Goal: Task Accomplishment & Management: Use online tool/utility

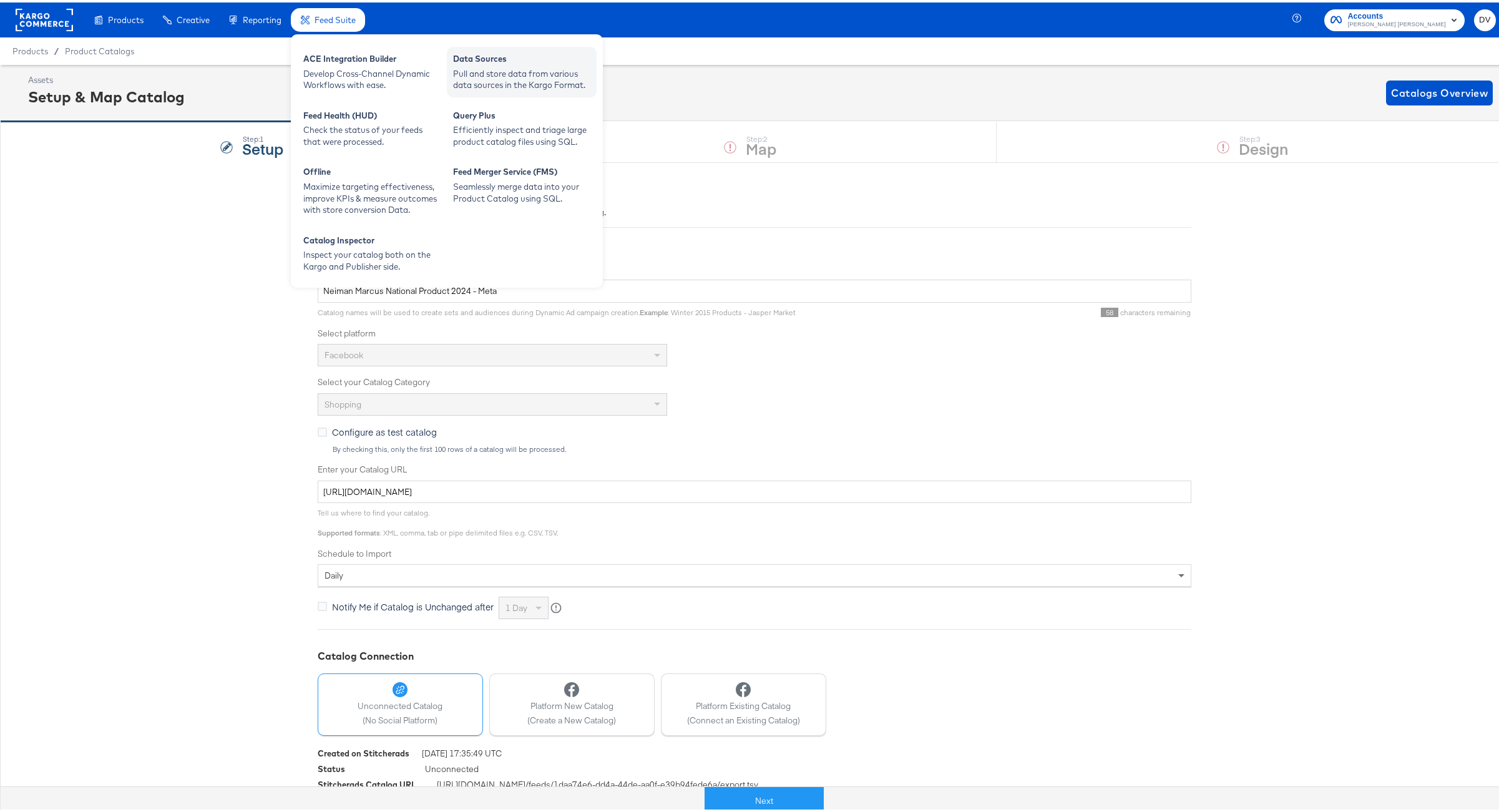
click at [521, 80] on div "Pull and store data from various data sources in the Kargo Format." at bounding box center [521, 76] width 137 height 23
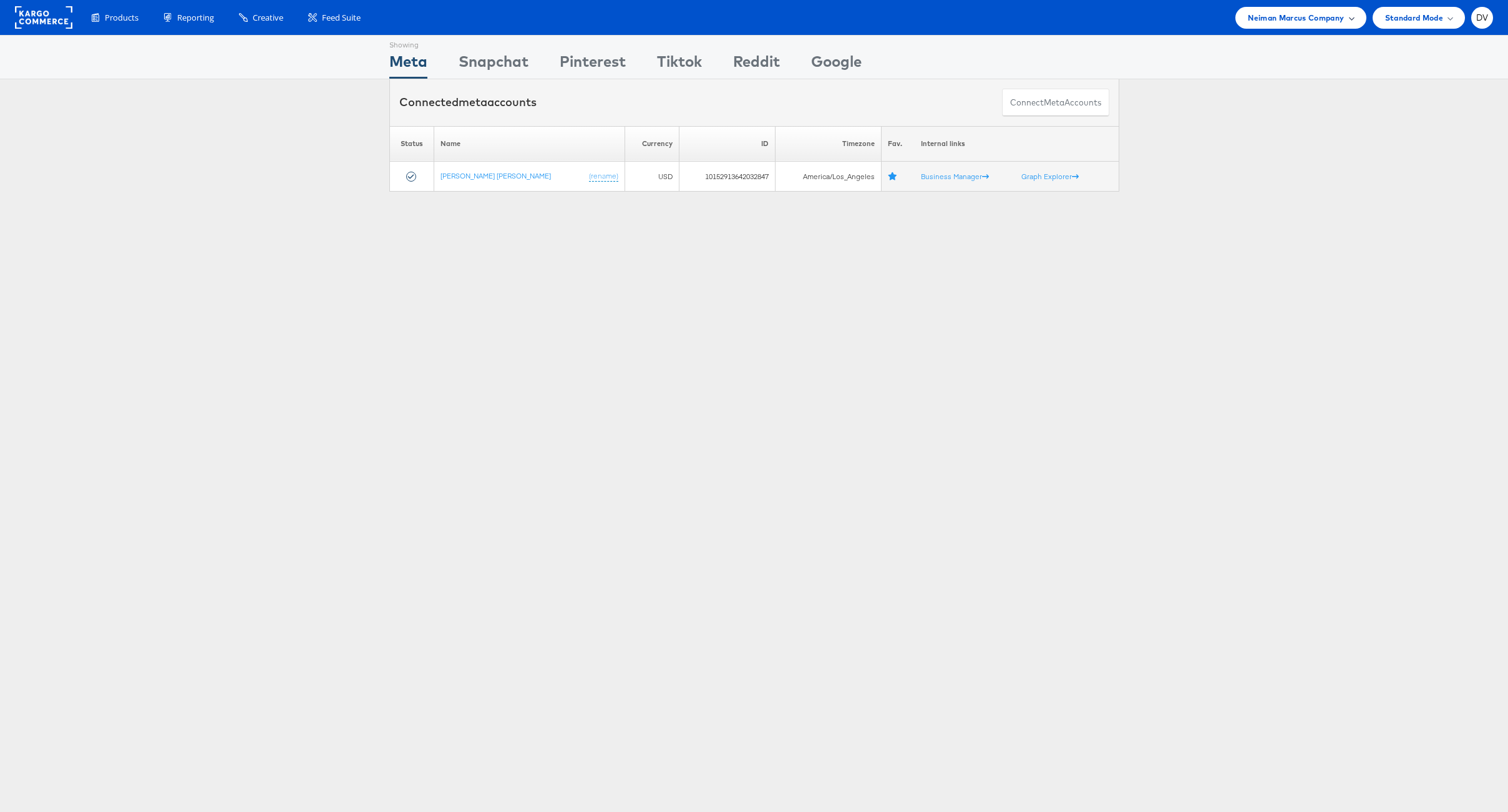
click at [1261, 17] on span "Neiman Marcus Company" at bounding box center [1296, 17] width 96 height 13
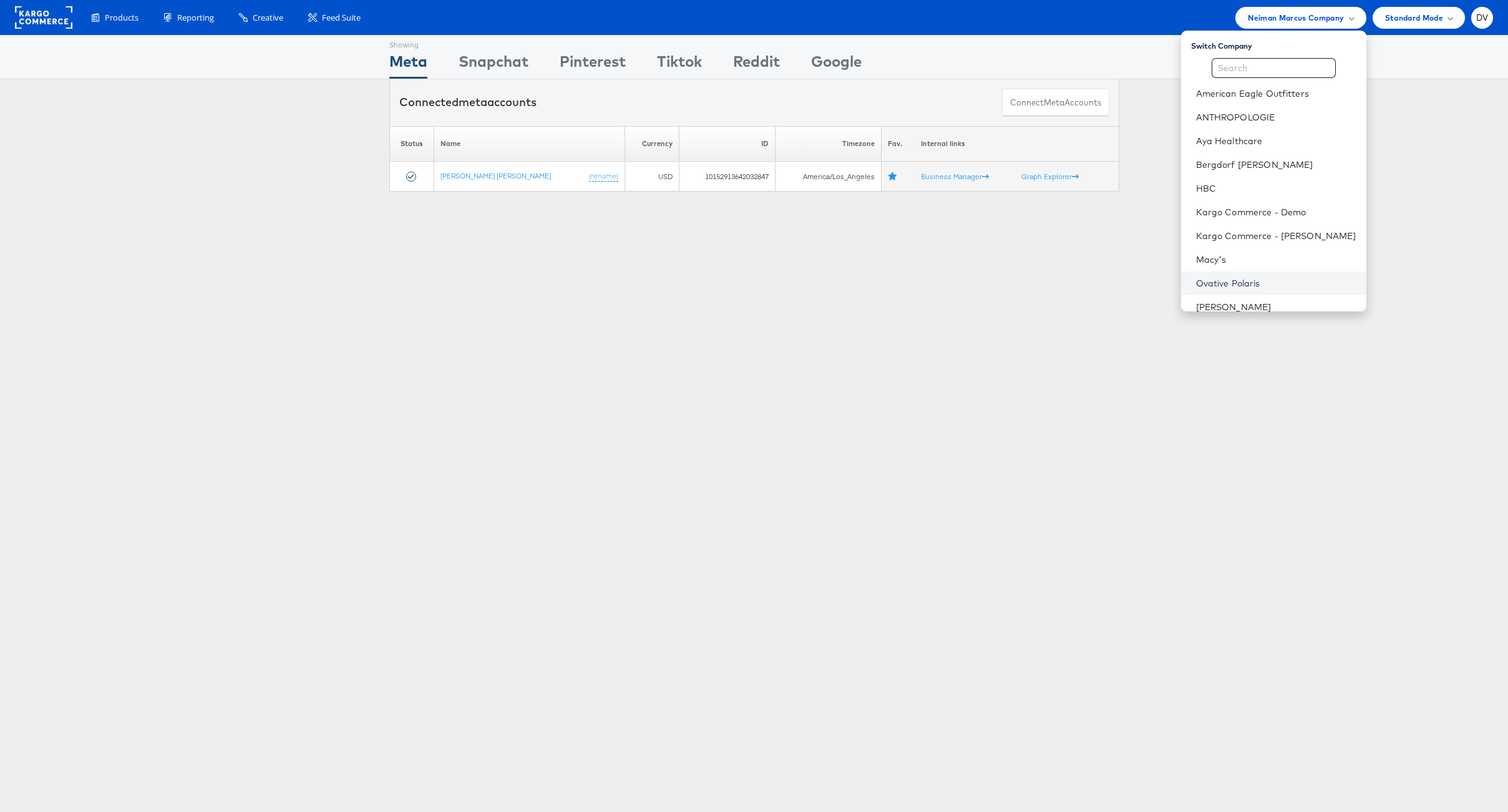
scroll to position [176, 0]
click at [1259, 251] on link "Williams Sonoma, Inc." at bounding box center [1277, 250] width 161 height 13
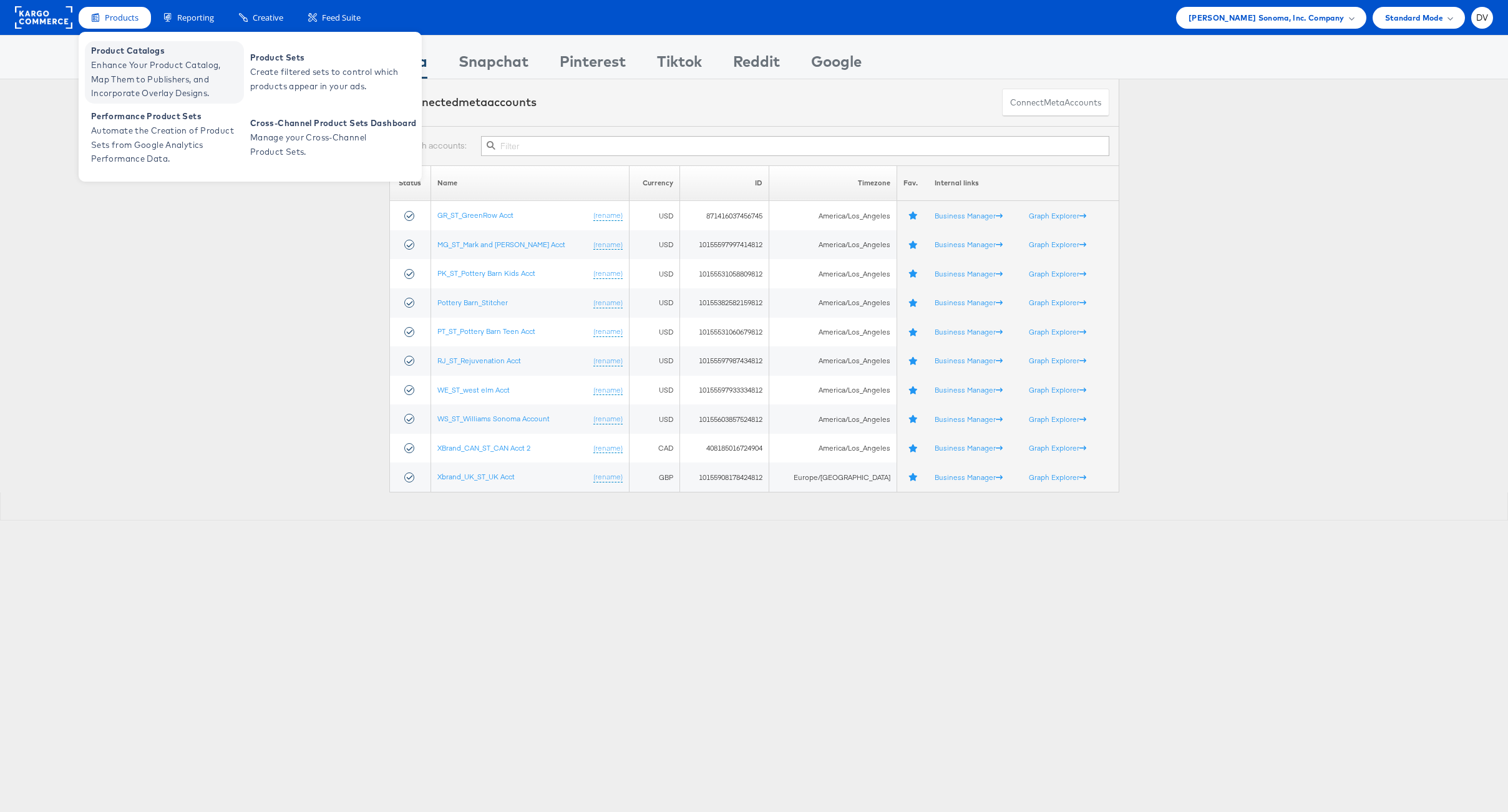
click at [125, 57] on span "Product Catalogs" at bounding box center [166, 51] width 150 height 14
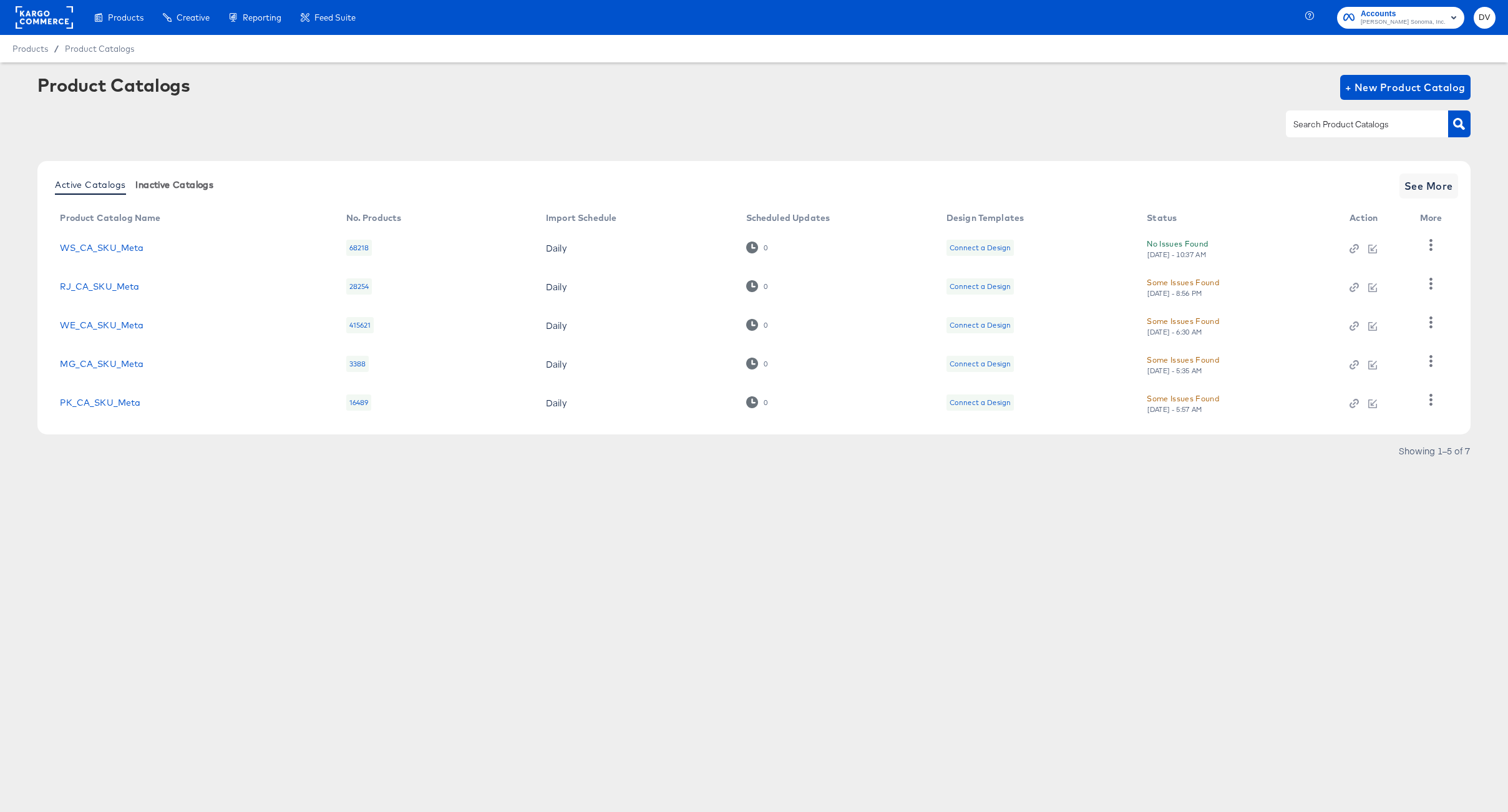
click at [159, 180] on span "Inactive Catalogs" at bounding box center [174, 185] width 78 height 10
click at [120, 252] on link "GR_US_SKU_PIN" at bounding box center [96, 248] width 73 height 10
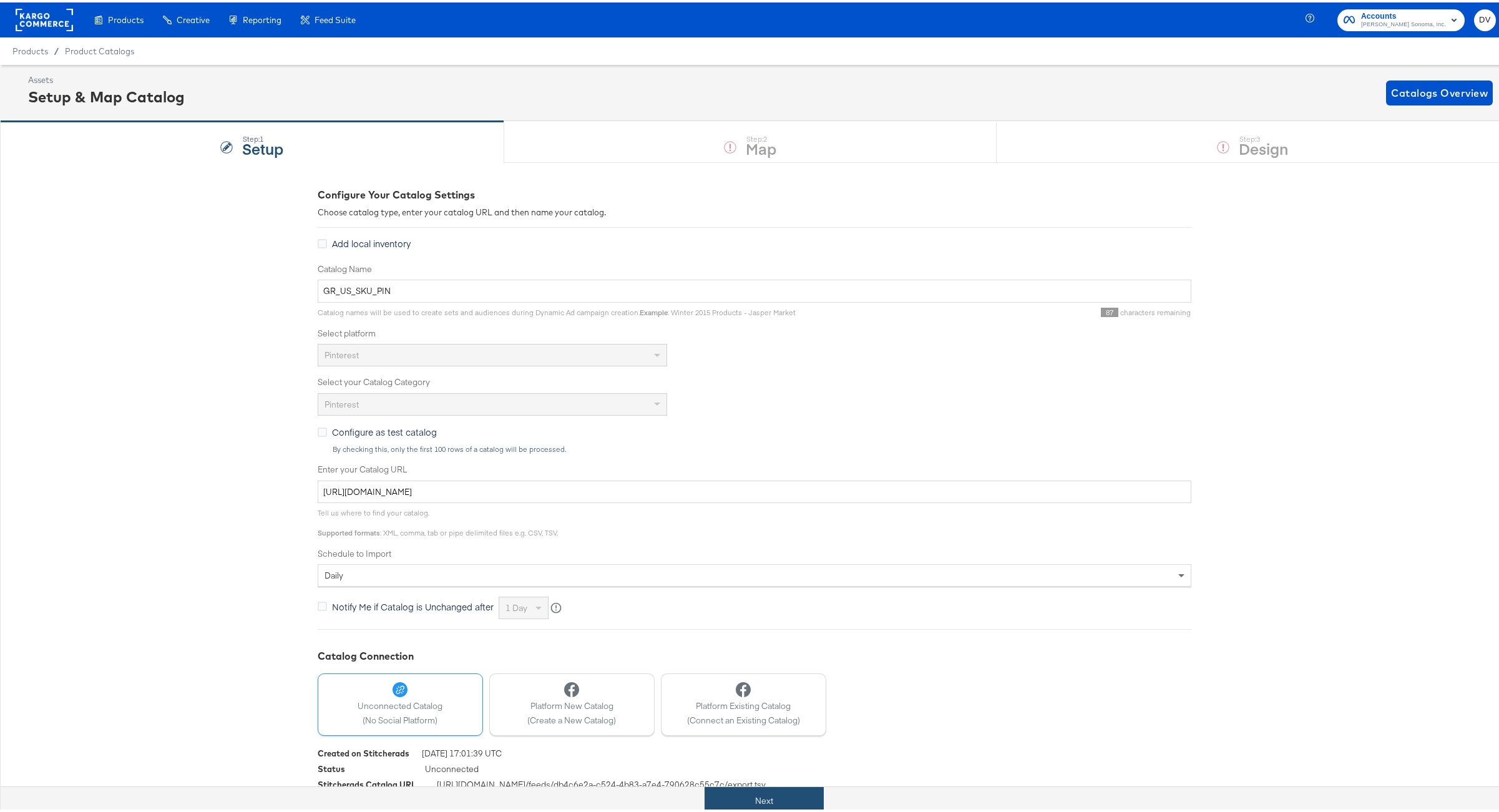
click at [778, 799] on button "Next" at bounding box center [764, 798] width 119 height 28
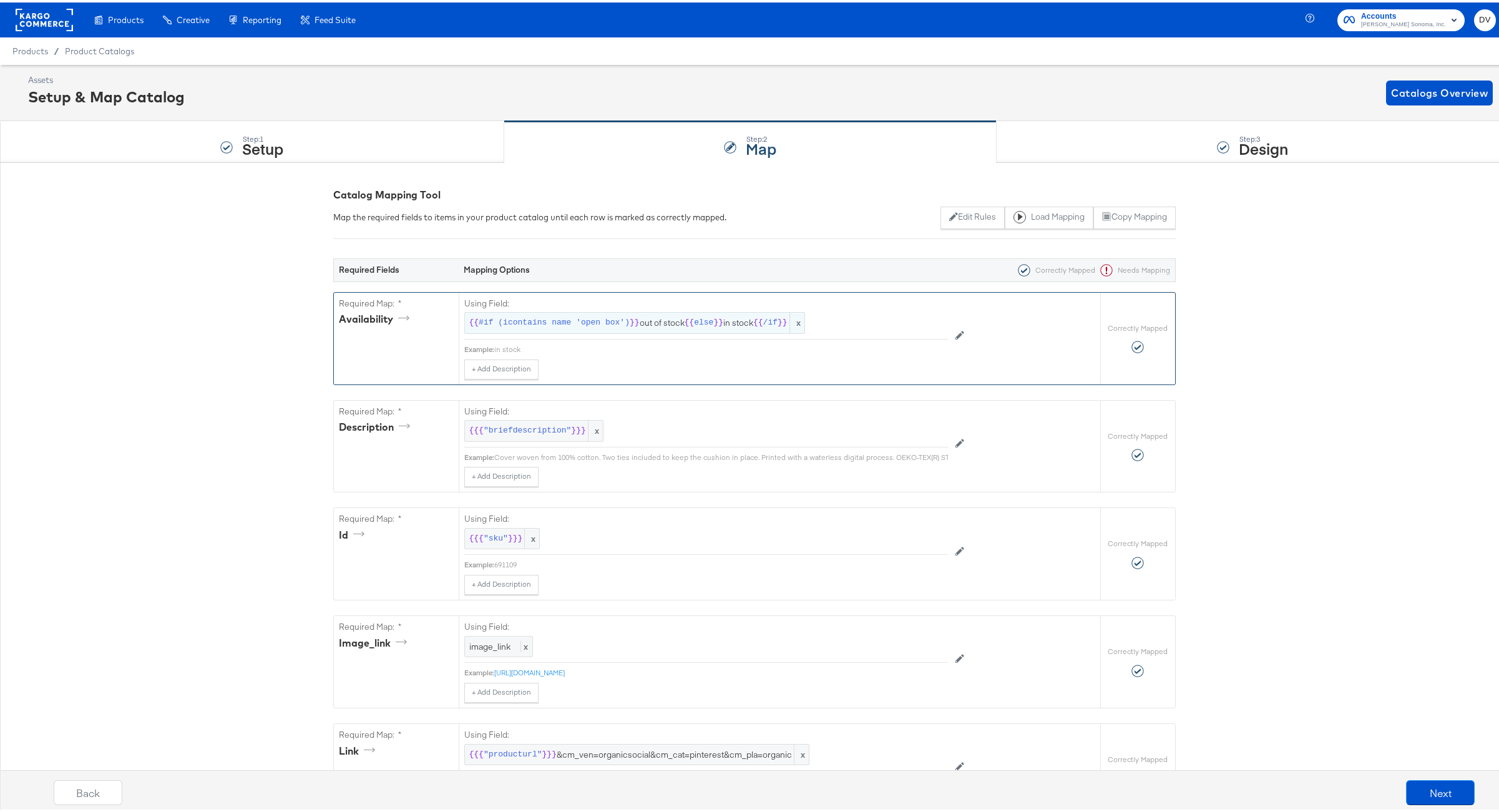
click at [627, 327] on div "{{ #if (icontains name 'open box') }} out of stock {{ else }} in stock {{ /if }…" at bounding box center [634, 321] width 341 height 22
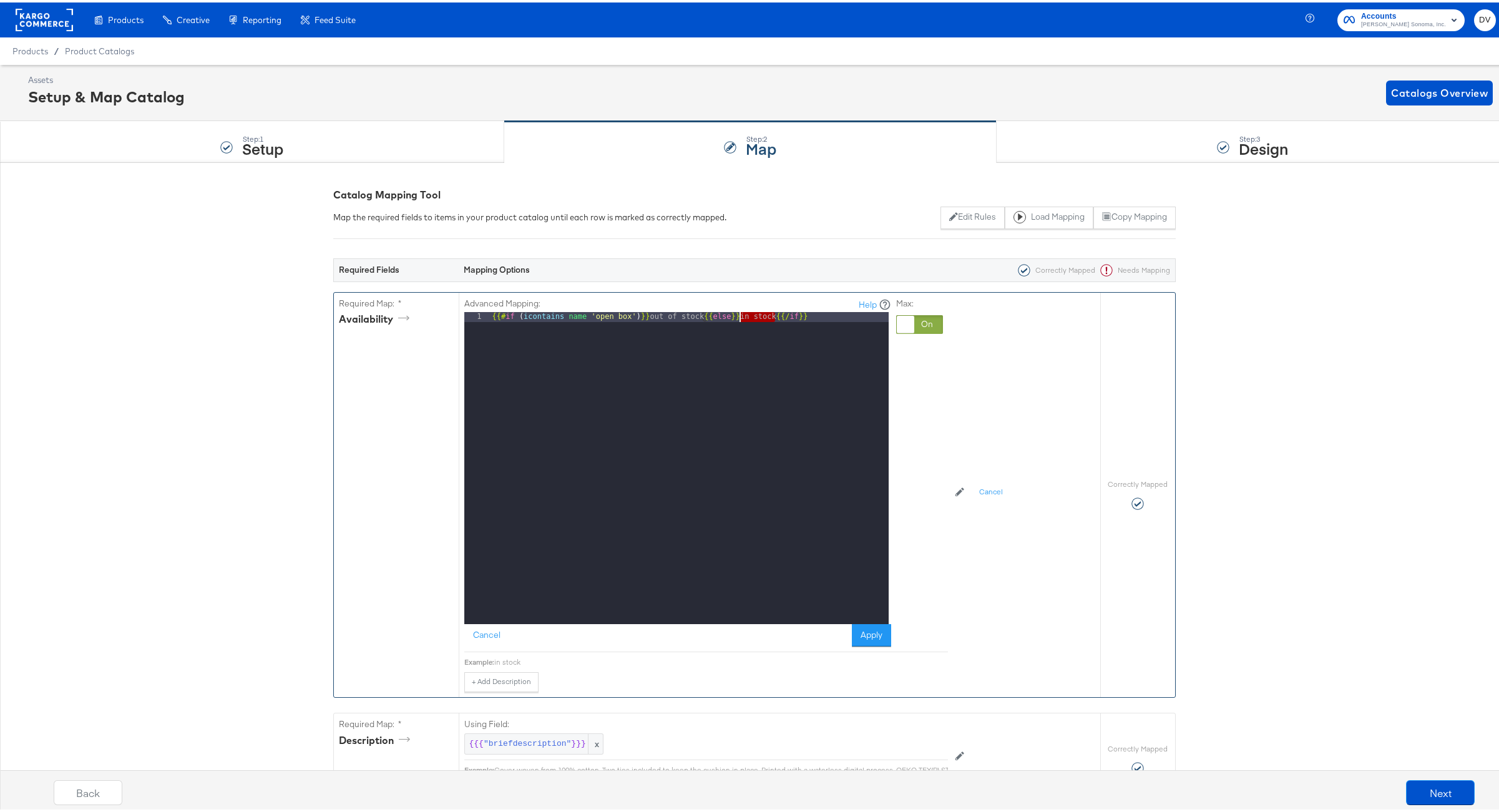
drag, startPoint x: 768, startPoint y: 314, endPoint x: 733, endPoint y: 315, distance: 35.0
click at [733, 315] on div "{{# if ( icontains name 'open box' ) }} out of stock {{ else }} in stock {{/ if…" at bounding box center [689, 475] width 399 height 332
click at [484, 629] on button "Cancel" at bounding box center [486, 632] width 45 height 23
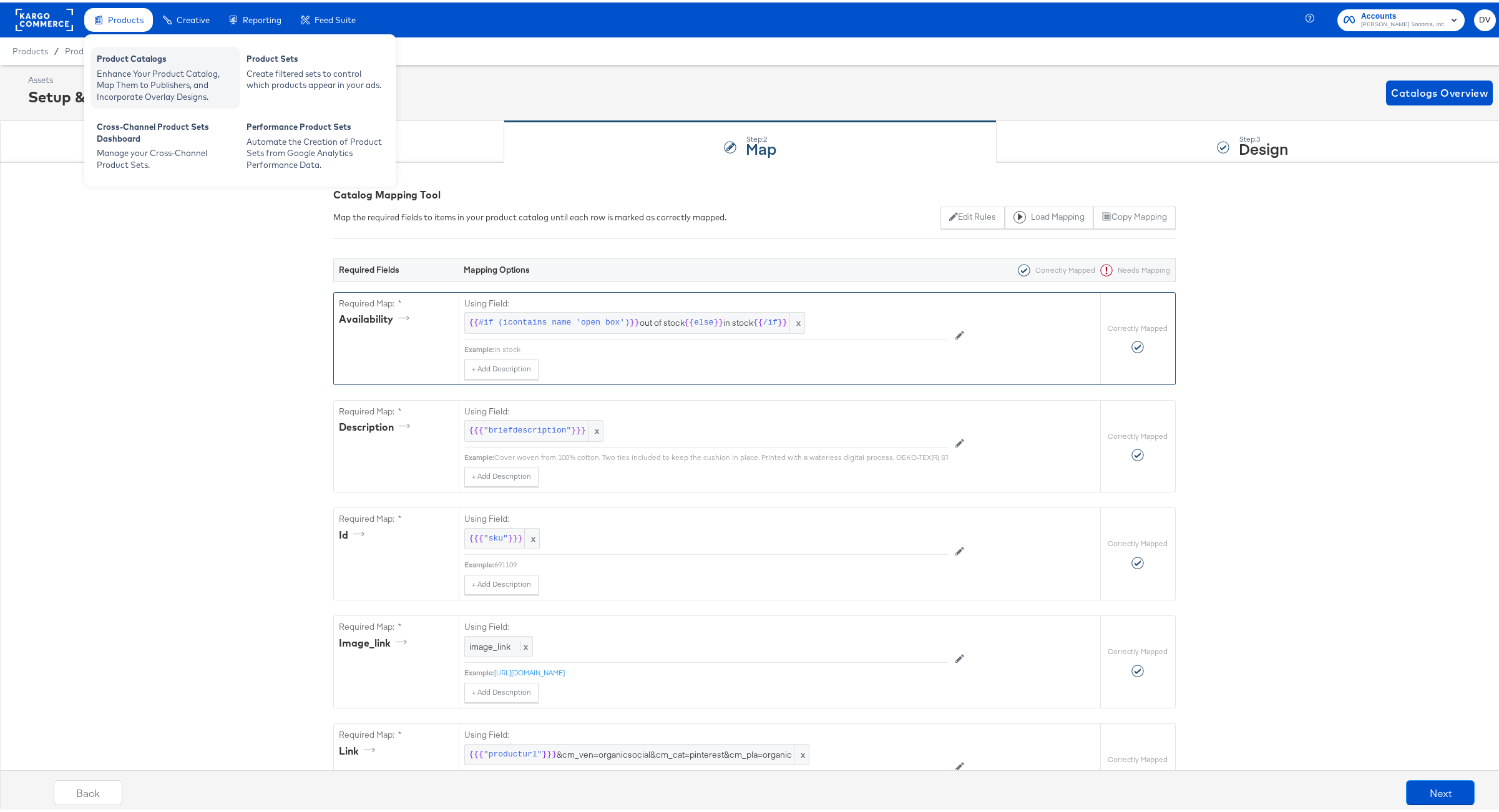
click at [137, 60] on div "Product Catalogs" at bounding box center [165, 58] width 137 height 15
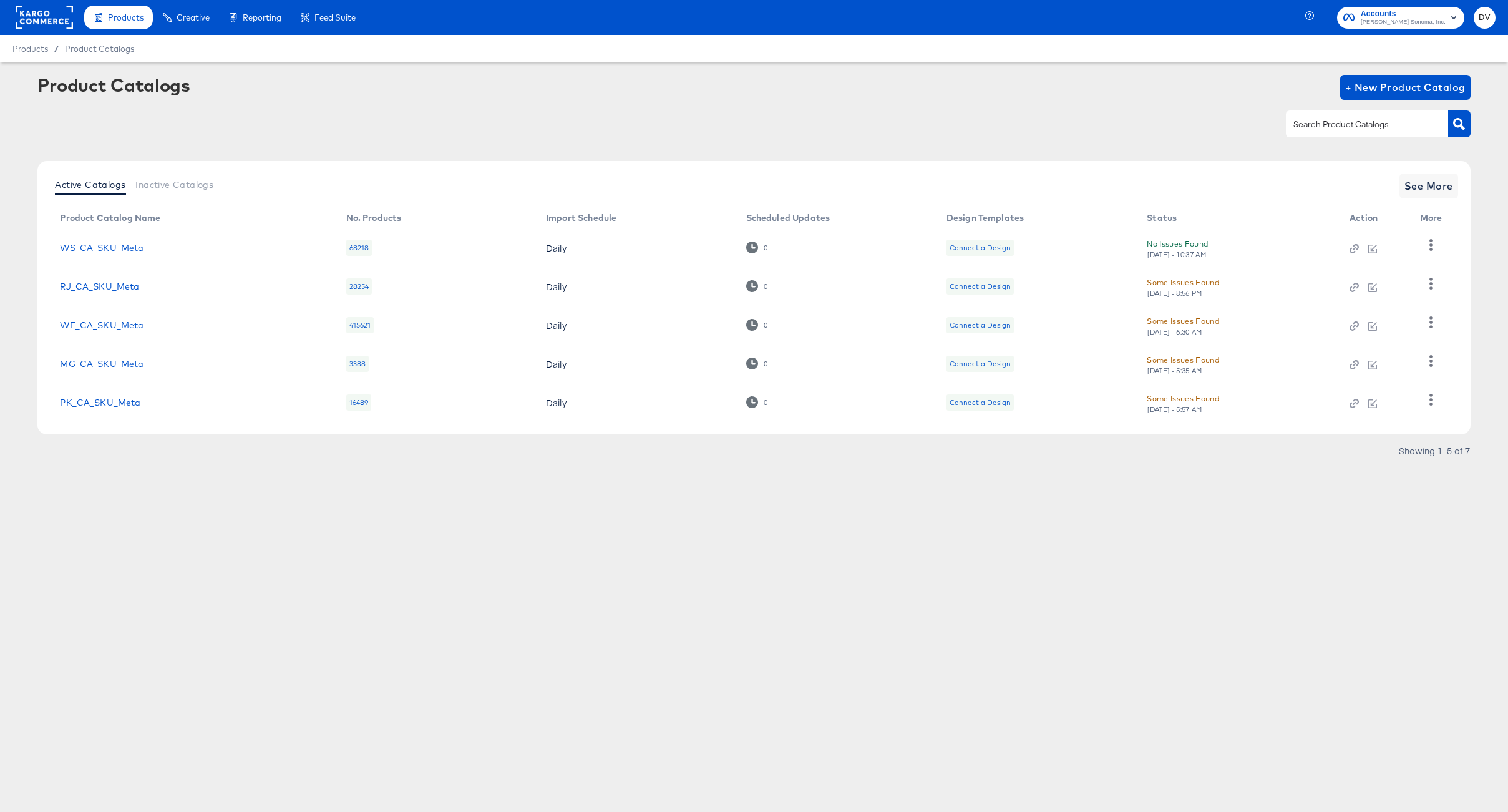
click at [130, 246] on link "WS_CA_SKU_Meta" at bounding box center [101, 248] width 83 height 10
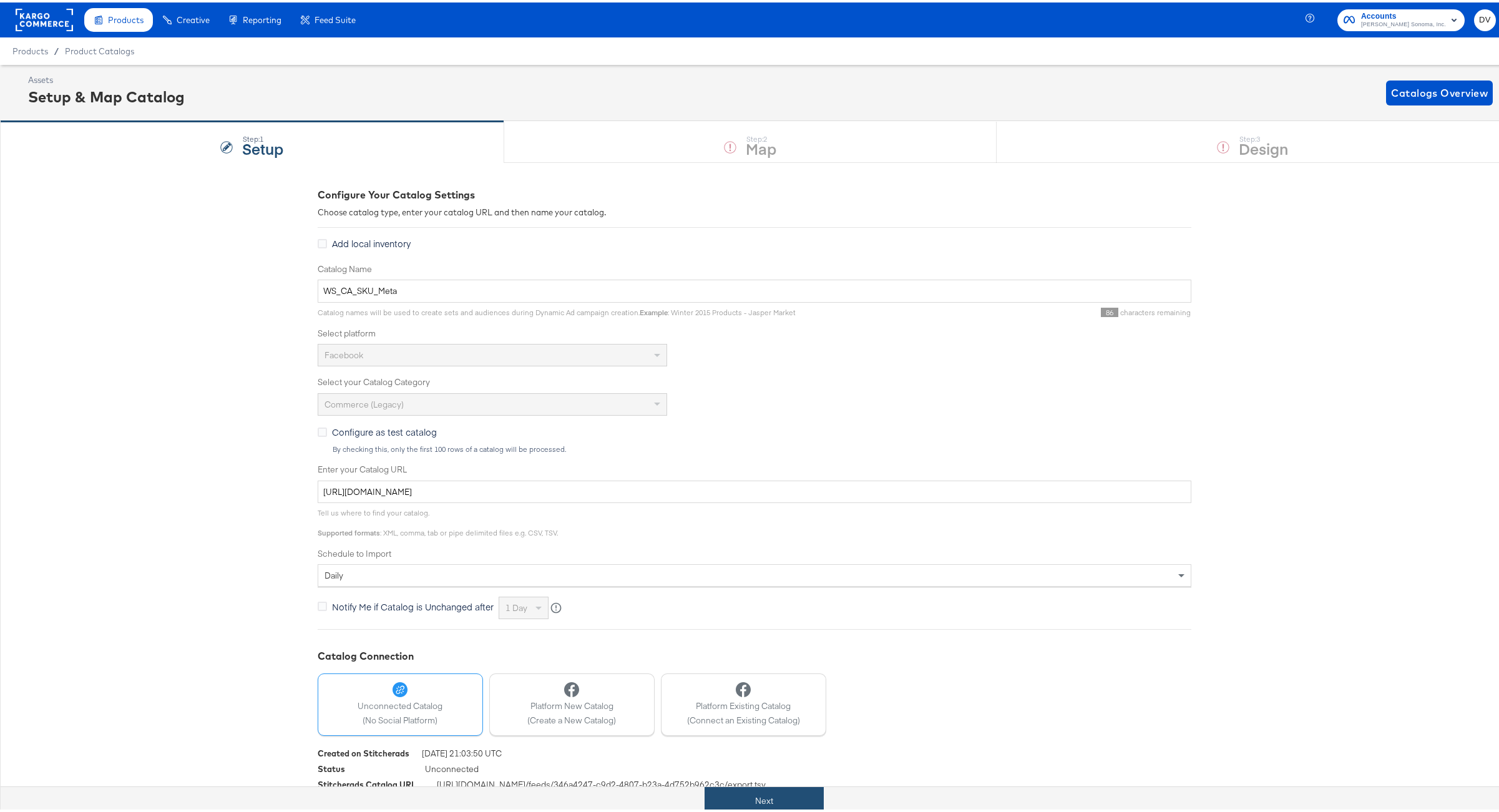
click at [791, 795] on button "Next" at bounding box center [764, 798] width 119 height 28
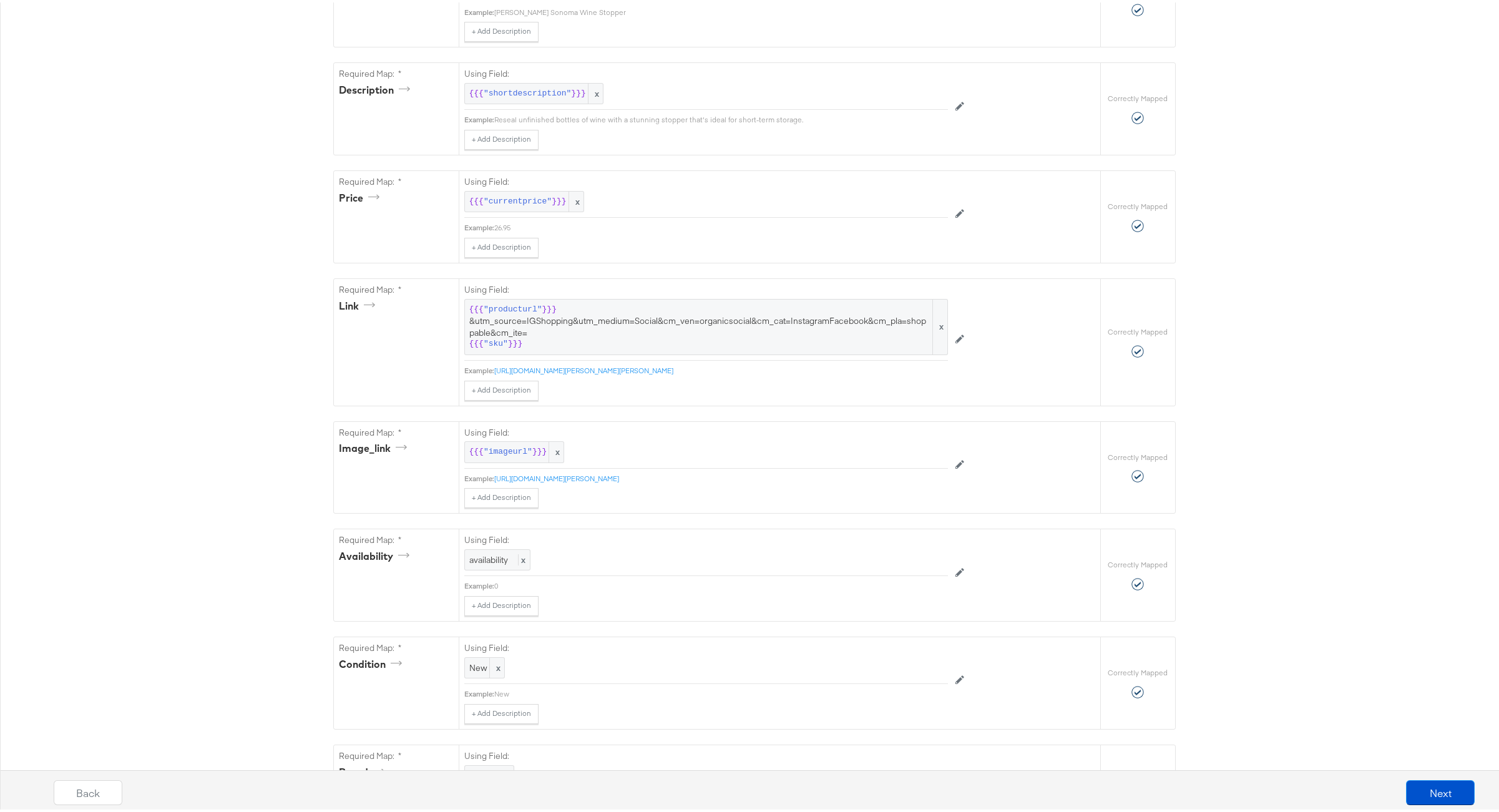
scroll to position [487, 0]
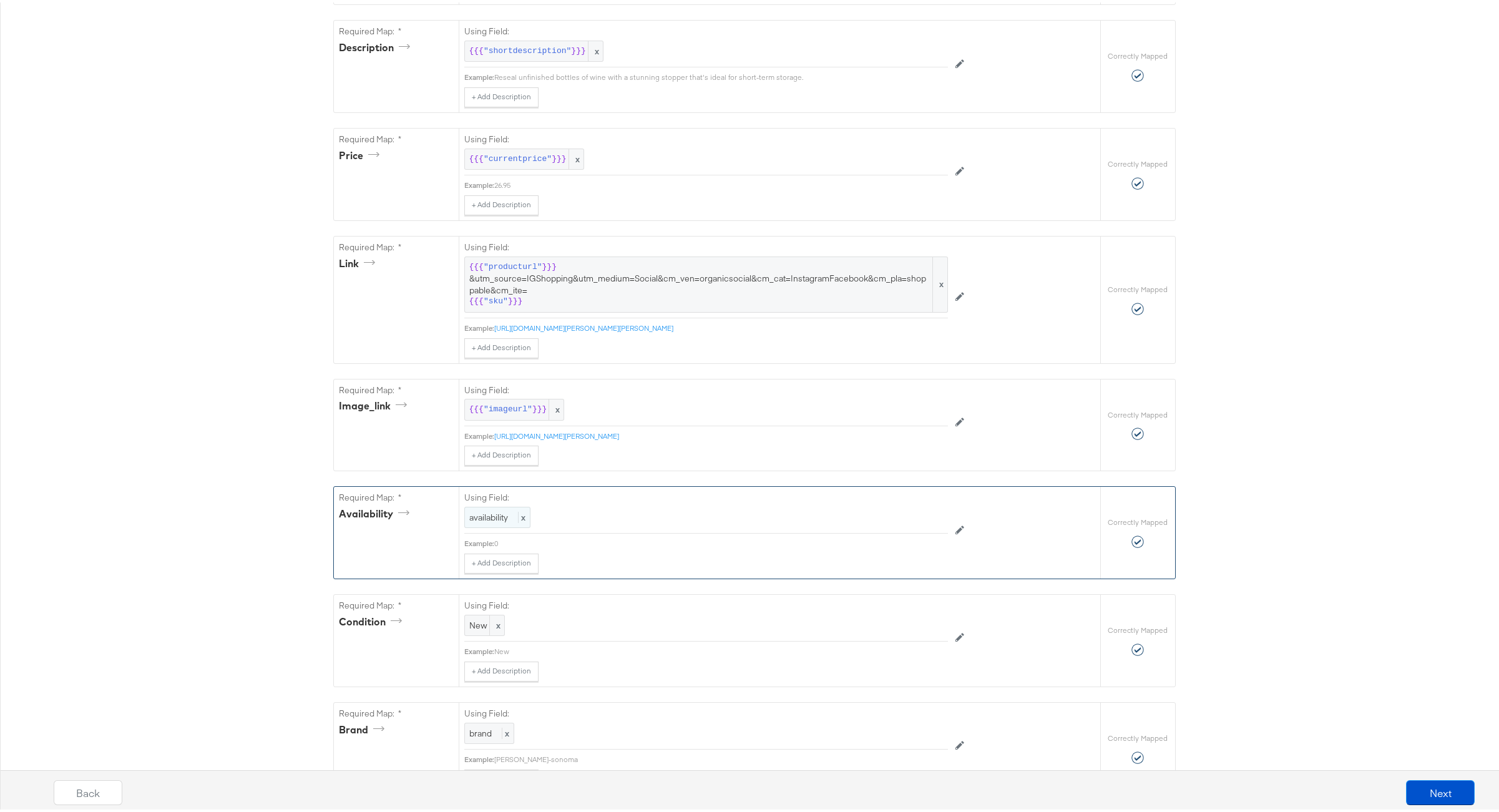
click at [494, 520] on span "availability" at bounding box center [488, 514] width 39 height 11
click at [915, 523] on div at bounding box center [919, 516] width 47 height 19
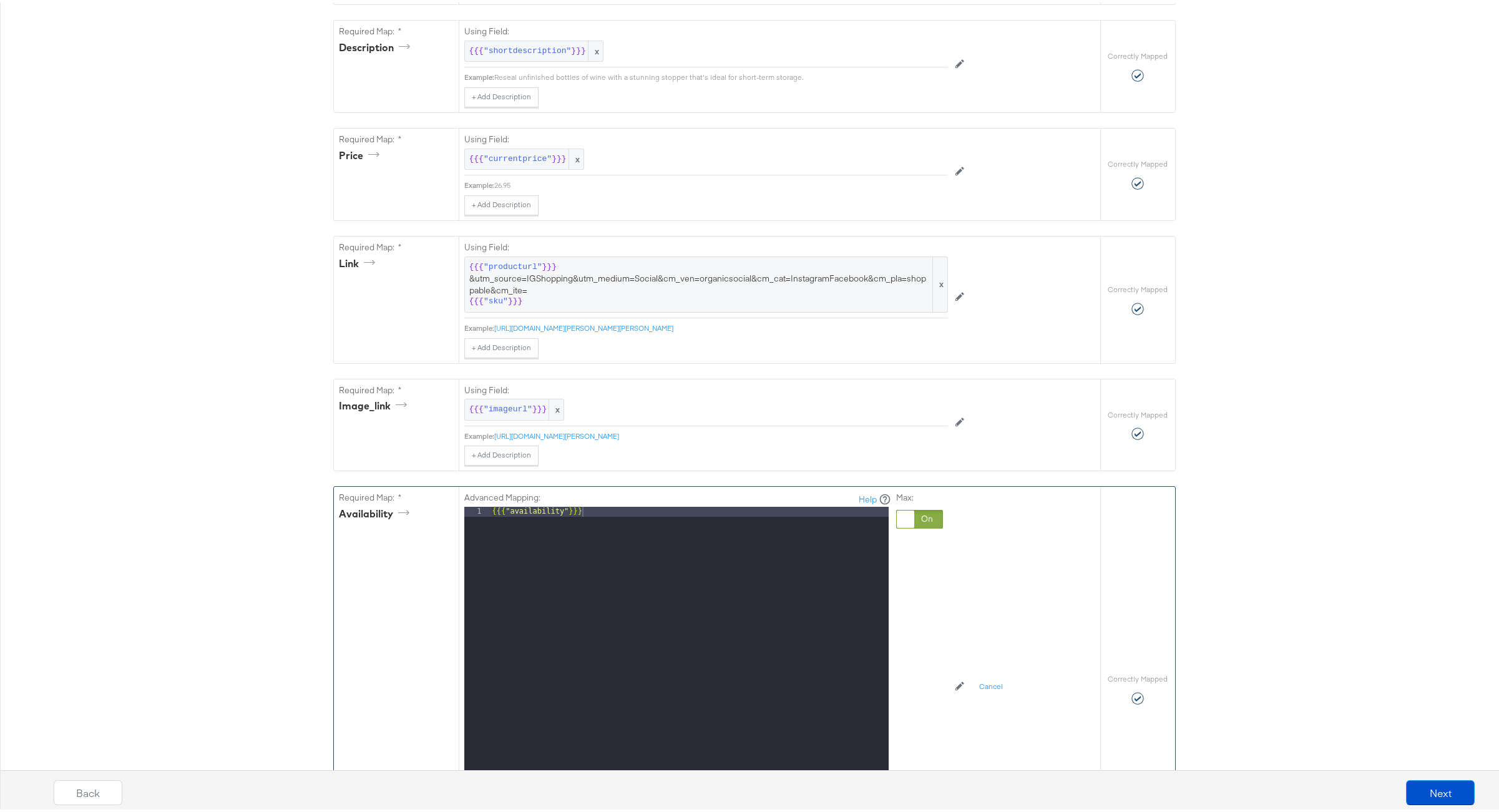
click at [720, 527] on div "{{{ "availability" }}}" at bounding box center [689, 670] width 399 height 332
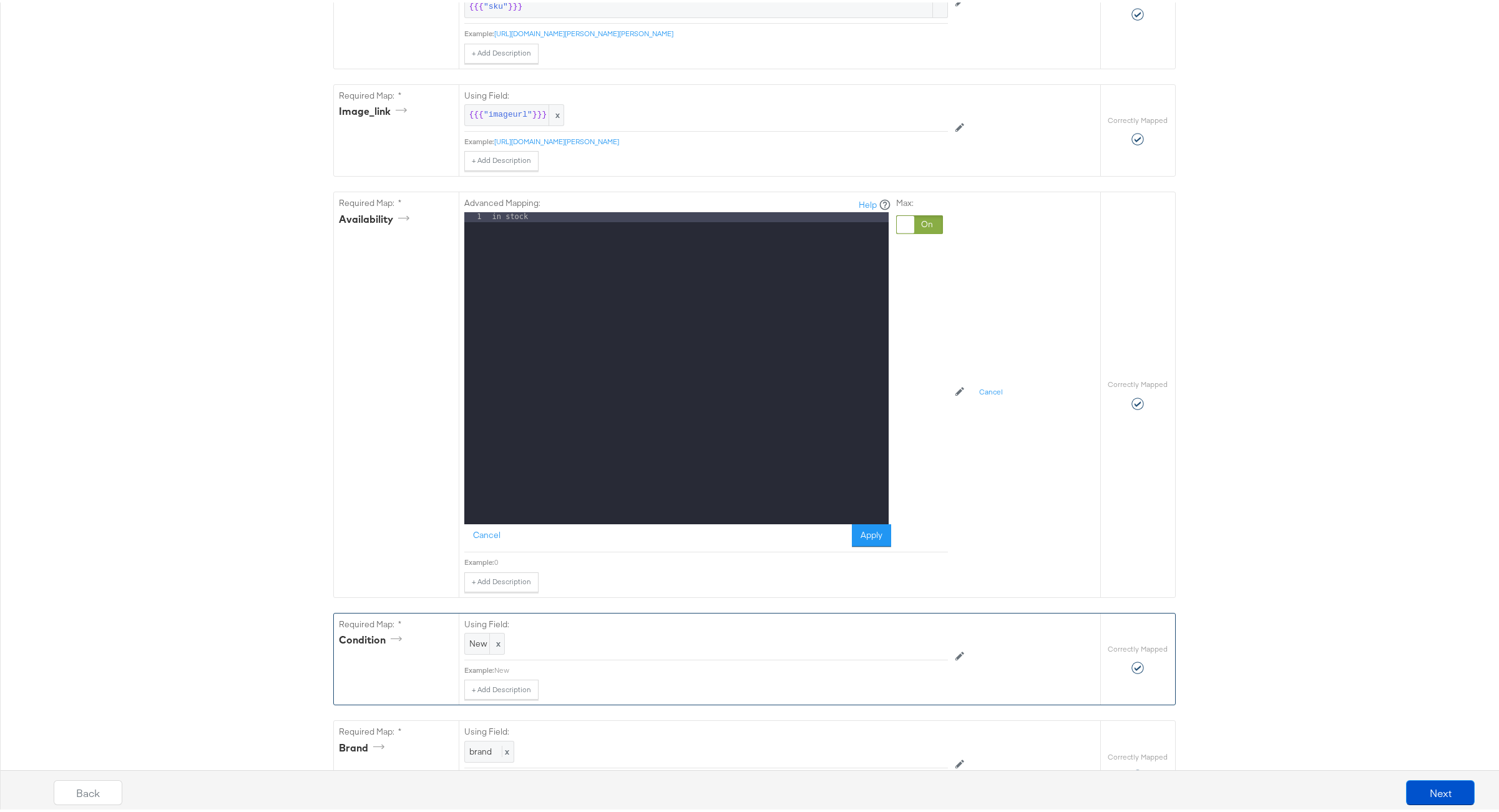
scroll to position [866, 0]
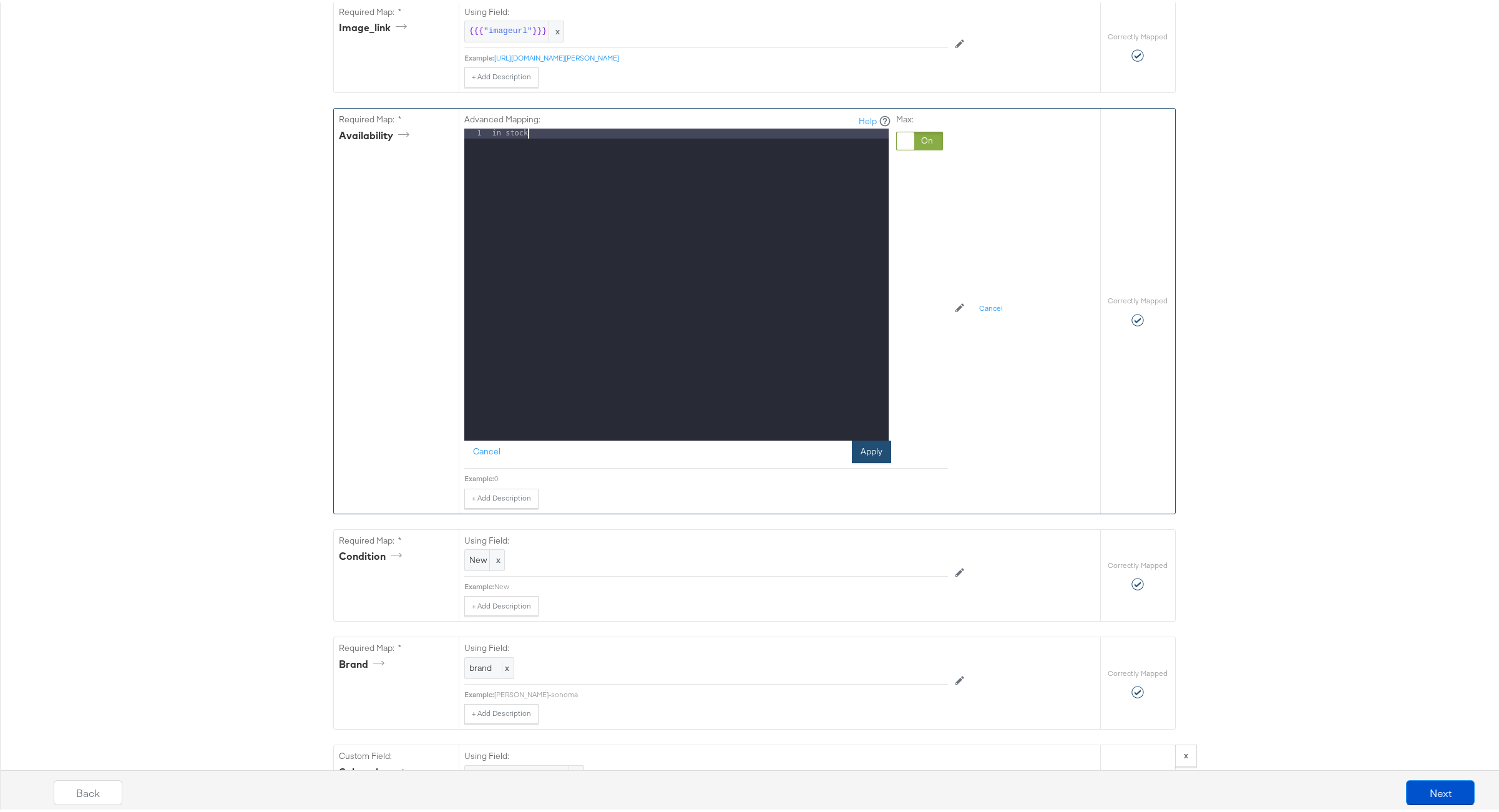
click at [855, 456] on button "Apply" at bounding box center [872, 449] width 40 height 23
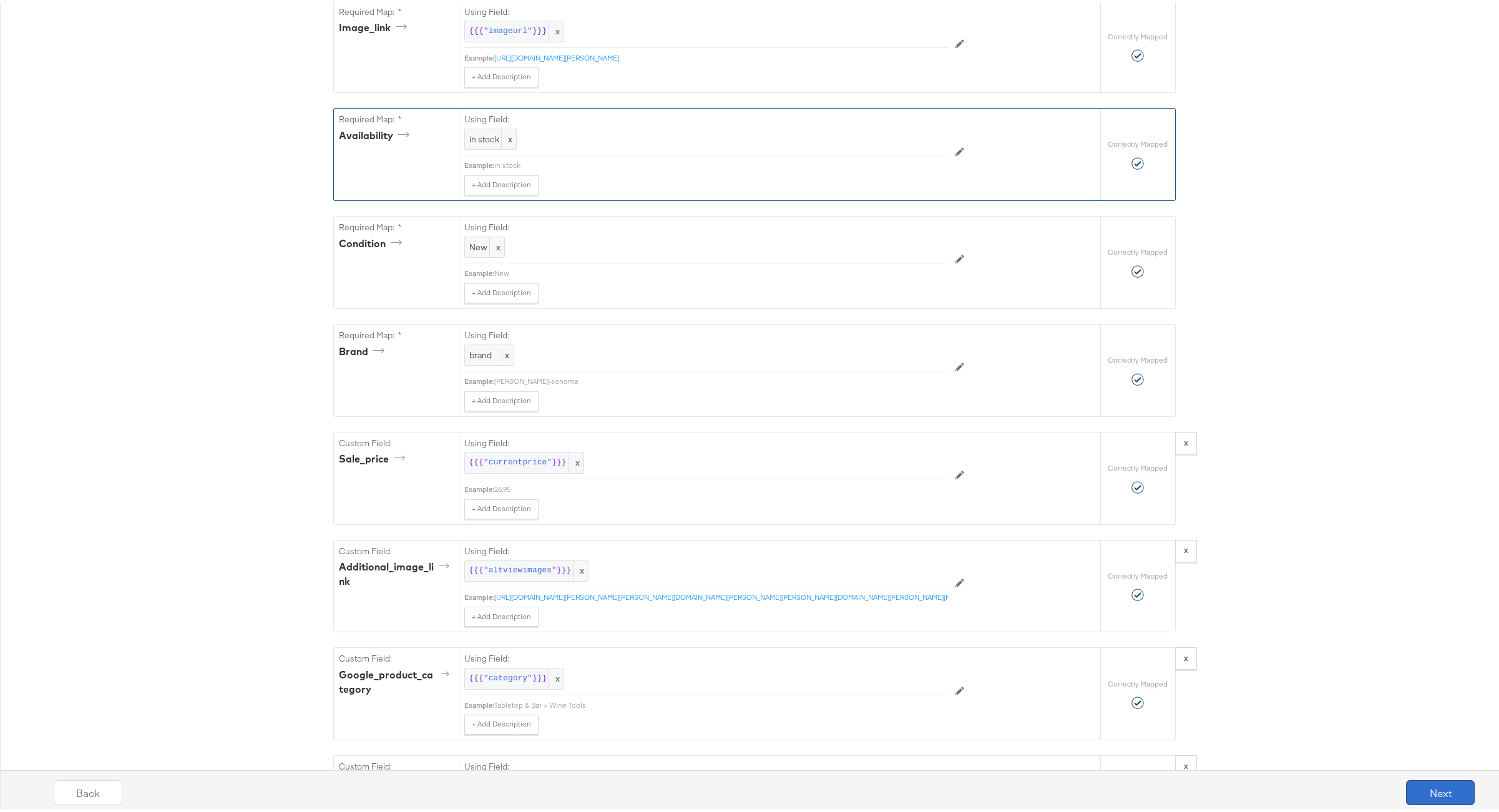
click at [1426, 784] on button "Next" at bounding box center [1439, 789] width 68 height 25
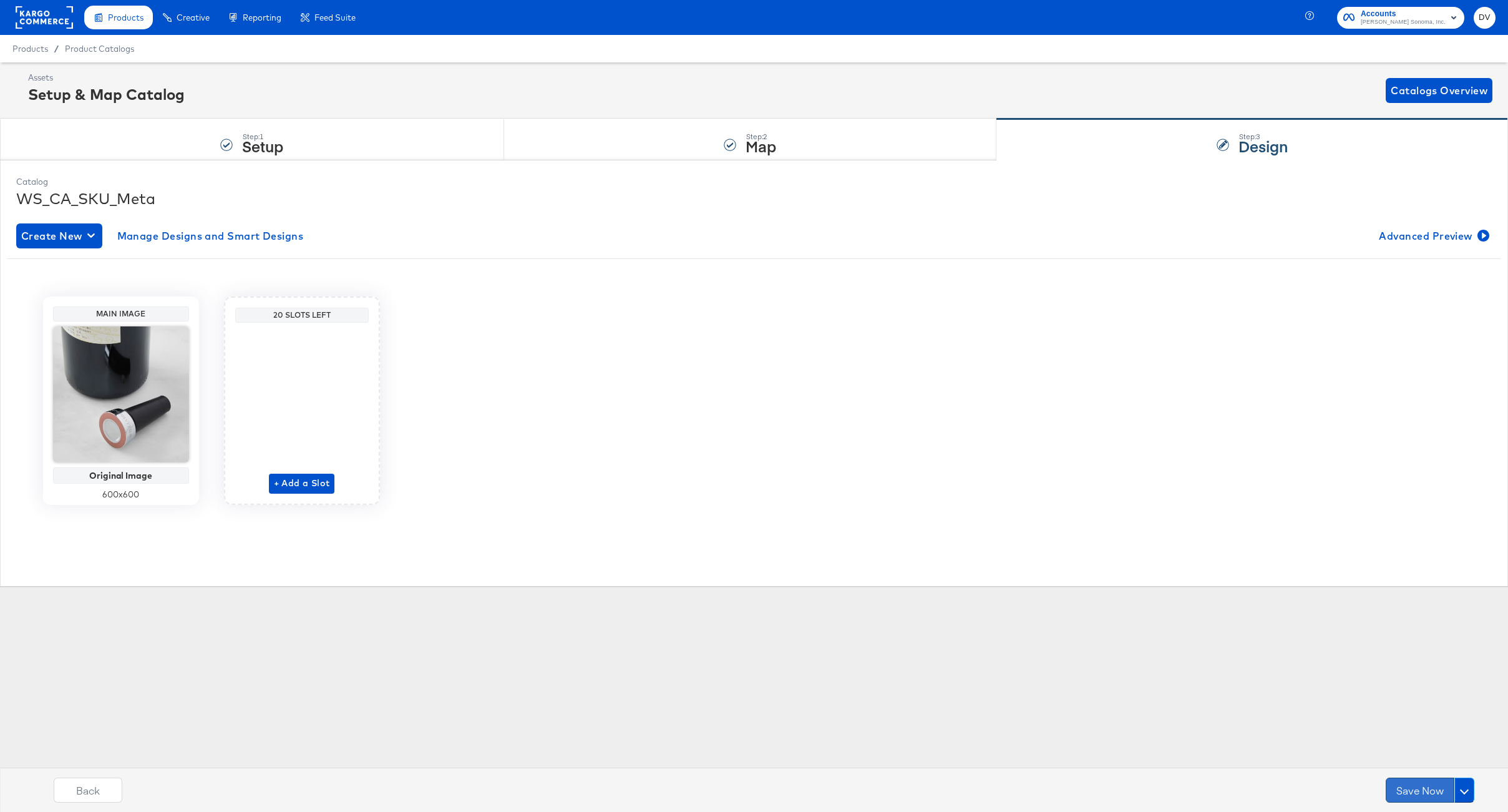
click at [1425, 784] on button "Save Now" at bounding box center [1420, 789] width 69 height 25
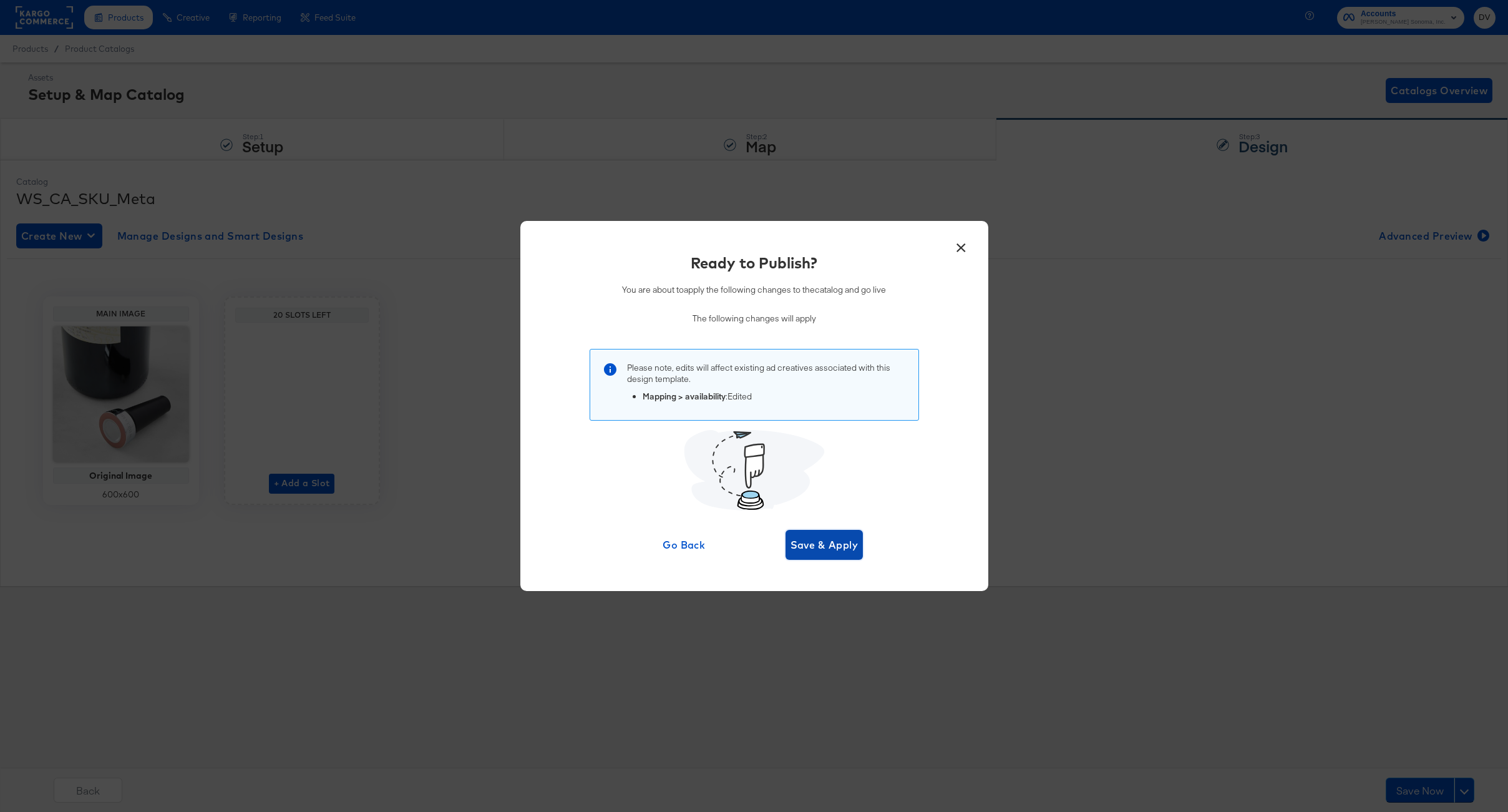
click at [858, 548] on button "Save & Apply" at bounding box center [824, 545] width 78 height 30
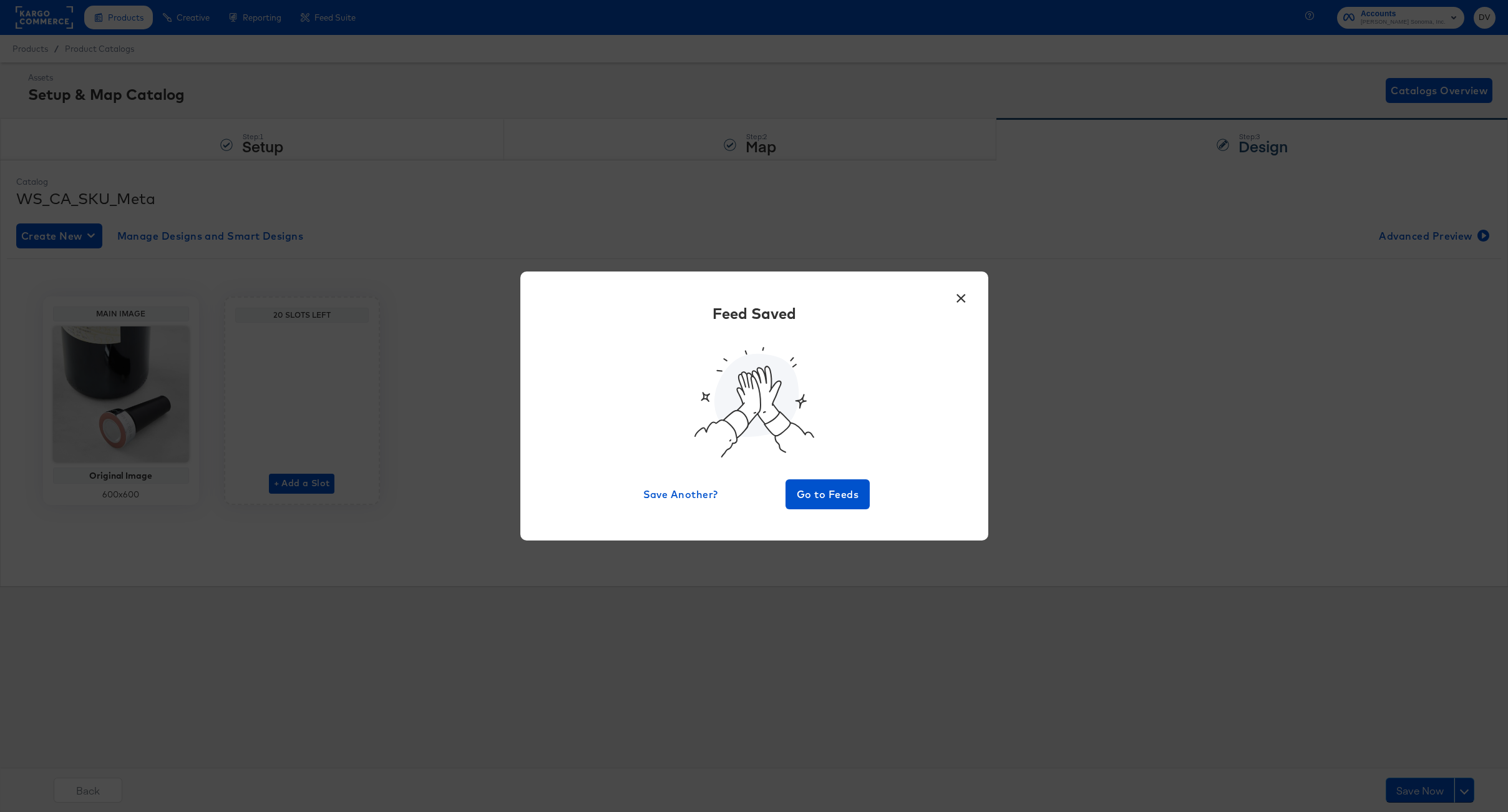
click at [837, 515] on div "× Feed Saved Save Another? Go to Feeds" at bounding box center [754, 405] width 468 height 268
click at [833, 503] on button "Go to Feeds" at bounding box center [827, 494] width 84 height 30
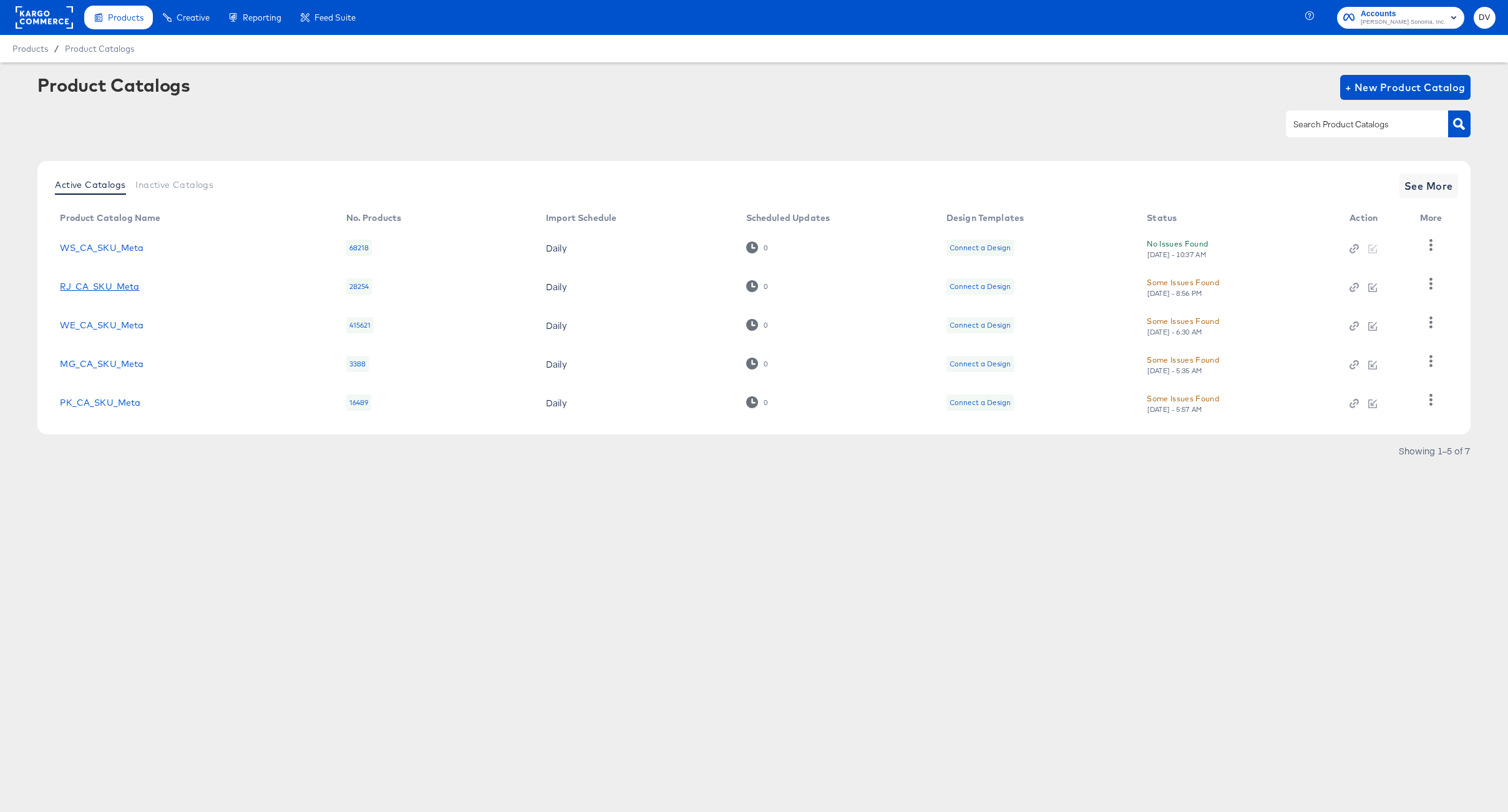
click at [119, 287] on link "RJ_CA_SKU_Meta" at bounding box center [99, 286] width 79 height 10
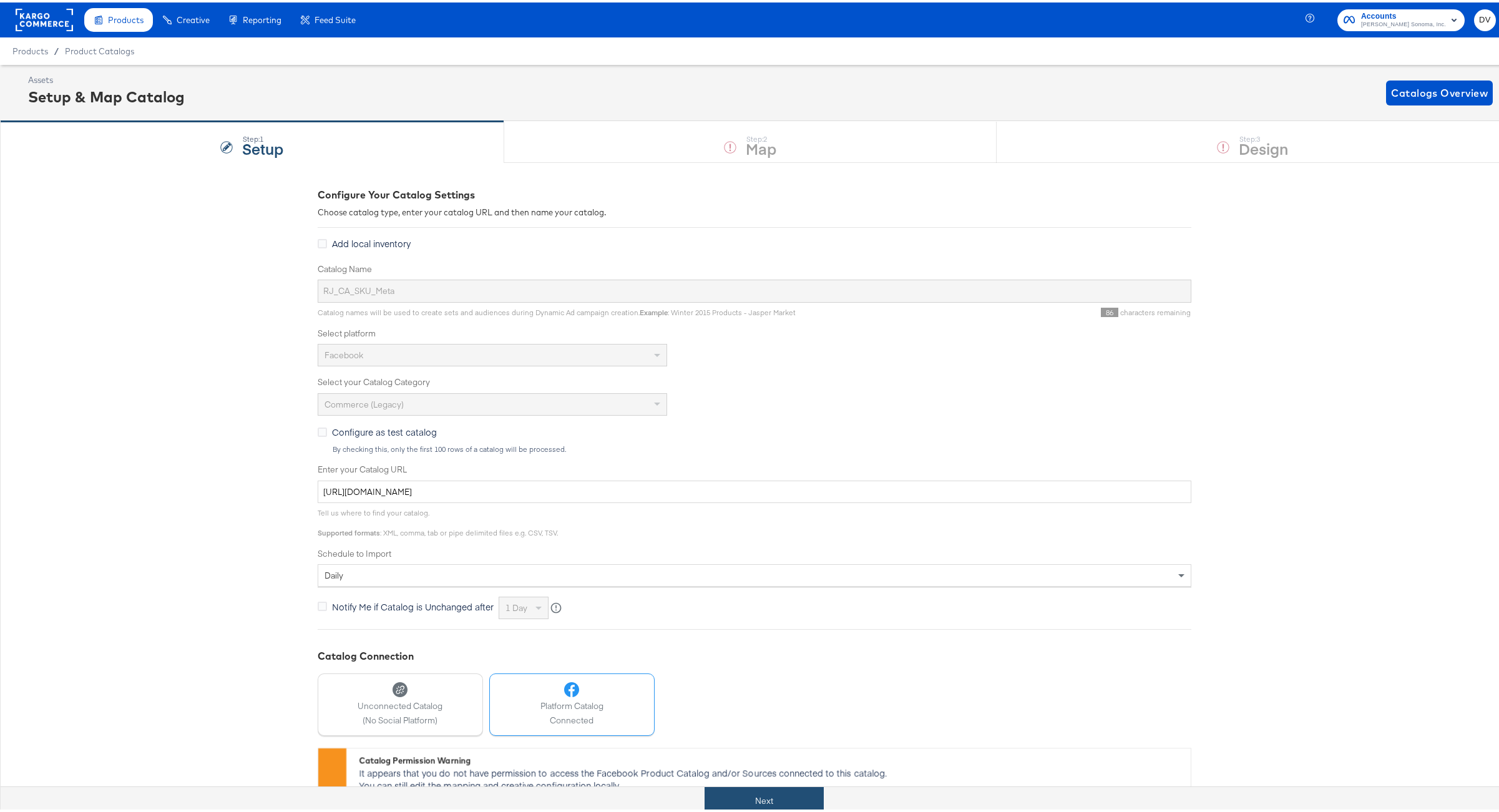
click at [801, 795] on button "Next" at bounding box center [764, 798] width 119 height 28
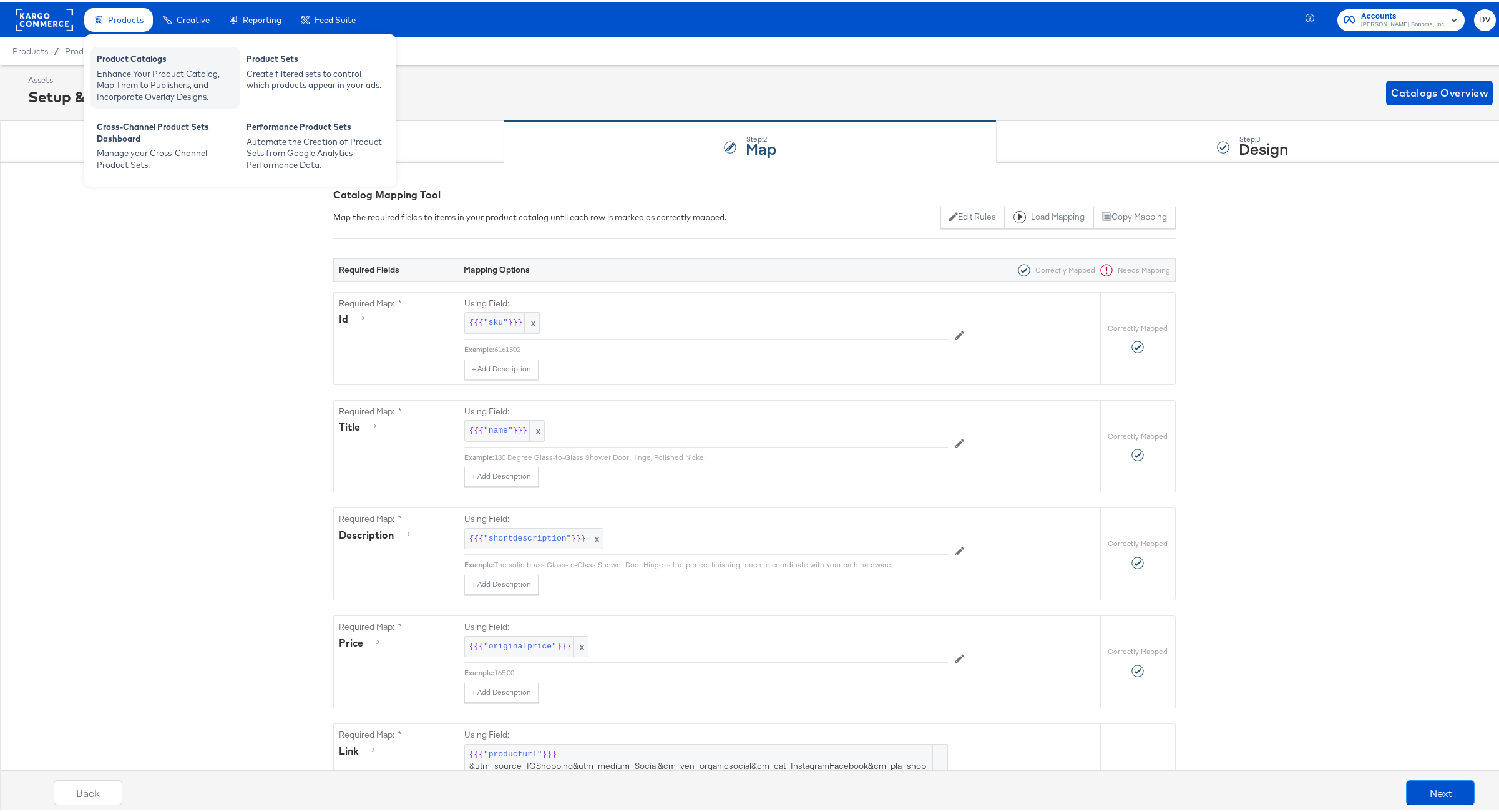
click at [125, 67] on div "Enhance Your Product Catalog, Map Them to Publishers, and Incorporate Overlay D…" at bounding box center [165, 82] width 137 height 35
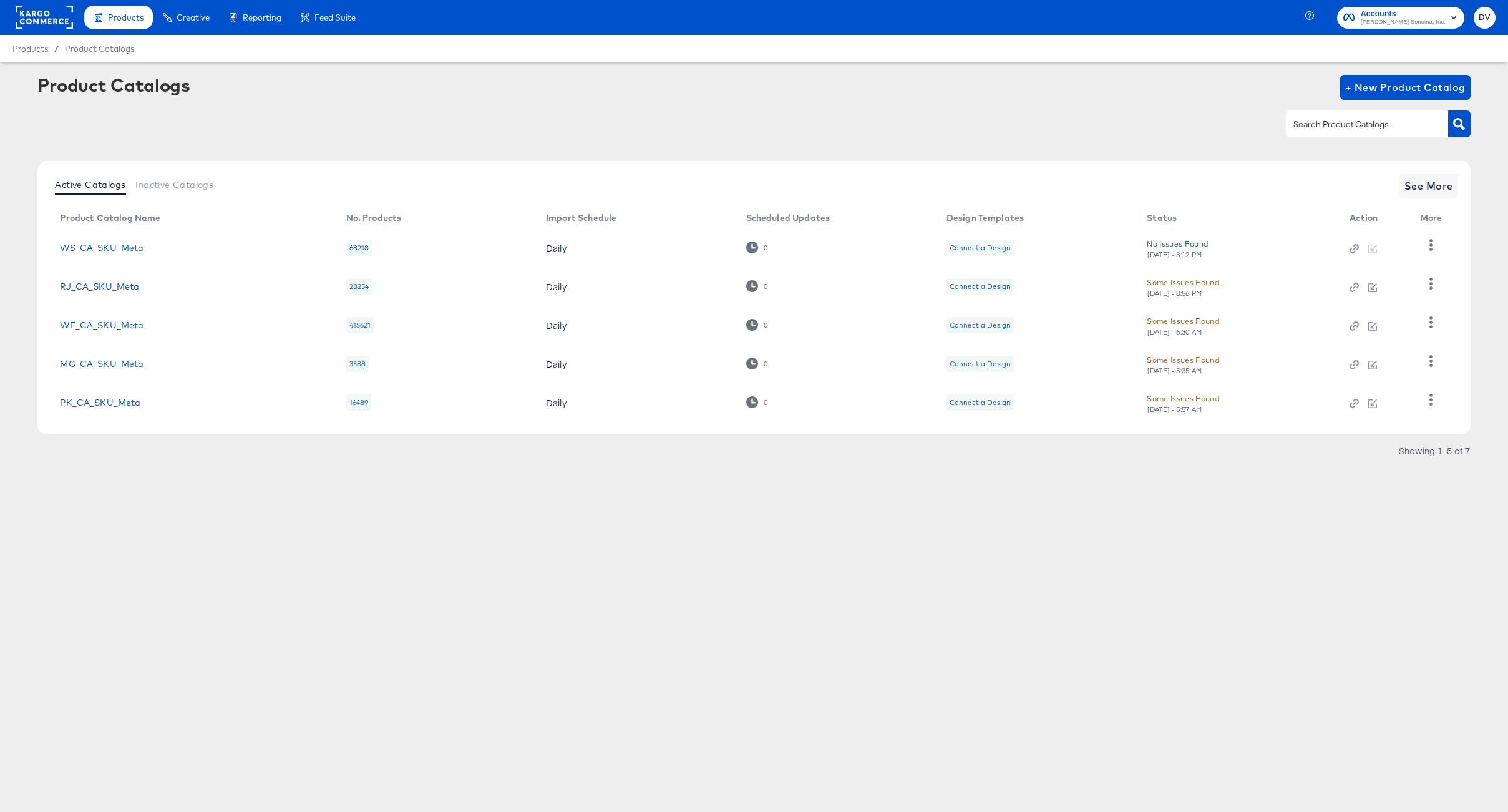
click at [112, 333] on td "WE_CA_SKU_Meta" at bounding box center [193, 325] width 286 height 39
click at [108, 326] on link "WE_CA_SKU_Meta" at bounding box center [101, 325] width 83 height 10
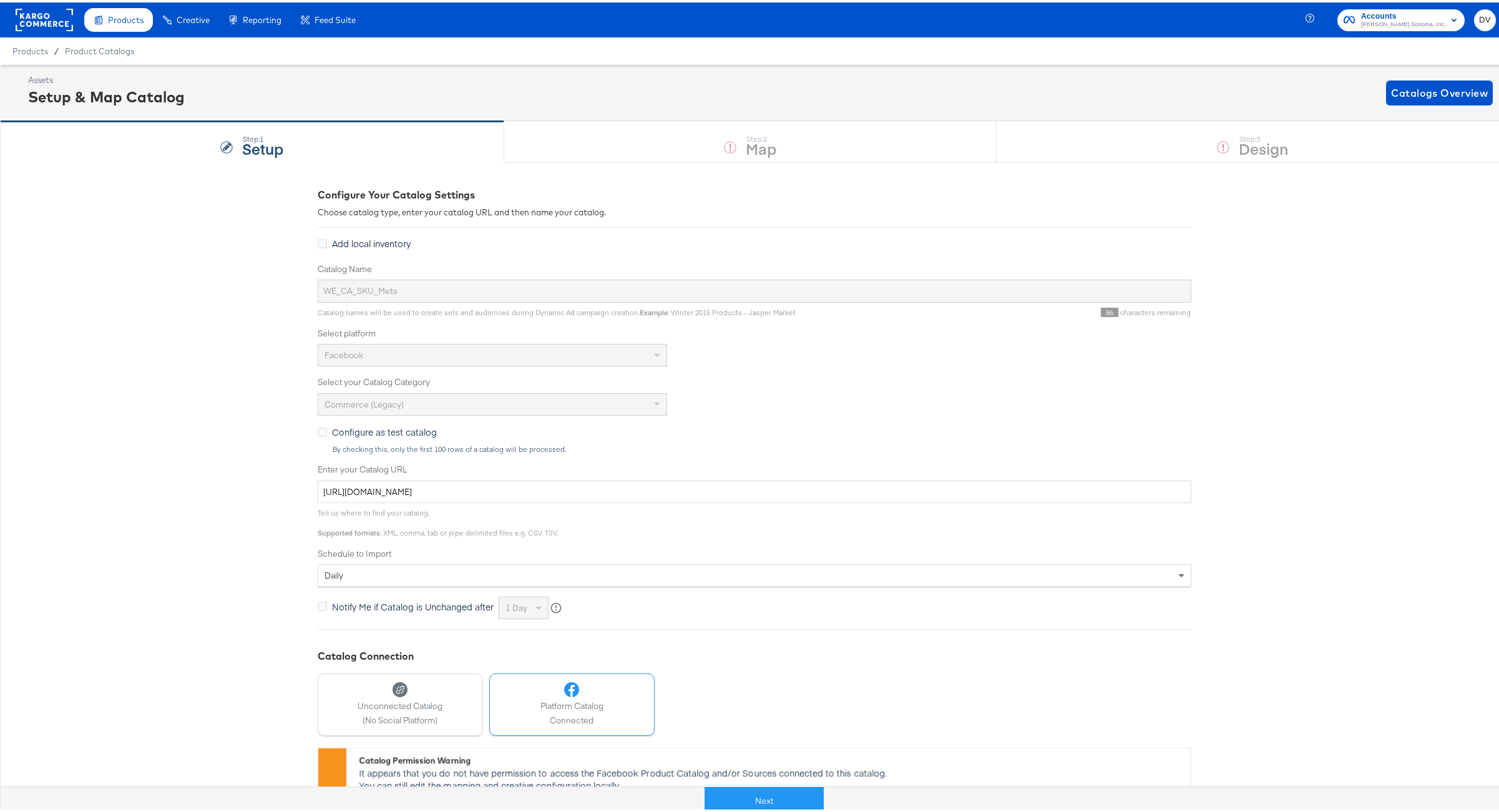
click at [744, 797] on button "Next" at bounding box center [764, 798] width 119 height 28
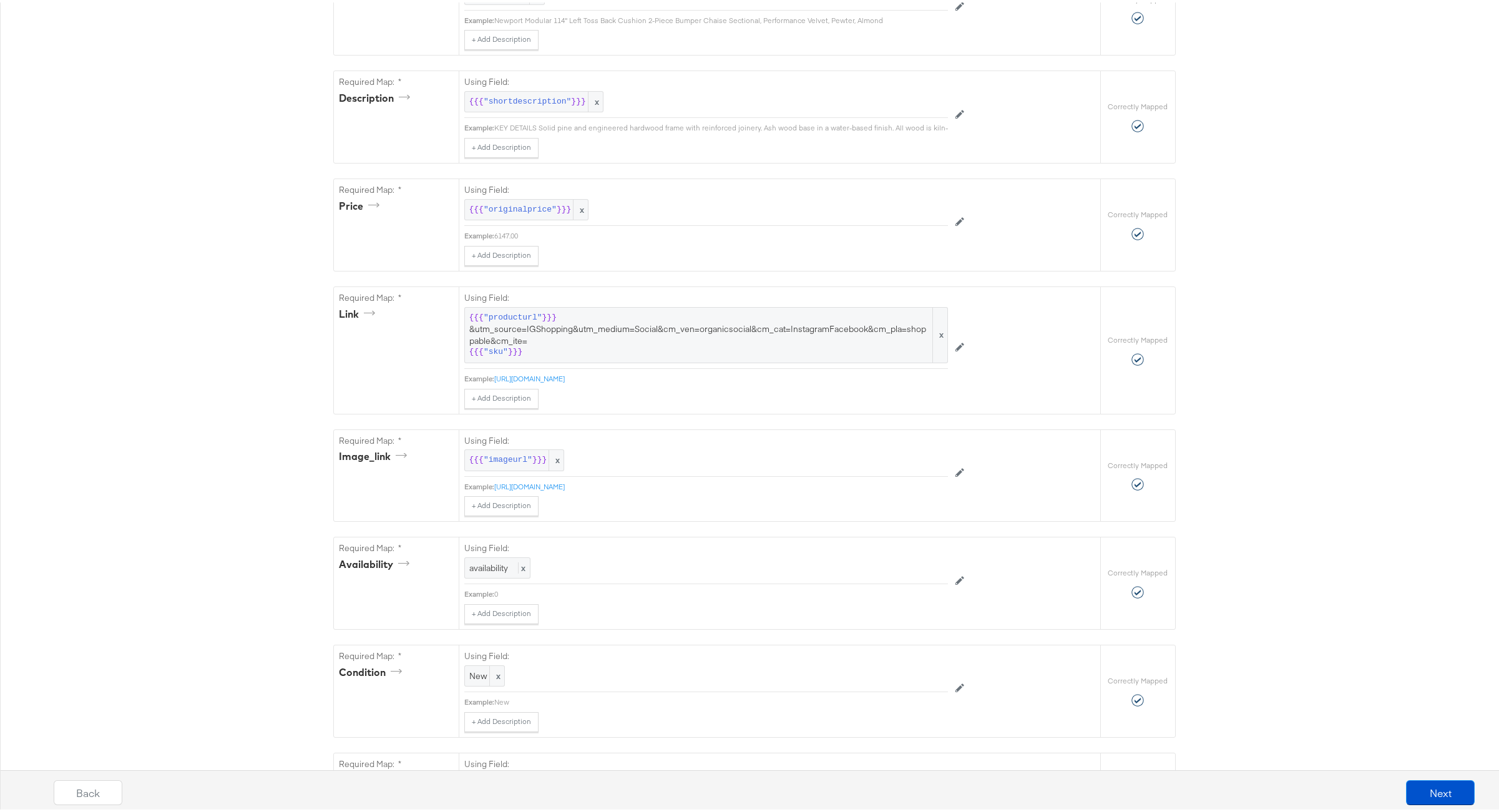
scroll to position [734, 0]
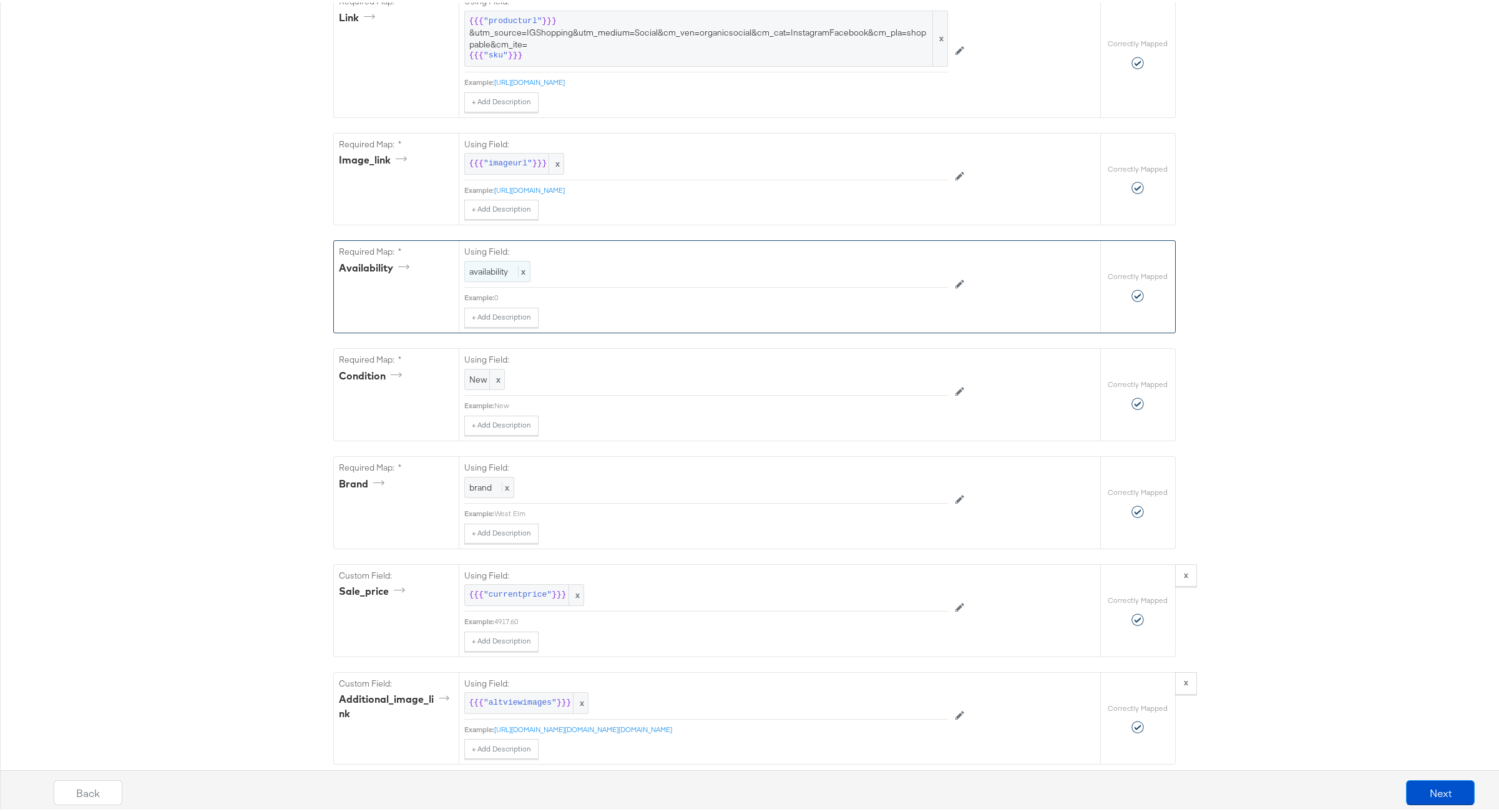
click at [482, 275] on span "availability" at bounding box center [488, 268] width 39 height 11
click at [538, 280] on div "availability" at bounding box center [677, 269] width 426 height 21
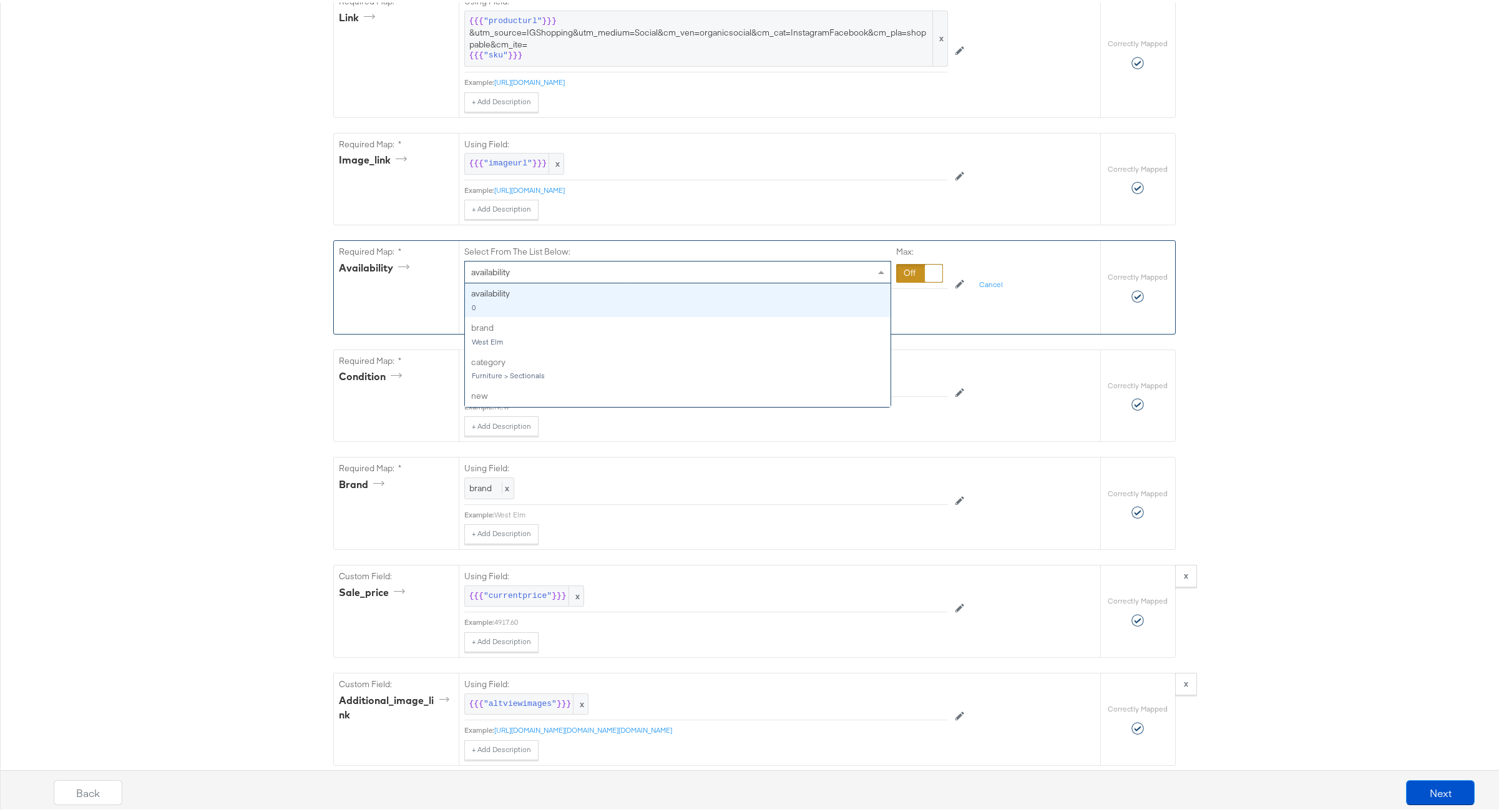
click at [908, 280] on div at bounding box center [919, 270] width 47 height 19
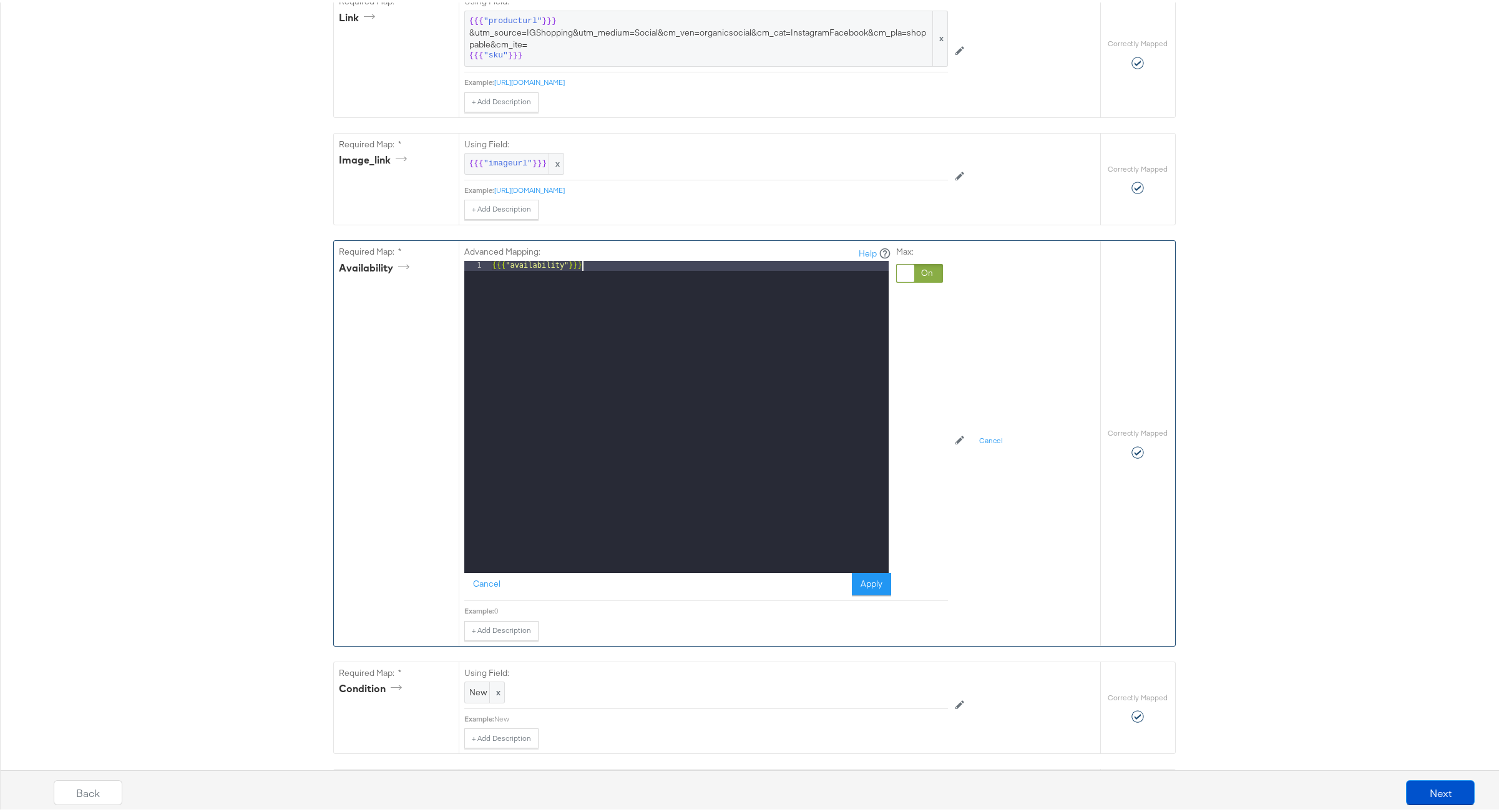
click at [670, 291] on div "{{{ "availability" }}}" at bounding box center [689, 424] width 399 height 332
click at [865, 593] on button "Apply" at bounding box center [872, 581] width 40 height 23
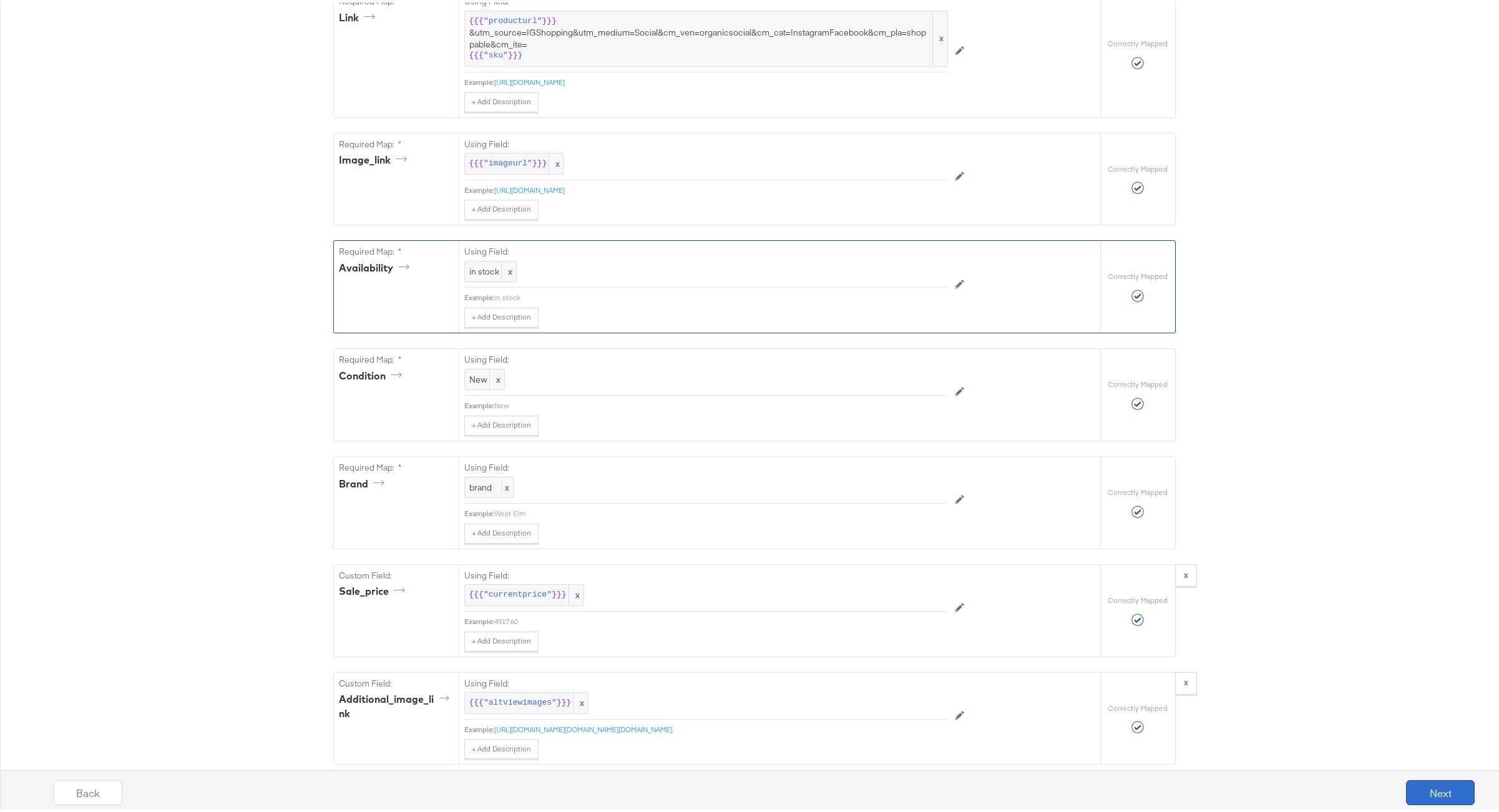
click at [1441, 792] on button "Next" at bounding box center [1439, 789] width 68 height 25
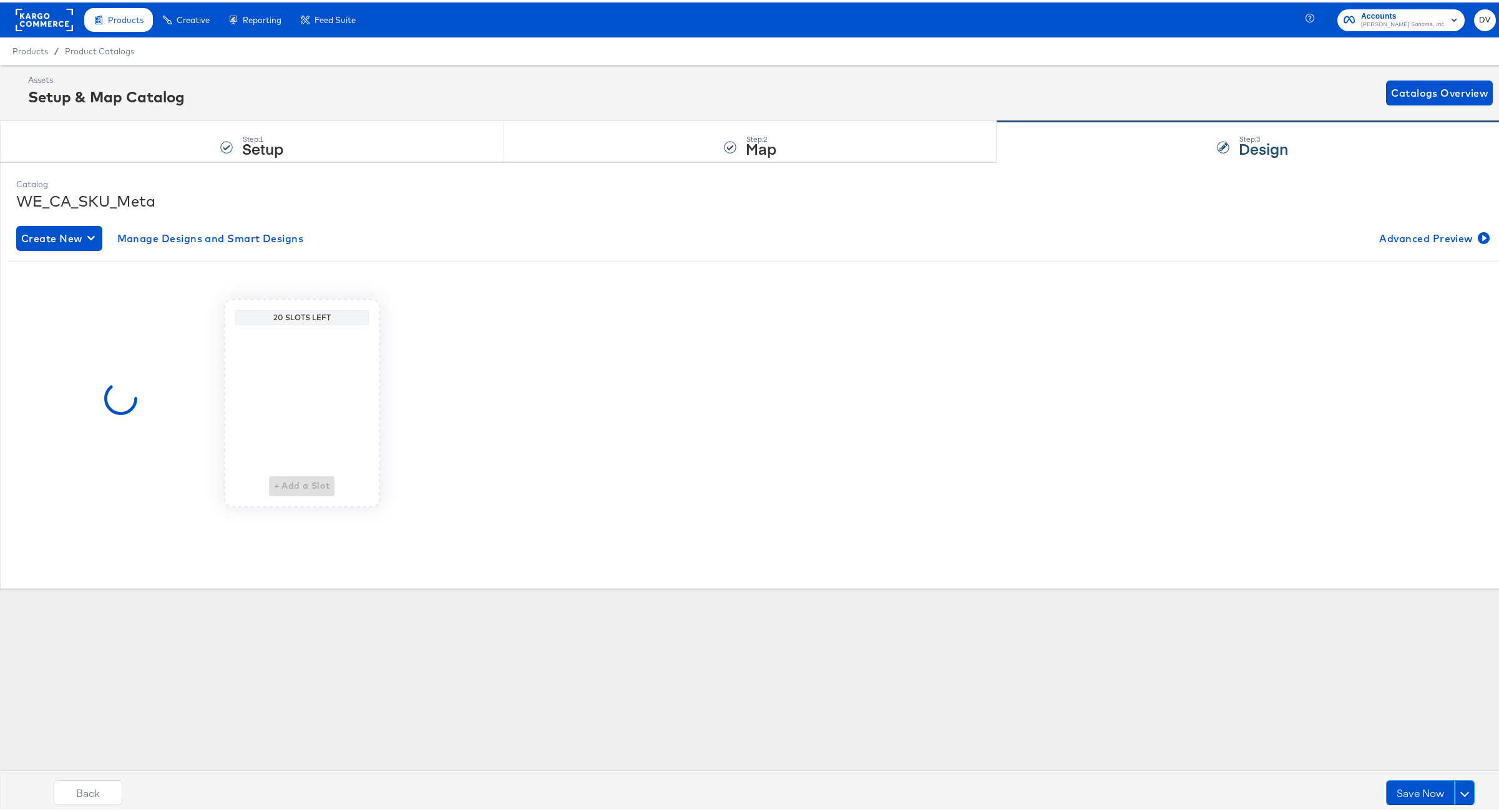
scroll to position [0, 0]
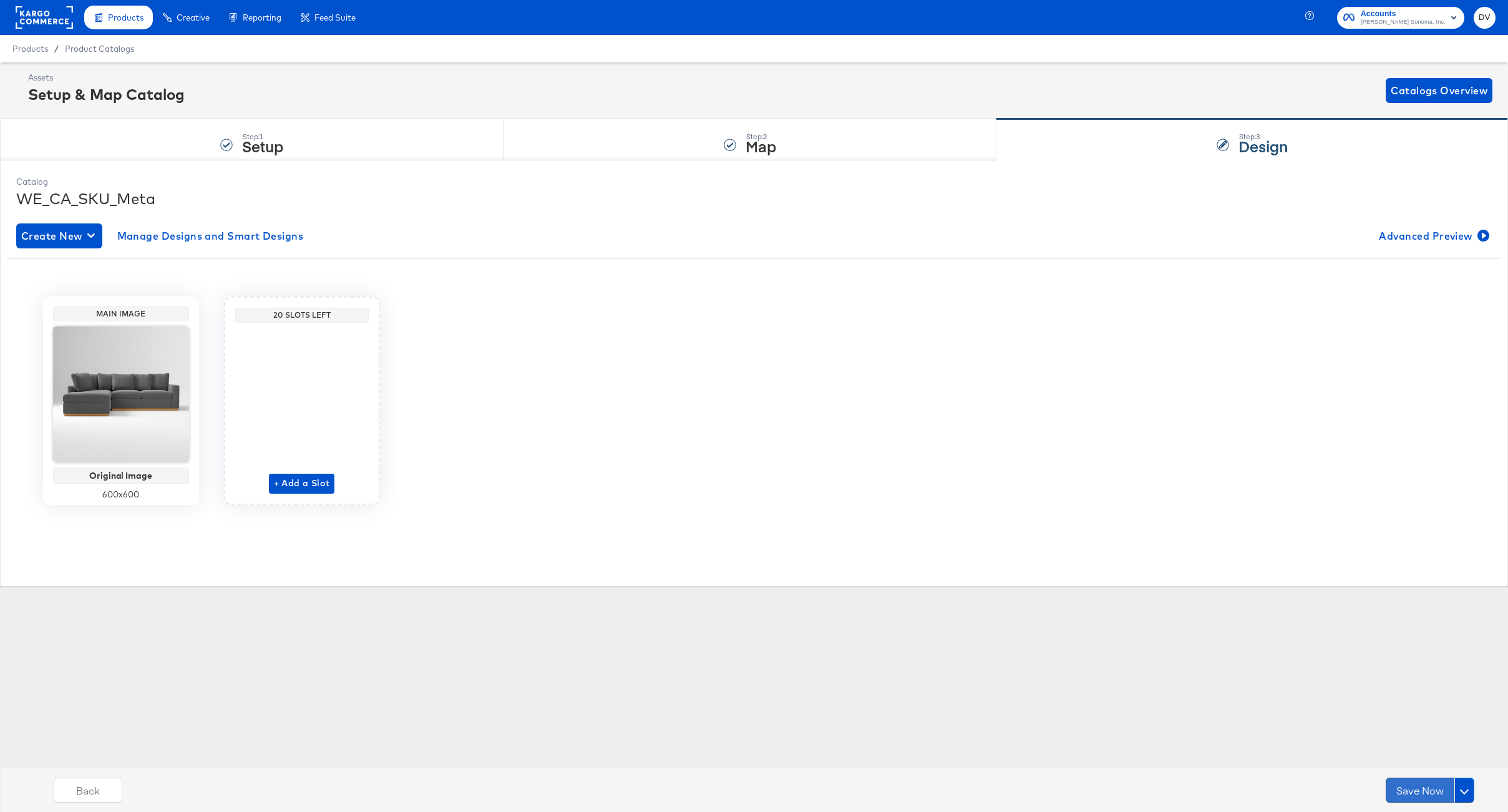
click at [1397, 795] on button "Save Now" at bounding box center [1420, 789] width 69 height 25
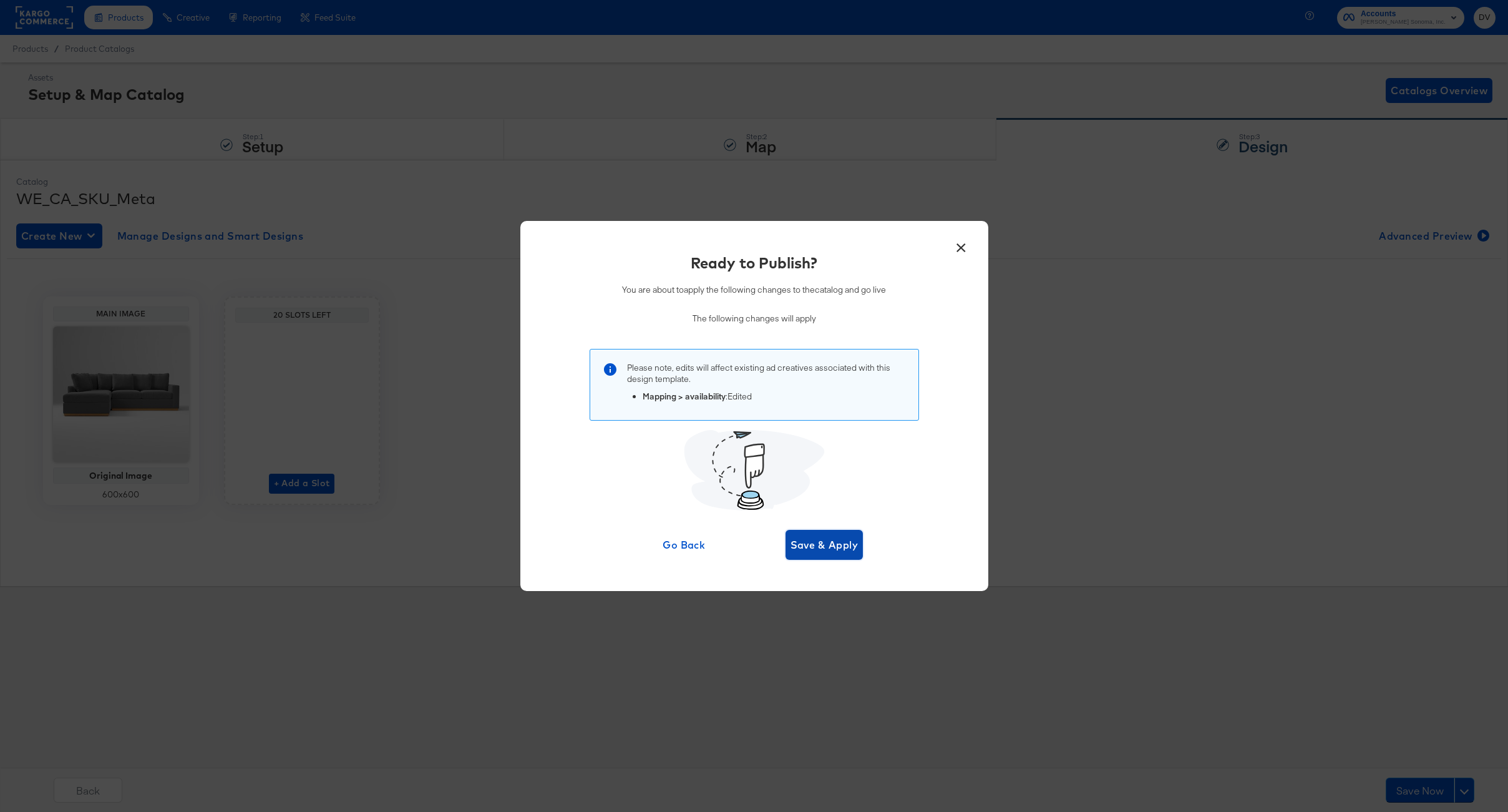
click at [818, 543] on span "Save & Apply" at bounding box center [824, 545] width 69 height 18
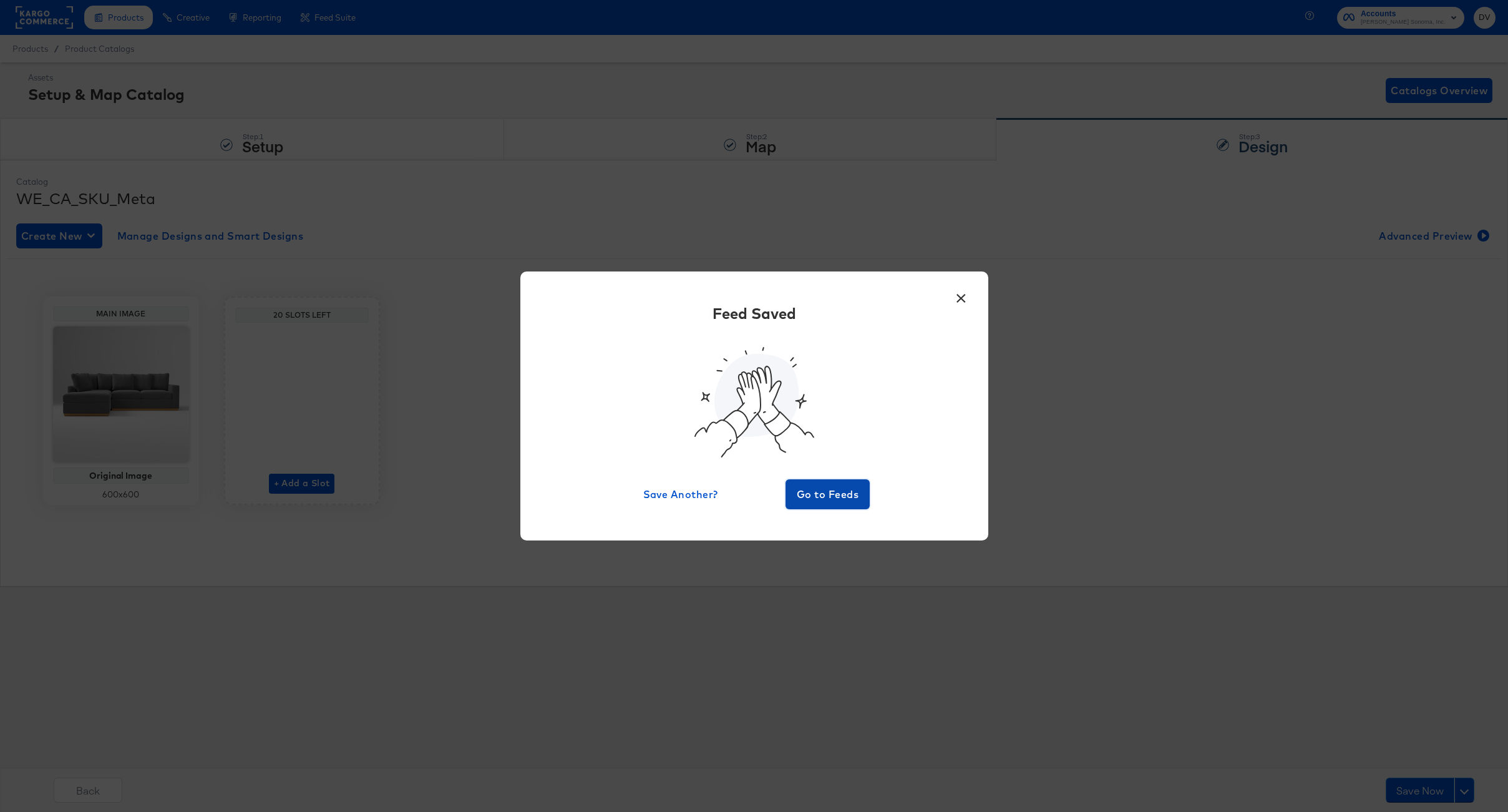
click at [819, 498] on span "Go to Feeds" at bounding box center [827, 494] width 74 height 18
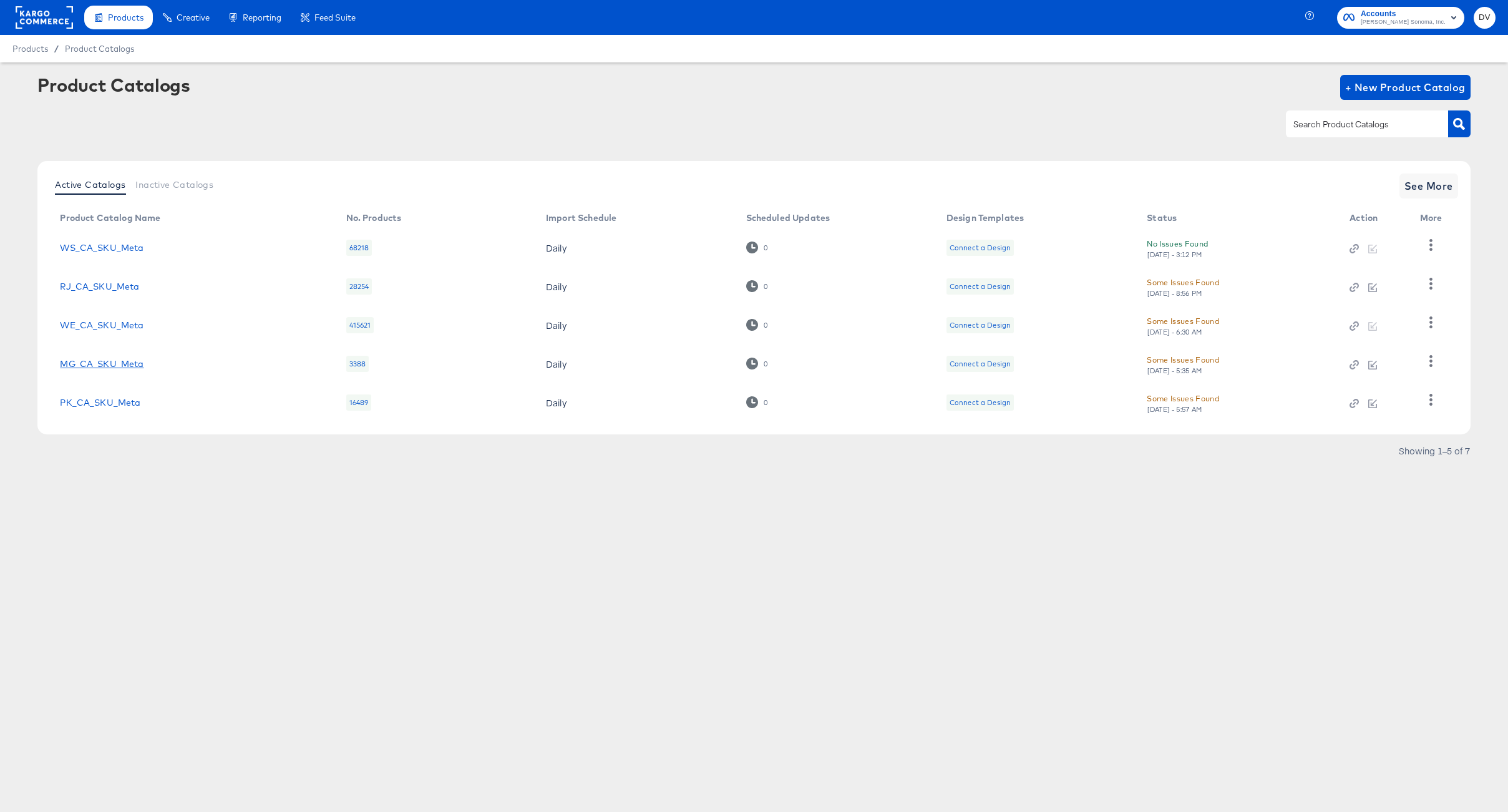
click at [134, 365] on link "MG_CA_SKU_Meta" at bounding box center [101, 363] width 83 height 10
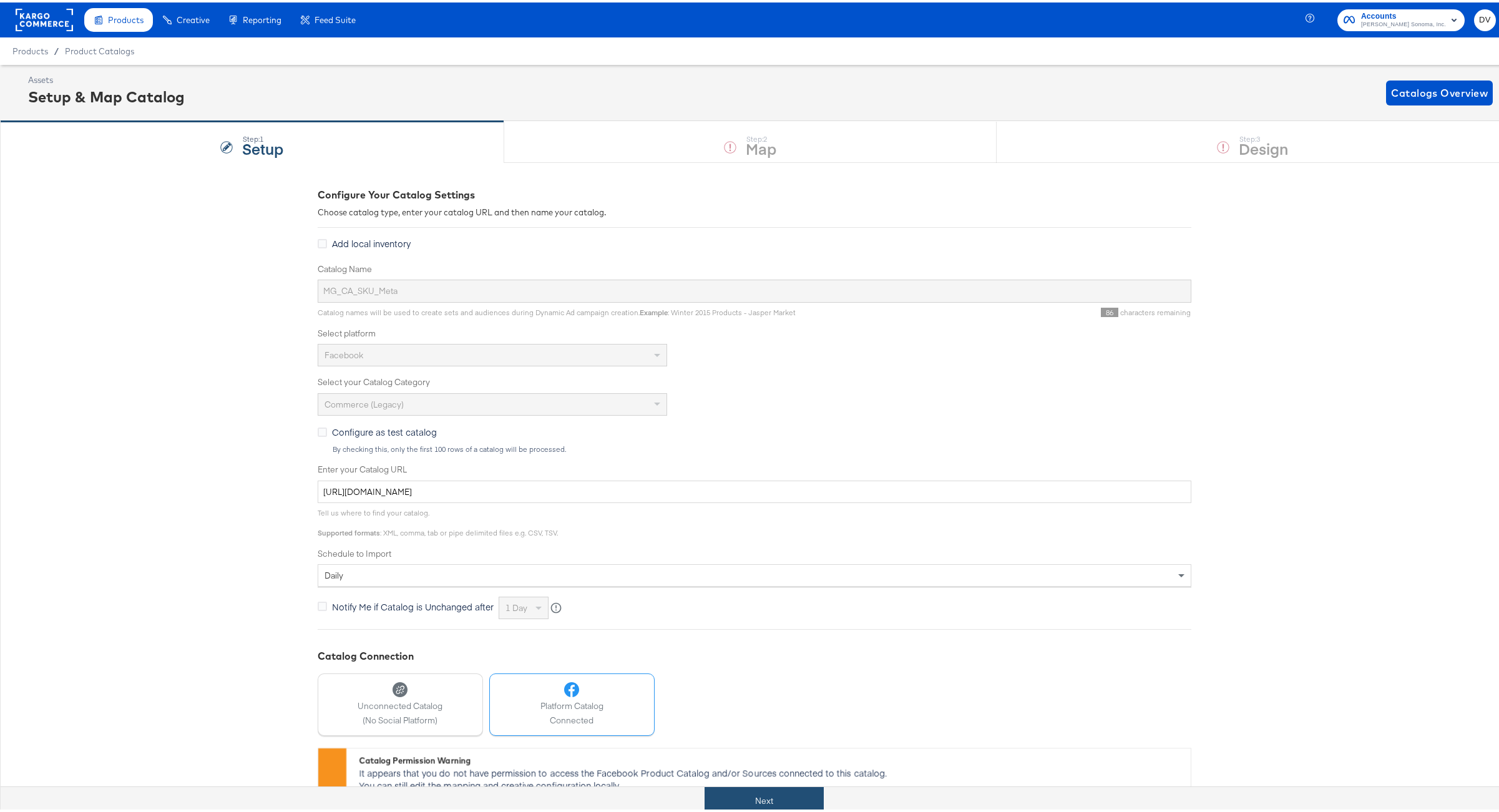
click at [728, 788] on button "Next" at bounding box center [764, 798] width 119 height 28
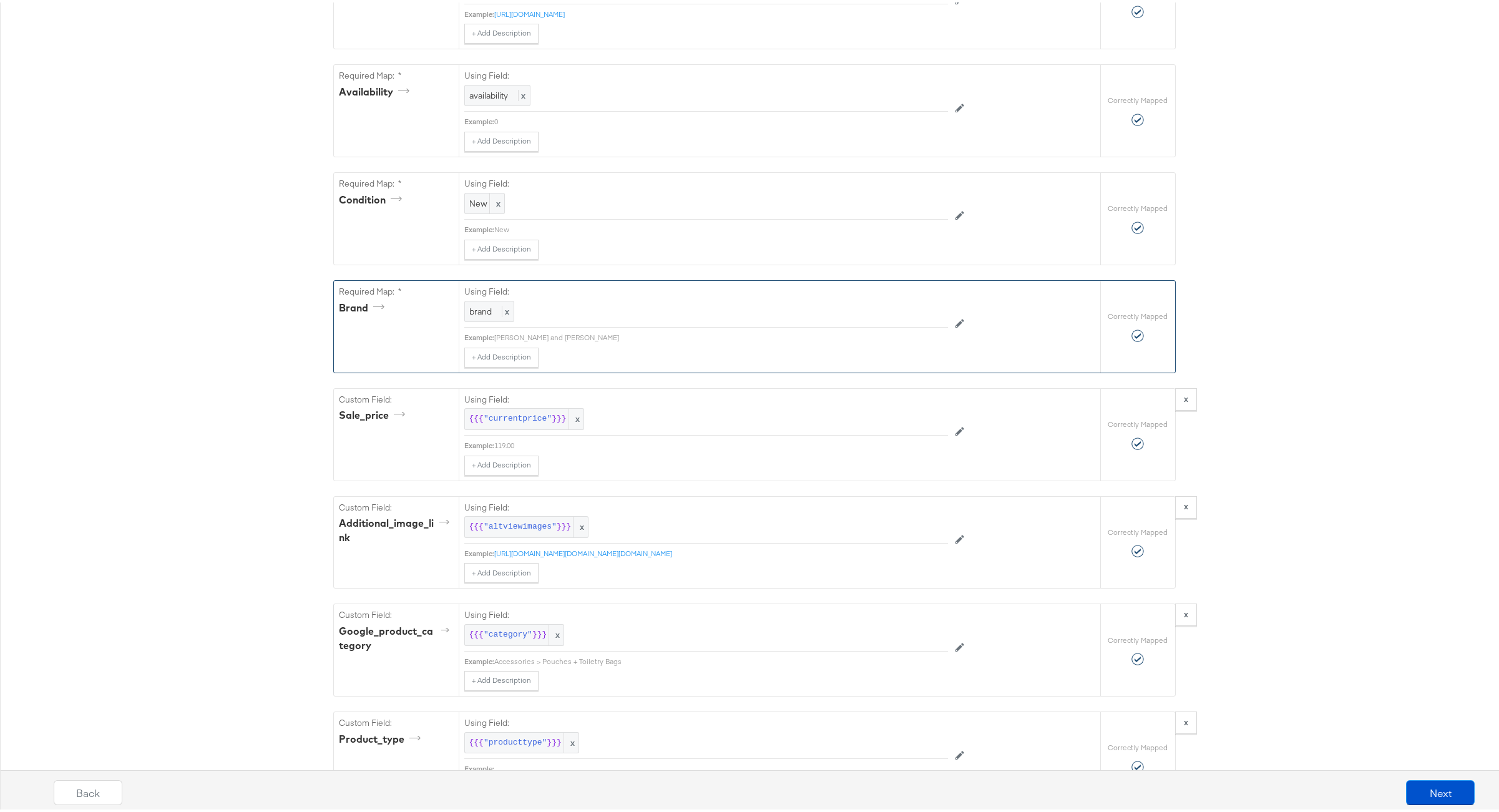
scroll to position [751, 0]
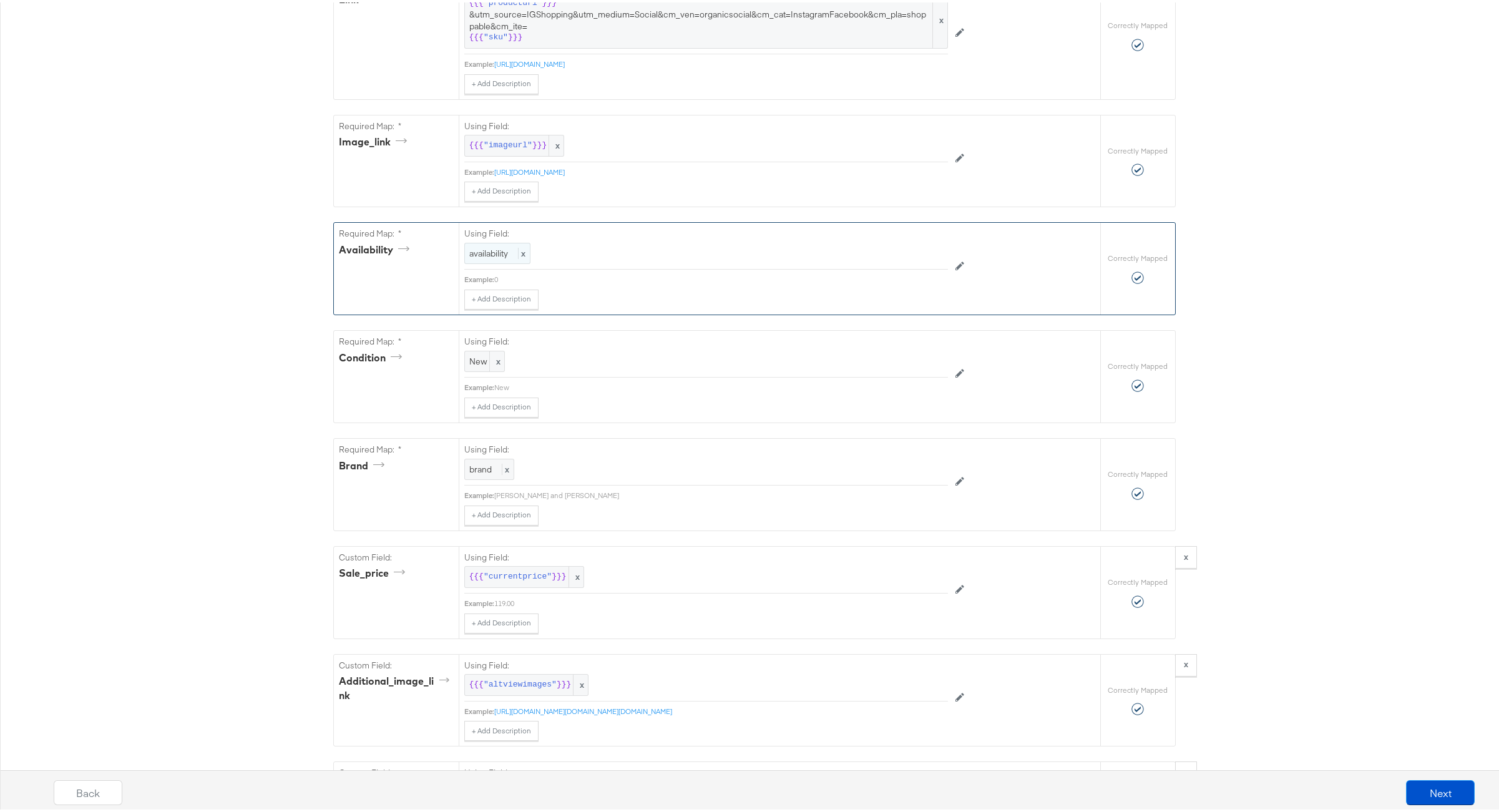
click at [496, 256] on span "availability" at bounding box center [488, 250] width 39 height 11
click at [578, 262] on div "availability" at bounding box center [677, 251] width 426 height 21
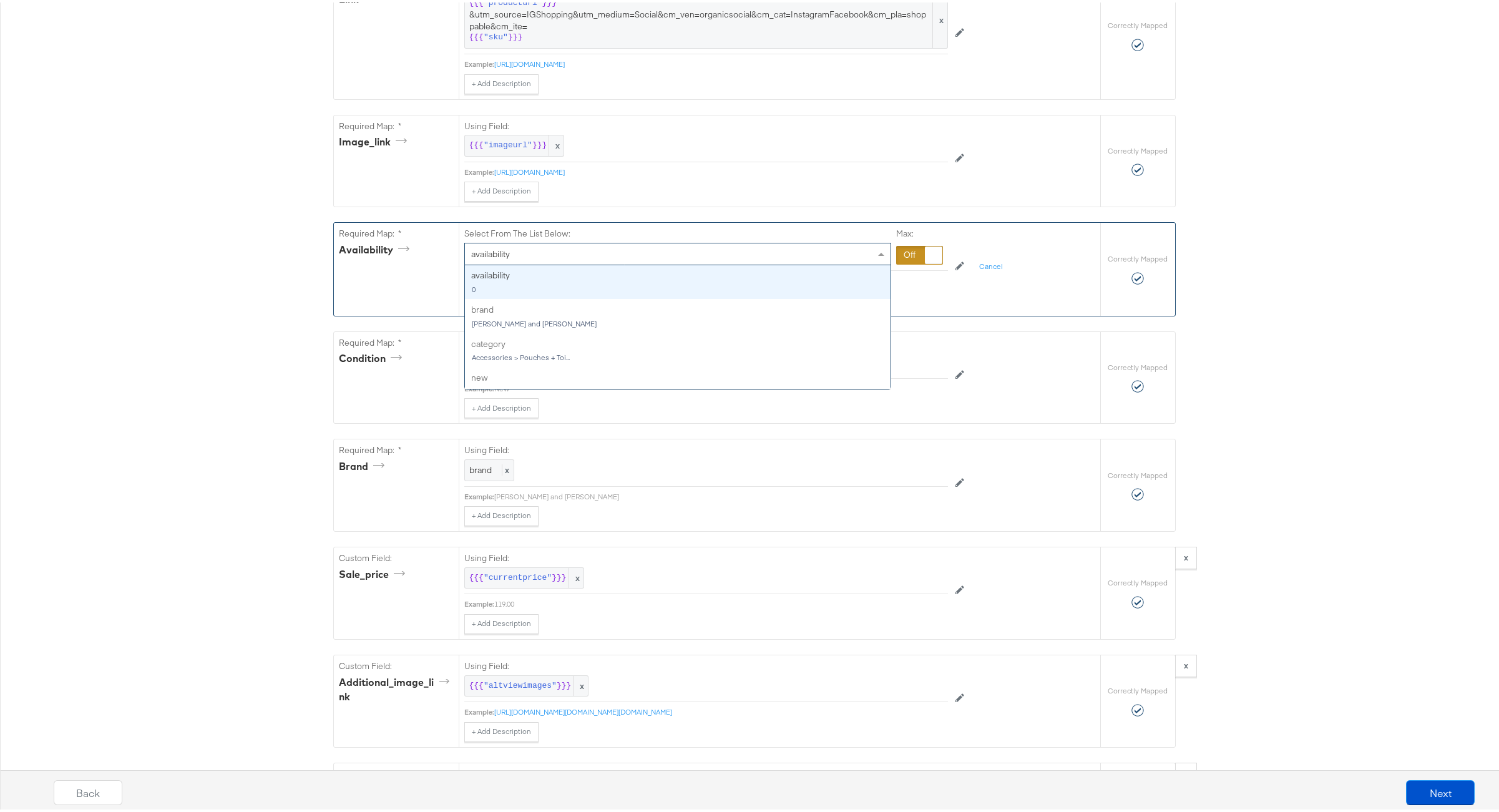
click at [924, 261] on div at bounding box center [933, 253] width 18 height 18
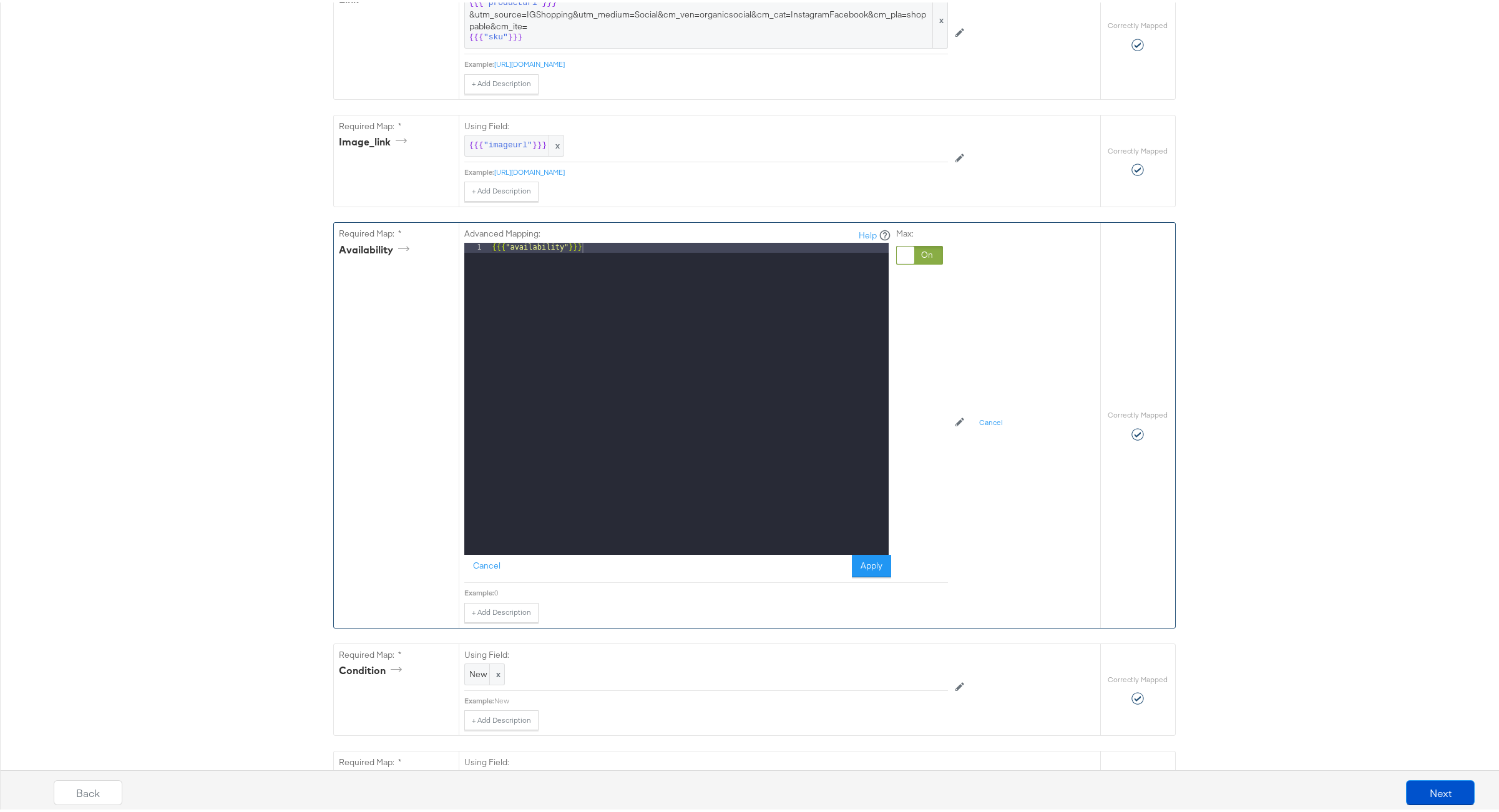
click at [668, 263] on div "{{{ "availability" }}}" at bounding box center [689, 406] width 399 height 332
click at [852, 562] on button "Apply" at bounding box center [872, 563] width 40 height 23
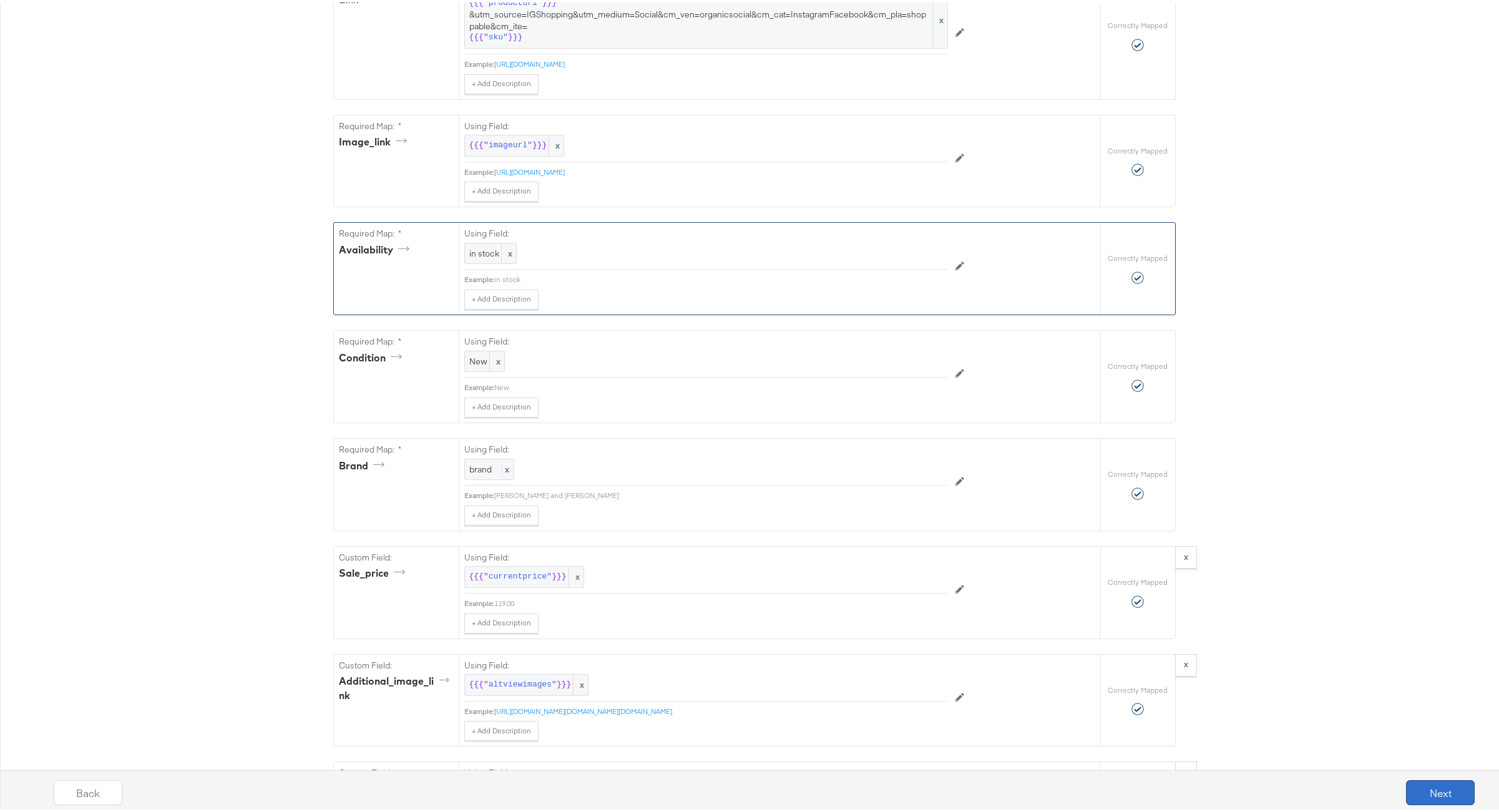
click at [1426, 784] on button "Next" at bounding box center [1439, 789] width 68 height 25
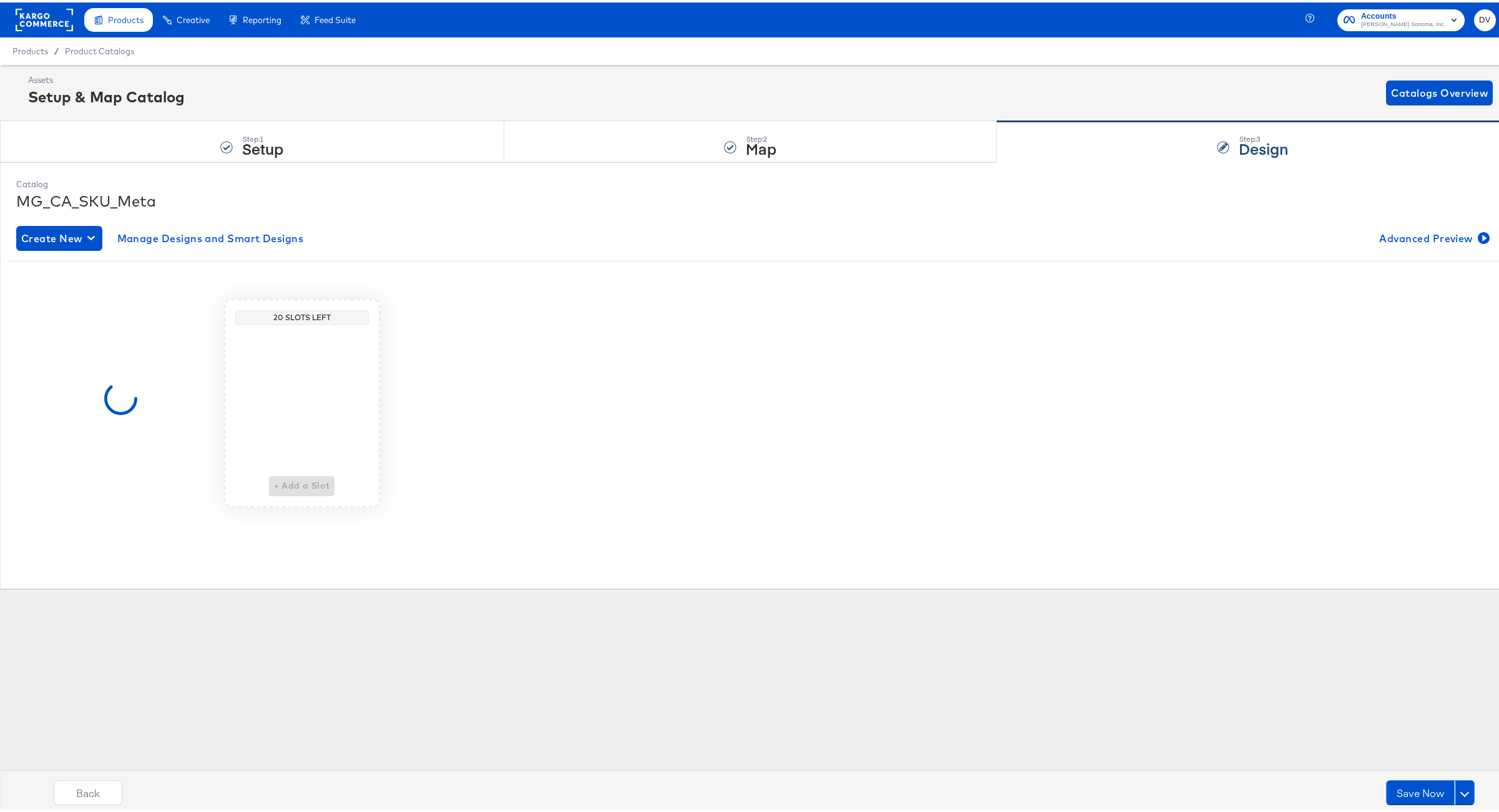
scroll to position [0, 0]
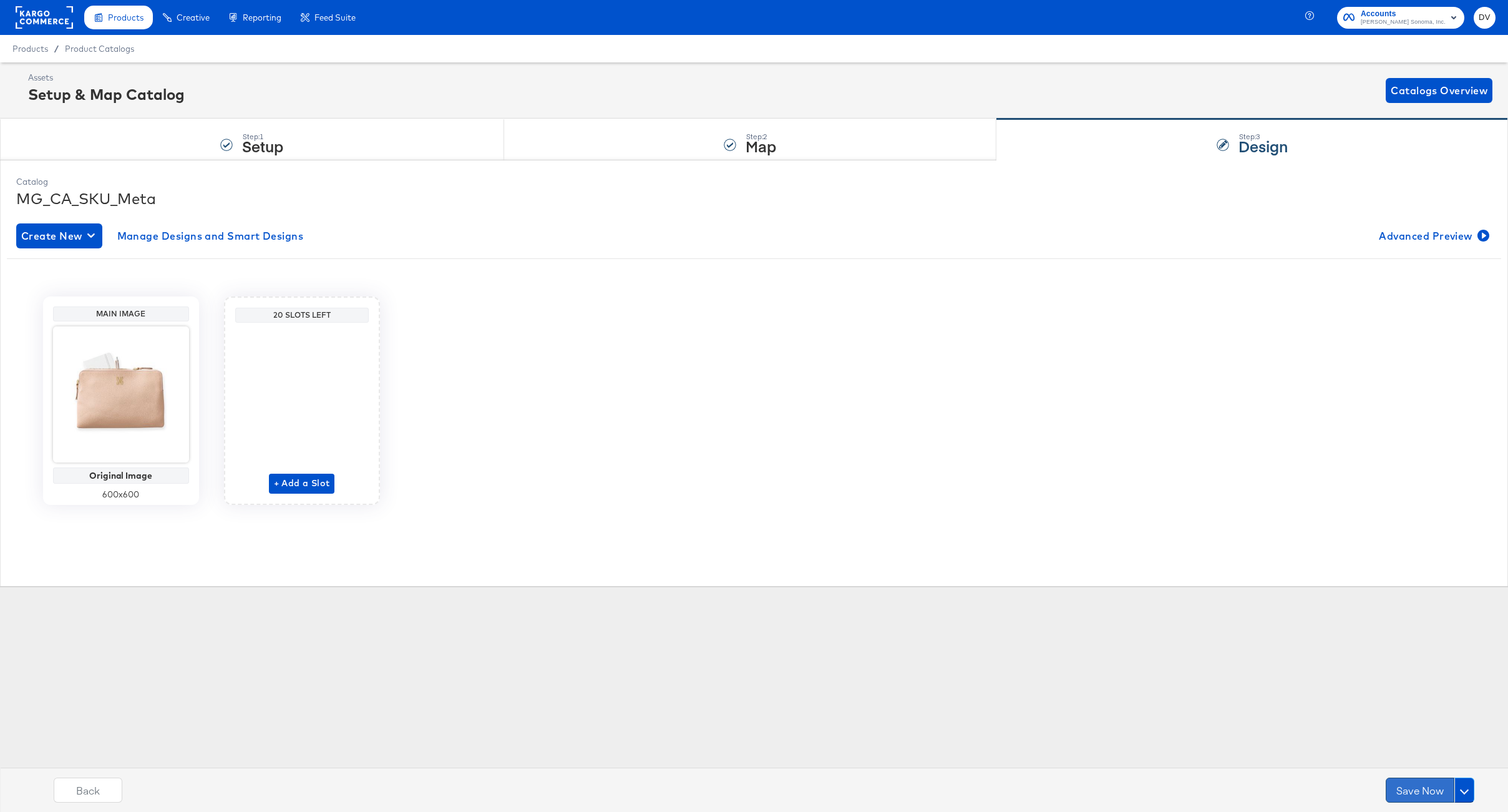
click at [1419, 789] on button "Save Now" at bounding box center [1420, 789] width 69 height 25
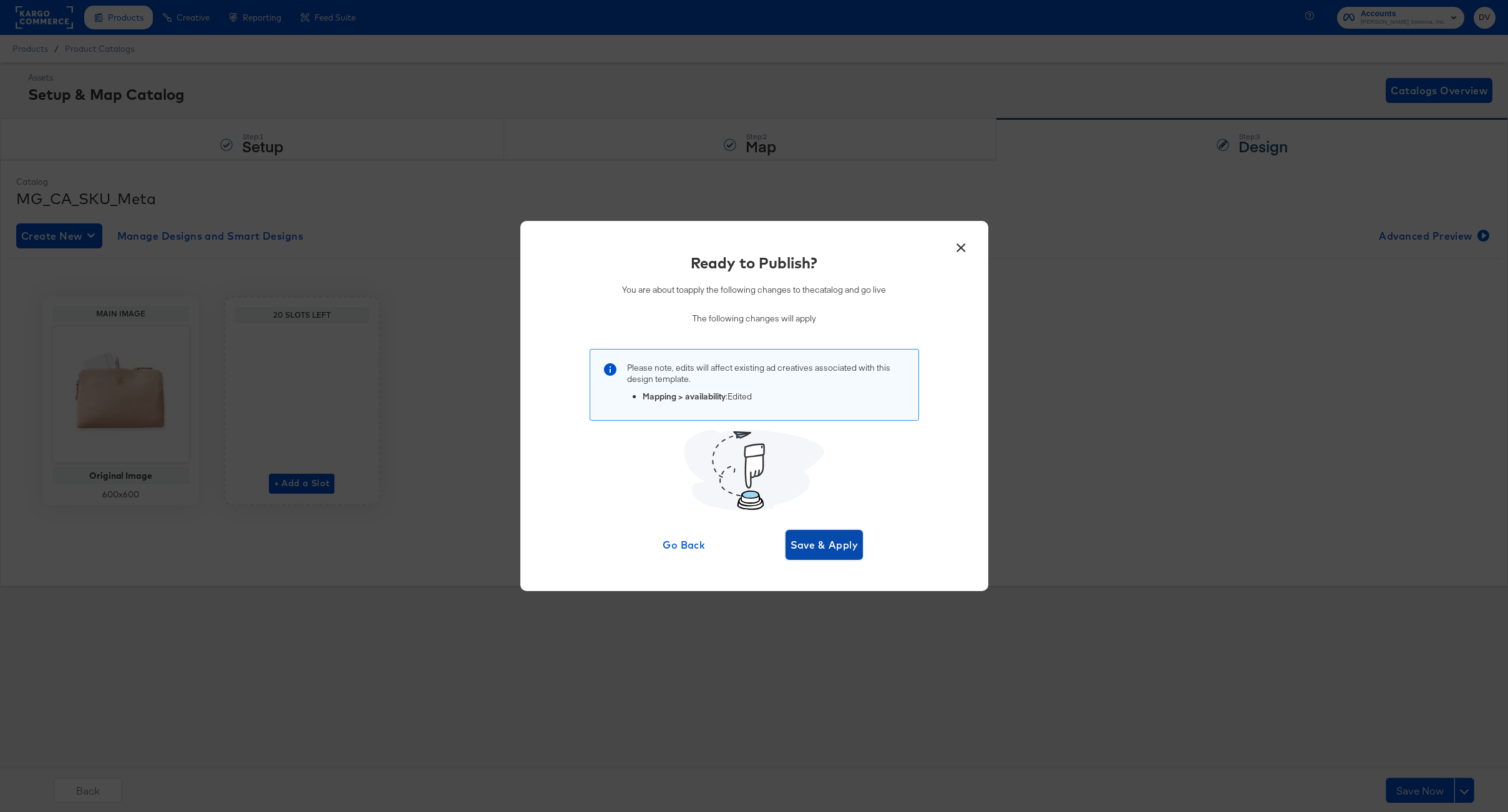
click at [839, 554] on button "Save & Apply" at bounding box center [824, 545] width 78 height 30
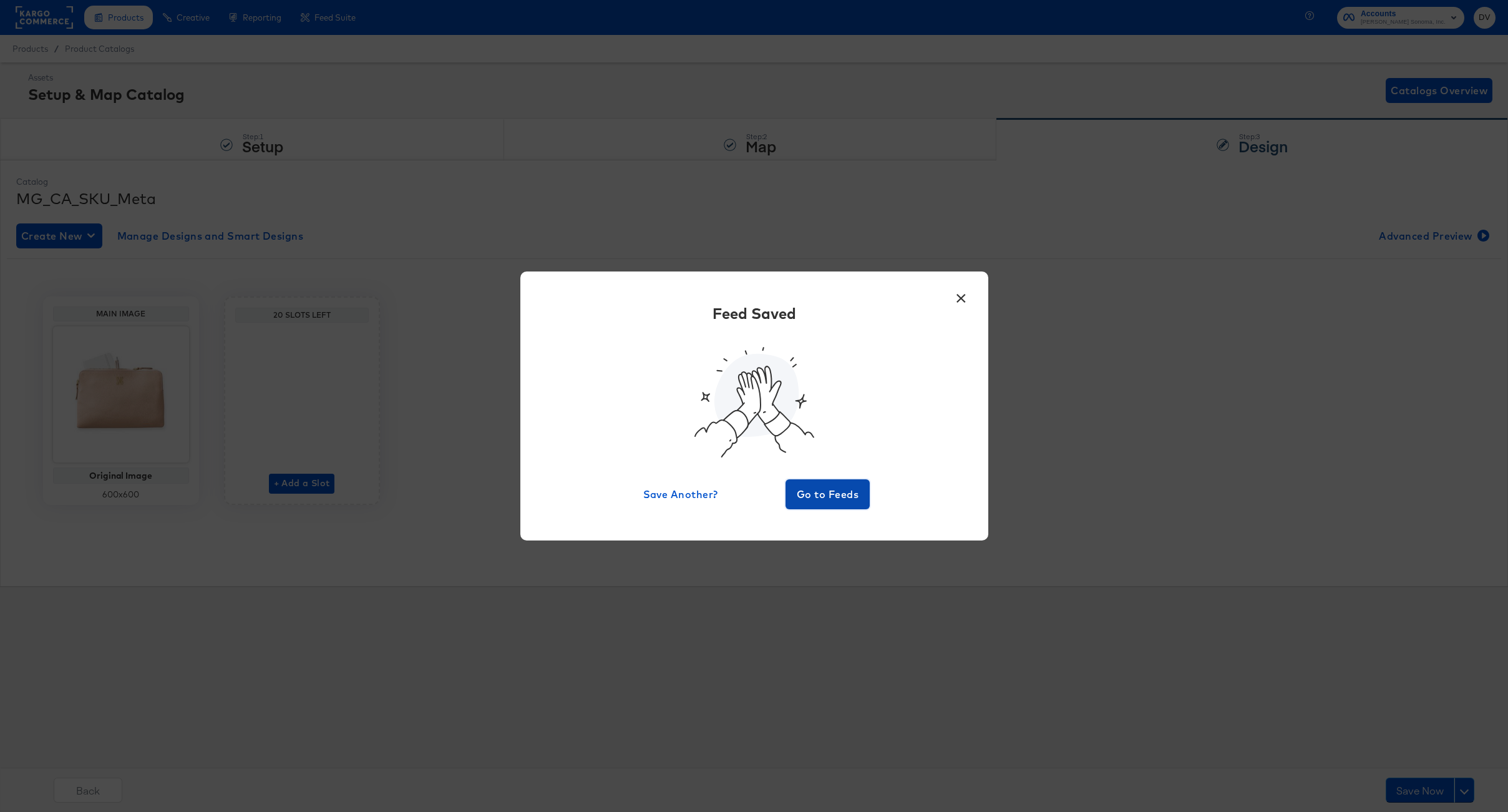
click at [842, 494] on span "Go to Feeds" at bounding box center [827, 494] width 74 height 18
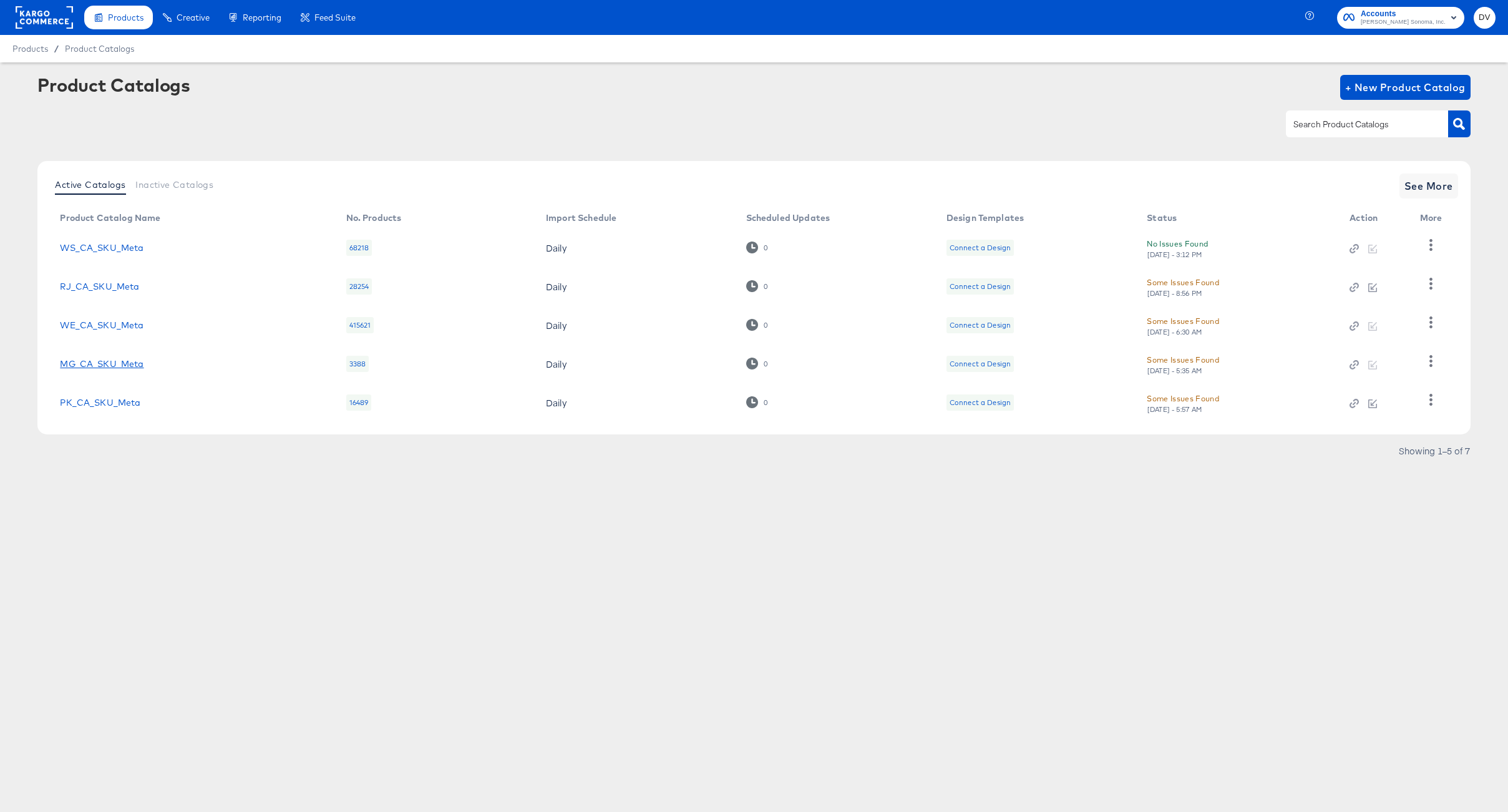
click at [118, 362] on link "MG_CA_SKU_Meta" at bounding box center [101, 363] width 83 height 10
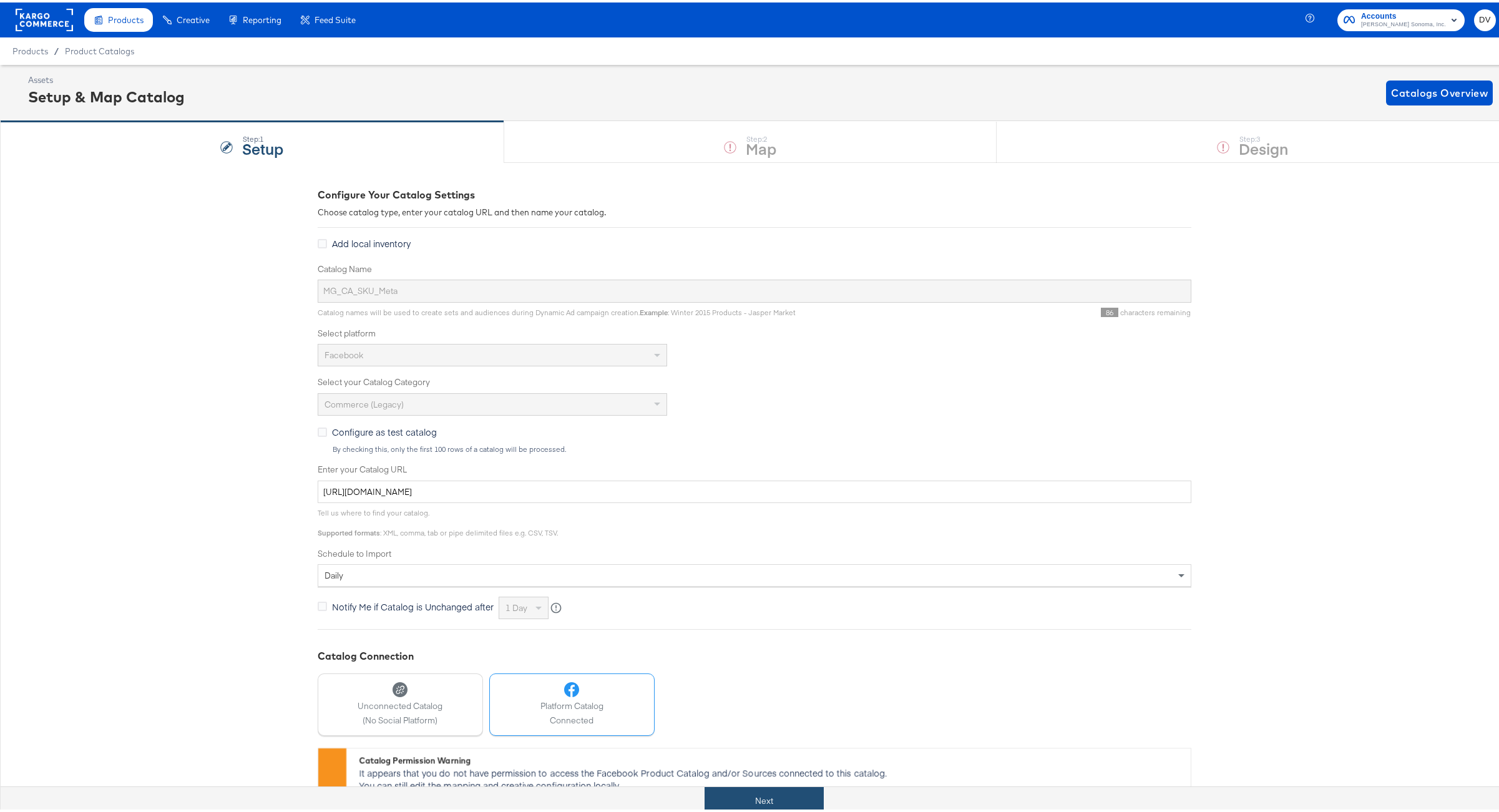
click at [788, 786] on button "Next" at bounding box center [764, 798] width 119 height 28
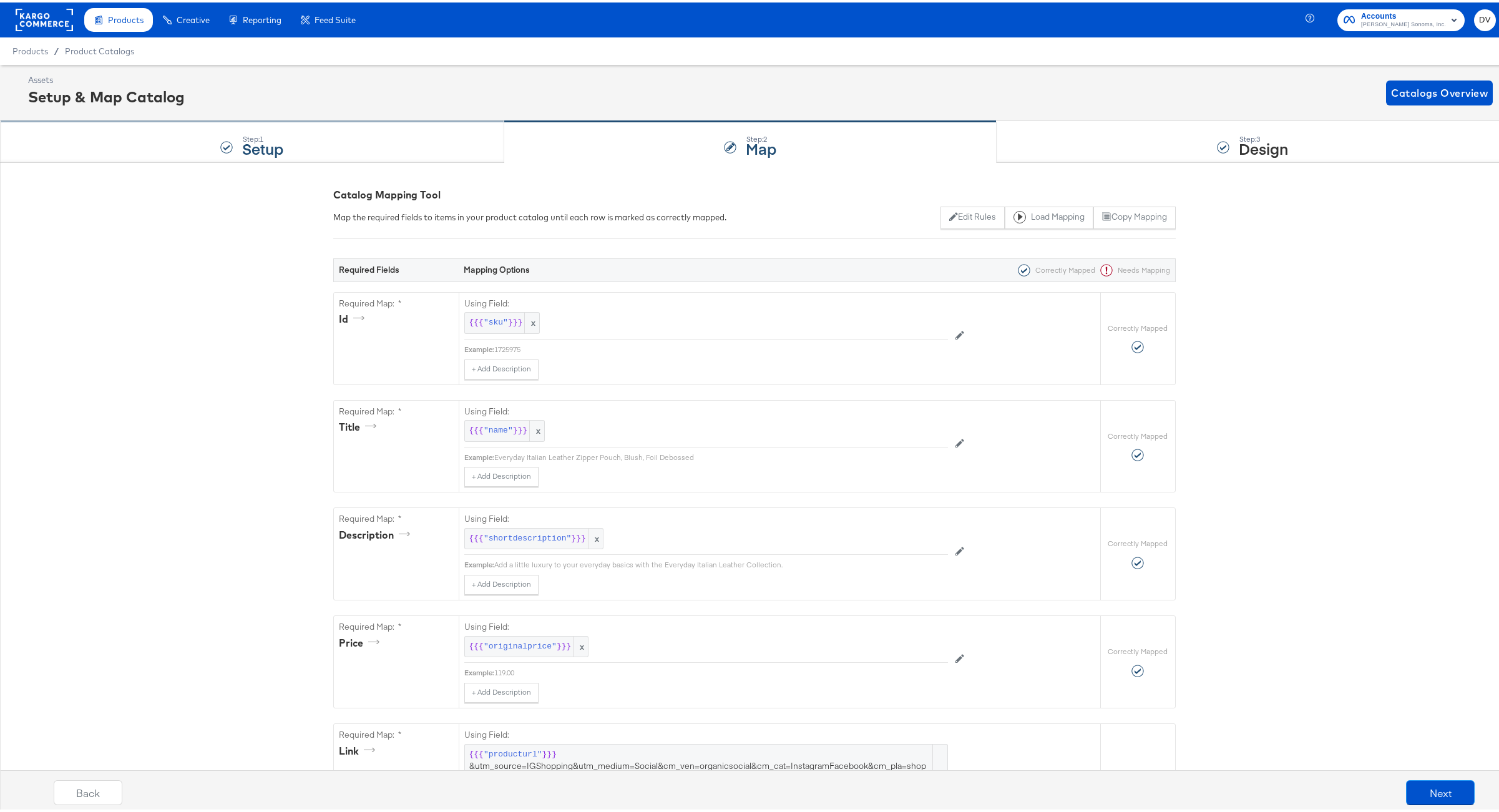
click at [78, 137] on div "Step: 1 Setup" at bounding box center [252, 139] width 504 height 41
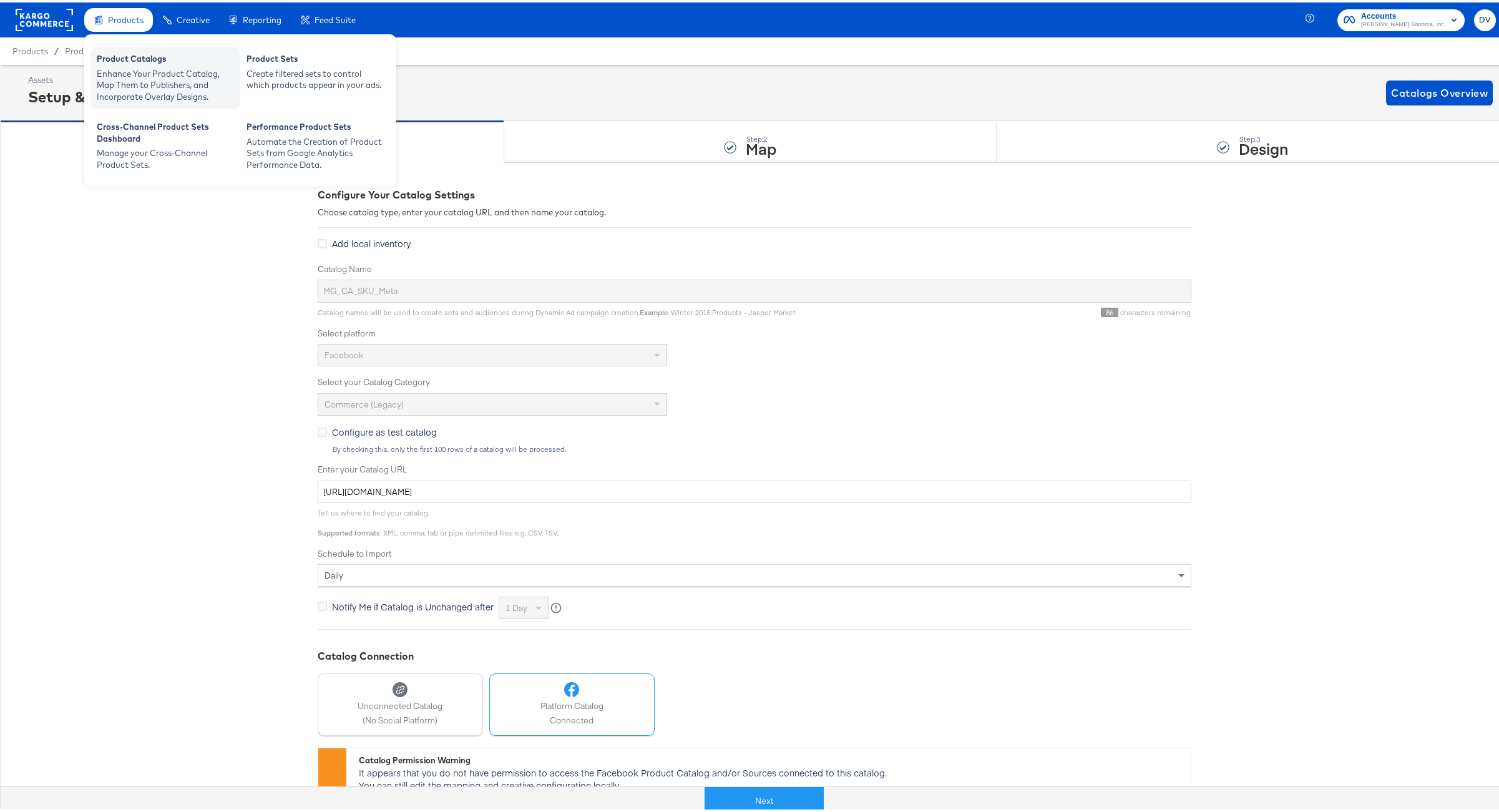
click at [122, 60] on div "Product Catalogs" at bounding box center [165, 58] width 137 height 15
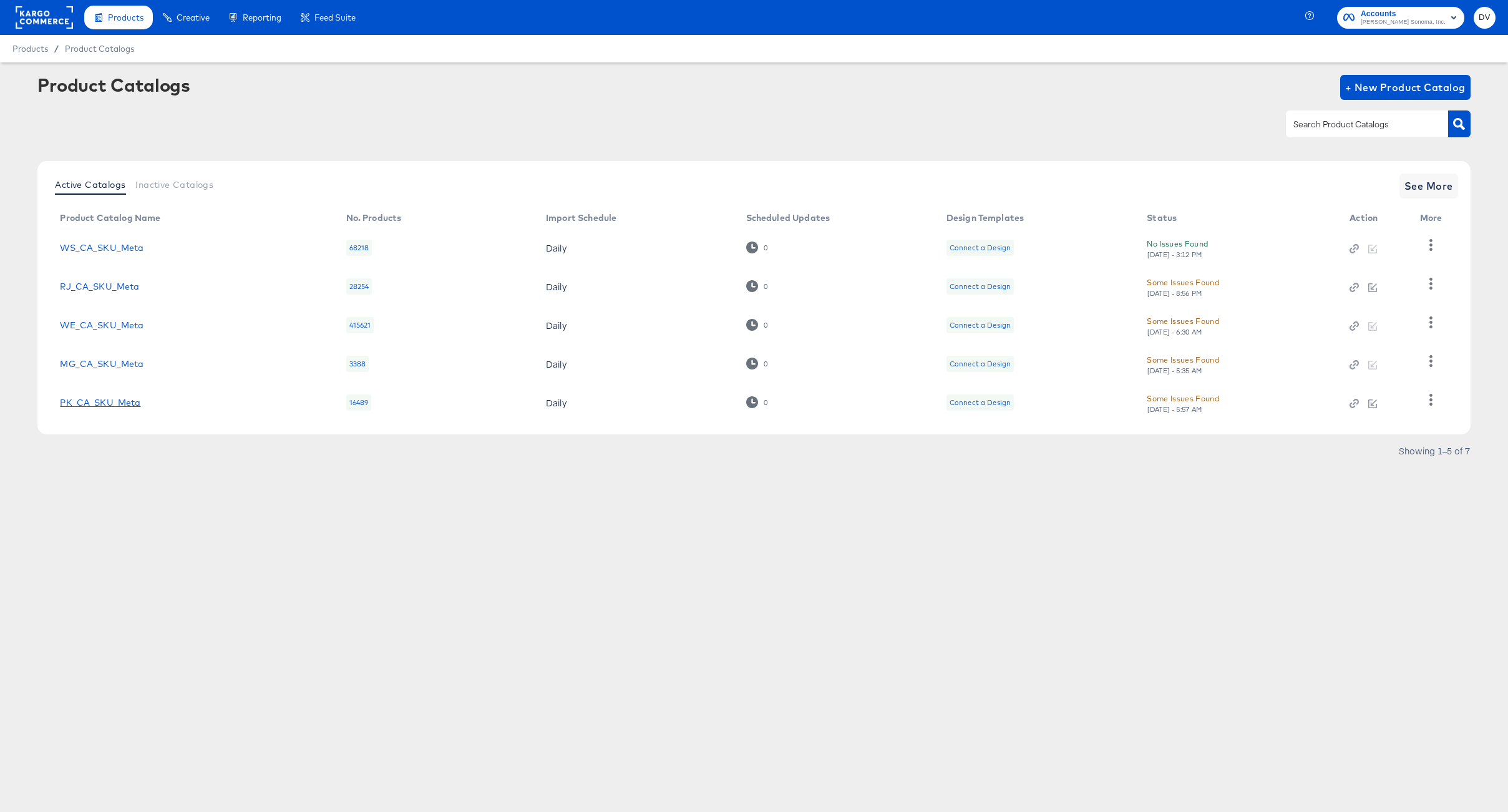
click at [117, 397] on link "PK_CA_SKU_Meta" at bounding box center [99, 402] width 80 height 10
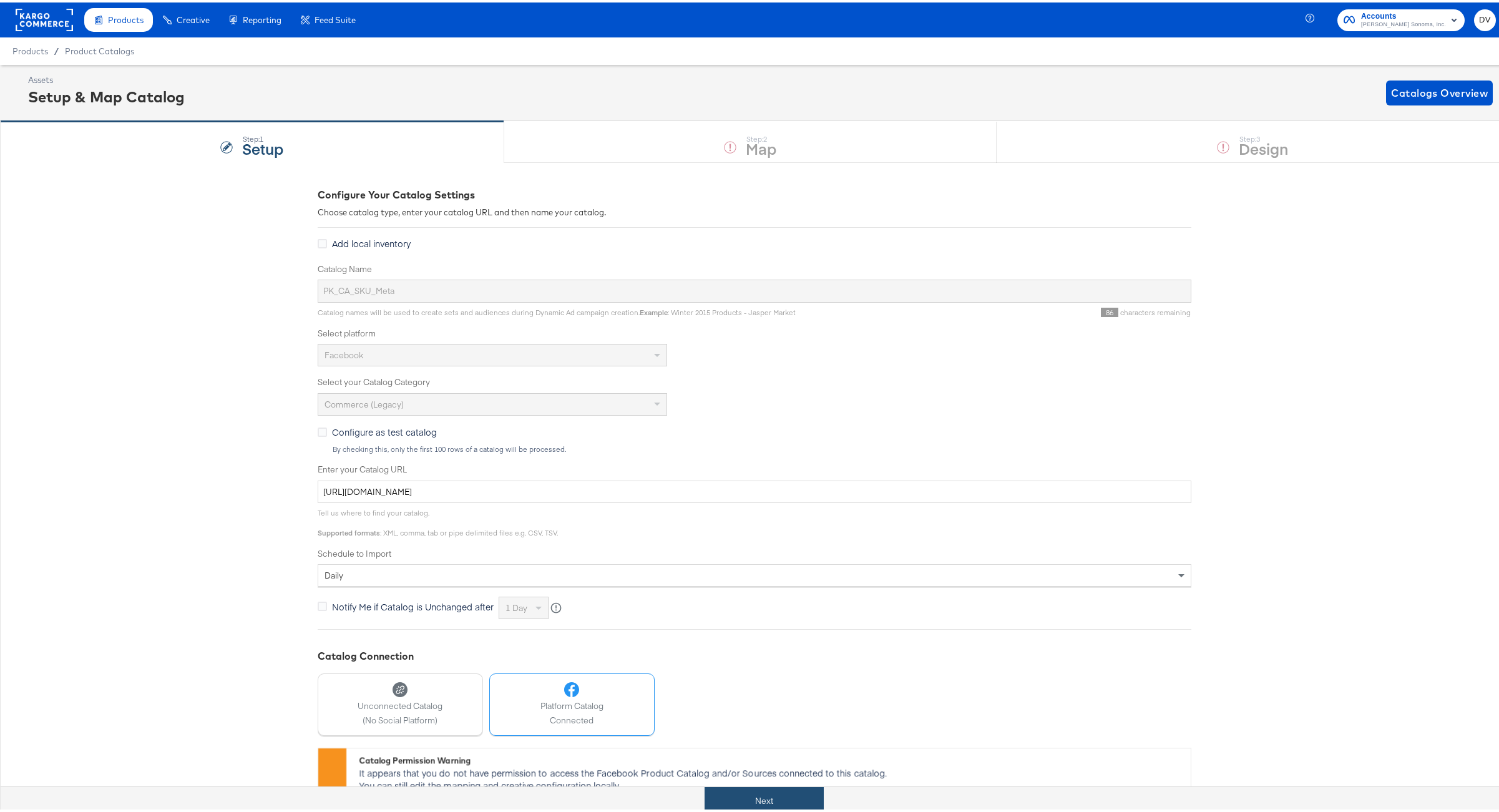
click at [779, 795] on button "Next" at bounding box center [764, 798] width 119 height 28
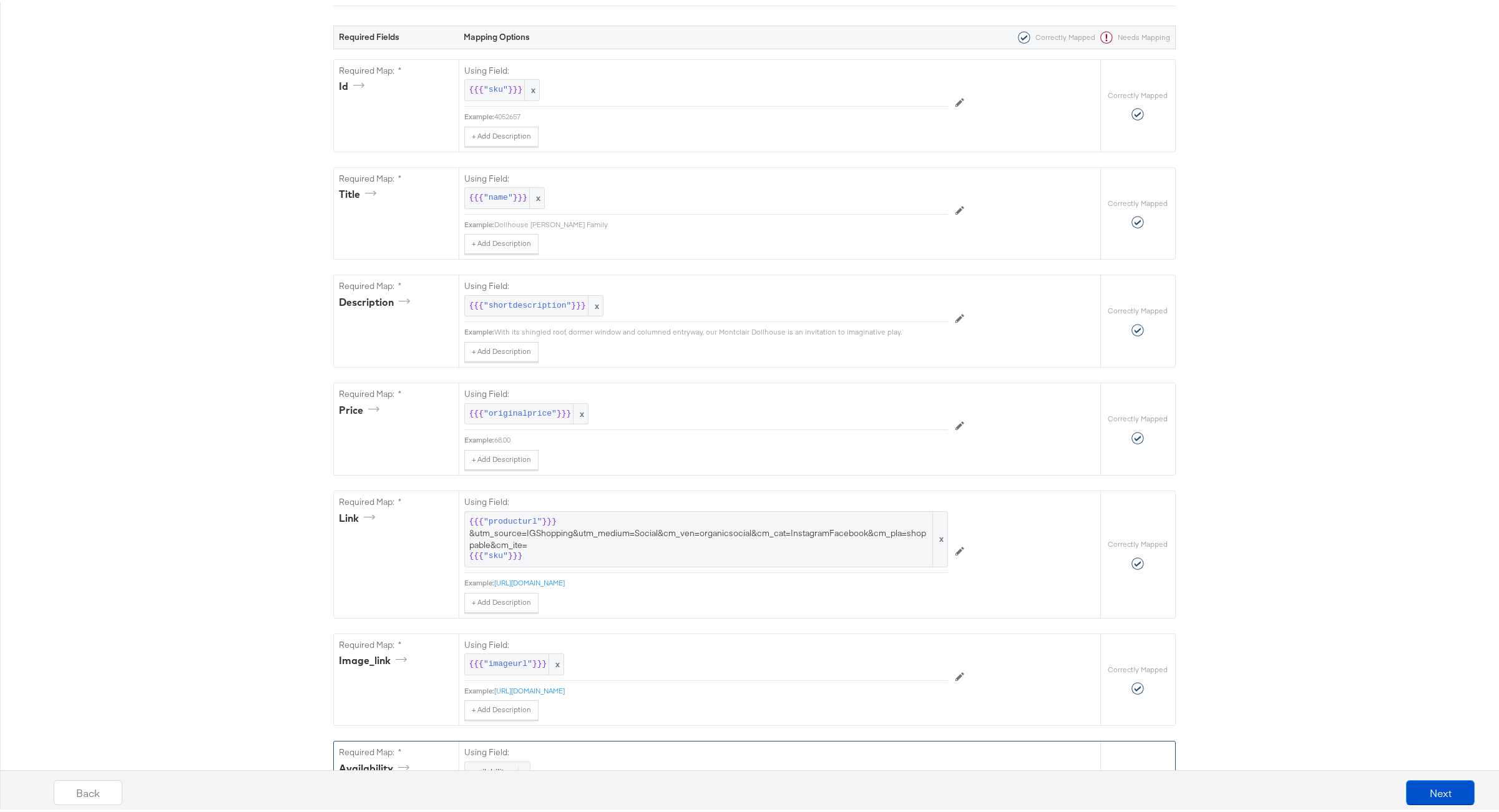
scroll to position [737, 0]
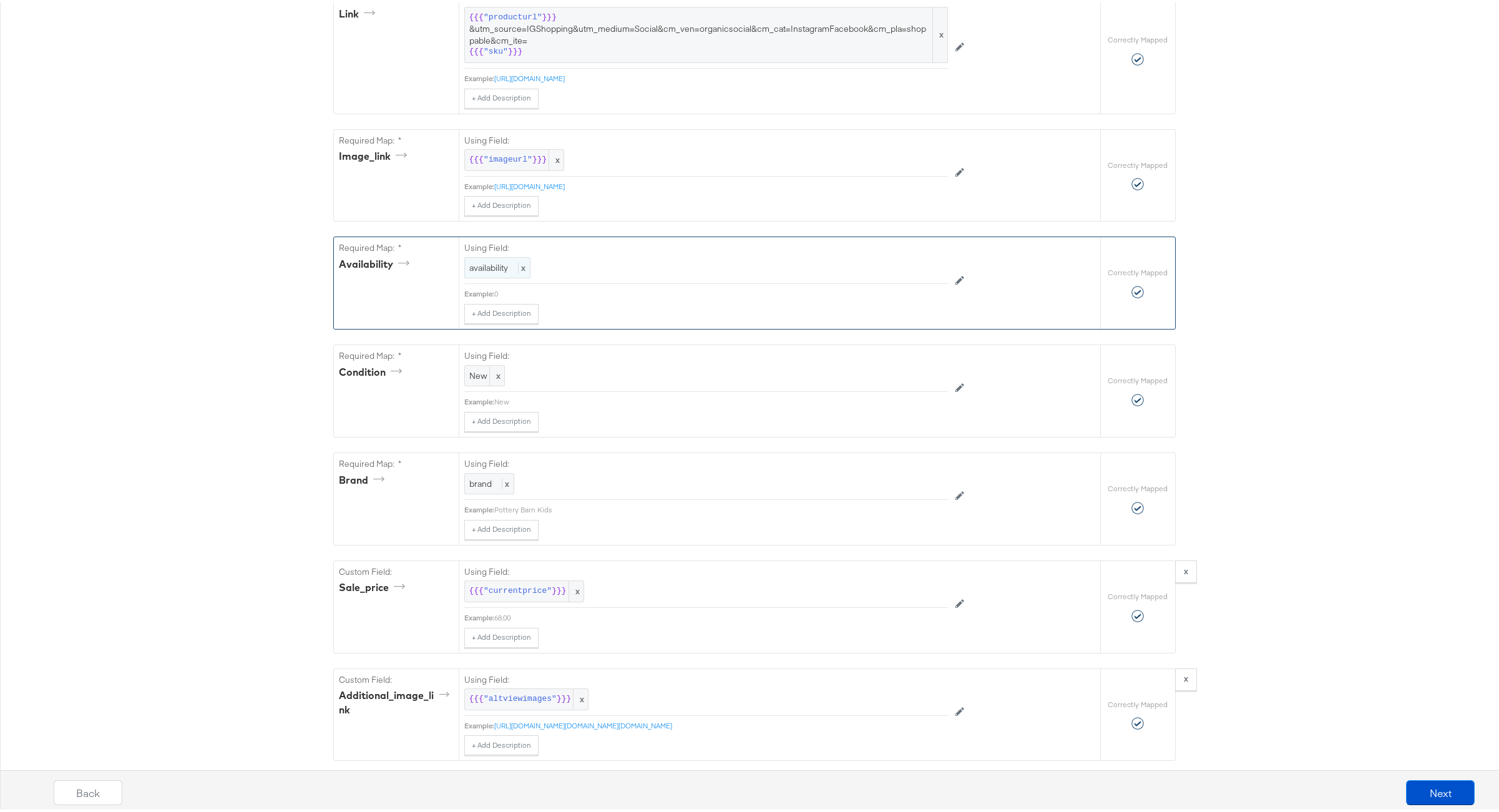
click at [493, 271] on span "availability" at bounding box center [488, 264] width 39 height 11
click at [566, 272] on div "availability" at bounding box center [677, 265] width 426 height 21
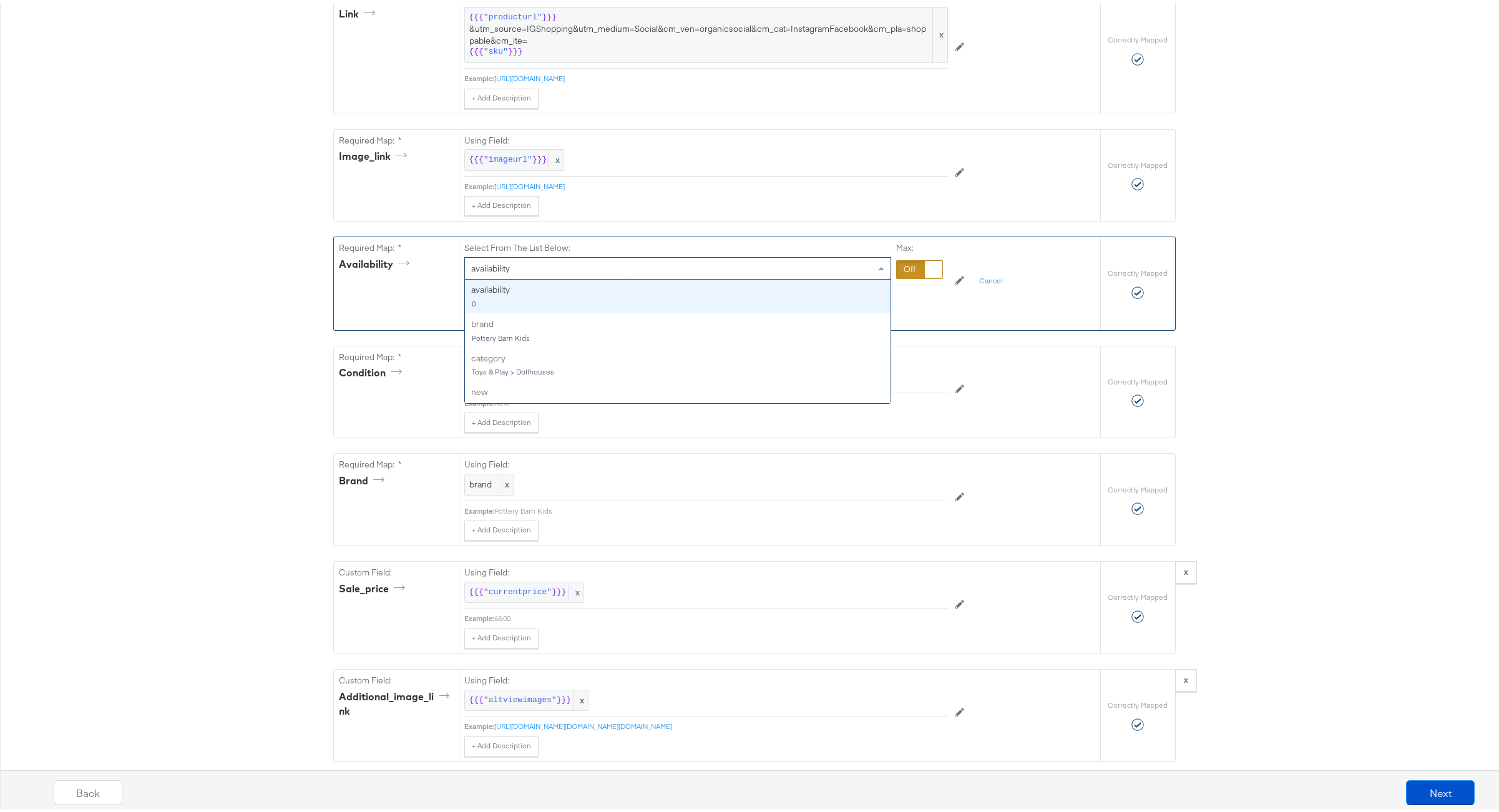
click at [902, 276] on div at bounding box center [919, 267] width 47 height 19
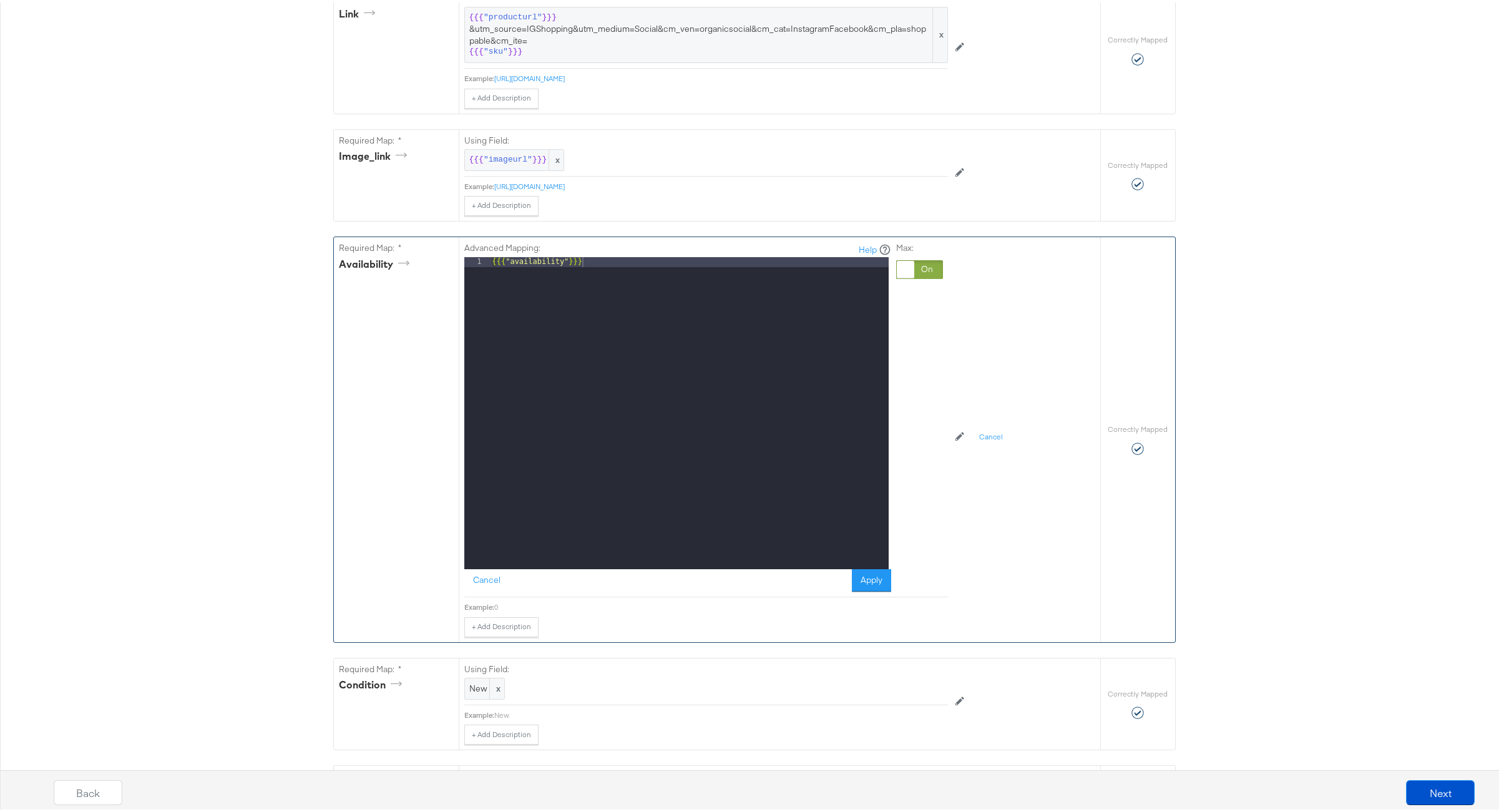
click at [679, 273] on div "{{{ "availability" }}}" at bounding box center [689, 420] width 399 height 332
click at [866, 583] on button "Apply" at bounding box center [872, 578] width 40 height 23
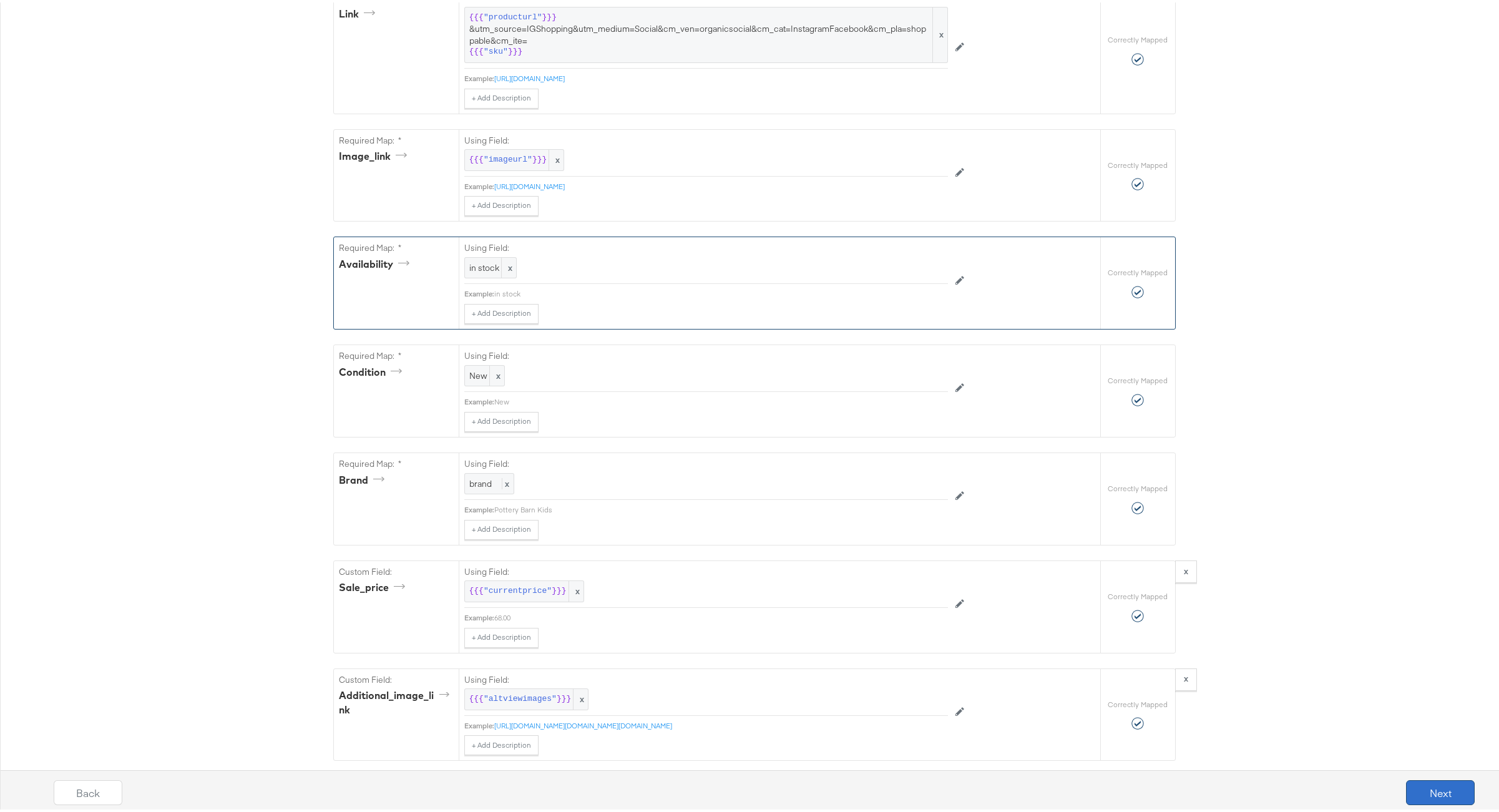
click at [1435, 794] on button "Next" at bounding box center [1439, 789] width 68 height 25
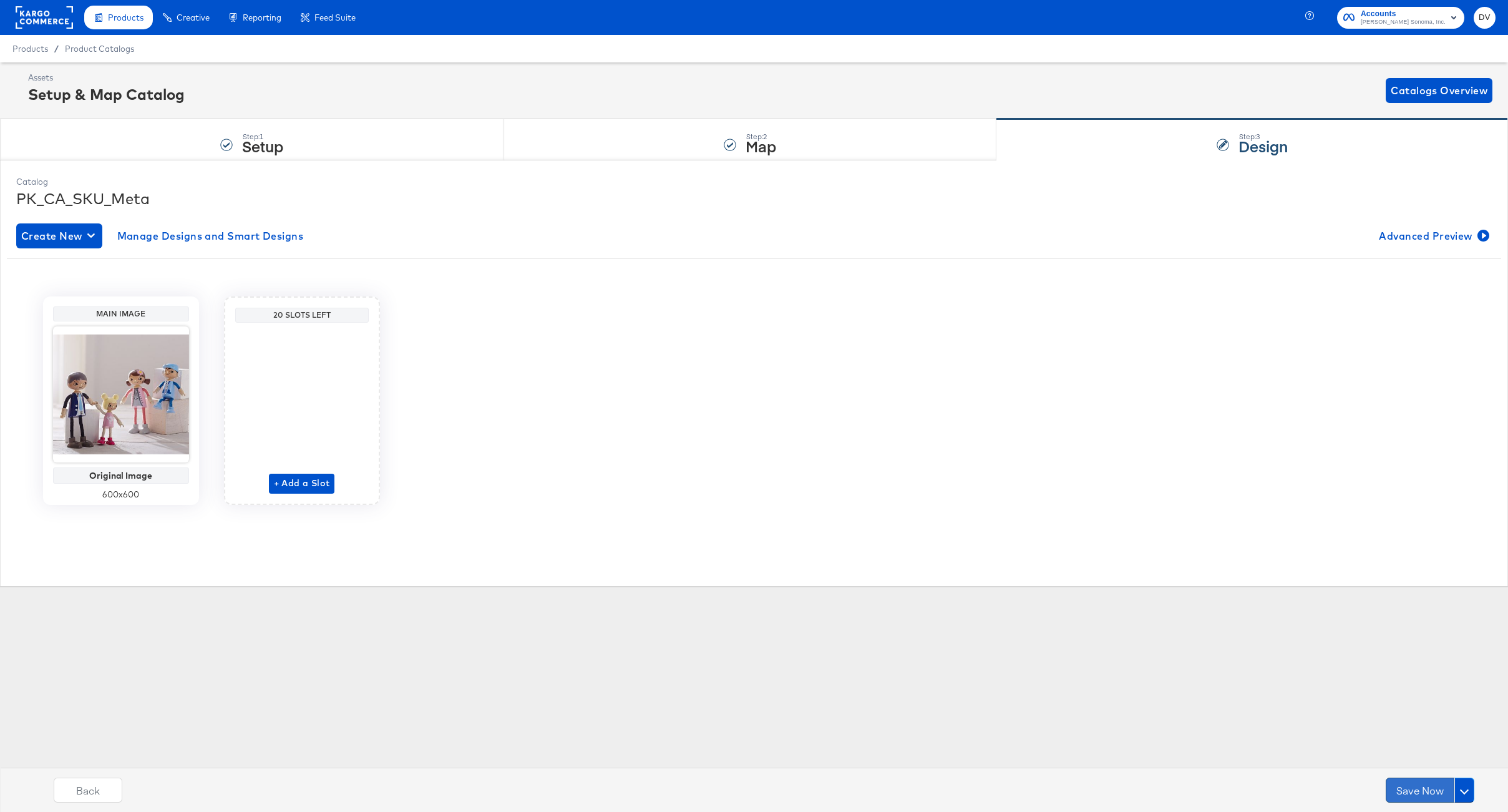
click at [1420, 801] on button "Save Now" at bounding box center [1420, 789] width 69 height 25
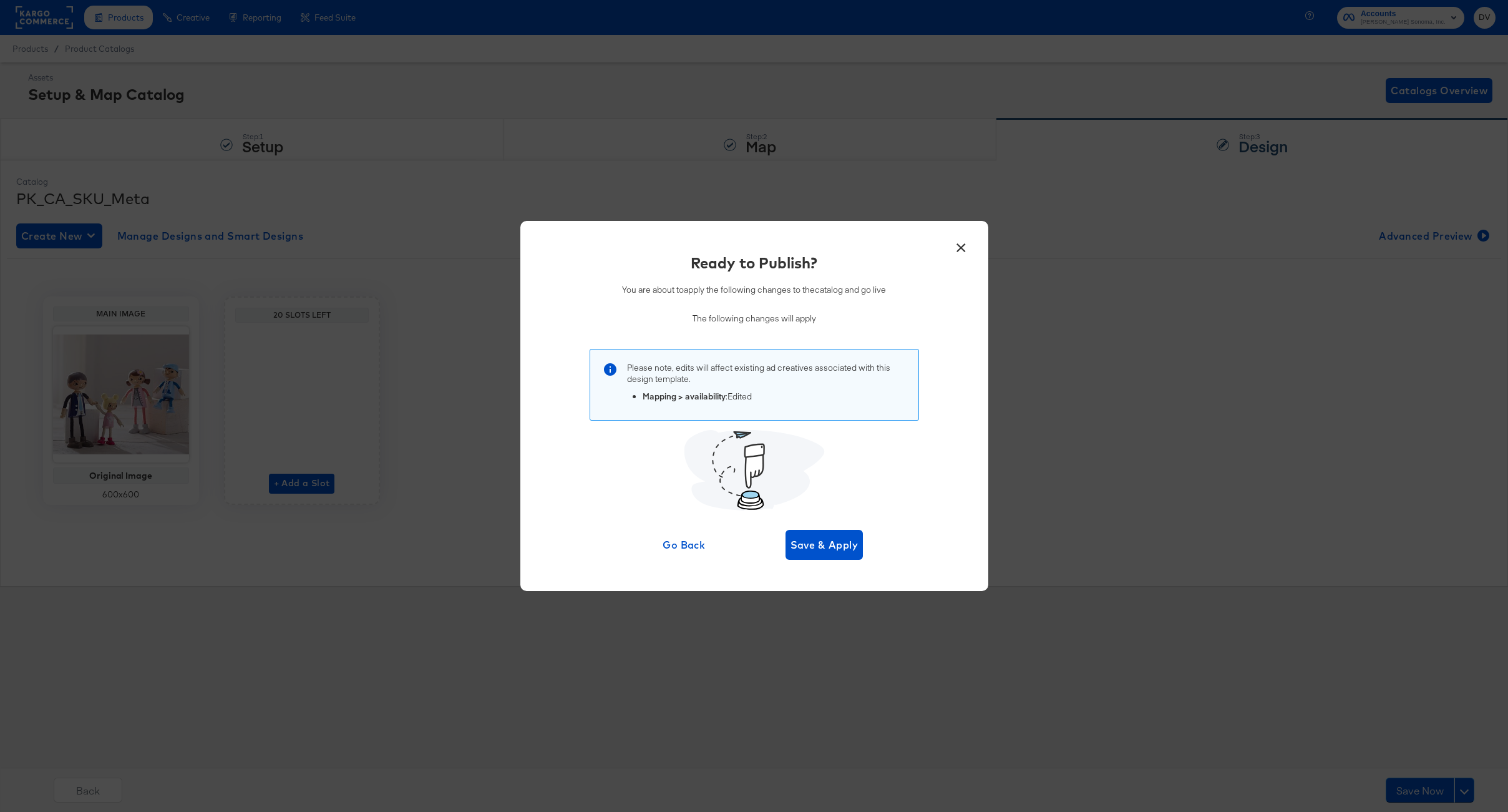
click at [783, 524] on div "Ready to Publish? You are about to apply the following changes to the catalog a…" at bounding box center [754, 405] width 431 height 307
click at [806, 538] on span "Save & Apply" at bounding box center [824, 545] width 69 height 18
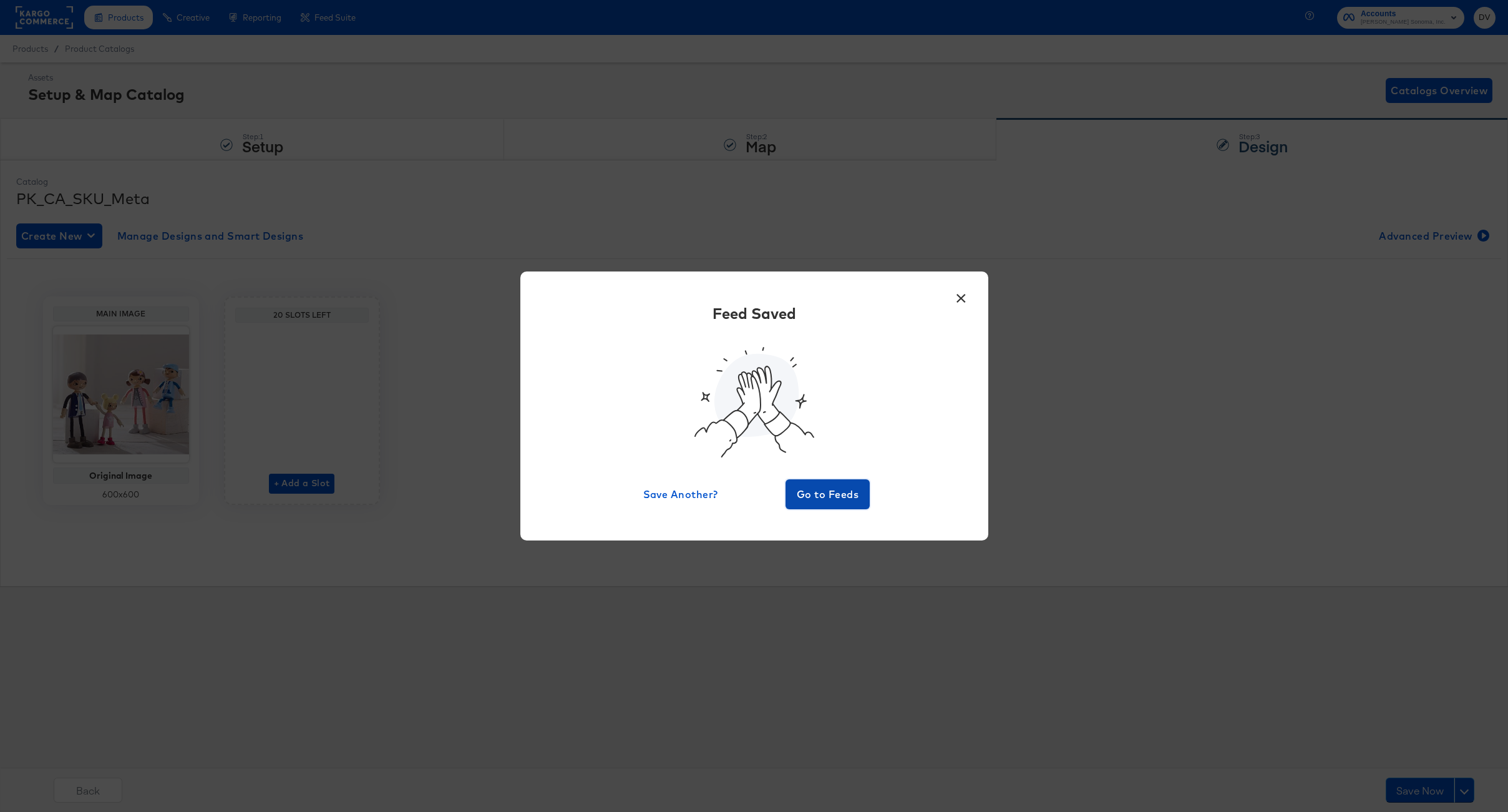
click at [809, 498] on span "Go to Feeds" at bounding box center [827, 494] width 74 height 18
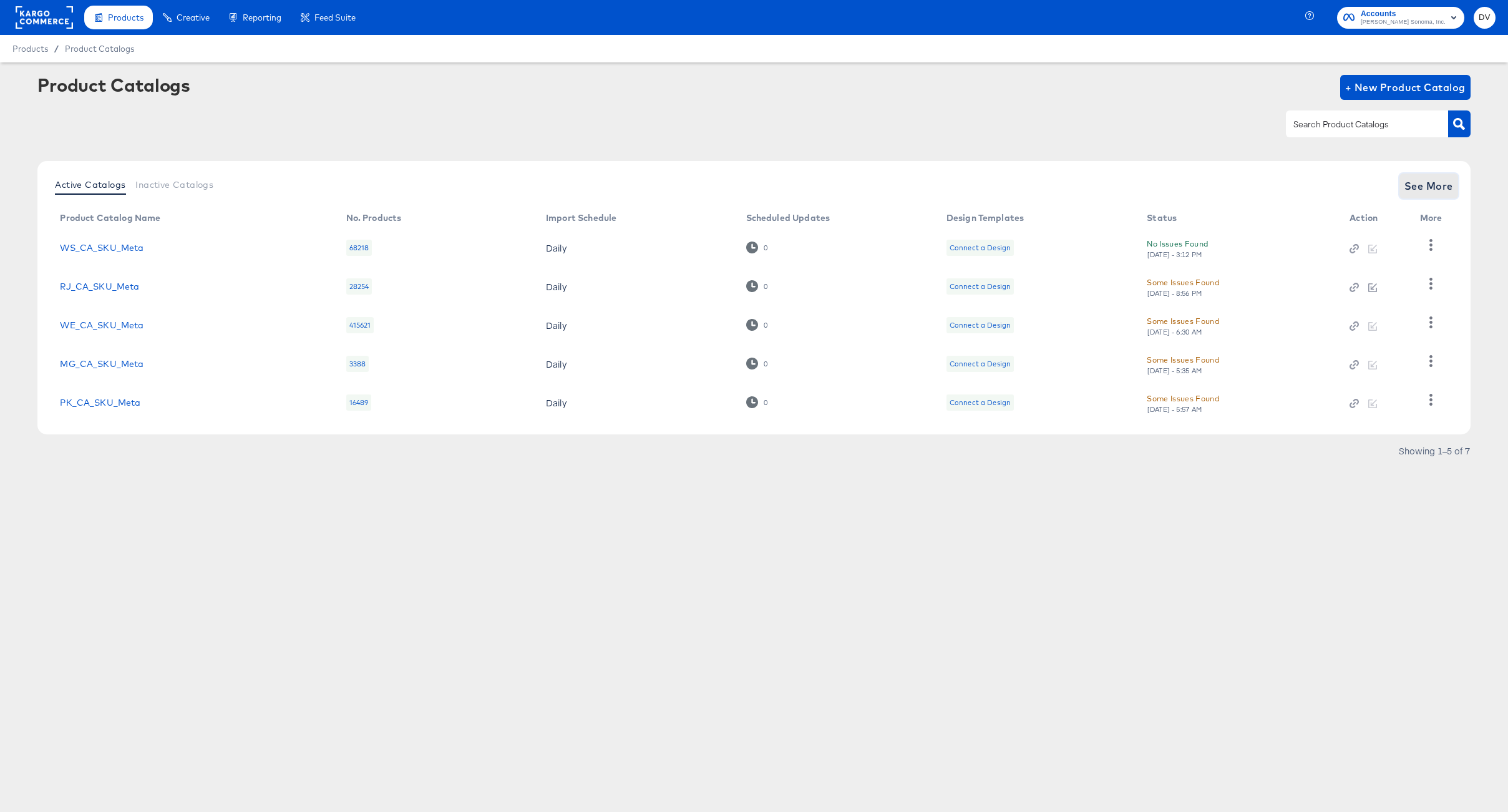
click at [1416, 181] on span "See More" at bounding box center [1429, 187] width 49 height 18
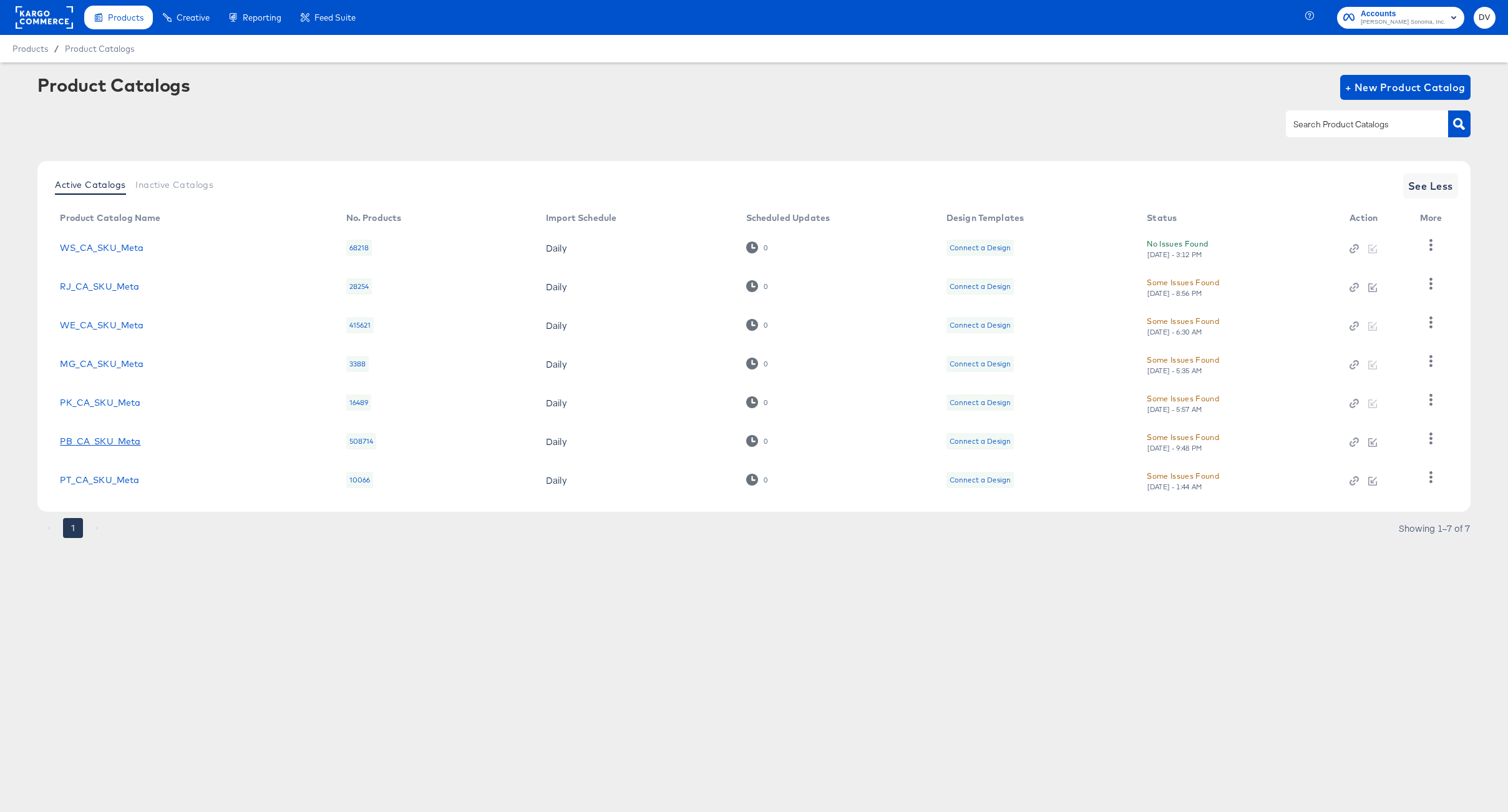
click at [104, 443] on link "PB_CA_SKU_Meta" at bounding box center [99, 441] width 80 height 10
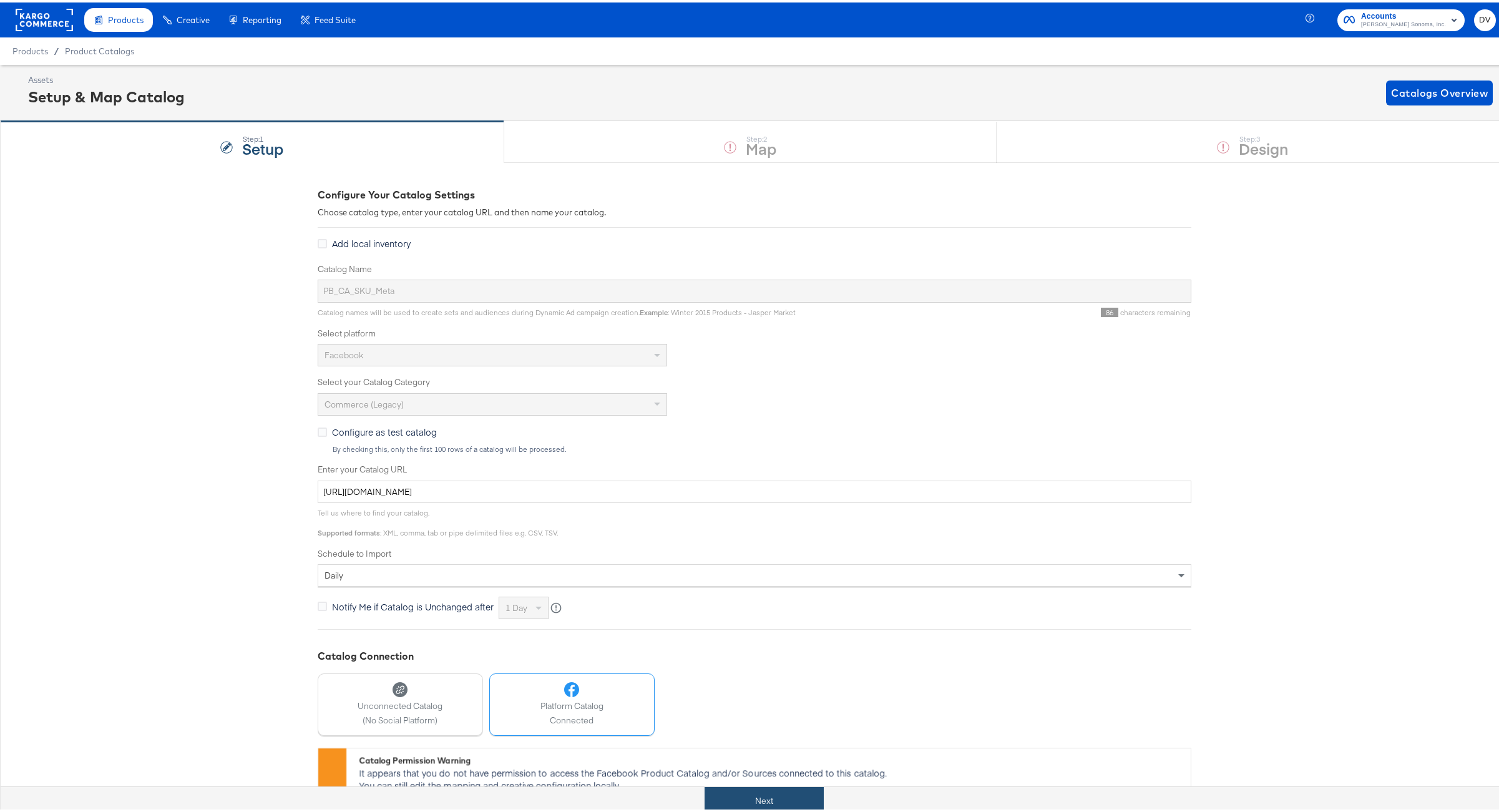
click at [735, 797] on button "Next" at bounding box center [764, 798] width 119 height 28
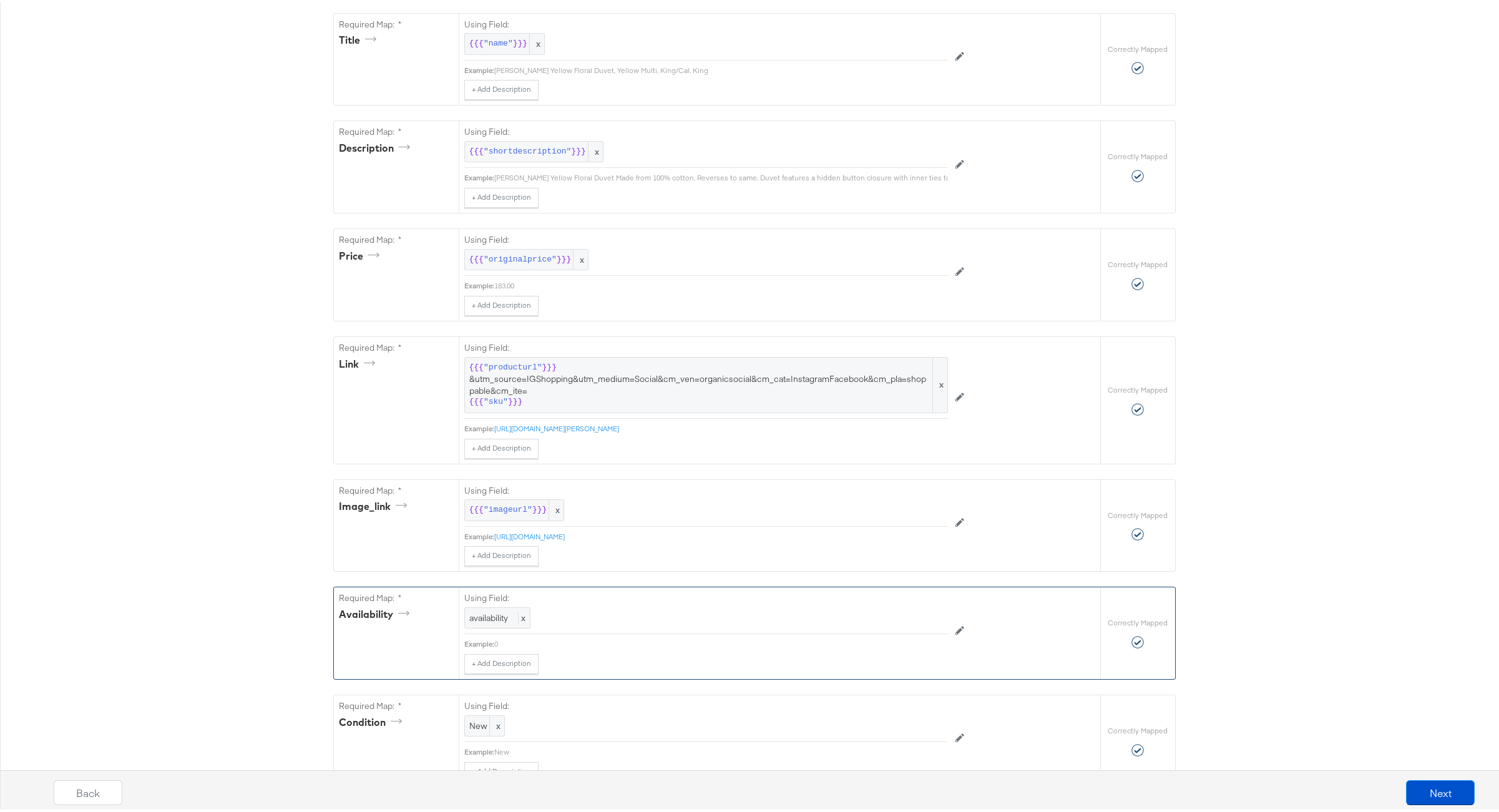
scroll to position [555, 0]
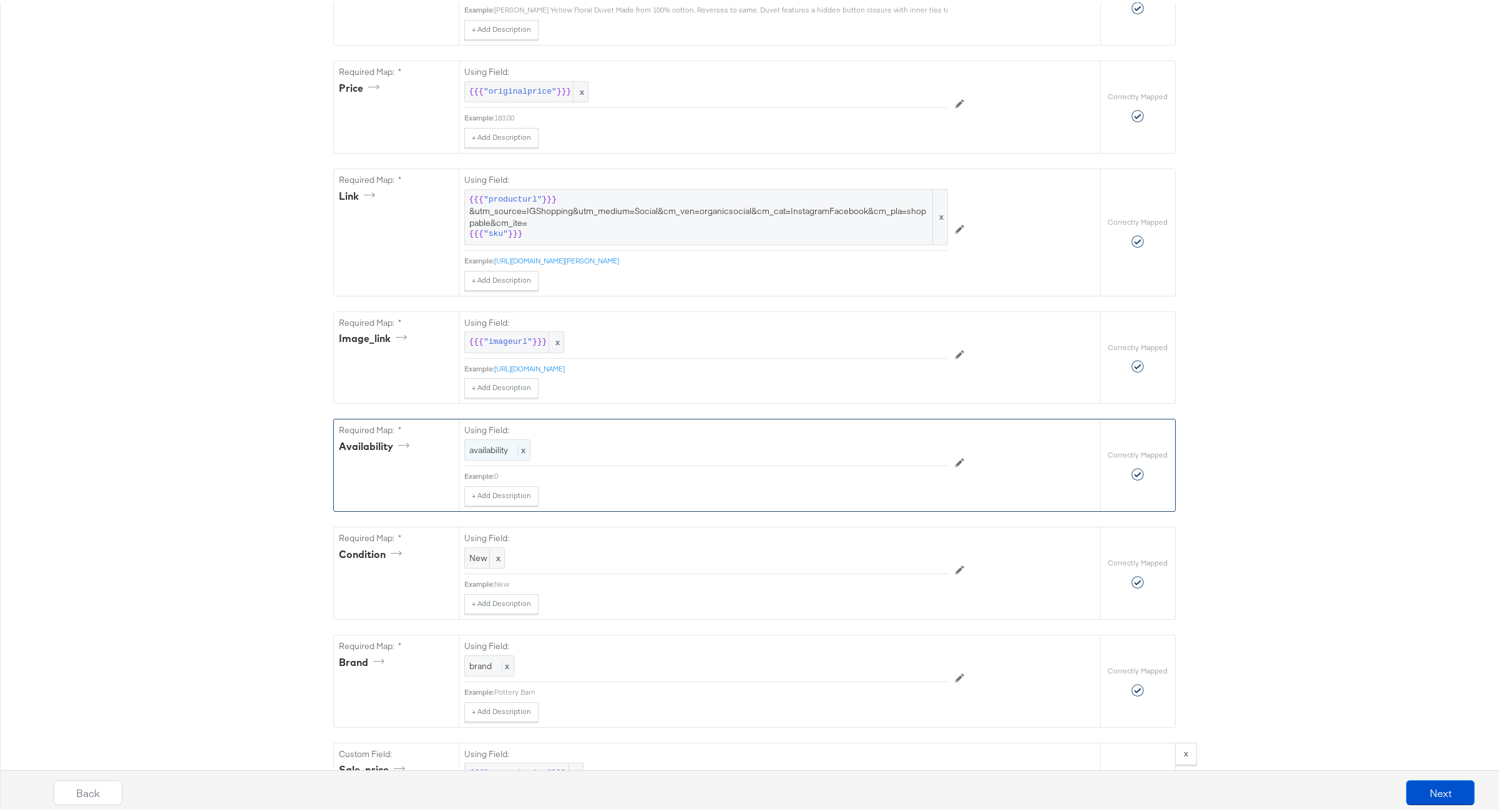
click at [522, 459] on div "availability x" at bounding box center [497, 448] width 67 height 22
click at [897, 459] on div at bounding box center [919, 449] width 47 height 19
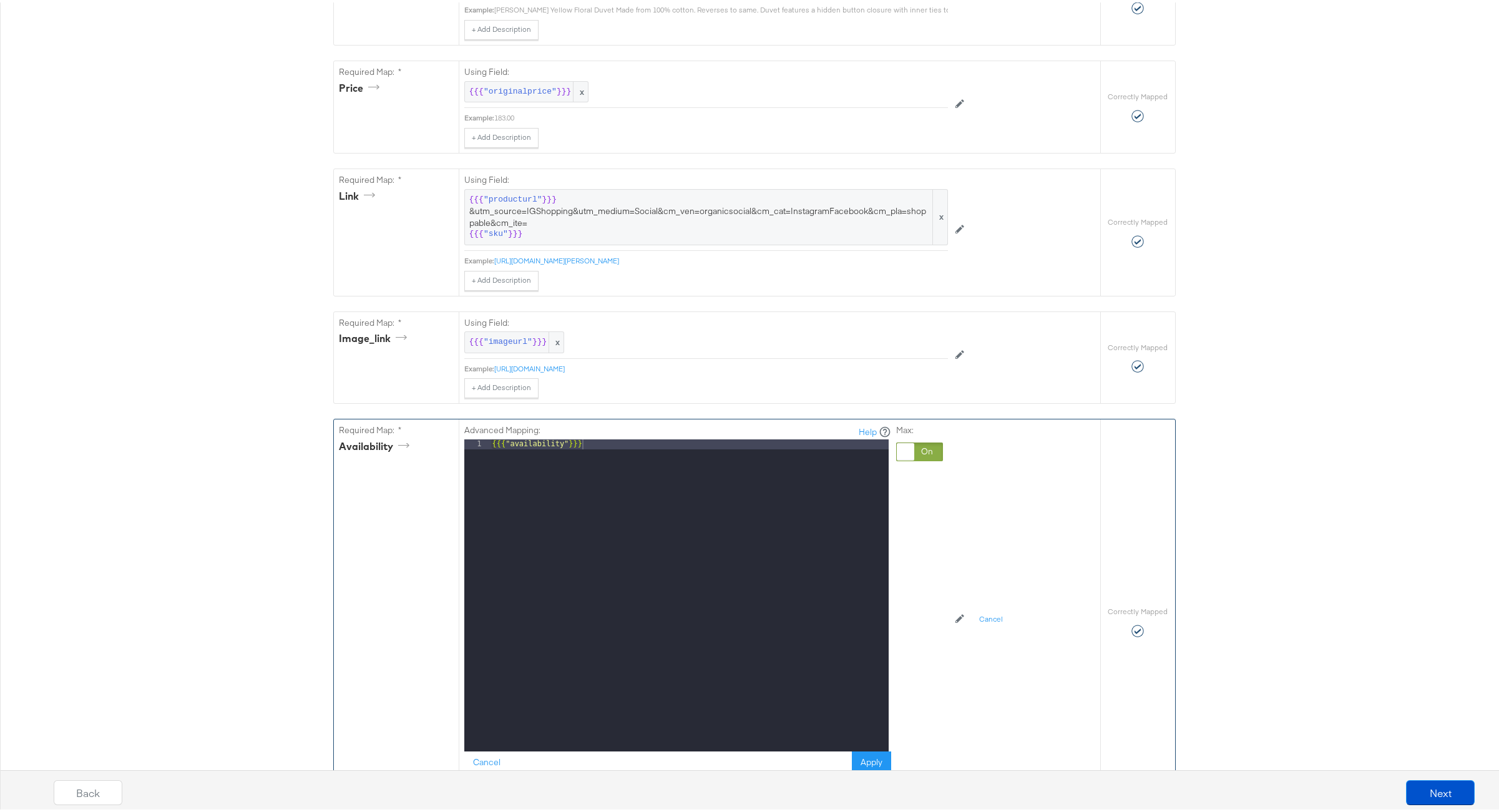
click at [802, 474] on div "{{{ "availability" }}}" at bounding box center [689, 603] width 399 height 332
click at [785, 461] on div "{{{ "availability" }}}" at bounding box center [689, 603] width 399 height 332
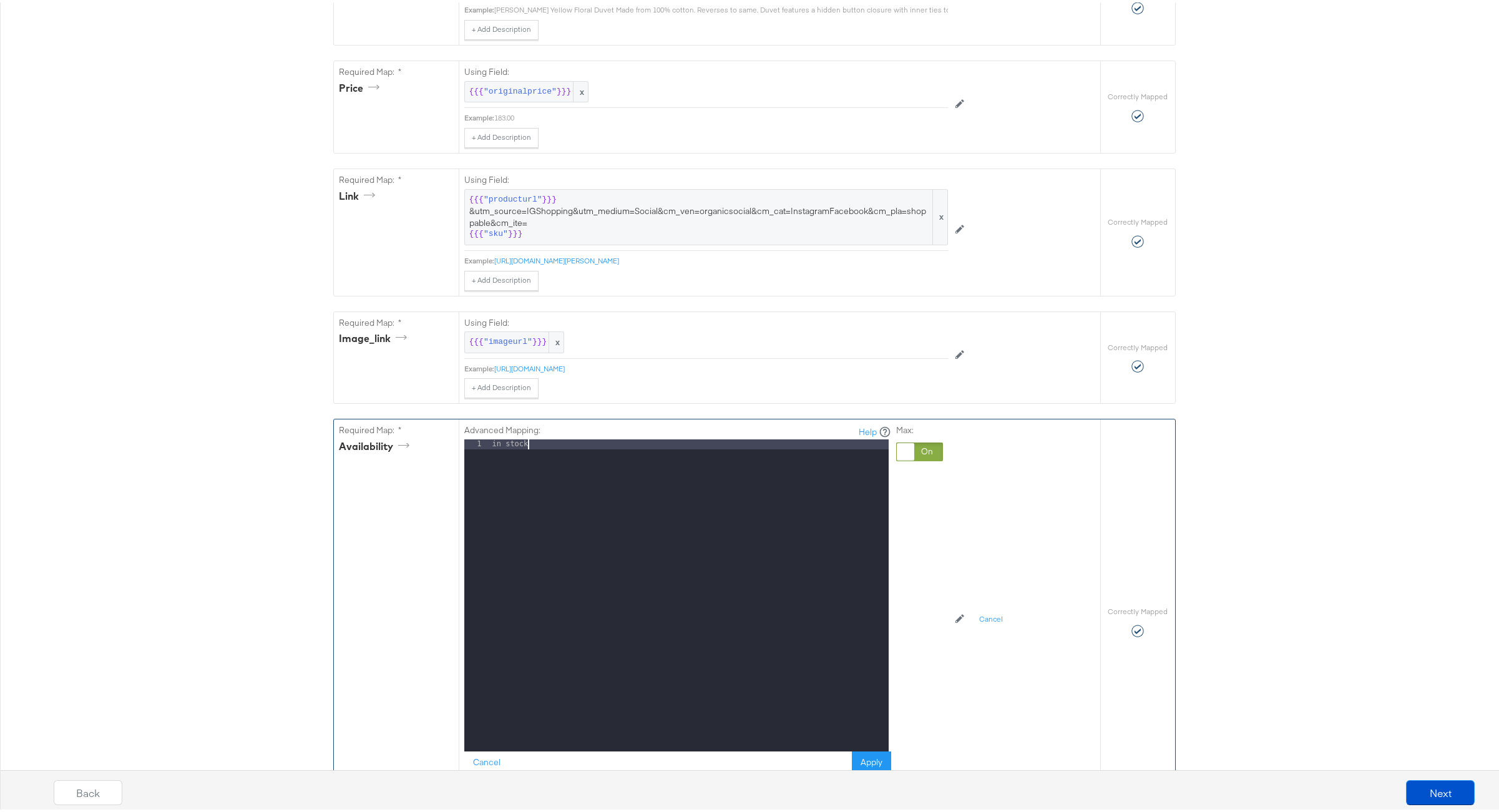
scroll to position [779, 0]
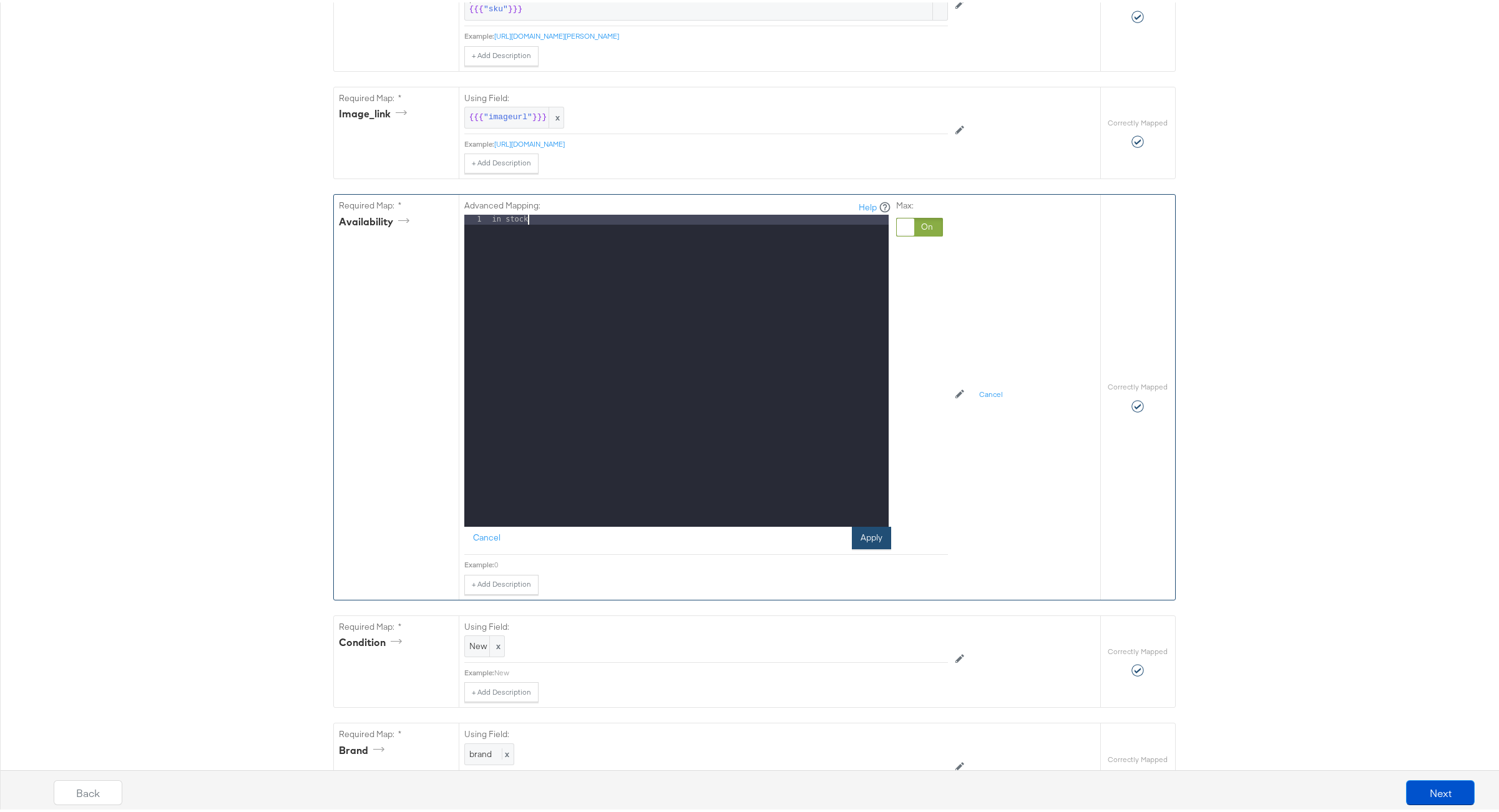
click at [859, 547] on button "Apply" at bounding box center [872, 535] width 40 height 23
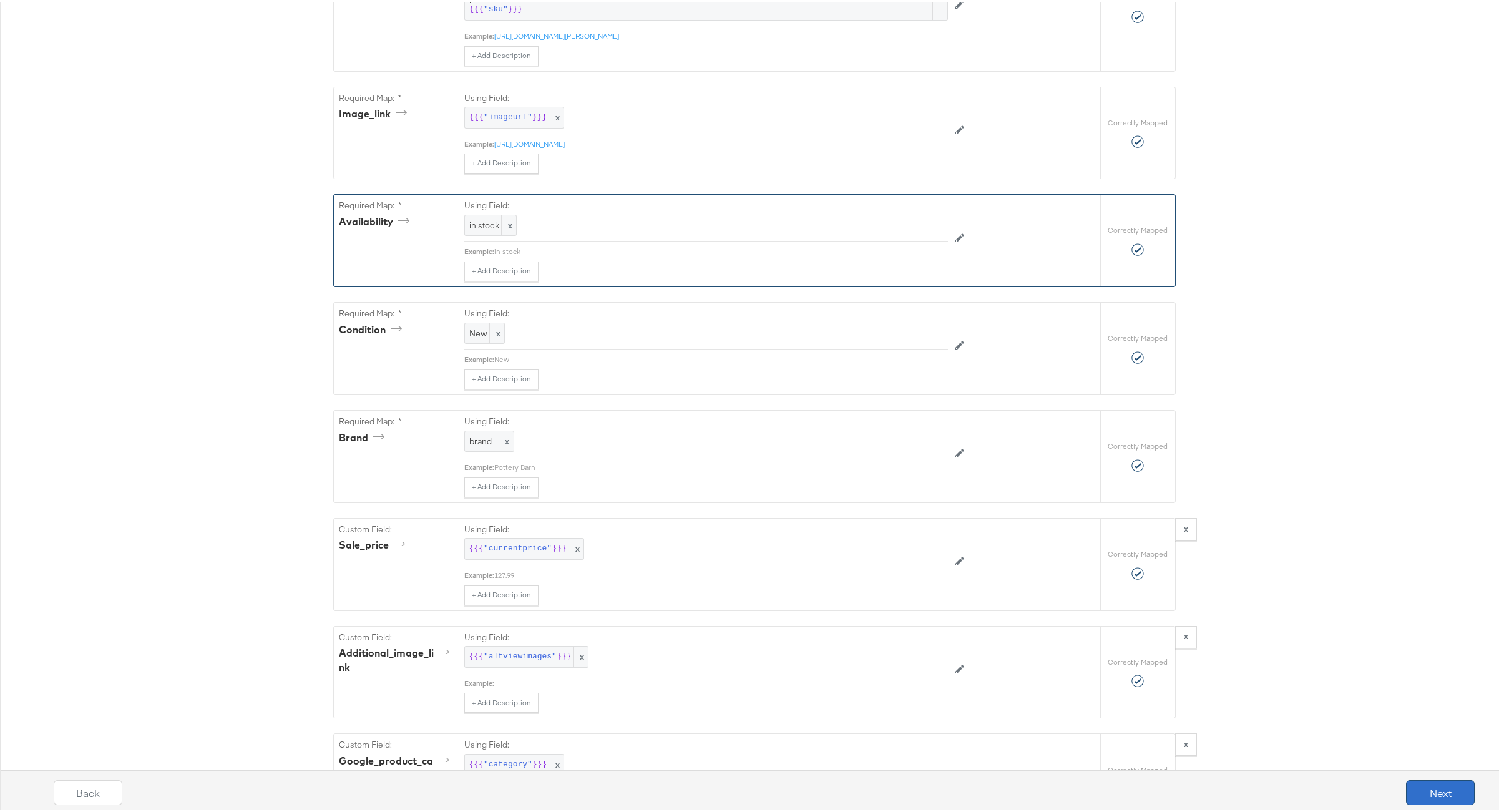
click at [1420, 792] on button "Next" at bounding box center [1439, 789] width 68 height 25
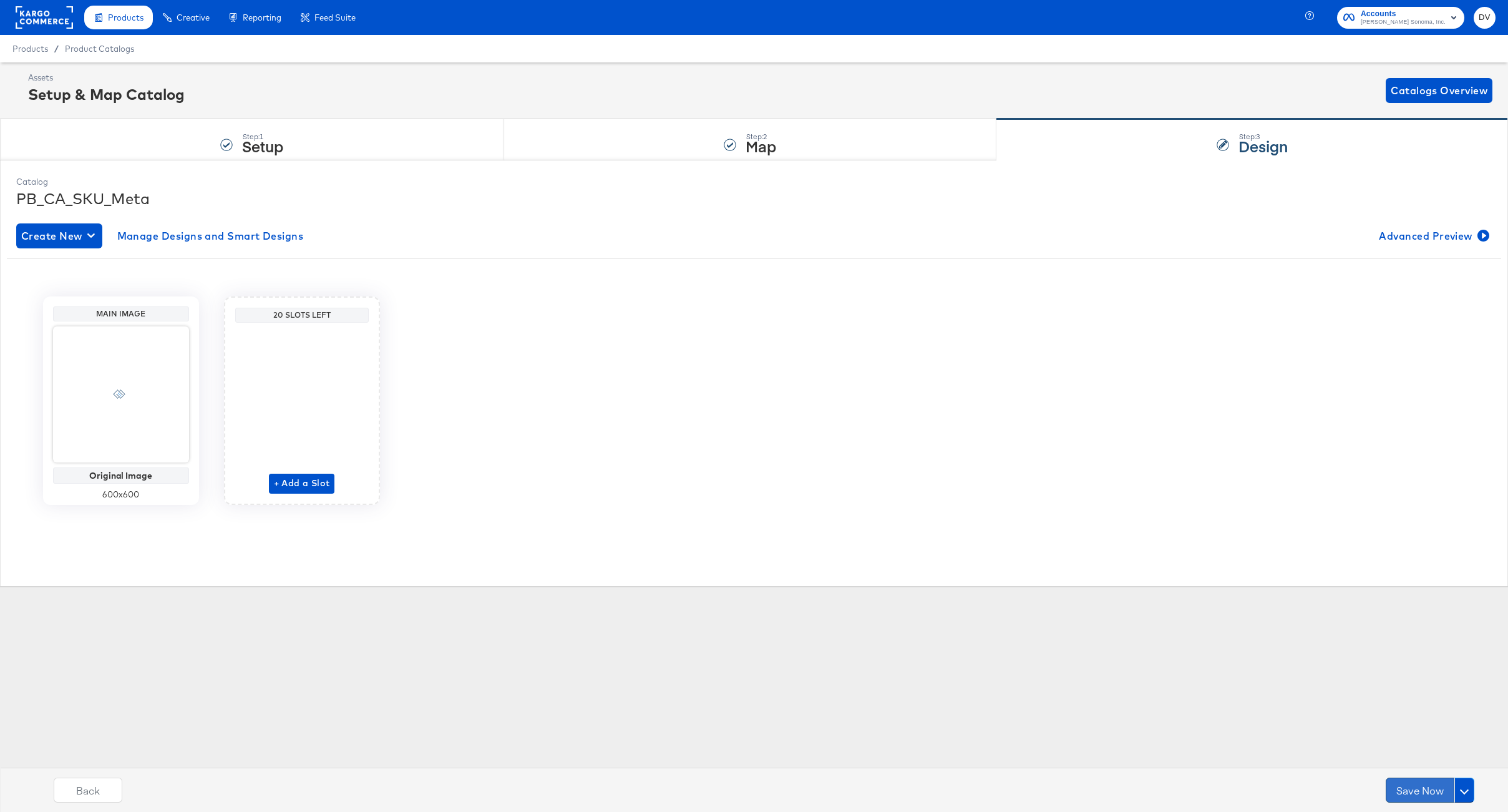
click at [1408, 791] on button "Save Now" at bounding box center [1420, 789] width 69 height 25
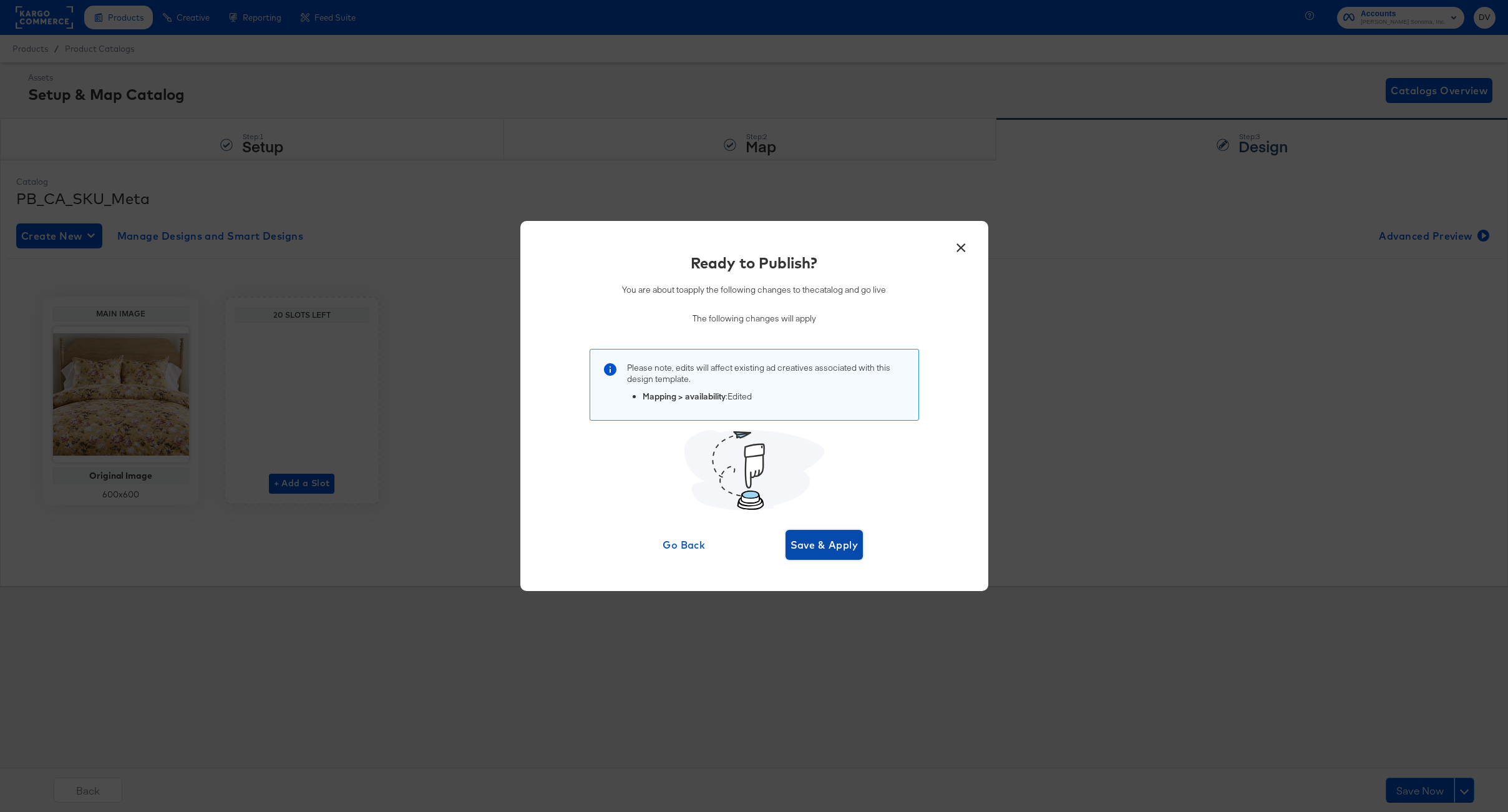
click at [819, 543] on span "Save & Apply" at bounding box center [824, 545] width 69 height 18
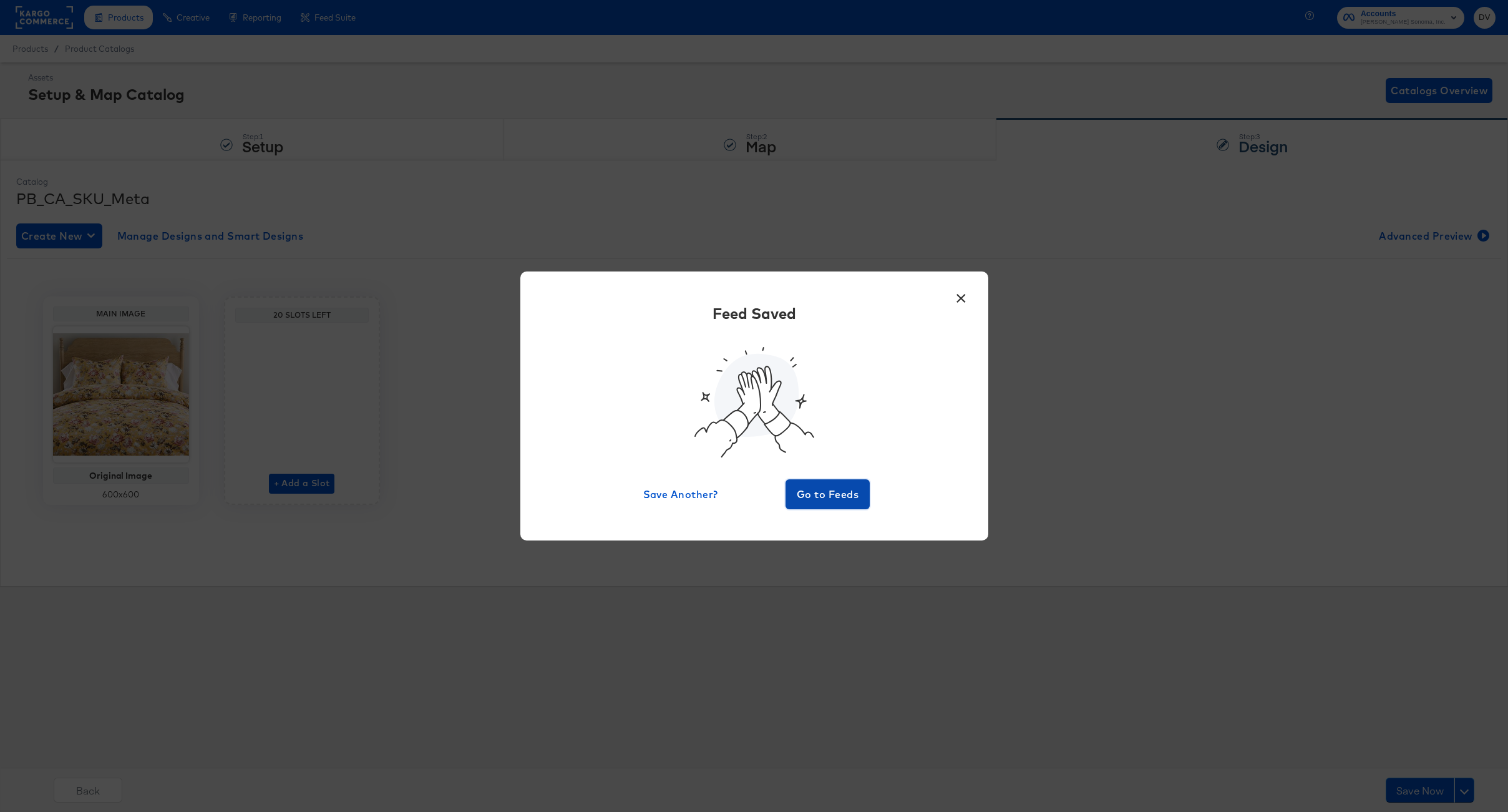
click at [812, 501] on span "Go to Feeds" at bounding box center [827, 494] width 74 height 18
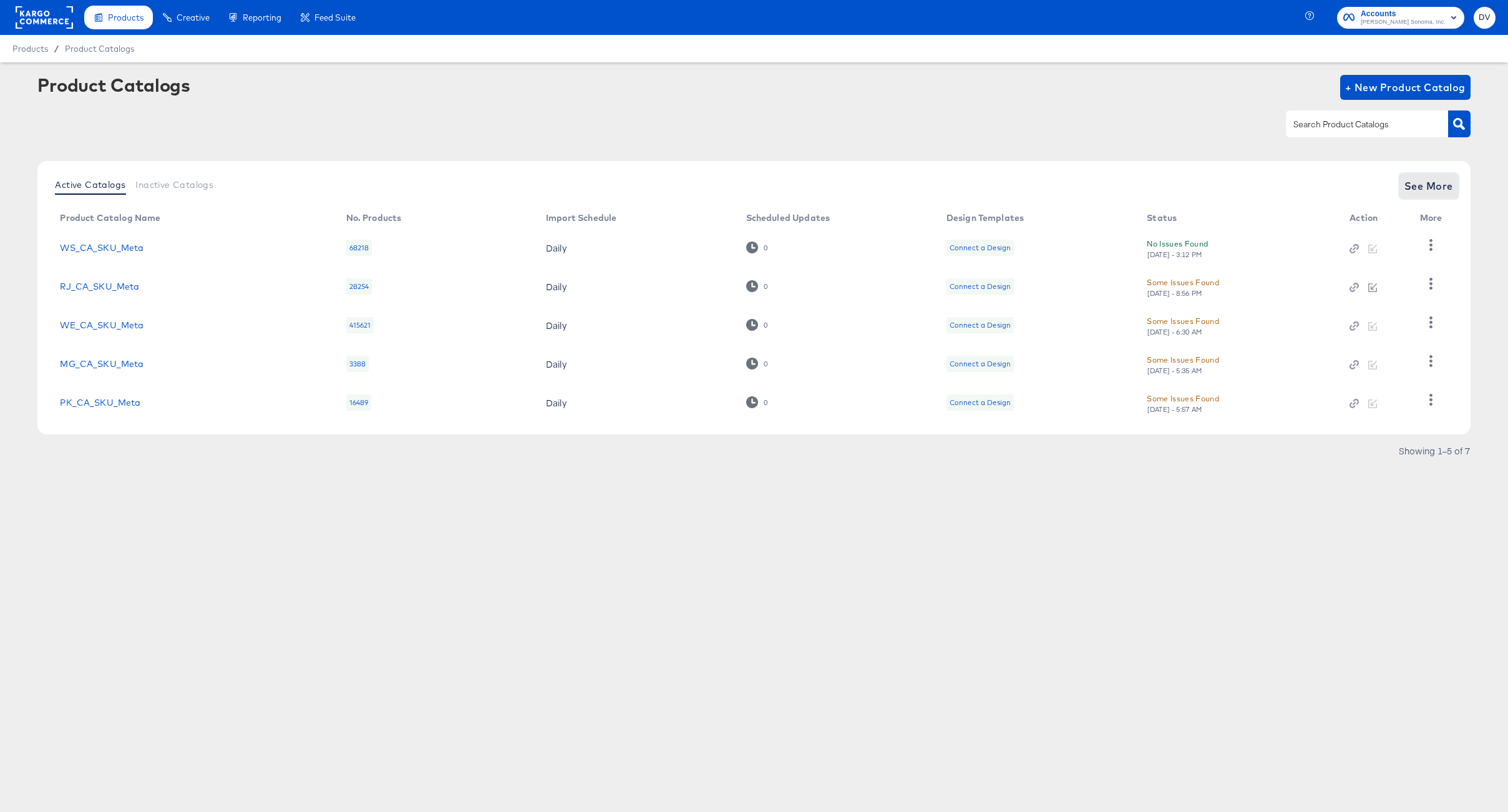
click at [1419, 196] on button "See More" at bounding box center [1429, 186] width 59 height 25
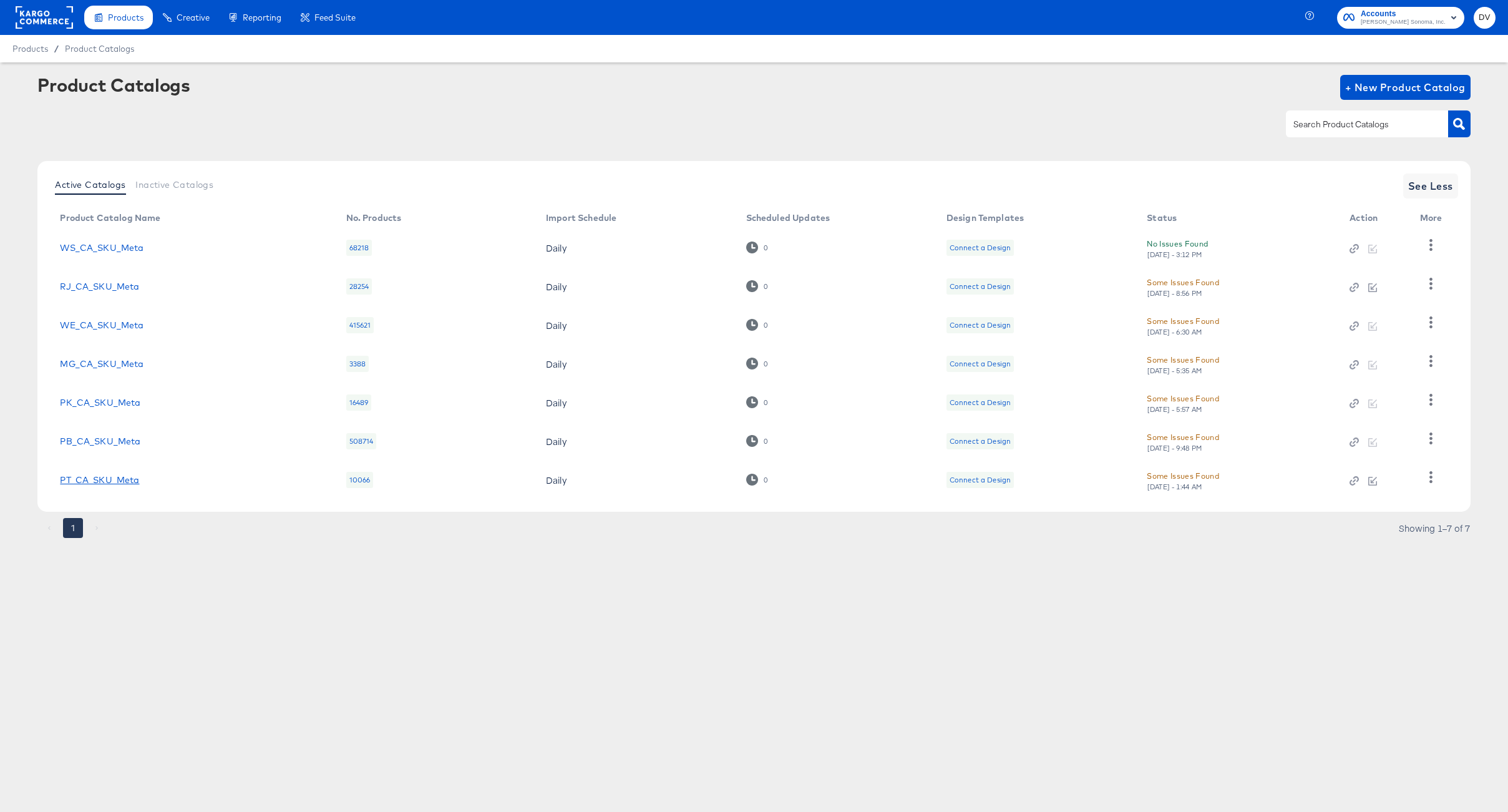
click at [126, 479] on link "PT_CA_SKU_Meta" at bounding box center [99, 479] width 79 height 10
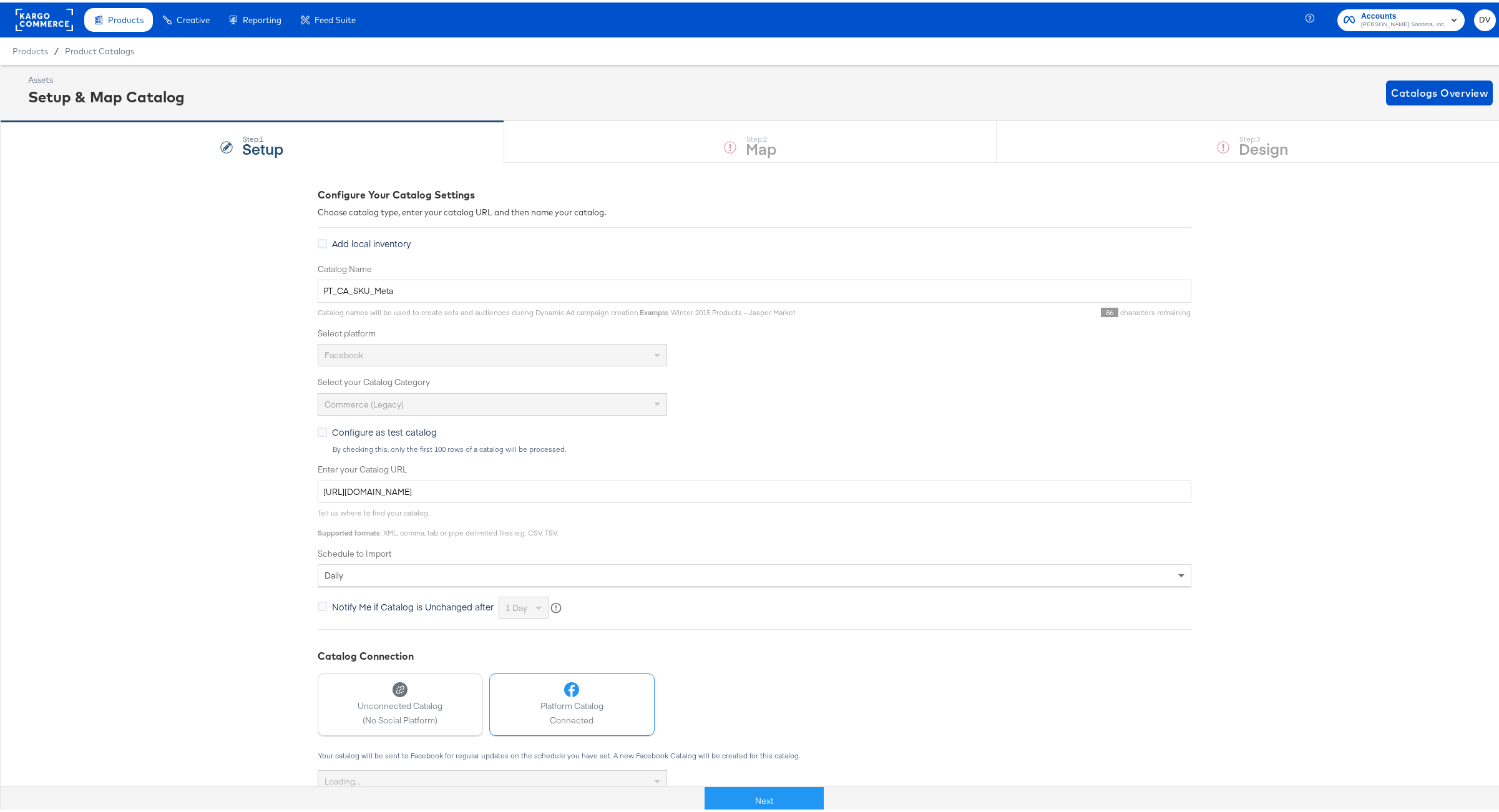
click at [705, 793] on button "Next" at bounding box center [764, 798] width 119 height 28
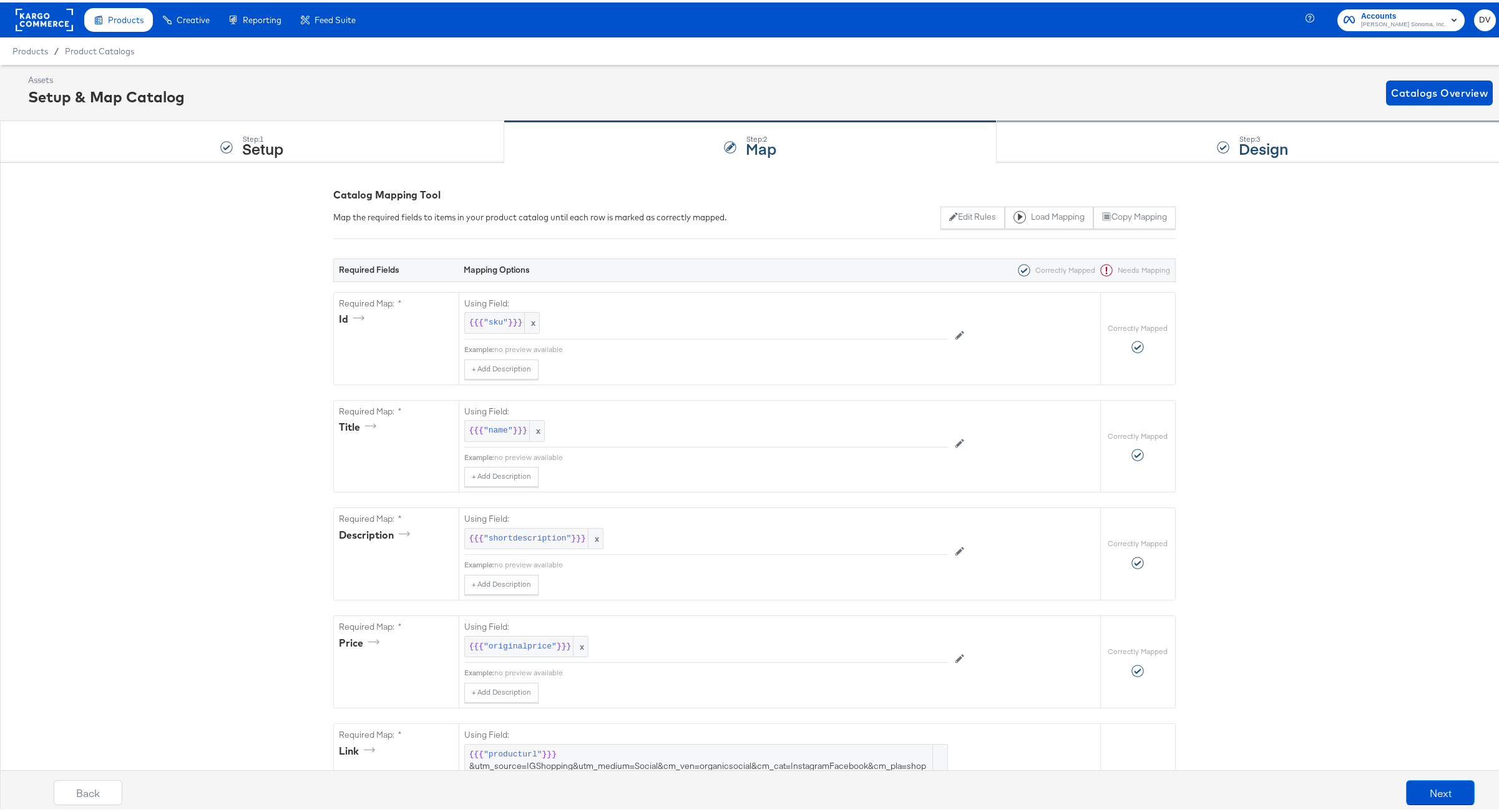
click at [1098, 134] on div "Step: 3 Design" at bounding box center [1252, 139] width 511 height 41
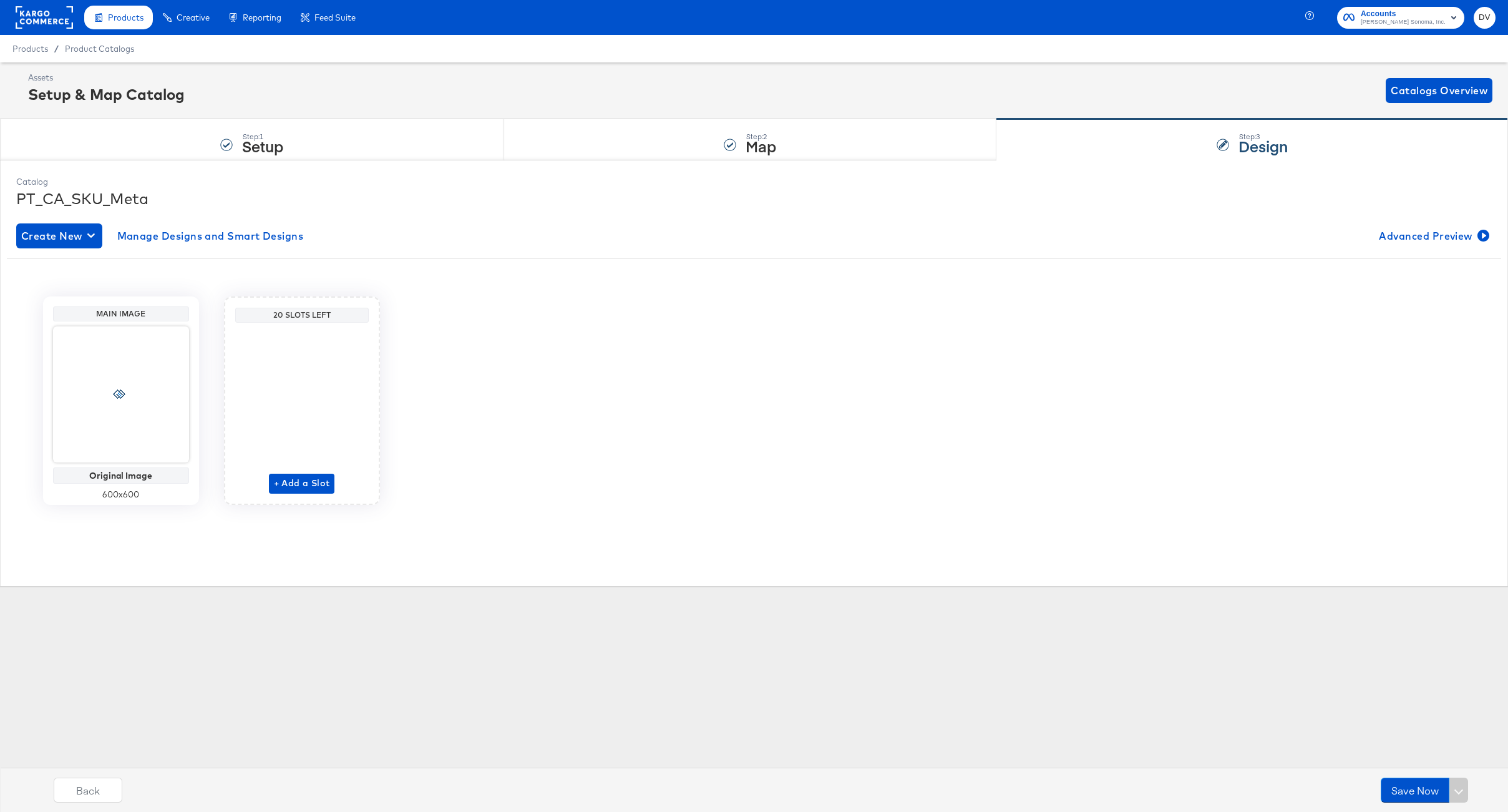
click at [881, 113] on div "Assets Setup & Map Catalog Catalogs Overview" at bounding box center [754, 90] width 1508 height 57
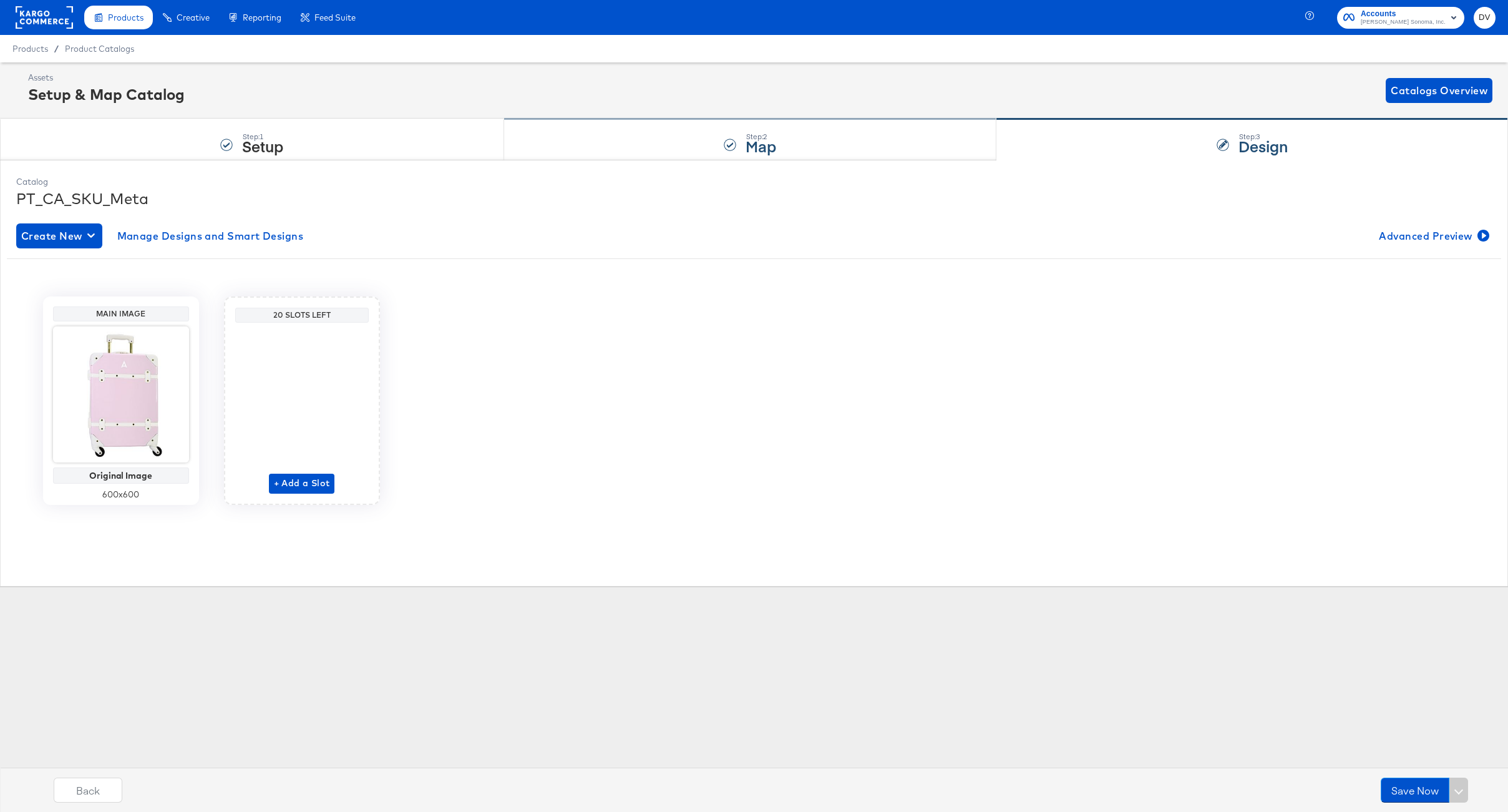
click at [884, 129] on div "Step: 2 Map" at bounding box center [751, 139] width 493 height 41
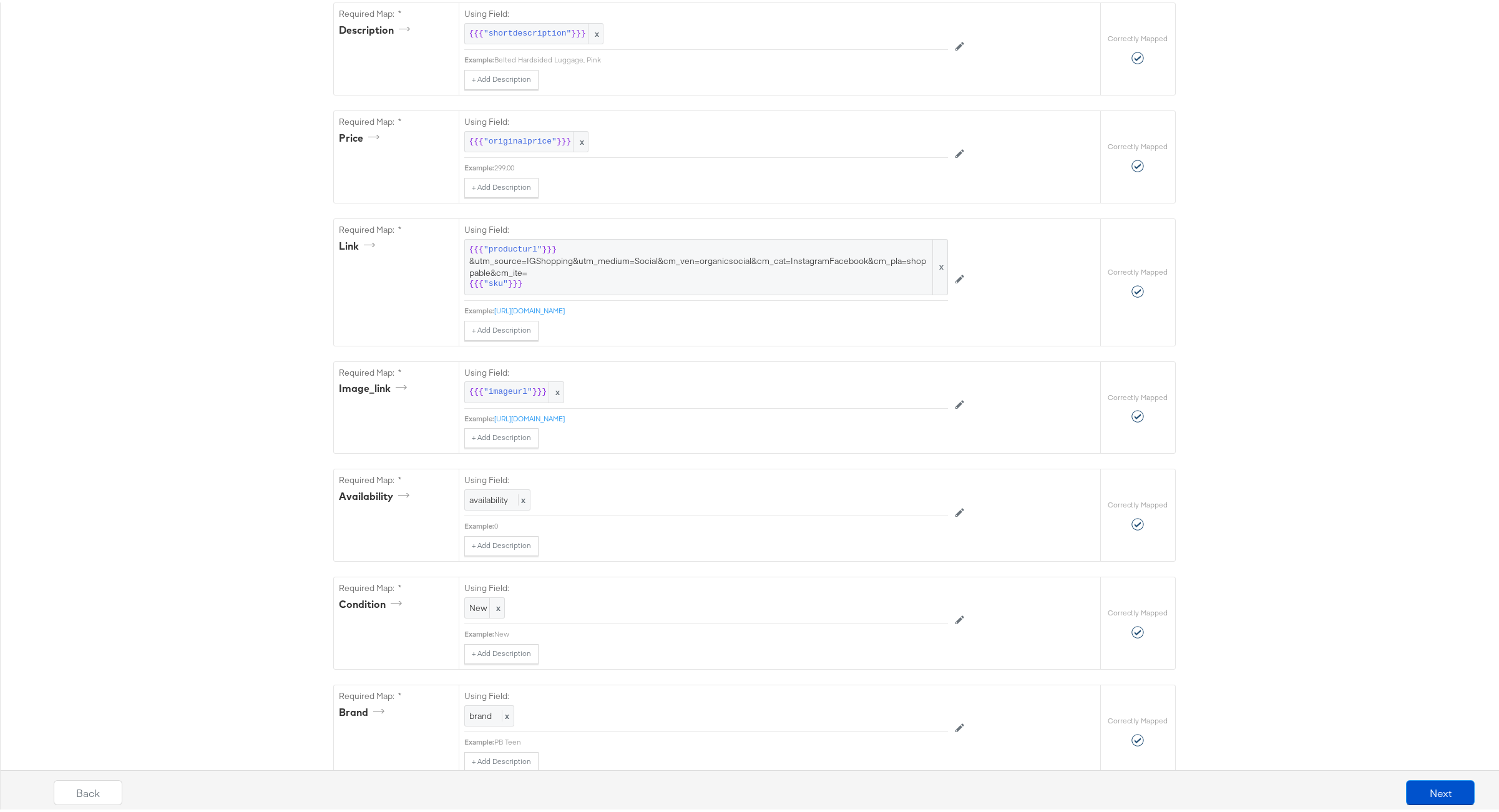
scroll to position [518, 0]
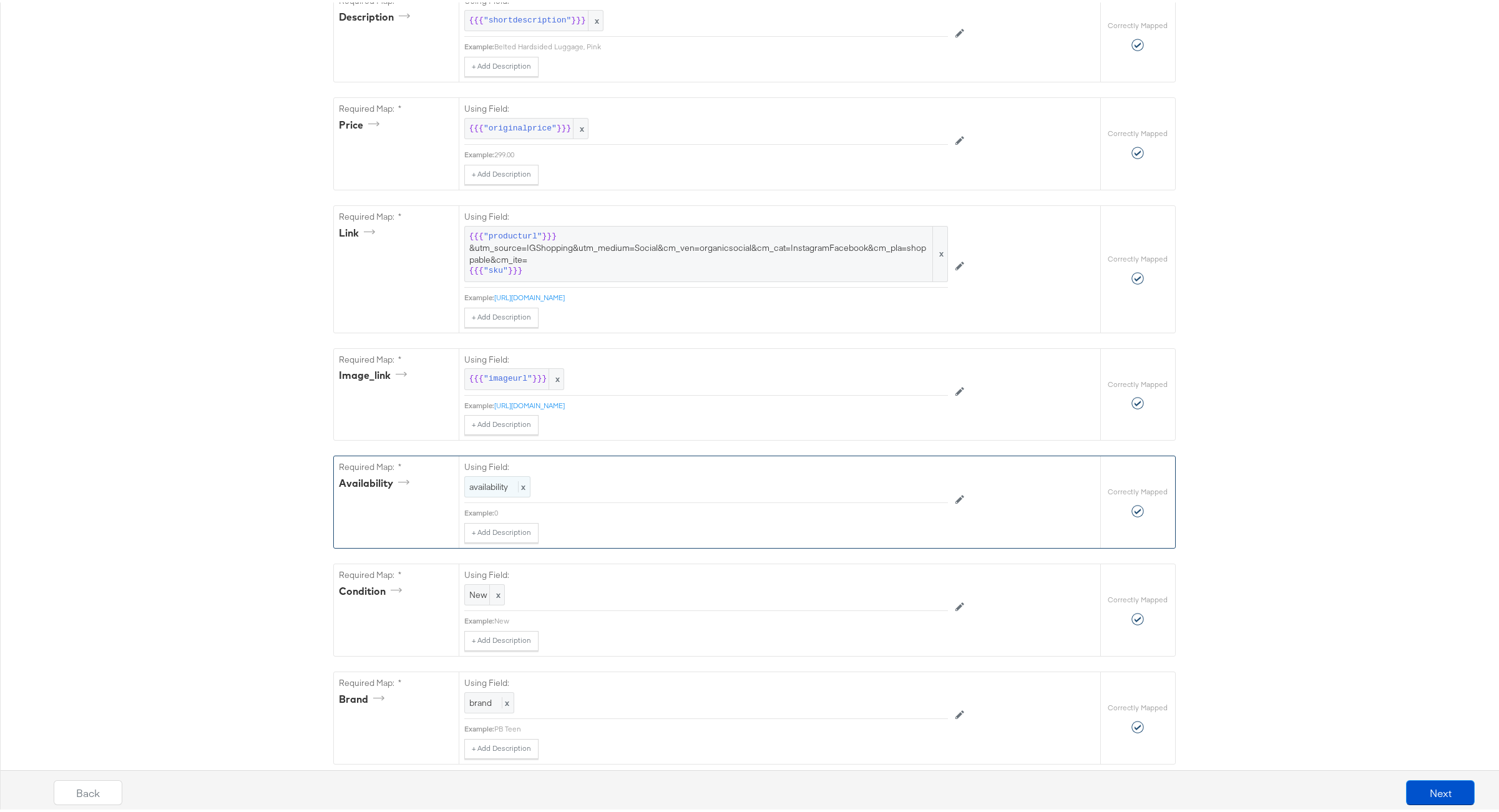
click at [518, 489] on span "x" at bounding box center [522, 483] width 8 height 11
click at [897, 493] on div at bounding box center [919, 485] width 47 height 19
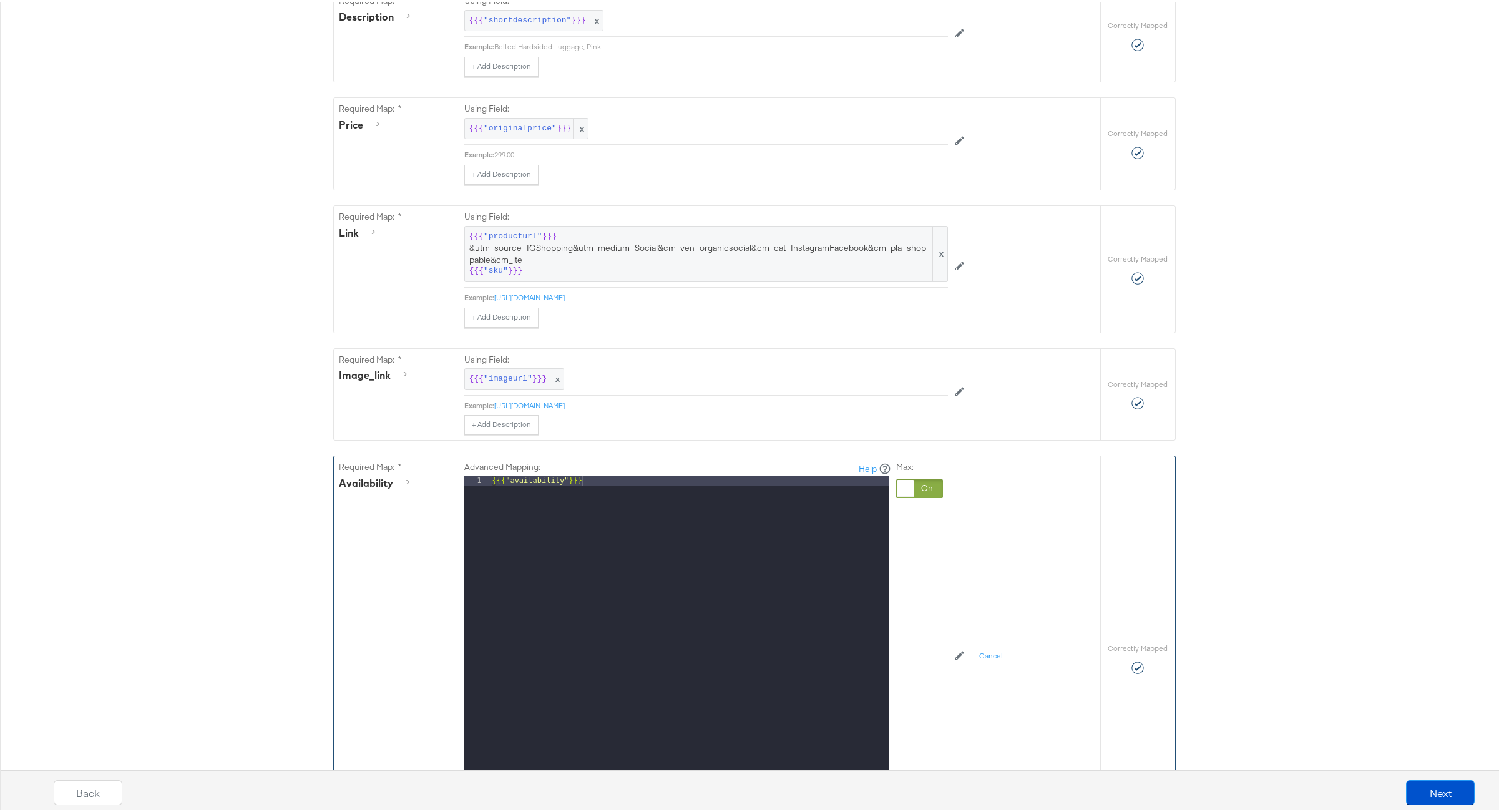
click at [756, 491] on div "{{{ "availability" }}}" at bounding box center [689, 639] width 399 height 332
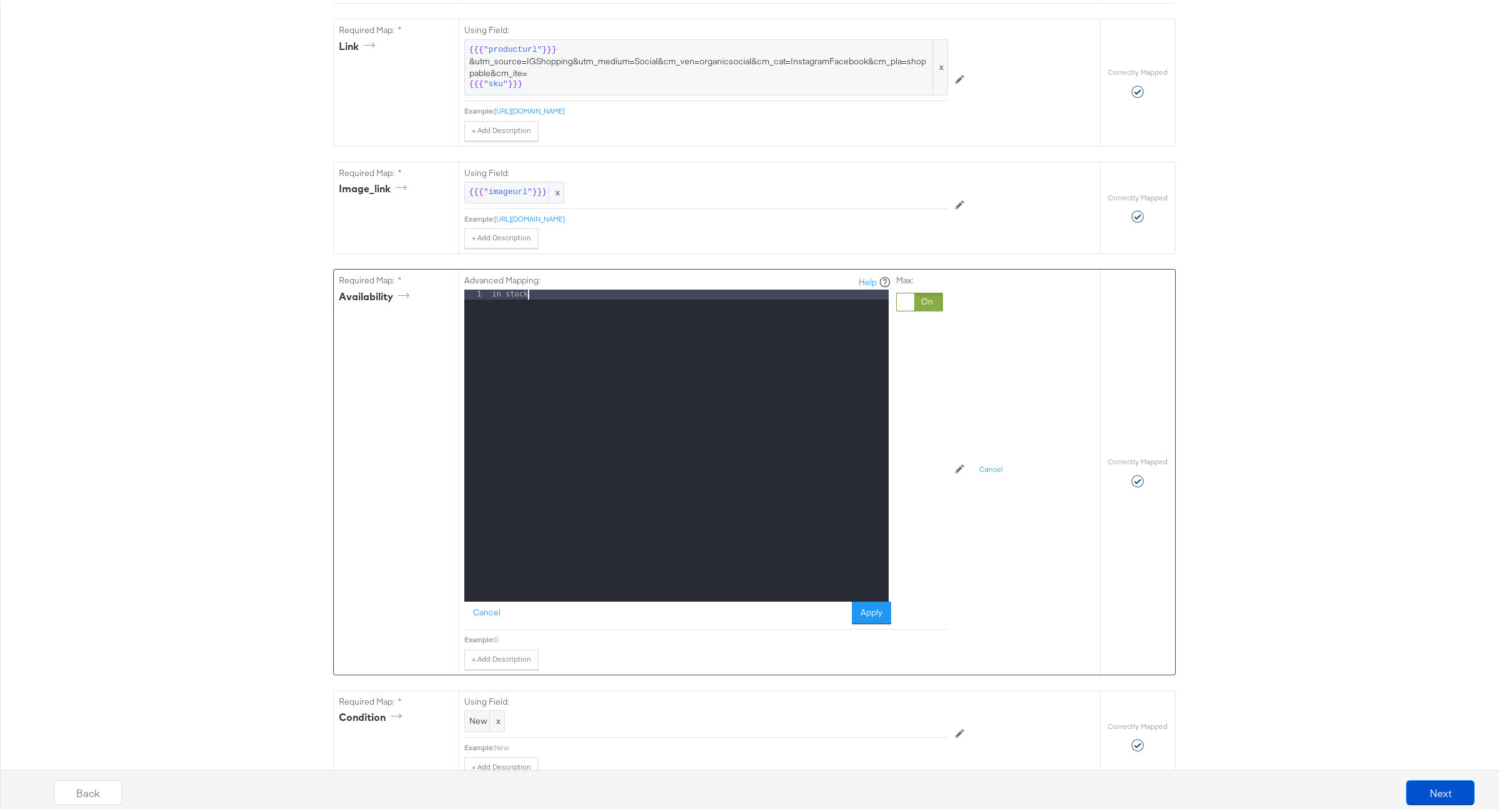
scroll to position [722, 0]
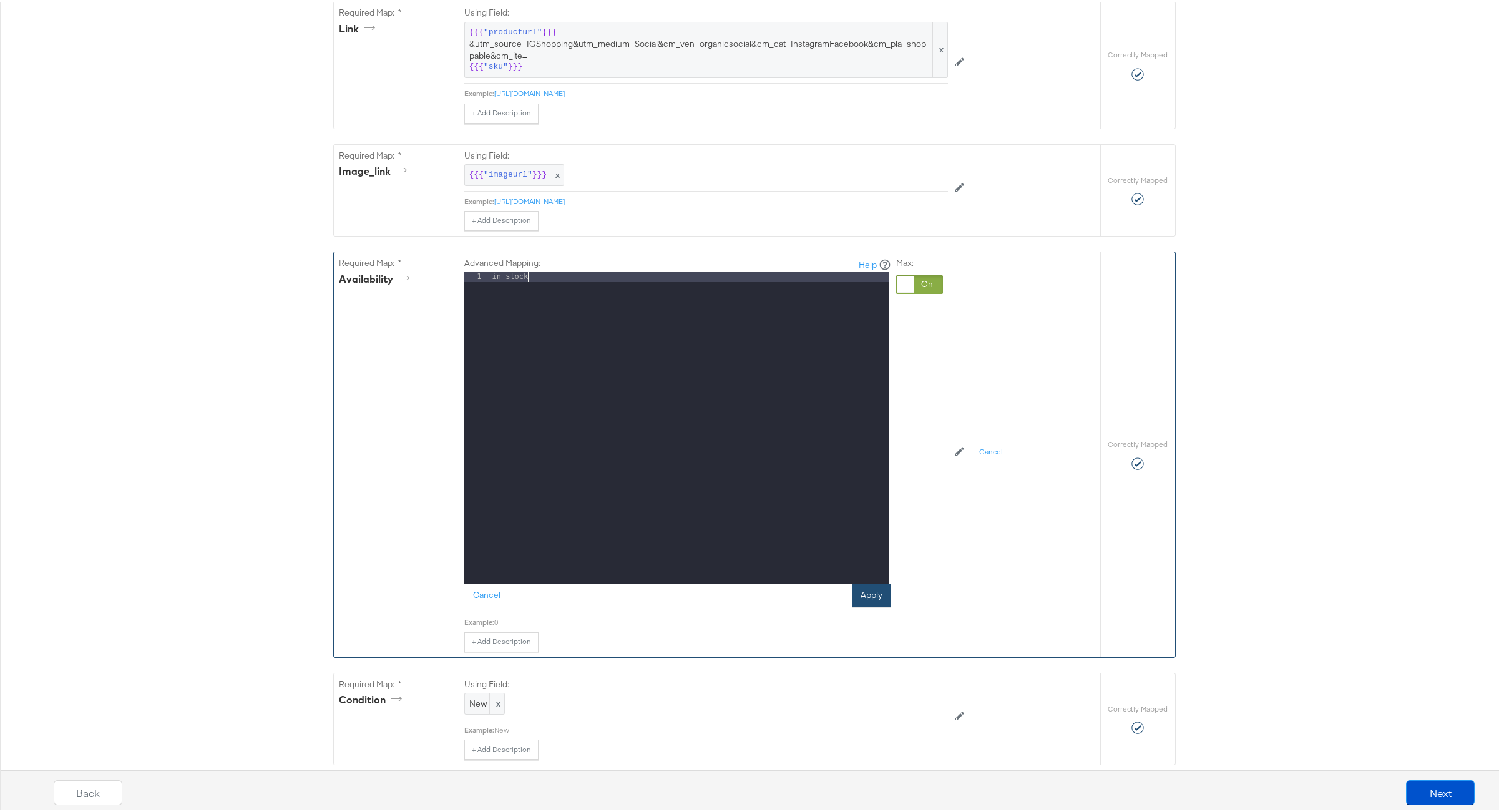
click at [863, 601] on button "Apply" at bounding box center [872, 593] width 40 height 23
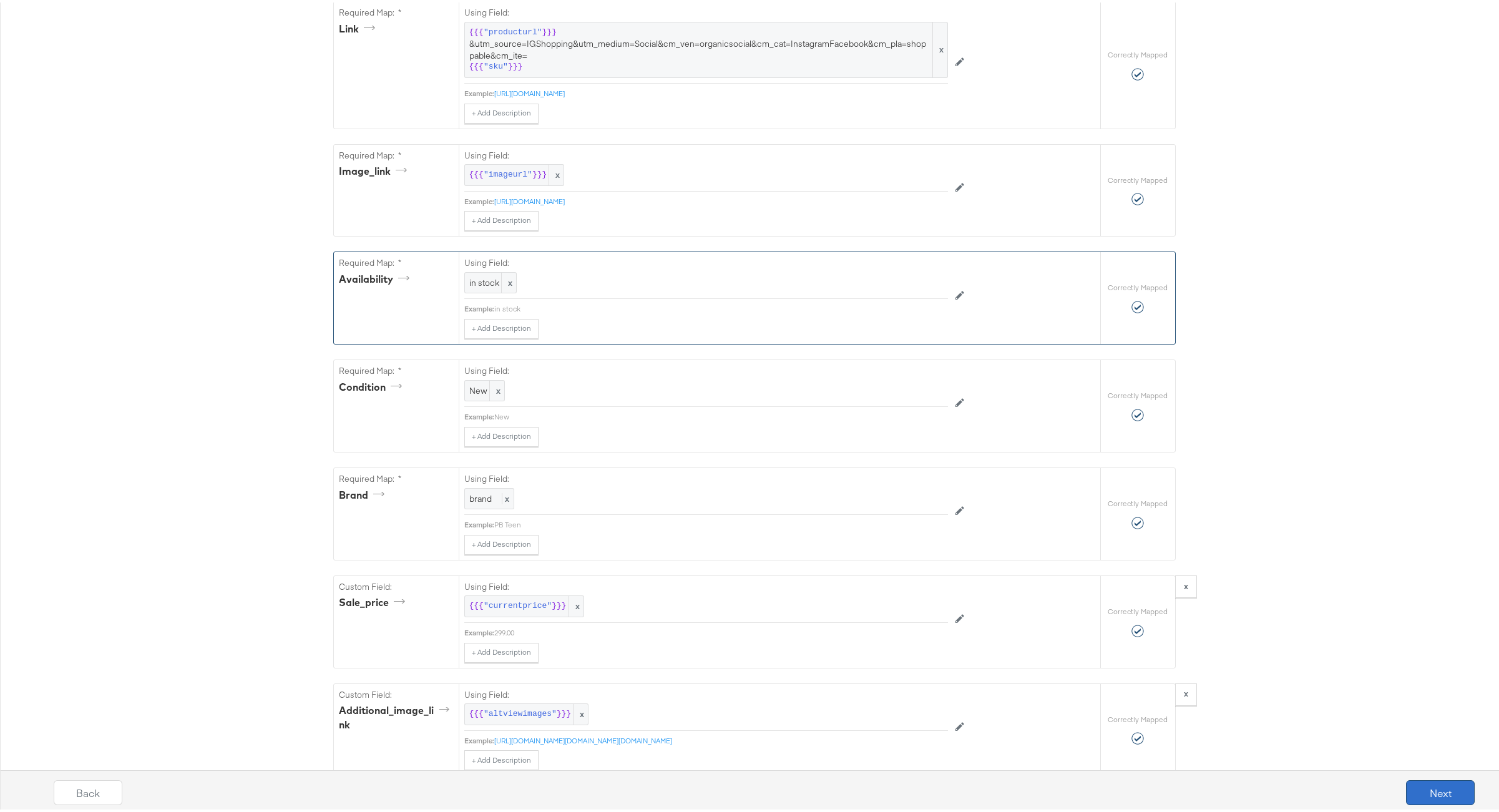
click at [1433, 785] on button "Next" at bounding box center [1439, 789] width 68 height 25
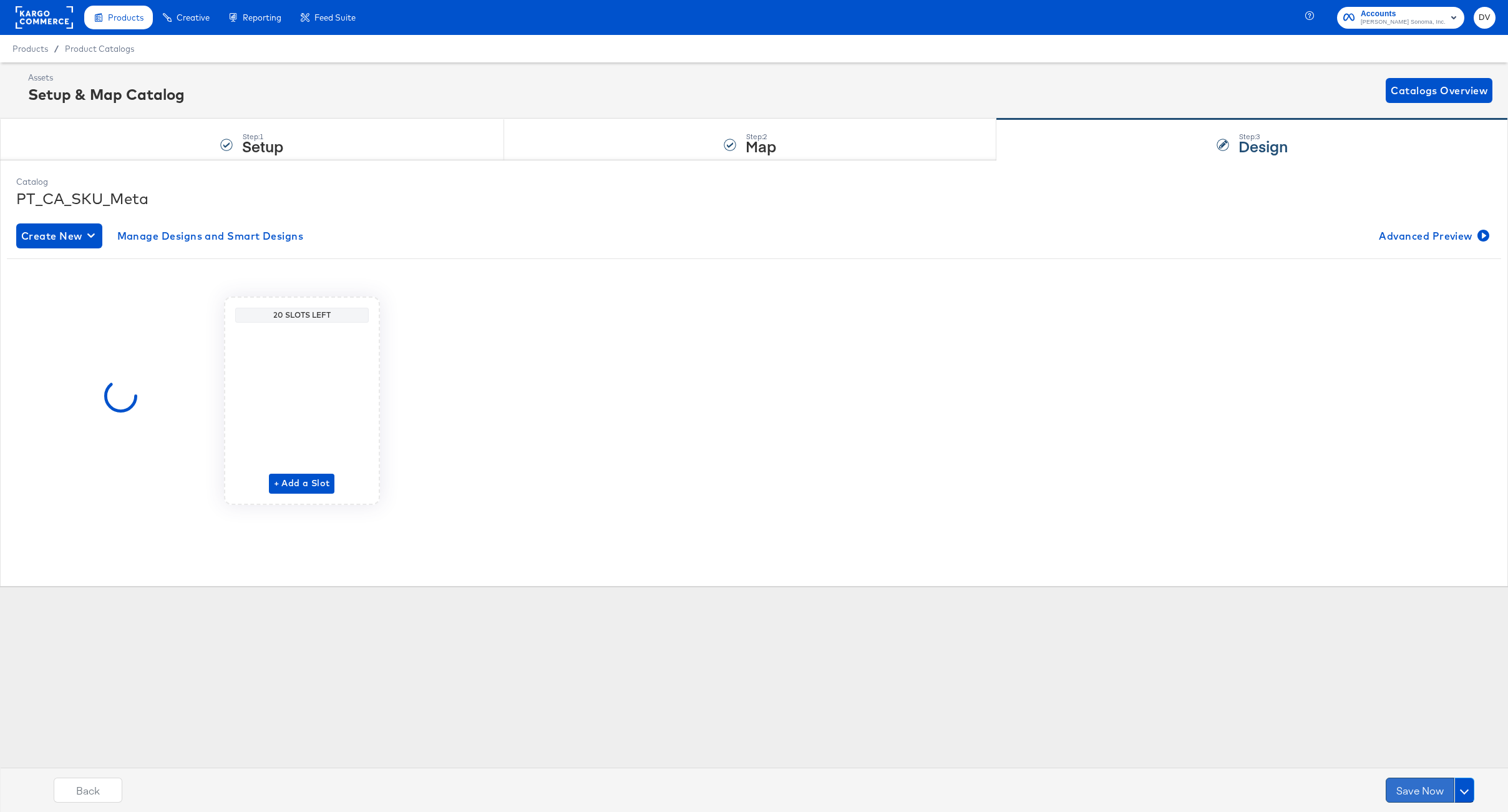
click at [1432, 785] on button "Save Now" at bounding box center [1420, 789] width 69 height 25
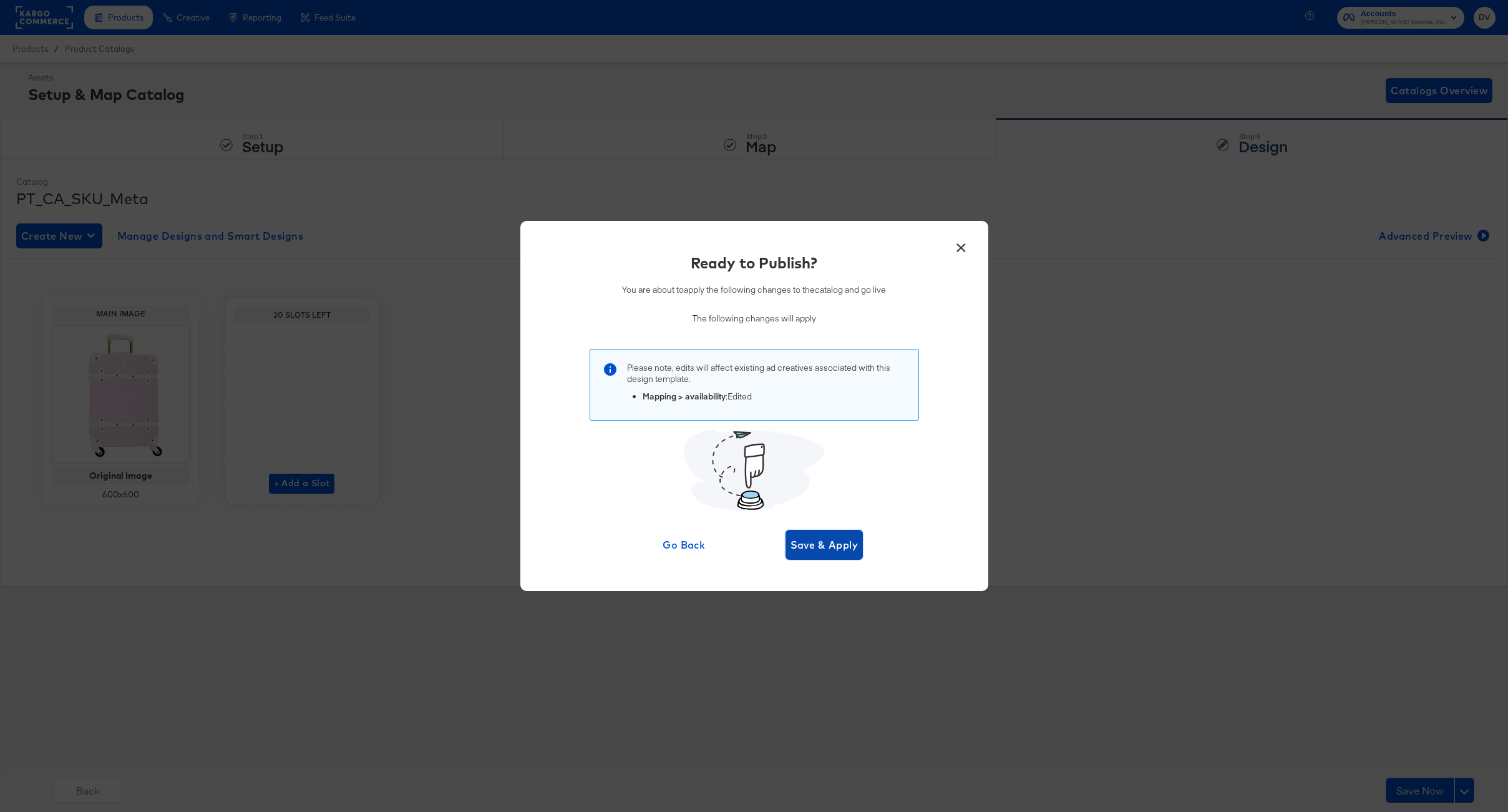
click at [861, 554] on button "Save & Apply" at bounding box center [824, 545] width 78 height 30
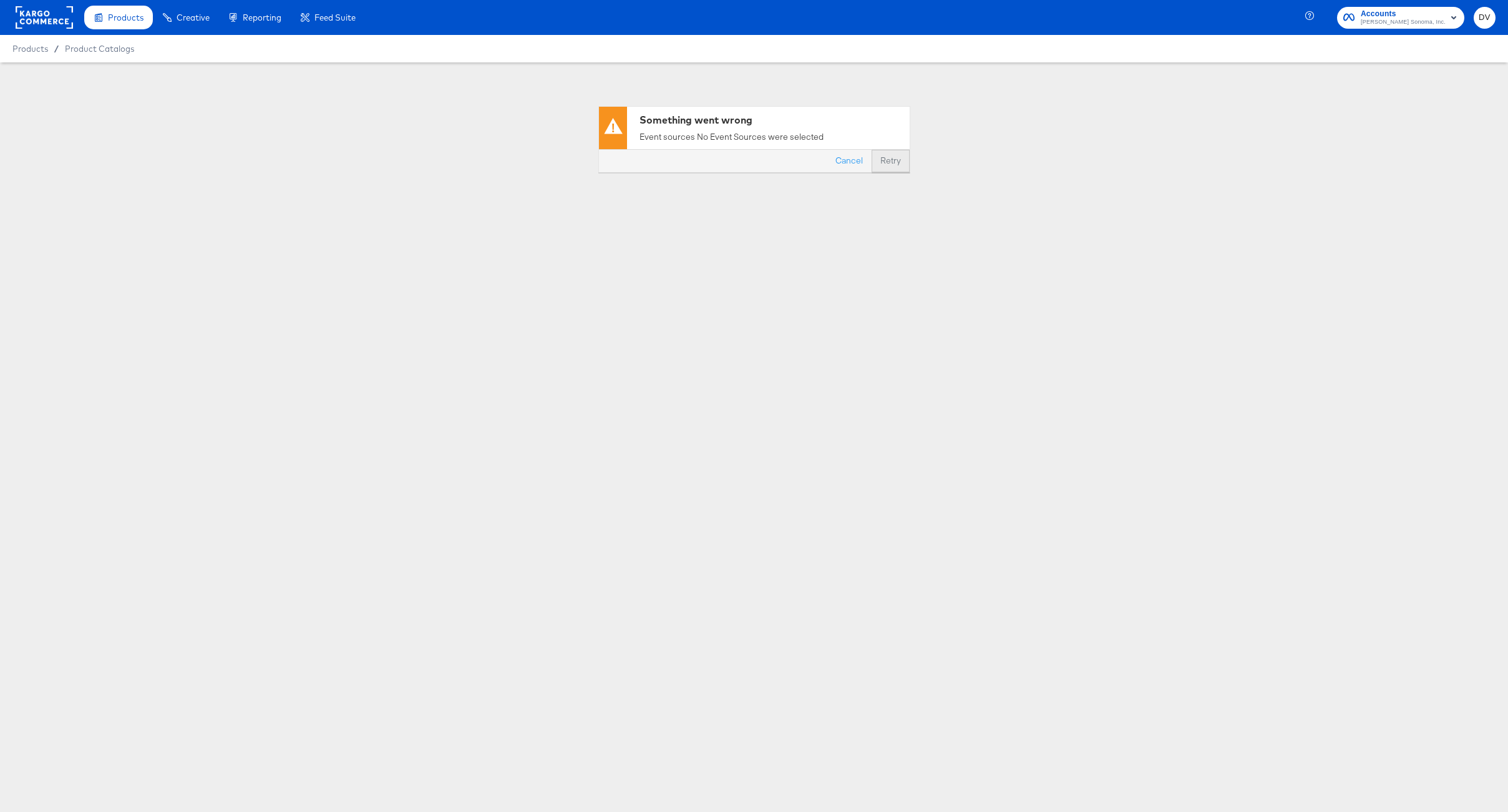
click at [883, 160] on button "Retry" at bounding box center [891, 161] width 38 height 23
click at [854, 164] on button "Cancel" at bounding box center [849, 161] width 45 height 23
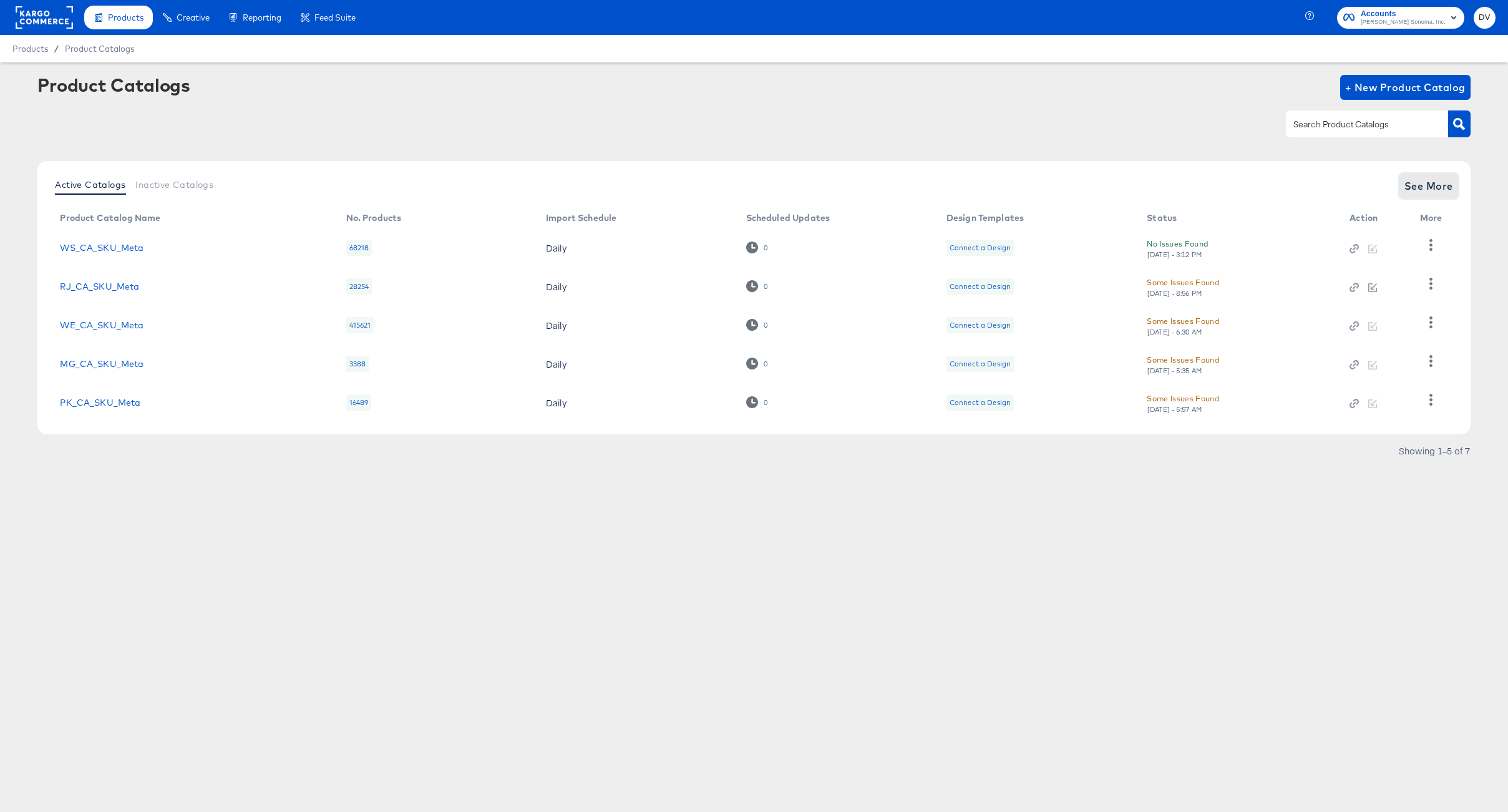
click at [1440, 183] on span "See More" at bounding box center [1429, 187] width 49 height 18
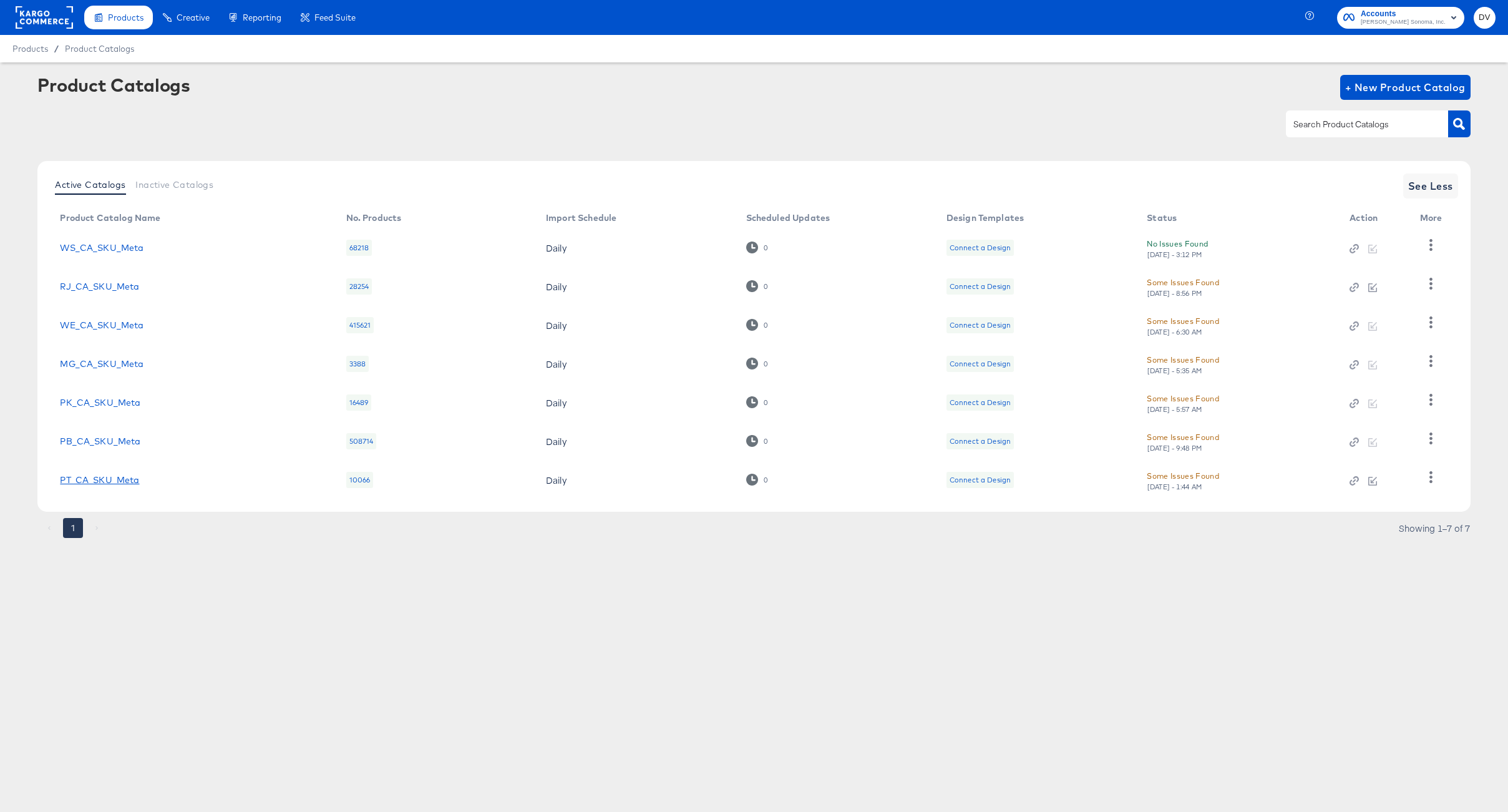
click at [105, 481] on link "PT_CA_SKU_Meta" at bounding box center [99, 479] width 79 height 10
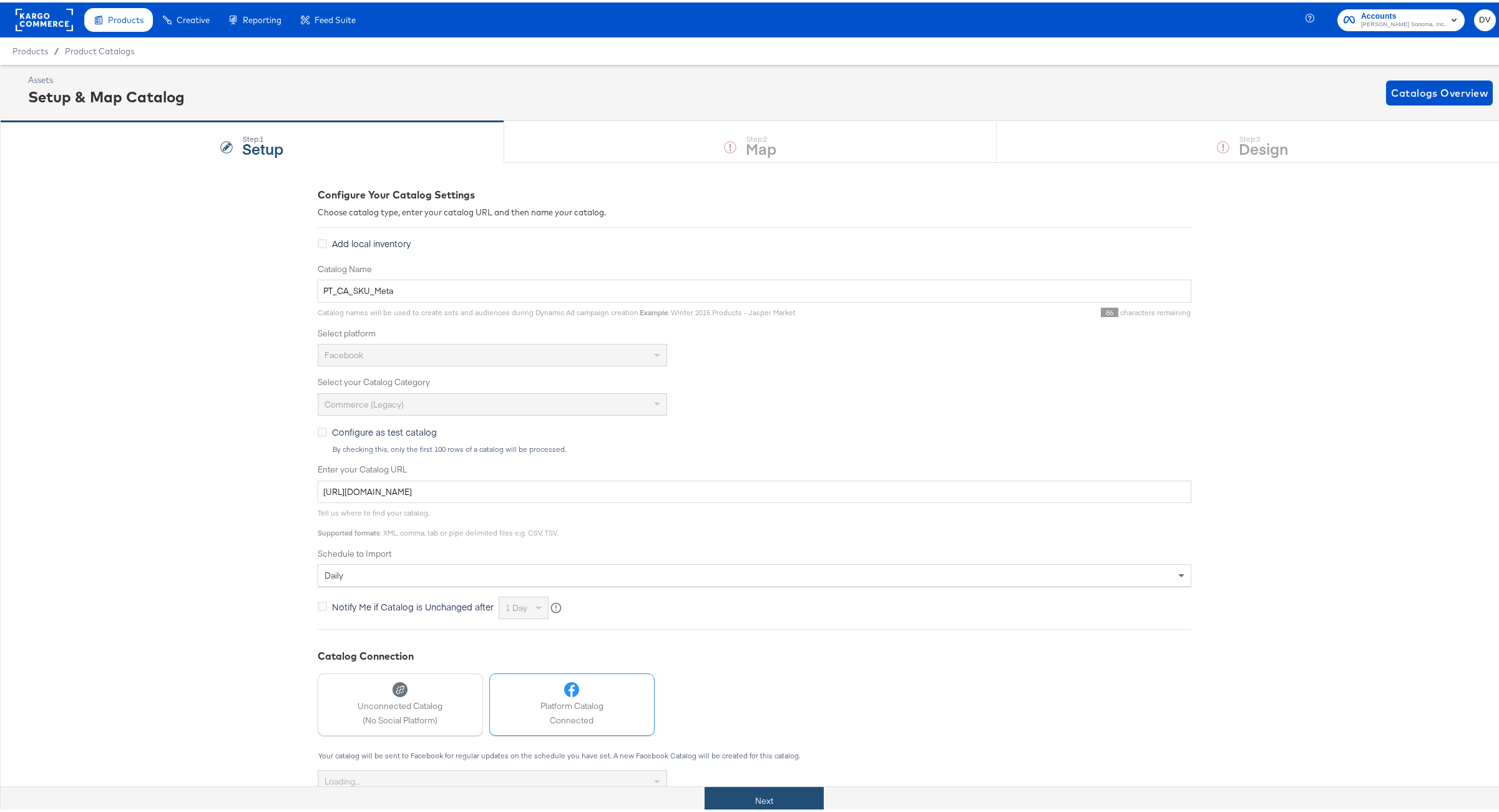
click at [747, 795] on button "Next" at bounding box center [764, 798] width 119 height 28
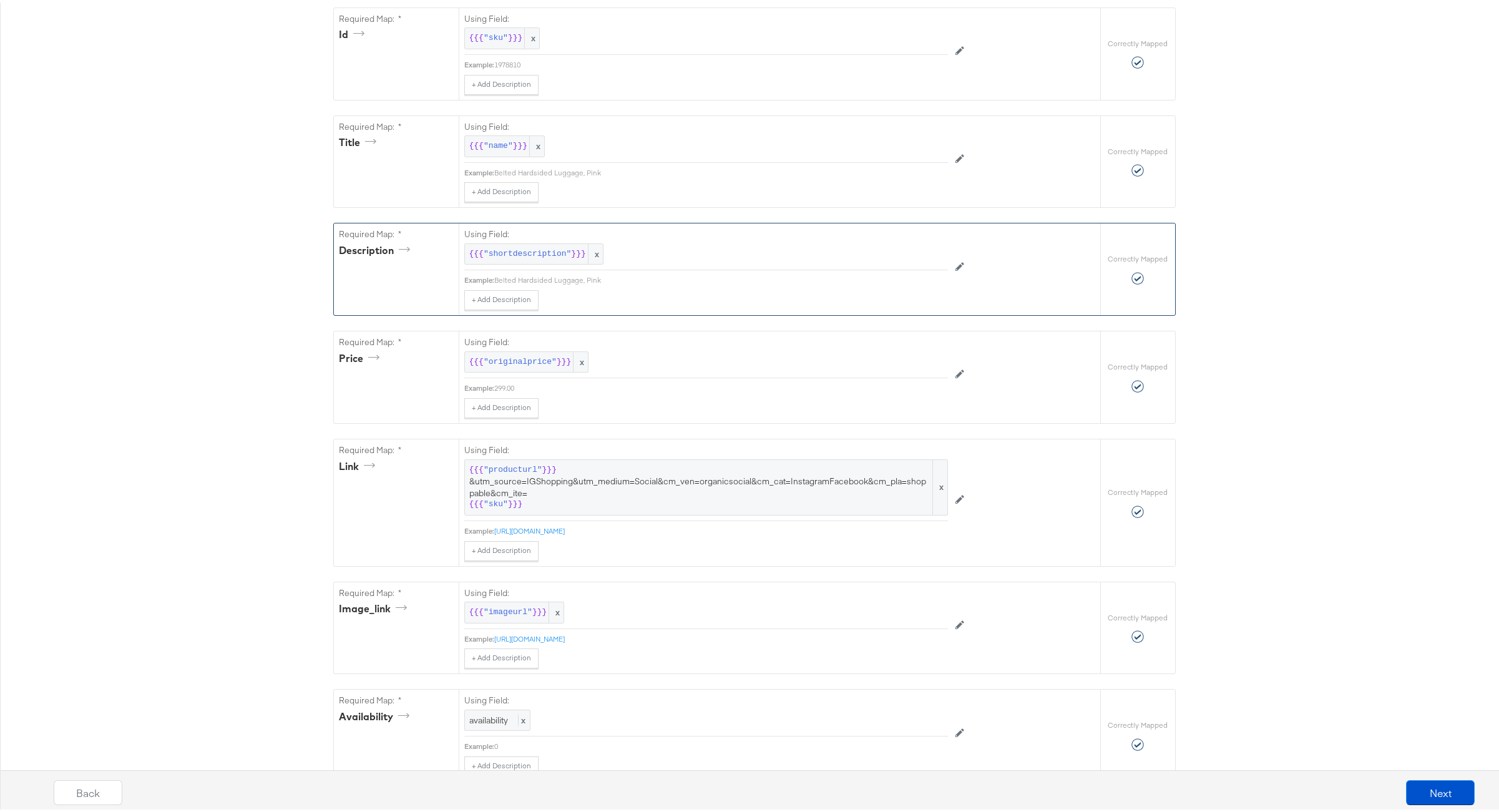
scroll to position [750, 0]
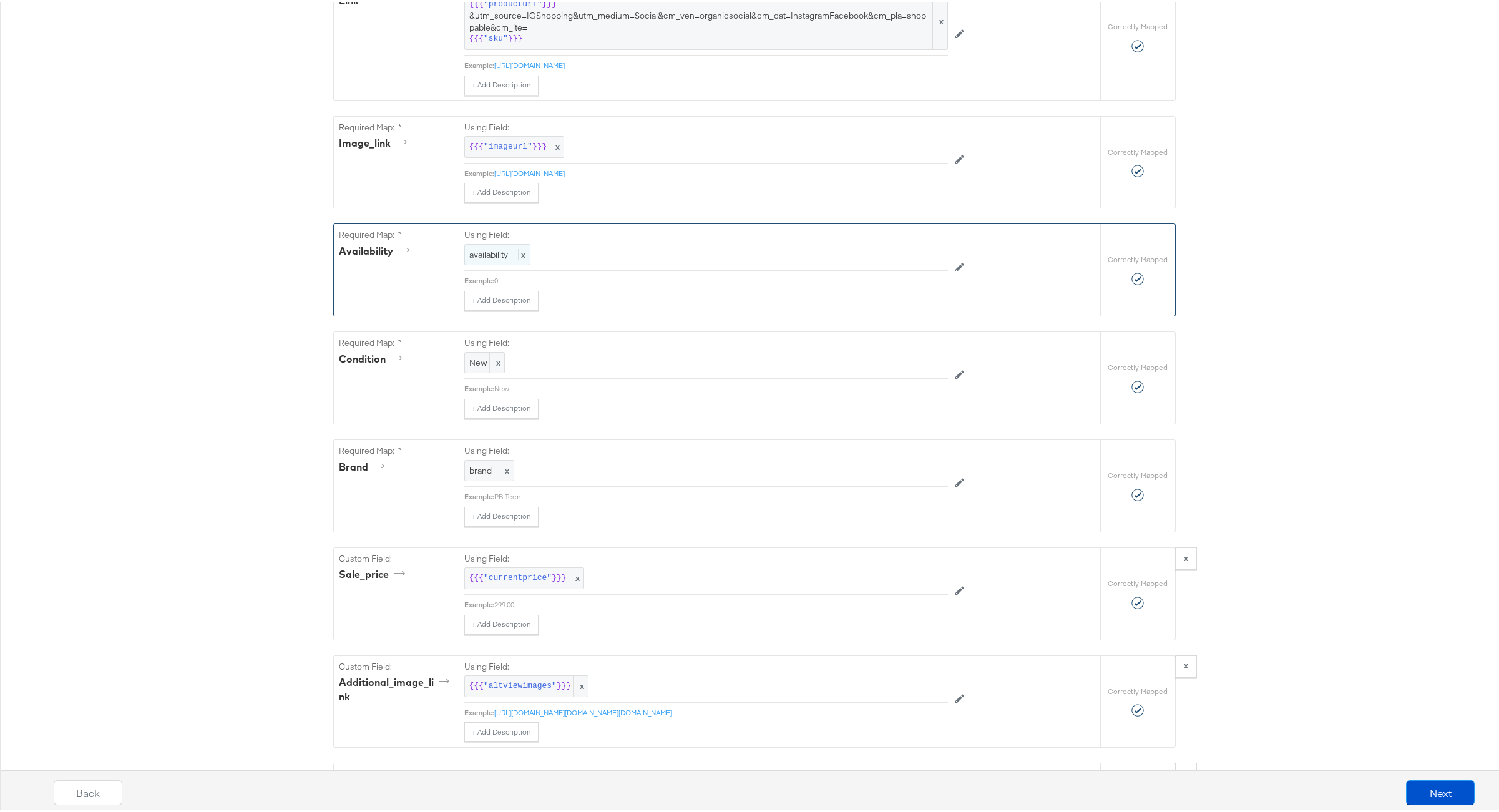
click at [521, 258] on span "x" at bounding box center [522, 251] width 8 height 11
click at [910, 262] on div at bounding box center [919, 253] width 47 height 19
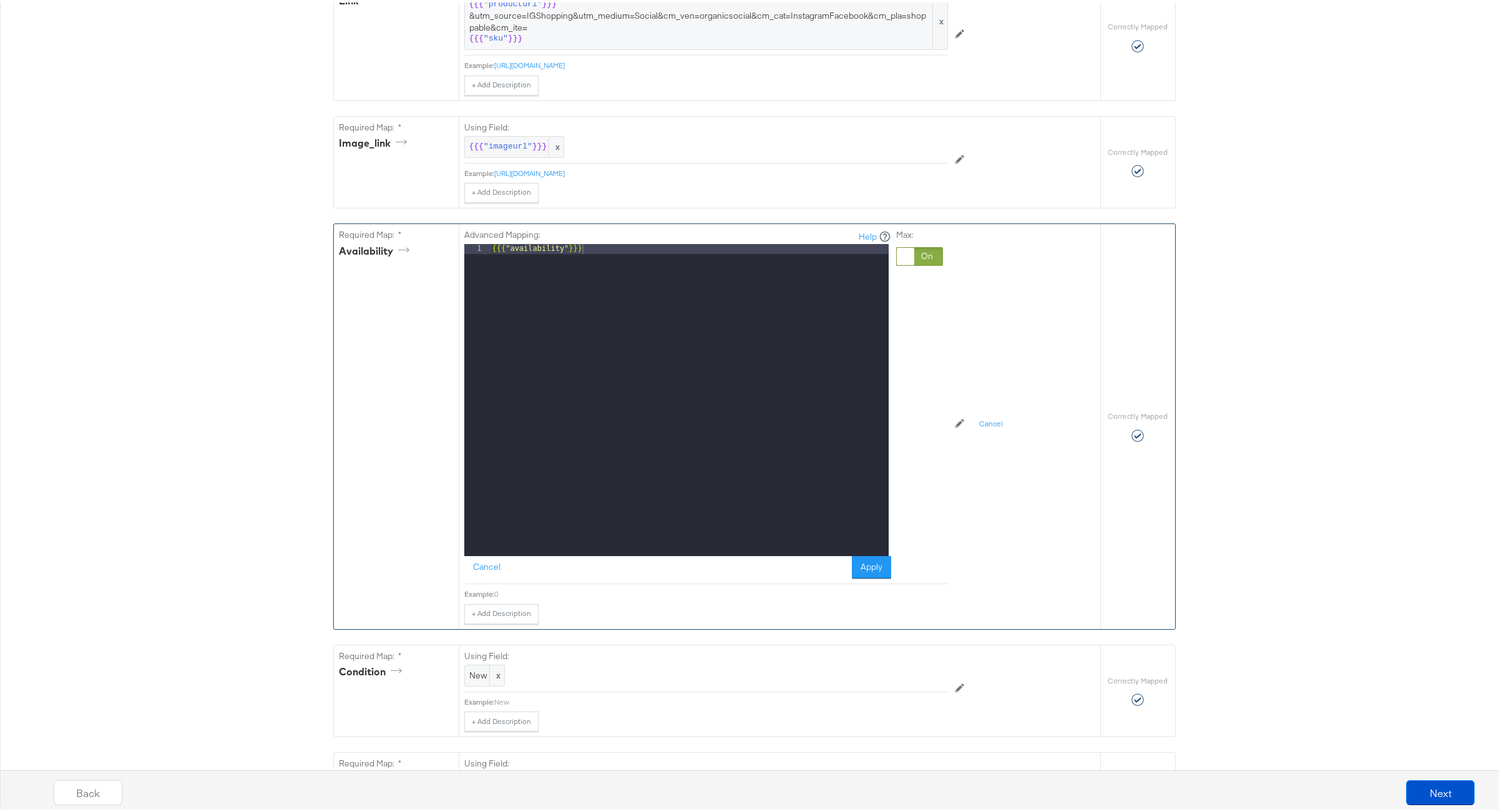
click at [550, 266] on div "{{{ "availability" }}}" at bounding box center [689, 407] width 399 height 332
click at [557, 256] on div "{{{ "availability" }}}" at bounding box center [689, 407] width 399 height 332
click at [863, 562] on div "in stock" at bounding box center [689, 407] width 399 height 332
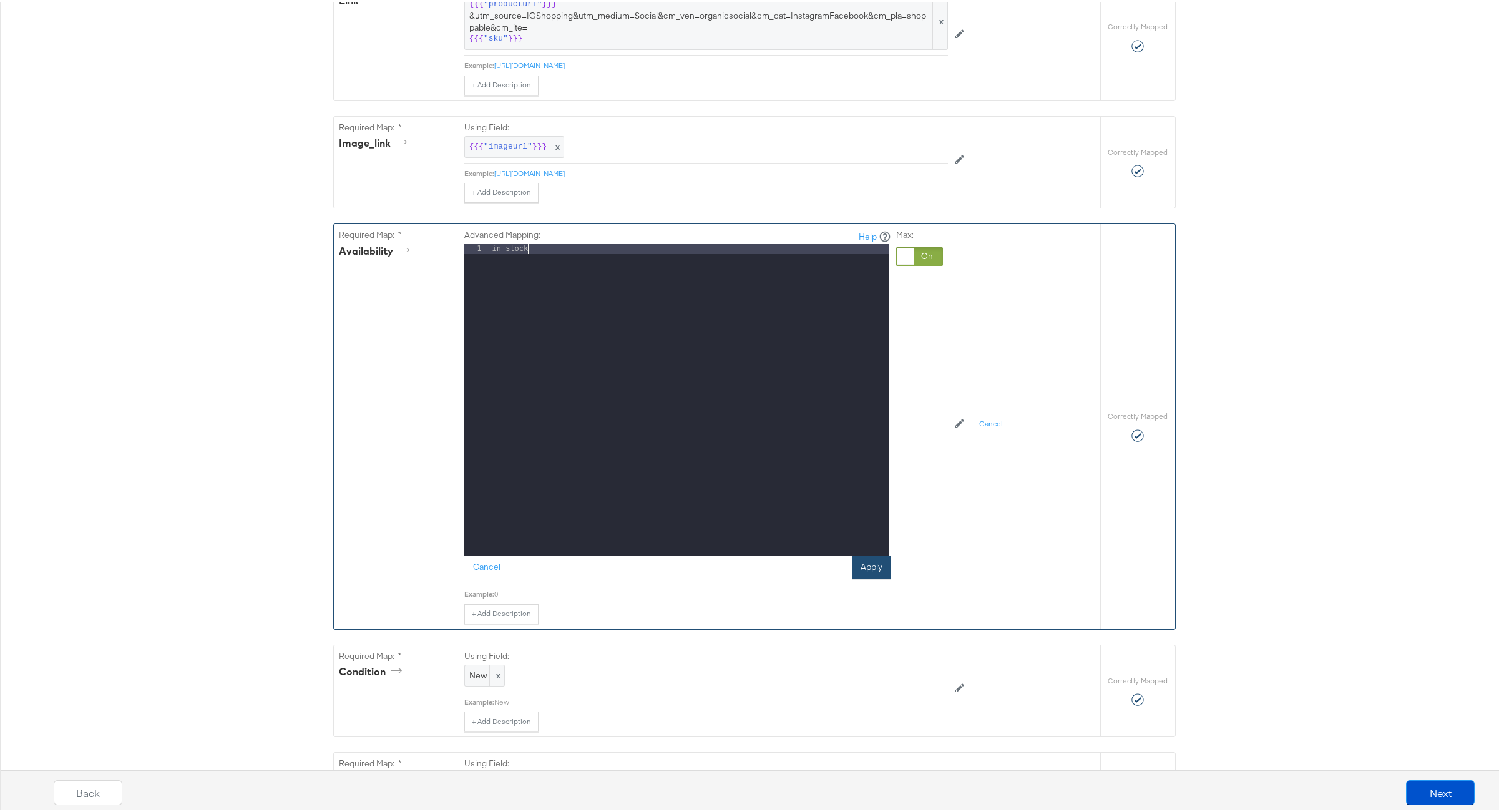
click at [866, 568] on button "Apply" at bounding box center [872, 565] width 40 height 23
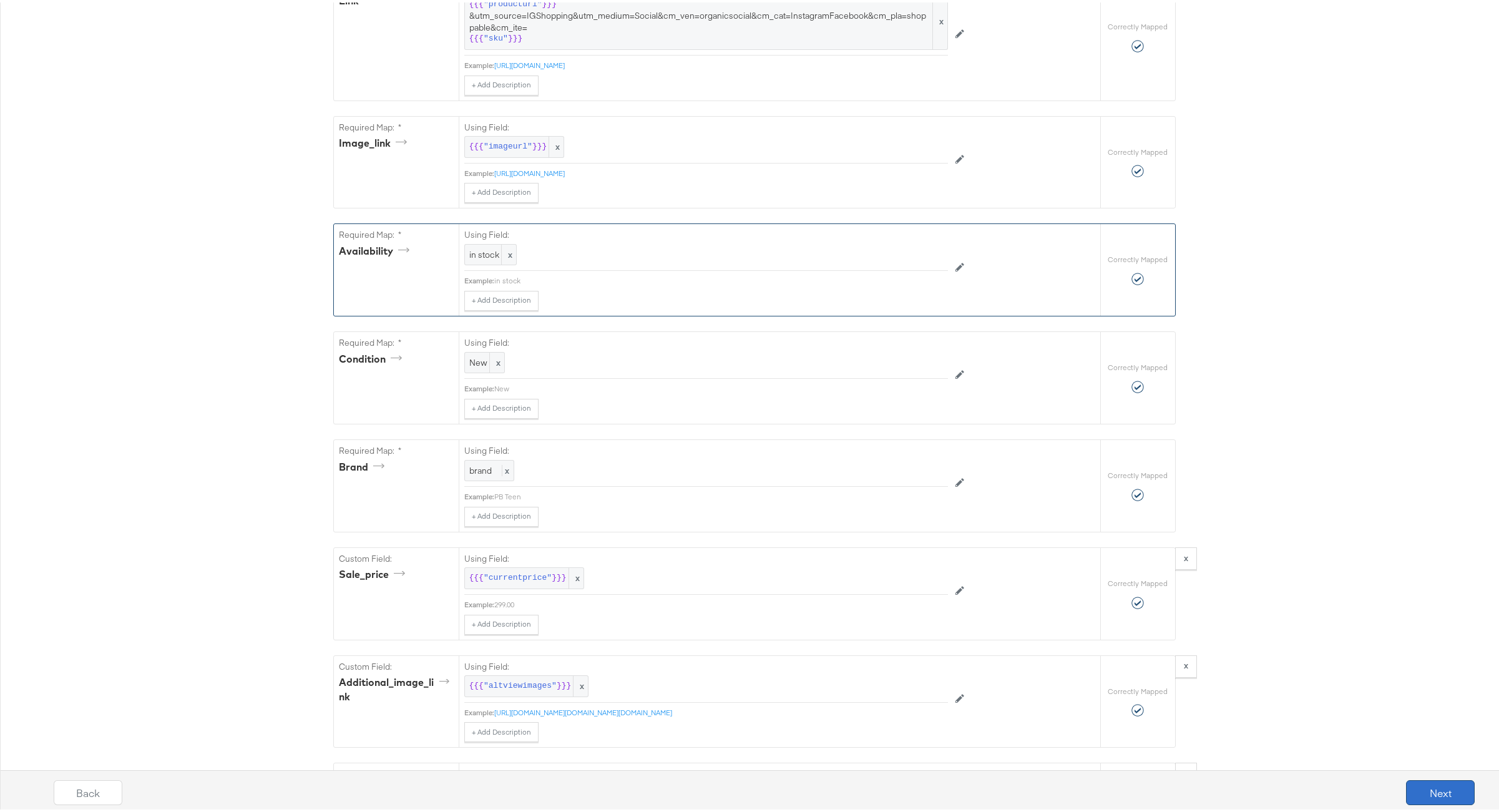
click at [1447, 794] on button "Next" at bounding box center [1439, 789] width 68 height 25
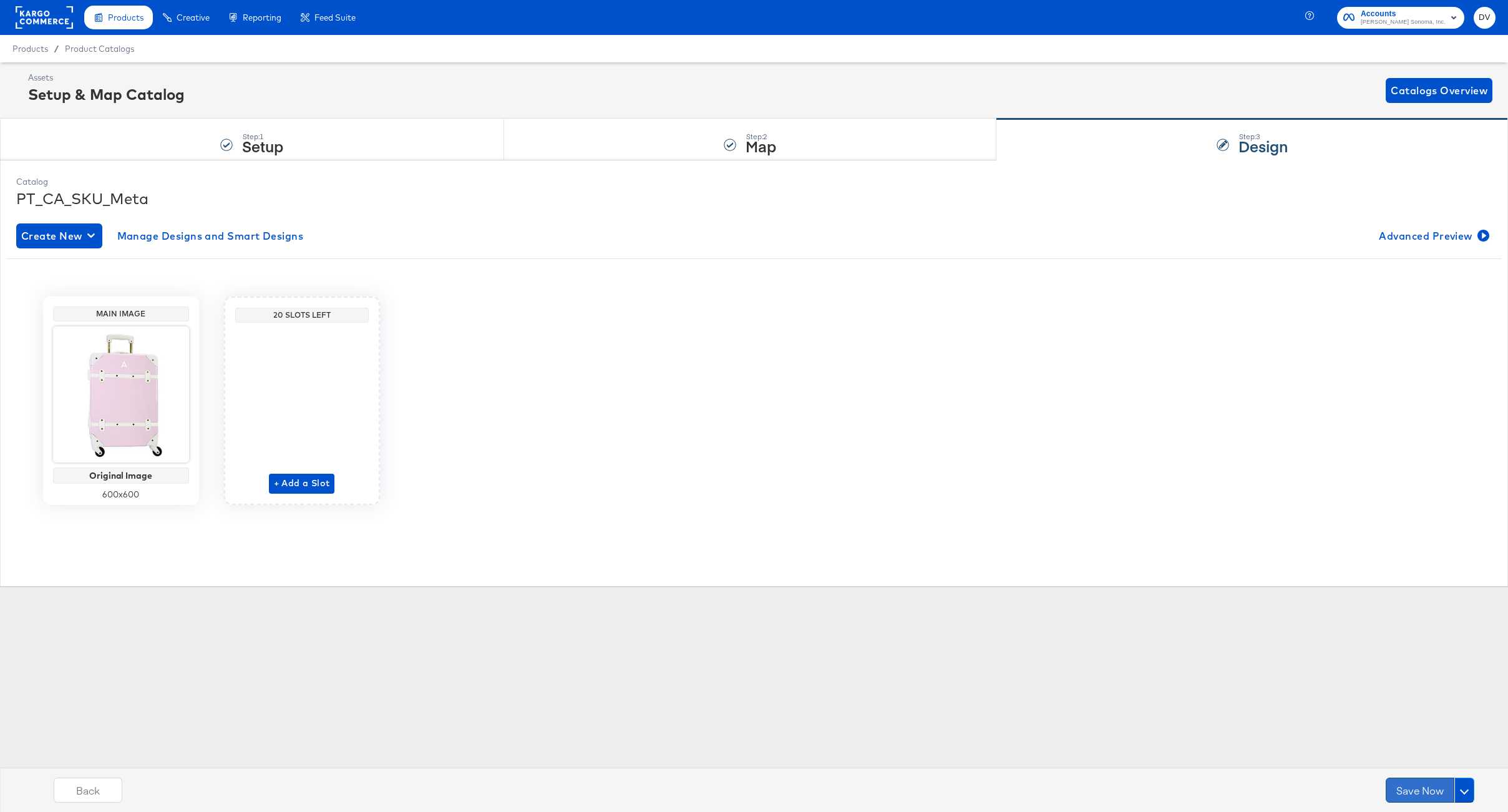
click at [1424, 791] on button "Save Now" at bounding box center [1420, 789] width 69 height 25
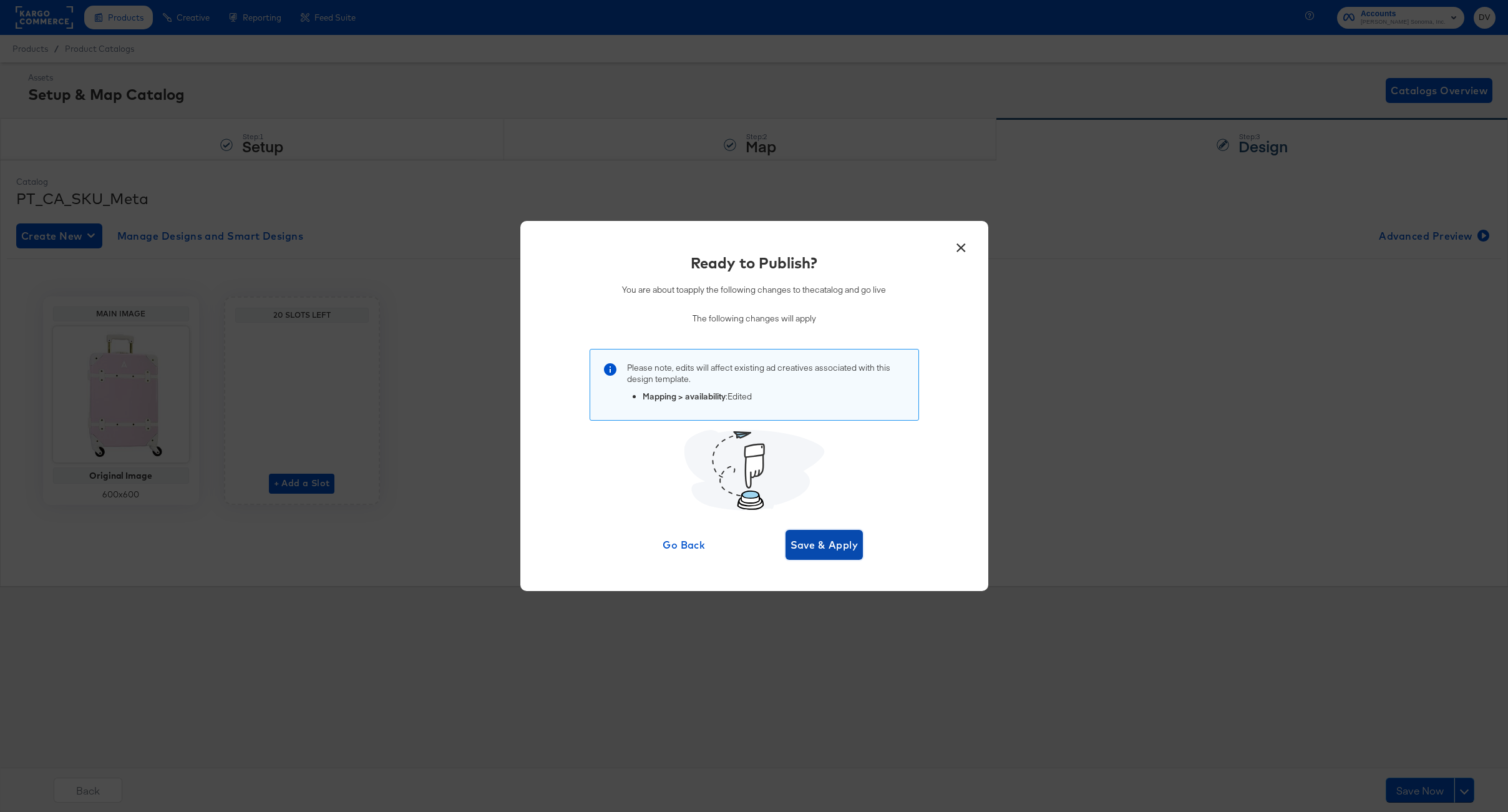
click at [824, 537] on span "Save & Apply" at bounding box center [824, 545] width 69 height 18
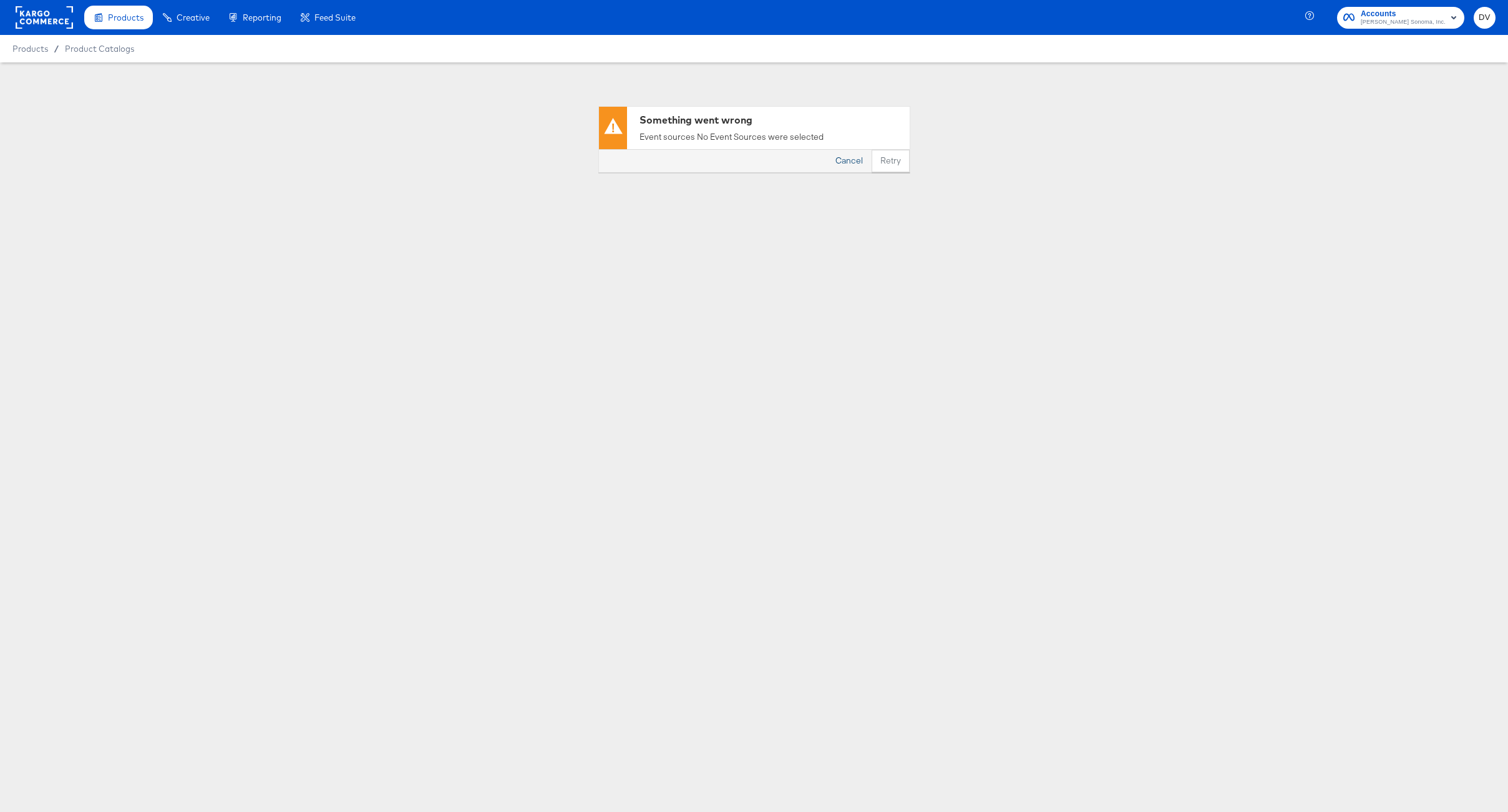
click at [841, 166] on button "Cancel" at bounding box center [849, 161] width 45 height 23
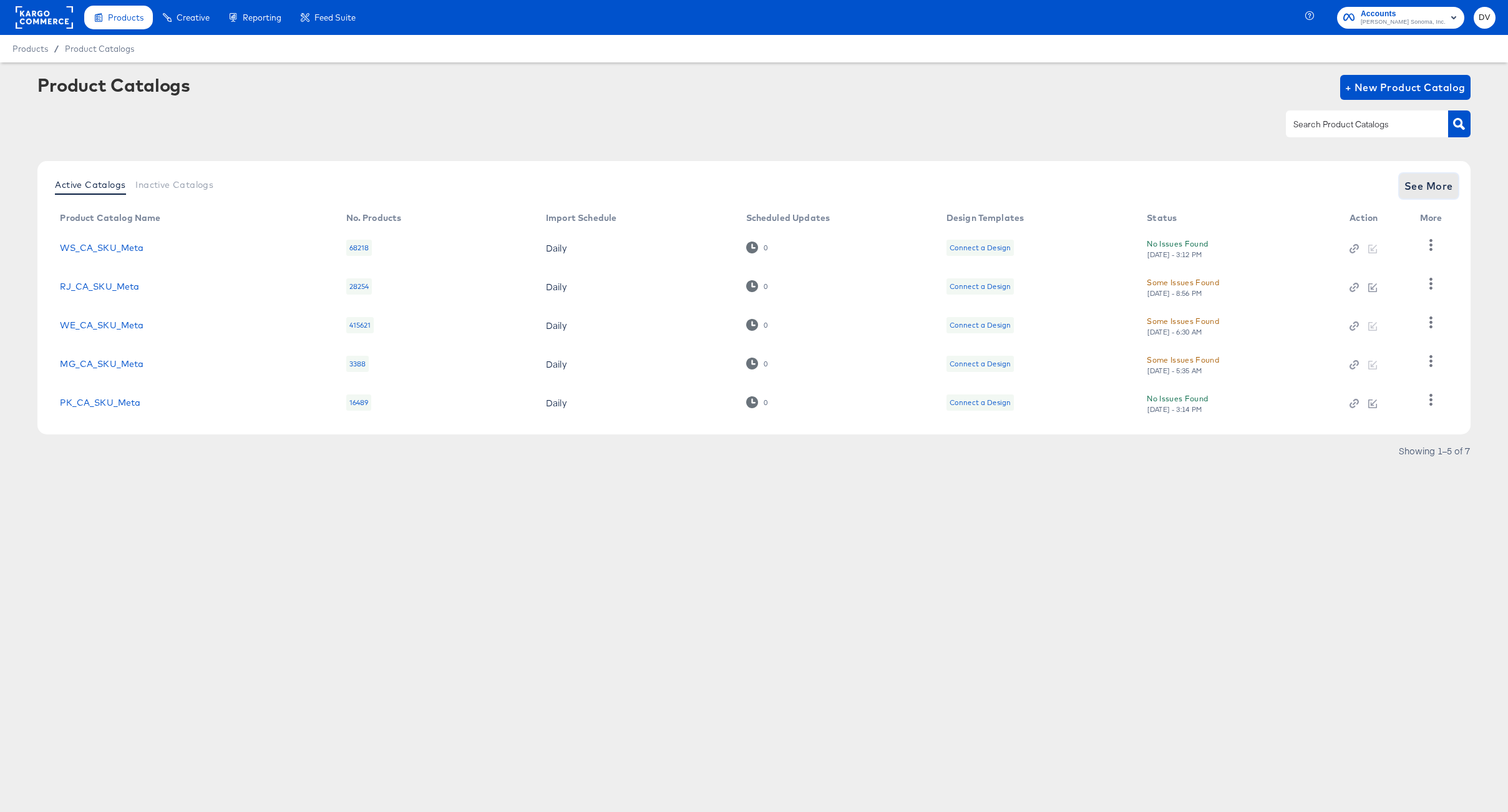
click at [1436, 189] on span "See More" at bounding box center [1429, 187] width 49 height 18
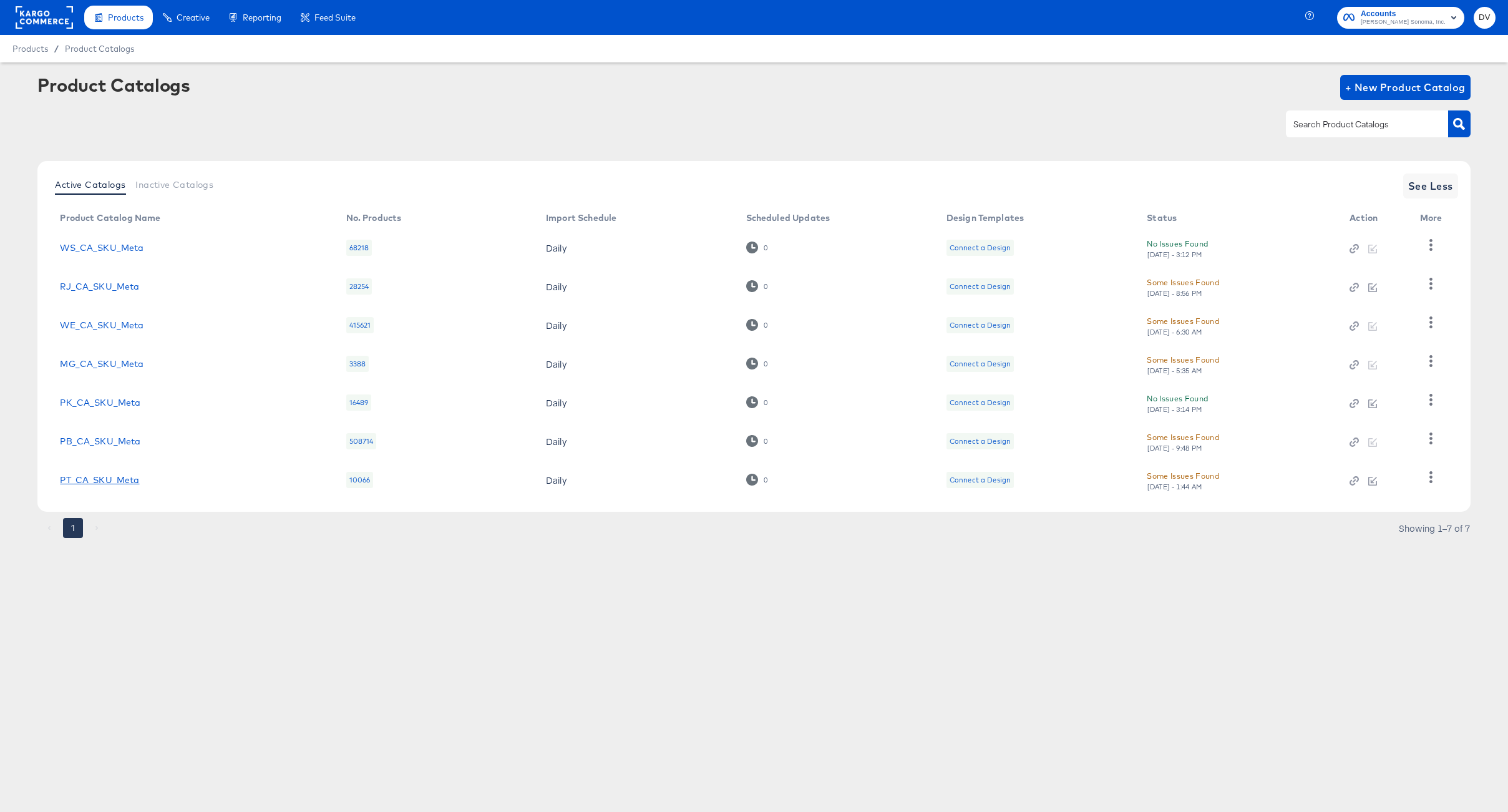
click at [130, 479] on link "PT_CA_SKU_Meta" at bounding box center [99, 479] width 79 height 10
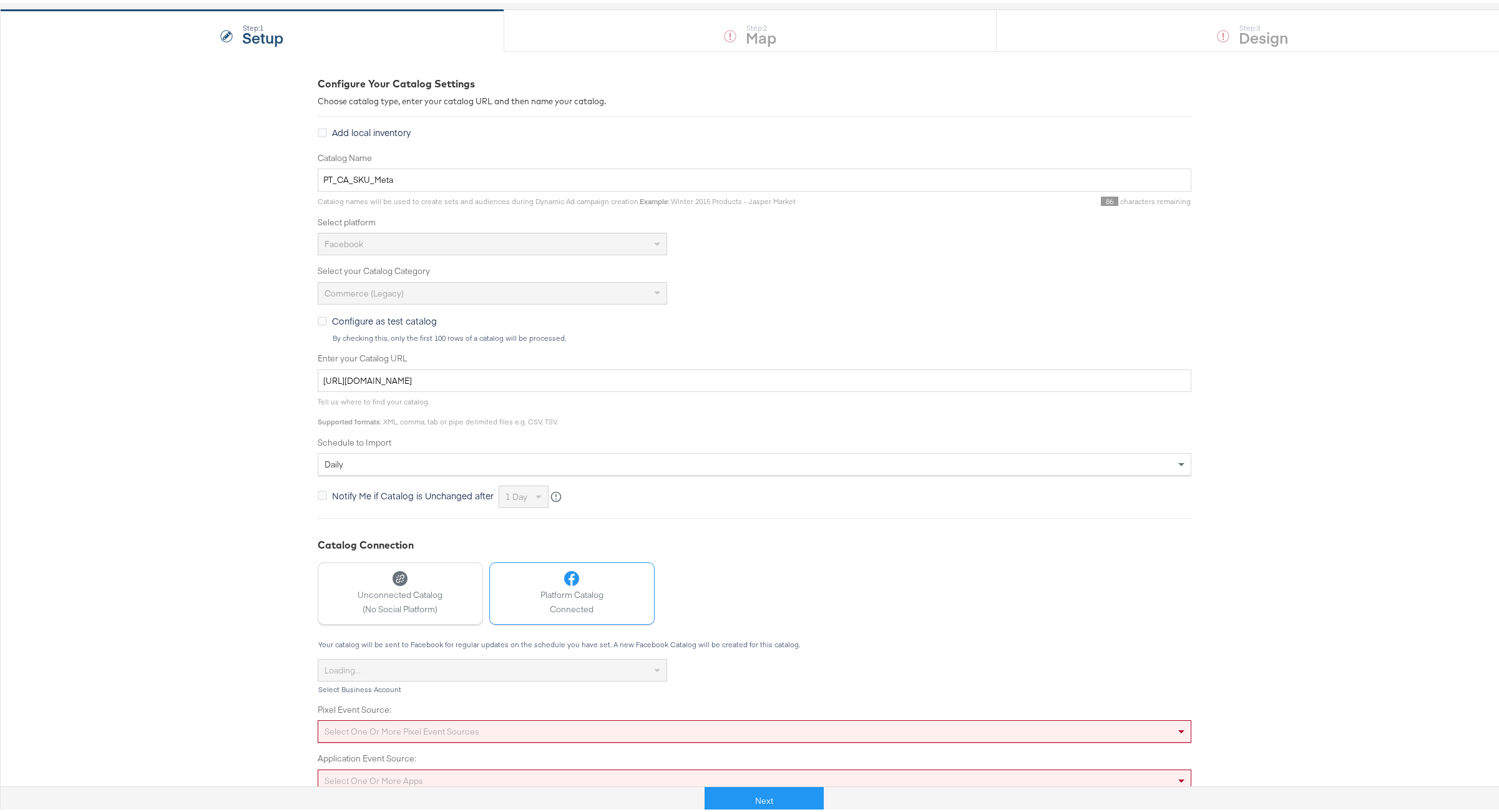
scroll to position [122, 0]
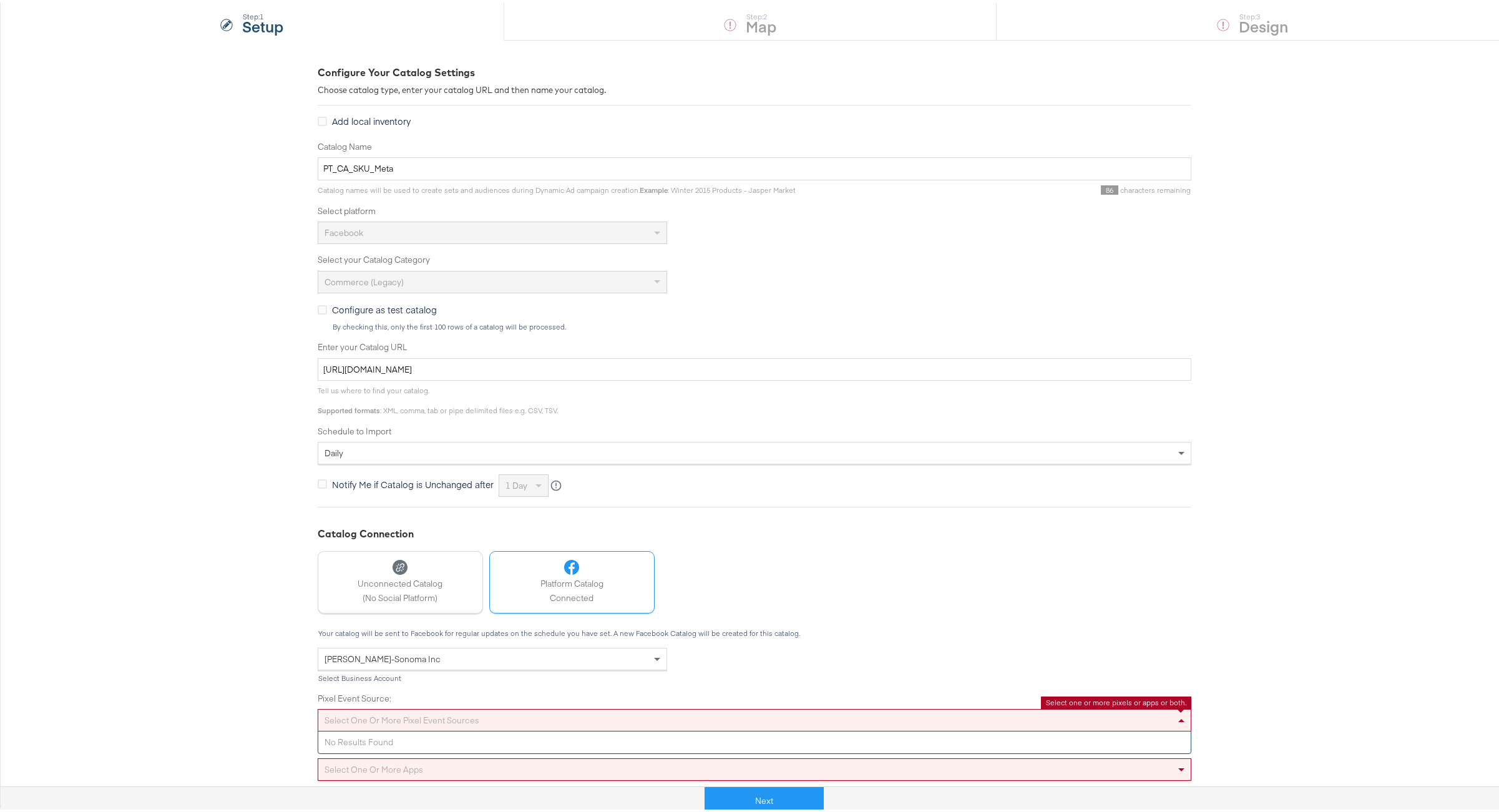
click at [461, 713] on div "Select one or more pixel event sources" at bounding box center [754, 717] width 873 height 21
click at [435, 656] on div "Williams-Sonoma Inc" at bounding box center [492, 656] width 348 height 21
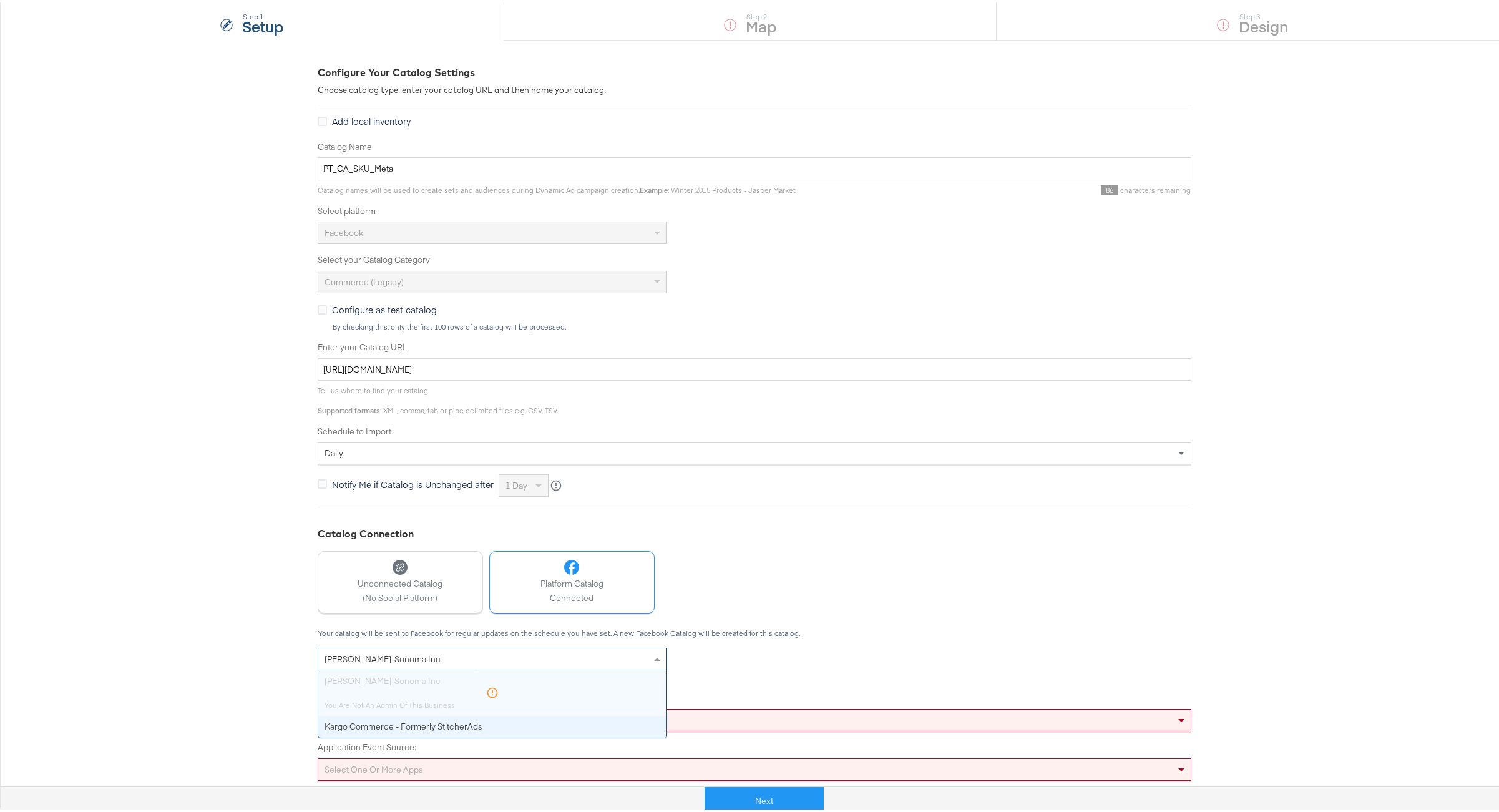
click at [435, 656] on div "Williams-Sonoma Inc" at bounding box center [492, 656] width 348 height 21
click at [288, 644] on div "Configure Your Catalog Settings Choose catalog type, enter your catalog URL and…" at bounding box center [753, 420] width 1508 height 765
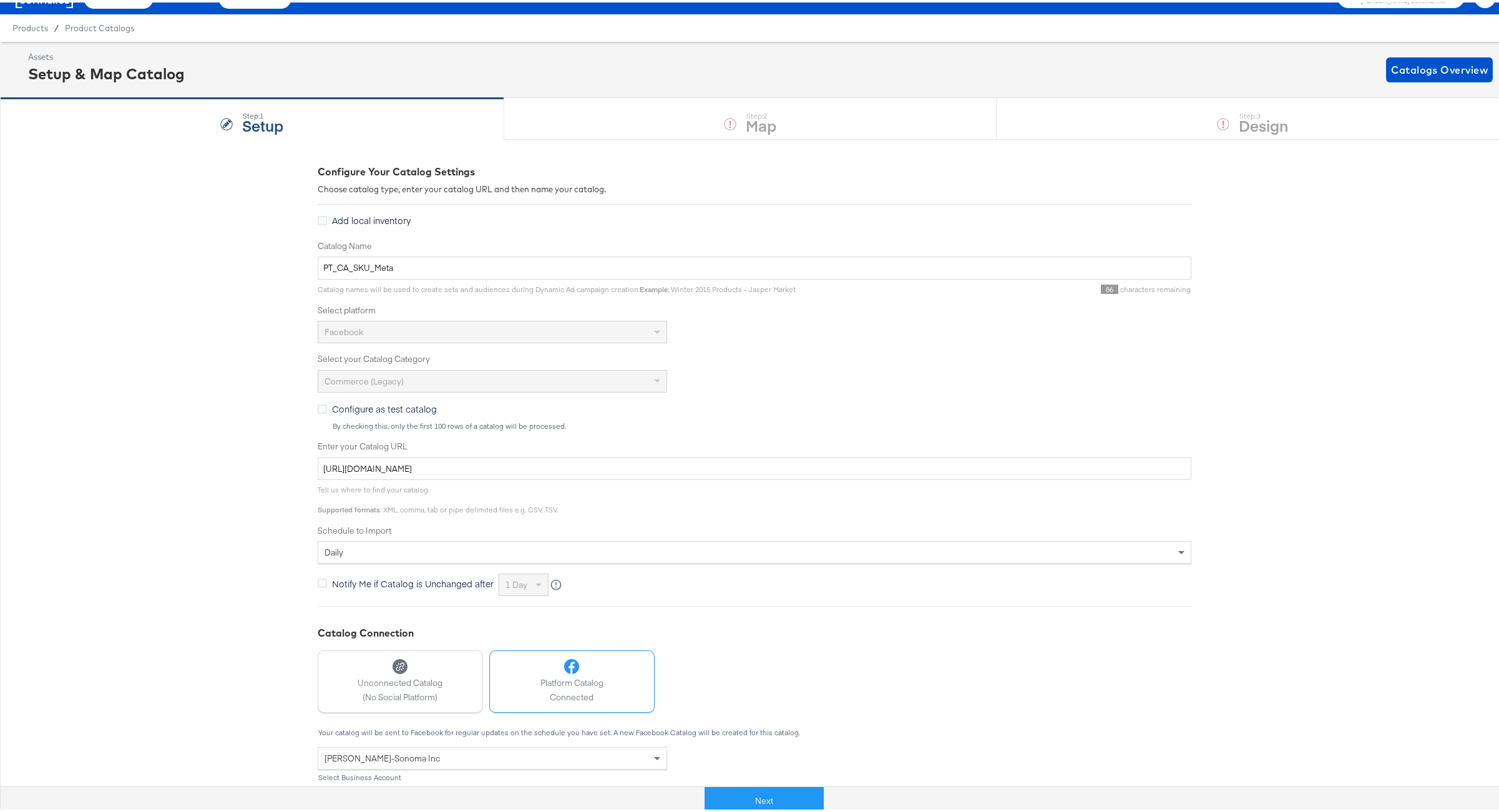
scroll to position [0, 0]
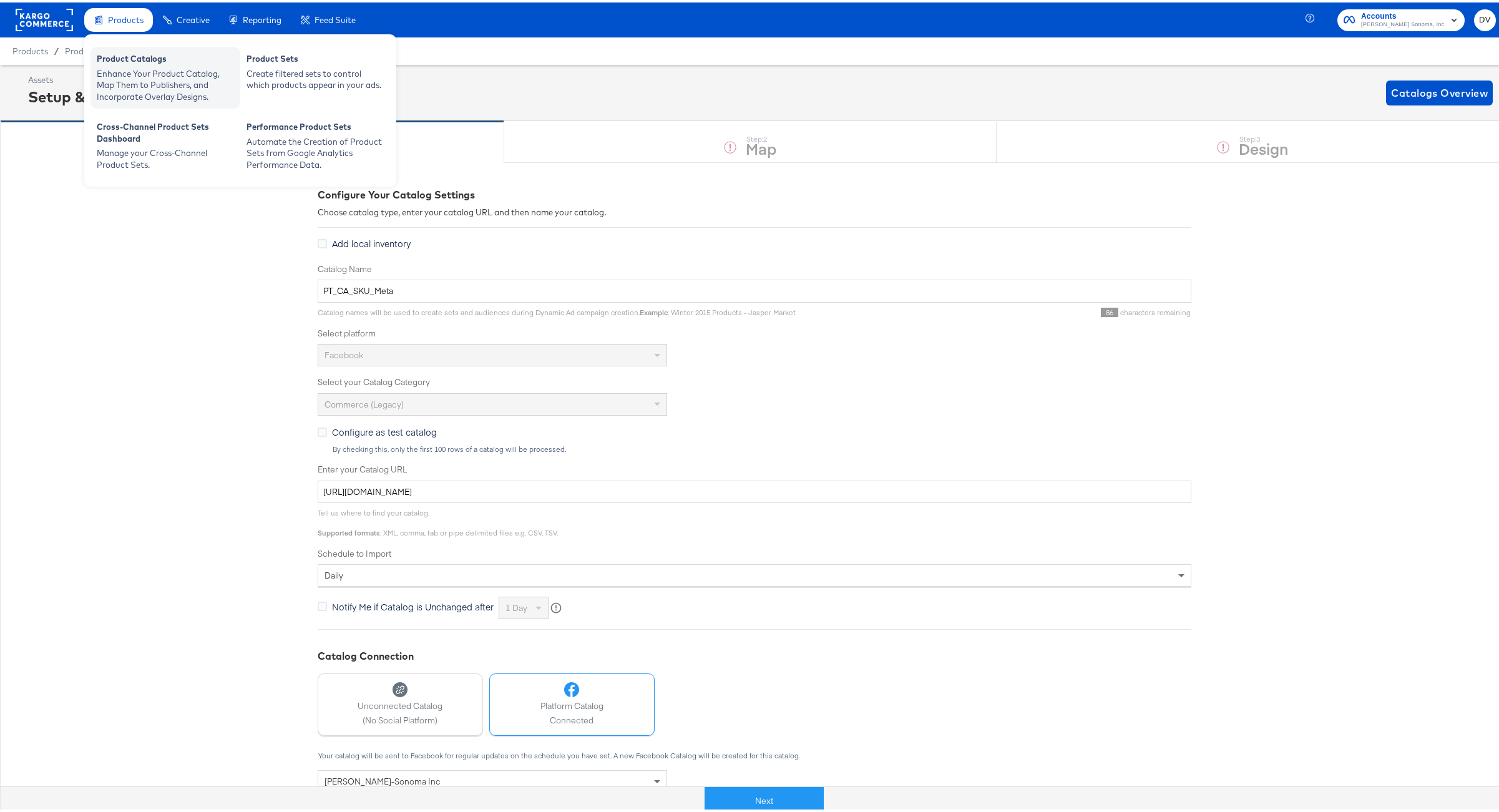
click at [135, 60] on div "Product Catalogs" at bounding box center [165, 58] width 137 height 15
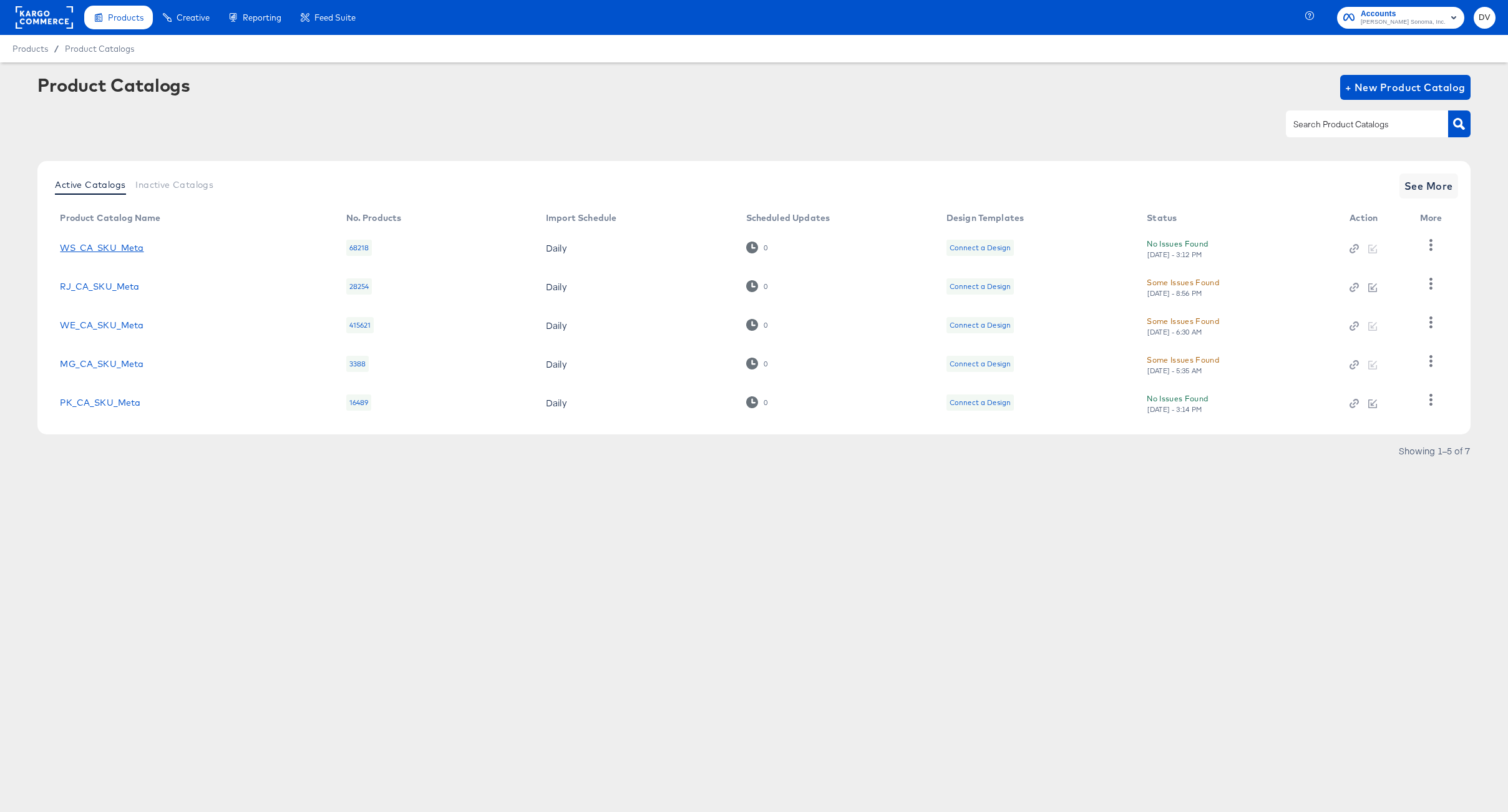
click at [125, 246] on link "WS_CA_SKU_Meta" at bounding box center [101, 248] width 83 height 10
click at [106, 400] on link "PK_CA_SKU_Meta" at bounding box center [99, 402] width 80 height 10
click at [1430, 179] on span "See More" at bounding box center [1429, 187] width 49 height 18
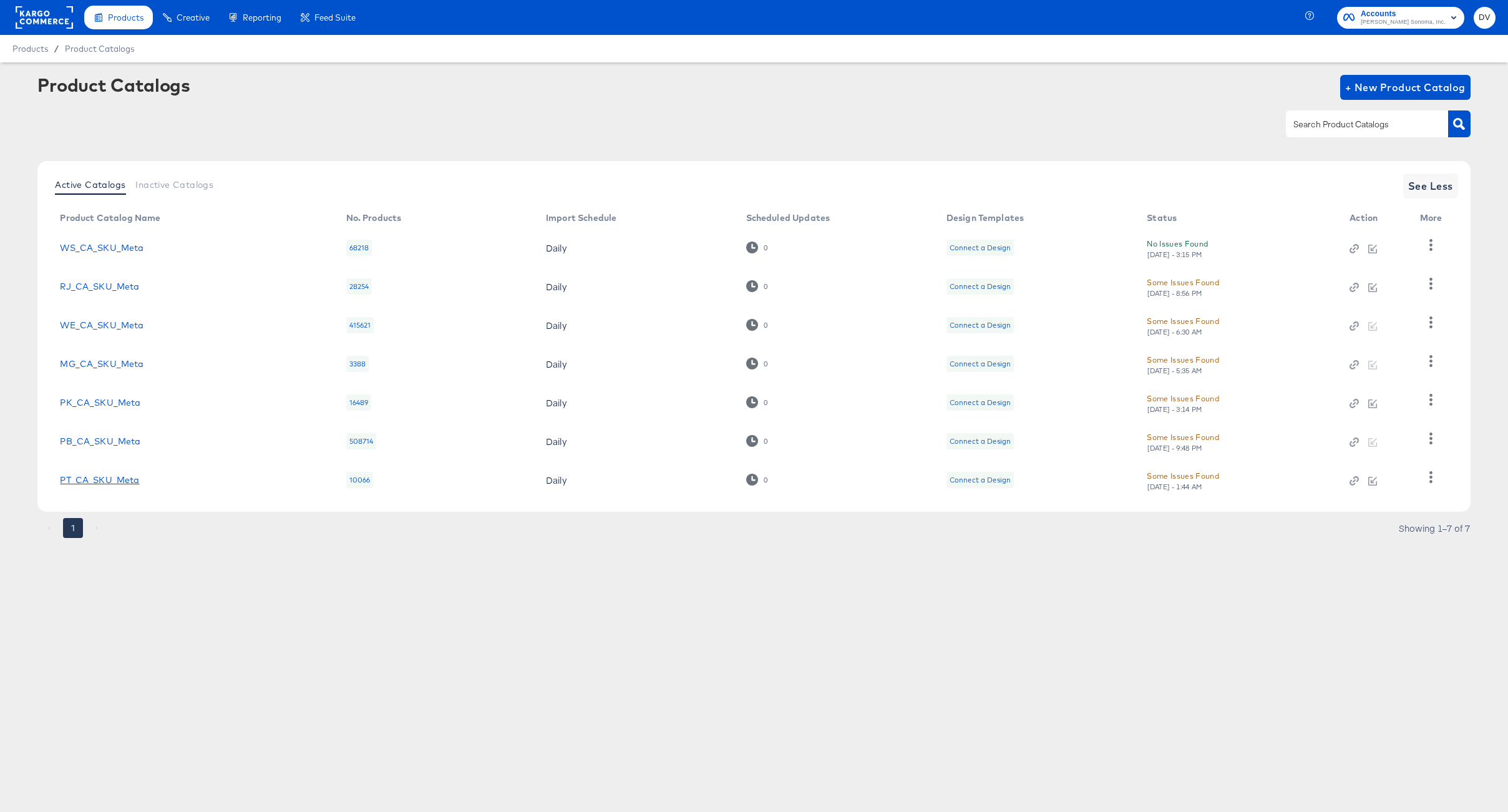
click at [130, 479] on link "PT_CA_SKU_Meta" at bounding box center [99, 479] width 79 height 10
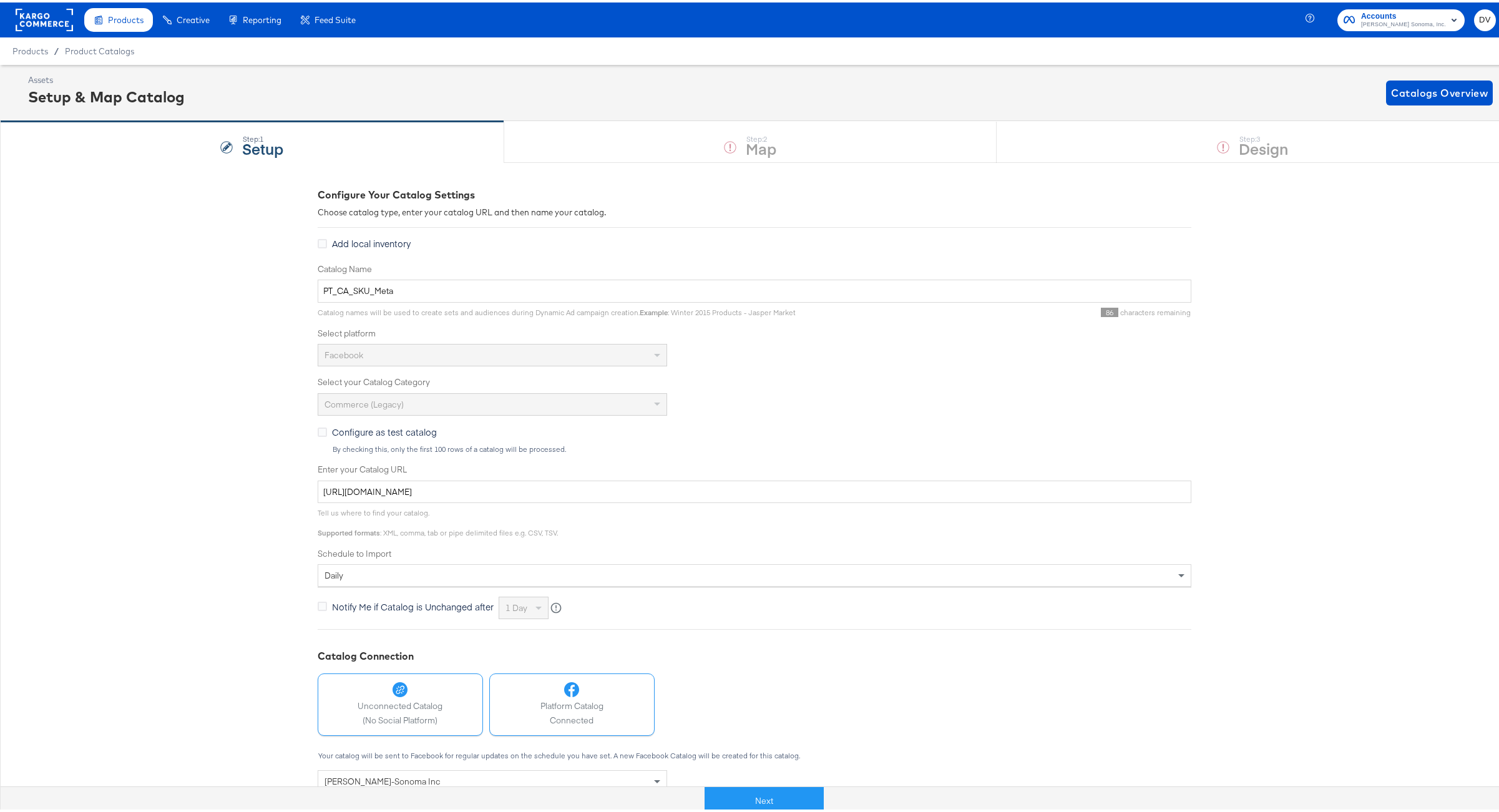
click at [370, 691] on div at bounding box center [399, 686] width 84 height 15
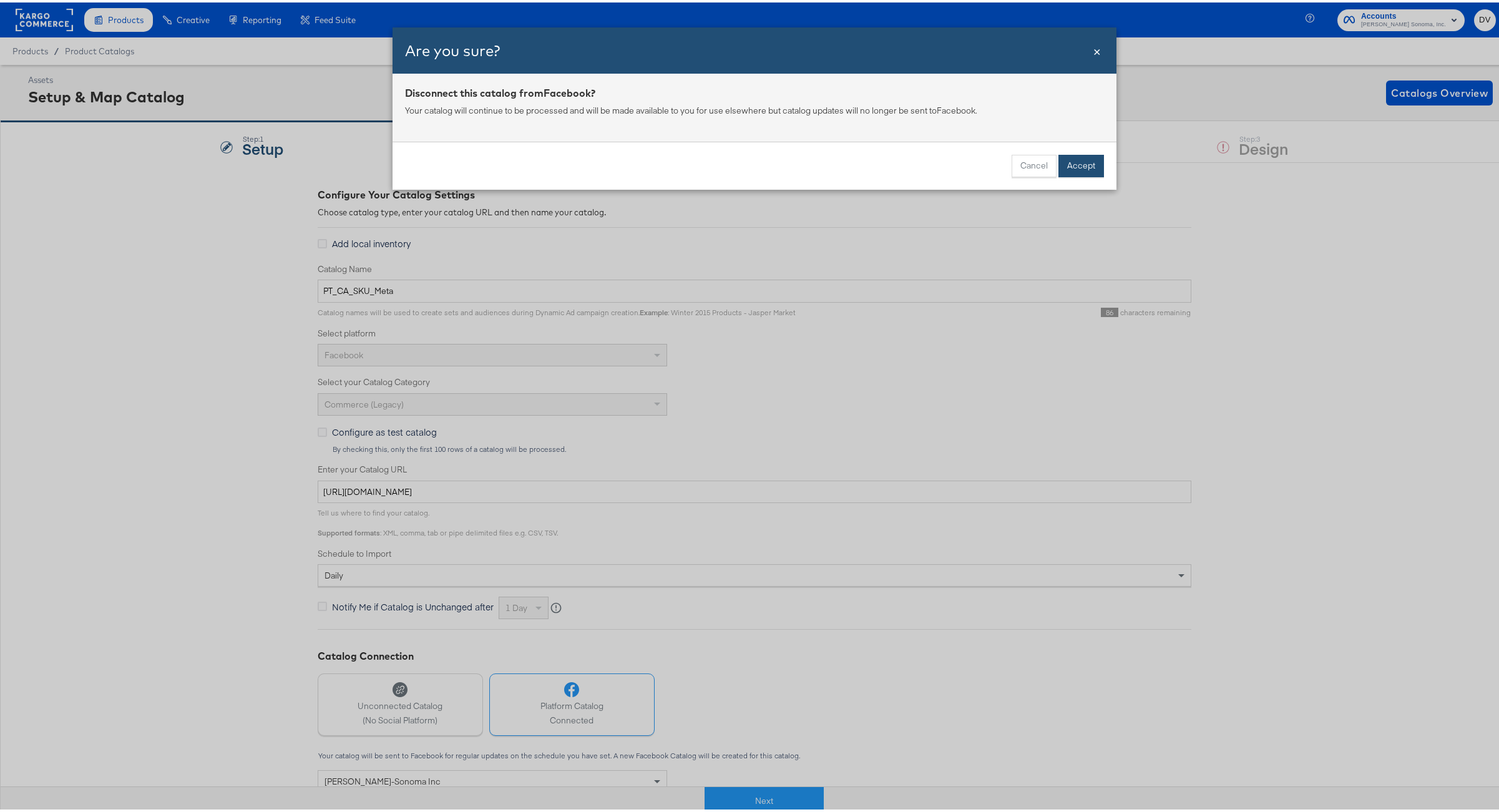
click at [1085, 160] on button "Accept" at bounding box center [1081, 163] width 46 height 23
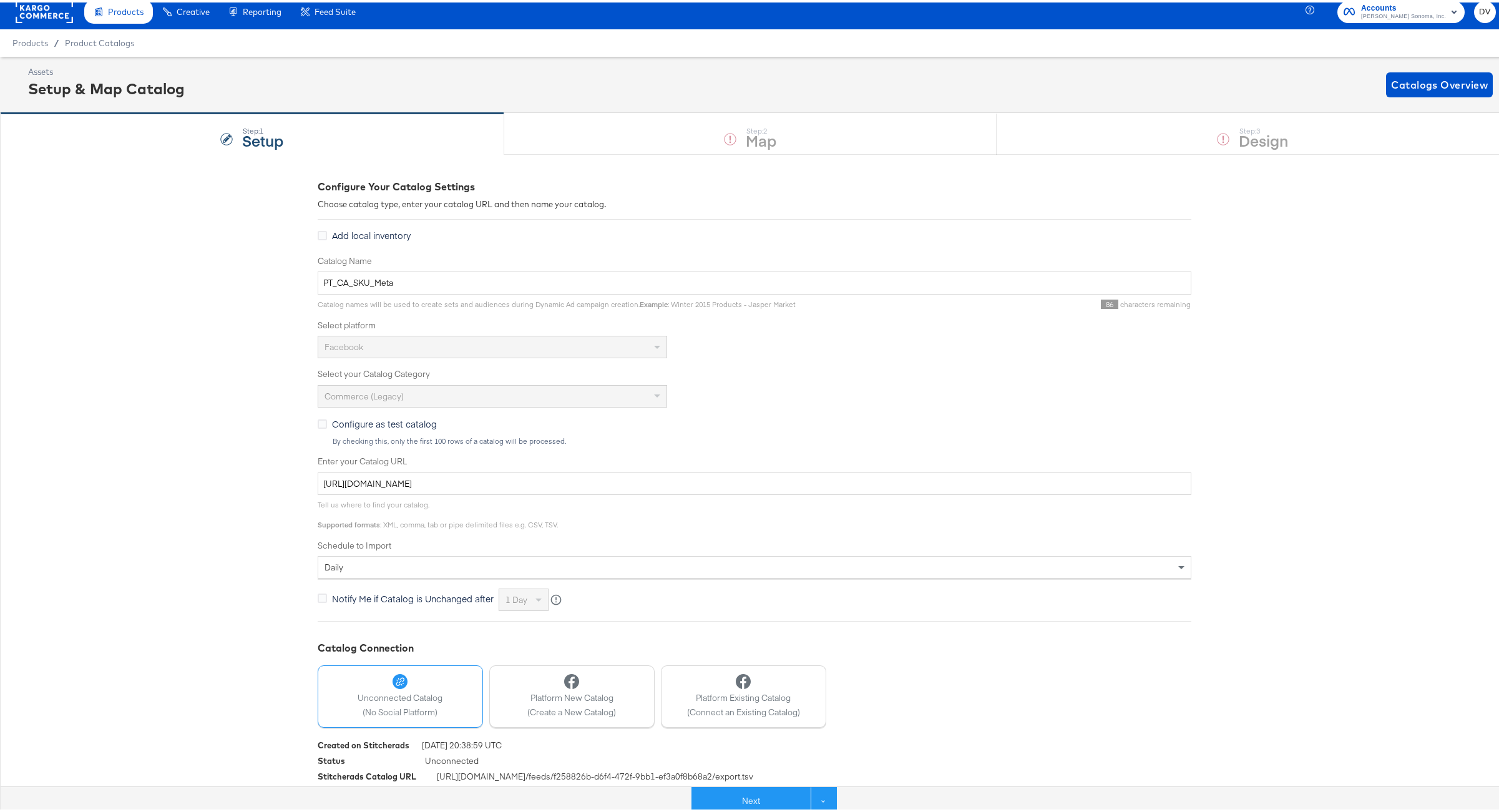
scroll to position [25, 0]
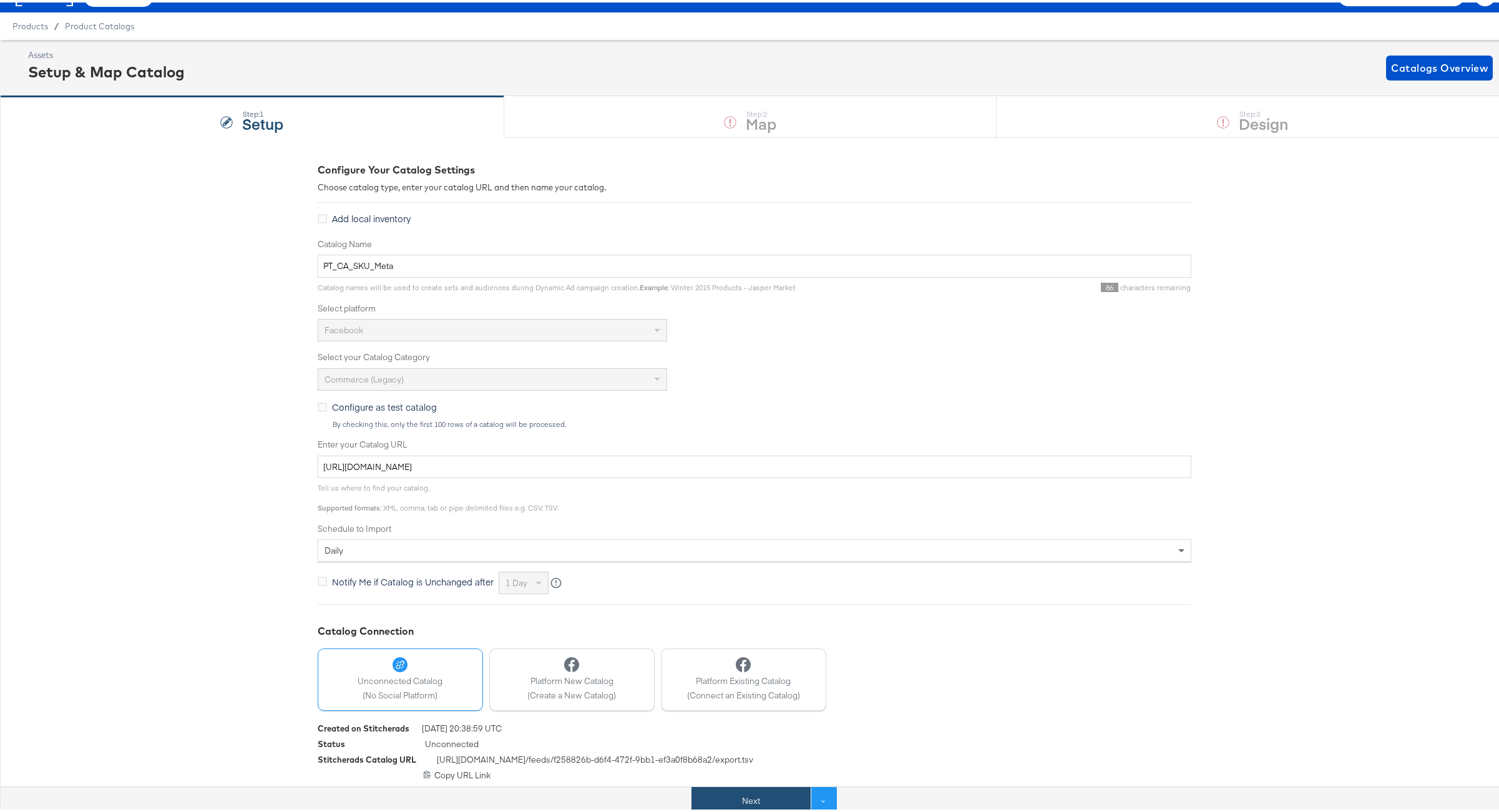
click at [748, 807] on button "Next" at bounding box center [750, 798] width 119 height 28
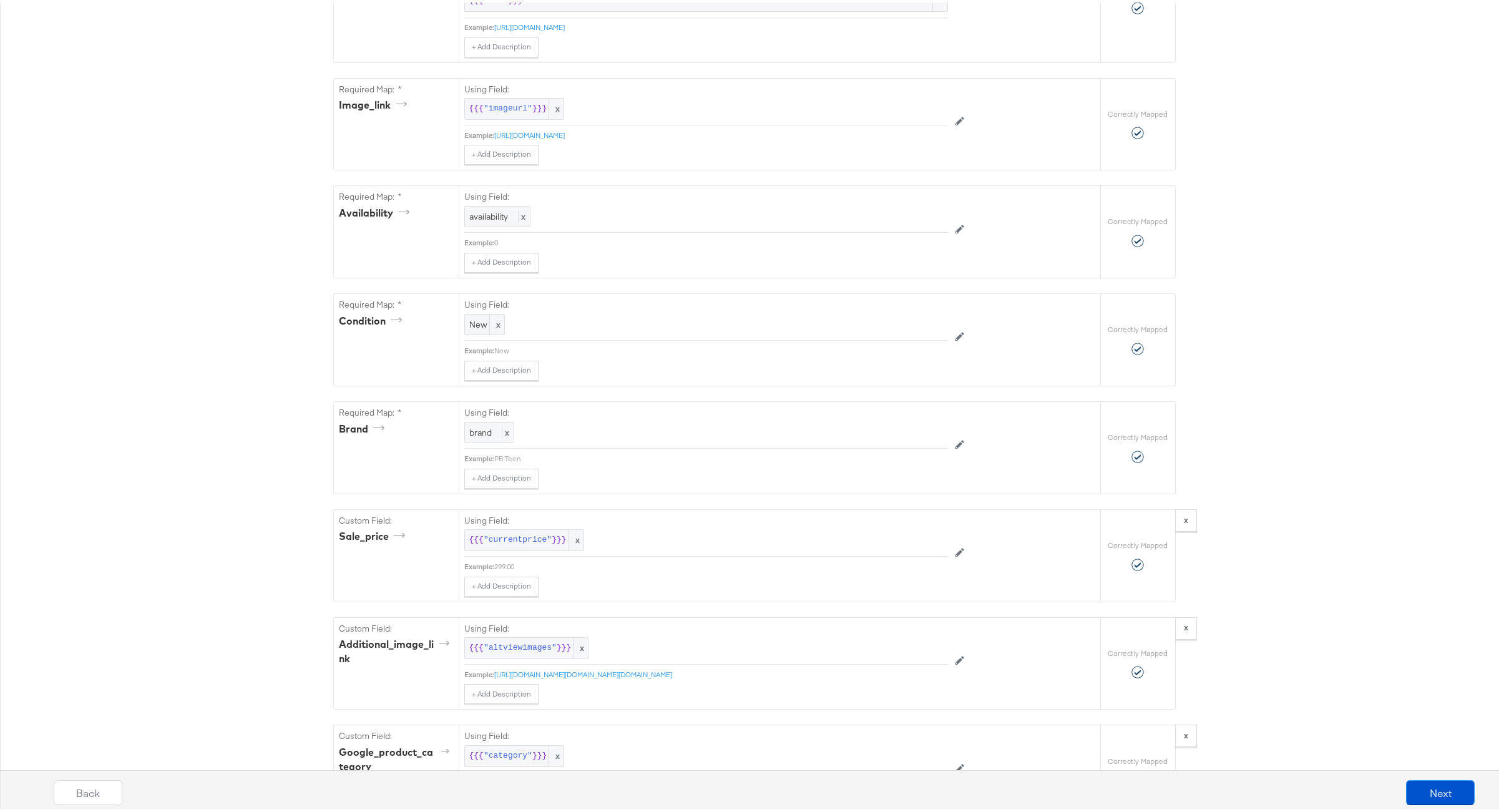
scroll to position [695, 0]
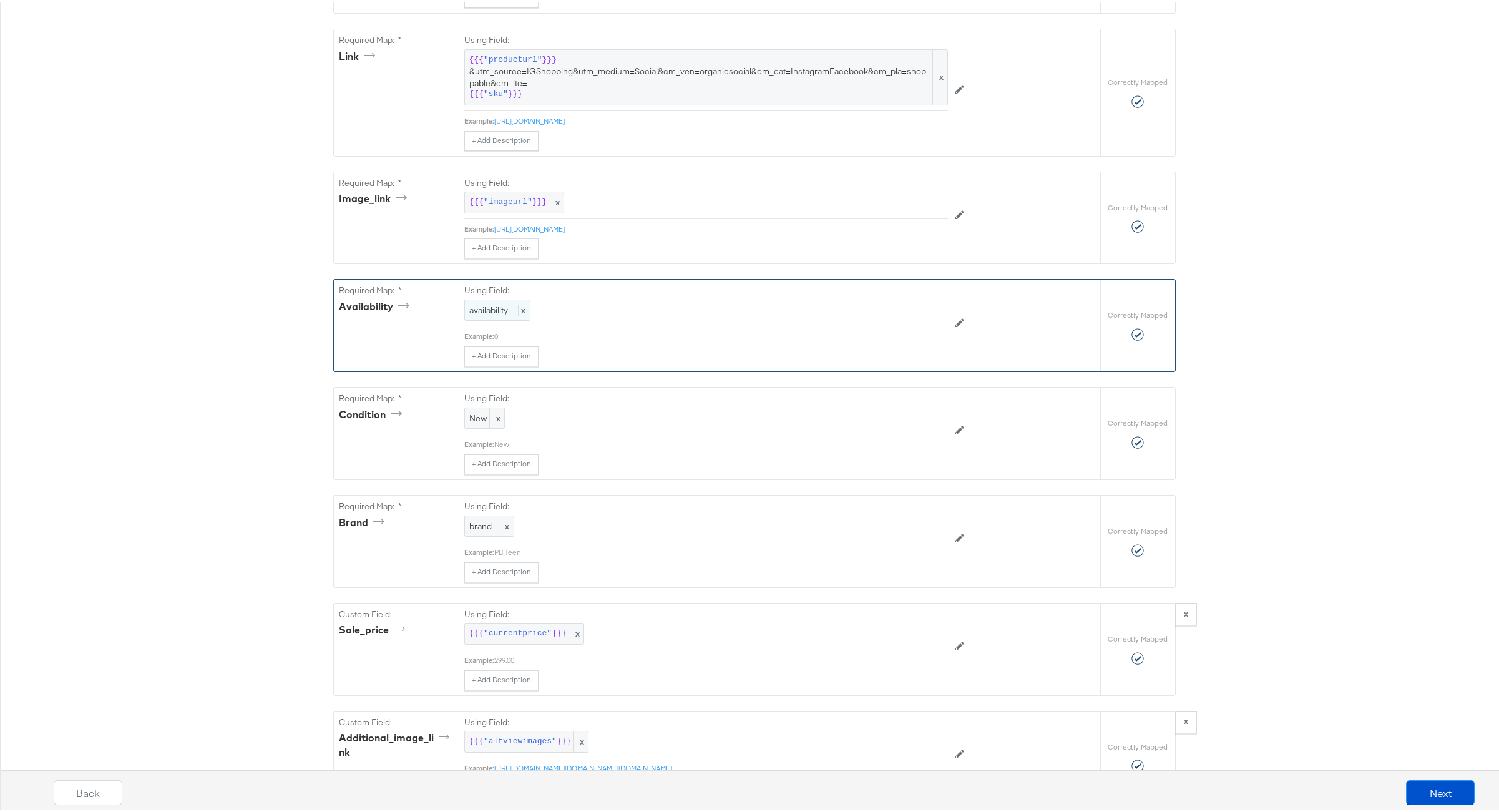
click at [518, 314] on span "x" at bounding box center [522, 307] width 8 height 11
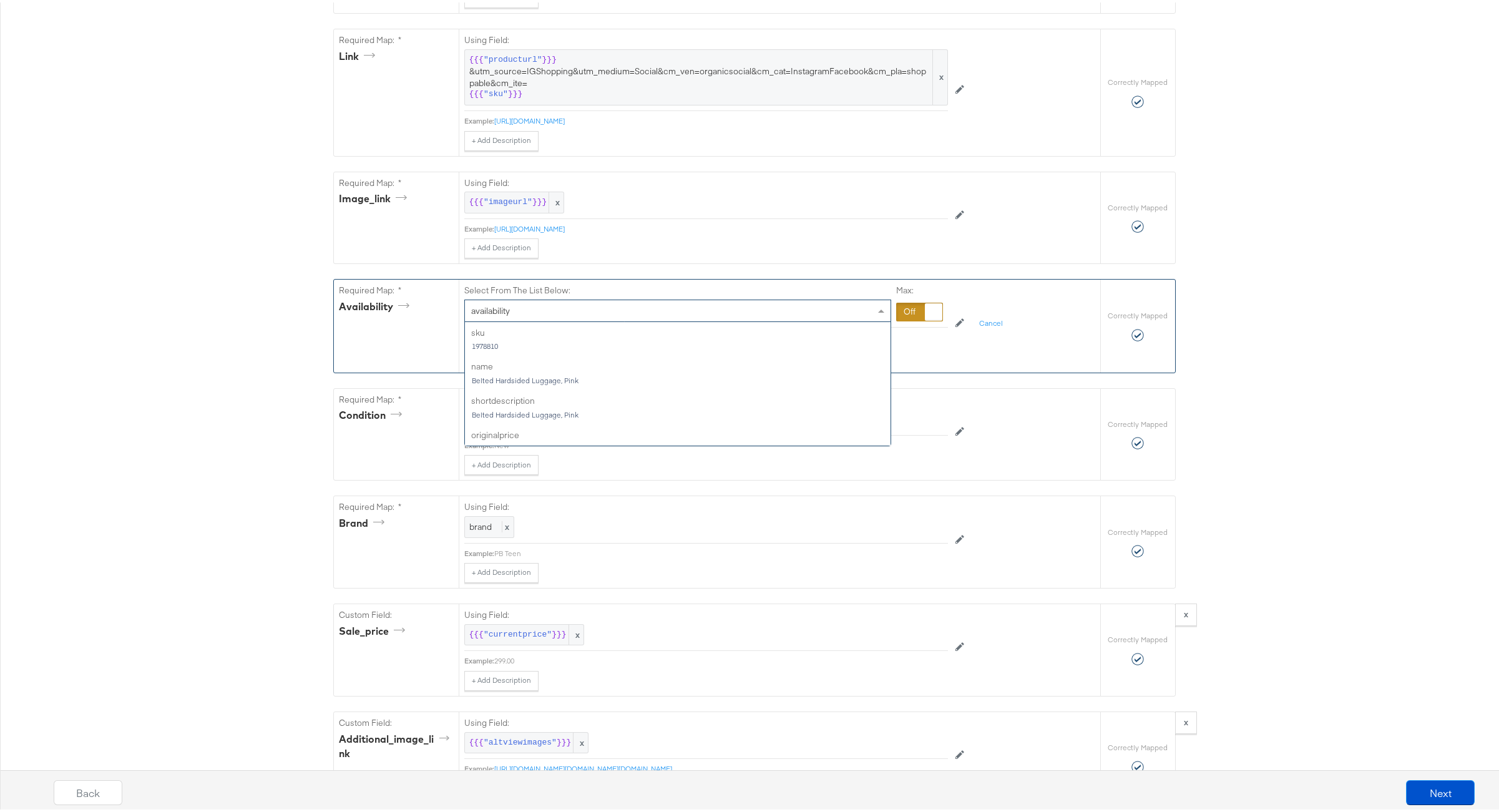
click at [579, 319] on div "availability" at bounding box center [677, 308] width 426 height 21
click at [909, 319] on div at bounding box center [919, 309] width 47 height 19
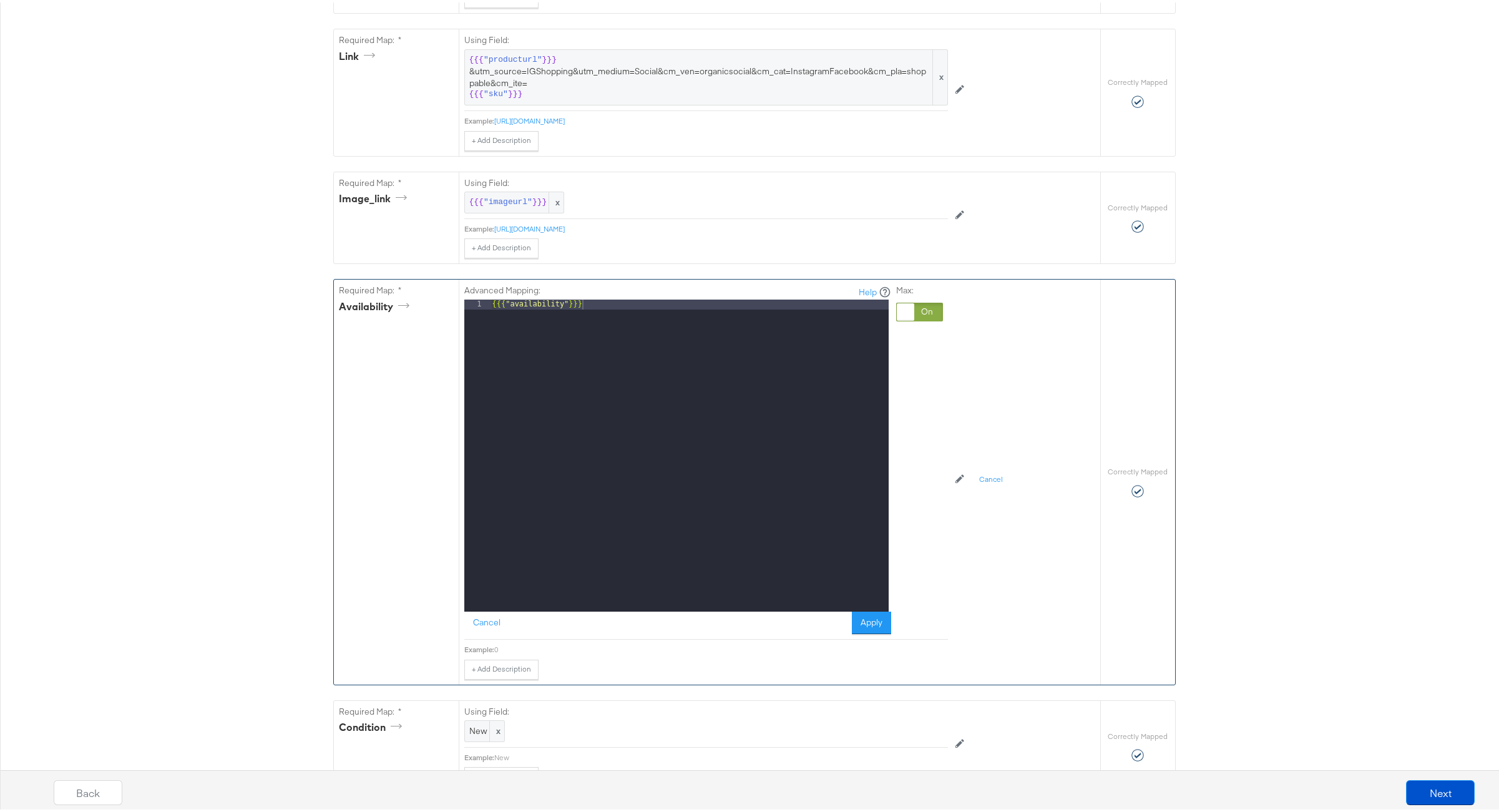
click at [643, 312] on div "{{{ "availability" }}}" at bounding box center [689, 463] width 399 height 332
click at [859, 630] on button "Apply" at bounding box center [872, 619] width 40 height 23
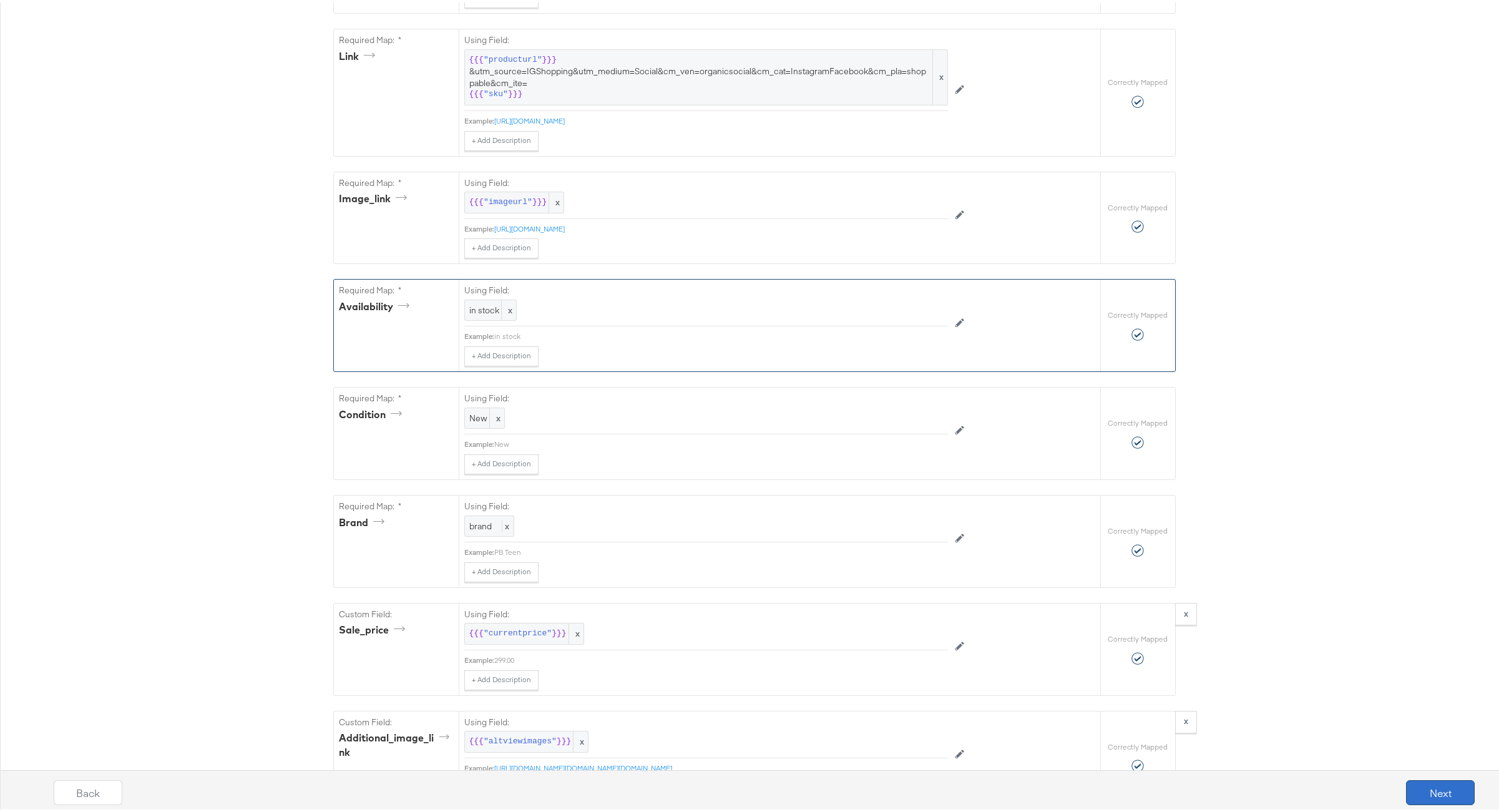
click at [1427, 784] on button "Next" at bounding box center [1439, 789] width 68 height 25
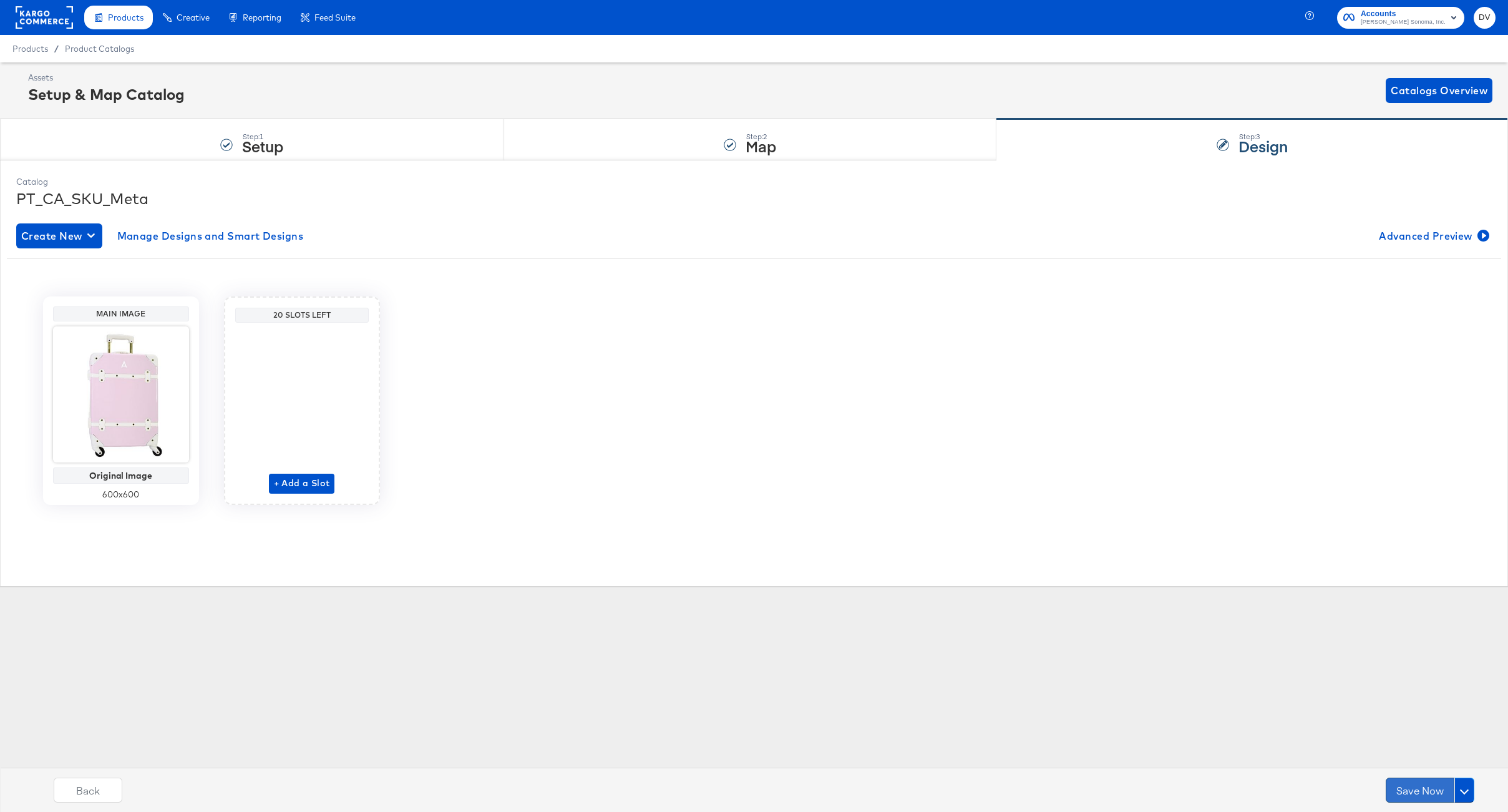
click at [1426, 785] on button "Save Now" at bounding box center [1420, 789] width 69 height 25
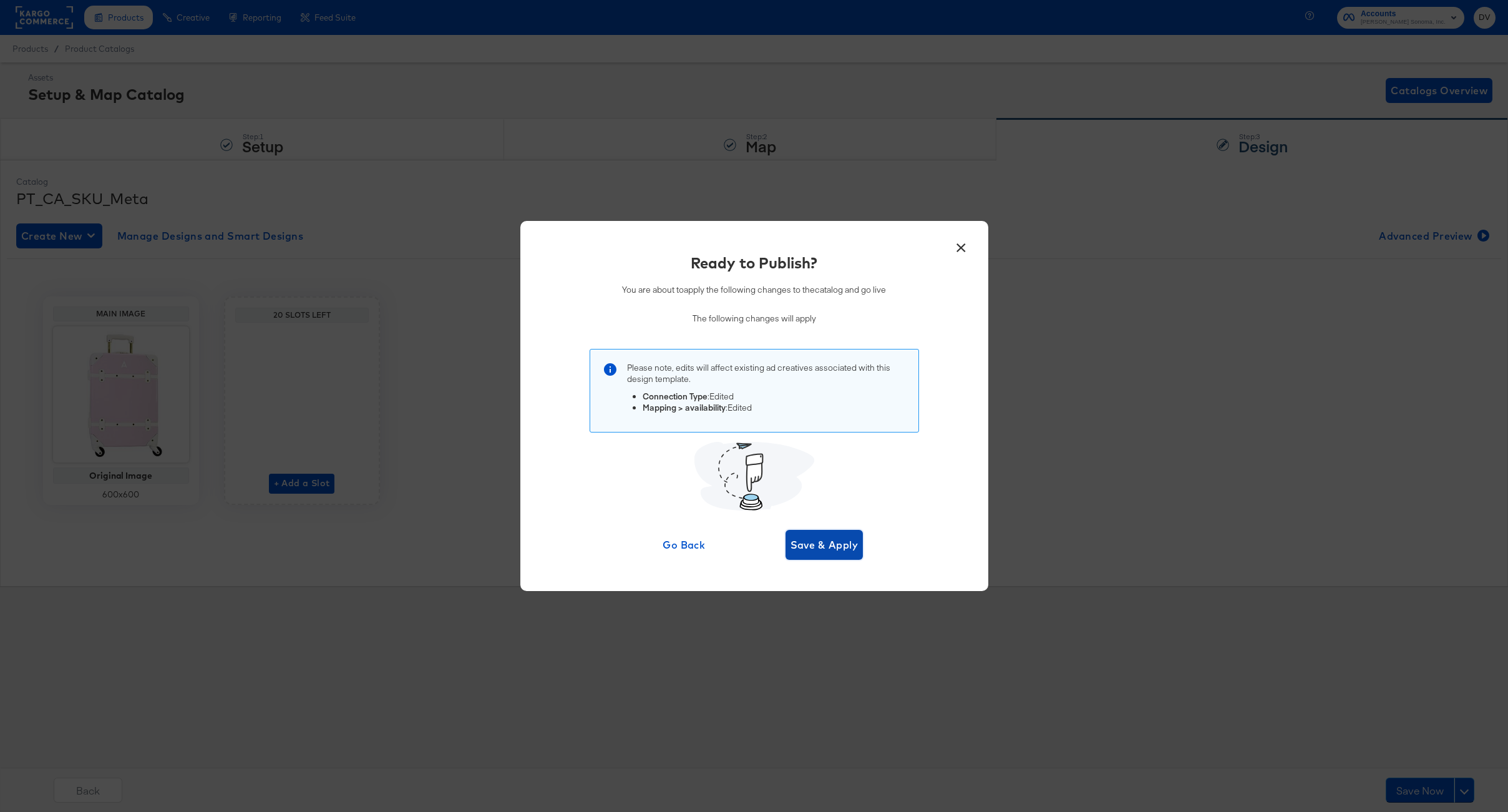
click at [860, 556] on button "Save & Apply" at bounding box center [824, 545] width 78 height 30
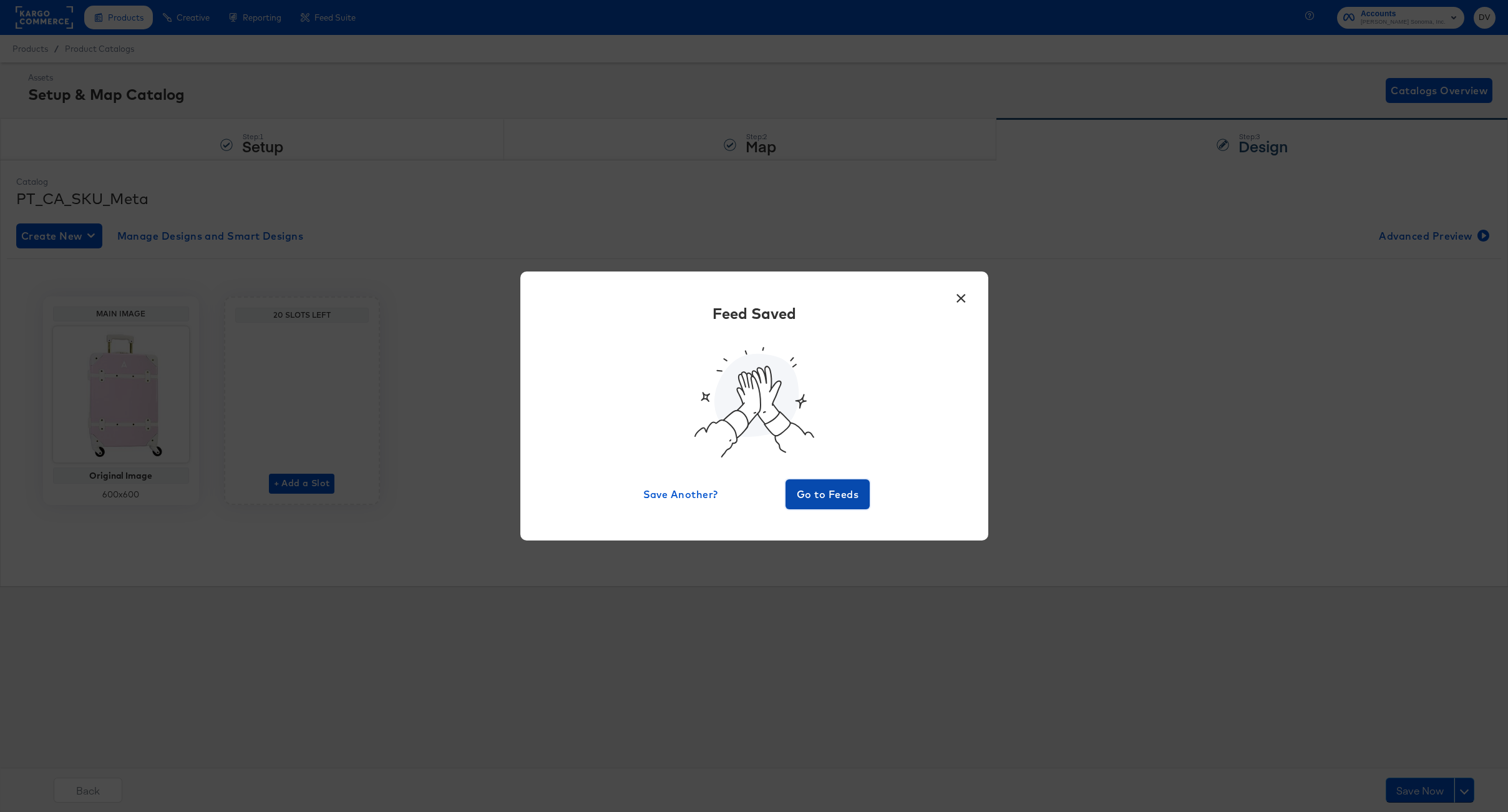
click at [827, 496] on span "Go to Feeds" at bounding box center [827, 494] width 74 height 18
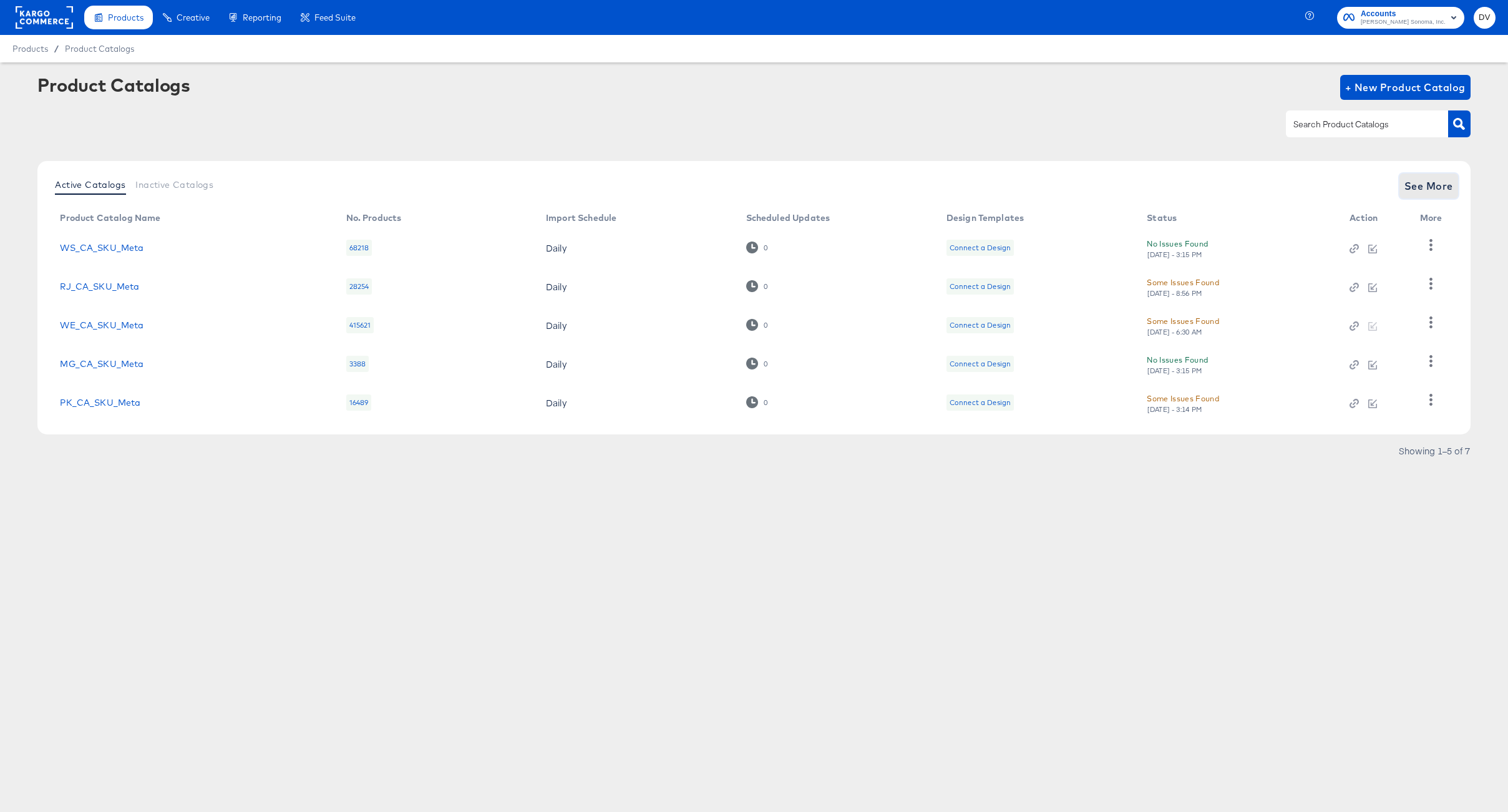
click at [1435, 181] on span "See More" at bounding box center [1429, 187] width 49 height 18
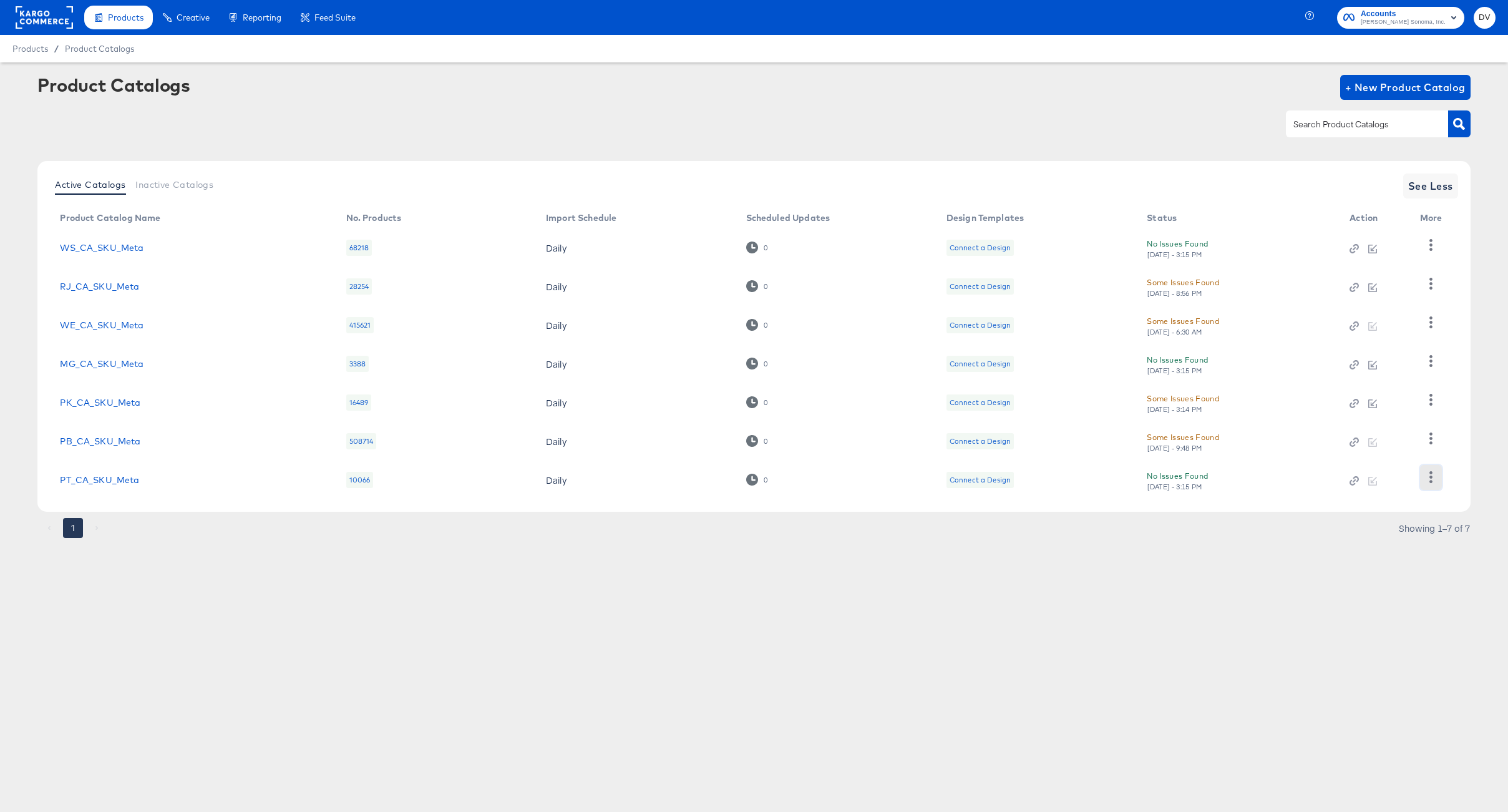
click at [1429, 473] on icon "button" at bounding box center [1432, 477] width 12 height 12
click at [1431, 448] on button "button" at bounding box center [1432, 438] width 22 height 25
click at [1431, 436] on icon "button" at bounding box center [1432, 439] width 12 height 12
click at [1434, 476] on icon "button" at bounding box center [1432, 477] width 12 height 12
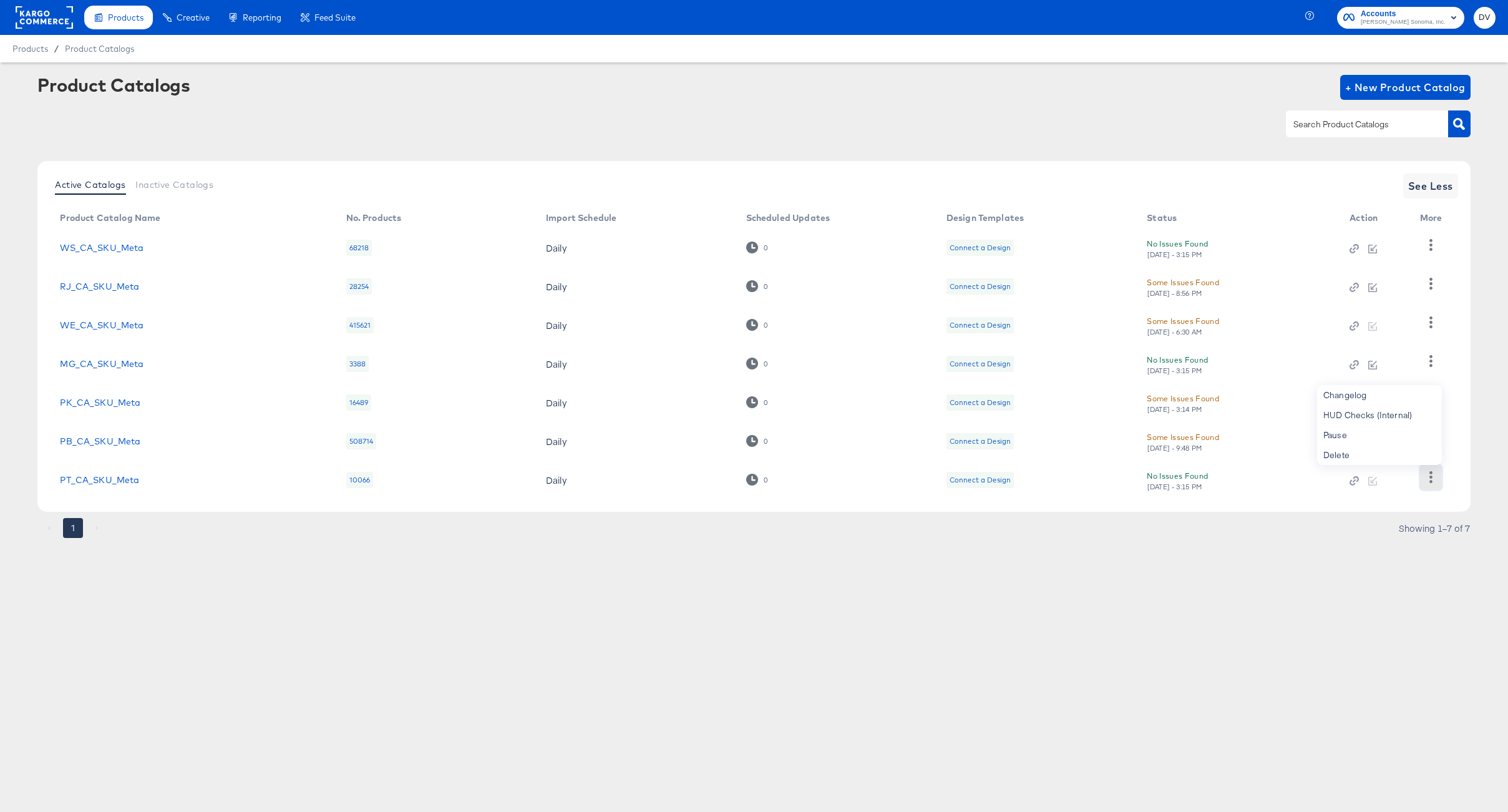
click at [1434, 476] on icon "button" at bounding box center [1432, 477] width 12 height 12
click at [81, 479] on link "PT_CA_SKU_Meta" at bounding box center [99, 479] width 79 height 10
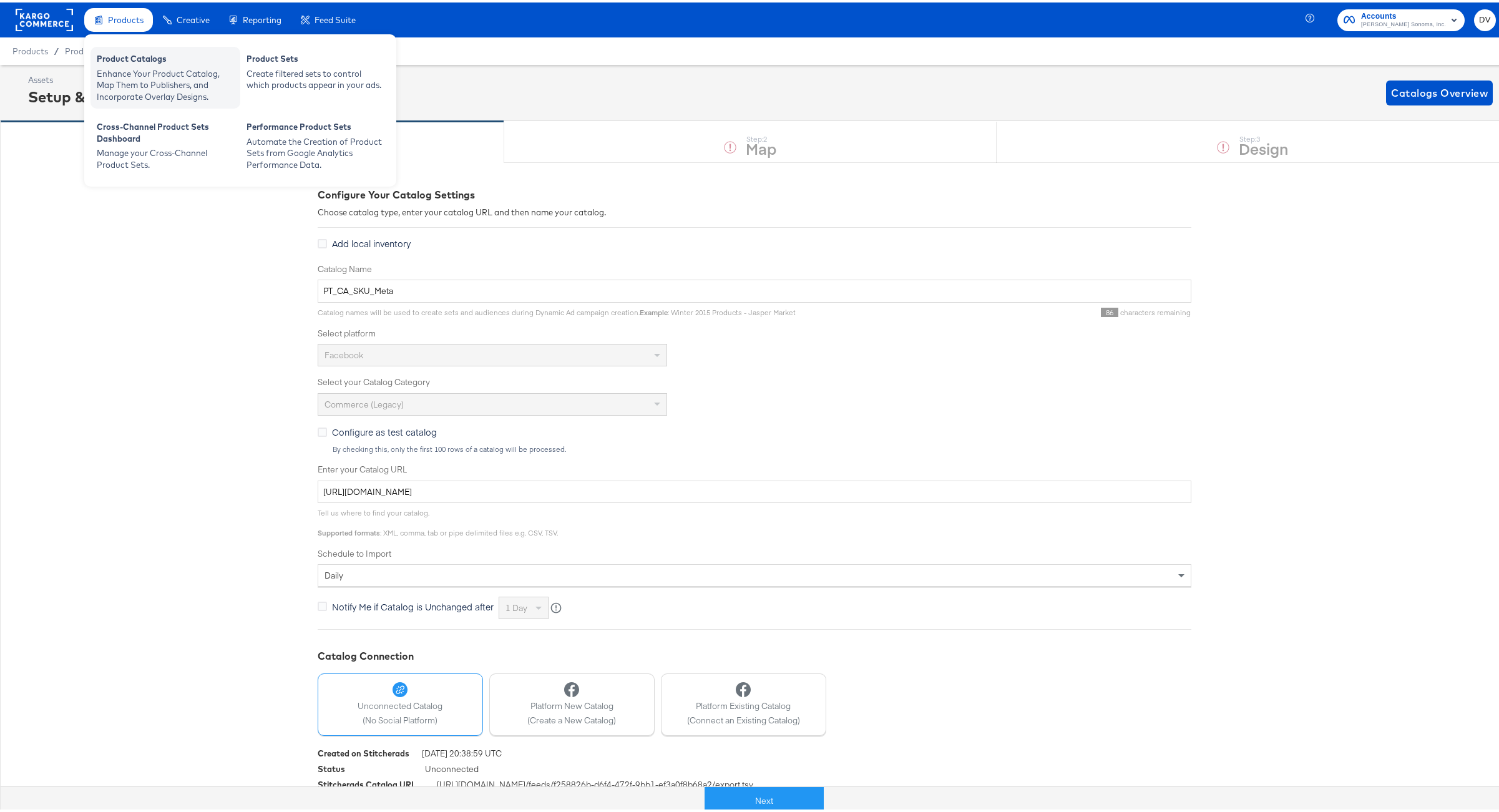
click at [125, 63] on div "Product Catalogs" at bounding box center [165, 58] width 137 height 15
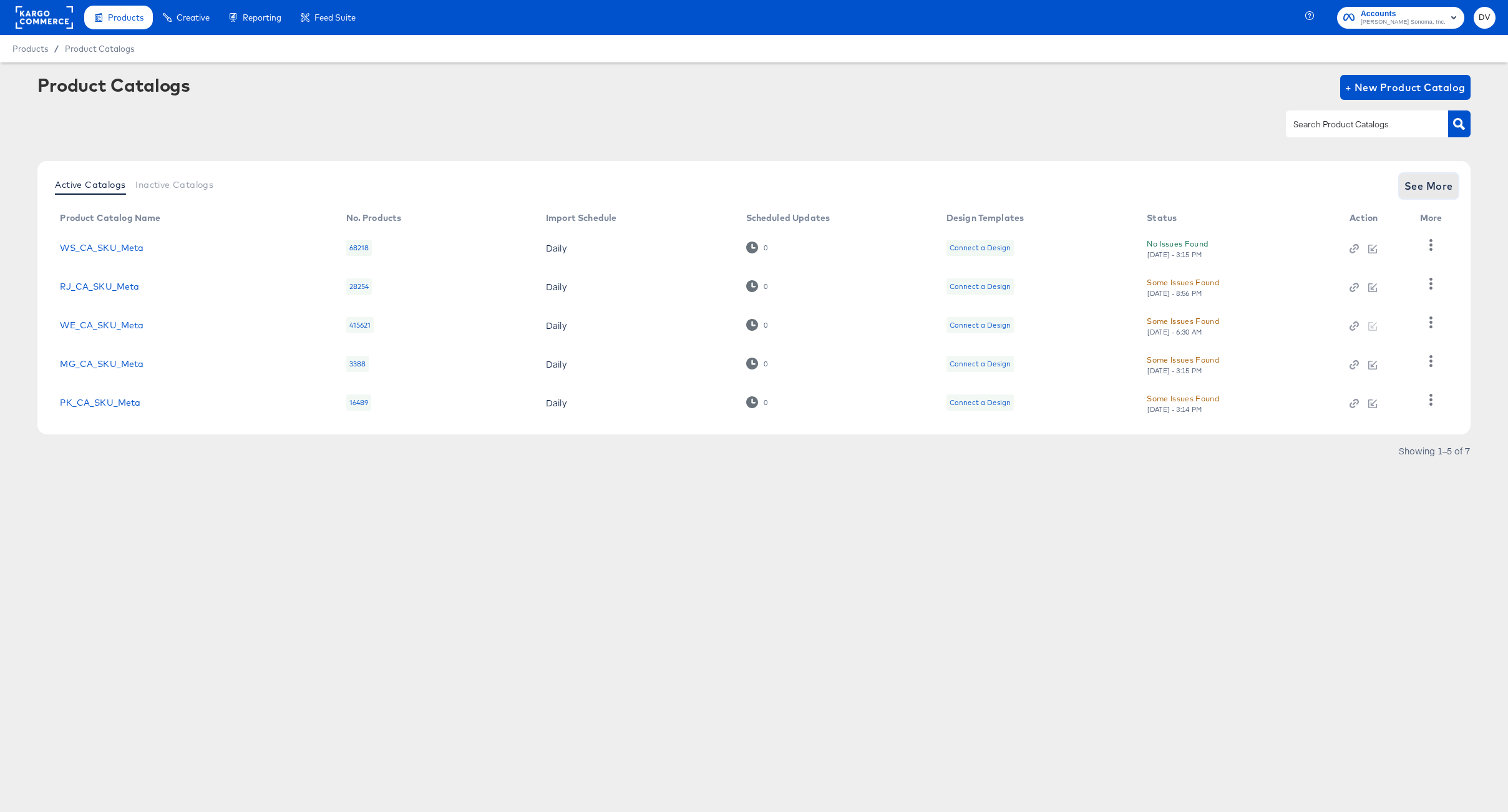
click at [1443, 191] on span "See More" at bounding box center [1429, 187] width 49 height 18
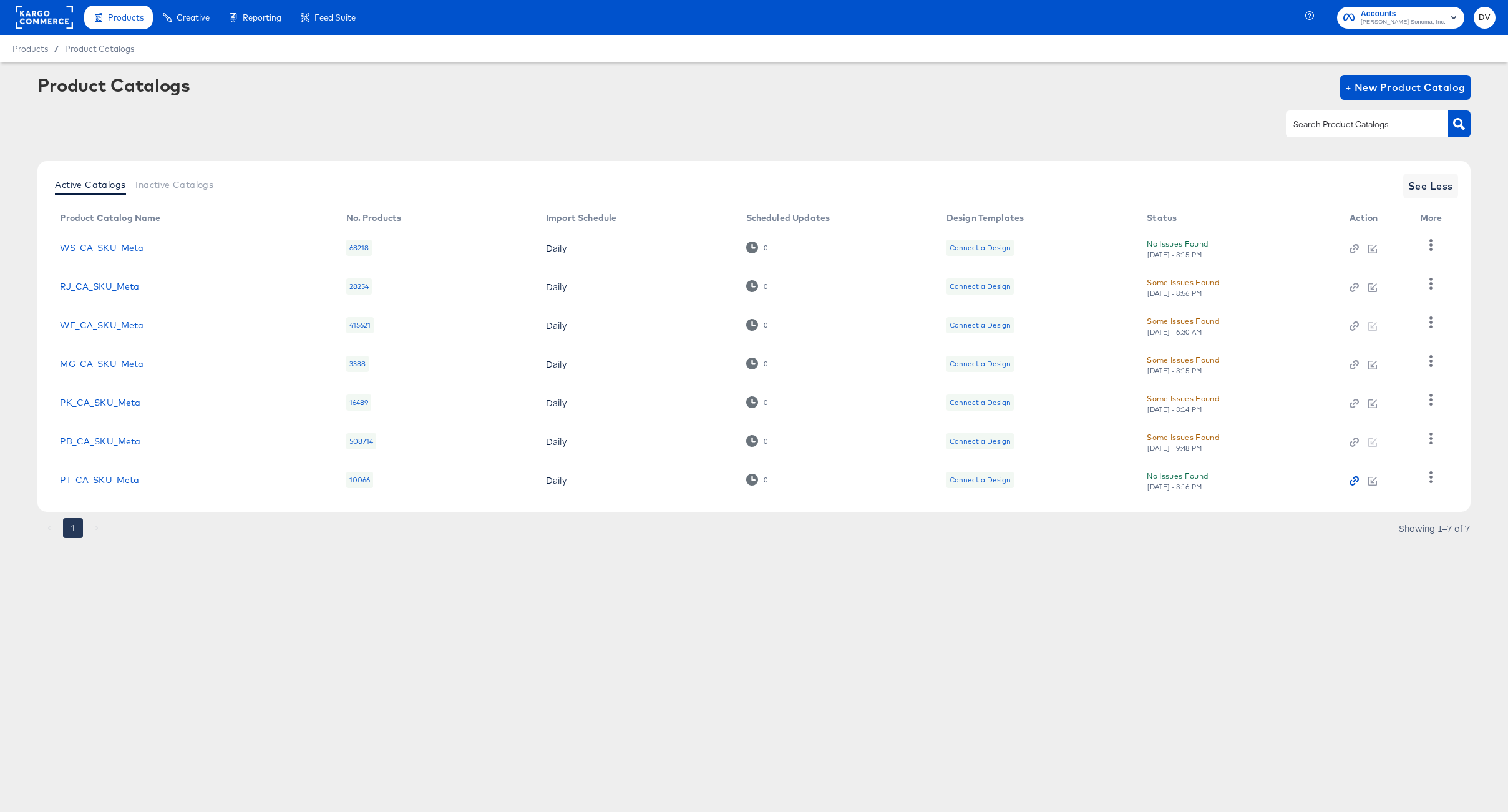
click at [1356, 481] on icon "button" at bounding box center [1356, 479] width 6 height 6
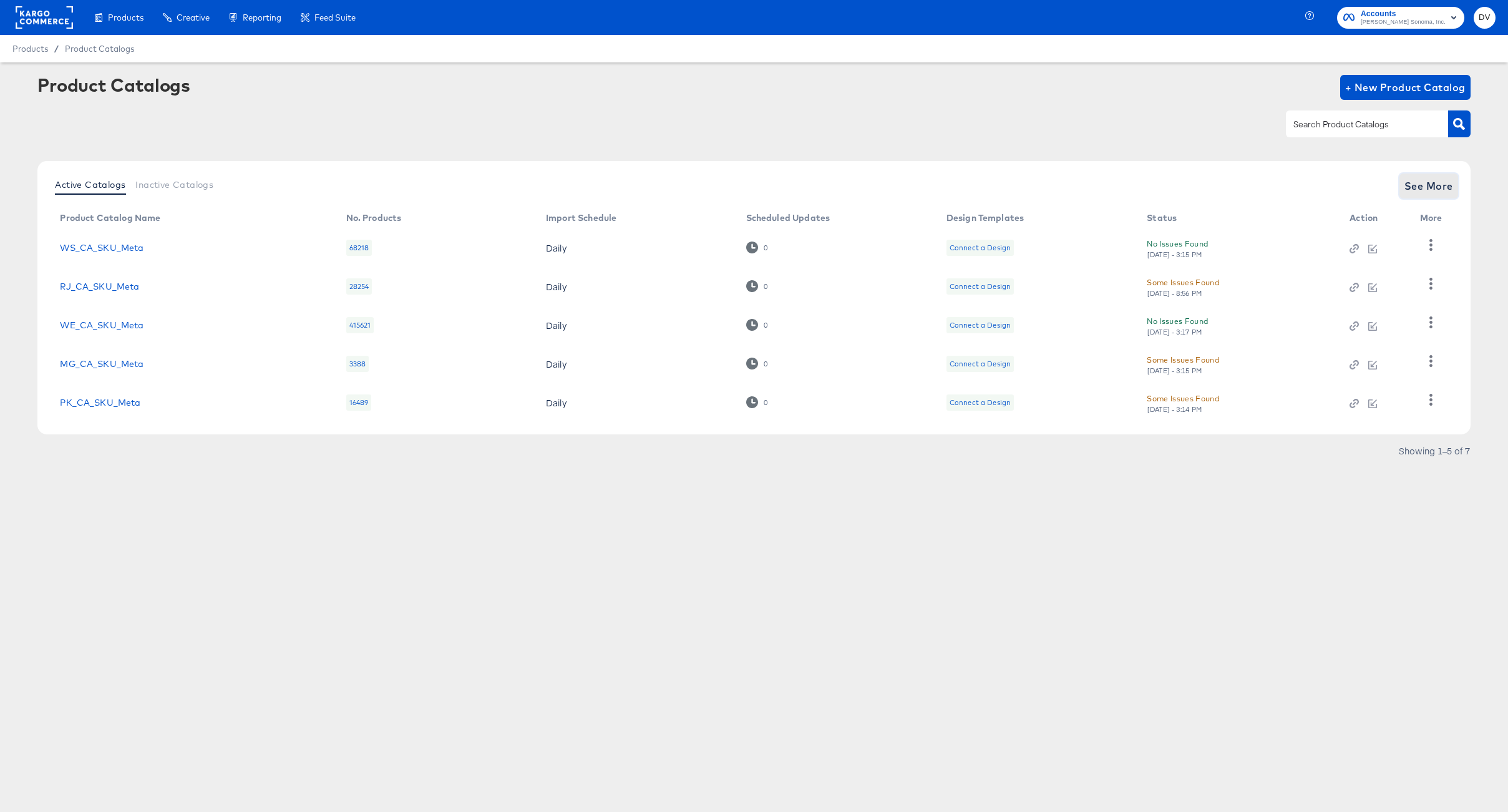
click at [1410, 191] on span "See More" at bounding box center [1429, 187] width 49 height 18
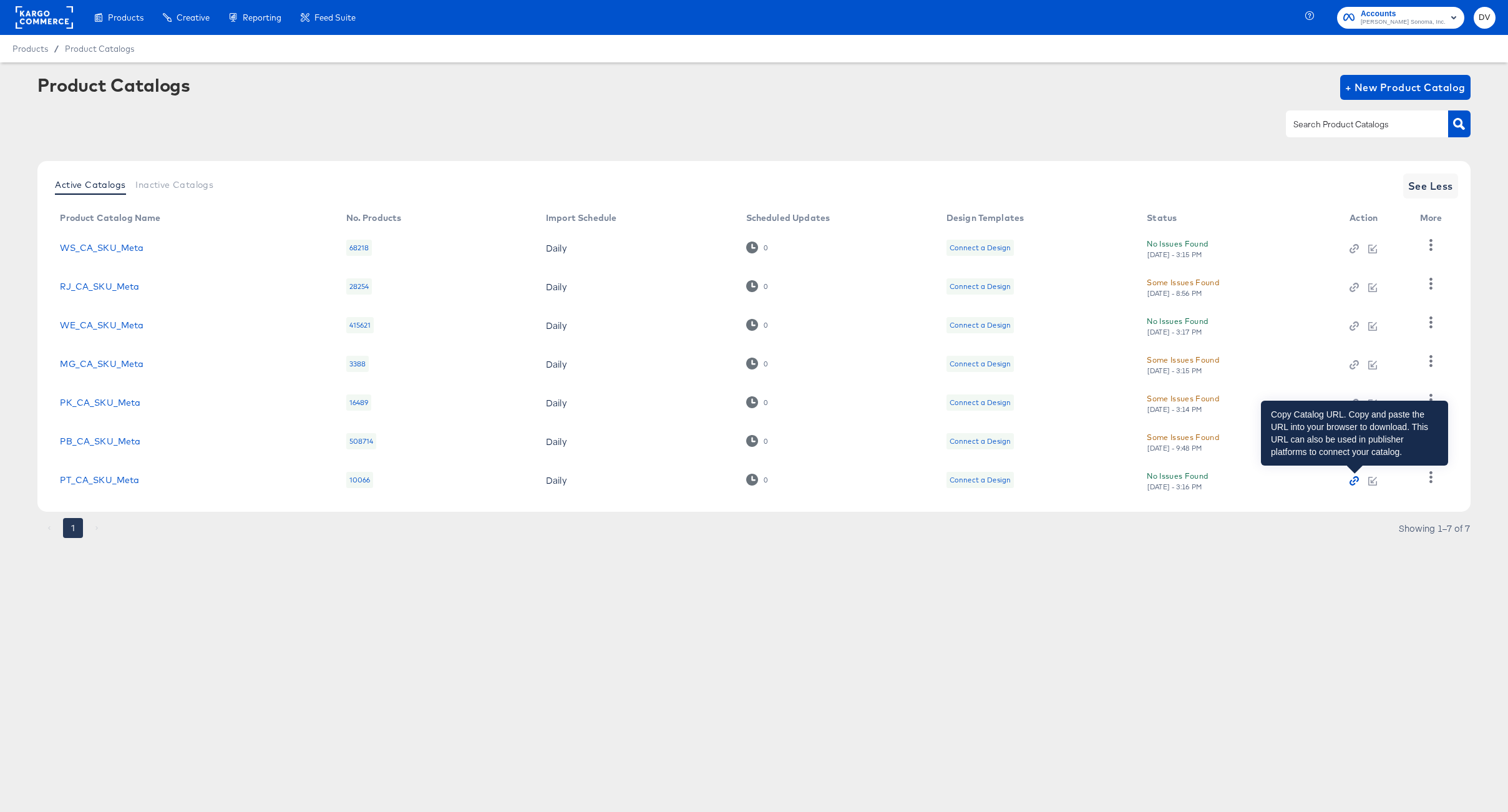
click at [1354, 482] on icon "button" at bounding box center [1354, 480] width 9 height 9
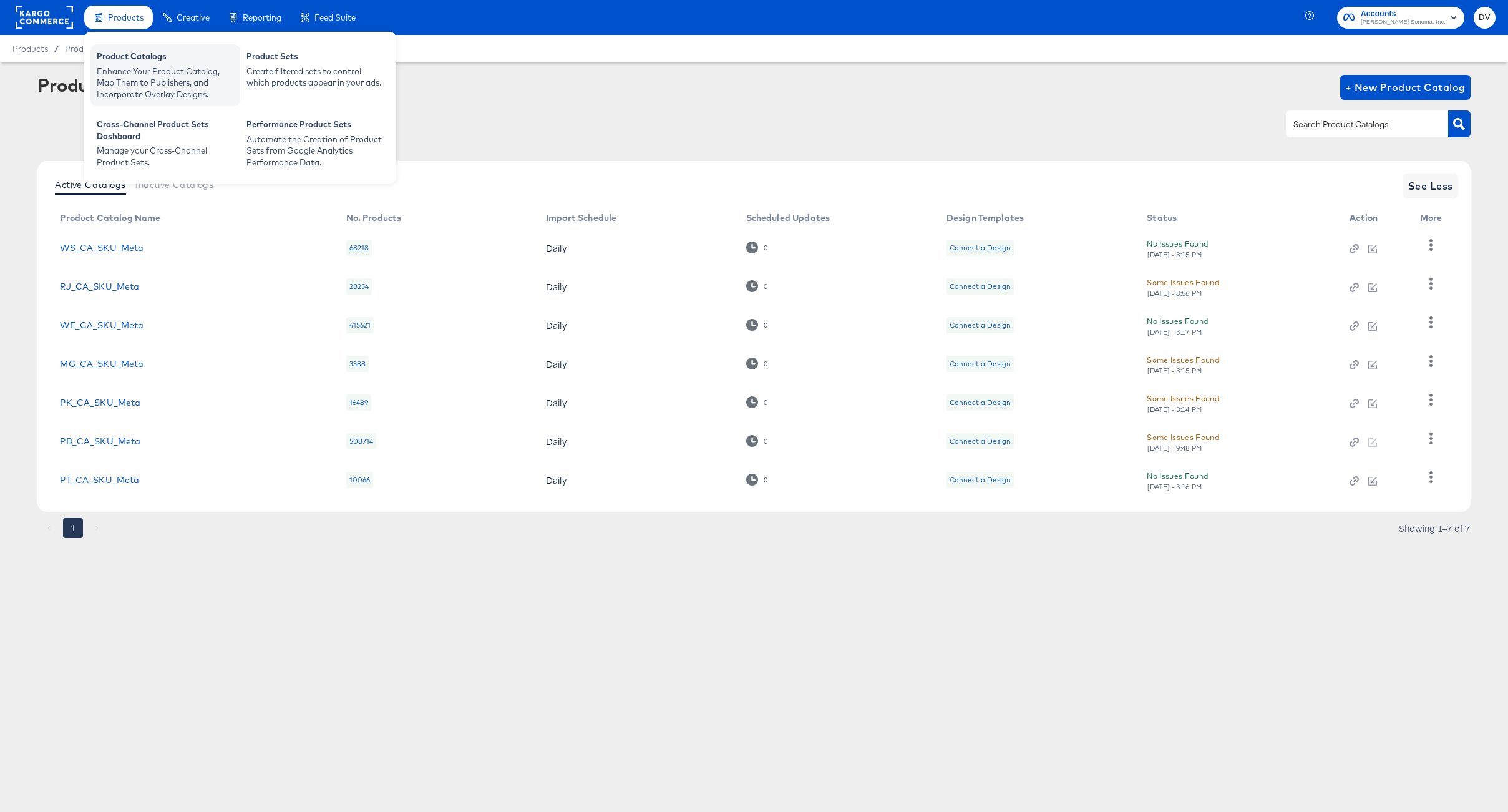
click at [140, 52] on div "Product Catalogs" at bounding box center [165, 58] width 137 height 15
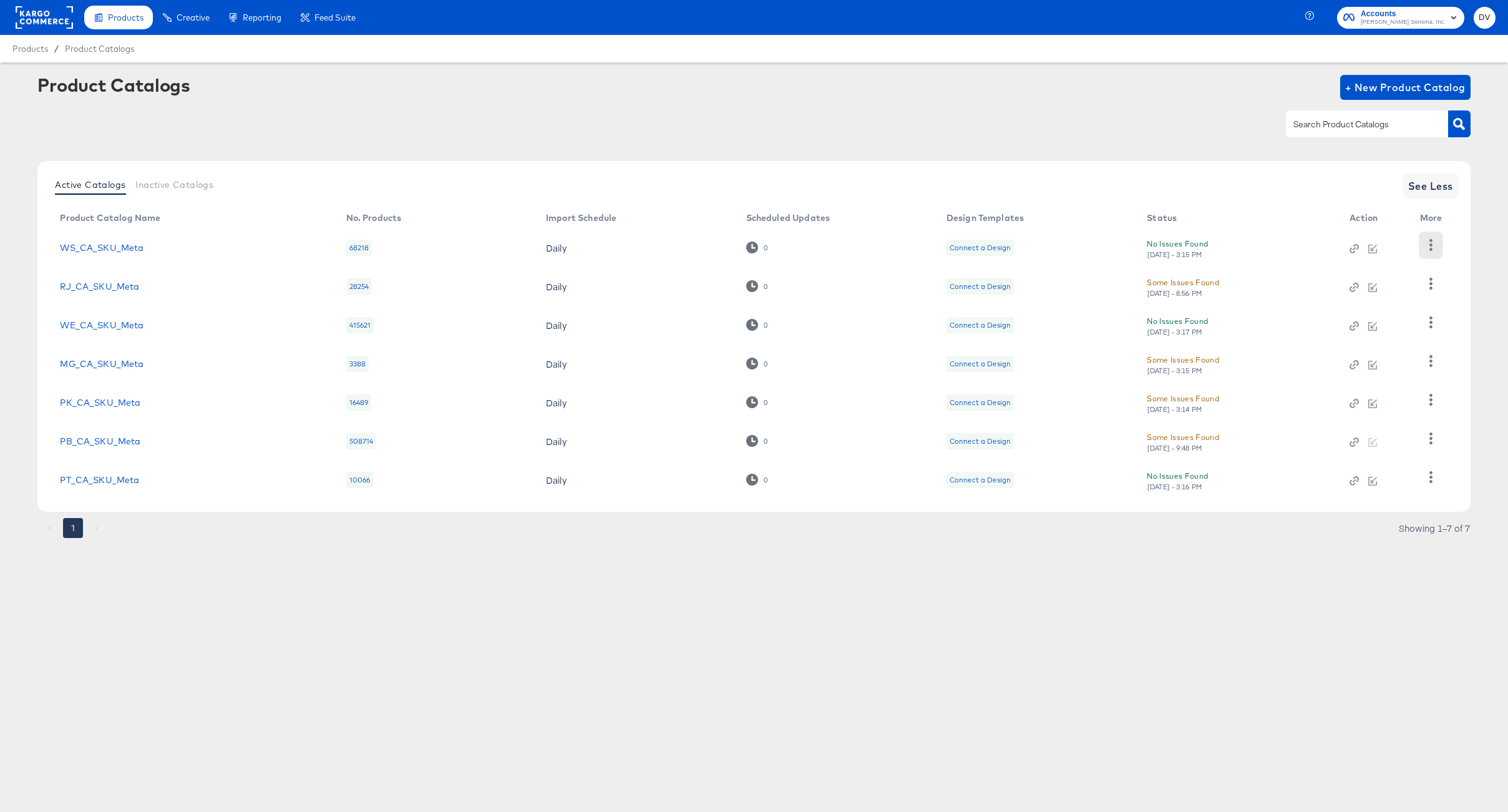
click at [1431, 239] on icon "button" at bounding box center [1431, 245] width 3 height 12
click at [1311, 207] on div "Active Catalogs Inactive Catalogs See Less Product Catalog Name No. Products Im…" at bounding box center [754, 336] width 1433 height 350
click at [1431, 283] on icon "button" at bounding box center [1431, 284] width 3 height 12
click at [1400, 385] on div "Business Manager" at bounding box center [1380, 389] width 125 height 20
click at [1459, 283] on div "Active Catalogs Inactive Catalogs See Less Product Catalog Name No. Products Im…" at bounding box center [754, 336] width 1433 height 350
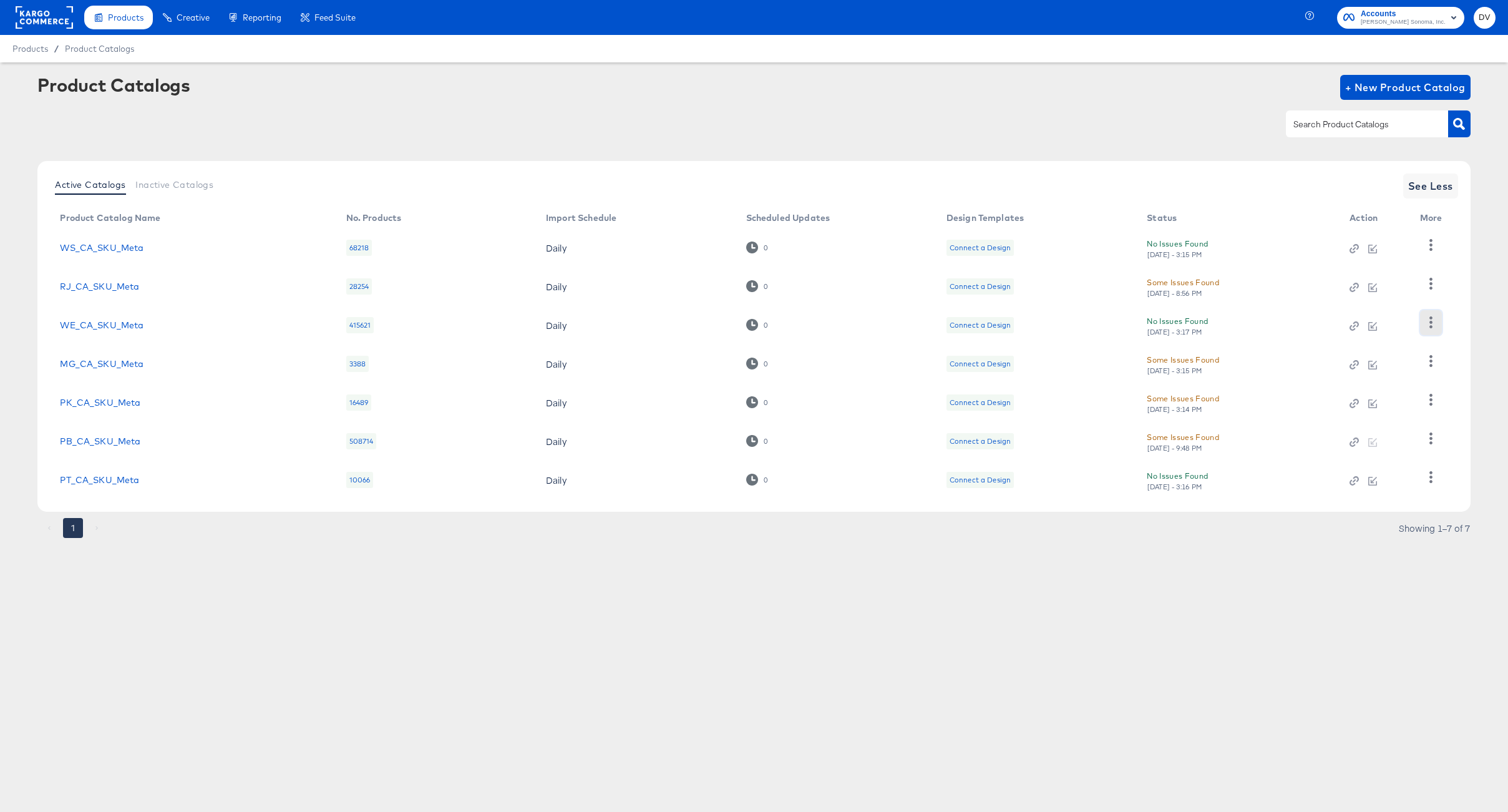
click at [1436, 323] on icon "button" at bounding box center [1432, 323] width 12 height 12
click at [1400, 307] on div "Business Manager" at bounding box center [1380, 305] width 125 height 20
click at [1477, 299] on article "Product Catalogs + New Product Catalog Active Catalogs Inactive Catalogs See Le…" at bounding box center [754, 322] width 1508 height 519
click at [1431, 353] on button "button" at bounding box center [1432, 360] width 22 height 25
click at [1378, 307] on div "Business Manager" at bounding box center [1380, 305] width 125 height 20
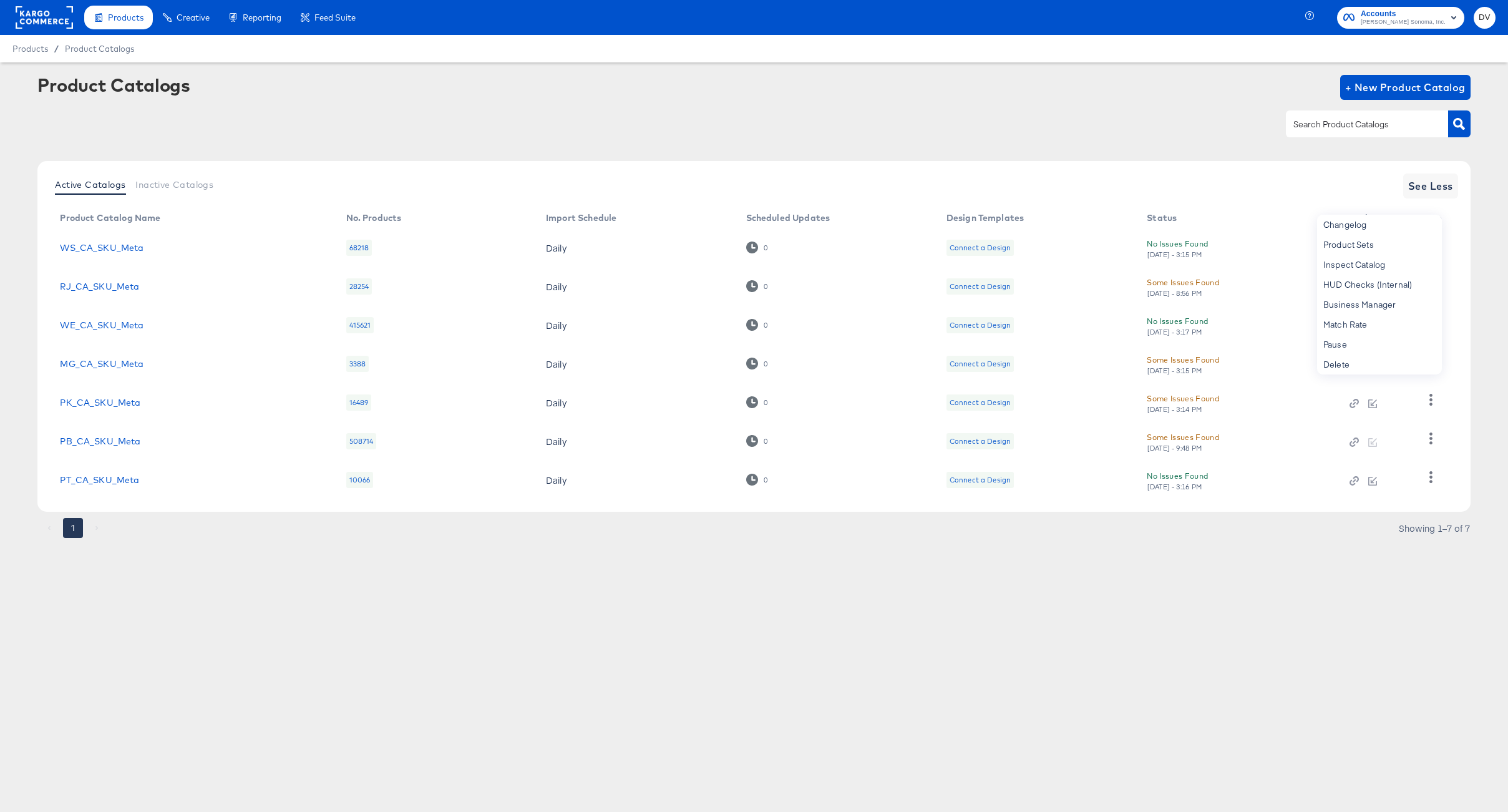
click at [1457, 370] on td "Changelog Product Sets Inspect Catalog HUD Checks (Internal) Business Manager M…" at bounding box center [1434, 363] width 48 height 39
click at [1426, 401] on icon "button" at bounding box center [1432, 400] width 12 height 12
click at [1376, 315] on div "Business Manager" at bounding box center [1380, 318] width 125 height 20
click at [1481, 454] on article "Product Catalogs + New Product Catalog Active Catalogs Inactive Catalogs See Le…" at bounding box center [754, 322] width 1508 height 519
click at [1434, 444] on icon "button" at bounding box center [1432, 439] width 12 height 12
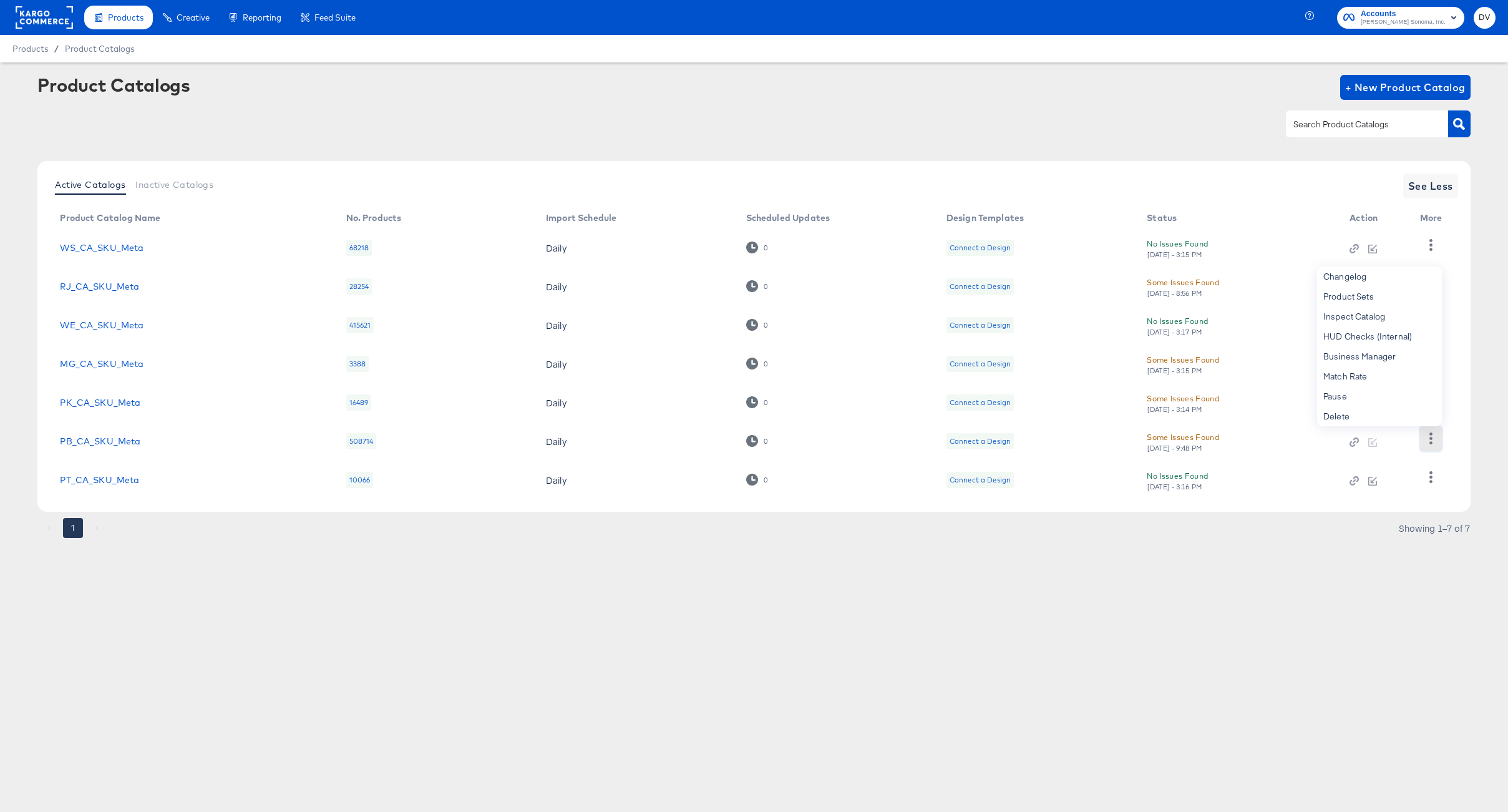
click at [1436, 444] on icon "button" at bounding box center [1432, 439] width 12 height 12
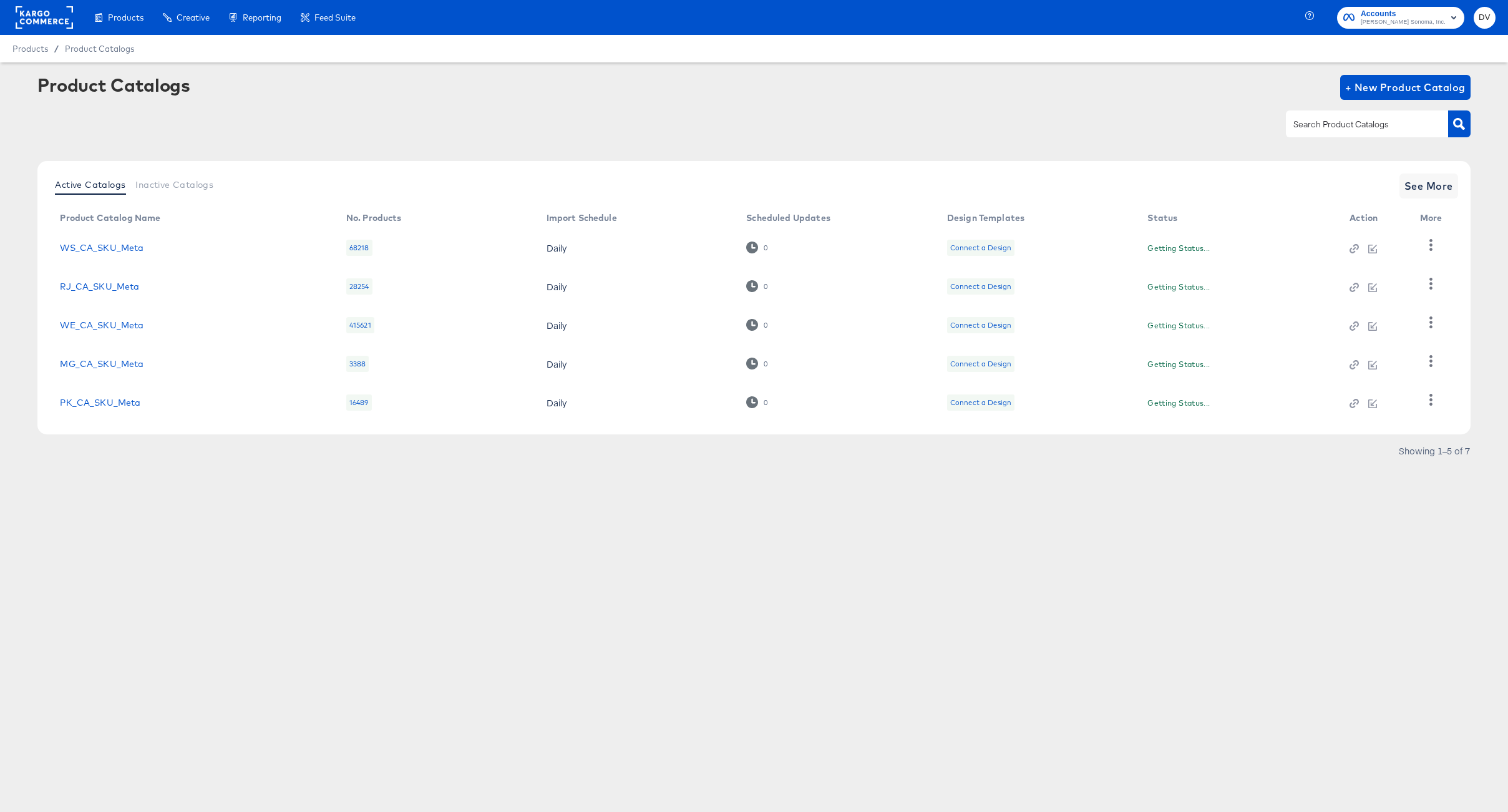
click at [1062, 650] on div "Products Creative Reporting Feed Suite Accounts [PERSON_NAME] Sonoma, Inc. DV P…" at bounding box center [754, 406] width 1508 height 812
click at [1416, 191] on span "See More" at bounding box center [1429, 187] width 49 height 18
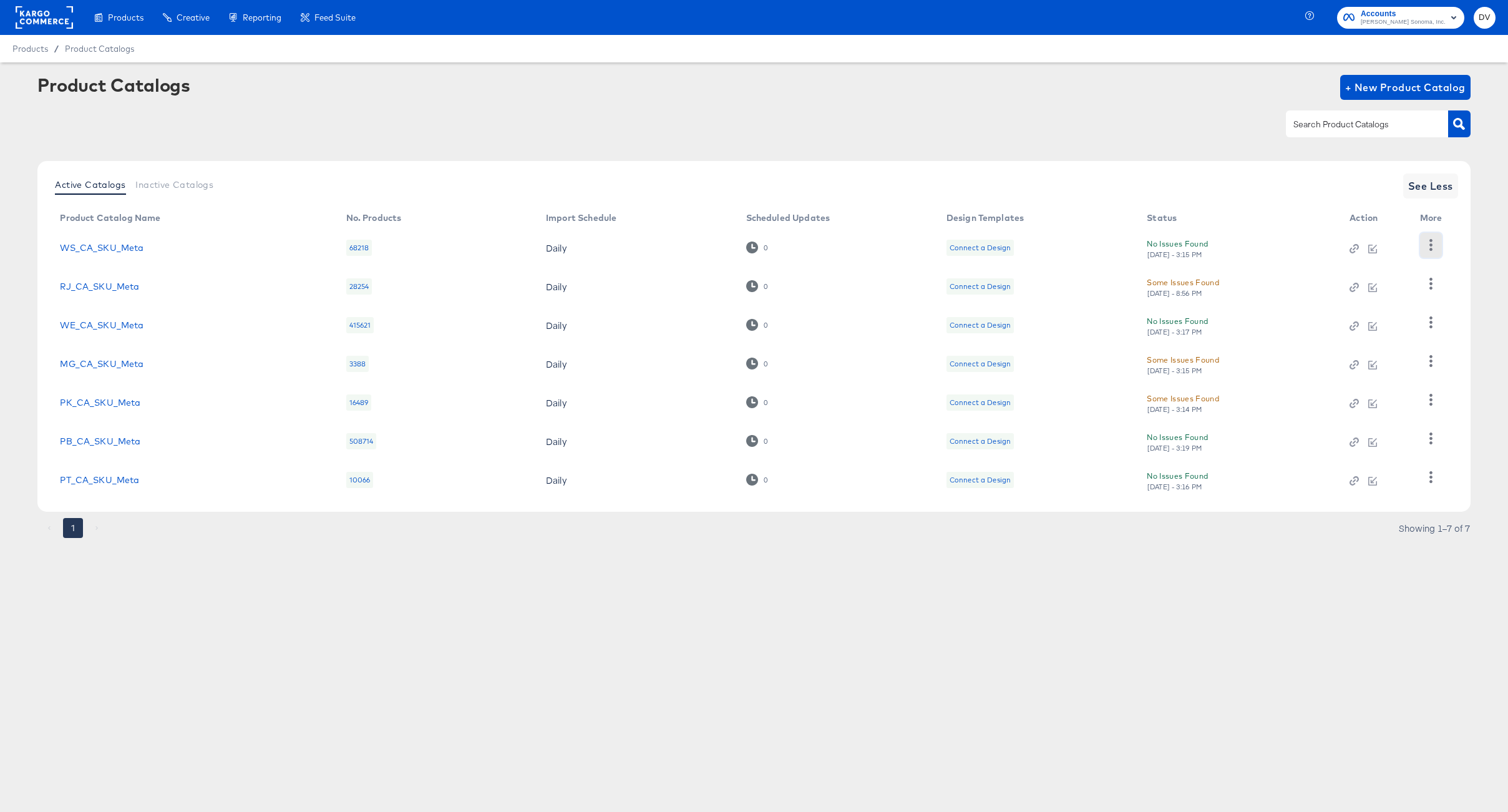
click at [1429, 245] on icon "button" at bounding box center [1432, 245] width 12 height 12
click at [1432, 244] on icon "button" at bounding box center [1432, 245] width 12 height 12
click at [1432, 315] on button "button" at bounding box center [1432, 322] width 22 height 25
click at [1401, 305] on div "Business Manager" at bounding box center [1380, 305] width 125 height 20
click at [86, 329] on link "WE_CA_SKU_Meta" at bounding box center [101, 325] width 83 height 10
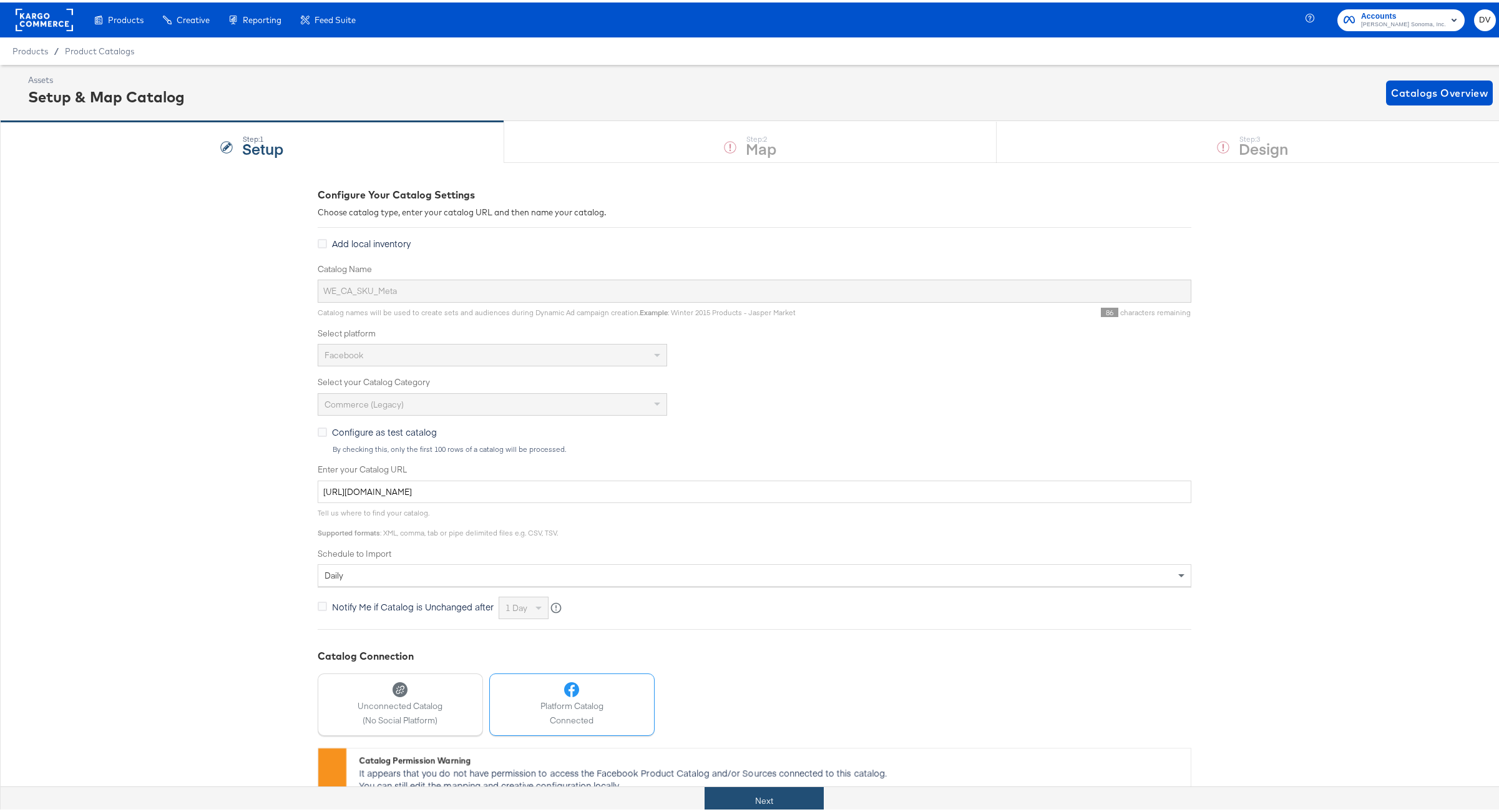
click at [781, 790] on button "Next" at bounding box center [764, 798] width 119 height 28
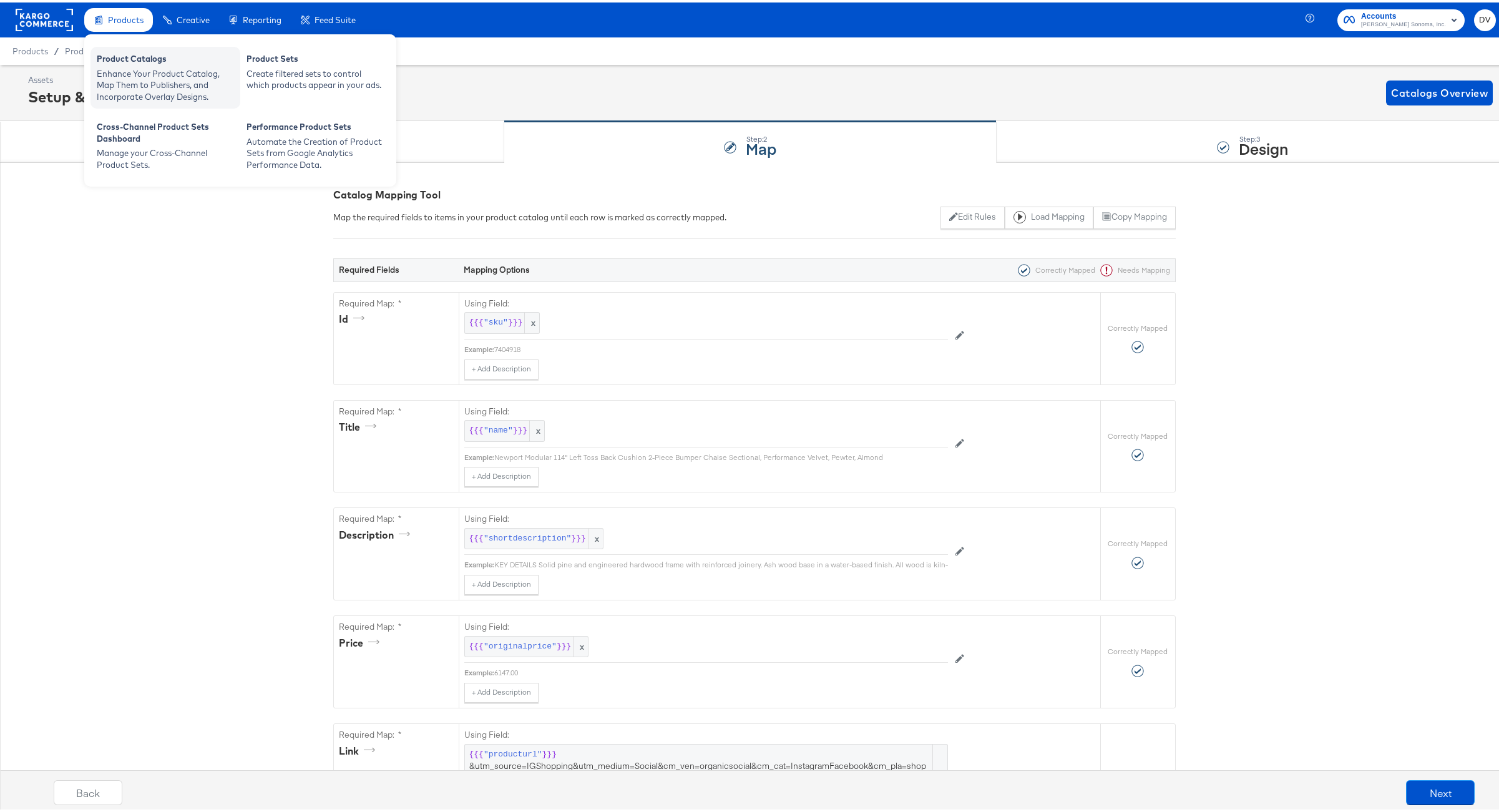
click at [134, 66] on div "Enhance Your Product Catalog, Map Them to Publishers, and Incorporate Overlay D…" at bounding box center [165, 82] width 137 height 35
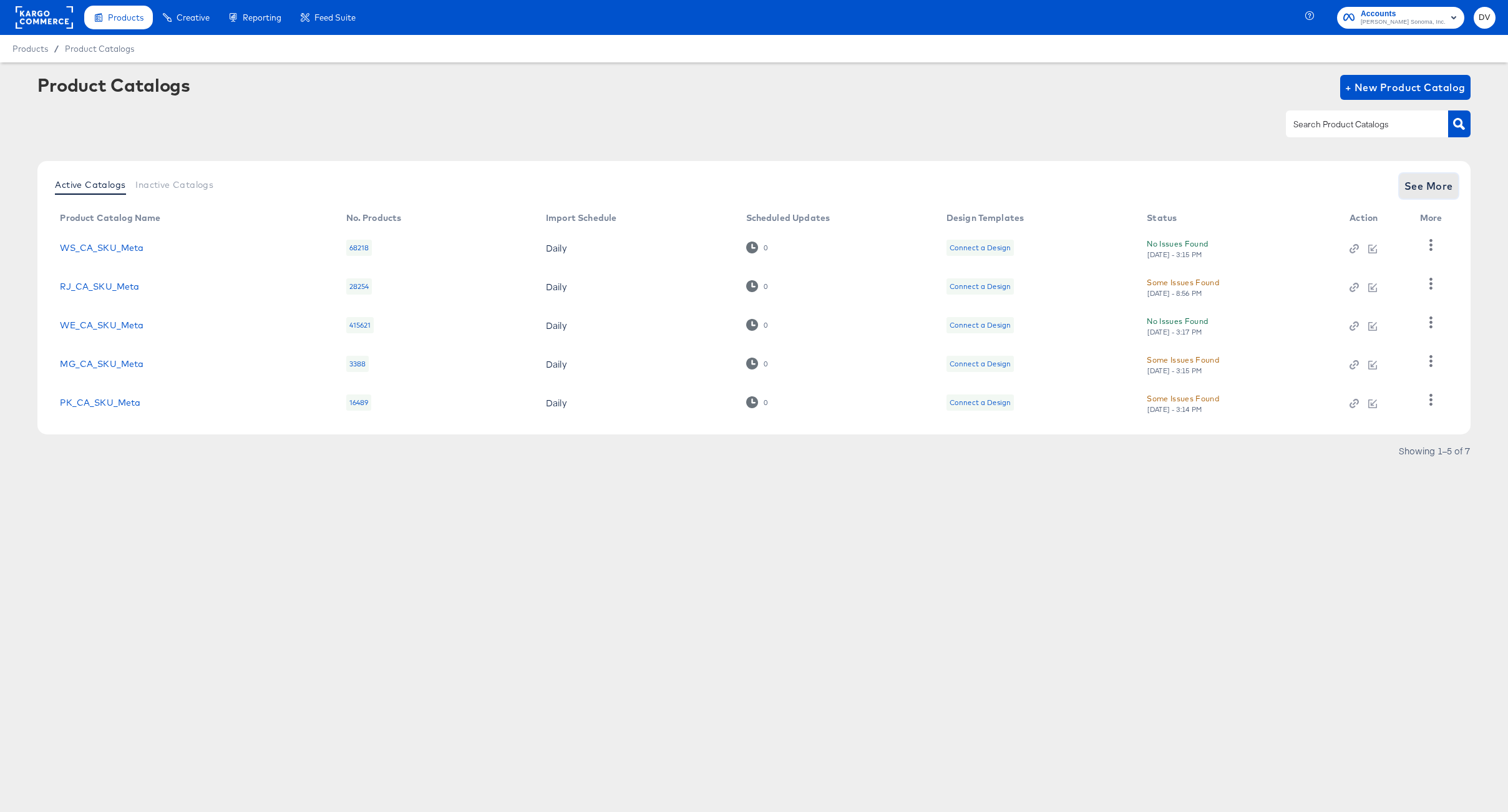
click at [1425, 189] on span "See More" at bounding box center [1429, 187] width 49 height 18
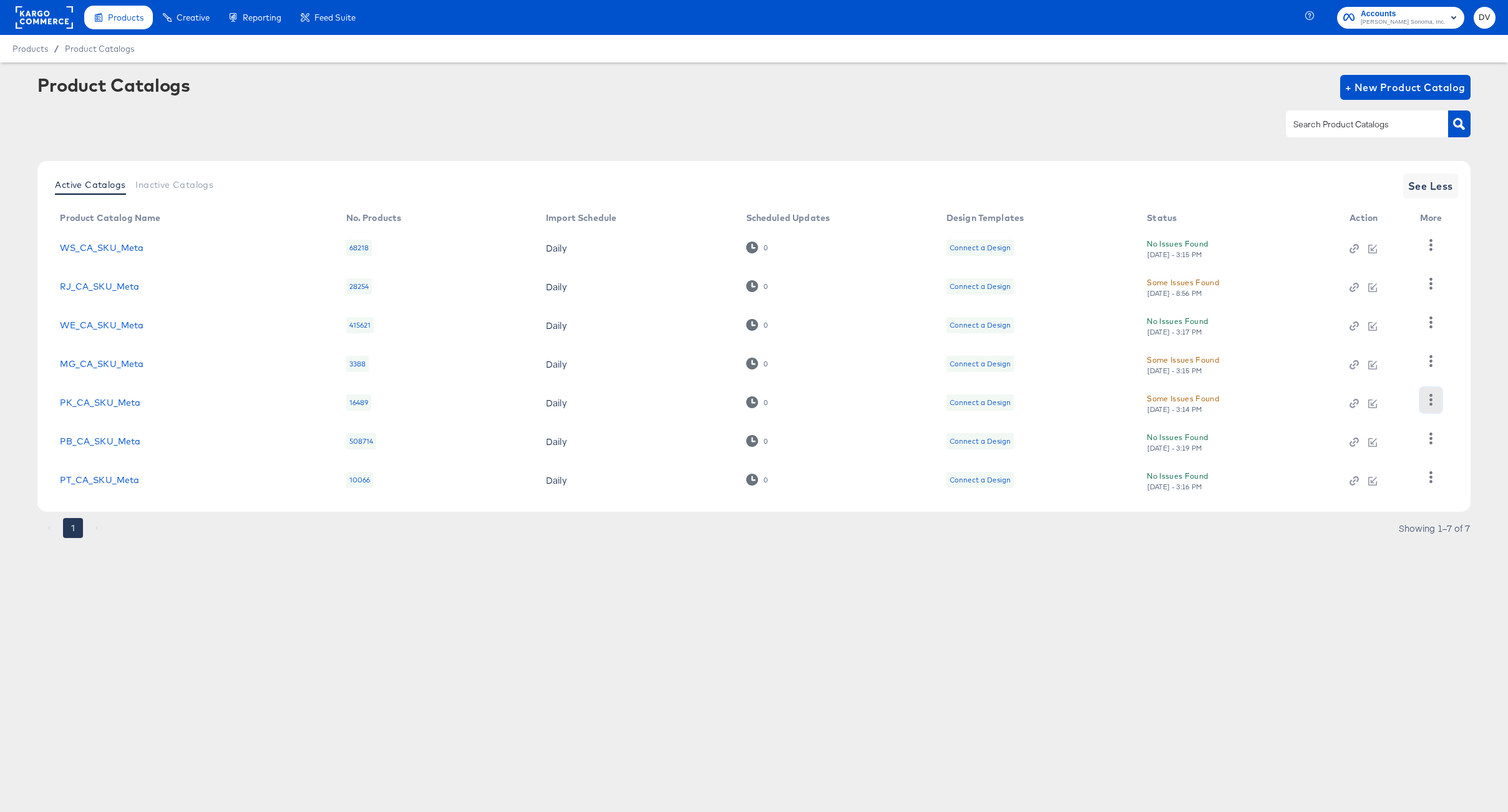
click at [1433, 401] on icon "button" at bounding box center [1432, 400] width 12 height 12
click at [1352, 313] on div "Business Manager" at bounding box center [1380, 318] width 125 height 20
click at [1148, 712] on div "Products Creative Reporting Feed Suite Accounts Williams Sonoma, Inc. DV Produc…" at bounding box center [754, 406] width 1508 height 812
click at [1437, 361] on icon "button" at bounding box center [1432, 361] width 12 height 12
click at [1392, 308] on div "Business Manager" at bounding box center [1380, 305] width 125 height 20
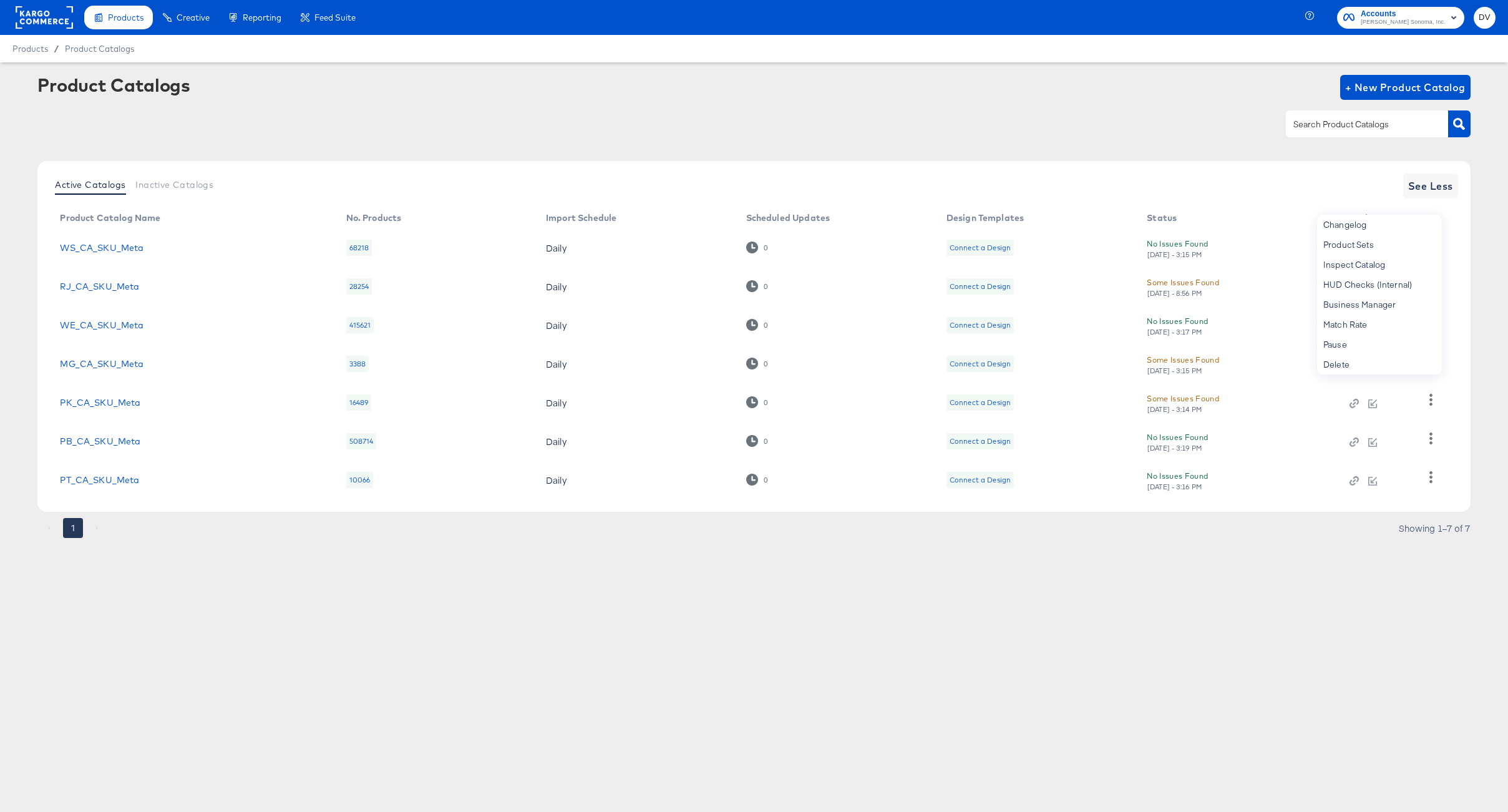
click at [1121, 681] on div "Products Creative Reporting Feed Suite Accounts Williams Sonoma, Inc. DV Produc…" at bounding box center [754, 406] width 1508 height 812
click at [1431, 358] on icon "button" at bounding box center [1432, 361] width 12 height 12
click at [1366, 312] on div "Business Manager" at bounding box center [1380, 305] width 125 height 20
click at [534, 706] on div "Products Creative Reporting Feed Suite Accounts Williams Sonoma, Inc. DV Produc…" at bounding box center [754, 406] width 1508 height 812
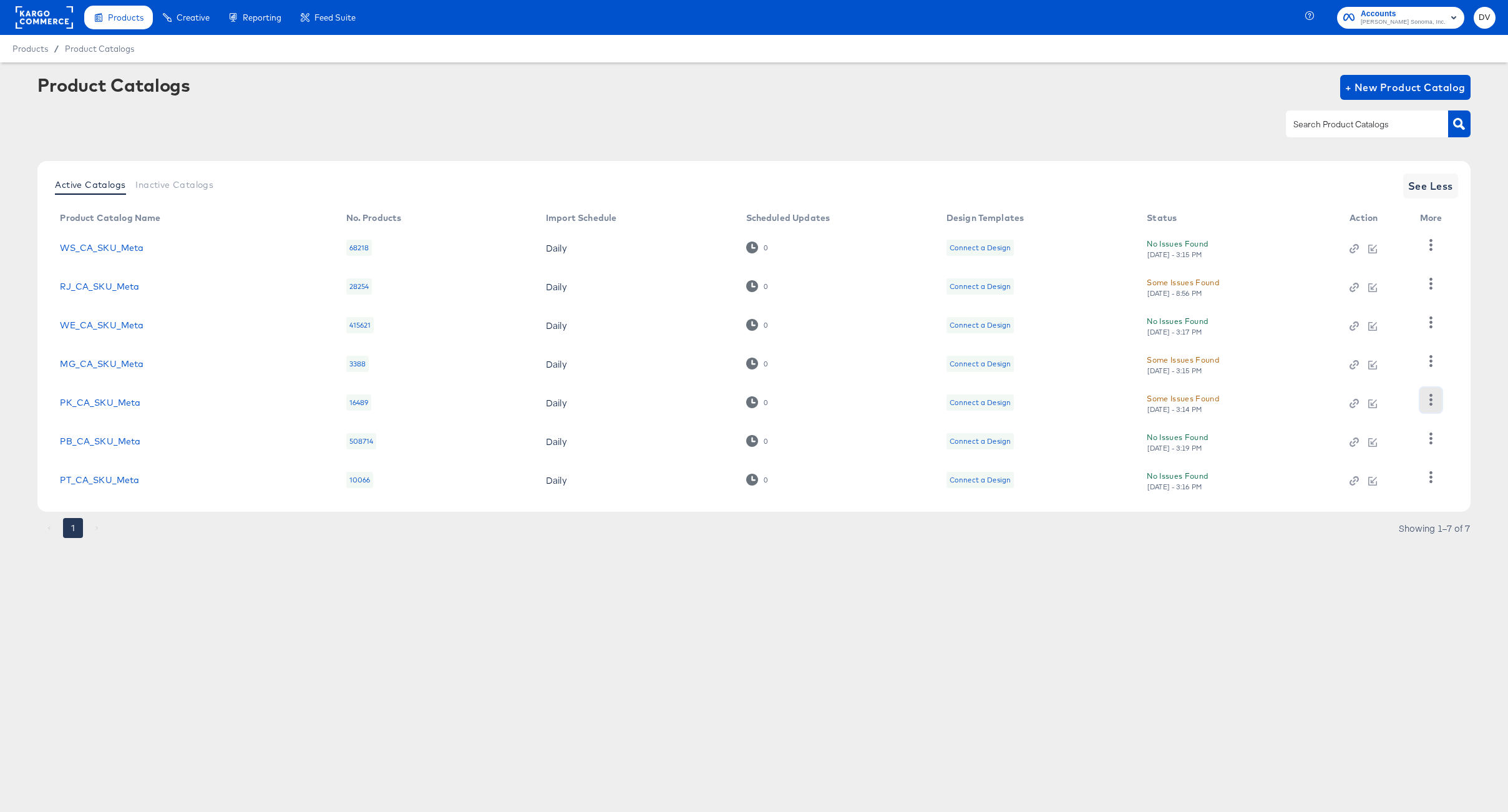
click at [1431, 399] on icon "button" at bounding box center [1431, 400] width 3 height 12
click at [1375, 325] on div "Business Manager" at bounding box center [1380, 318] width 125 height 20
click at [1032, 683] on div "Products Creative Reporting Feed Suite Accounts Williams Sonoma, Inc. DV Produc…" at bounding box center [754, 406] width 1508 height 812
click at [754, 589] on div "Products Creative Reporting Feed Suite Accounts Williams Sonoma, Inc. DV Produc…" at bounding box center [754, 406] width 1508 height 812
click at [1431, 477] on icon "button" at bounding box center [1431, 477] width 3 height 12
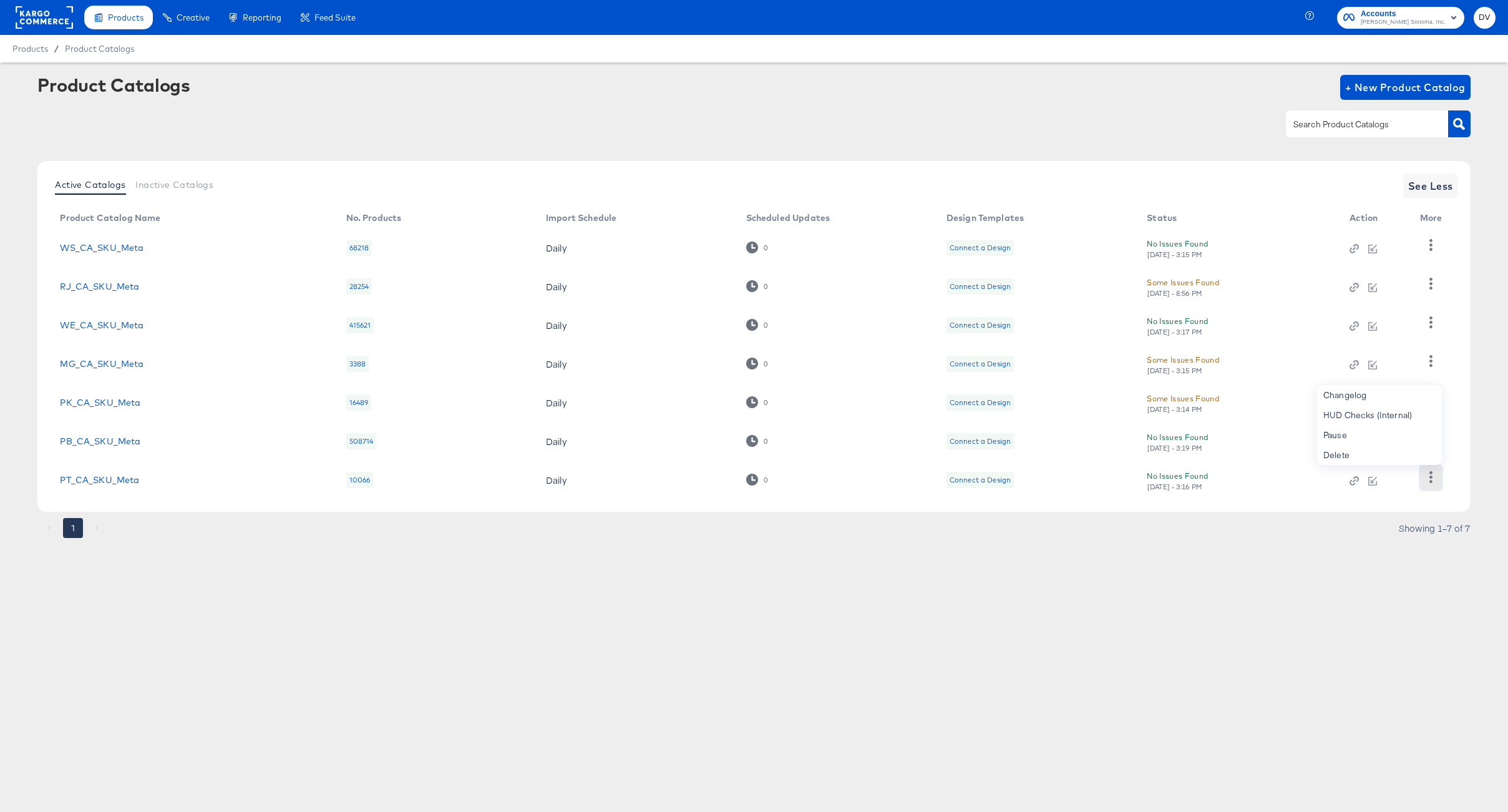
click at [1432, 477] on icon "button" at bounding box center [1431, 477] width 3 height 12
click at [1427, 437] on icon "button" at bounding box center [1432, 439] width 12 height 12
click at [1395, 357] on div "Business Manager" at bounding box center [1380, 356] width 125 height 20
click at [559, 664] on div "Products Creative Reporting Feed Suite Accounts Williams Sonoma, Inc. DV Produc…" at bounding box center [754, 406] width 1508 height 812
click at [399, 539] on div "1 Showing 1–7 of 7" at bounding box center [754, 534] width 1433 height 20
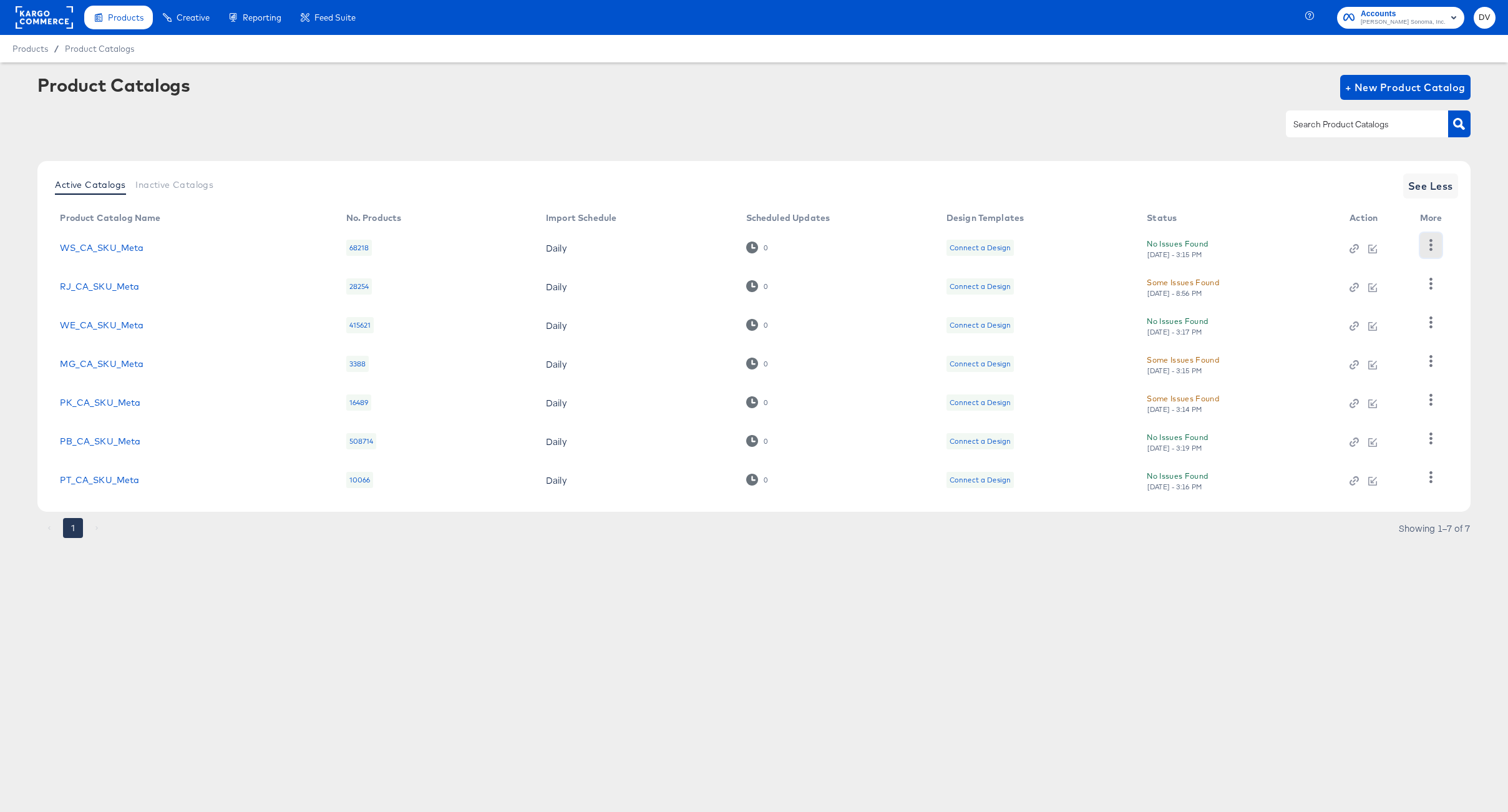
click at [1436, 249] on icon "button" at bounding box center [1432, 245] width 12 height 12
click at [1434, 248] on icon "button" at bounding box center [1432, 245] width 12 height 12
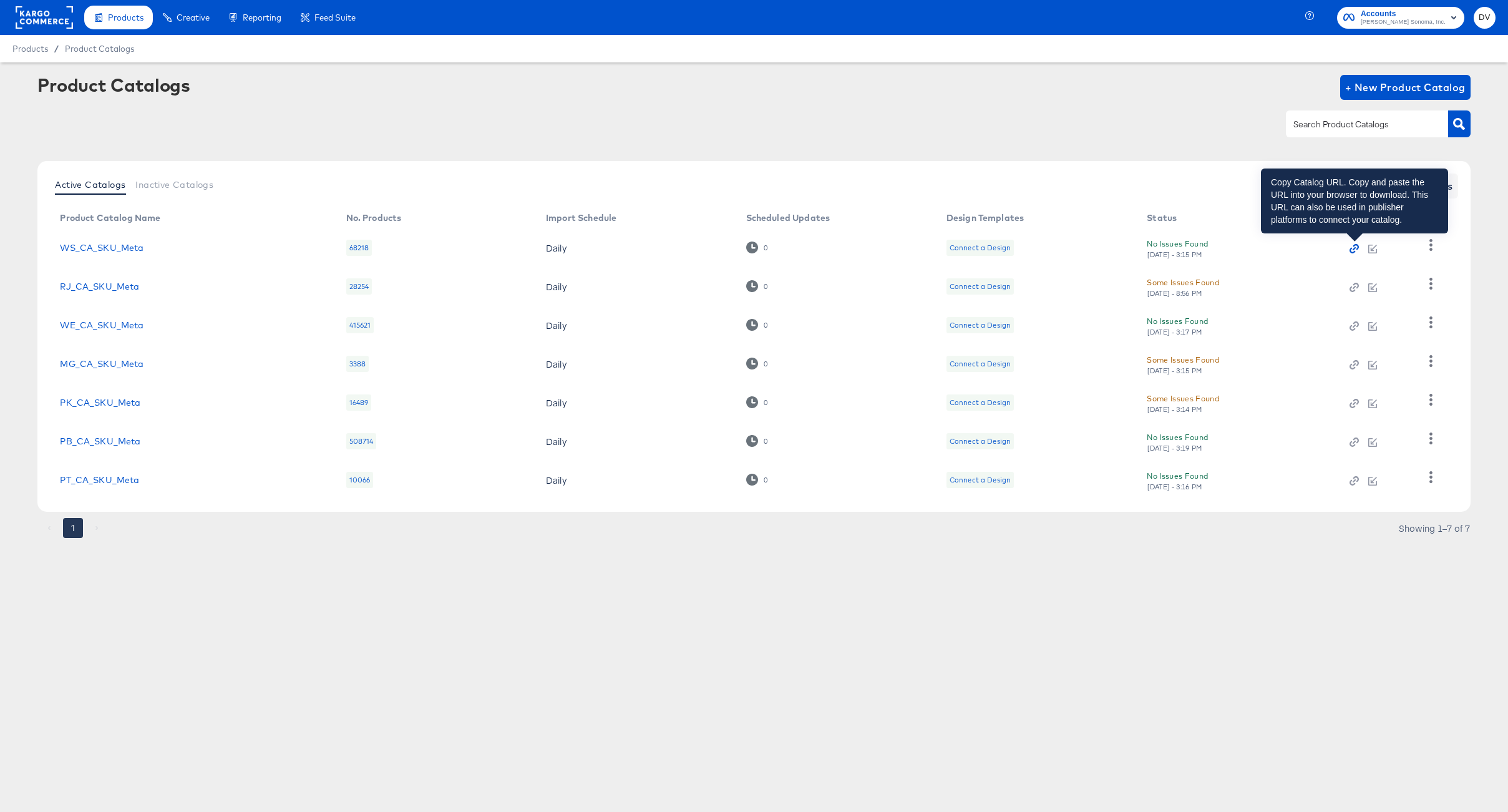
click at [1356, 251] on icon "button" at bounding box center [1354, 248] width 9 height 9
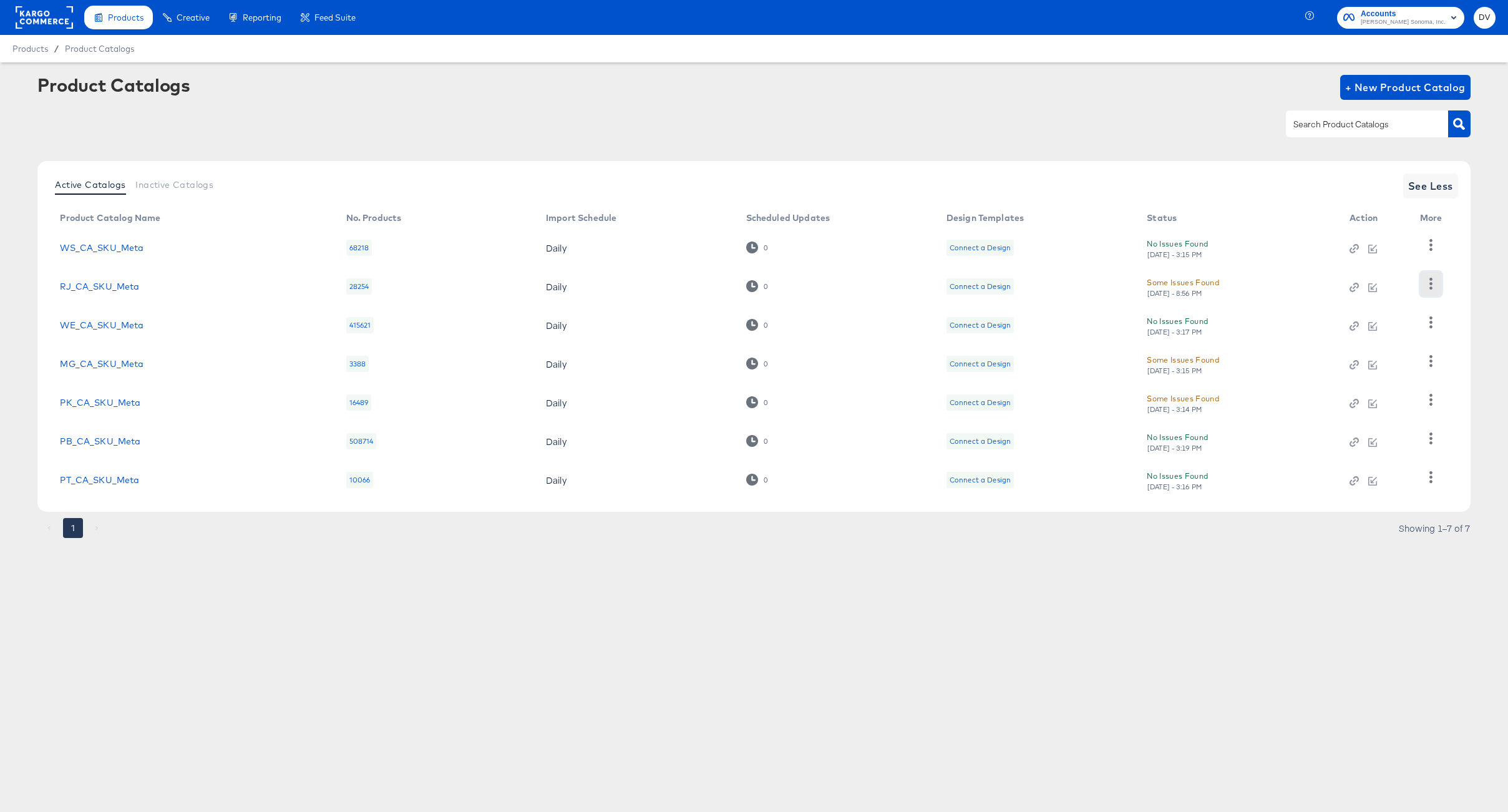
click at [1428, 280] on icon "button" at bounding box center [1432, 284] width 12 height 12
click at [1373, 380] on div "Business Manager" at bounding box center [1380, 389] width 125 height 20
click at [1455, 313] on td at bounding box center [1434, 325] width 48 height 39
click at [1429, 325] on icon "button" at bounding box center [1432, 323] width 12 height 12
click at [1405, 312] on div "Business Manager" at bounding box center [1380, 305] width 125 height 20
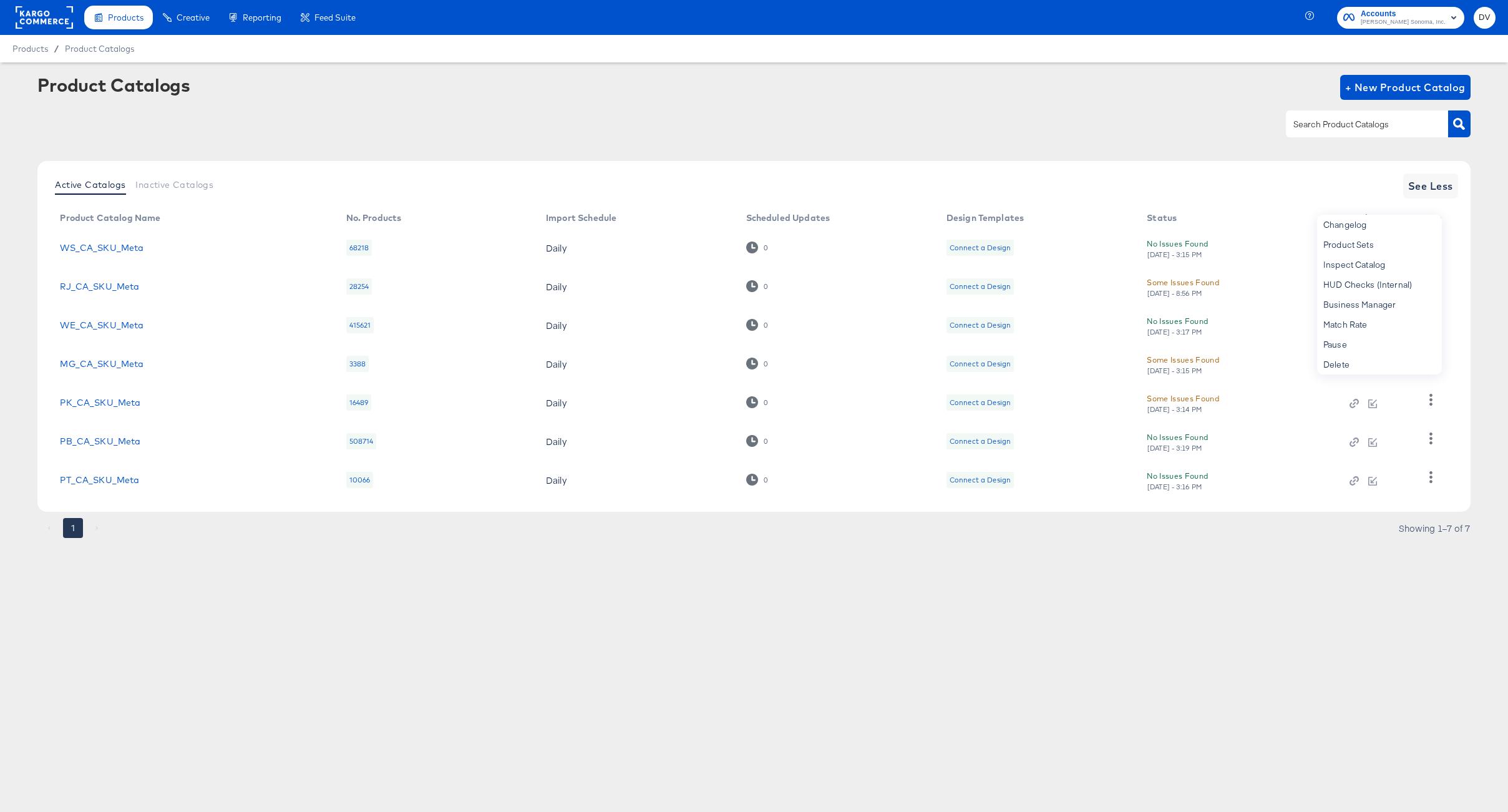
click at [738, 148] on div "Product Catalogs + New Product Catalog" at bounding box center [754, 112] width 1433 height 76
click at [812, 634] on div "Products Products Product Catalogs Enhance Your Product Catalog, Map Them to Pu…" at bounding box center [754, 406] width 1508 height 812
click at [69, 478] on link "PT_CA_SKU_Meta" at bounding box center [99, 479] width 79 height 10
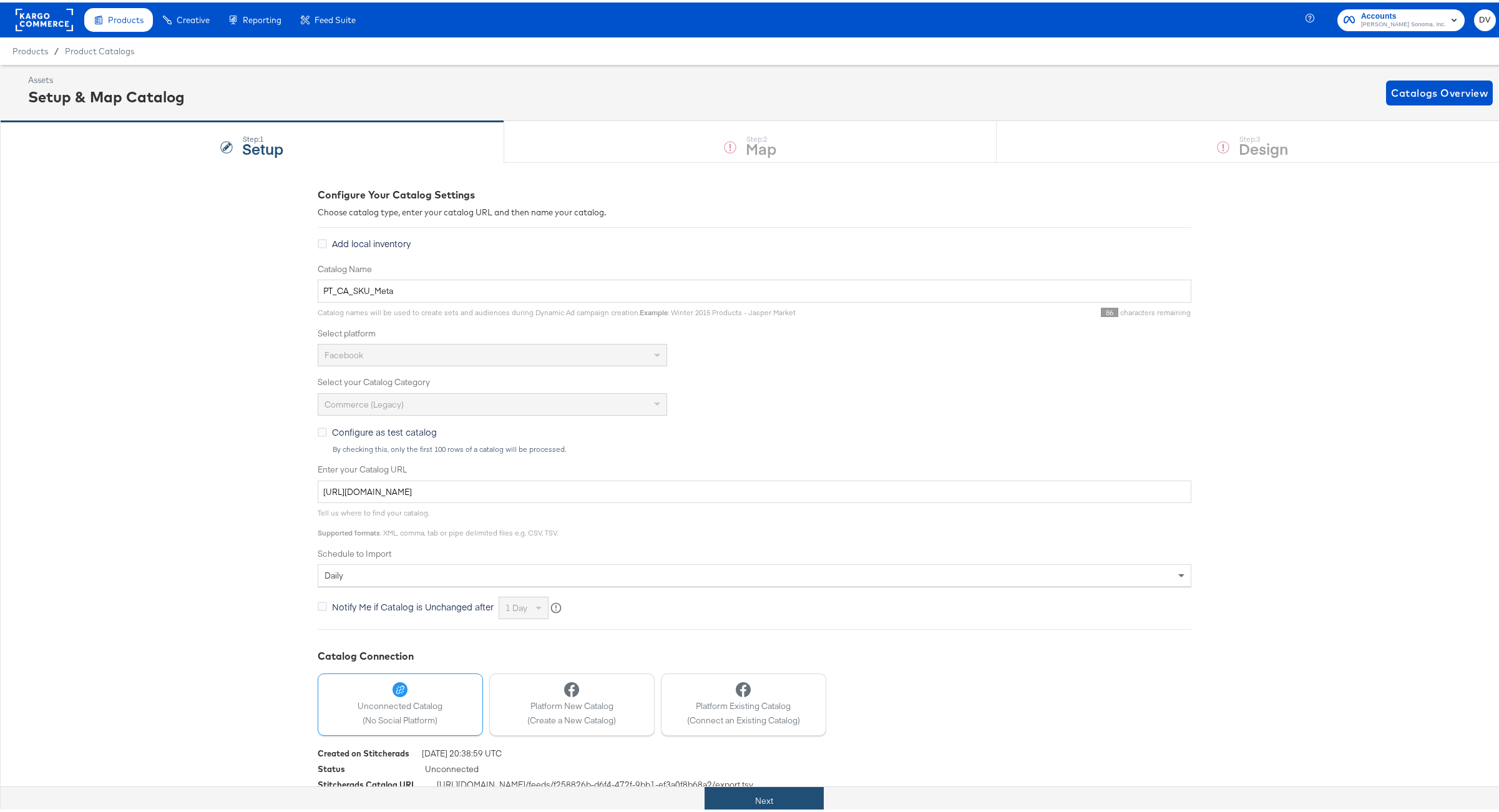
click at [793, 798] on button "Next" at bounding box center [764, 798] width 119 height 28
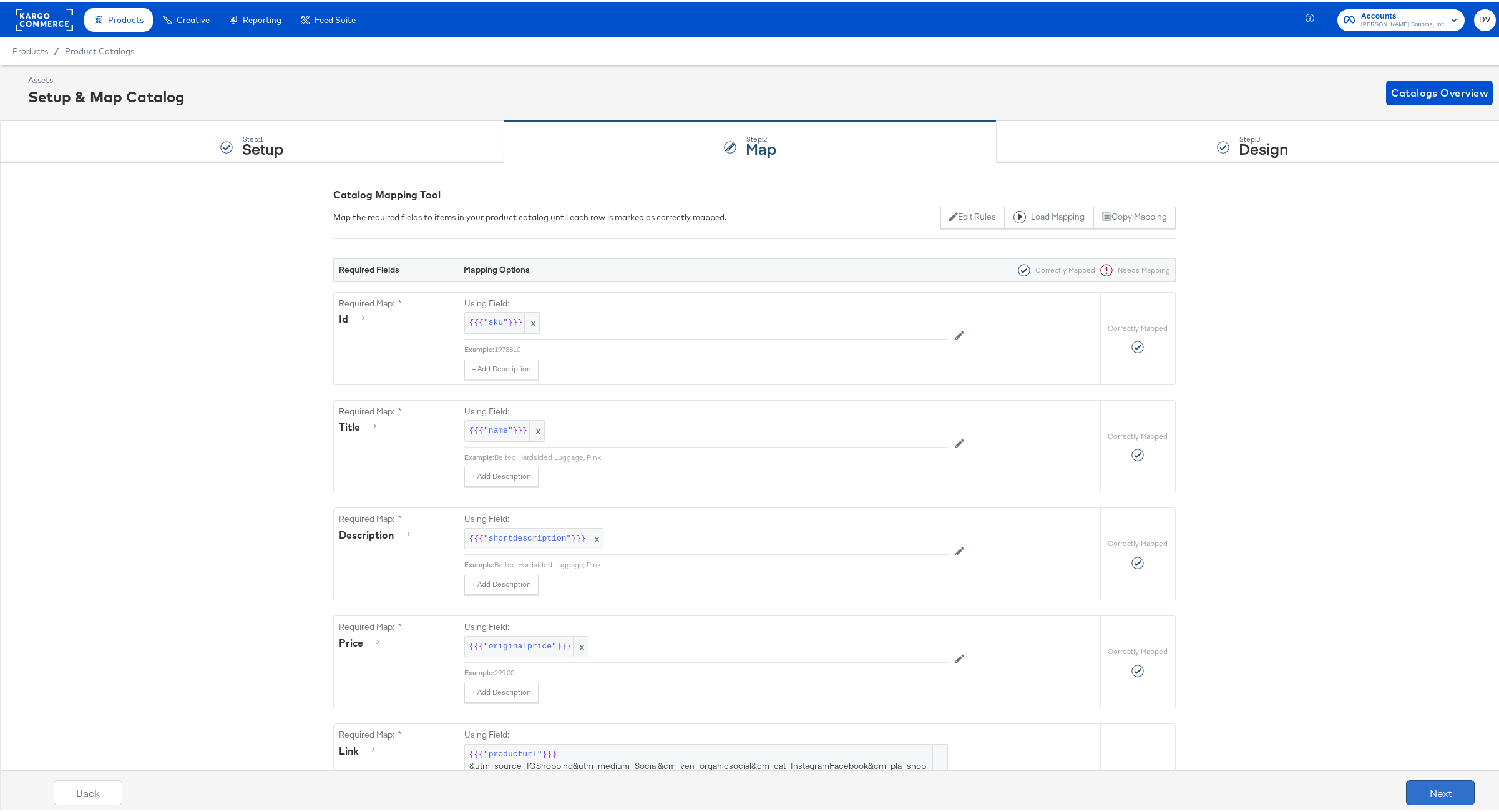
click at [1406, 787] on button "Next" at bounding box center [1439, 789] width 68 height 25
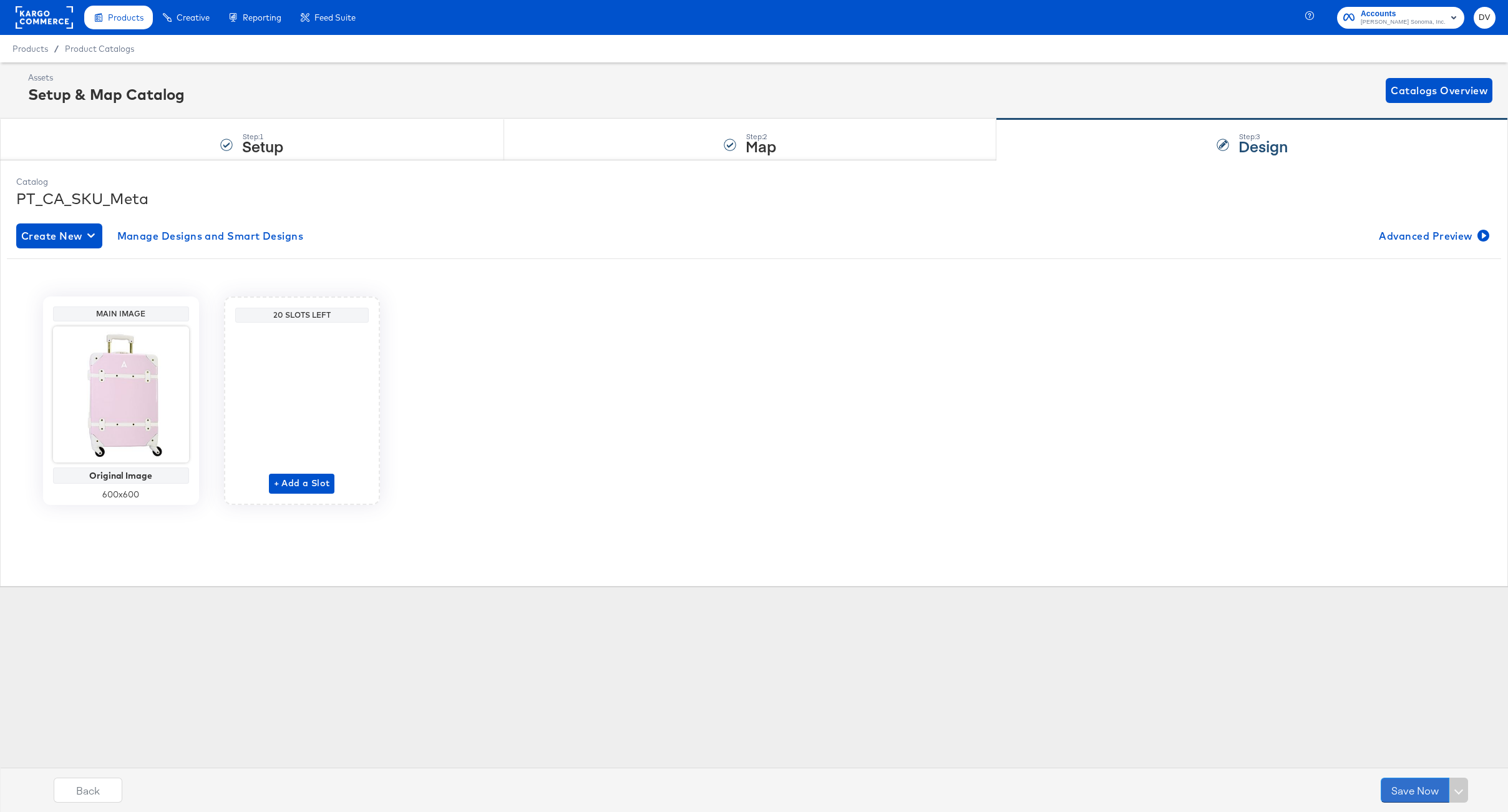
click at [1404, 787] on button "Save Now" at bounding box center [1415, 789] width 69 height 25
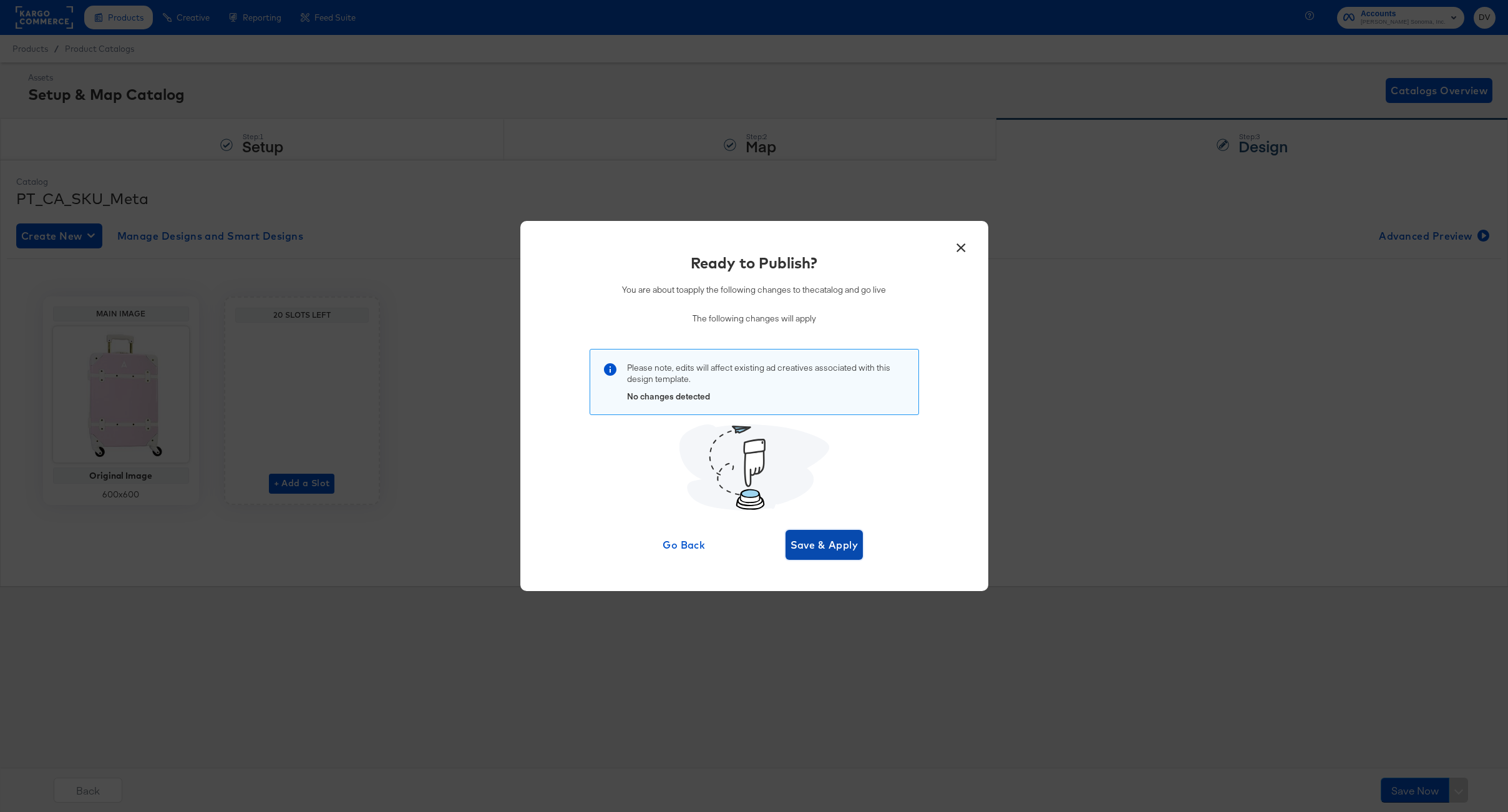
click at [858, 554] on button "Save & Apply" at bounding box center [824, 545] width 78 height 30
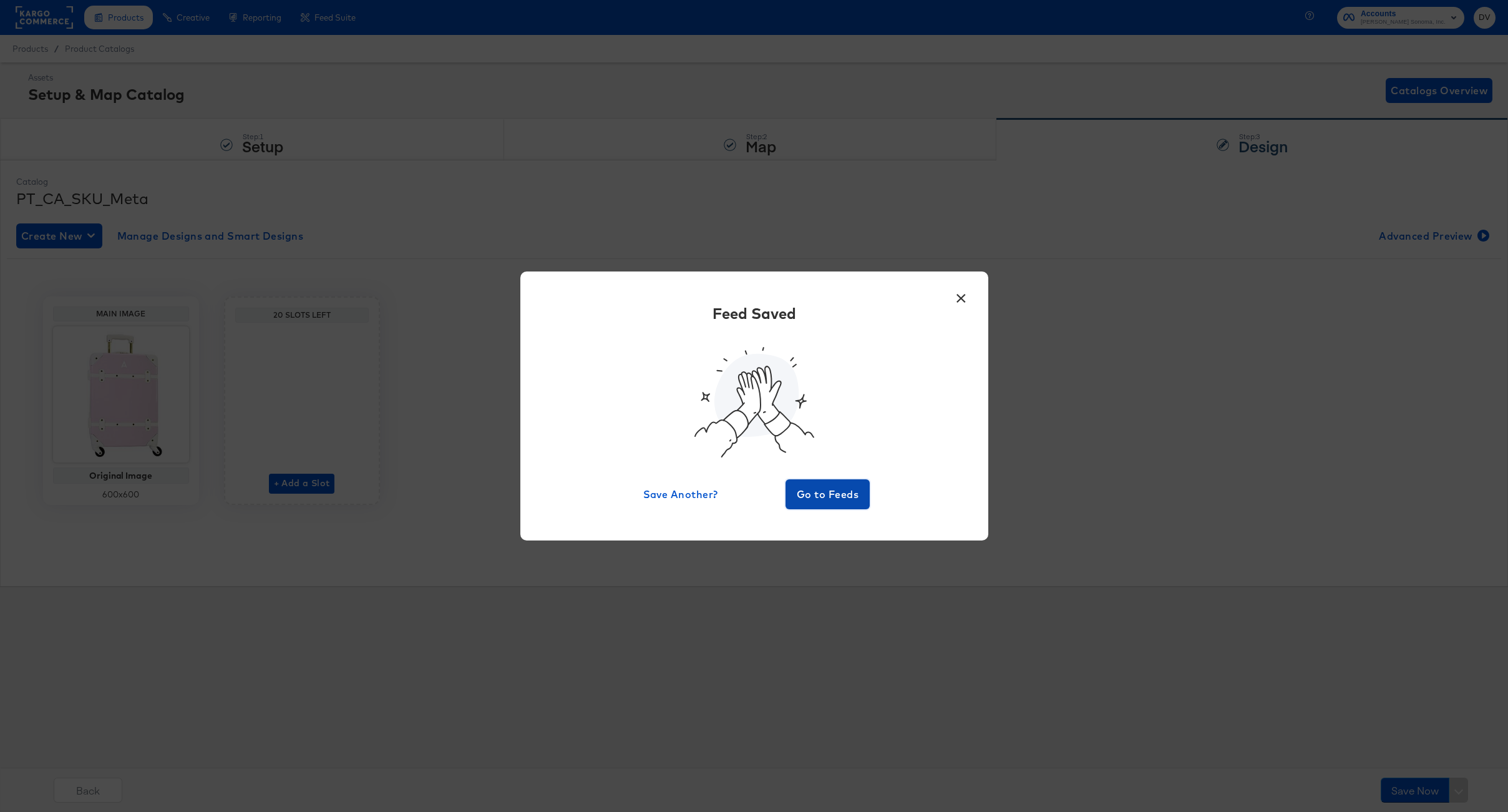
click at [813, 501] on span "Go to Feeds" at bounding box center [827, 494] width 74 height 18
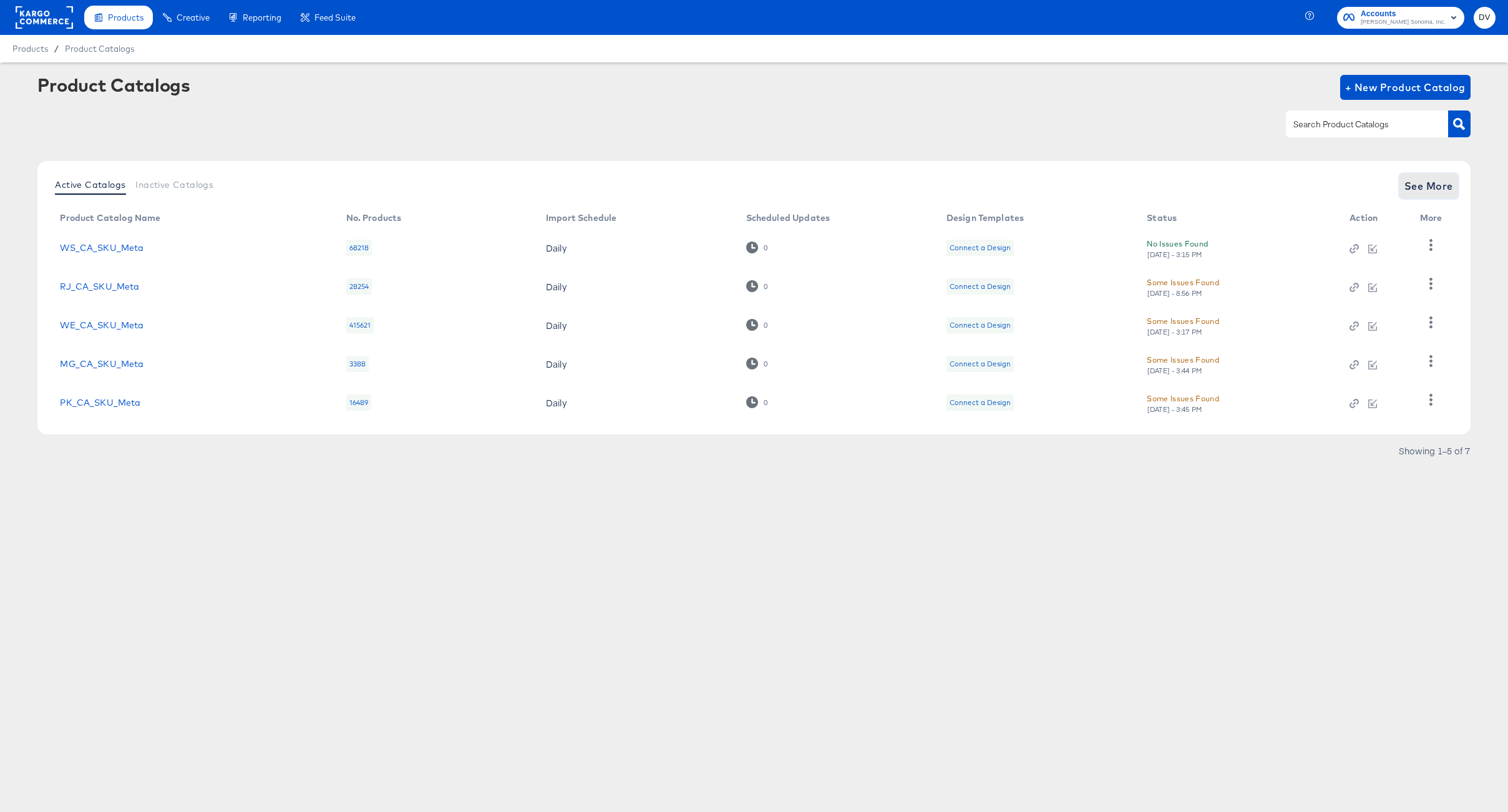
click at [1409, 184] on span "See More" at bounding box center [1429, 187] width 49 height 18
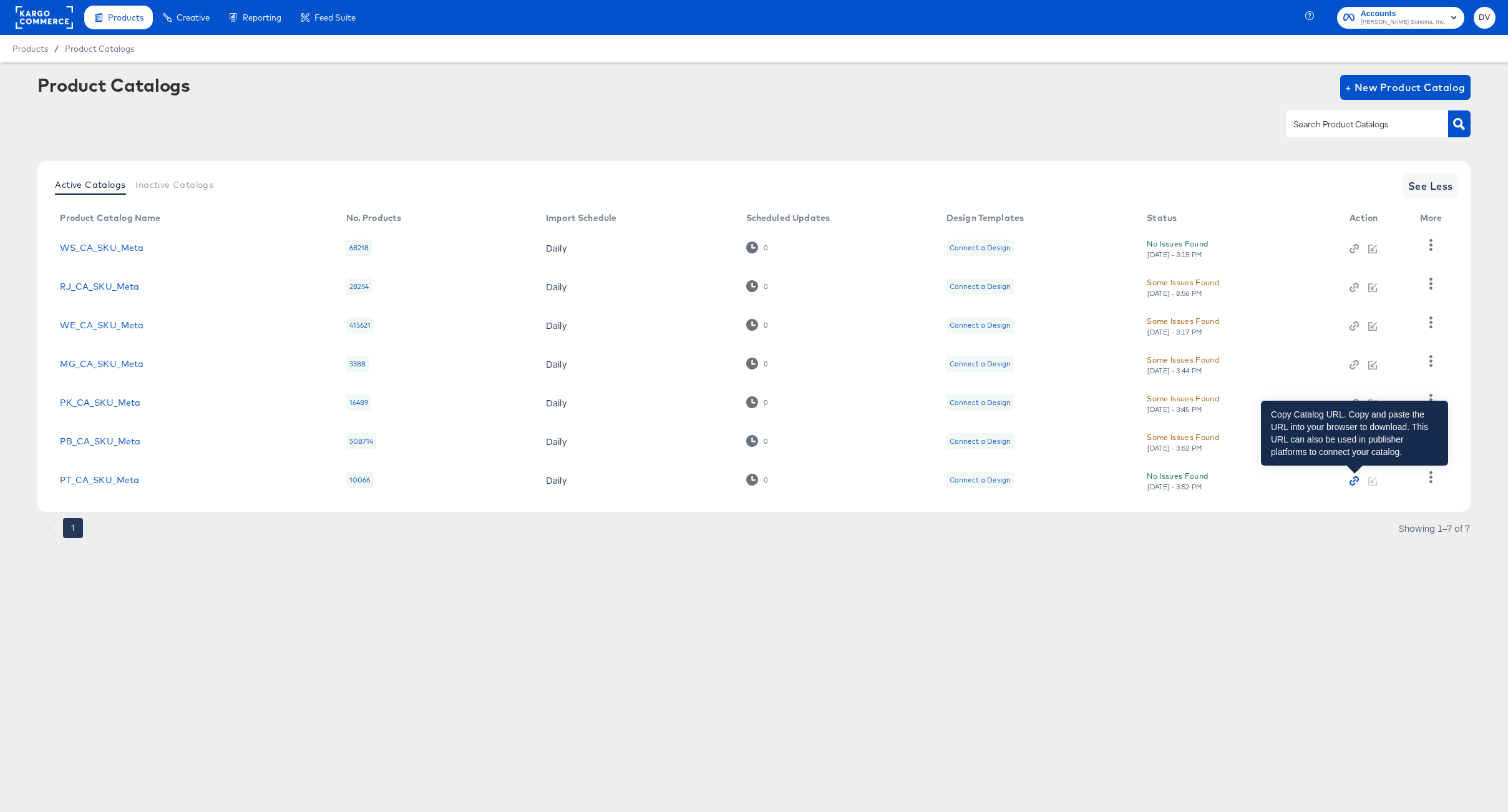
click at [1358, 477] on icon "button" at bounding box center [1356, 479] width 6 height 6
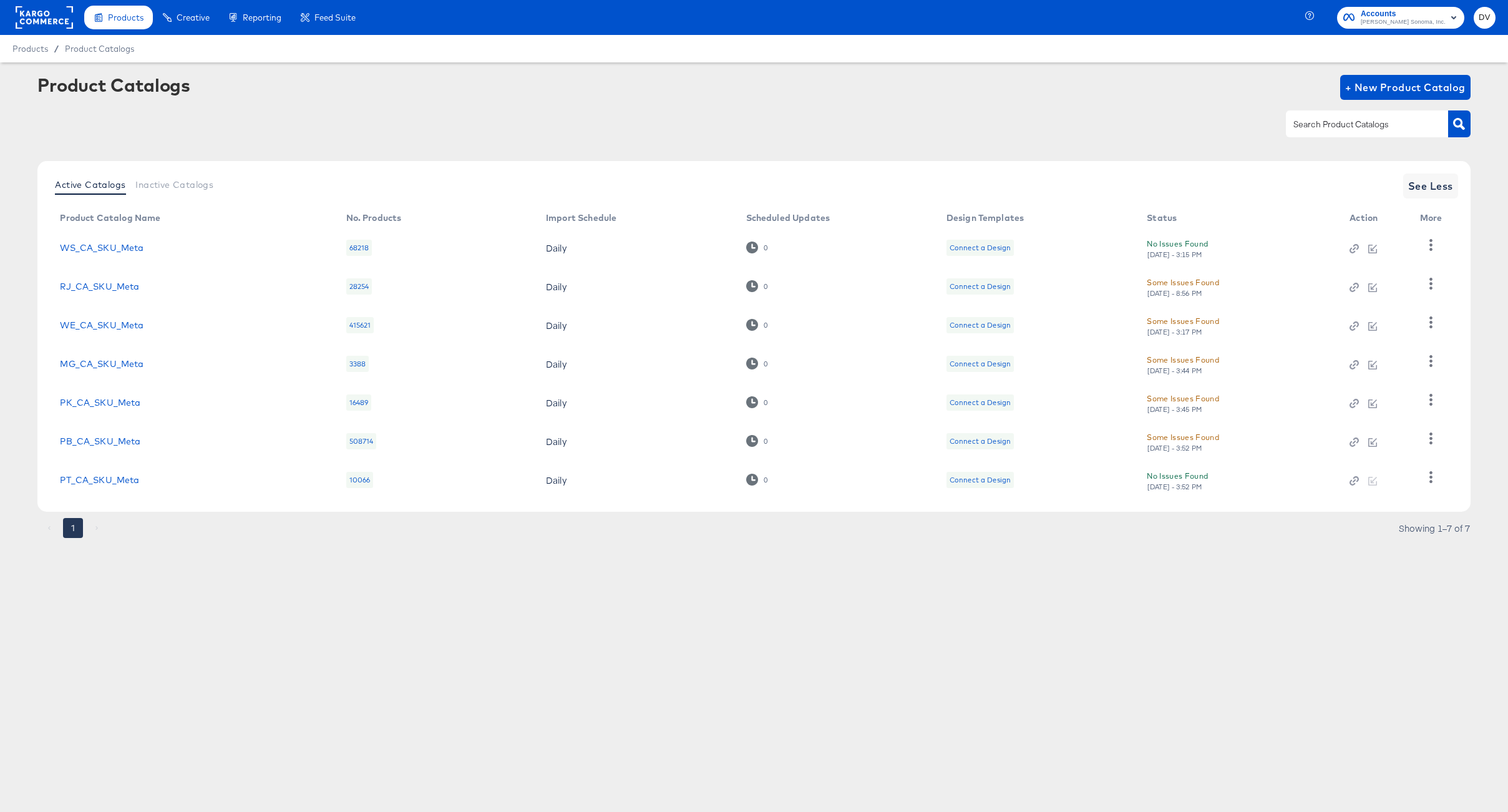
click at [604, 597] on div "Products Products Product Catalogs Enhance Your Product Catalog, Map Them to Pu…" at bounding box center [754, 406] width 1508 height 812
click at [67, 437] on link "PB_CA_SKU_Meta" at bounding box center [99, 441] width 80 height 10
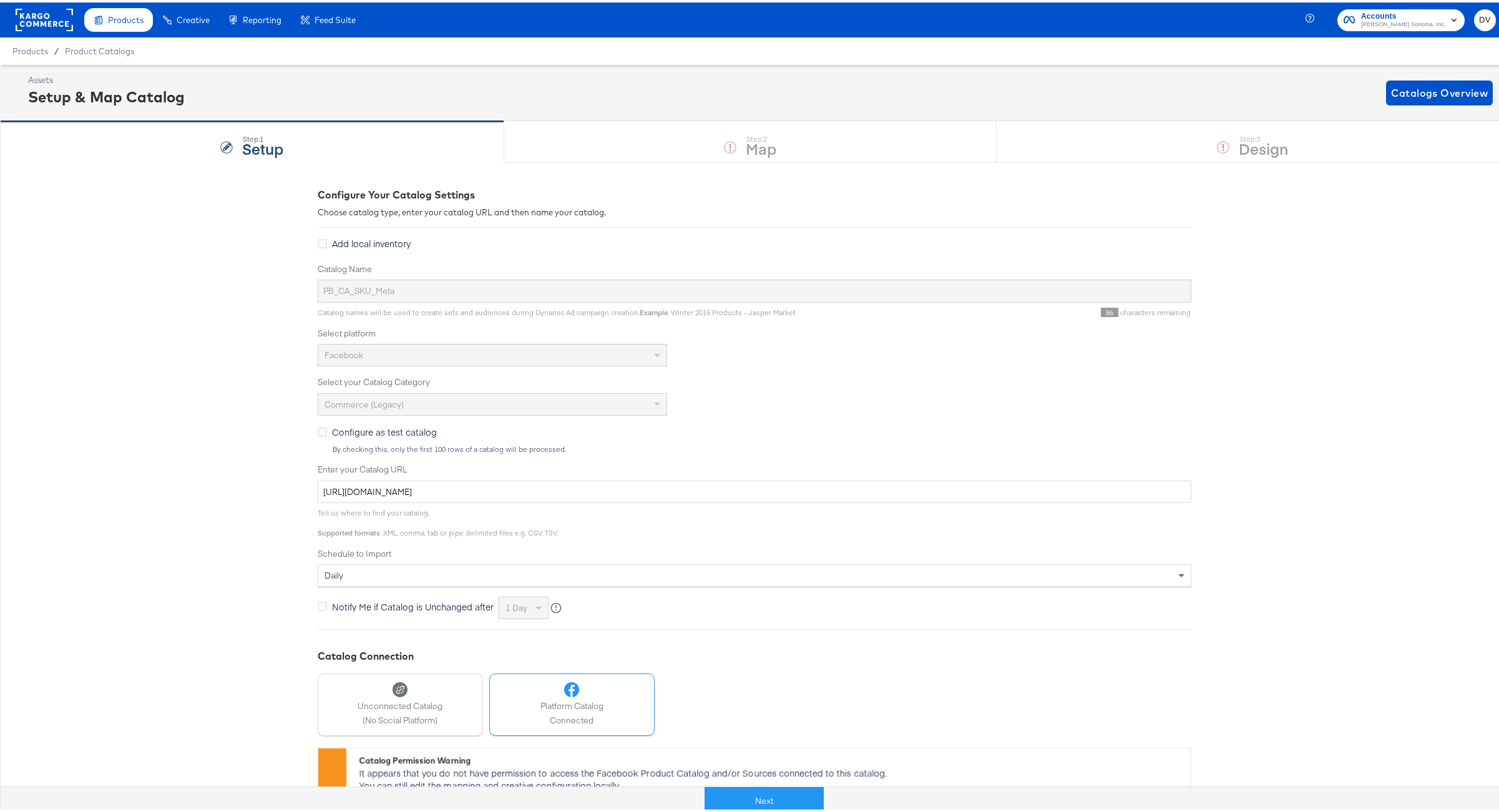
click at [735, 782] on div "Next" at bounding box center [763, 793] width 1508 height 38
click at [744, 797] on button "Next" at bounding box center [764, 798] width 119 height 28
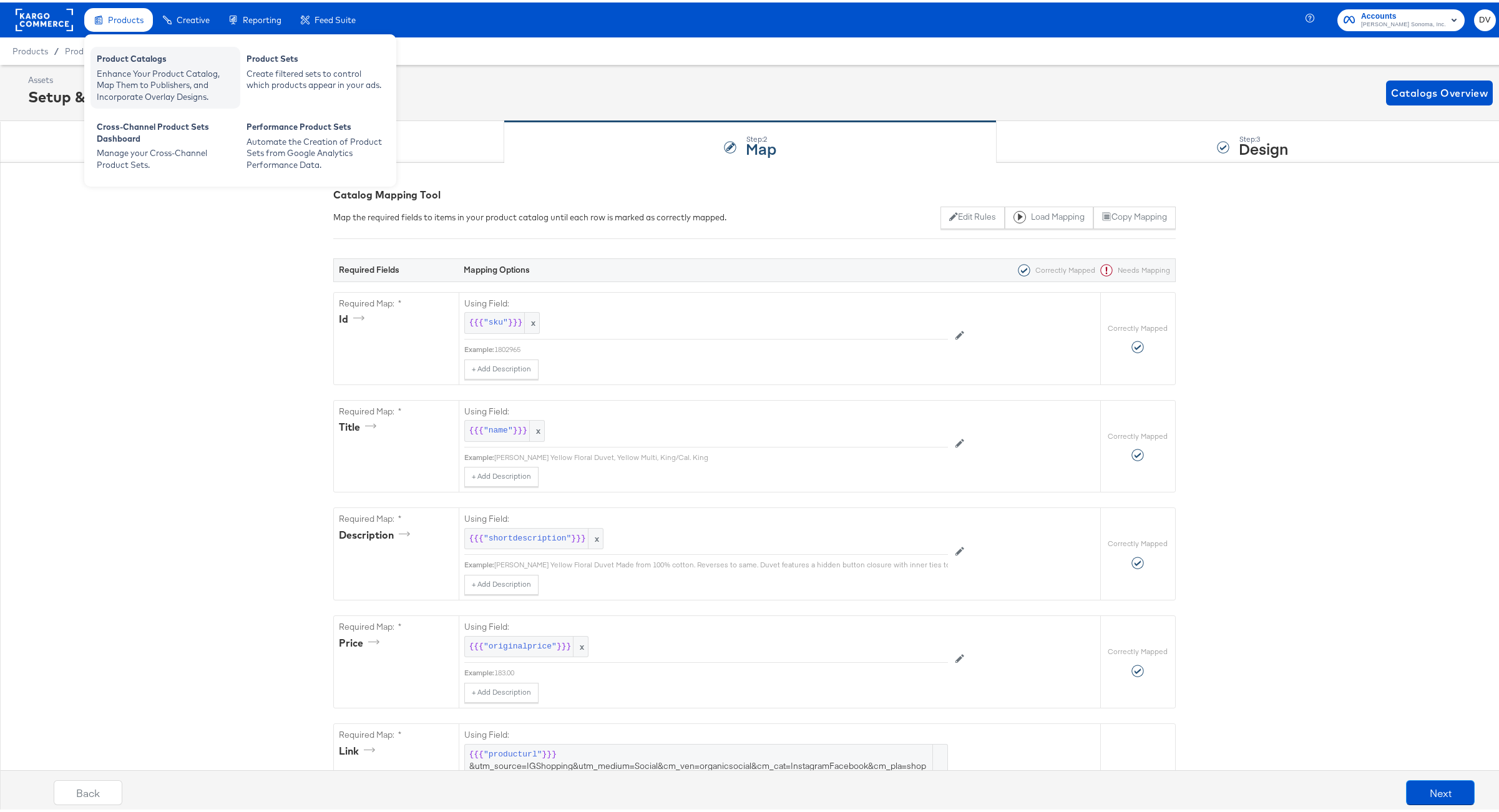
click at [137, 70] on div "Enhance Your Product Catalog, Map Them to Publishers, and Incorporate Overlay D…" at bounding box center [165, 82] width 137 height 35
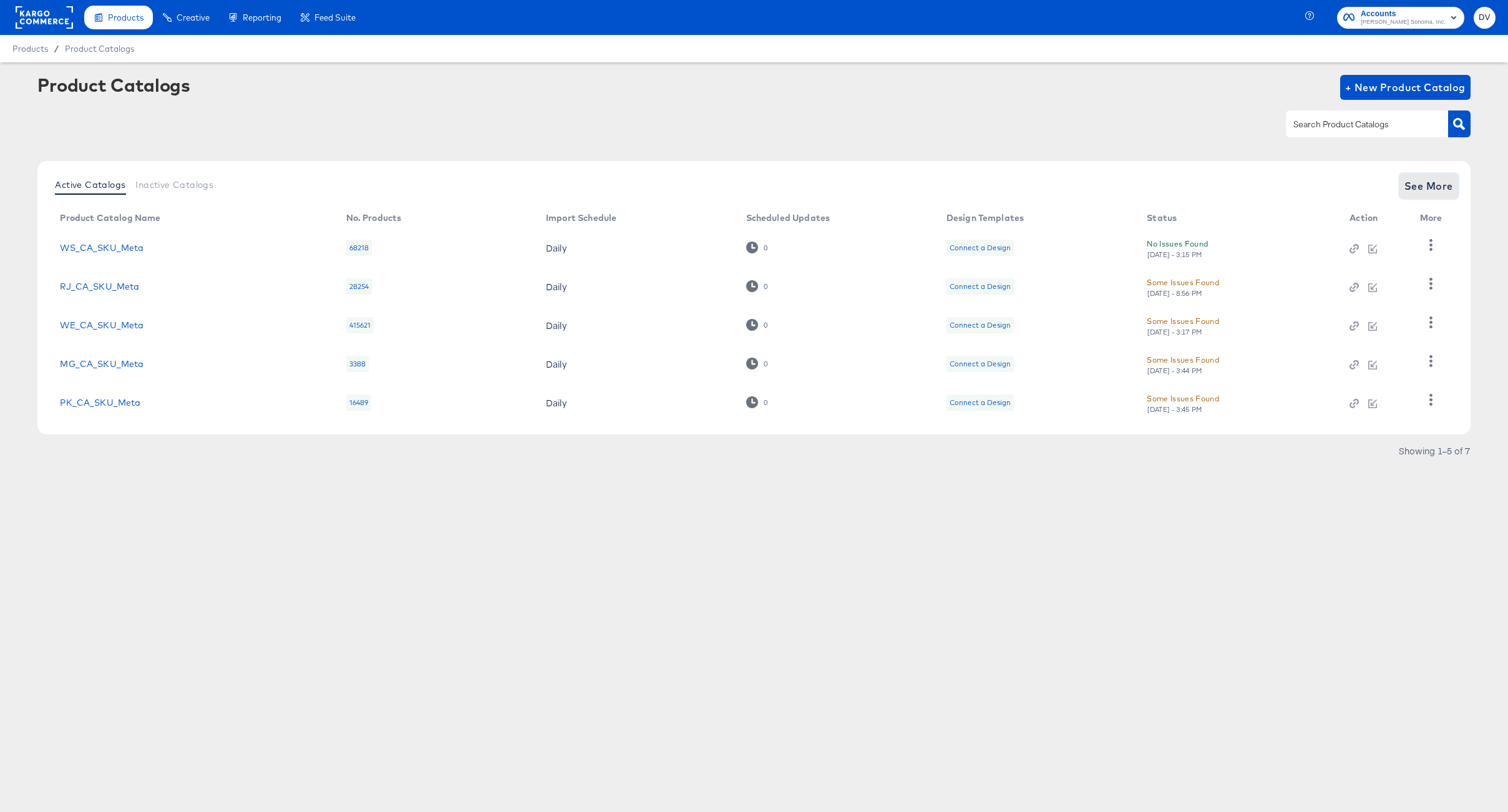
click at [1409, 183] on span "See More" at bounding box center [1429, 187] width 49 height 18
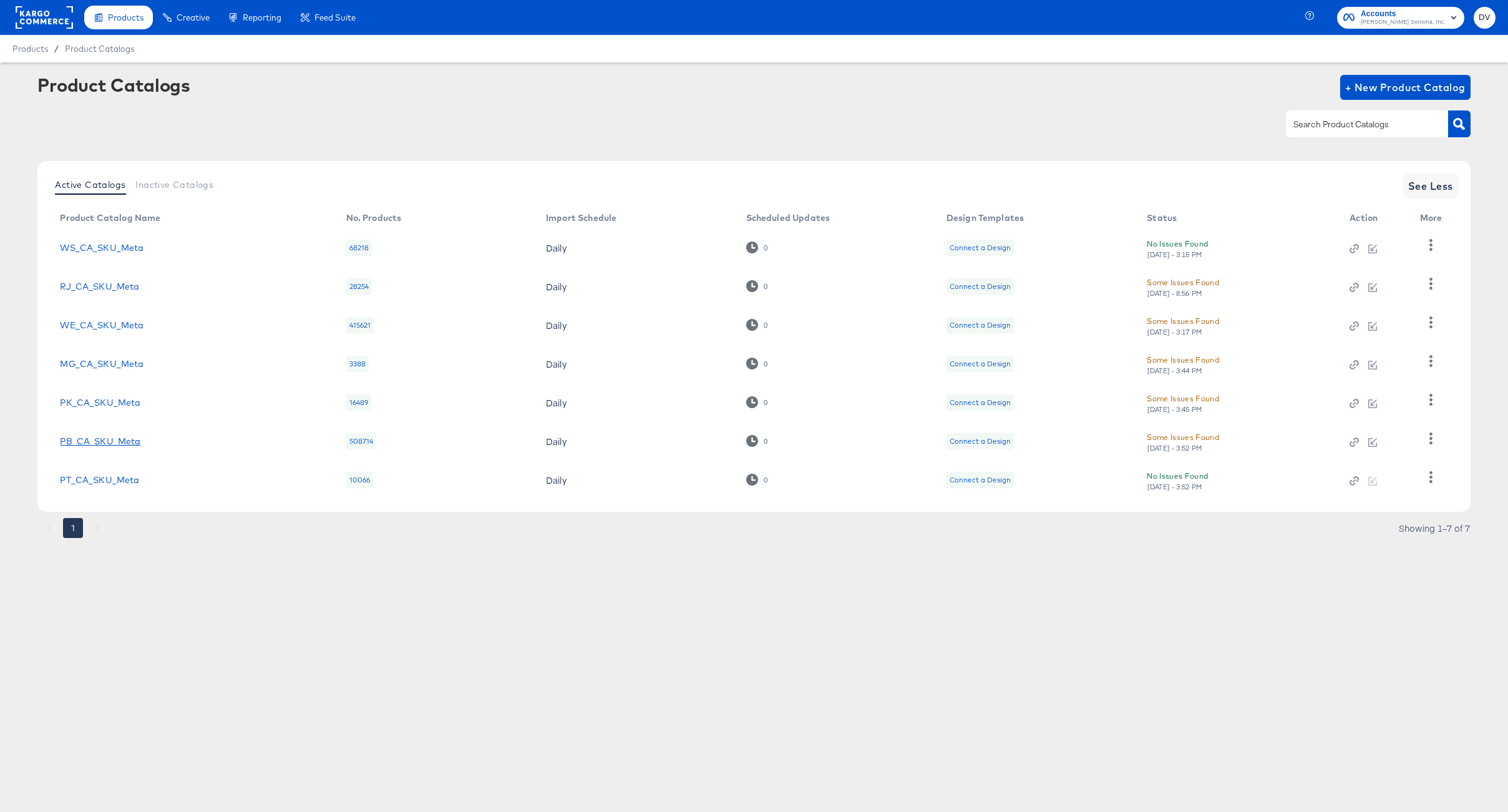
click at [83, 440] on link "PB_CA_SKU_Meta" at bounding box center [99, 441] width 80 height 10
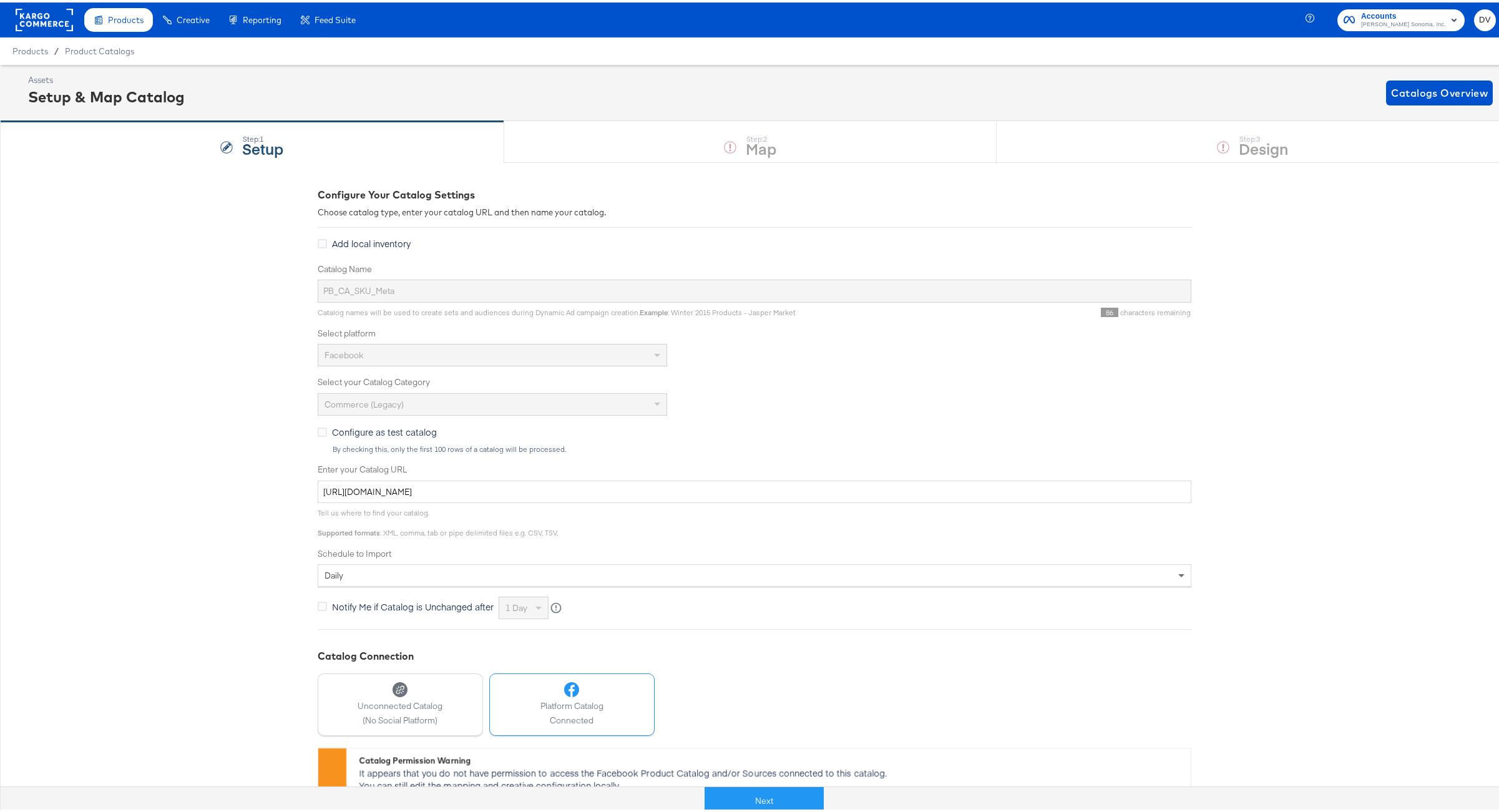
click at [789, 795] on button "Next" at bounding box center [764, 798] width 119 height 28
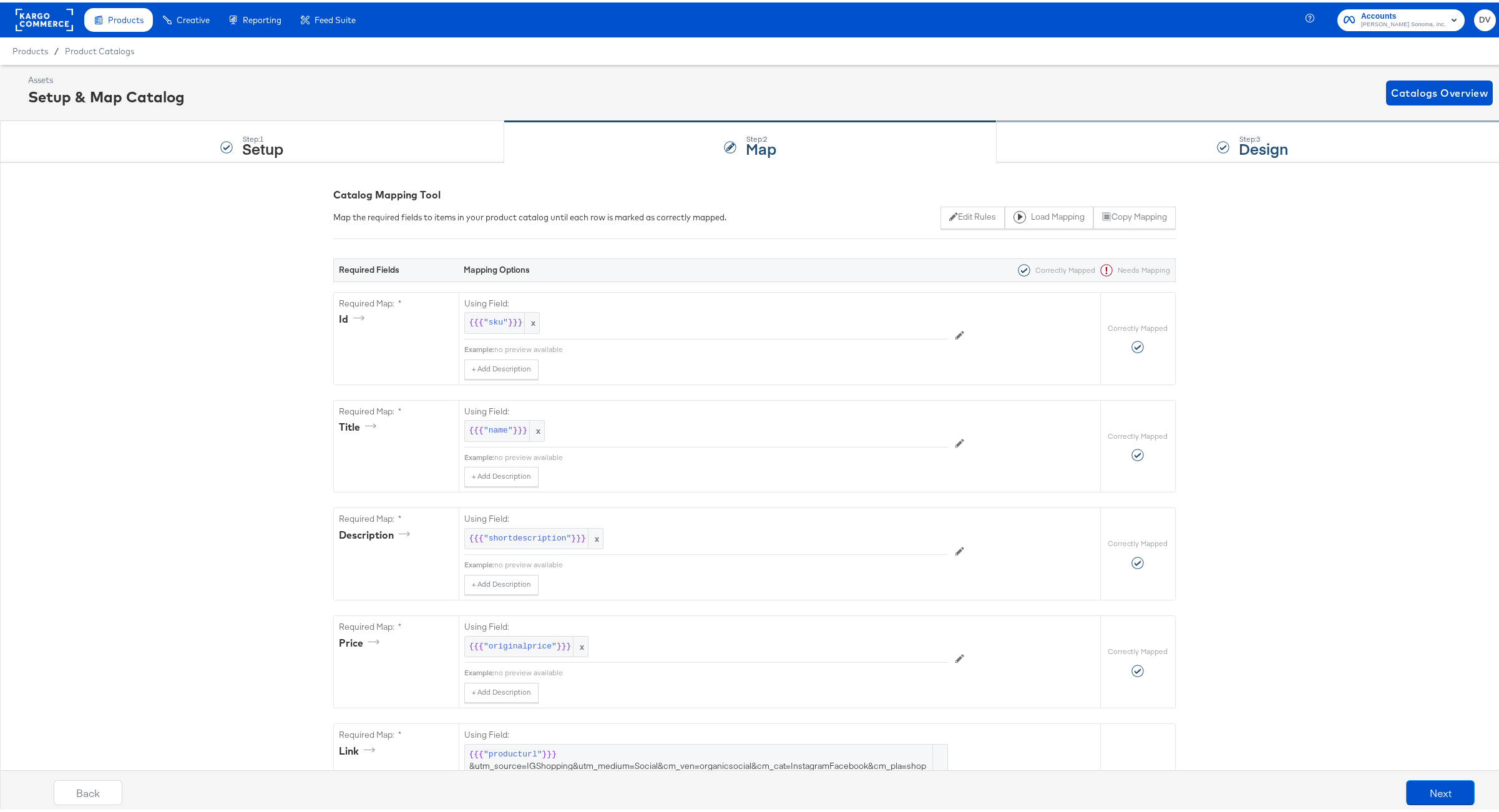
click at [1065, 155] on div "Step: 3 Design" at bounding box center [1252, 139] width 511 height 41
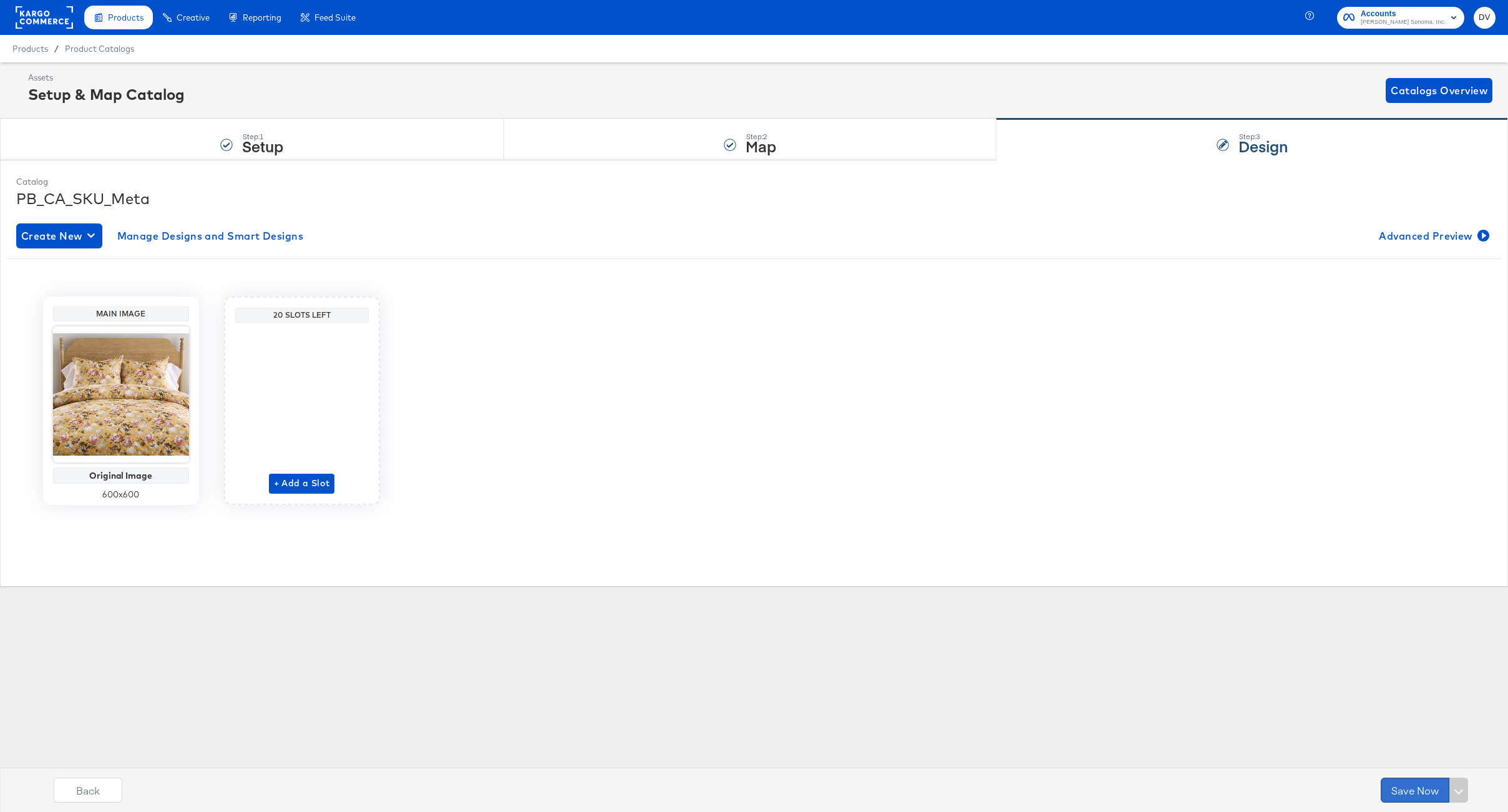
click at [1397, 780] on button "Save Now" at bounding box center [1415, 789] width 69 height 25
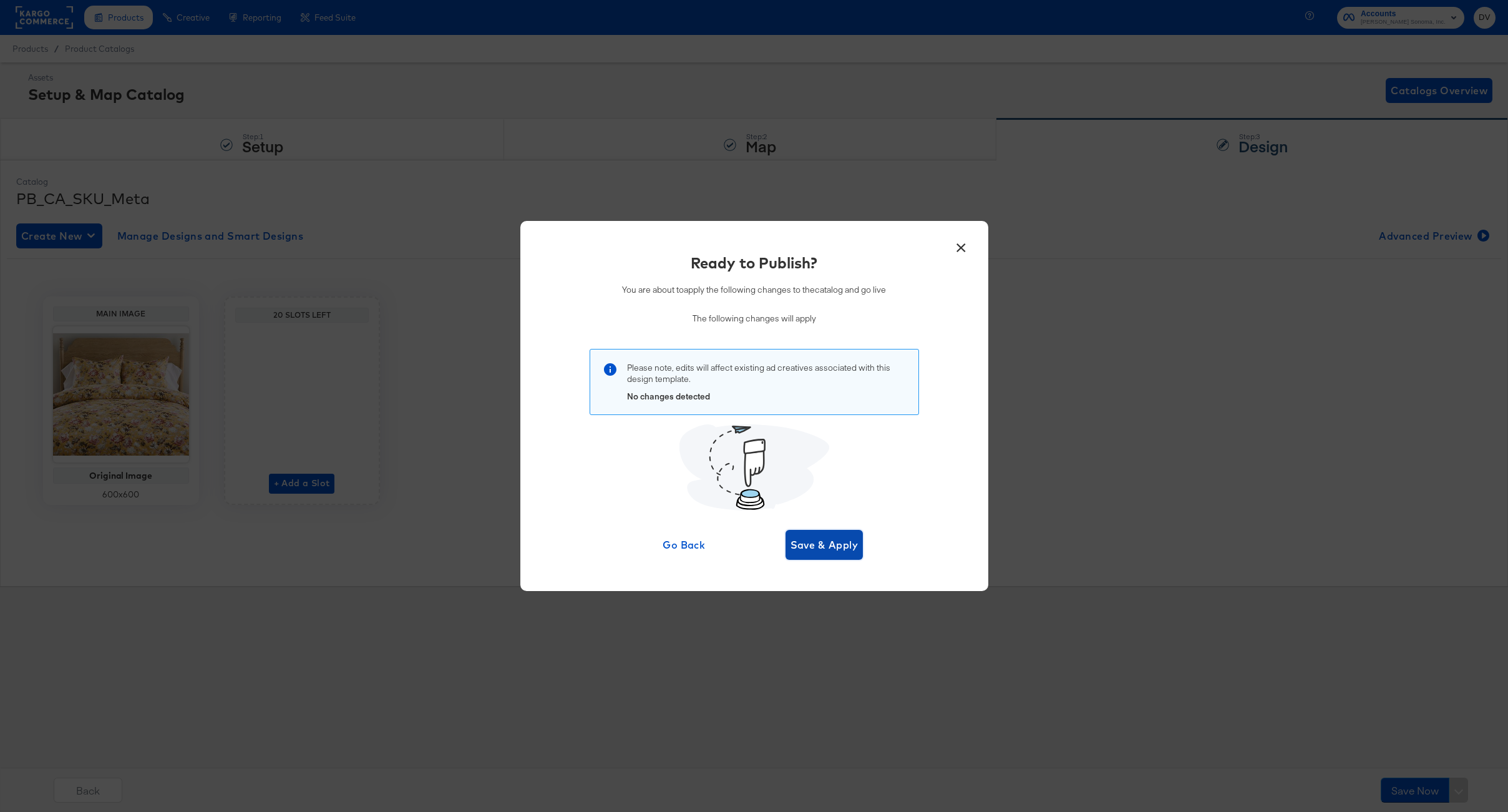
click at [820, 539] on span "Save & Apply" at bounding box center [824, 545] width 69 height 18
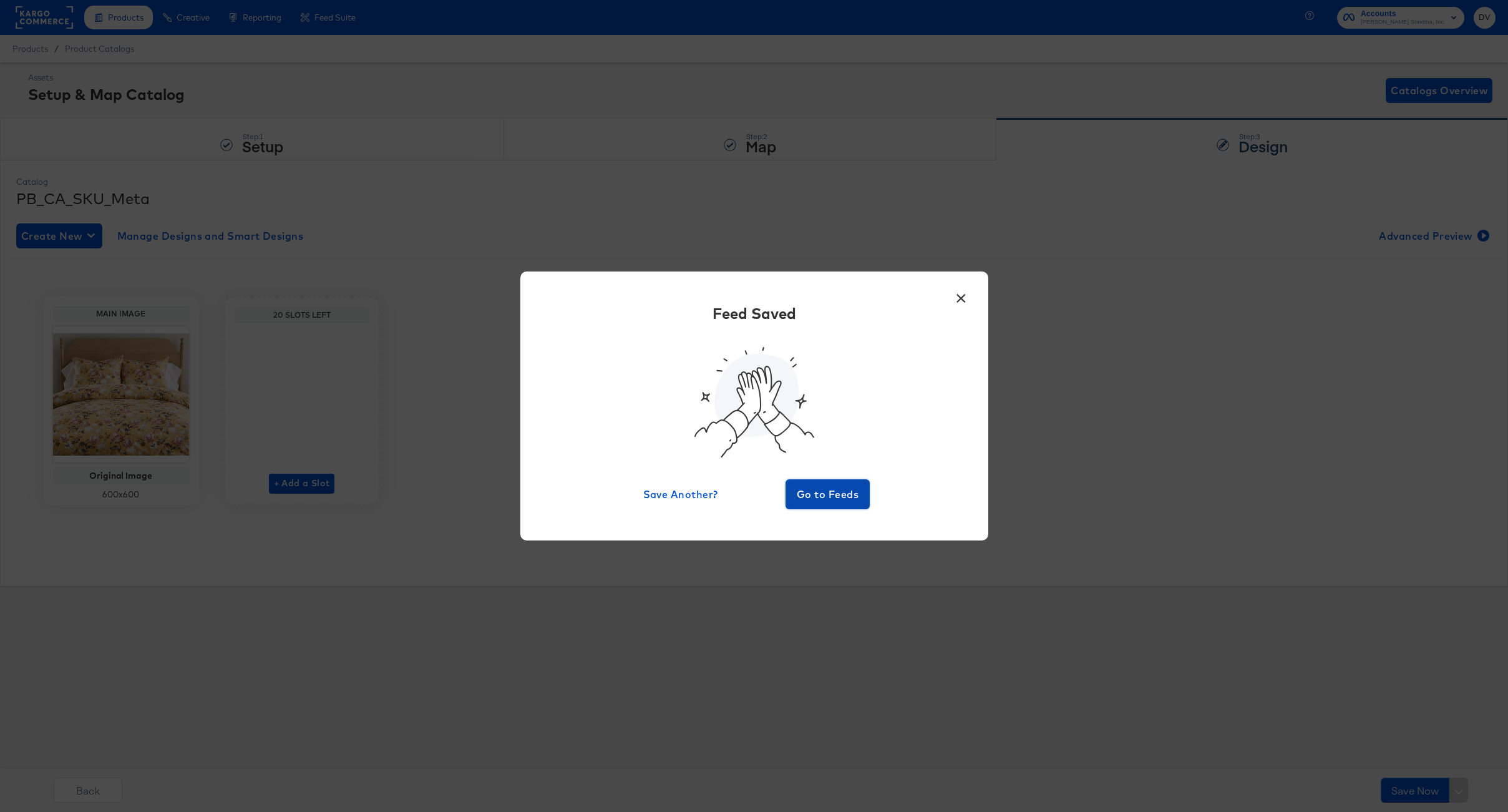
click at [823, 499] on span "Go to Feeds" at bounding box center [827, 494] width 74 height 18
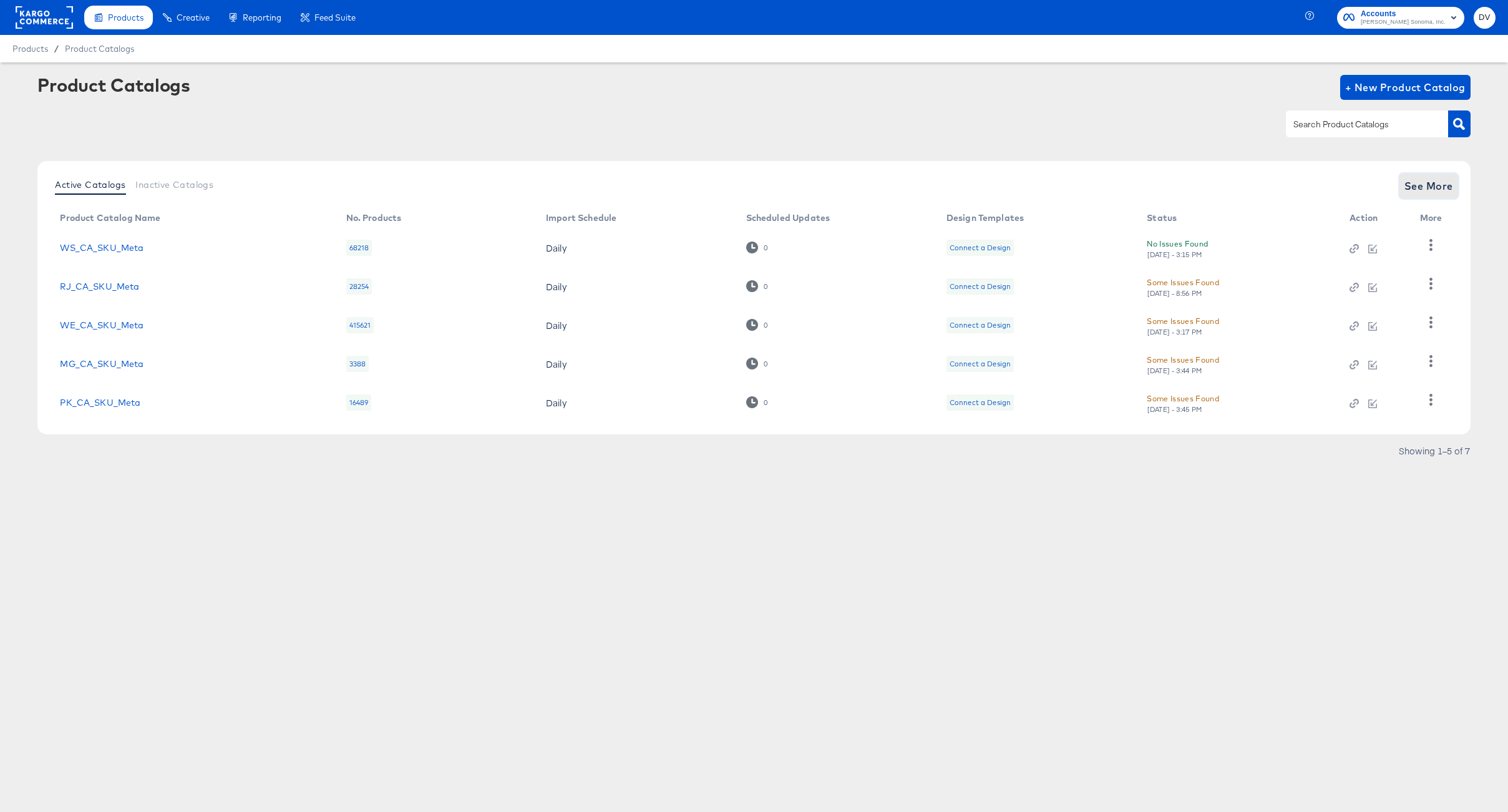
click at [1412, 188] on span "See More" at bounding box center [1429, 187] width 49 height 18
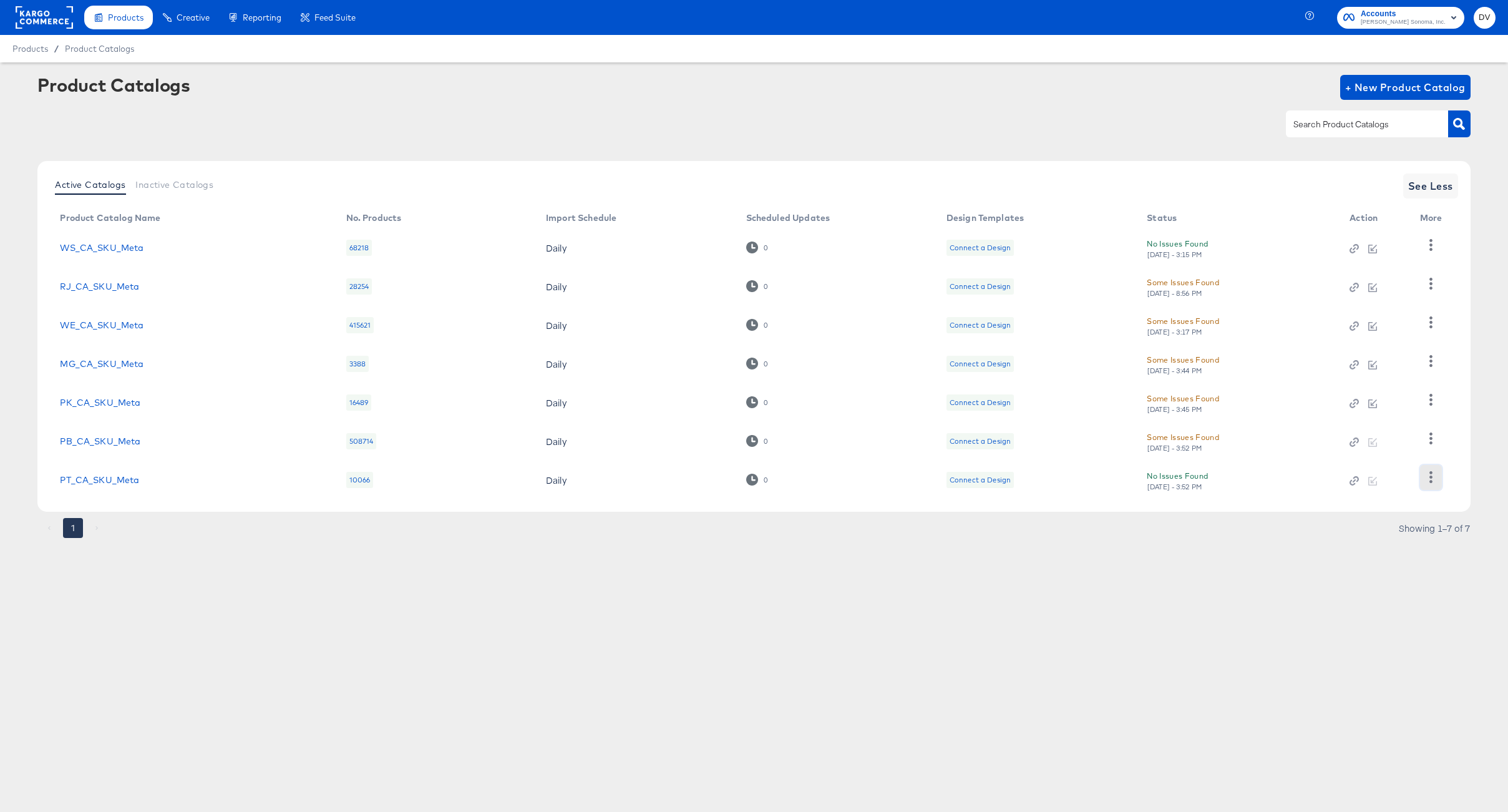
click at [1427, 482] on icon "button" at bounding box center [1432, 477] width 12 height 12
click at [1374, 421] on div "HUD Checks (Internal)" at bounding box center [1380, 415] width 125 height 20
click at [720, 663] on div "Products Creative Reporting Feed Suite Accounts Williams Sonoma, Inc. DV Produc…" at bounding box center [754, 406] width 1508 height 812
click at [1426, 441] on icon "button" at bounding box center [1432, 439] width 12 height 12
click at [1364, 357] on div "Business Manager" at bounding box center [1380, 356] width 125 height 20
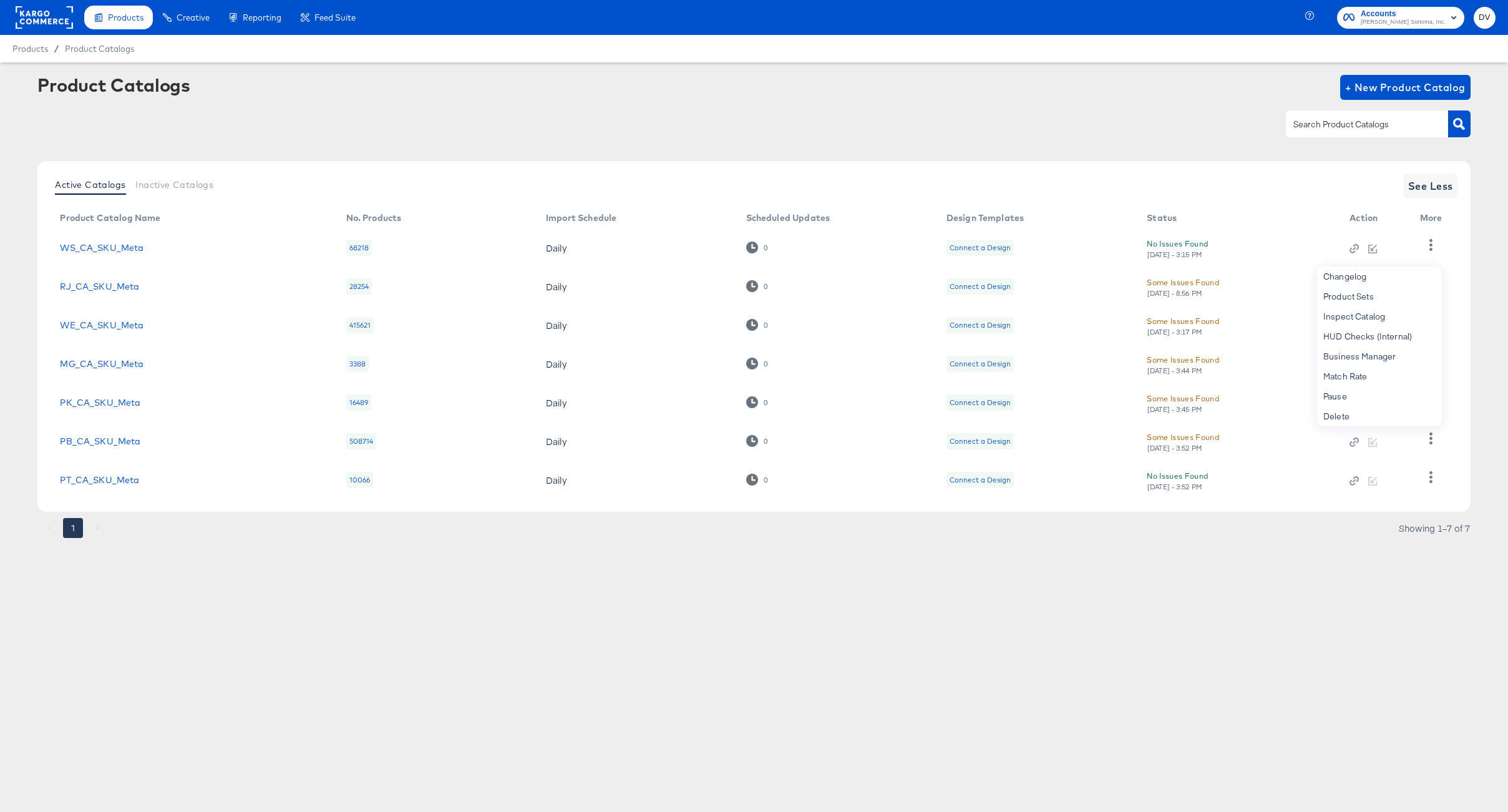
click at [734, 701] on div "Products Creative Reporting Feed Suite Accounts Williams Sonoma, Inc. DV Produc…" at bounding box center [754, 406] width 1508 height 812
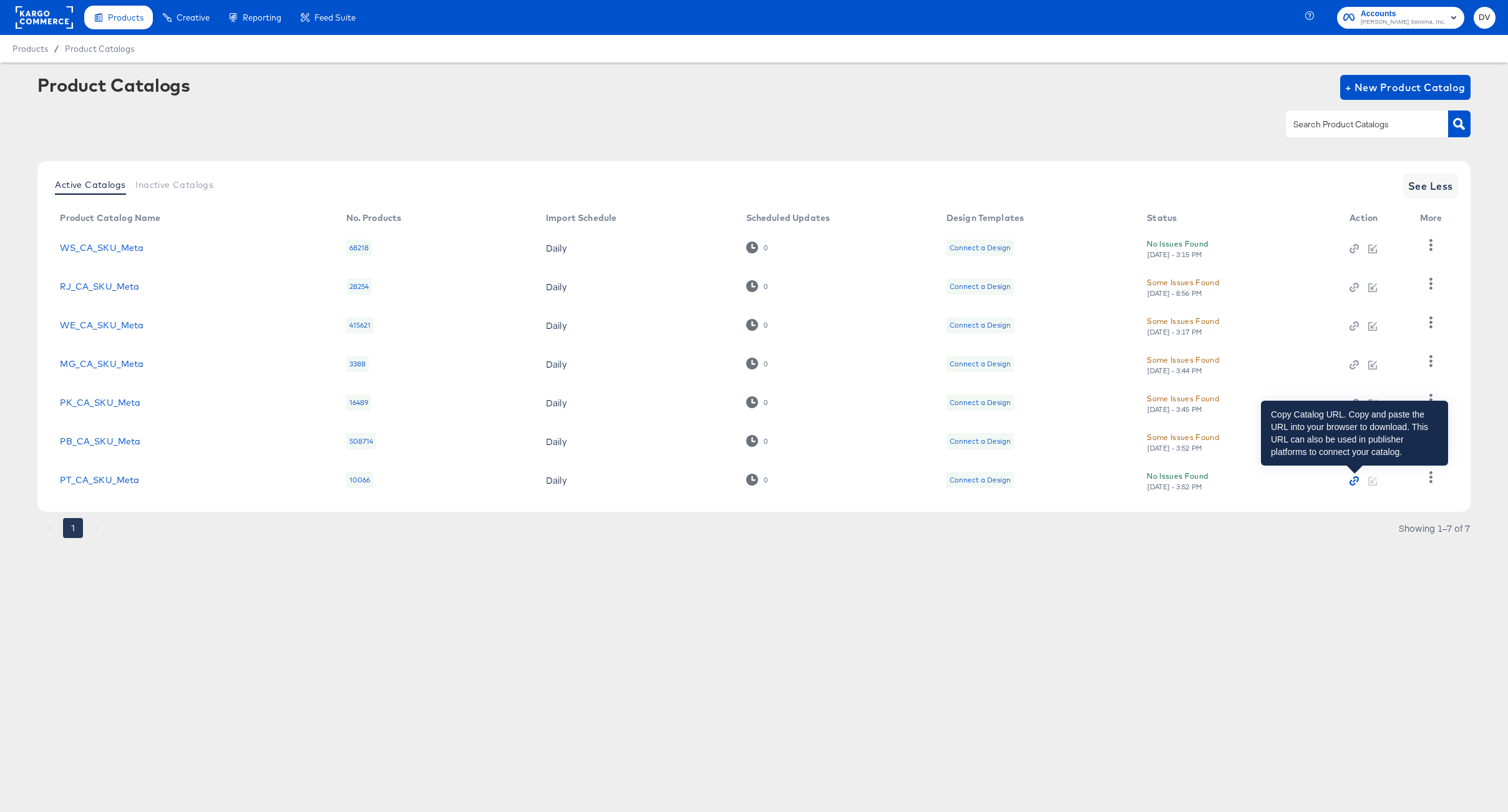
click at [1355, 477] on icon "button" at bounding box center [1356, 479] width 6 height 6
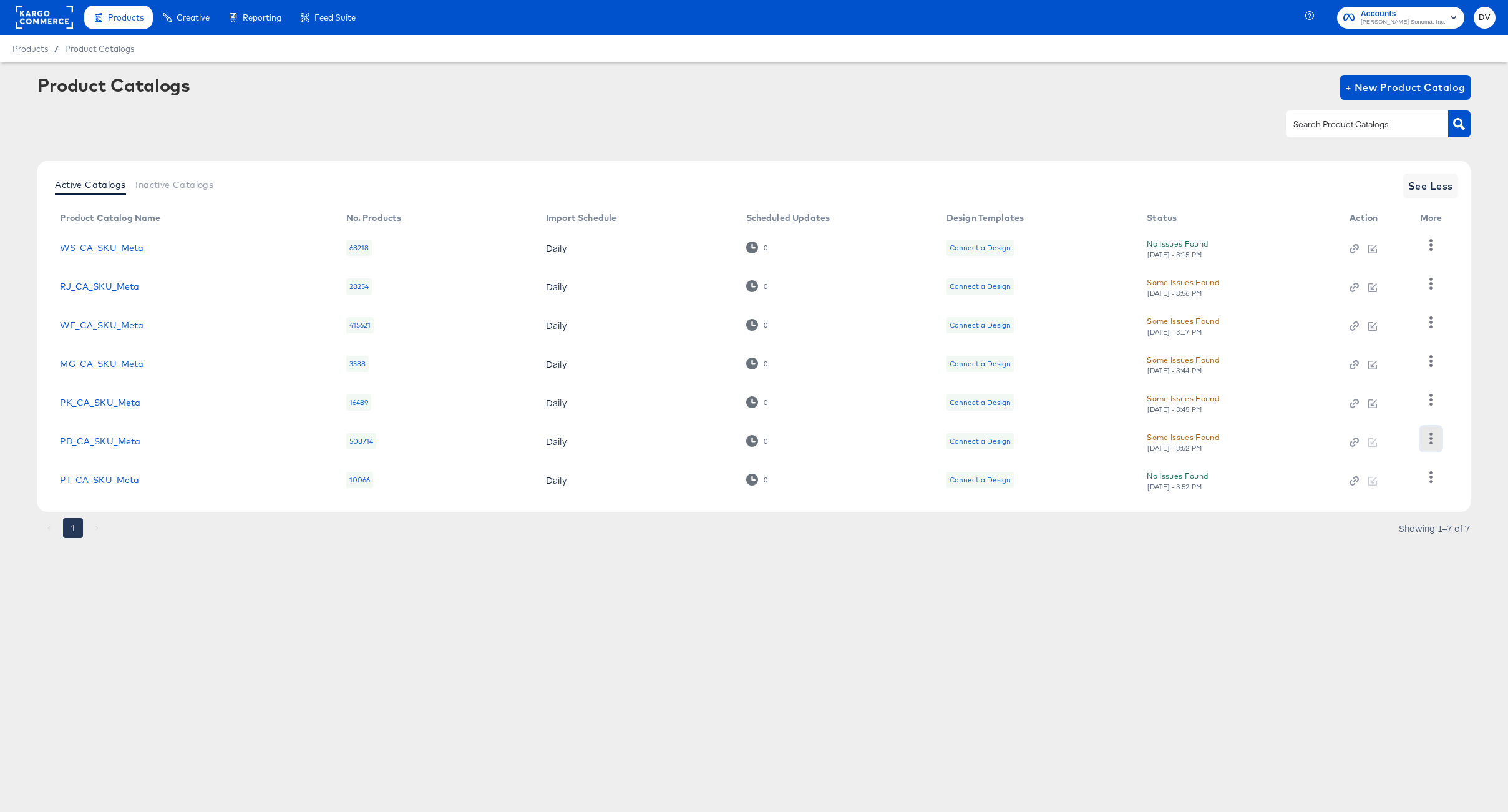
click at [1428, 437] on icon "button" at bounding box center [1432, 439] width 12 height 12
click at [1382, 361] on div "Business Manager" at bounding box center [1380, 356] width 125 height 20
click at [559, 655] on div "Products Creative Reporting Feed Suite Accounts Williams Sonoma, Inc. DV Produc…" at bounding box center [754, 406] width 1508 height 812
click at [1353, 482] on icon "button" at bounding box center [1354, 480] width 9 height 9
click at [342, 664] on div "Products Creative Reporting Feed Suite Accounts Williams Sonoma, Inc. DV Produc…" at bounding box center [754, 406] width 1508 height 812
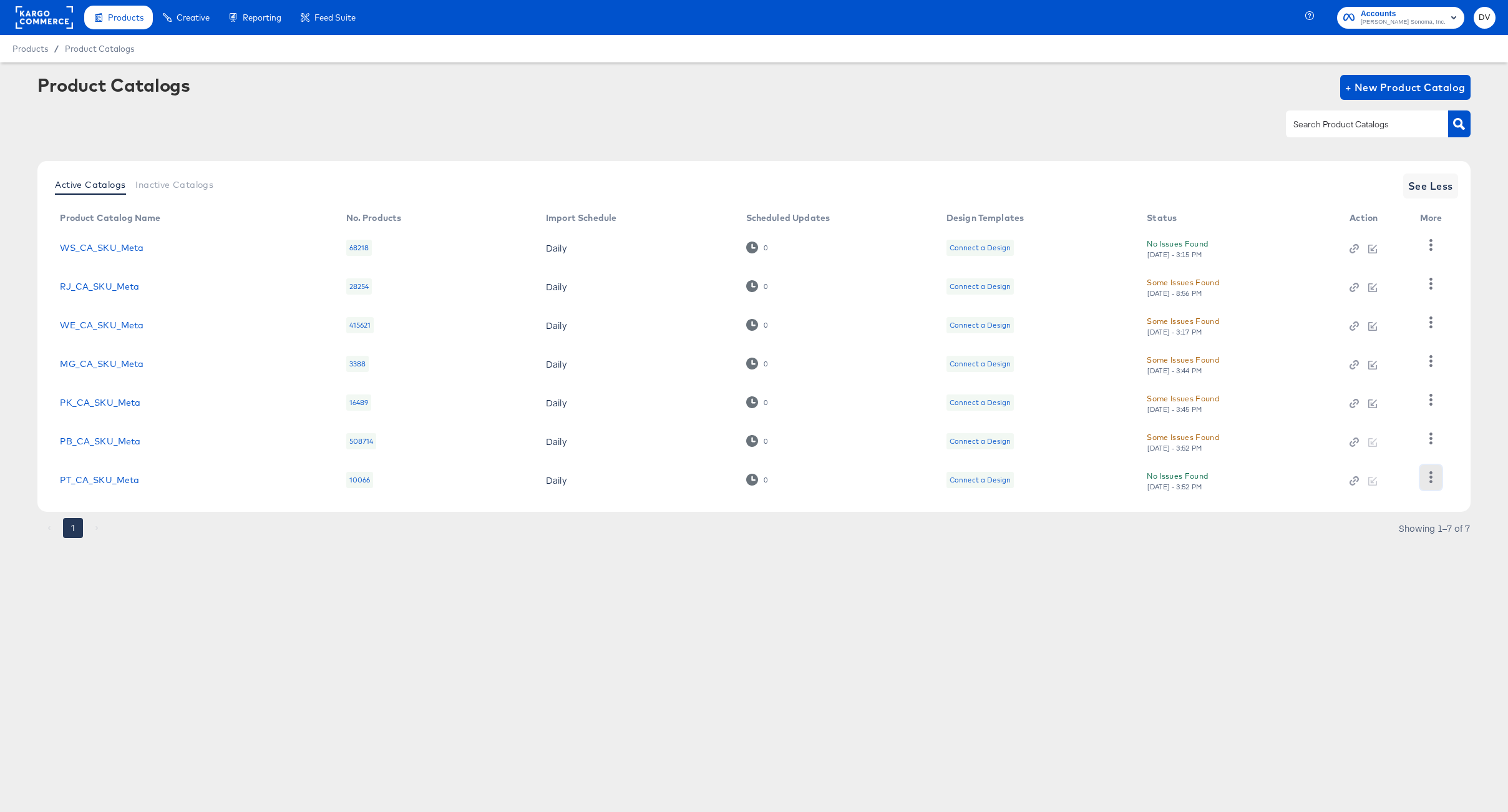
click at [1427, 480] on icon "button" at bounding box center [1432, 477] width 12 height 12
click at [1377, 414] on div "HUD Checks (Internal)" at bounding box center [1380, 415] width 125 height 20
click at [269, 574] on article "Product Catalogs + New Product Catalog Active Catalogs Inactive Catalogs See Le…" at bounding box center [754, 322] width 1508 height 519
click at [97, 477] on link "PT_CA_SKU_Meta" at bounding box center [99, 479] width 79 height 10
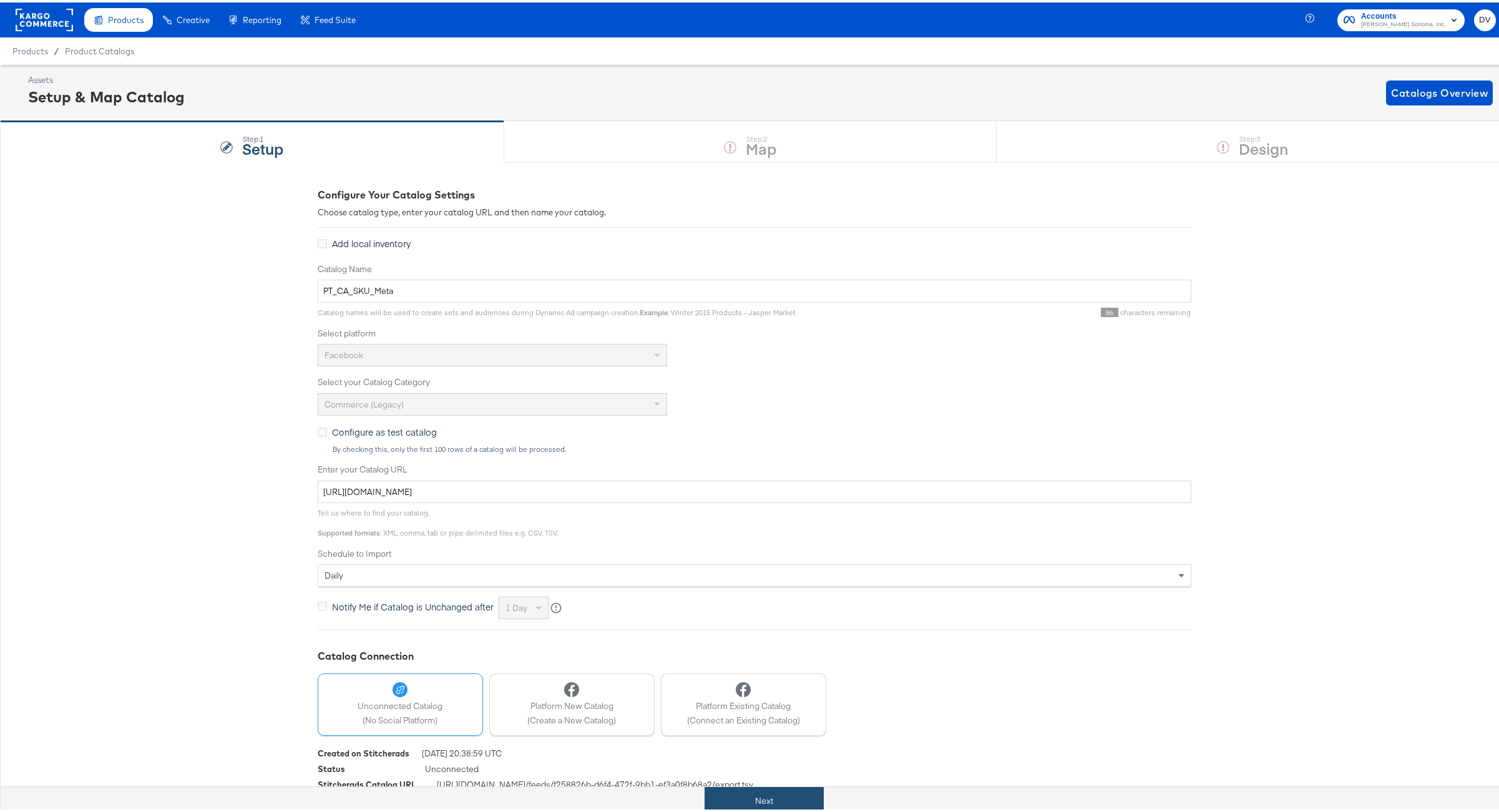
click at [800, 796] on button "Next" at bounding box center [764, 798] width 119 height 28
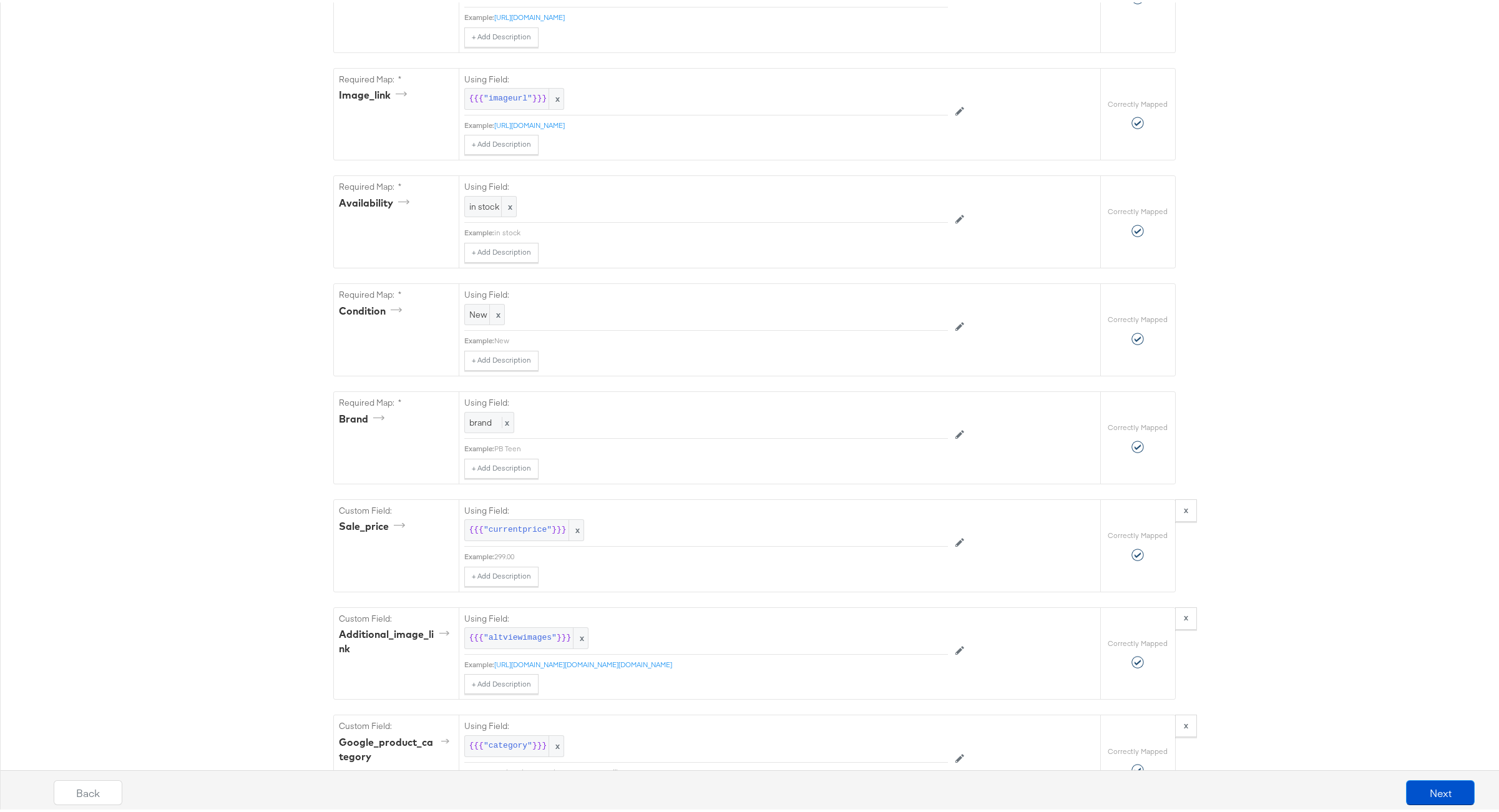
scroll to position [794, 0]
click at [501, 219] on span "x" at bounding box center [508, 208] width 15 height 21
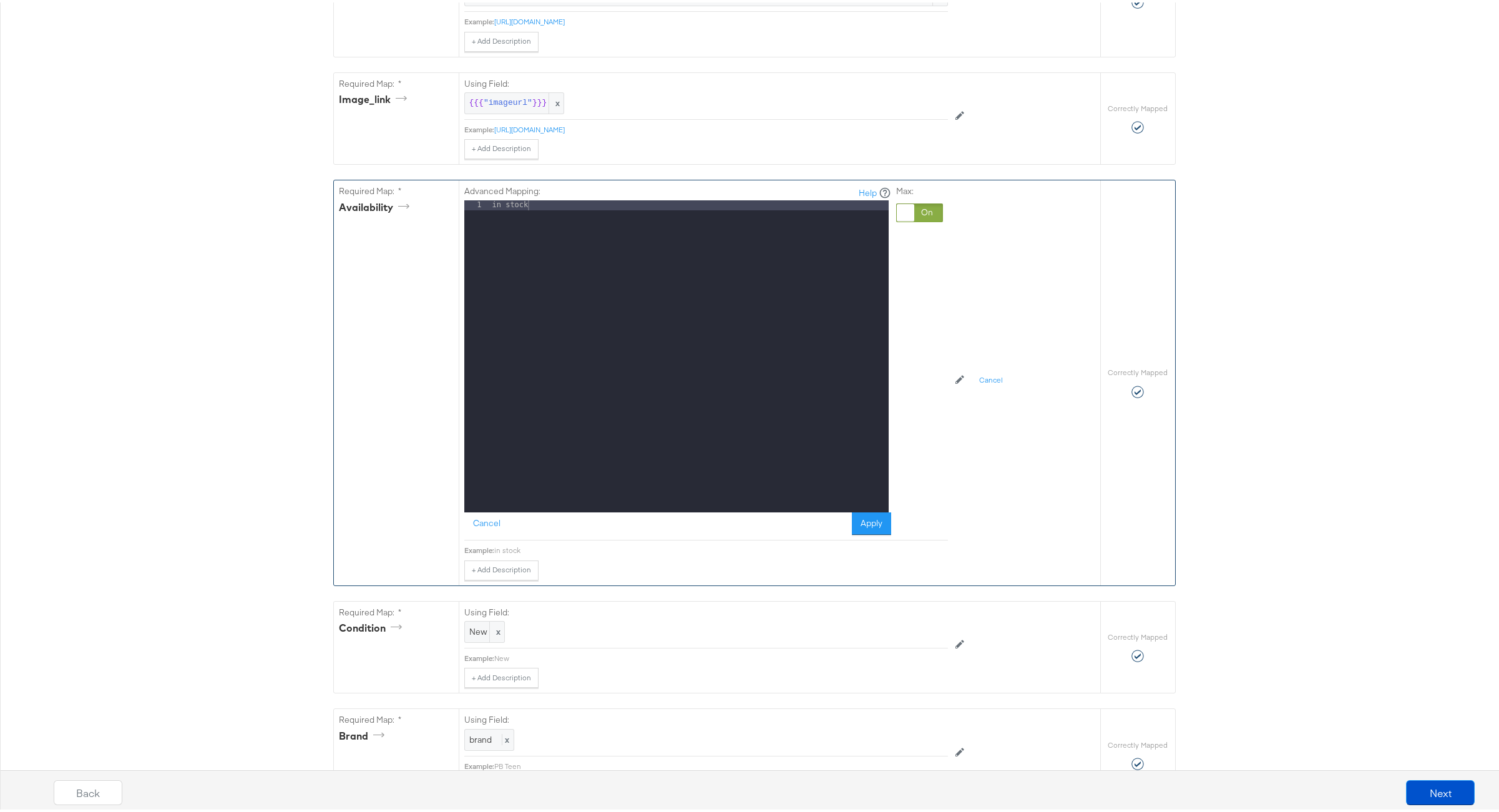
click at [501, 214] on div "in stock" at bounding box center [689, 363] width 399 height 332
click at [856, 532] on button "Apply" at bounding box center [872, 521] width 40 height 23
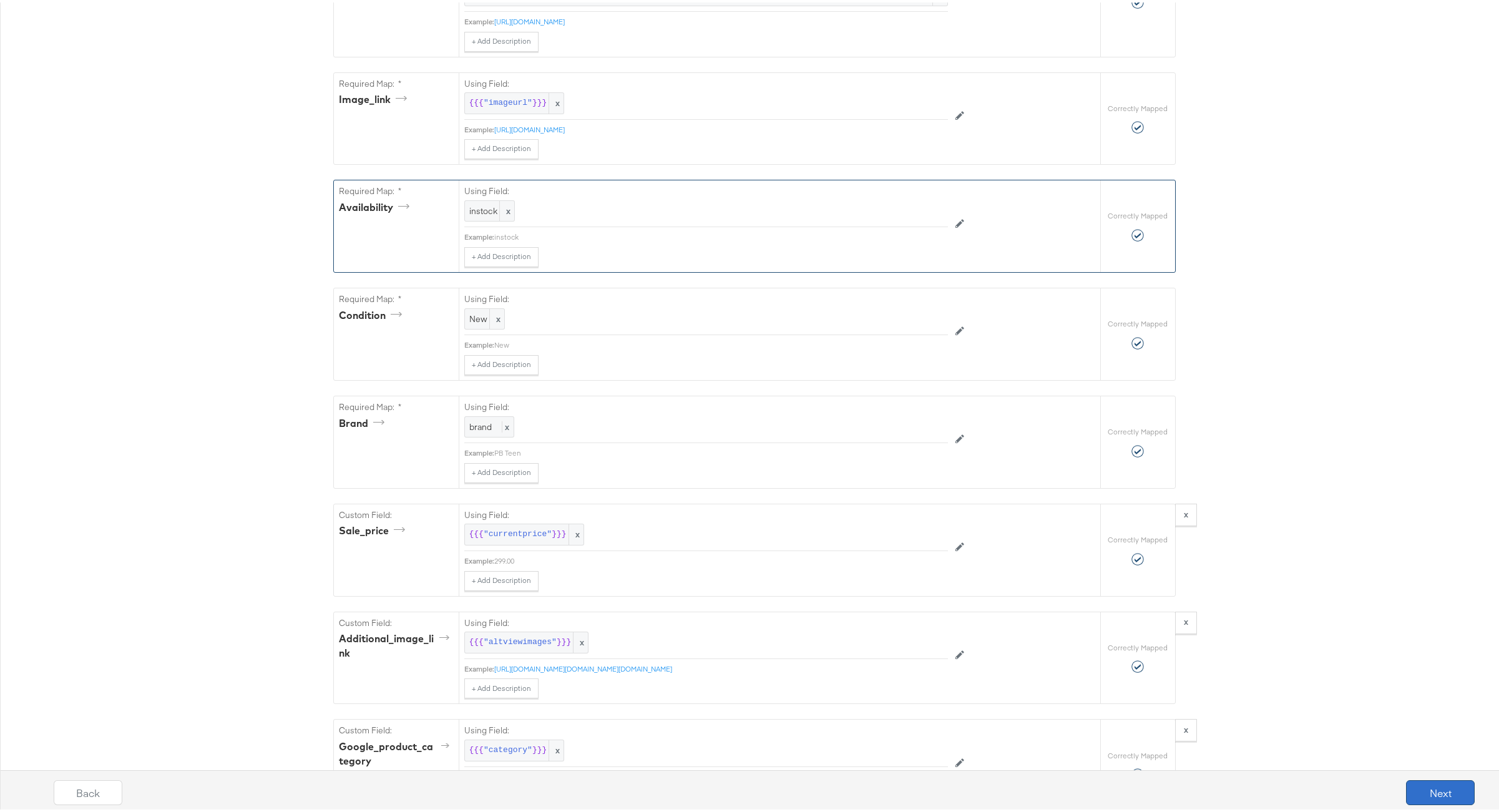
click at [1430, 788] on button "Next" at bounding box center [1439, 789] width 68 height 25
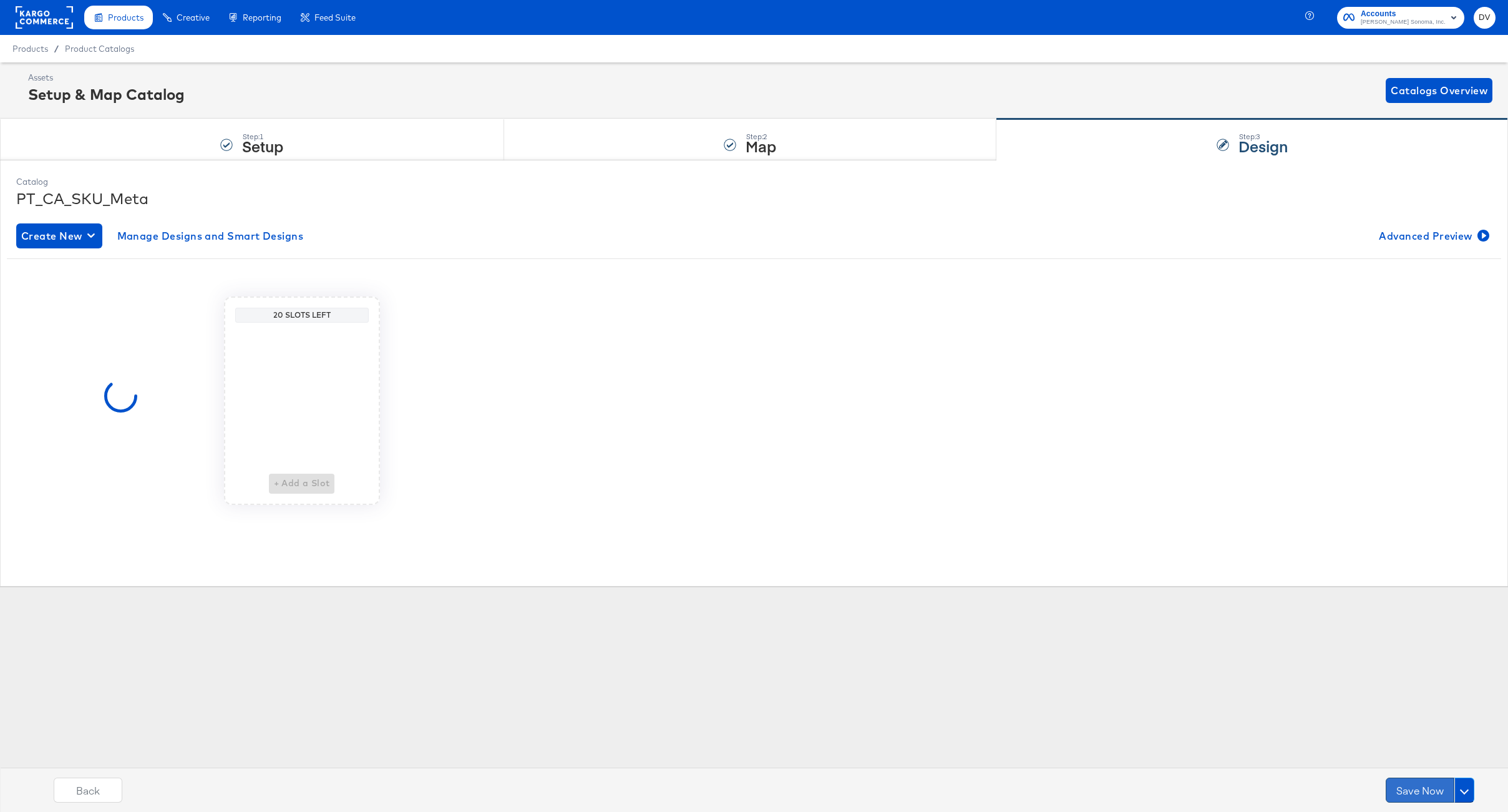
click at [1422, 789] on button "Save Now" at bounding box center [1420, 789] width 69 height 25
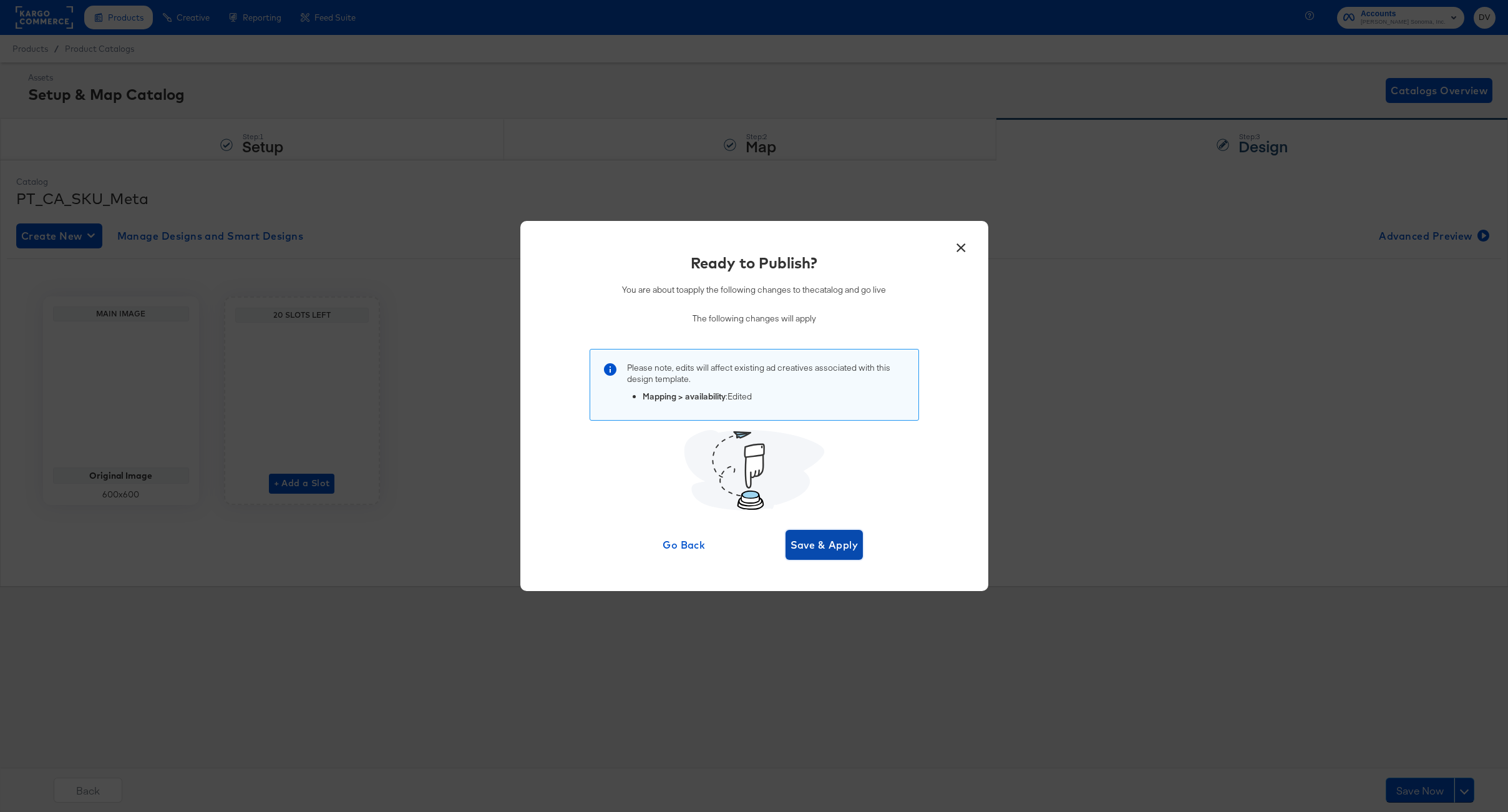
click at [851, 554] on button "Save & Apply" at bounding box center [824, 545] width 78 height 30
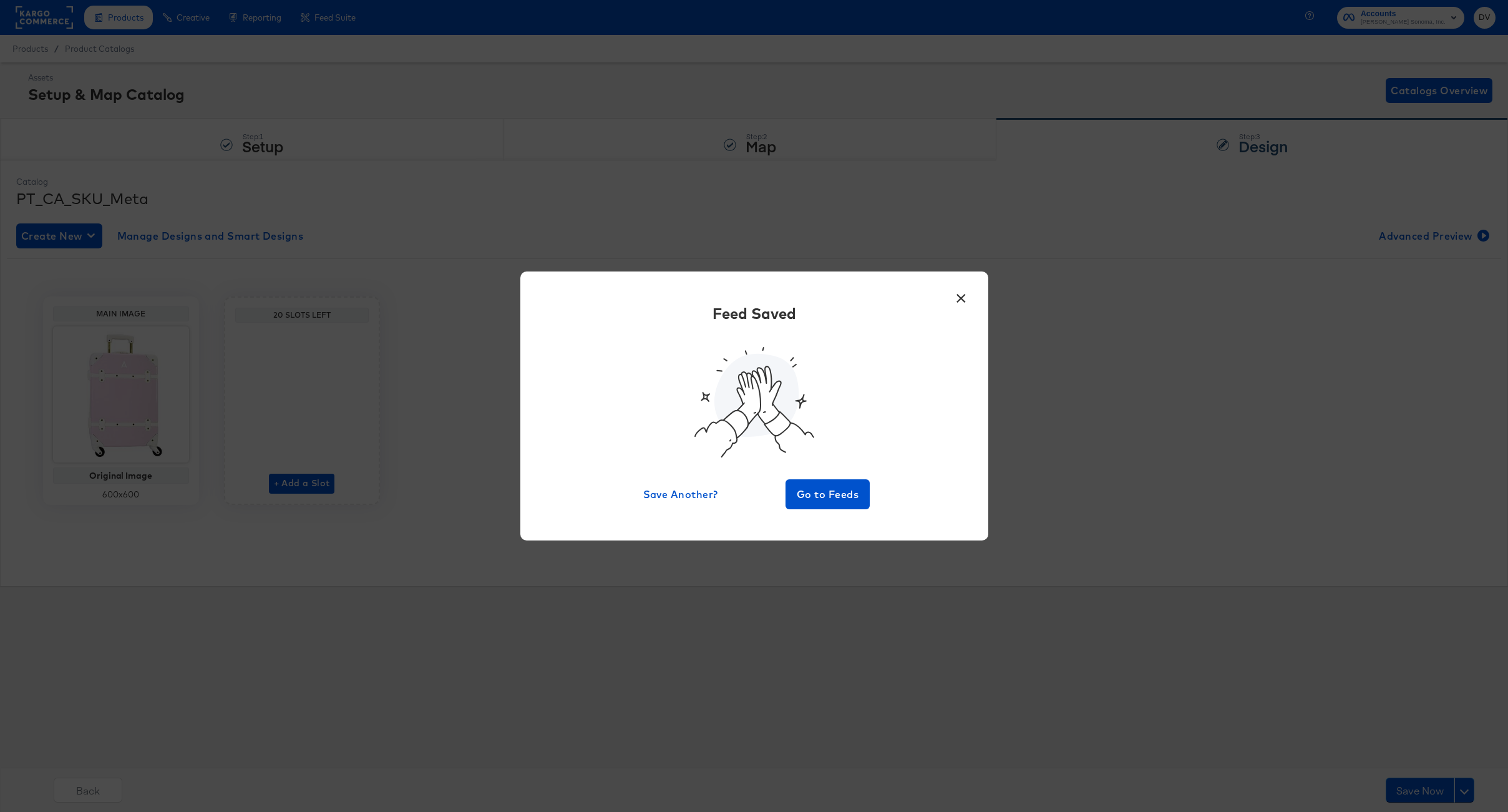
click at [843, 509] on div "× Feed Saved Save Another? Go to Feeds" at bounding box center [754, 405] width 468 height 268
click at [838, 496] on span "Go to Feeds" at bounding box center [827, 494] width 74 height 18
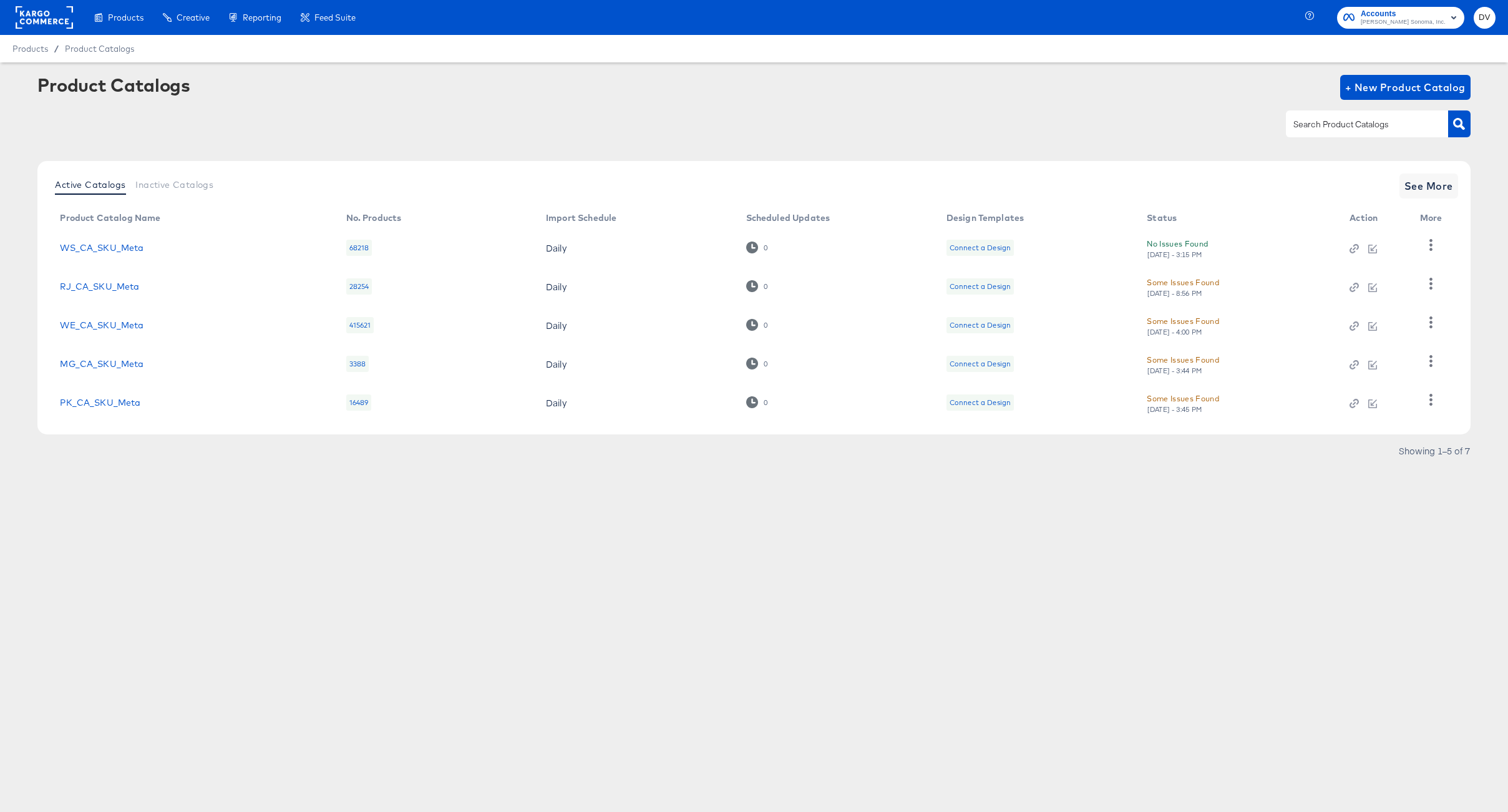
click at [765, 566] on div "Products Creative Reporting Feed Suite Accounts [PERSON_NAME] Sonoma, Inc. DV P…" at bounding box center [754, 406] width 1508 height 812
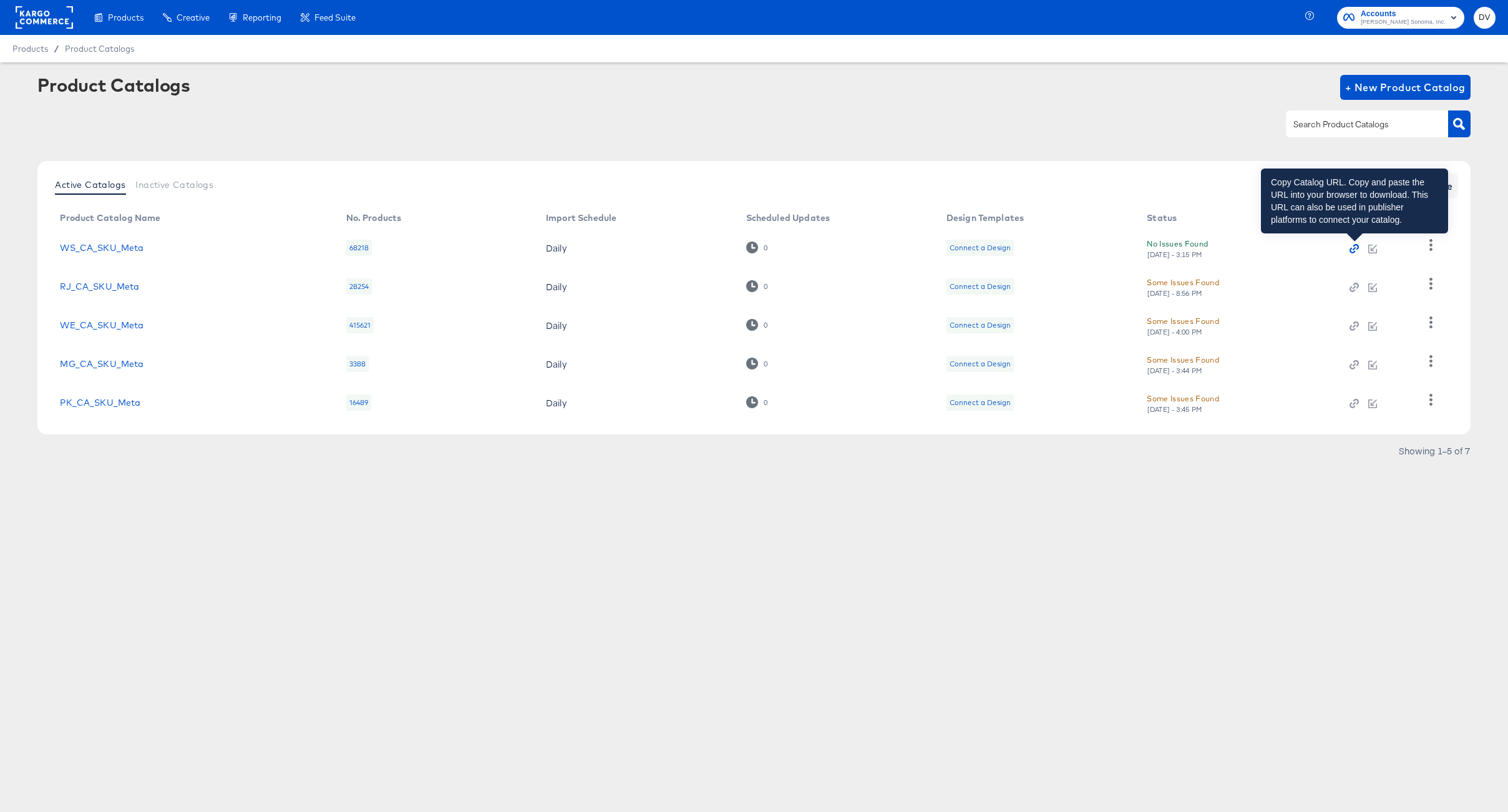
click at [1350, 248] on icon "button" at bounding box center [1354, 248] width 9 height 9
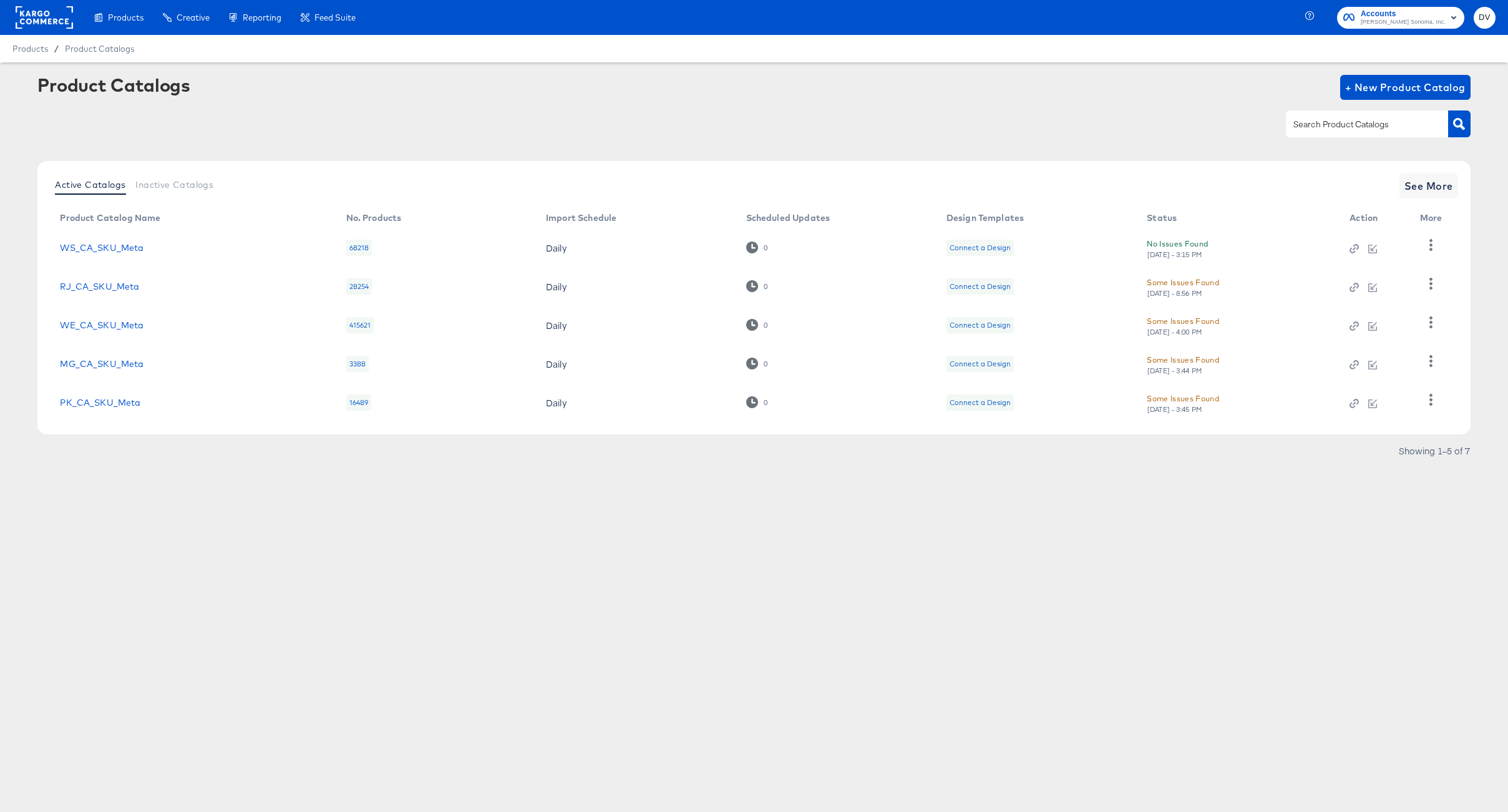
click at [349, 534] on div "Products Creative Reporting Feed Suite Accounts [PERSON_NAME] Sonoma, Inc. DV P…" at bounding box center [754, 406] width 1508 height 812
click at [96, 328] on link "WE_CA_SKU_Meta" at bounding box center [101, 325] width 83 height 10
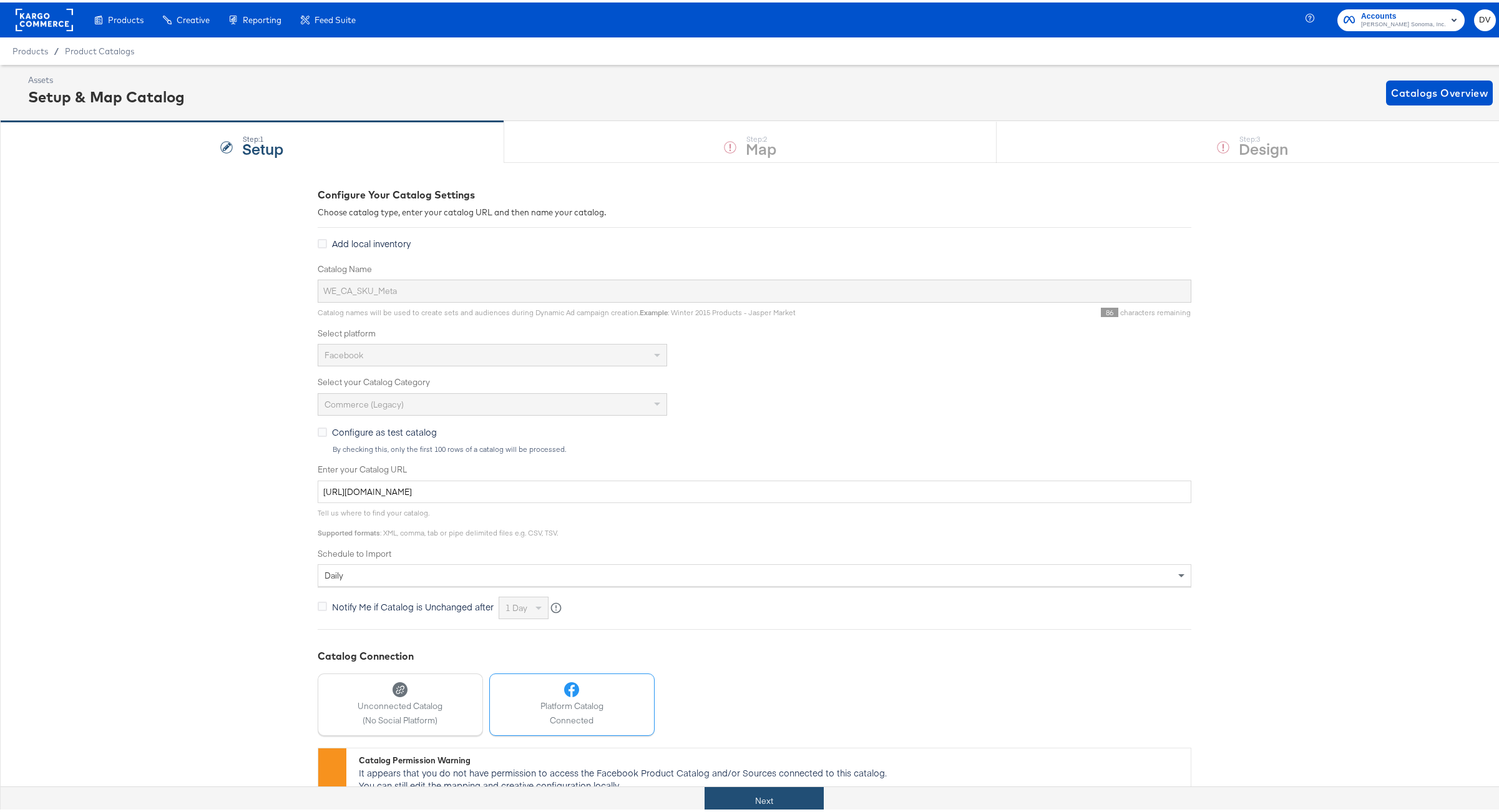
click at [786, 796] on button "Next" at bounding box center [764, 798] width 119 height 28
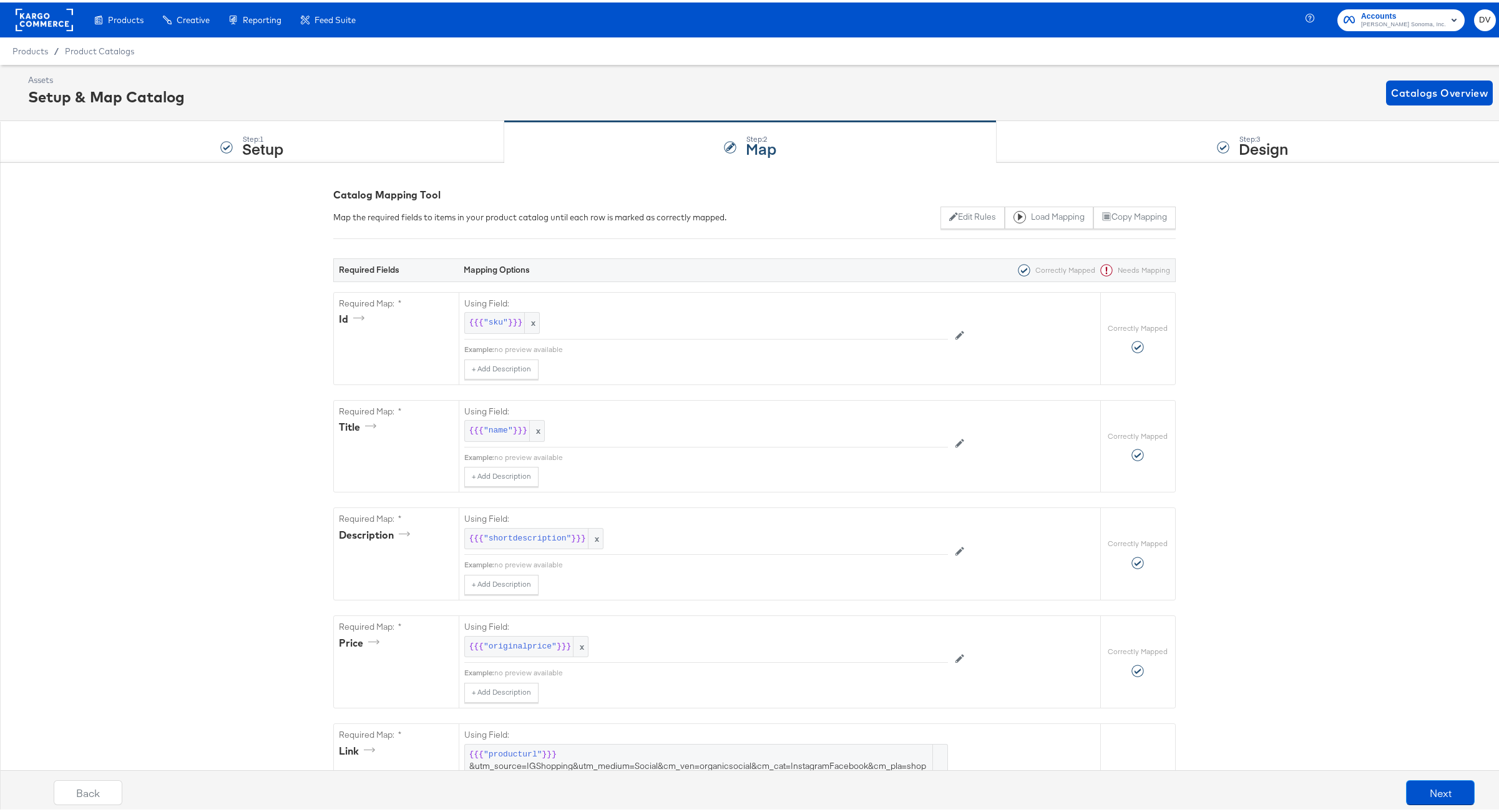
click at [1078, 140] on div "Step: 3 Design" at bounding box center [1252, 139] width 511 height 41
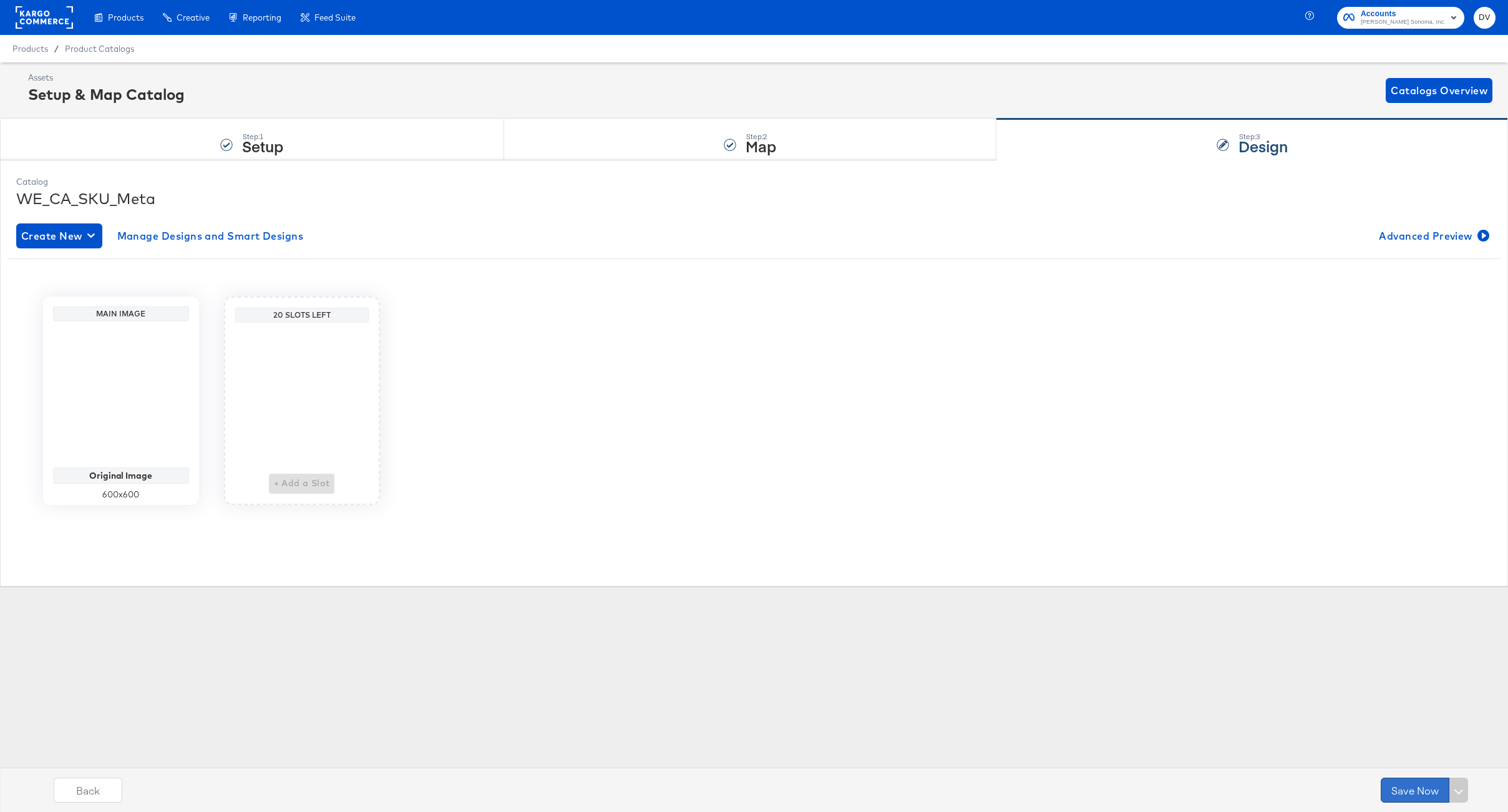
click at [1421, 785] on button "Save Now" at bounding box center [1415, 789] width 69 height 25
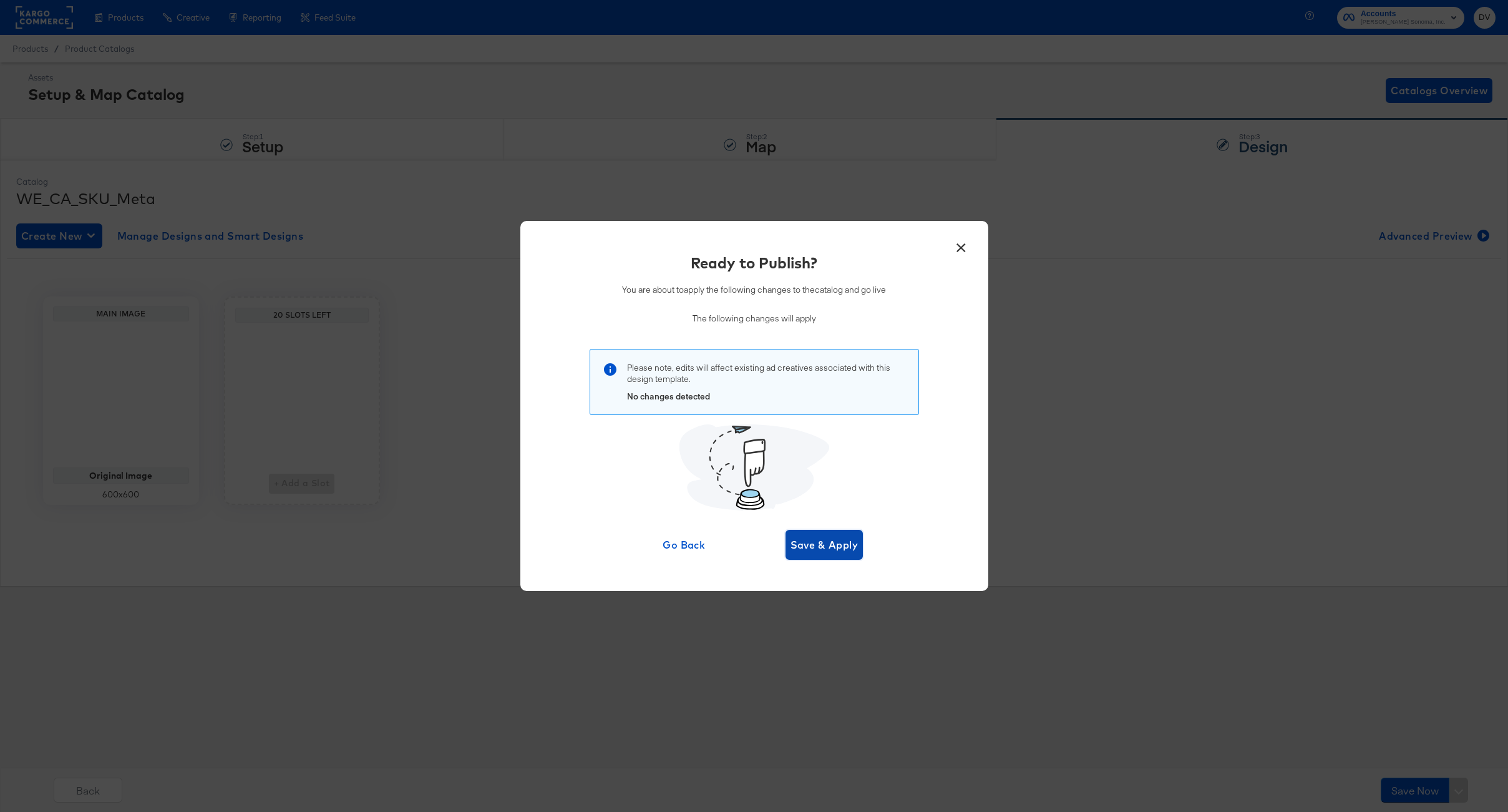
click at [836, 545] on span "Save & Apply" at bounding box center [824, 545] width 69 height 18
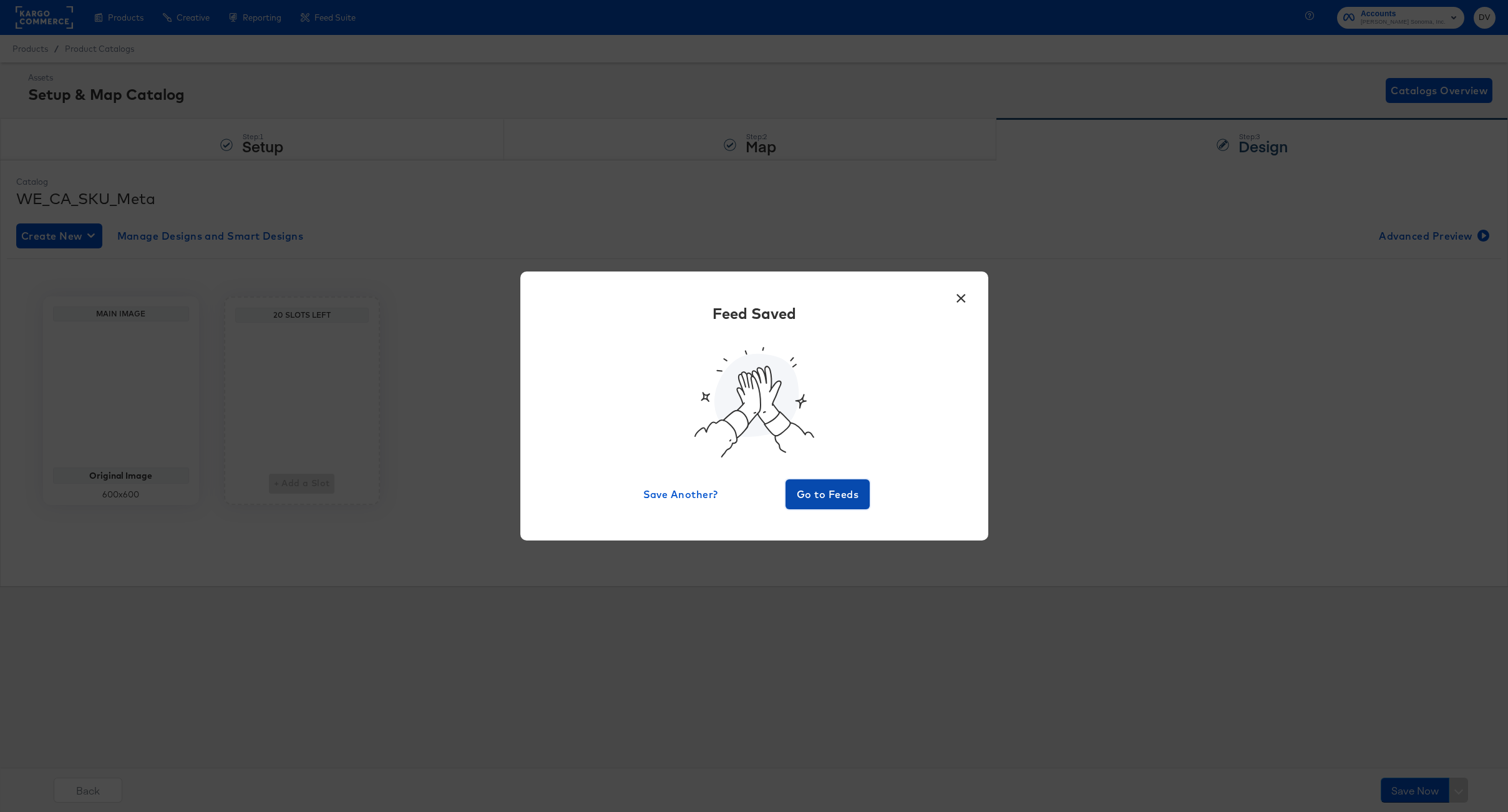
click at [828, 499] on span "Go to Feeds" at bounding box center [827, 494] width 74 height 18
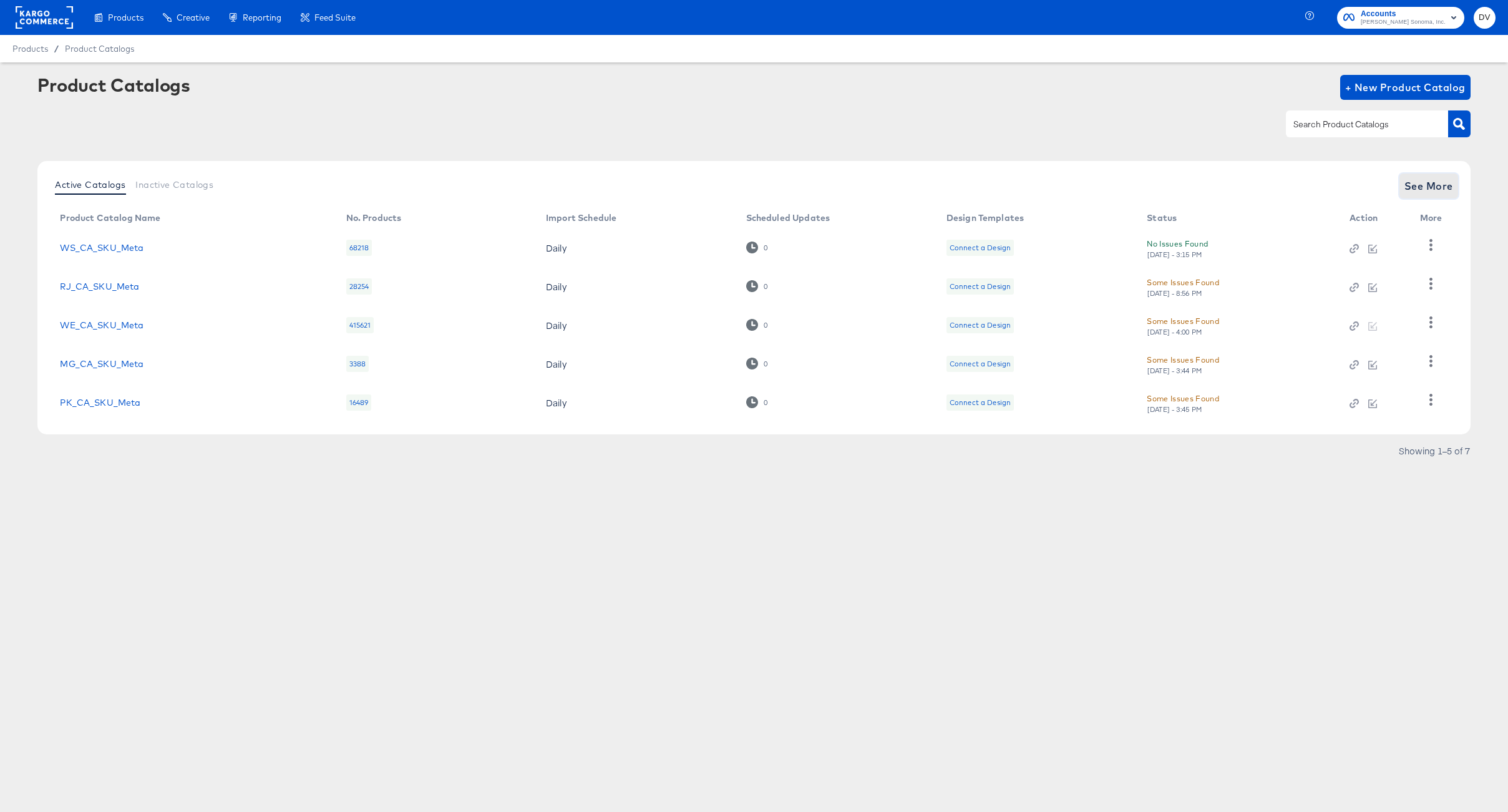
click at [1410, 188] on span "See More" at bounding box center [1429, 187] width 49 height 18
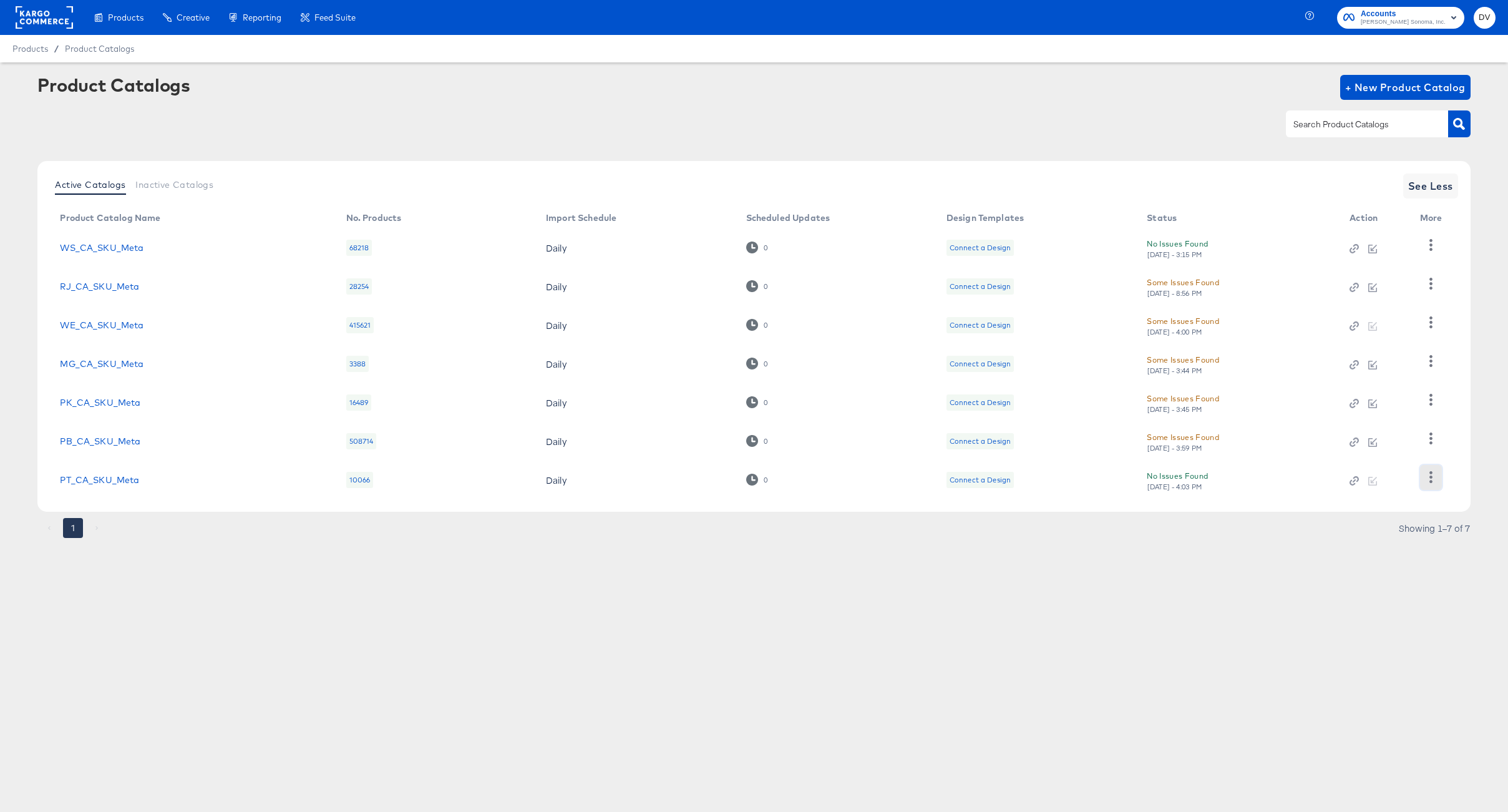
click at [1434, 483] on button "button" at bounding box center [1432, 476] width 22 height 25
click at [1388, 418] on div "HUD Checks (Internal)" at bounding box center [1380, 415] width 125 height 20
click at [698, 707] on div "Products Creative Reporting Feed Suite Accounts [PERSON_NAME] Sonoma, Inc. DV P…" at bounding box center [754, 406] width 1508 height 812
click at [1427, 328] on icon "button" at bounding box center [1432, 323] width 12 height 12
click at [1394, 310] on div "Business Manager" at bounding box center [1380, 305] width 125 height 20
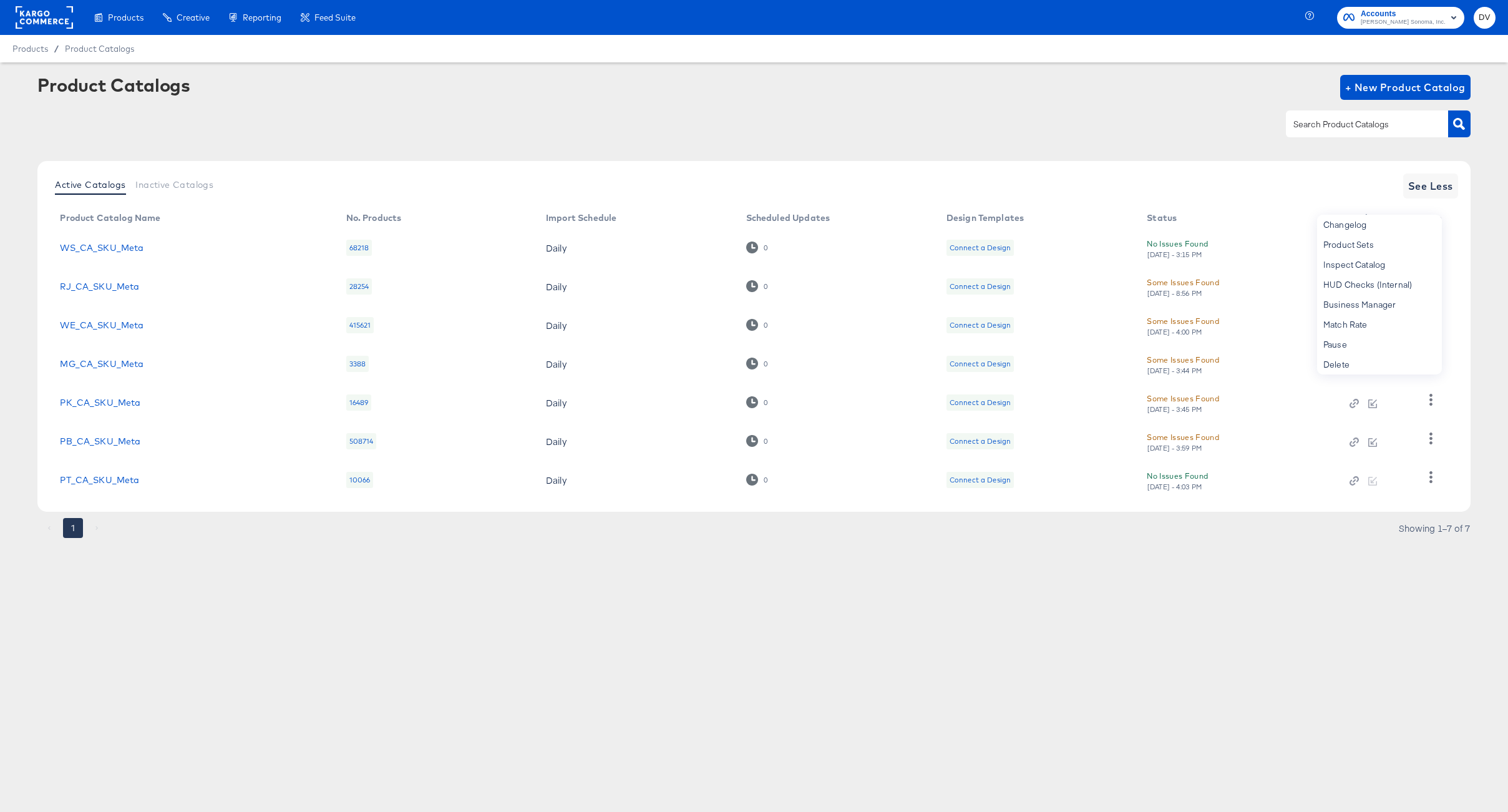
click at [895, 683] on div "Products Creative Reporting Feed Suite Accounts [PERSON_NAME] Sonoma, Inc. DV P…" at bounding box center [754, 406] width 1508 height 812
click at [1427, 442] on icon "button" at bounding box center [1432, 439] width 12 height 12
click at [1364, 359] on div "Business Manager" at bounding box center [1380, 356] width 125 height 20
click at [823, 552] on article "Product Catalogs + New Product Catalog Active Catalogs Inactive Catalogs See Le…" at bounding box center [754, 322] width 1508 height 519
click at [1429, 319] on icon "button" at bounding box center [1432, 323] width 12 height 12
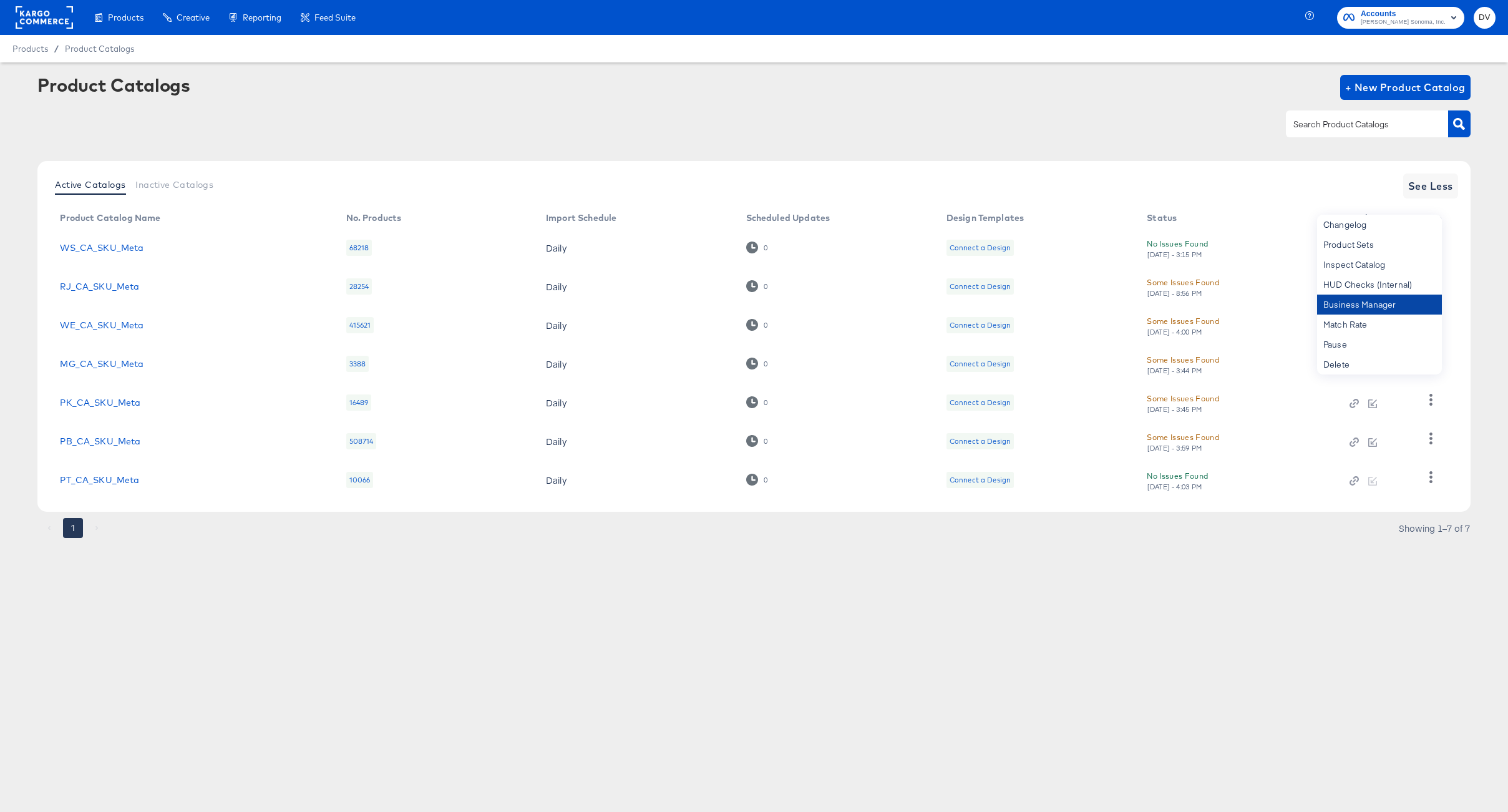
click at [1378, 310] on div "Business Manager" at bounding box center [1380, 305] width 125 height 20
click at [1046, 56] on div "Products / Product Catalogs" at bounding box center [754, 49] width 1508 height 28
click at [1436, 244] on icon "button" at bounding box center [1432, 245] width 12 height 12
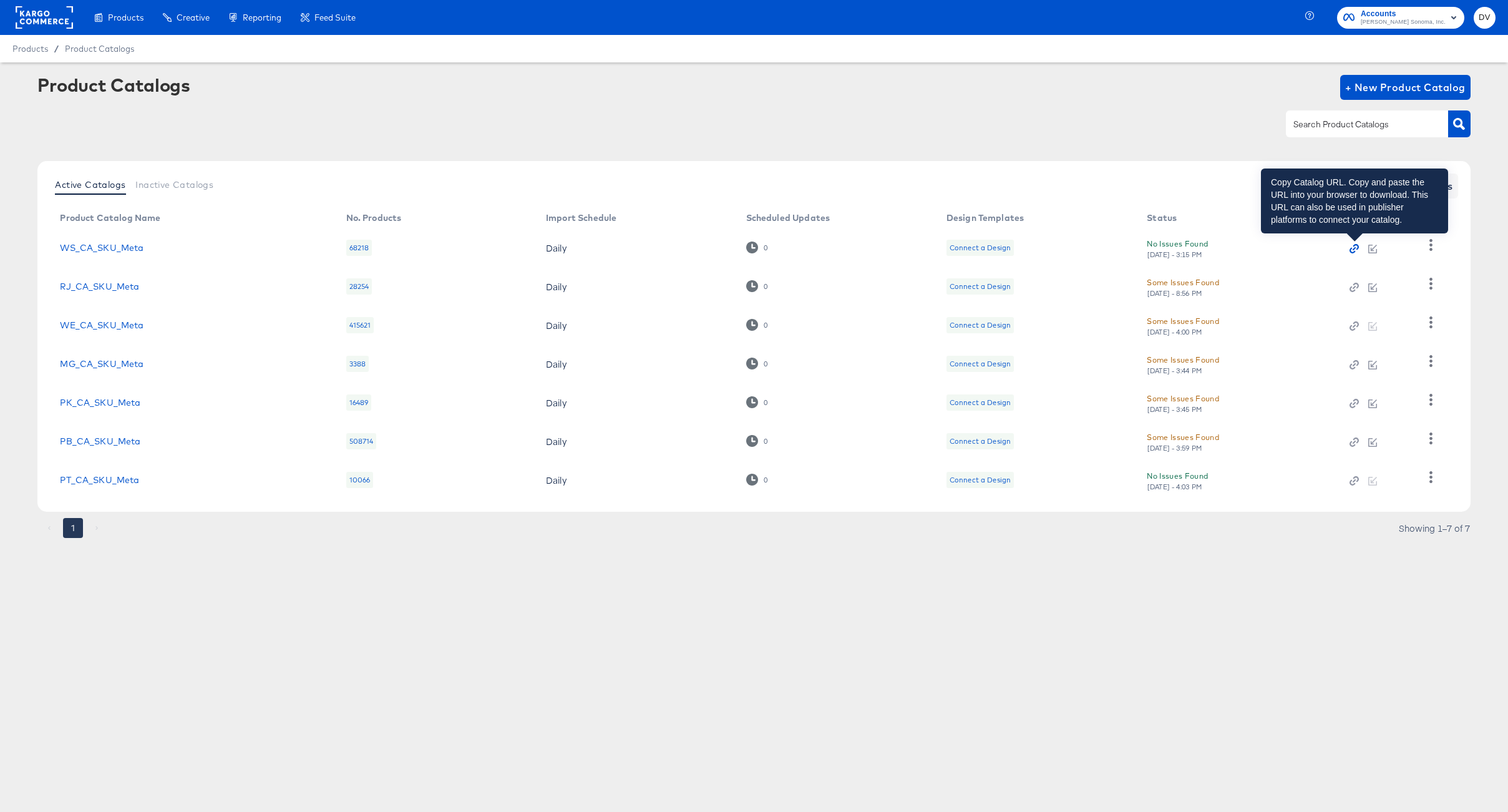
click at [1351, 246] on icon "button" at bounding box center [1354, 248] width 9 height 9
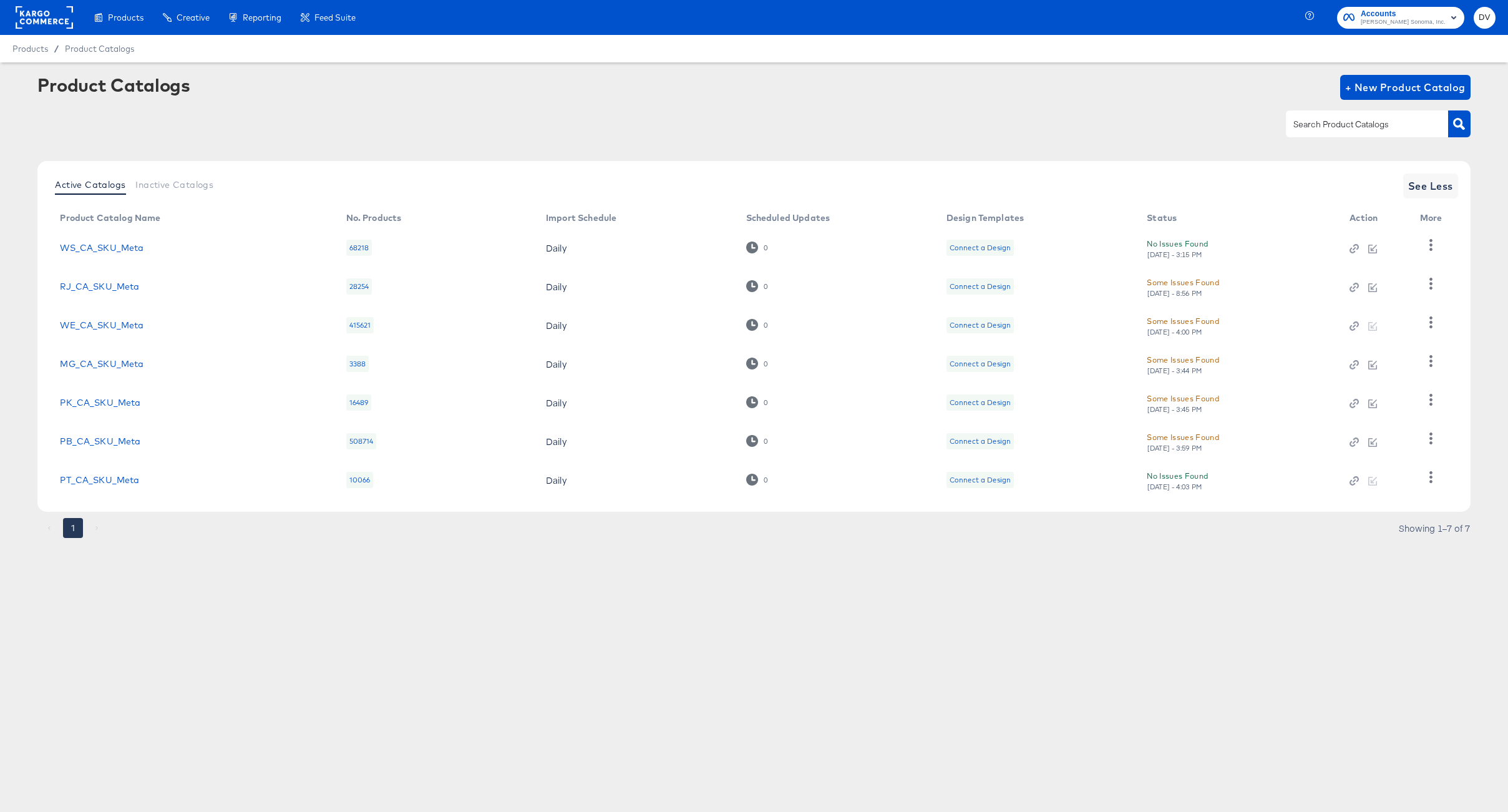
click at [428, 615] on div "Products Creative Reporting Feed Suite Accounts [PERSON_NAME] Sonoma, Inc. DV P…" at bounding box center [754, 406] width 1508 height 812
click at [116, 485] on td "PT_CA_SKU_Meta" at bounding box center [193, 479] width 286 height 39
click at [117, 477] on link "PT_CA_SKU_Meta" at bounding box center [99, 479] width 79 height 10
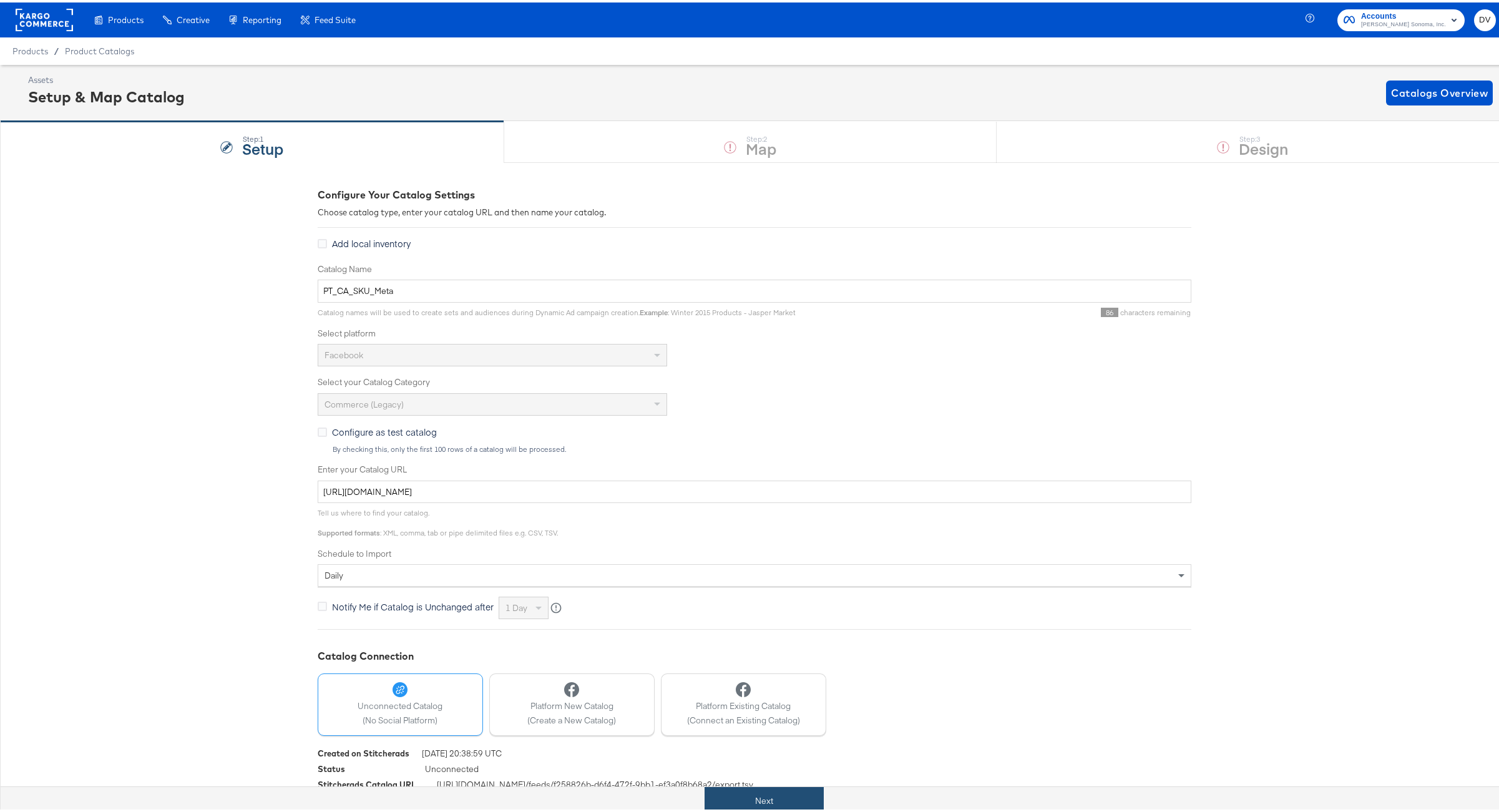
click at [794, 794] on button "Next" at bounding box center [764, 798] width 119 height 28
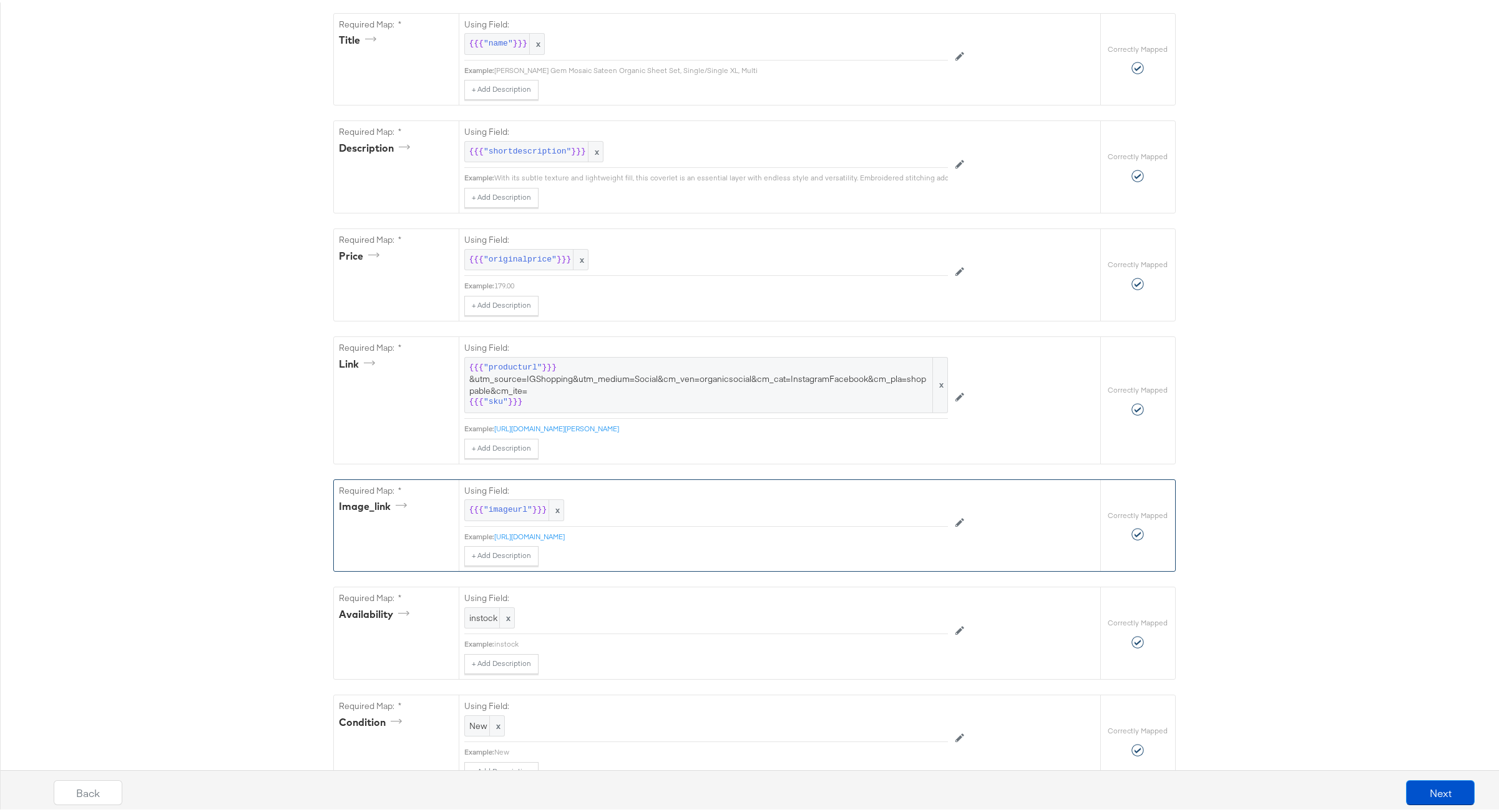
scroll to position [395, 0]
click at [477, 613] on span "instock" at bounding box center [489, 608] width 41 height 12
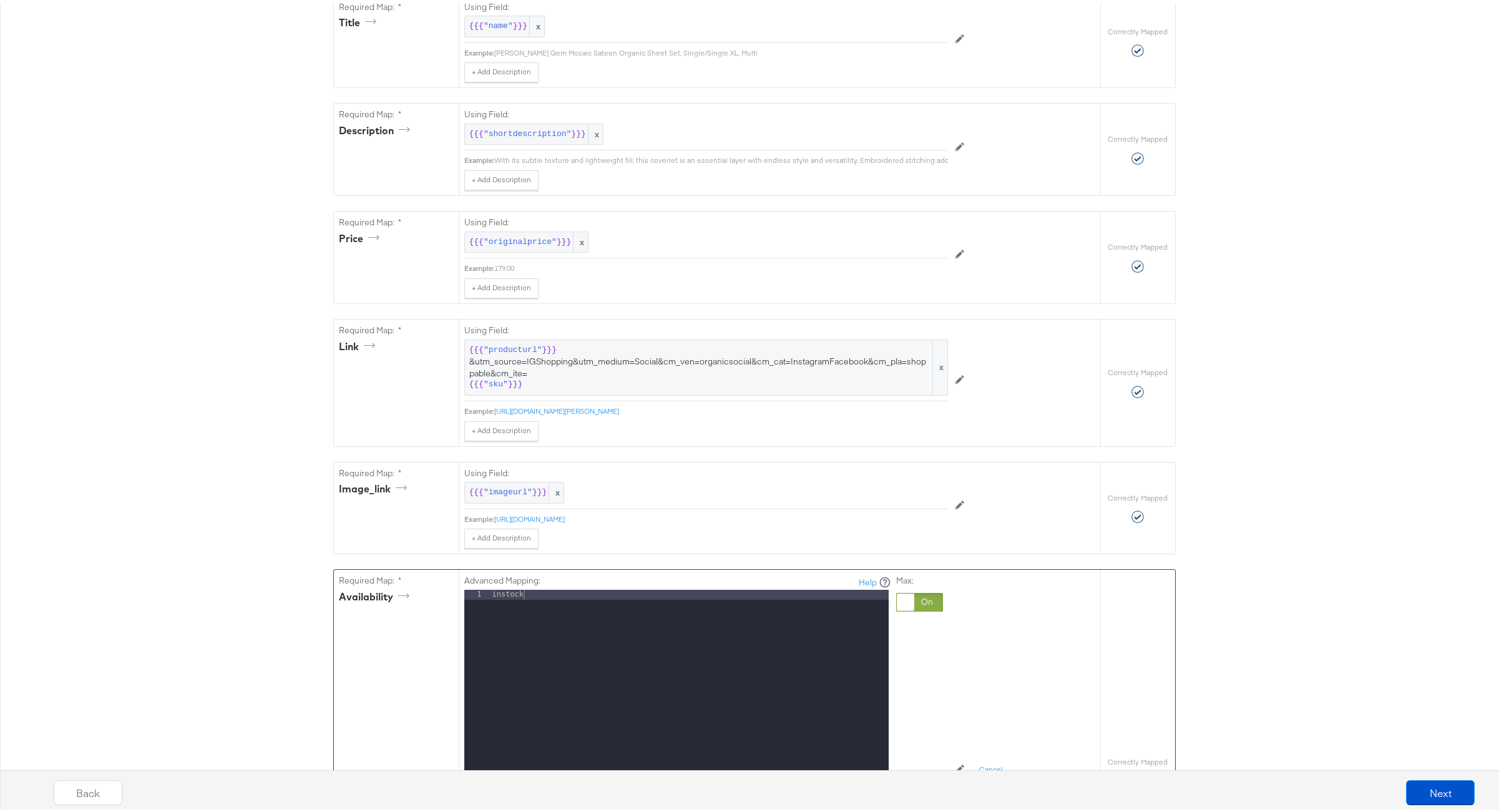
scroll to position [717, 0]
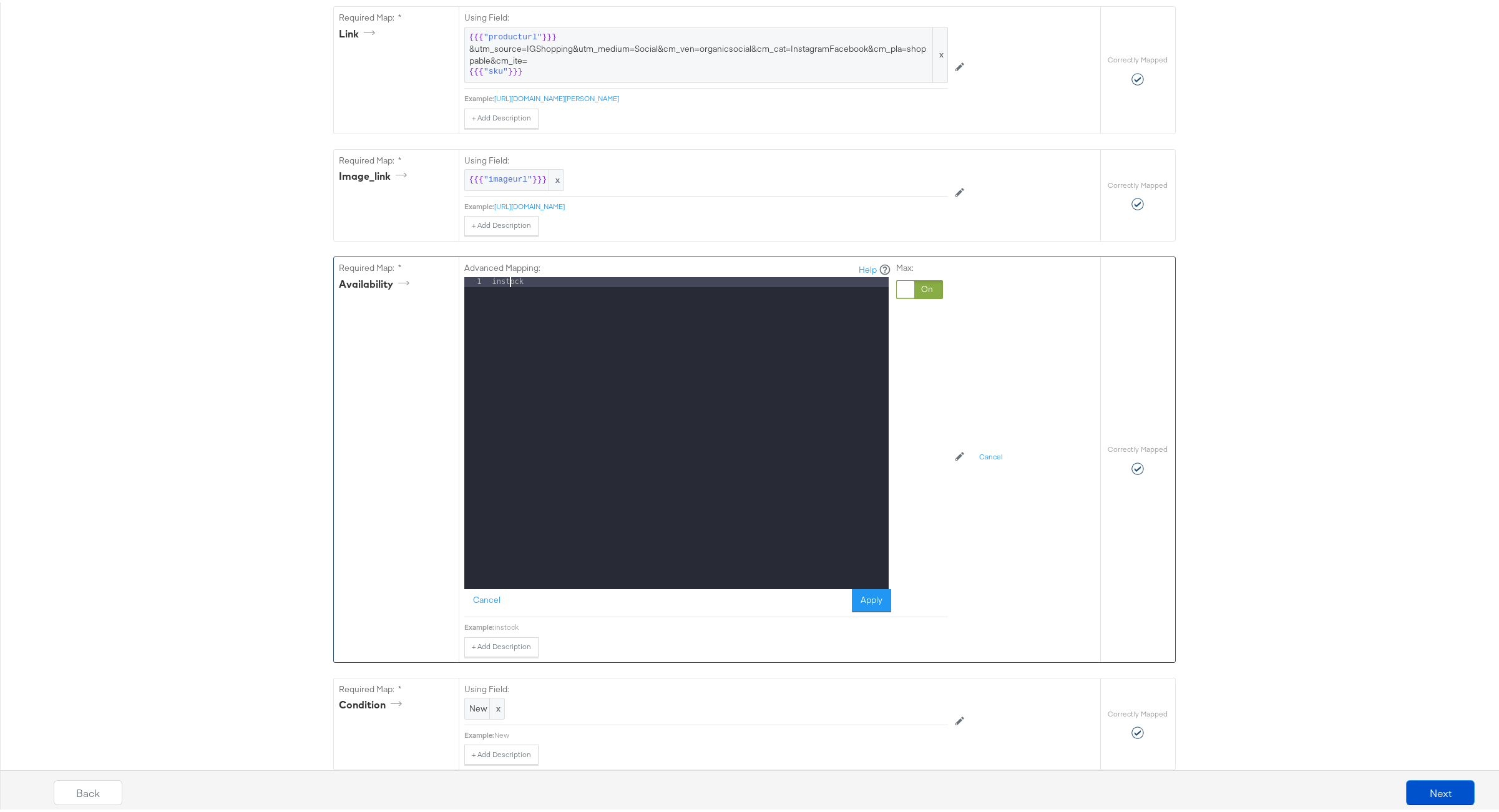
click at [504, 303] on div "instock" at bounding box center [689, 441] width 399 height 332
click at [875, 609] on button "Apply" at bounding box center [872, 598] width 40 height 23
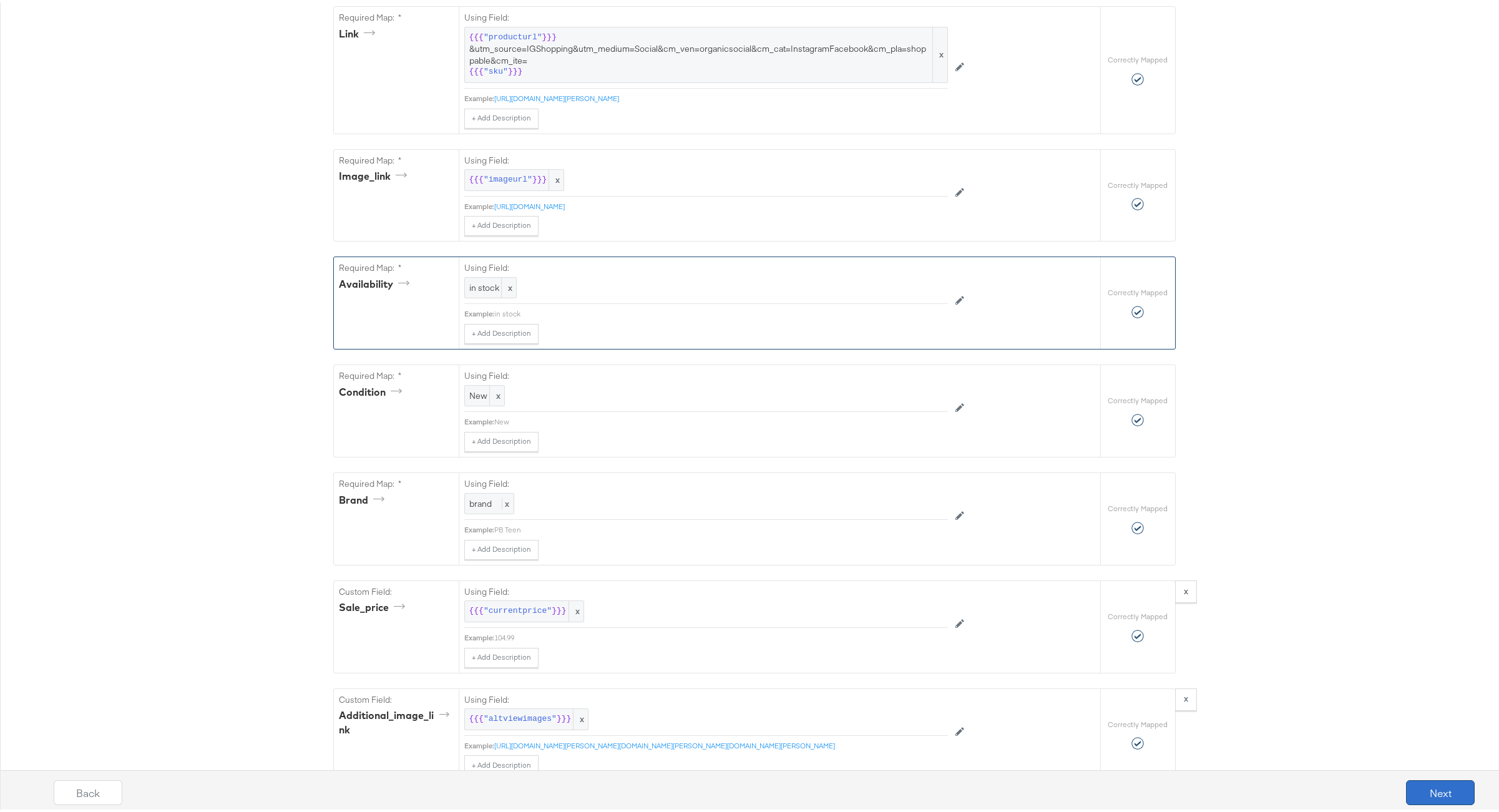
click at [1410, 790] on button "Next" at bounding box center [1439, 789] width 68 height 25
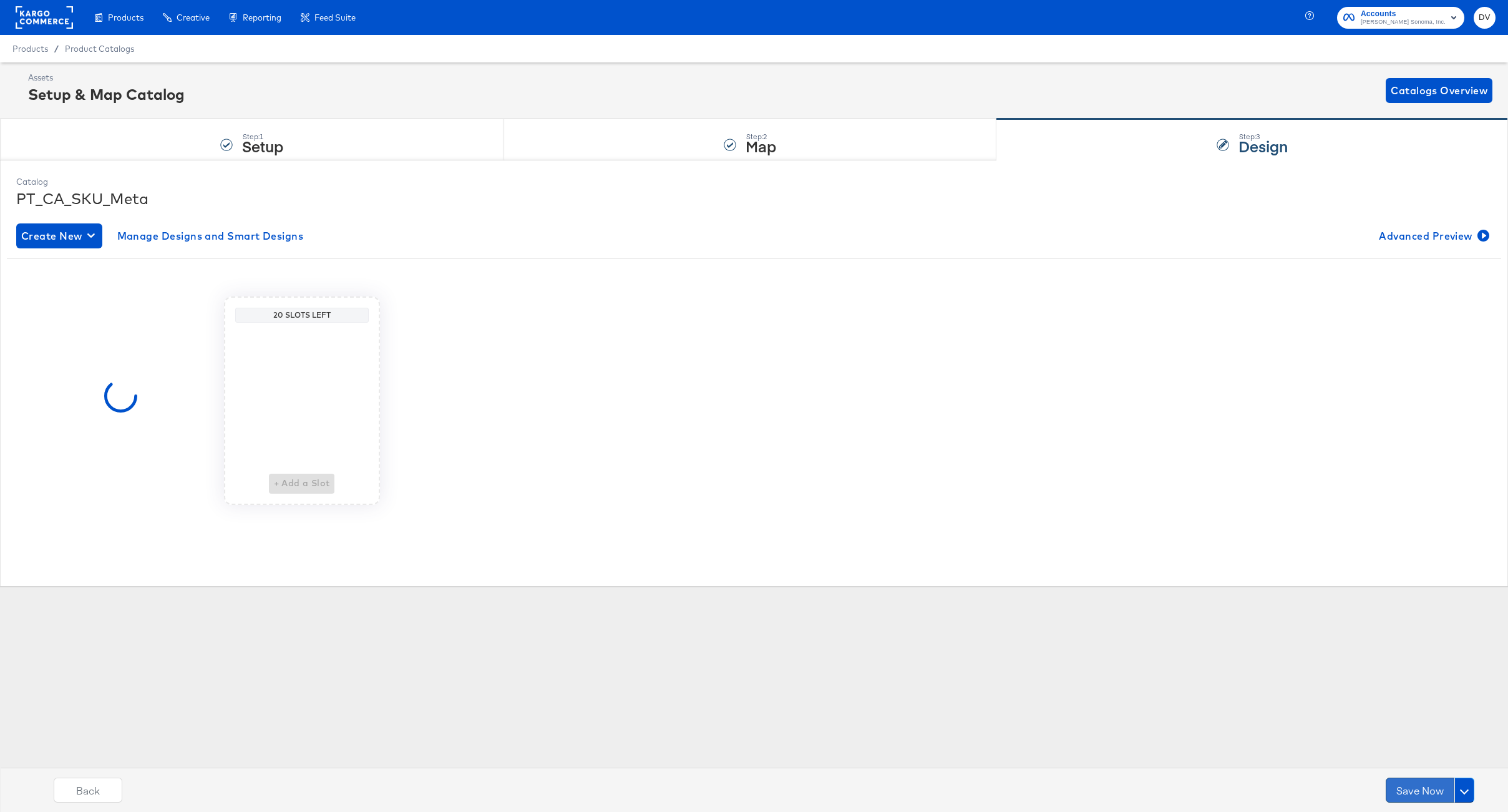
click at [1407, 788] on button "Save Now" at bounding box center [1420, 789] width 69 height 25
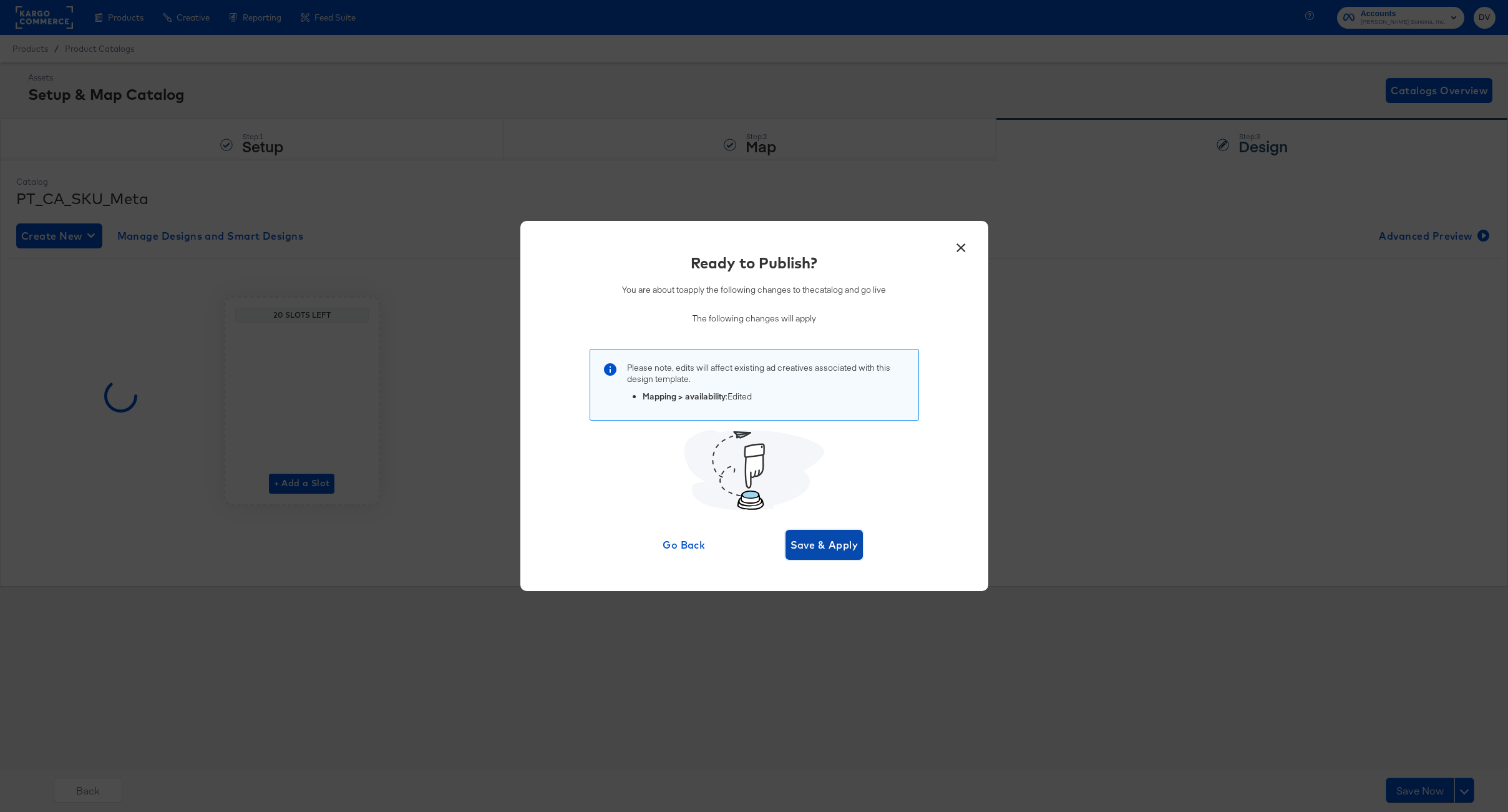
click at [837, 543] on span "Save & Apply" at bounding box center [824, 545] width 69 height 18
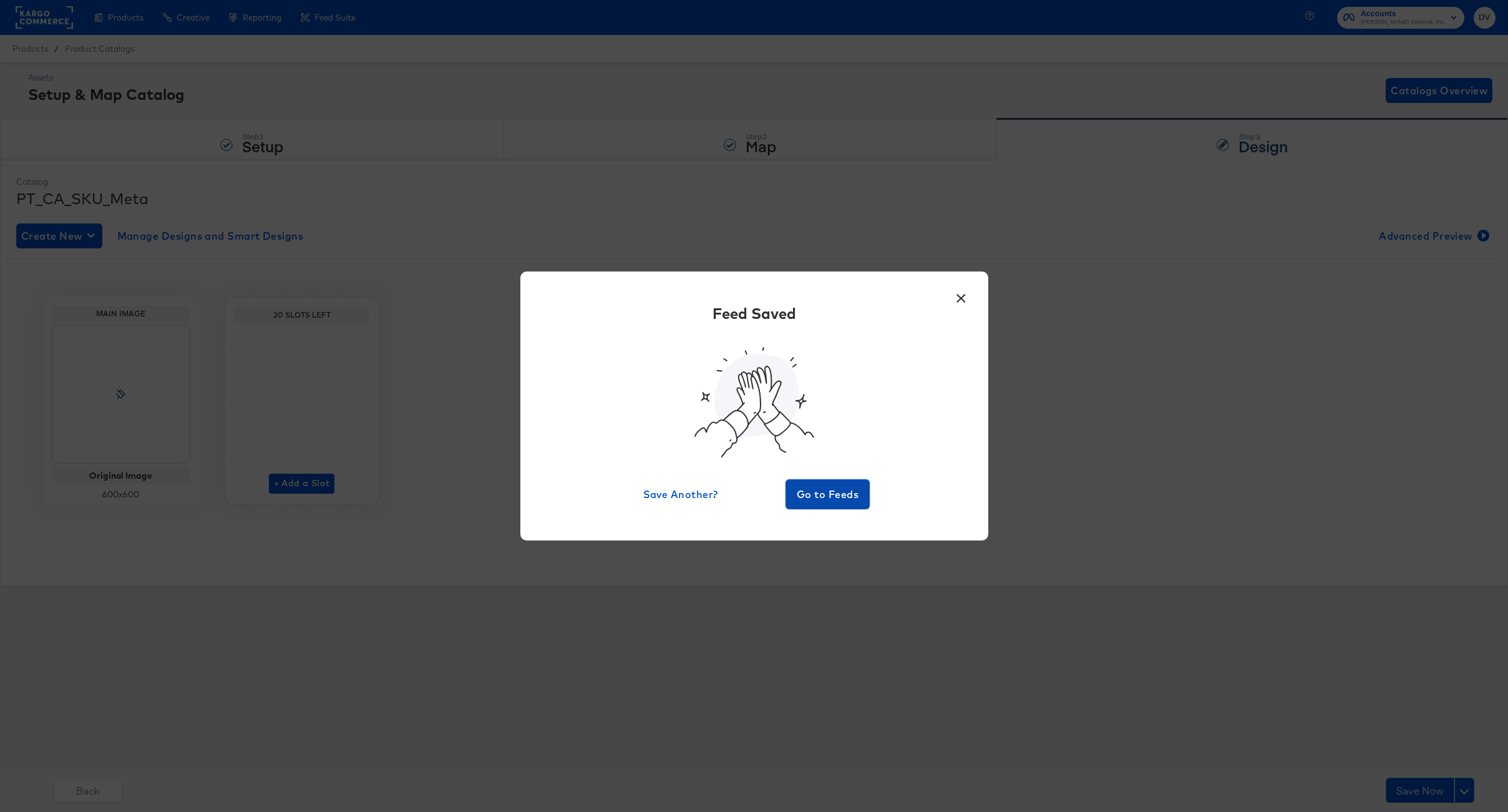
click at [818, 498] on span "Go to Feeds" at bounding box center [827, 494] width 74 height 18
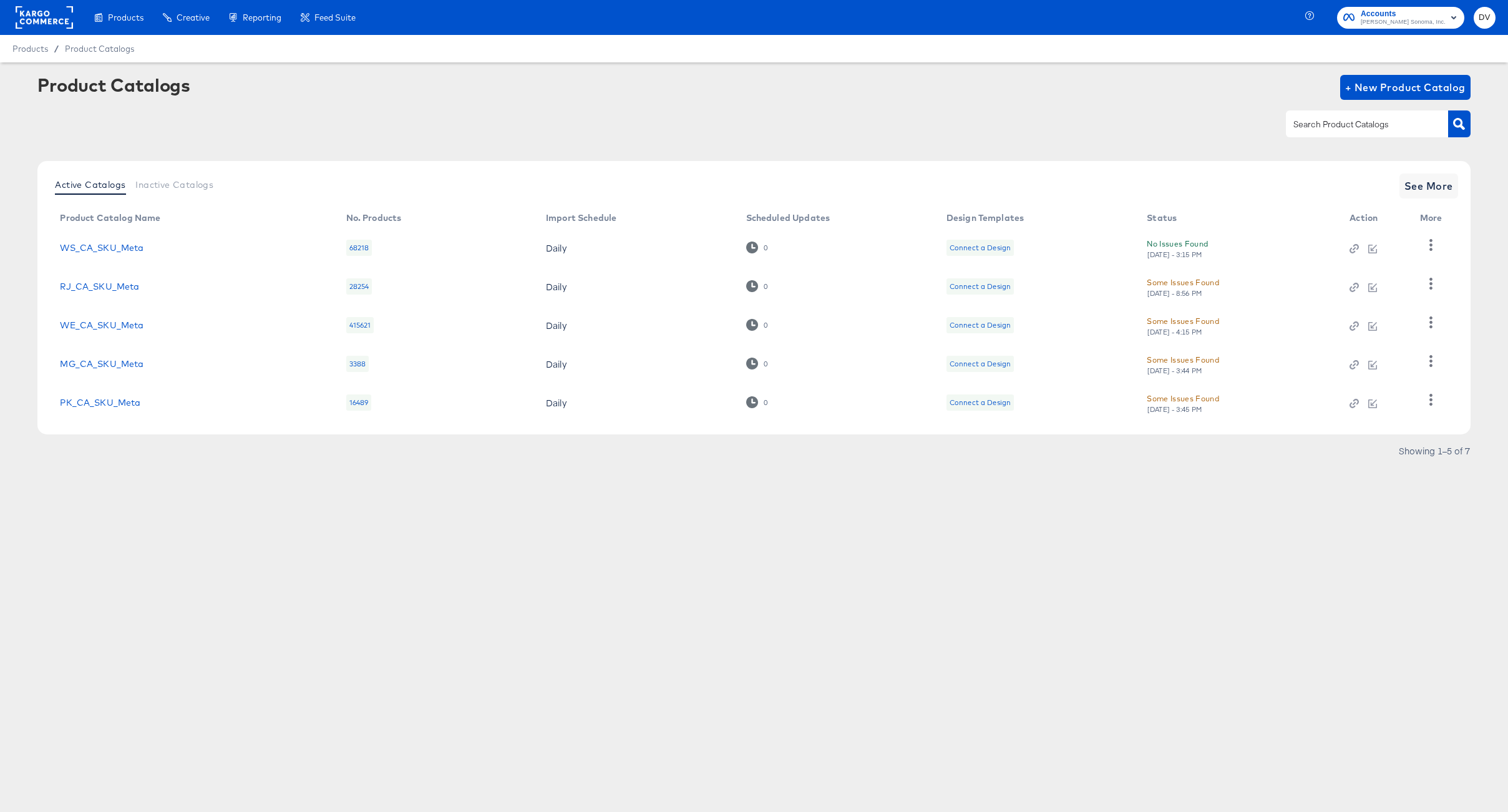
click at [1077, 534] on div "Products Creative Reporting Feed Suite Accounts [PERSON_NAME] Sonoma, Inc. DV P…" at bounding box center [754, 406] width 1508 height 812
click at [1409, 189] on span "See More" at bounding box center [1429, 187] width 49 height 18
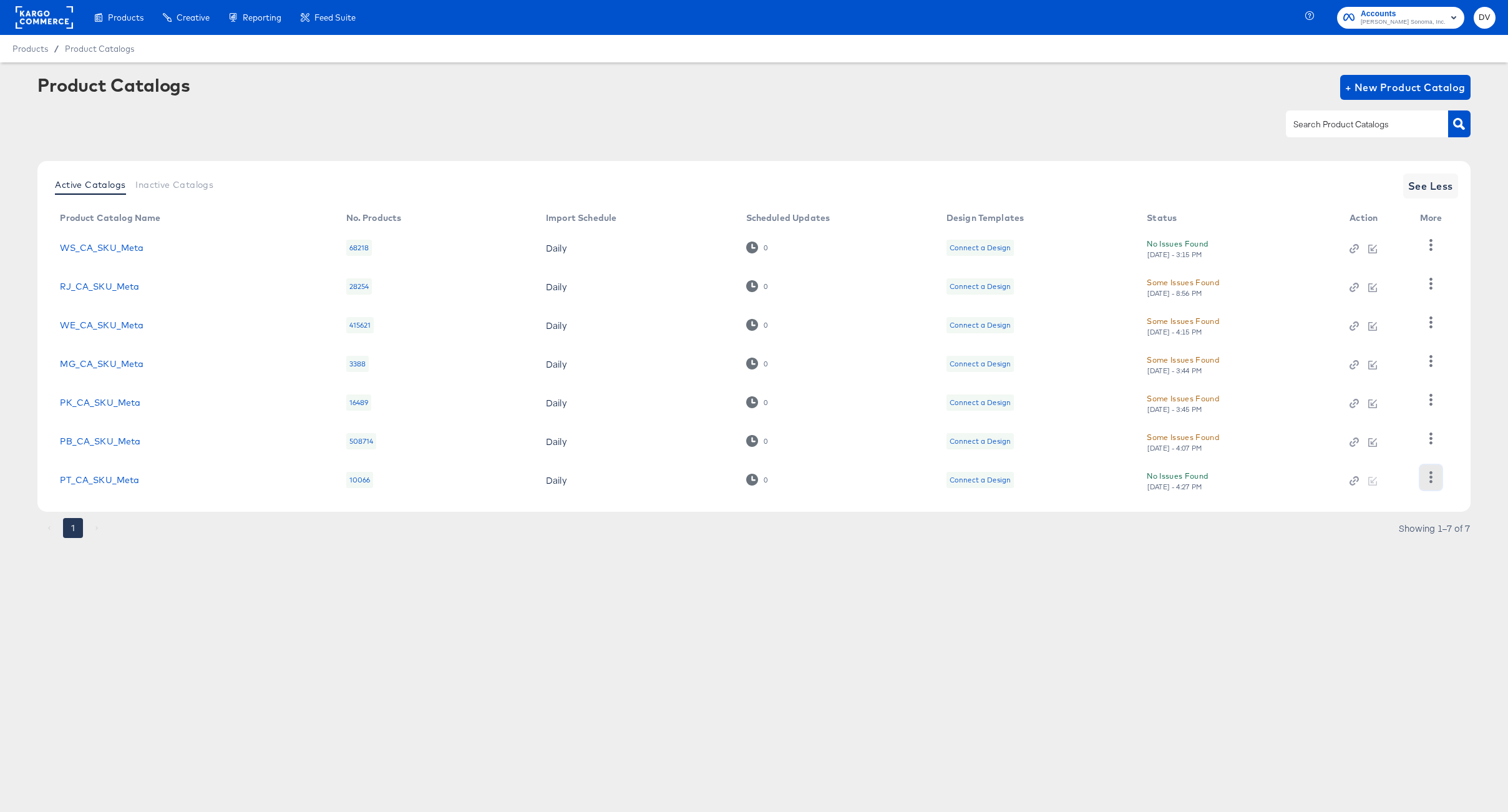
click at [1432, 477] on icon "button" at bounding box center [1431, 477] width 3 height 12
click at [1383, 420] on div "HUD Checks (Internal)" at bounding box center [1380, 415] width 125 height 20
click at [737, 117] on div at bounding box center [754, 124] width 1433 height 28
click at [1429, 239] on icon "button" at bounding box center [1432, 245] width 12 height 12
click at [1433, 239] on icon "button" at bounding box center [1432, 245] width 12 height 12
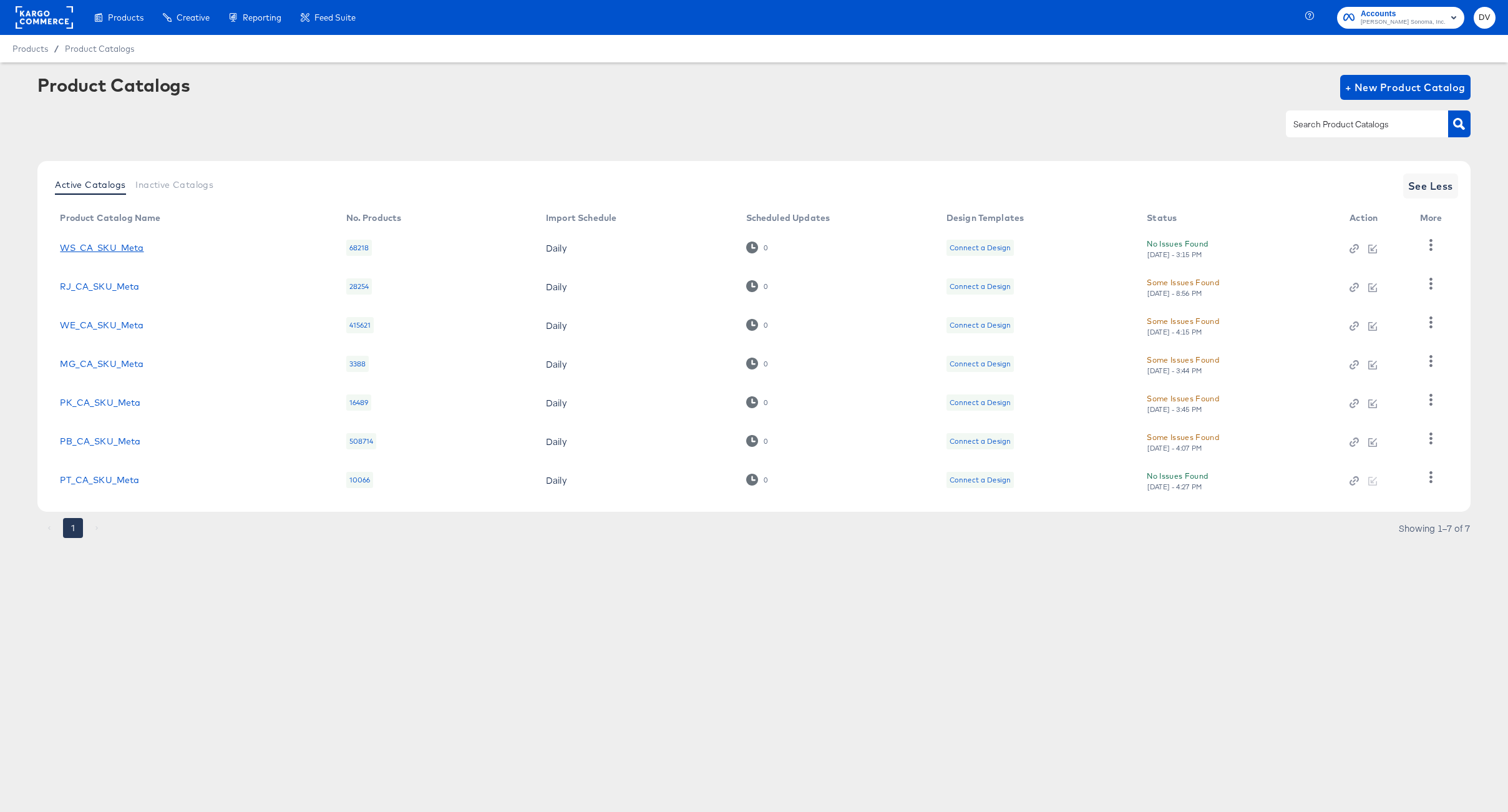
click at [86, 249] on link "WS_CA_SKU_Meta" at bounding box center [101, 248] width 83 height 10
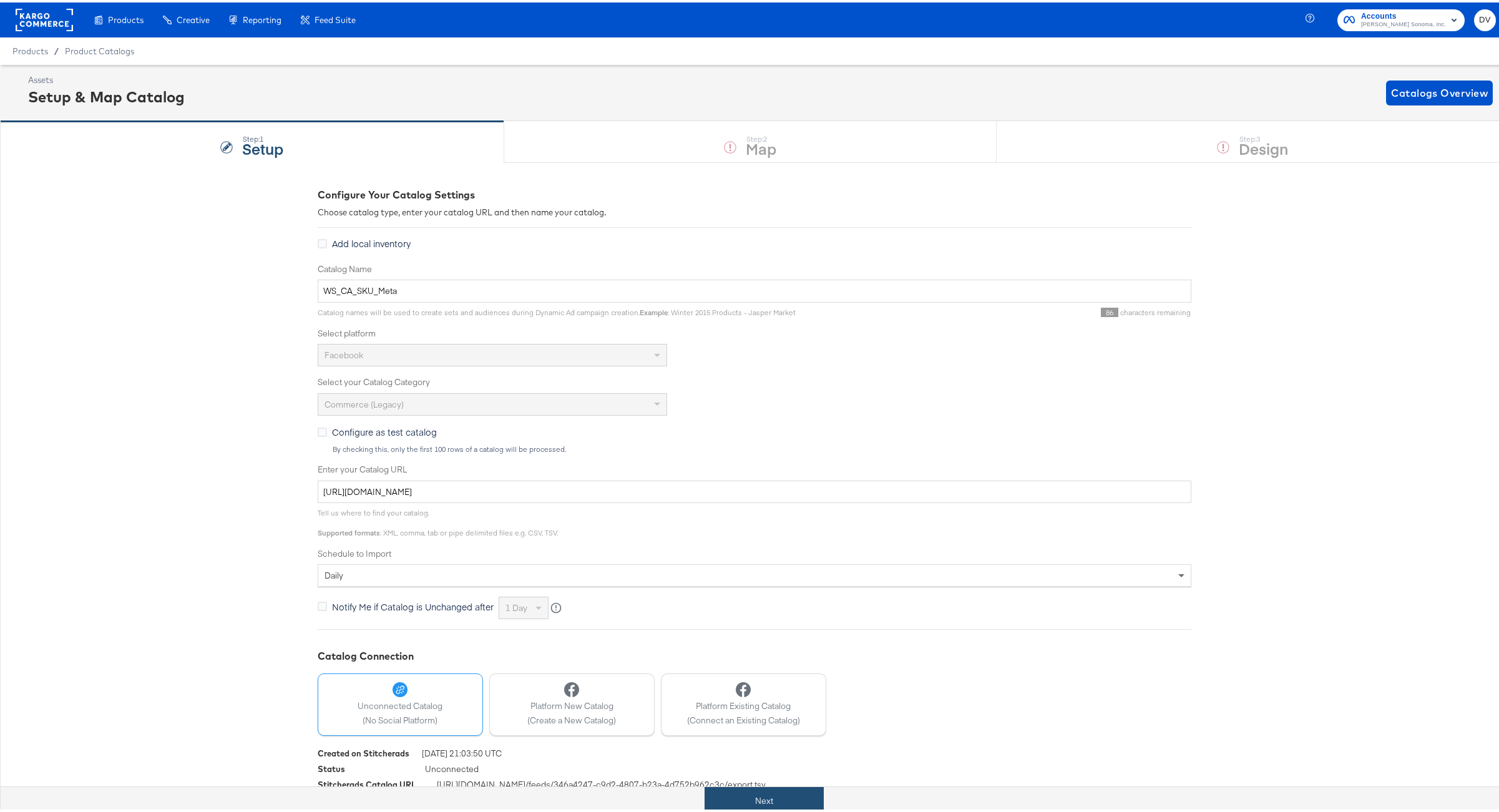
click at [764, 794] on button "Next" at bounding box center [764, 798] width 119 height 28
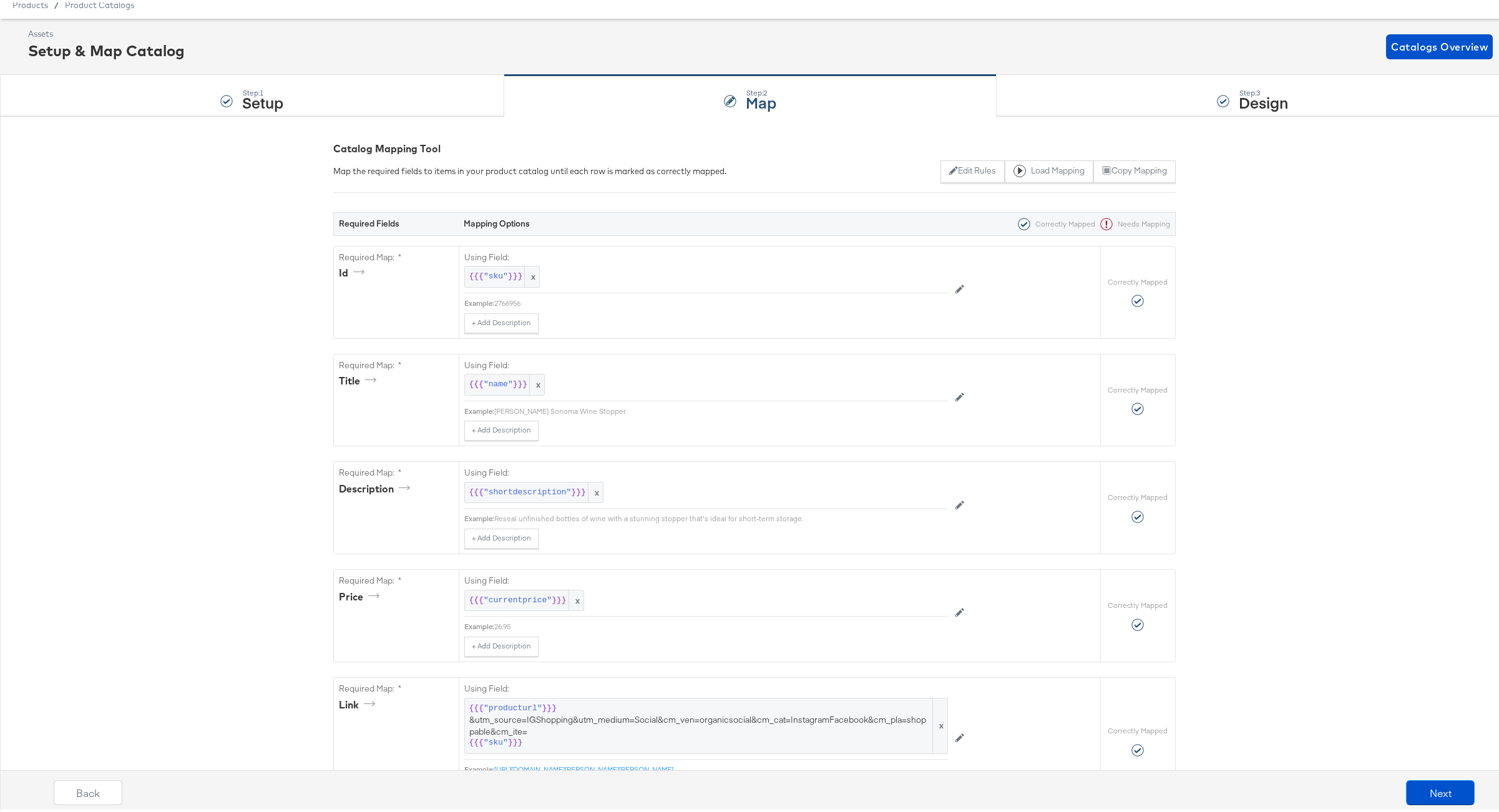
scroll to position [285, 0]
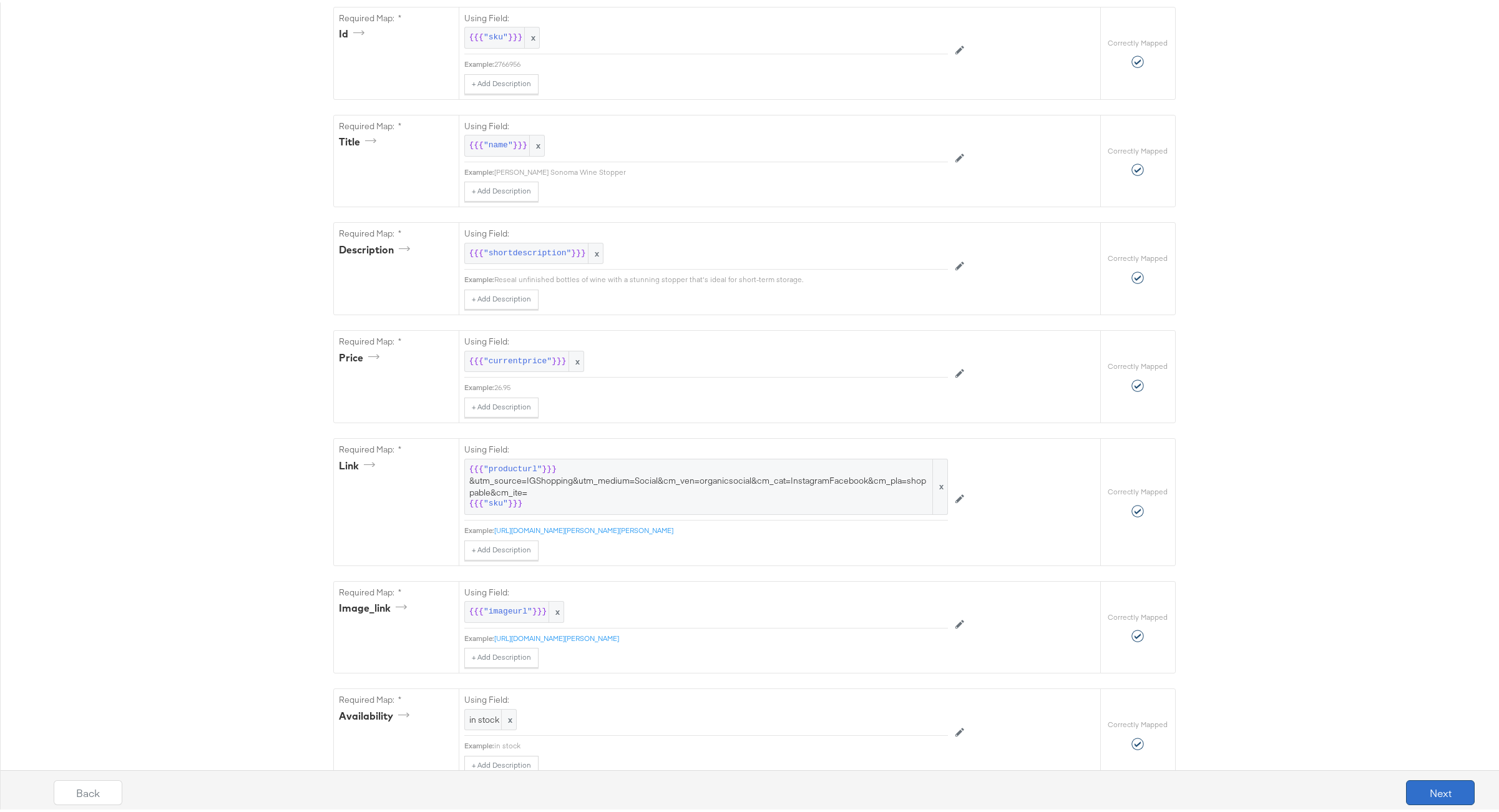
click at [1438, 787] on button "Next" at bounding box center [1439, 789] width 68 height 25
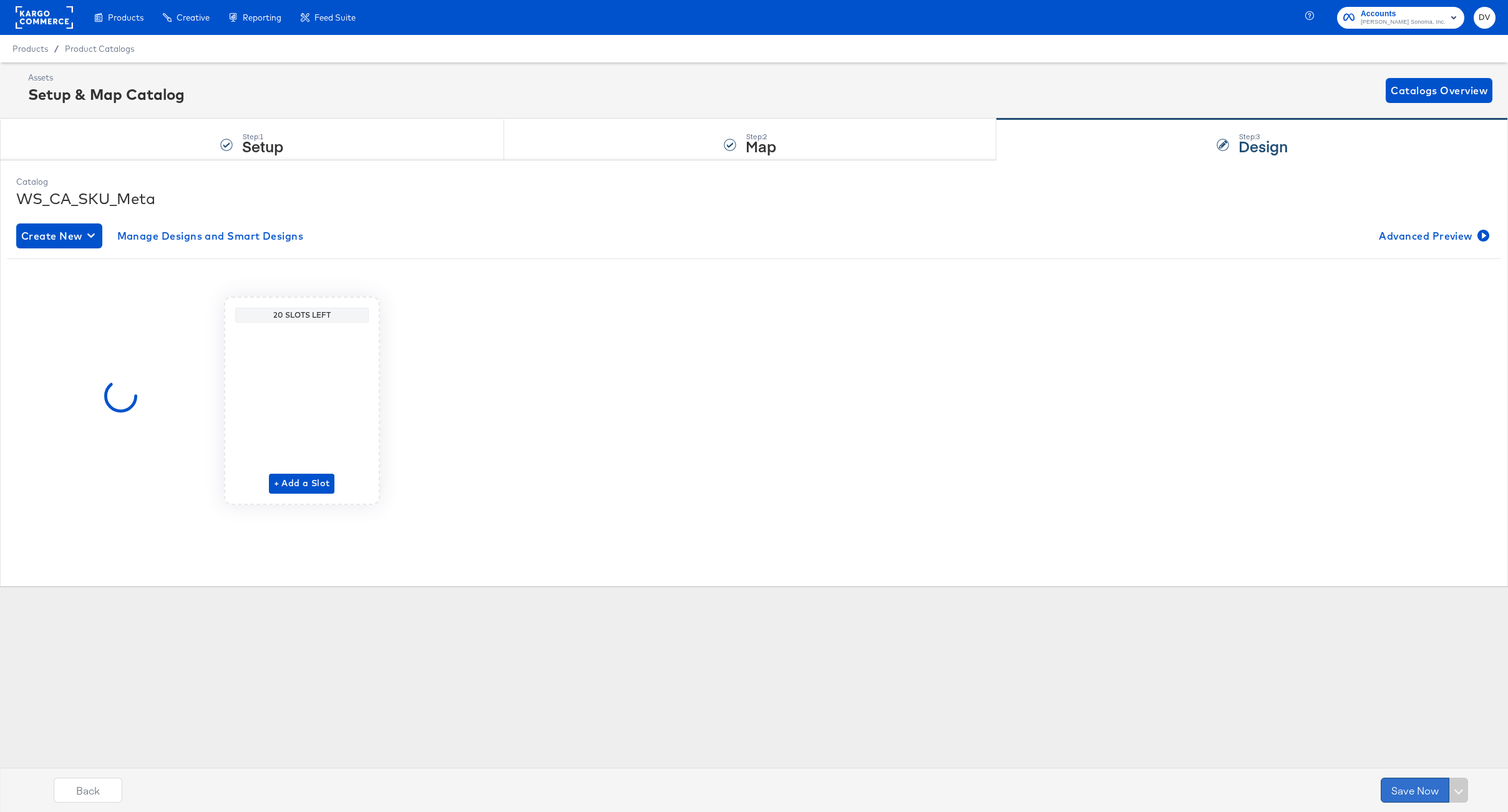
click at [1414, 790] on button "Save Now" at bounding box center [1415, 789] width 69 height 25
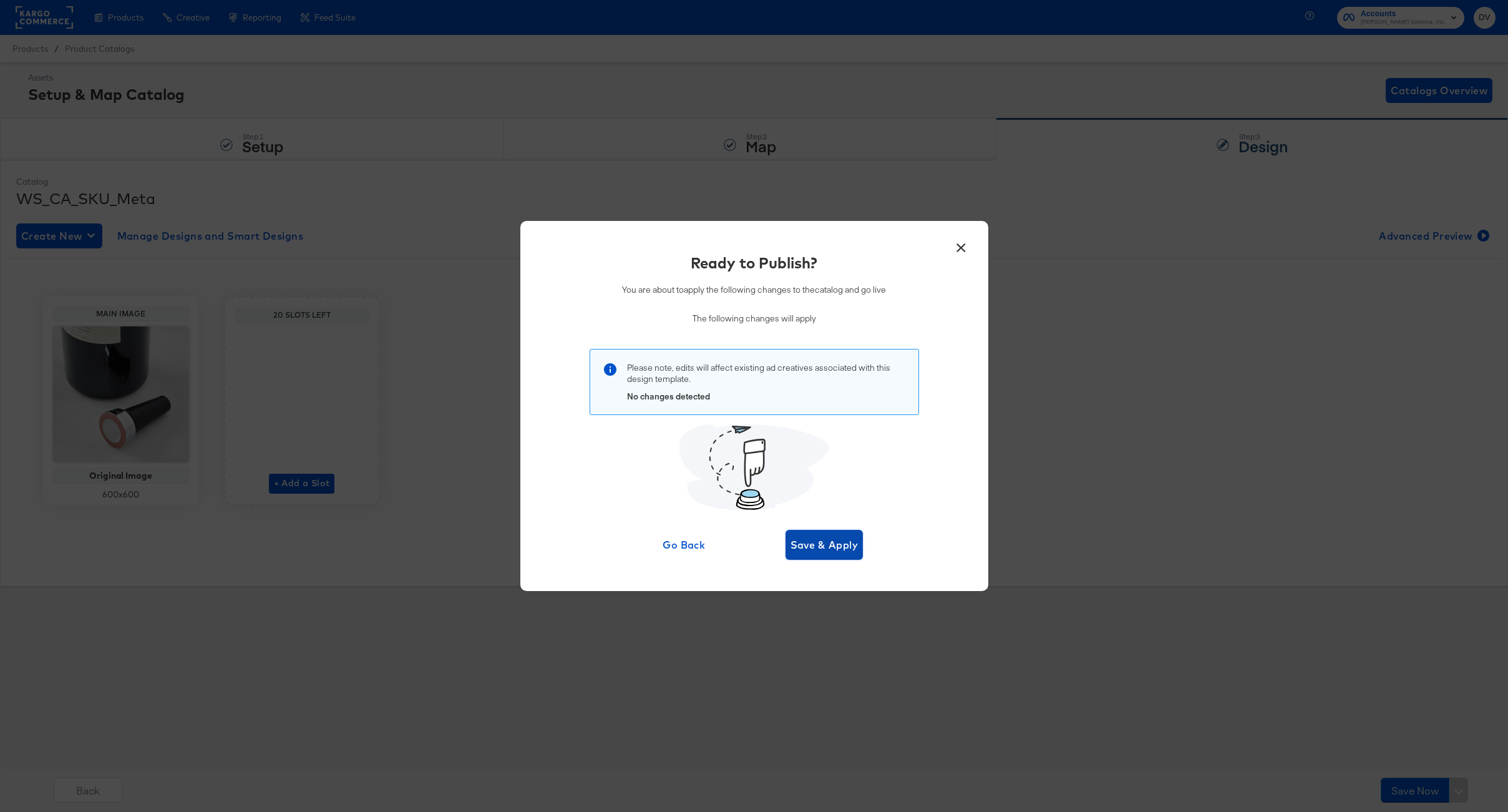
click at [799, 545] on span "Save & Apply" at bounding box center [824, 545] width 69 height 18
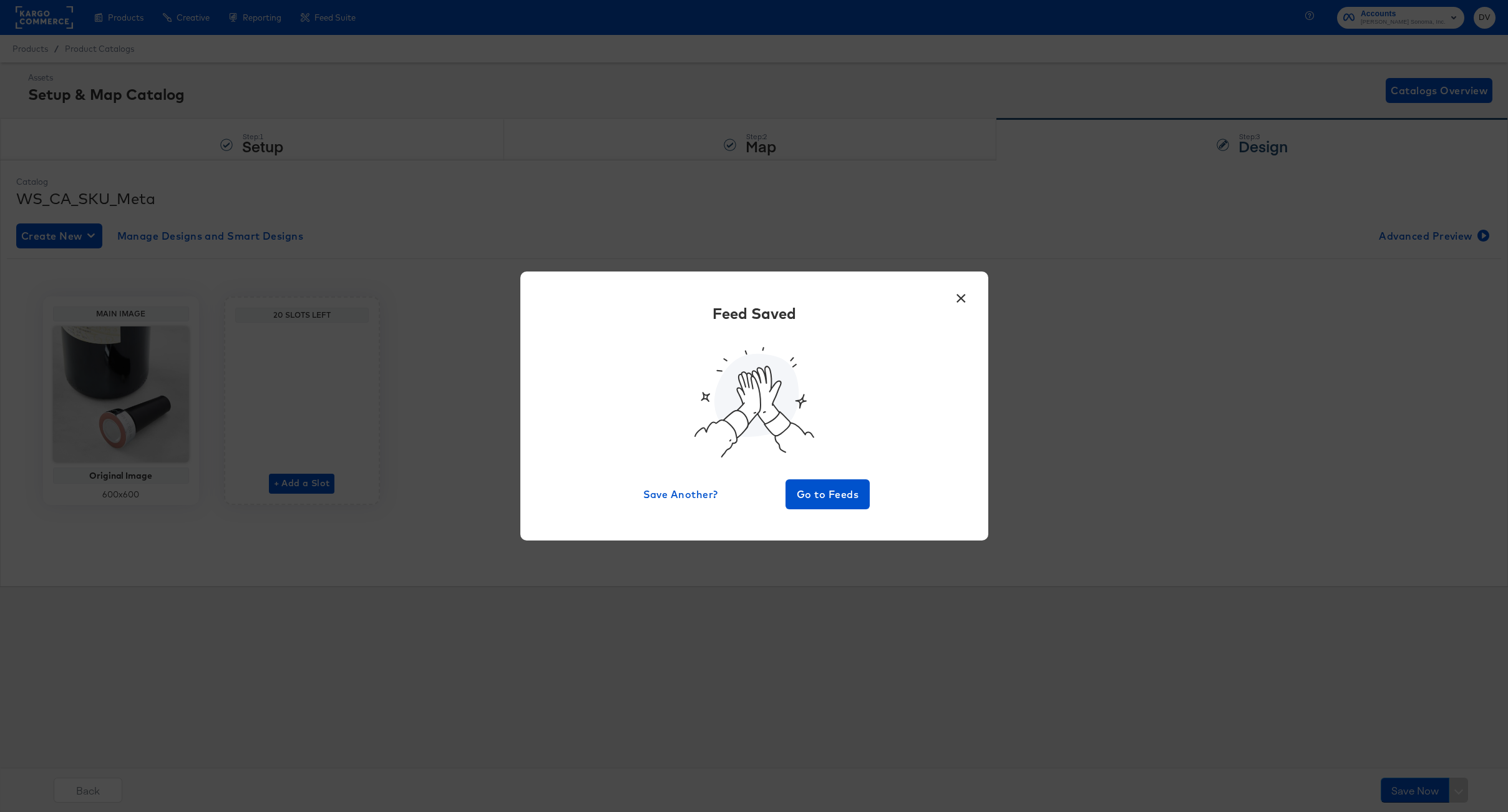
click at [810, 509] on div "× Feed Saved Save Another? Go to Feeds" at bounding box center [754, 405] width 468 height 268
click at [810, 490] on span "Go to Feeds" at bounding box center [827, 494] width 74 height 18
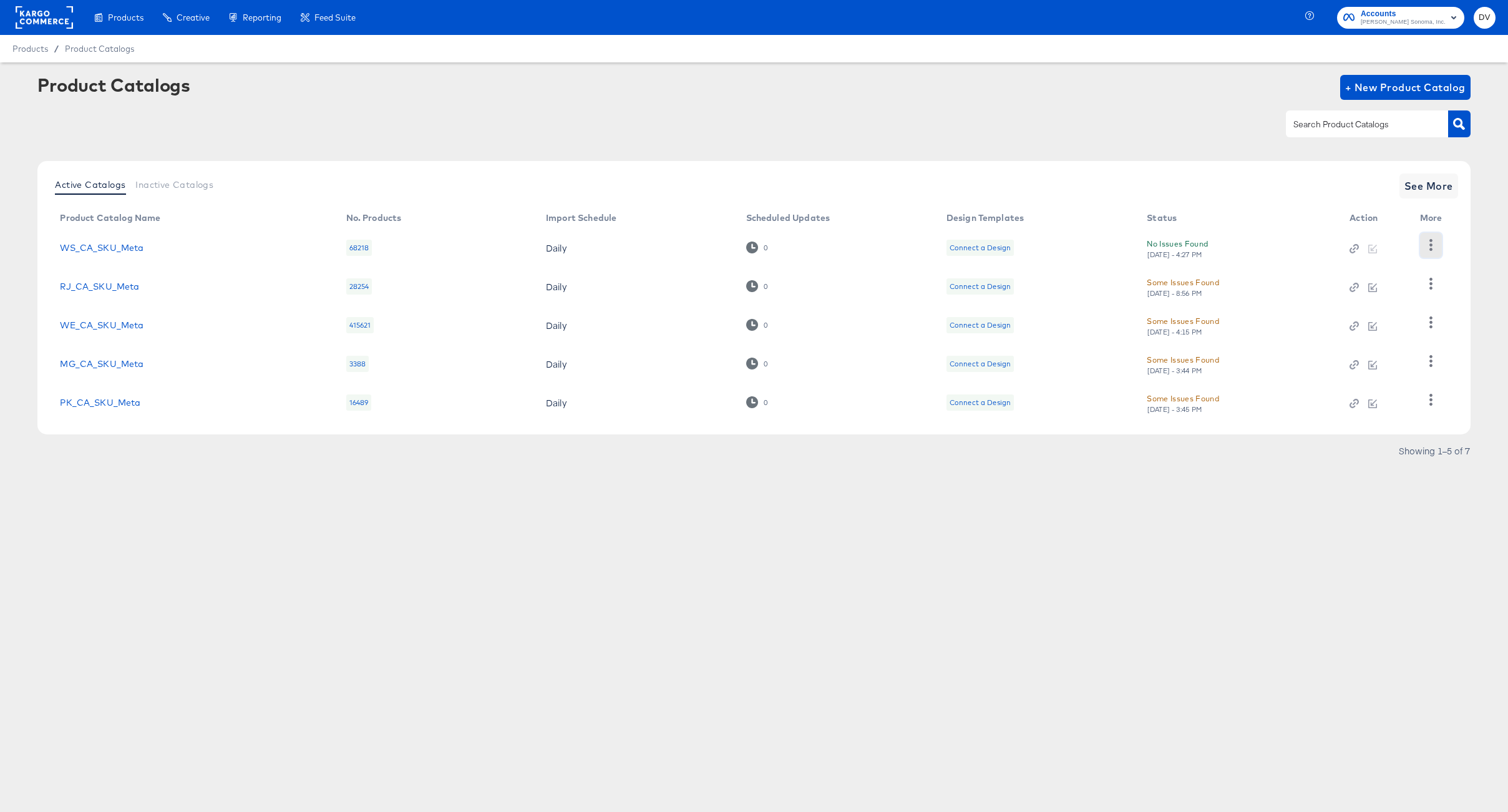
click at [1430, 244] on icon "button" at bounding box center [1431, 245] width 3 height 12
click at [1388, 292] on div "HUD Checks (Internal)" at bounding box center [1380, 291] width 125 height 20
click at [496, 132] on div at bounding box center [754, 124] width 1433 height 28
click at [128, 246] on link "WS_CA_SKU_Meta" at bounding box center [101, 248] width 83 height 10
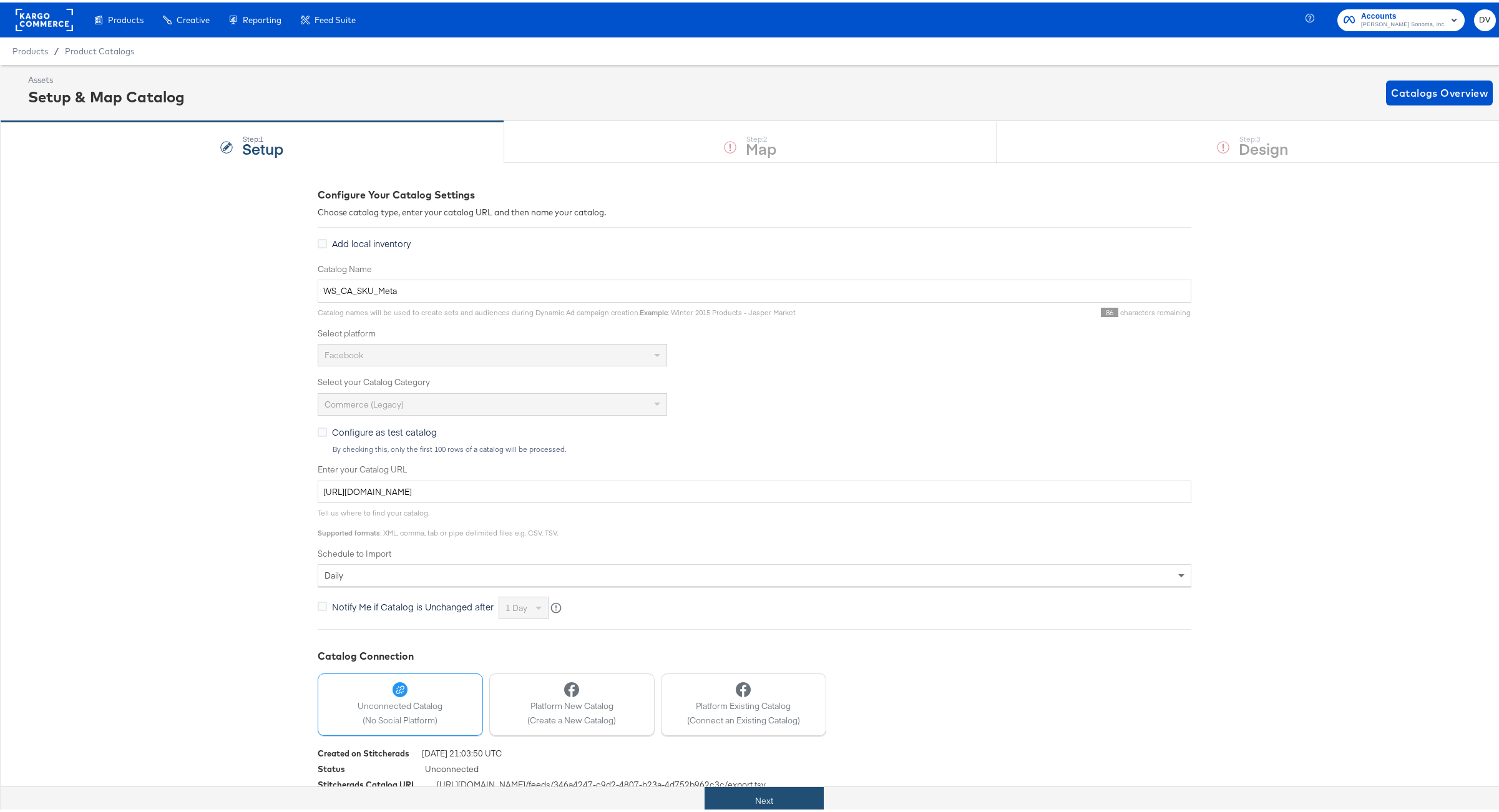
click at [754, 795] on button "Next" at bounding box center [764, 798] width 119 height 28
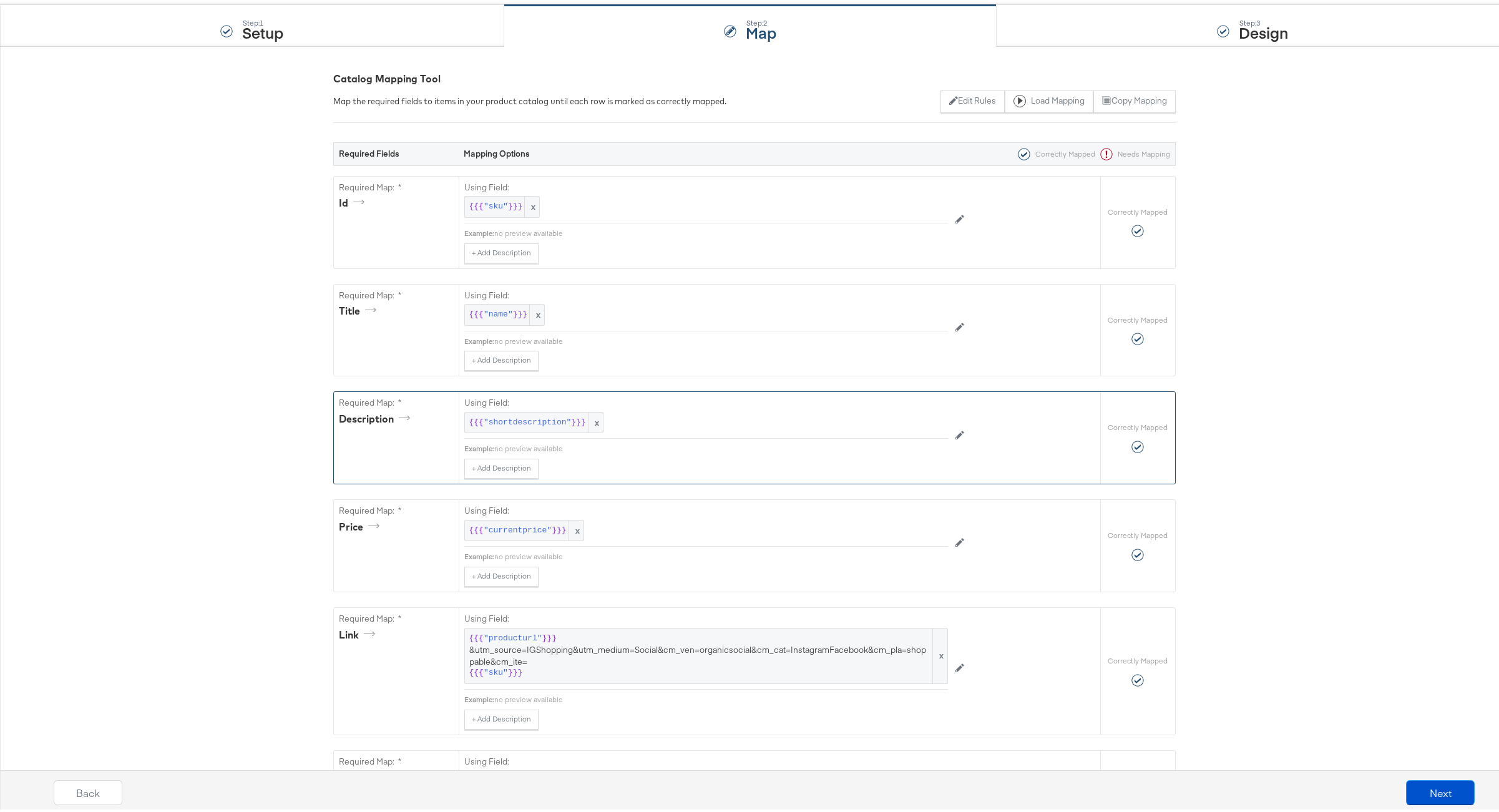
scroll to position [608, 0]
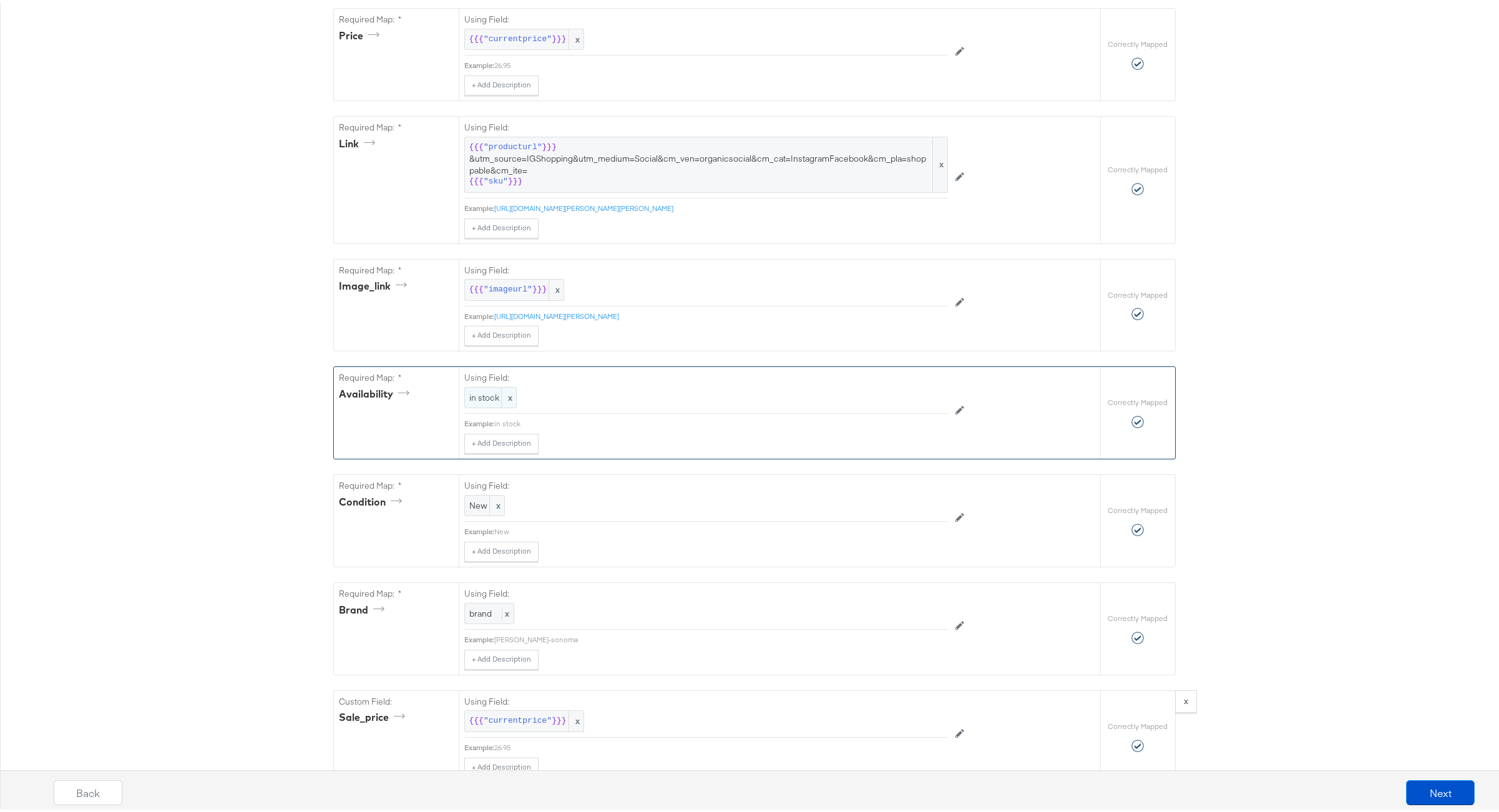
click at [478, 401] on span "in stock" at bounding box center [490, 395] width 43 height 12
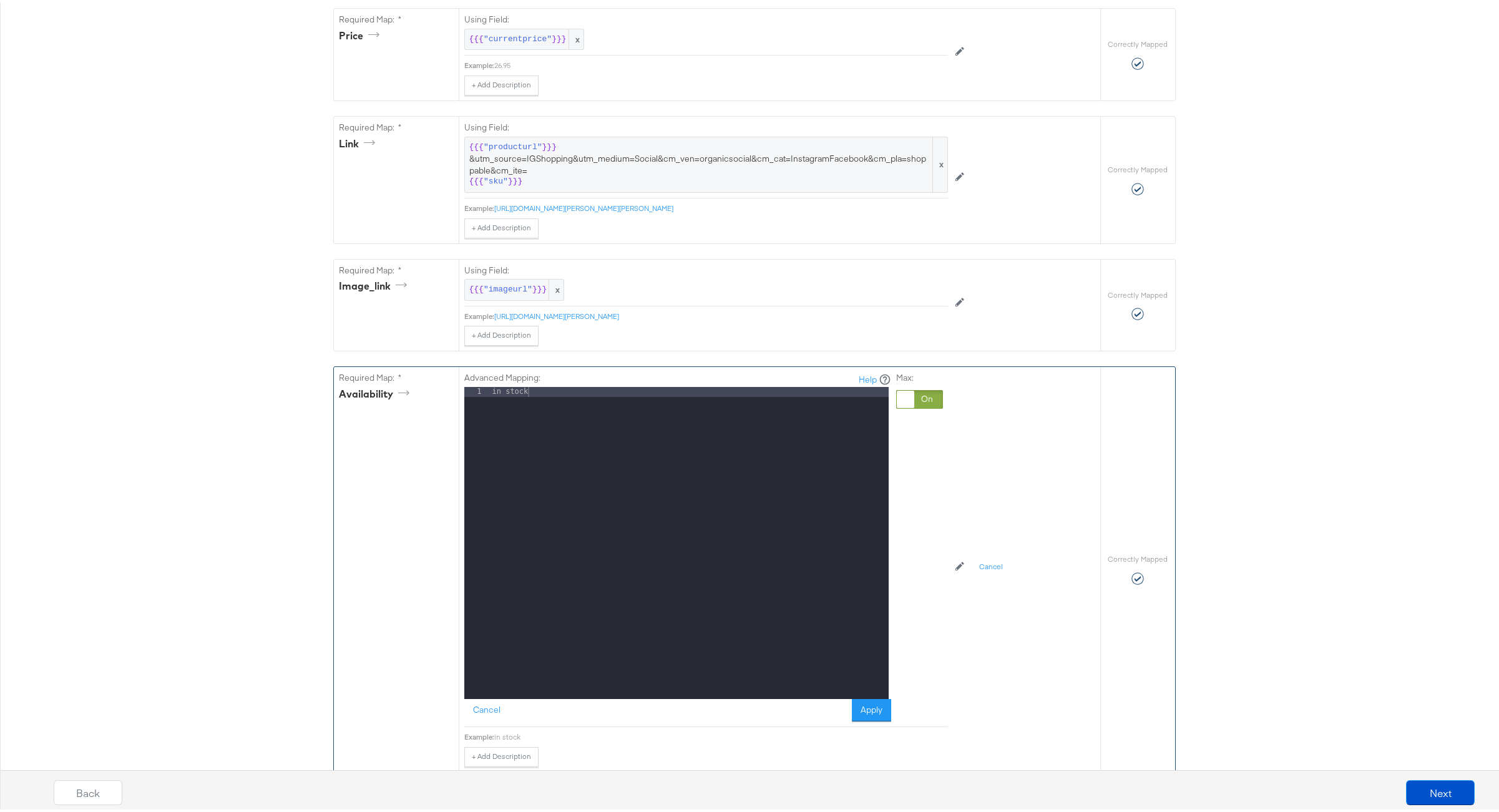
click at [496, 404] on div "in stock" at bounding box center [689, 550] width 399 height 332
click at [864, 715] on button "Apply" at bounding box center [872, 707] width 40 height 23
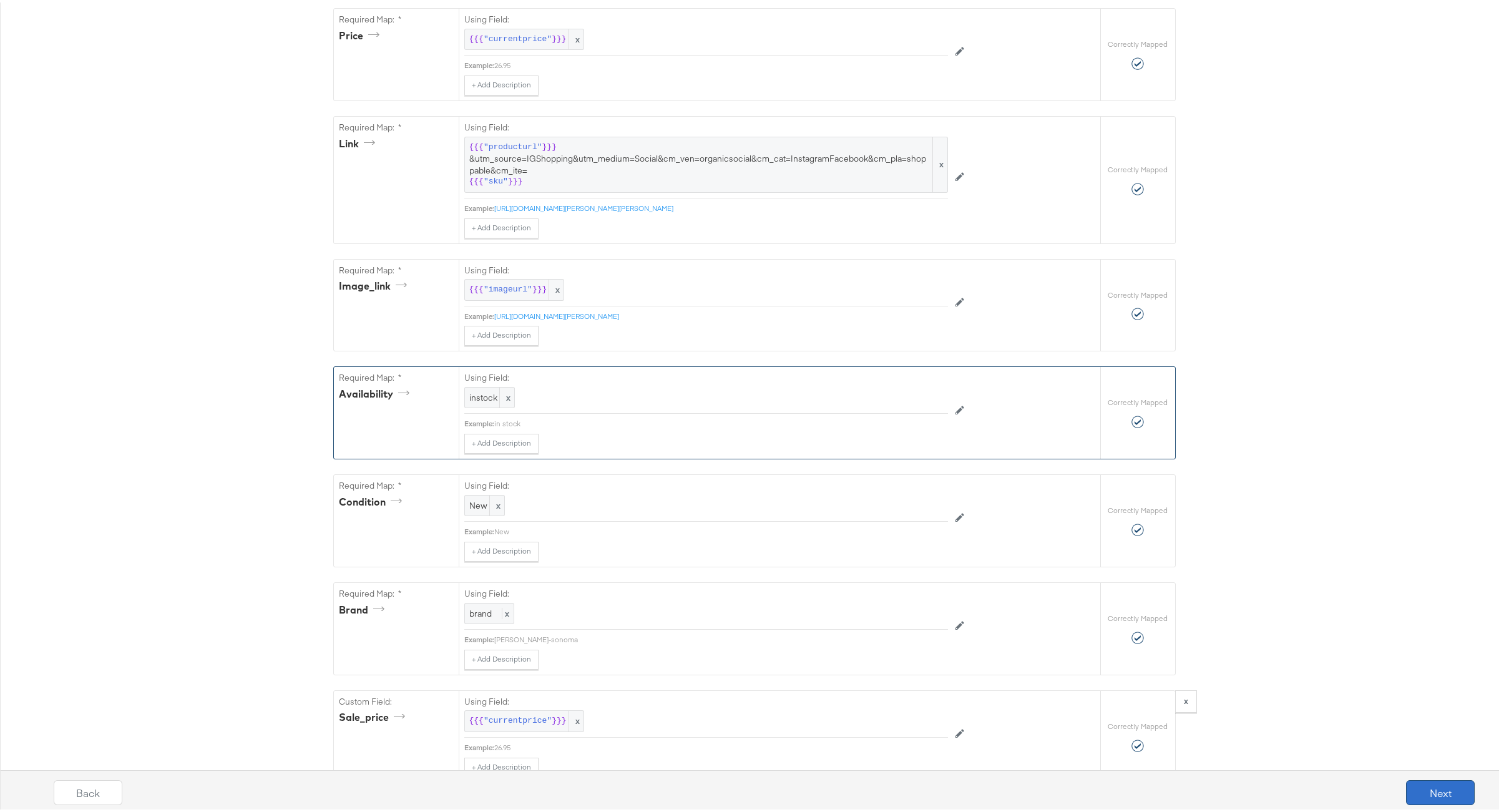
click at [1422, 790] on button "Next" at bounding box center [1439, 789] width 68 height 25
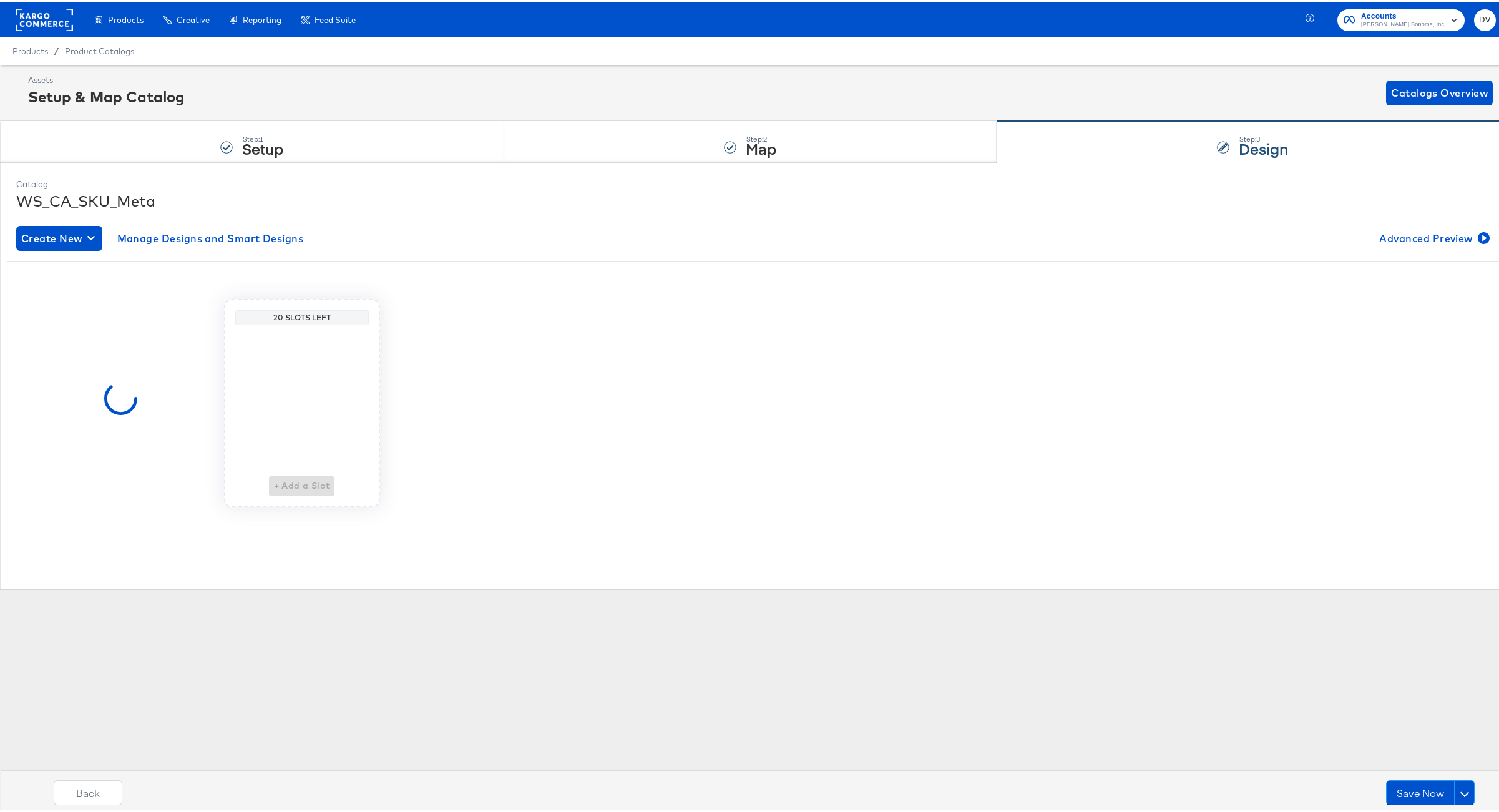
scroll to position [0, 0]
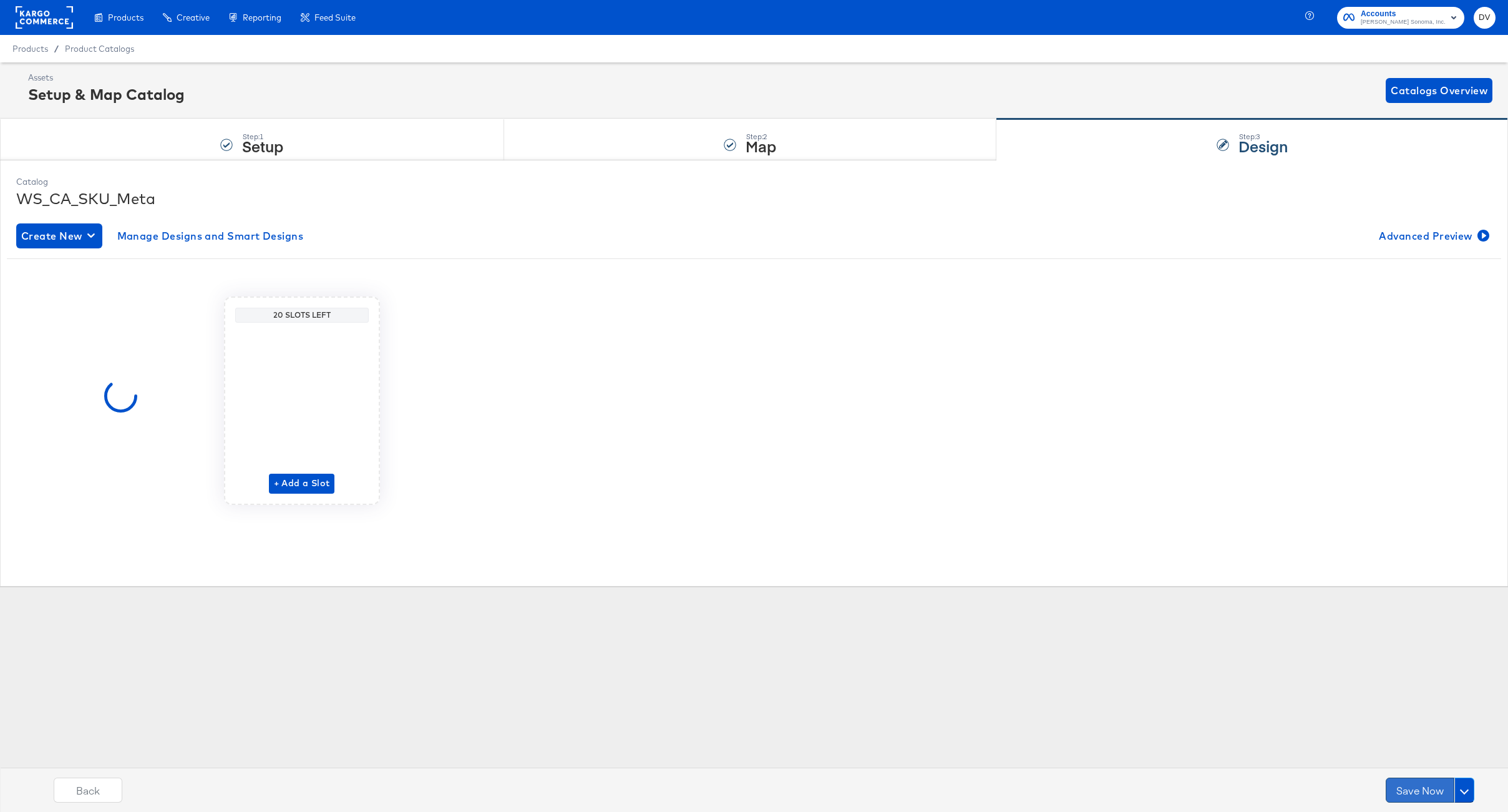
click at [1412, 789] on button "Save Now" at bounding box center [1420, 789] width 69 height 25
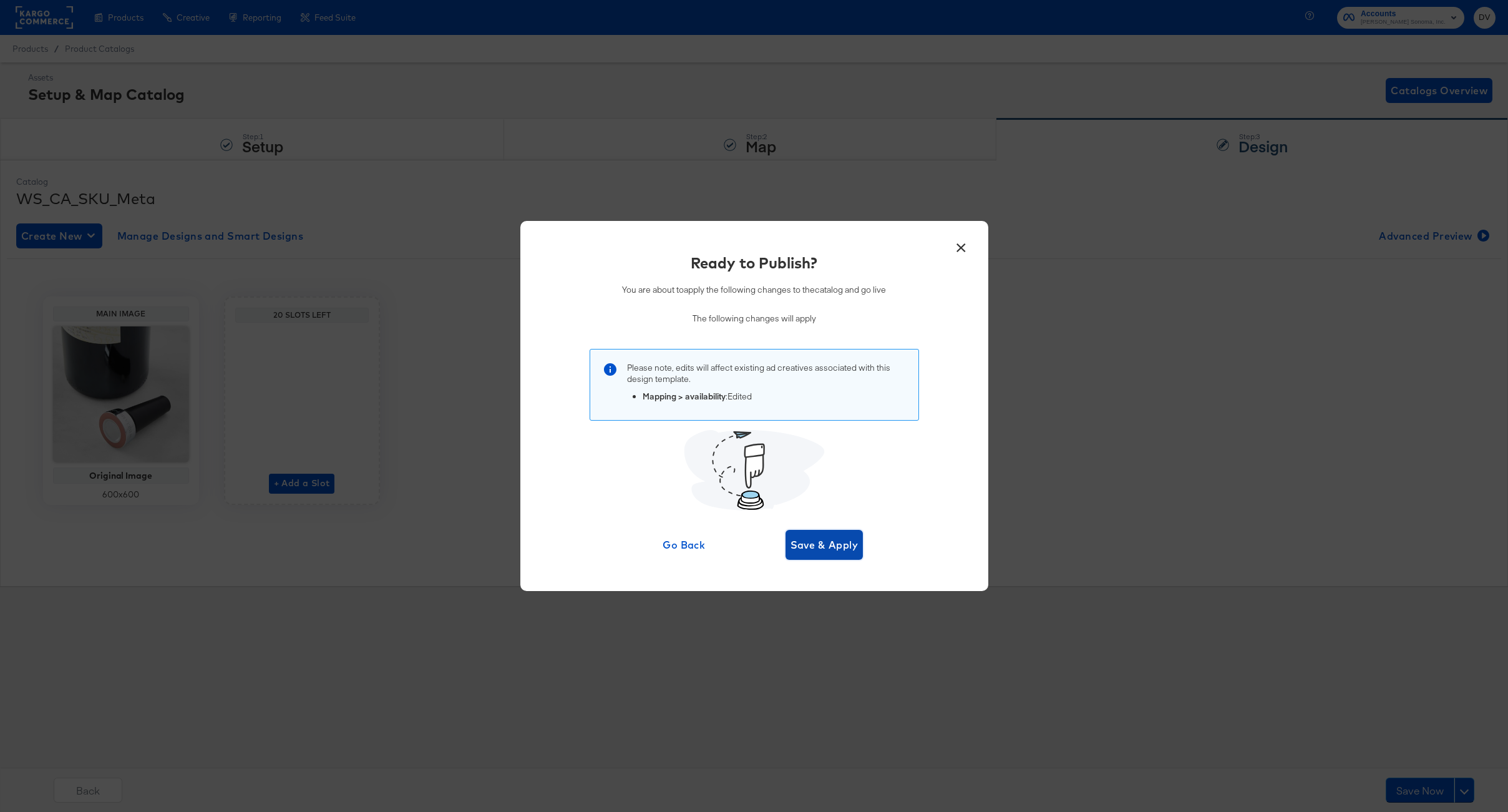
click at [859, 554] on button "Save & Apply" at bounding box center [824, 545] width 78 height 30
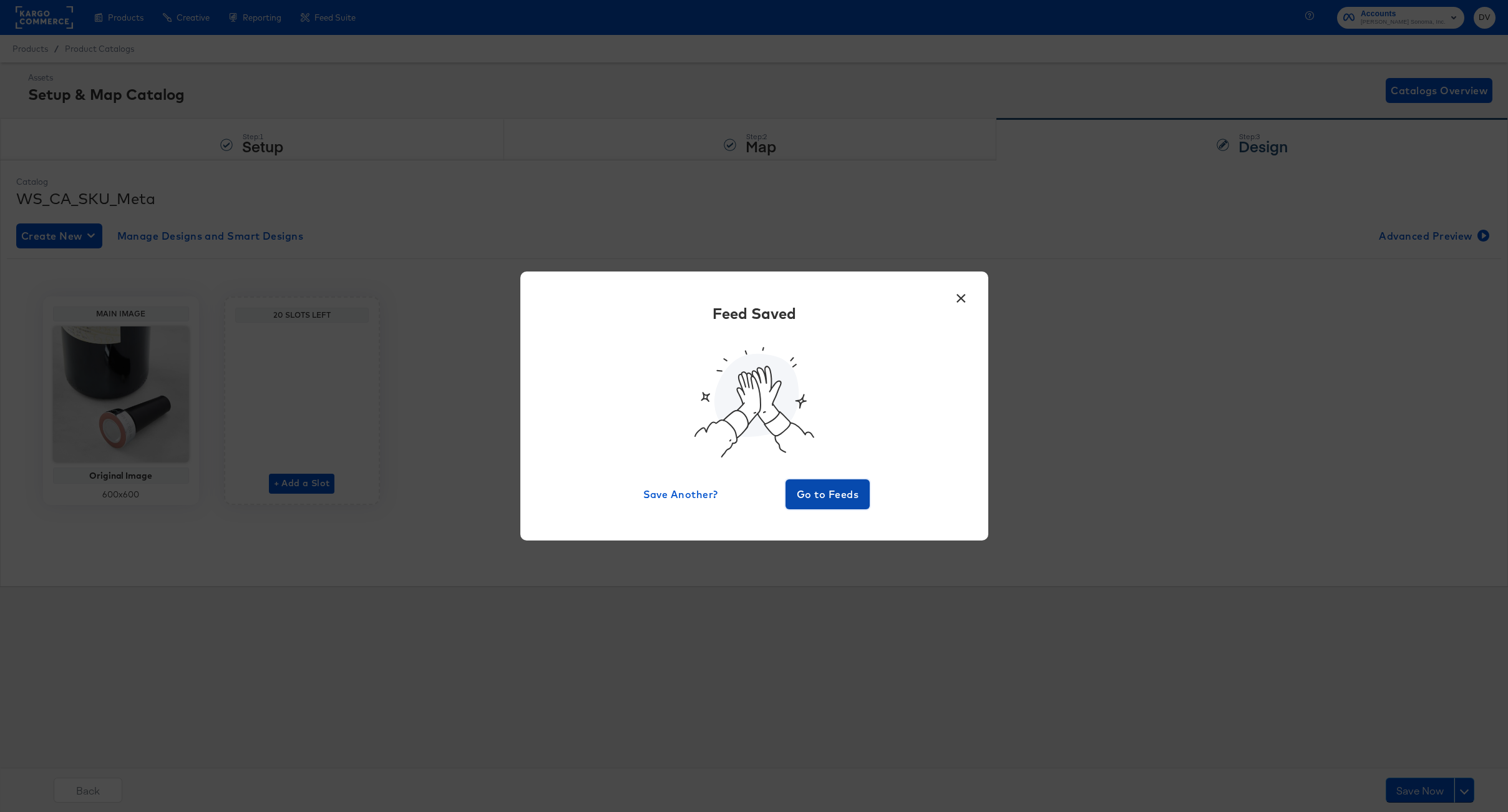
click at [842, 504] on button "Go to Feeds" at bounding box center [827, 494] width 84 height 30
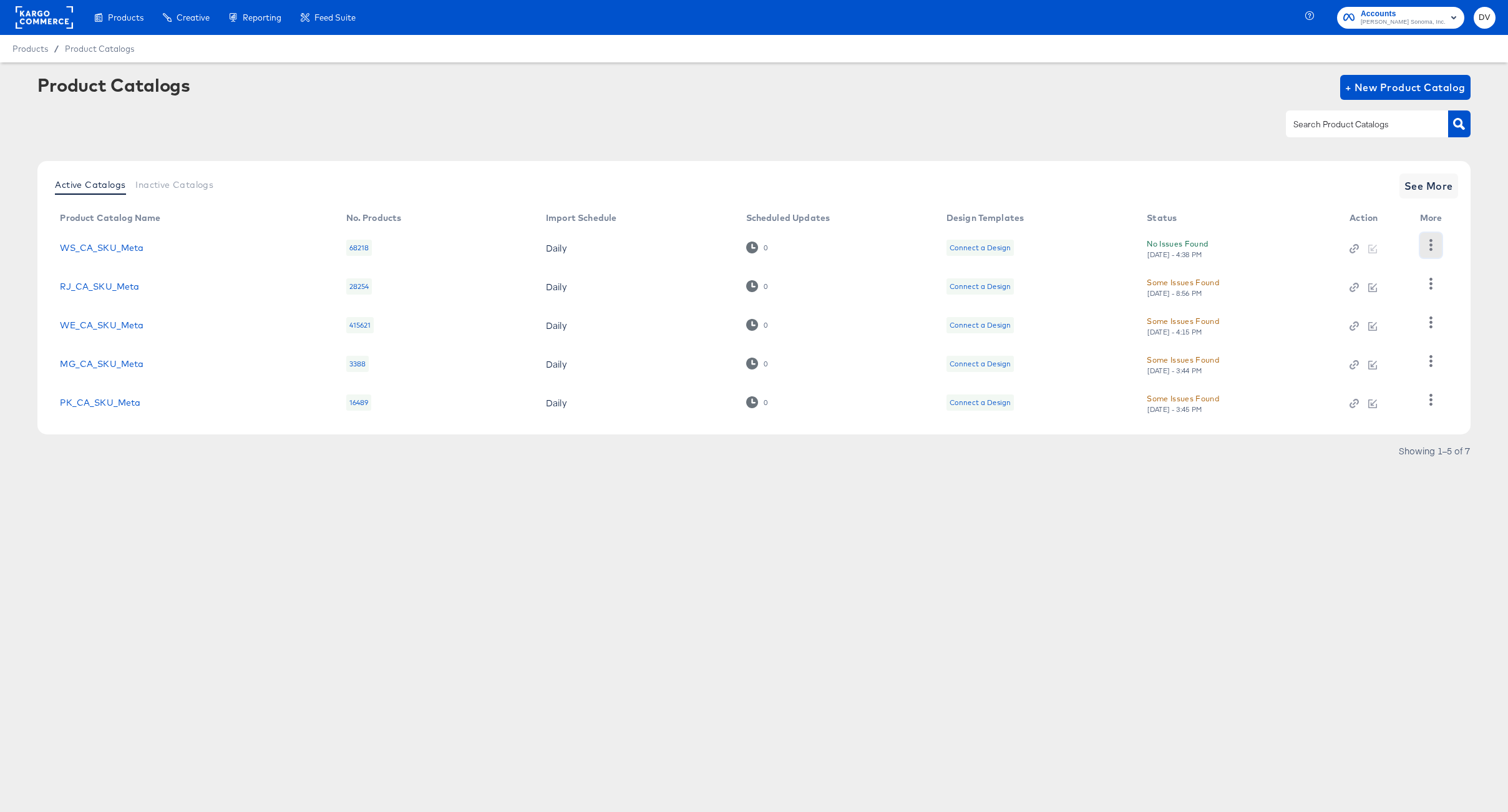
click at [1431, 244] on icon "button" at bounding box center [1431, 245] width 3 height 12
click at [1378, 292] on div "HUD Checks (Internal)" at bounding box center [1380, 291] width 125 height 20
click at [989, 681] on div "Products Creative Reporting Feed Suite Accounts Williams Sonoma, Inc. DV Produc…" at bounding box center [754, 406] width 1508 height 812
click at [1432, 244] on icon "button" at bounding box center [1432, 245] width 12 height 12
click at [1399, 292] on div "HUD Checks (Internal)" at bounding box center [1380, 291] width 125 height 20
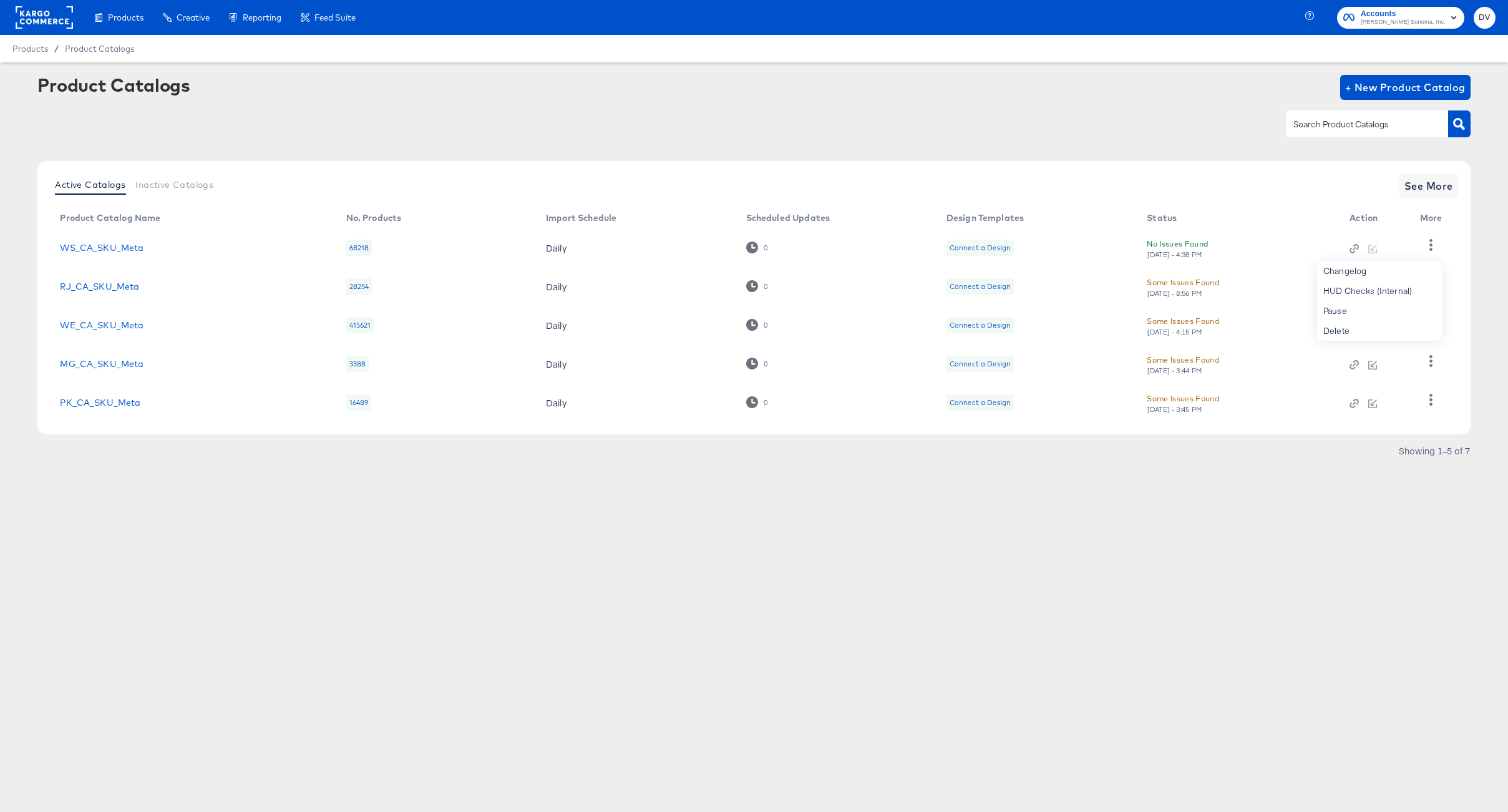
click at [307, 667] on div "Products Creative Reporting Feed Suite Accounts Williams Sonoma, Inc. DV Produc…" at bounding box center [754, 406] width 1508 height 812
click at [108, 249] on link "WS_CA_SKU_Meta" at bounding box center [101, 248] width 83 height 10
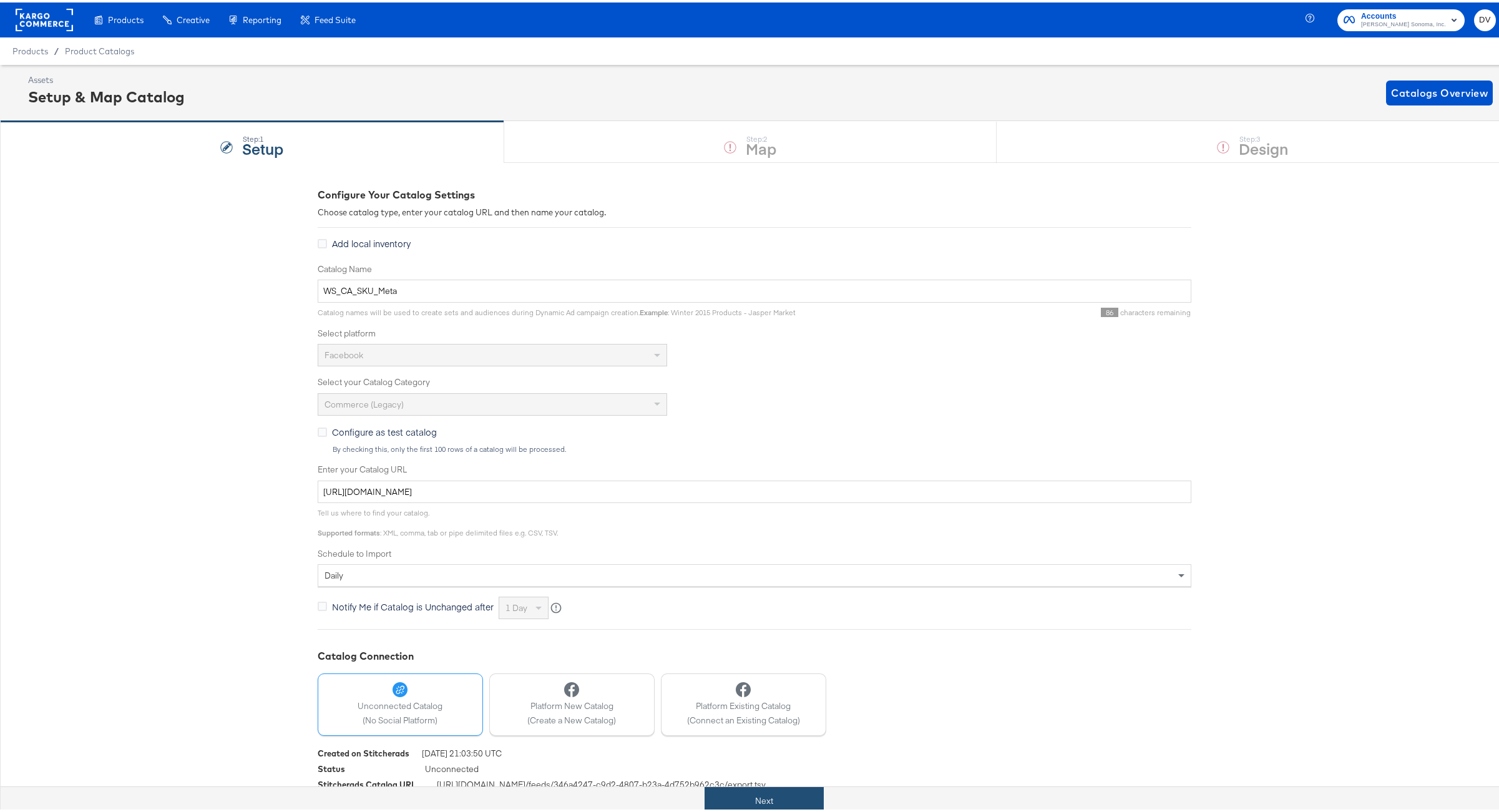
click at [719, 790] on button "Next" at bounding box center [764, 798] width 119 height 28
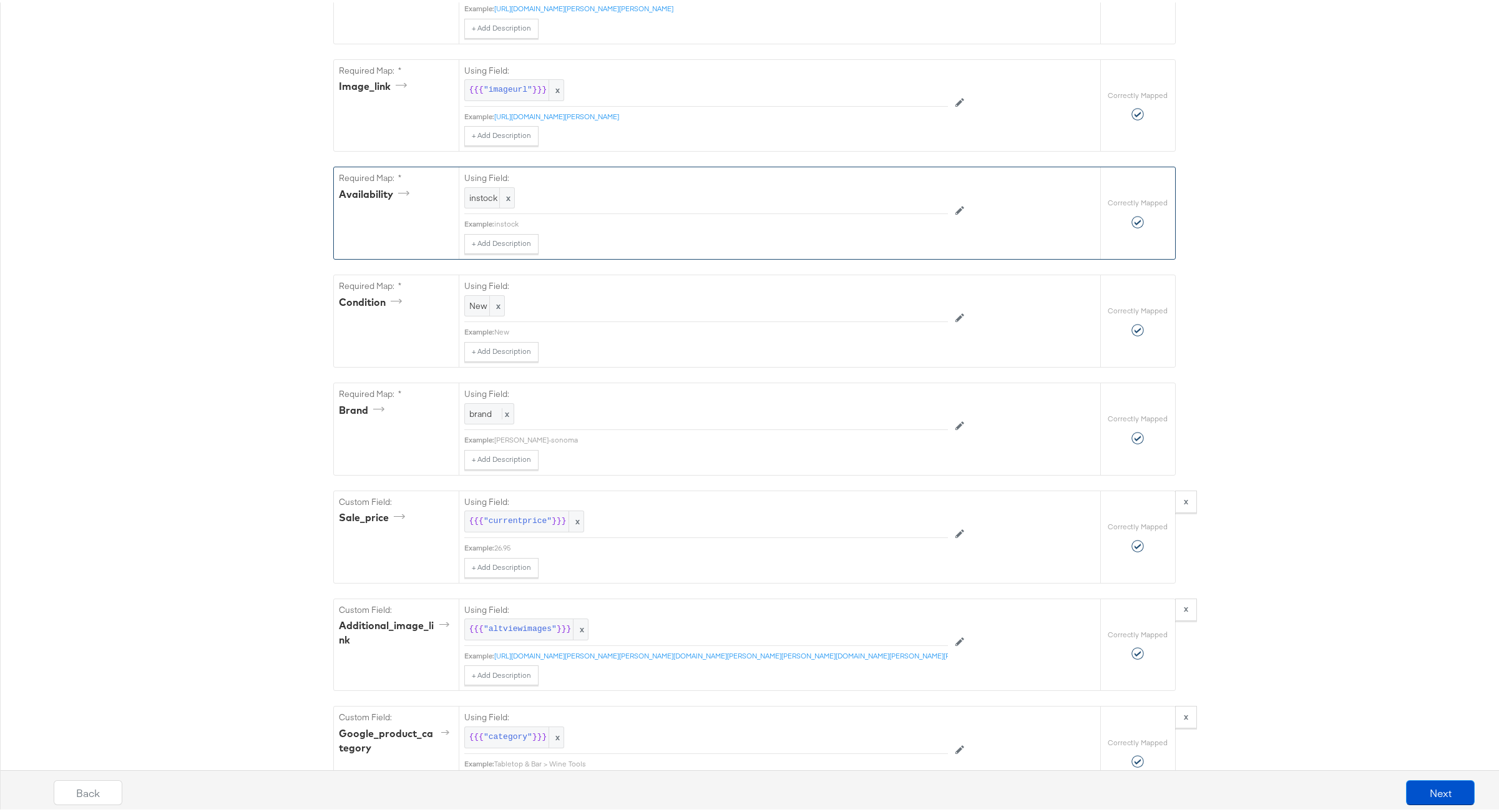
scroll to position [804, 0]
click at [471, 209] on div "instock x" at bounding box center [489, 199] width 51 height 22
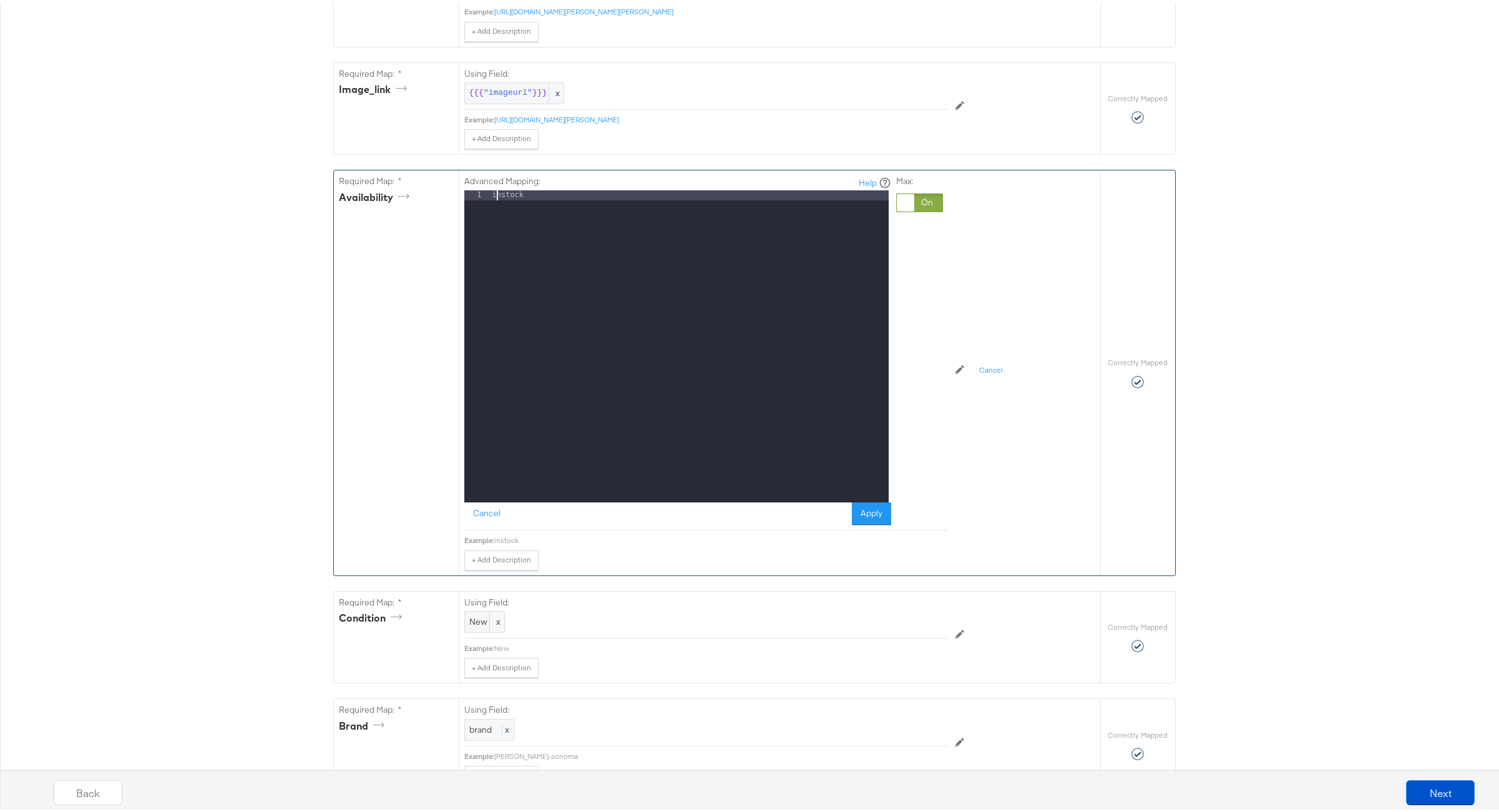
click at [491, 203] on div "instock" at bounding box center [689, 353] width 399 height 332
click at [842, 520] on div "Cancel Apply" at bounding box center [678, 510] width 427 height 23
click at [854, 520] on button "Apply" at bounding box center [872, 510] width 40 height 23
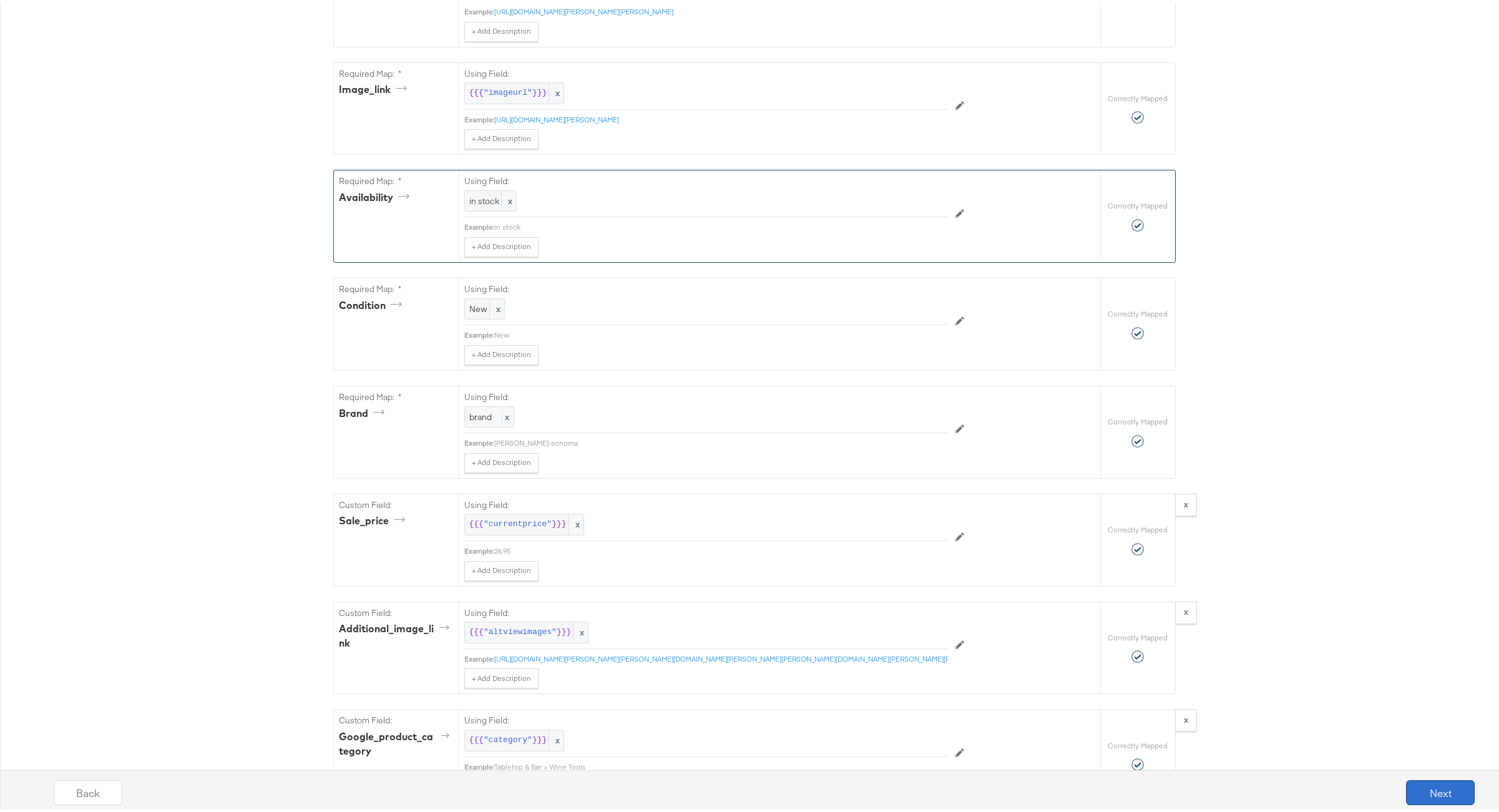
click at [1433, 796] on button "Next" at bounding box center [1439, 789] width 68 height 25
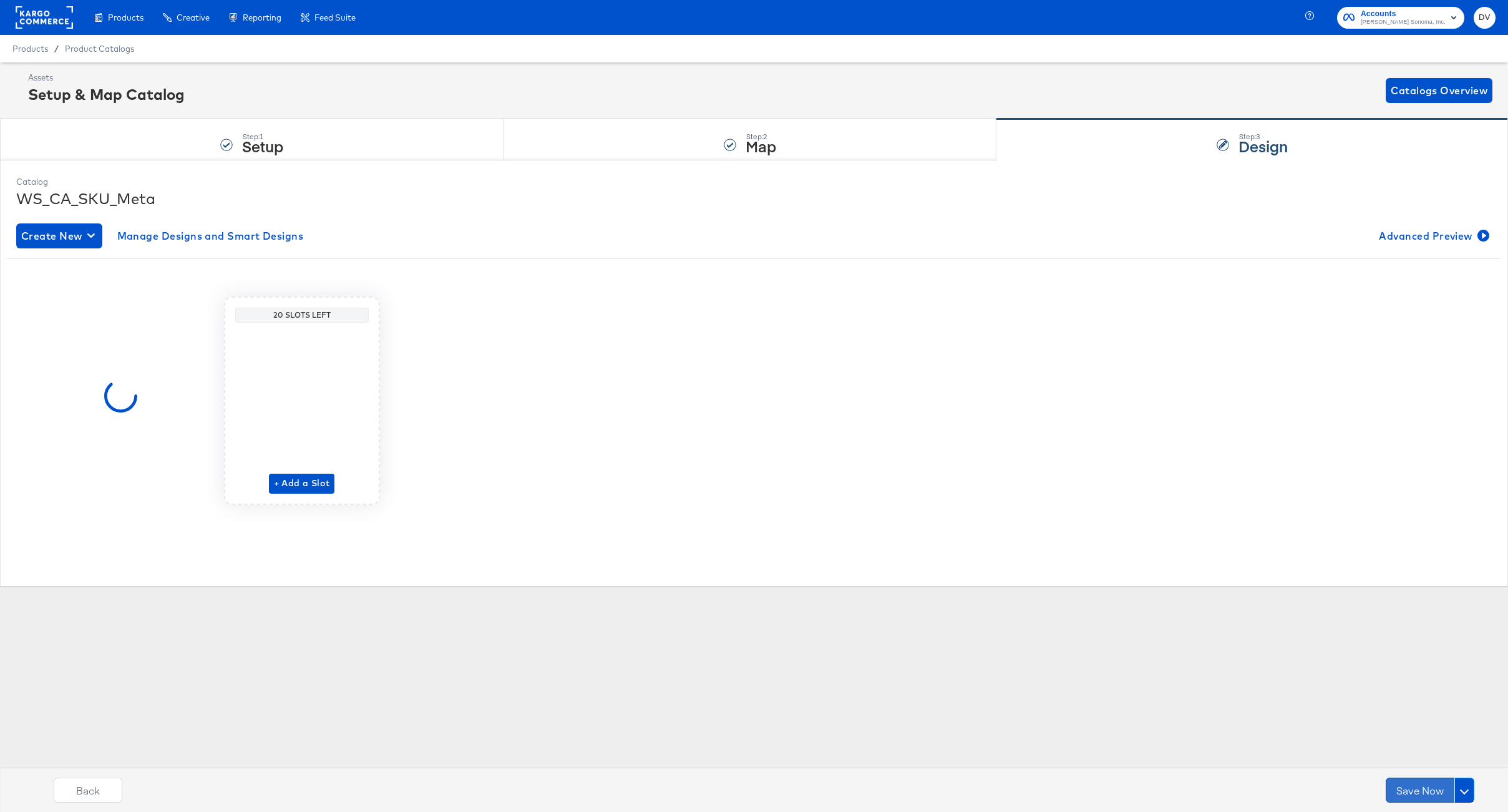
click at [1410, 779] on button "Save Now" at bounding box center [1420, 789] width 69 height 25
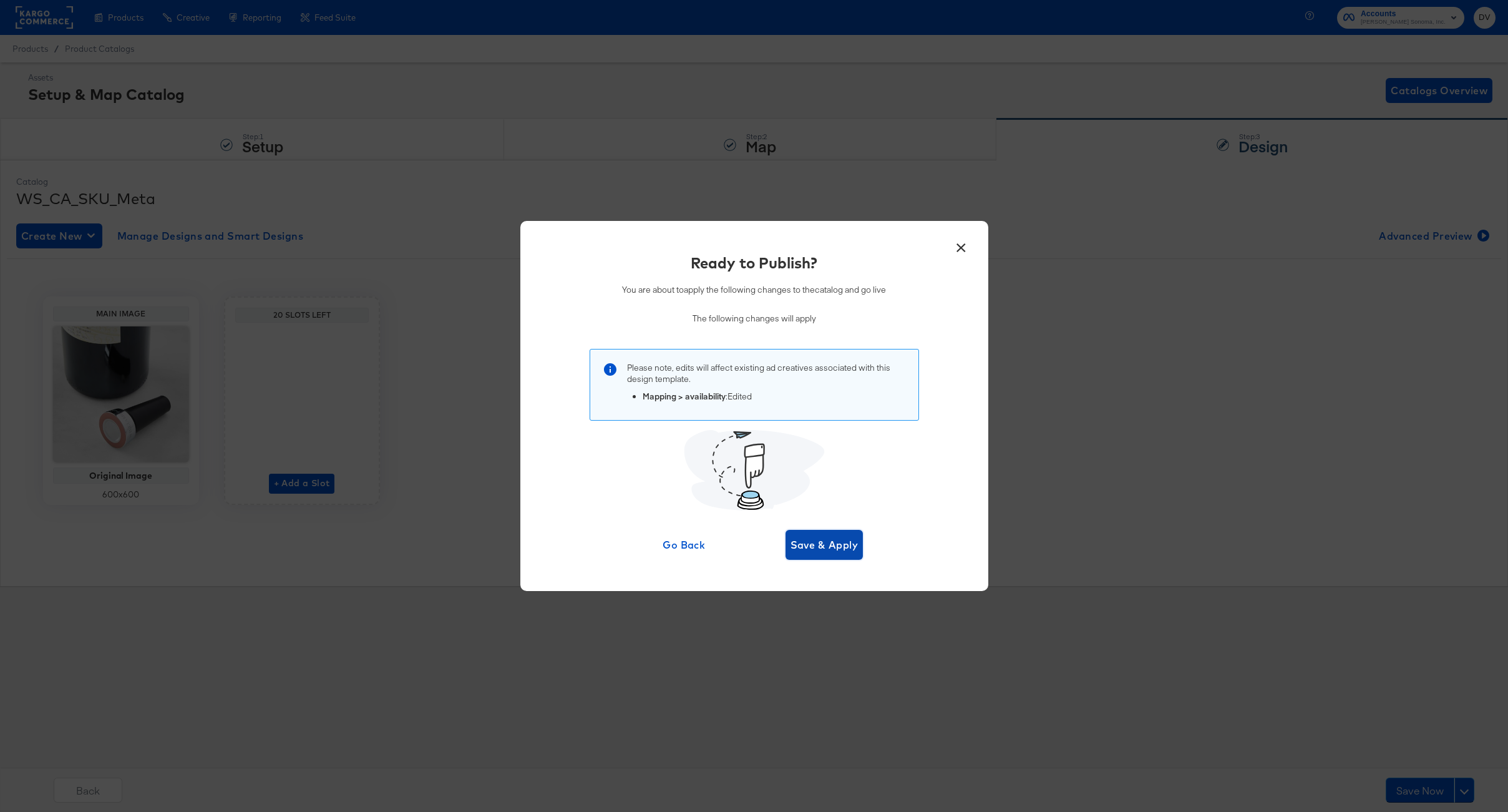
click at [844, 544] on span "Save & Apply" at bounding box center [824, 545] width 69 height 18
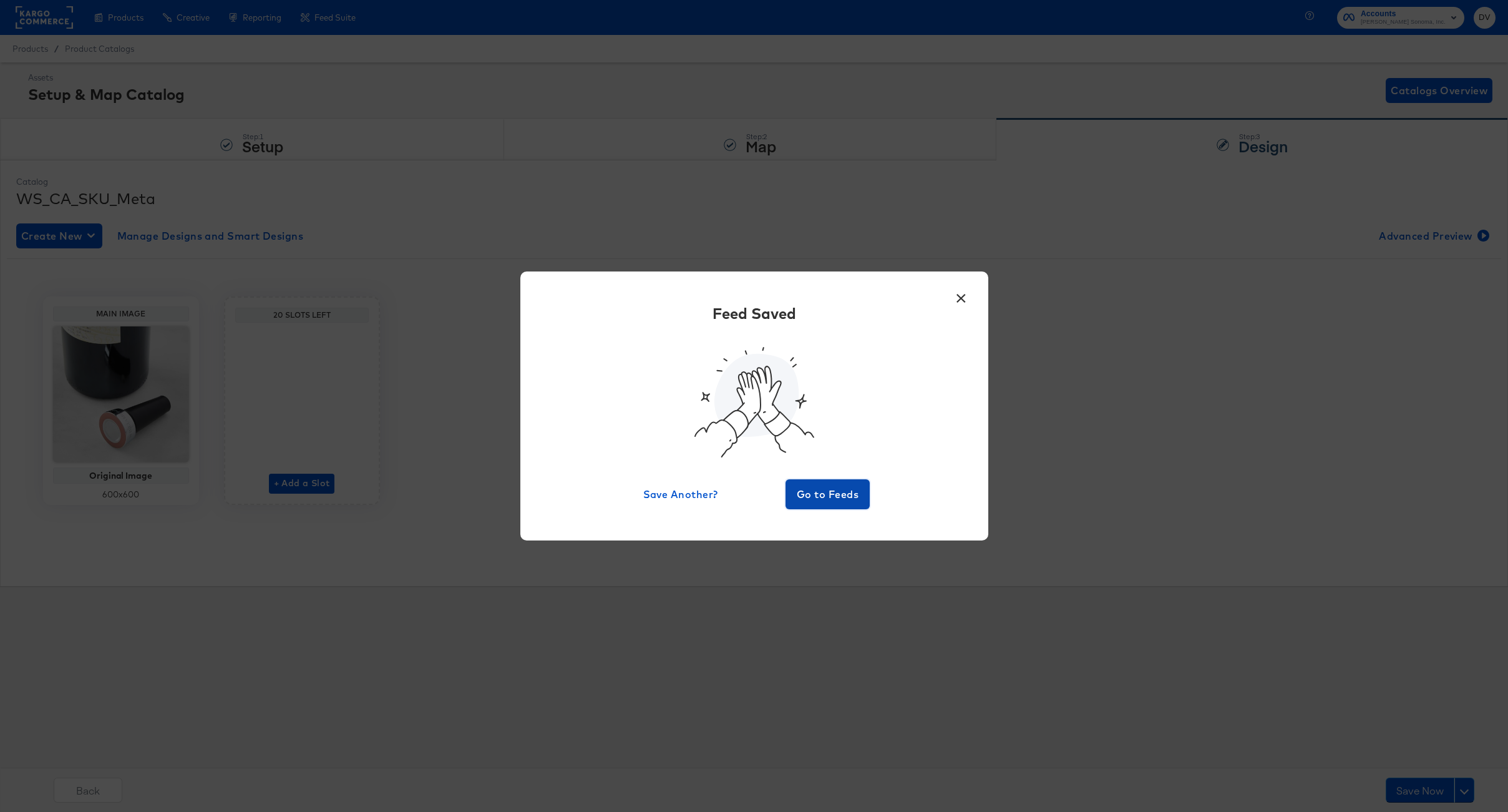
click at [821, 503] on button "Go to Feeds" at bounding box center [827, 494] width 84 height 30
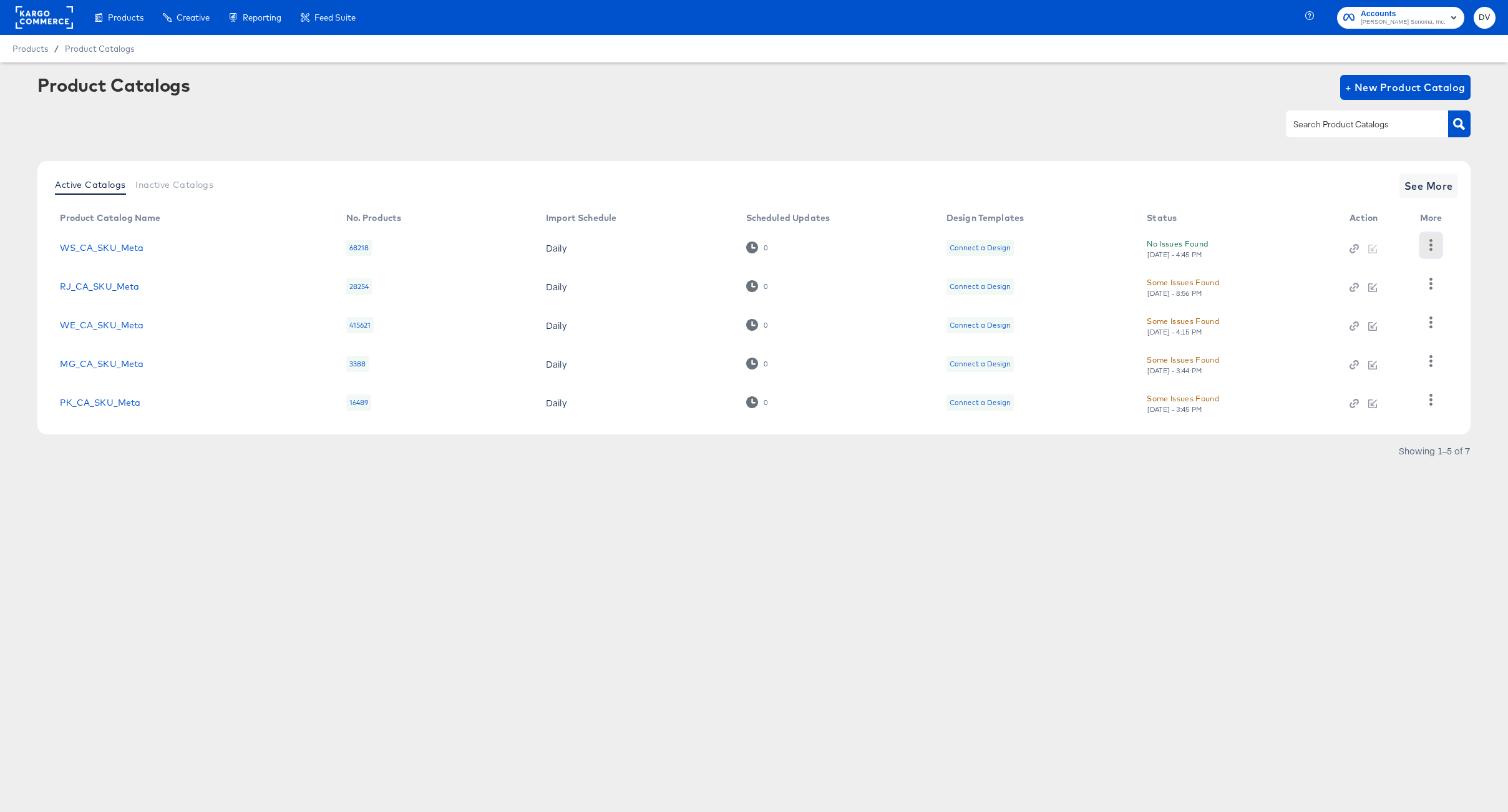
click at [1434, 238] on button "button" at bounding box center [1432, 244] width 22 height 25
click at [1386, 295] on div "HUD Checks (Internal)" at bounding box center [1380, 291] width 125 height 20
click at [884, 632] on div "Products Creative Reporting Feed Suite Accounts Williams Sonoma, Inc. DV Produc…" at bounding box center [754, 406] width 1508 height 812
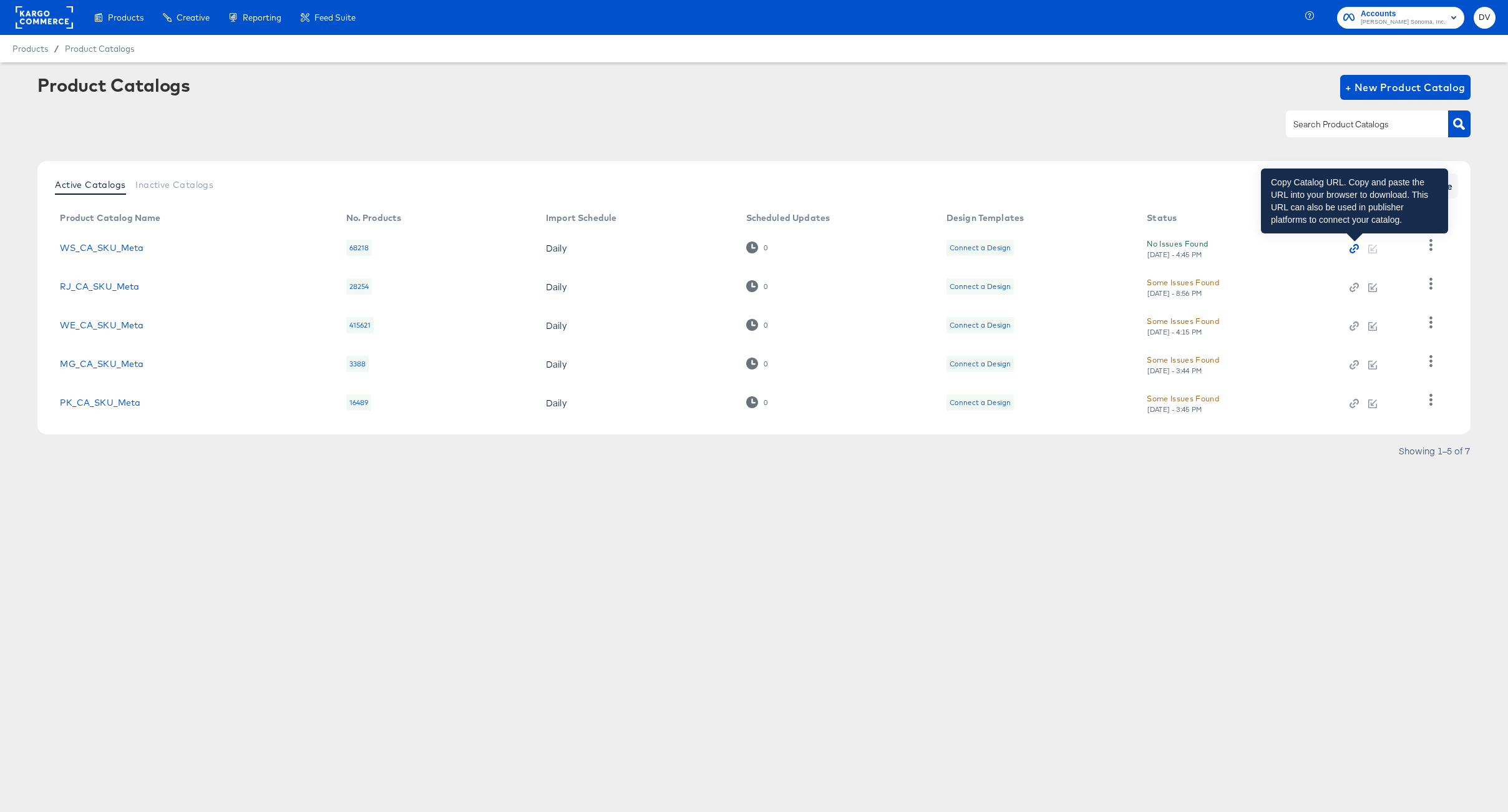
click at [1355, 246] on icon "button" at bounding box center [1354, 248] width 9 height 9
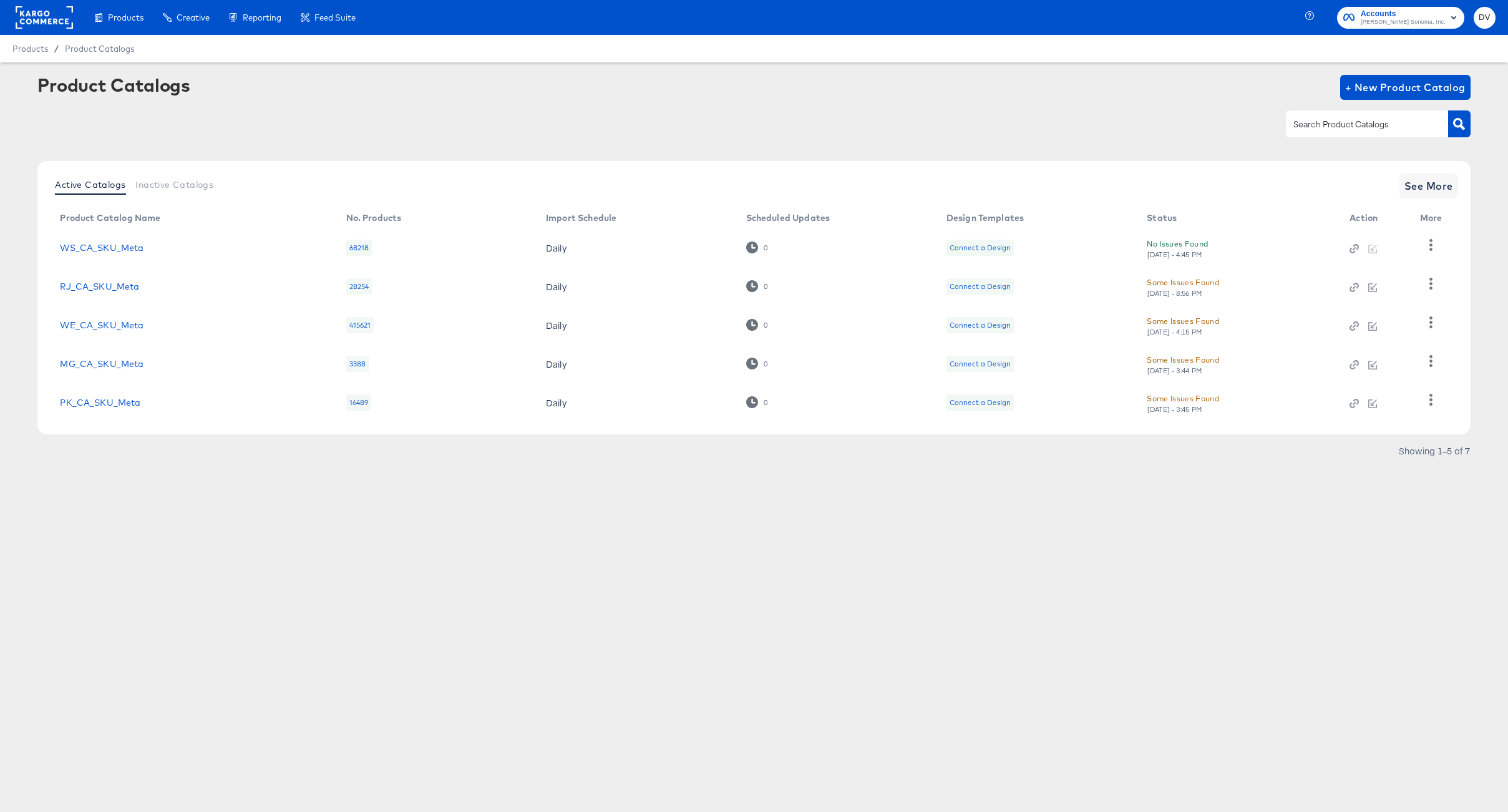
click at [50, 27] on rect at bounding box center [45, 17] width 58 height 23
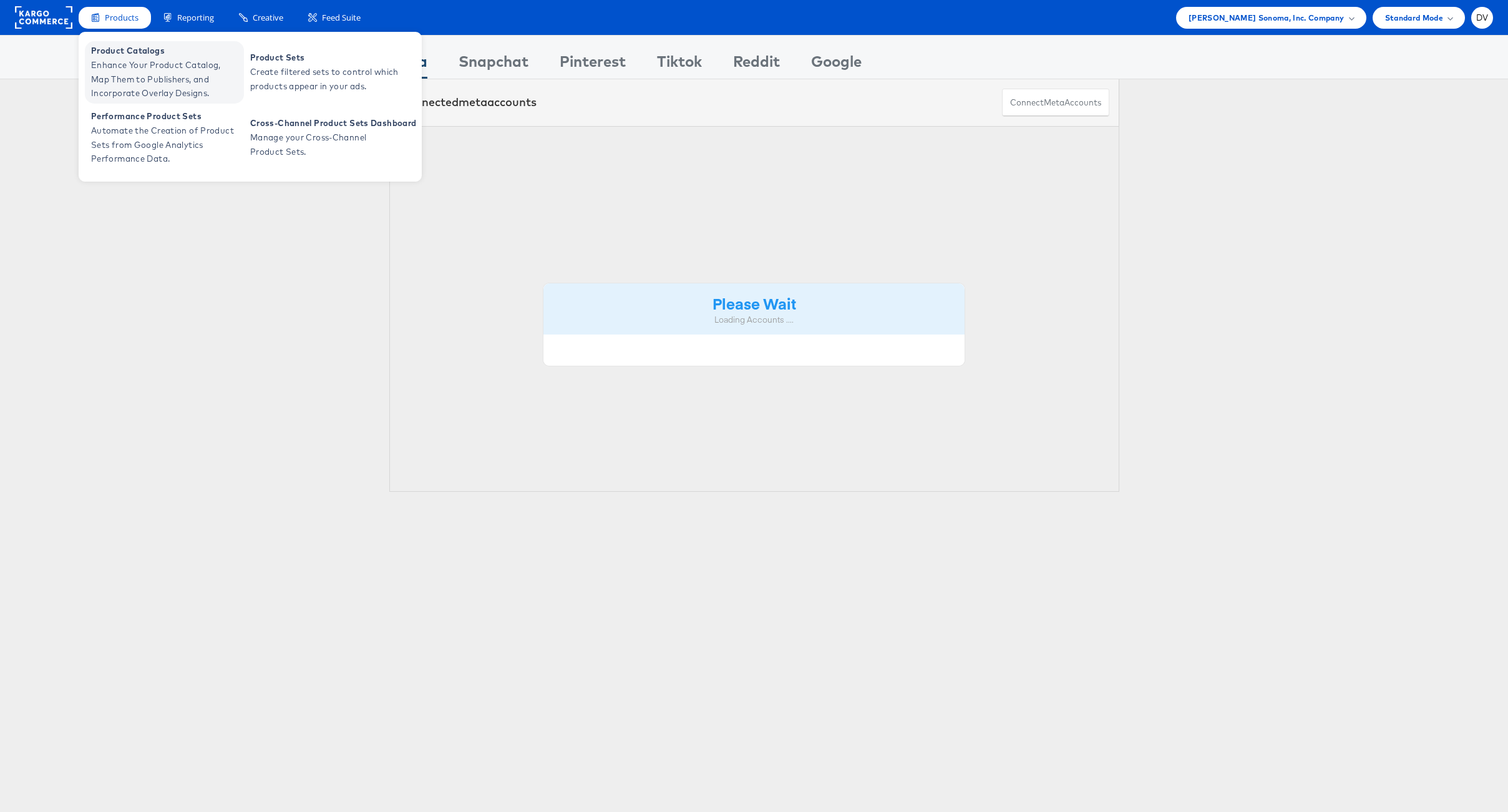
click at [125, 53] on span "Product Catalogs" at bounding box center [166, 51] width 150 height 14
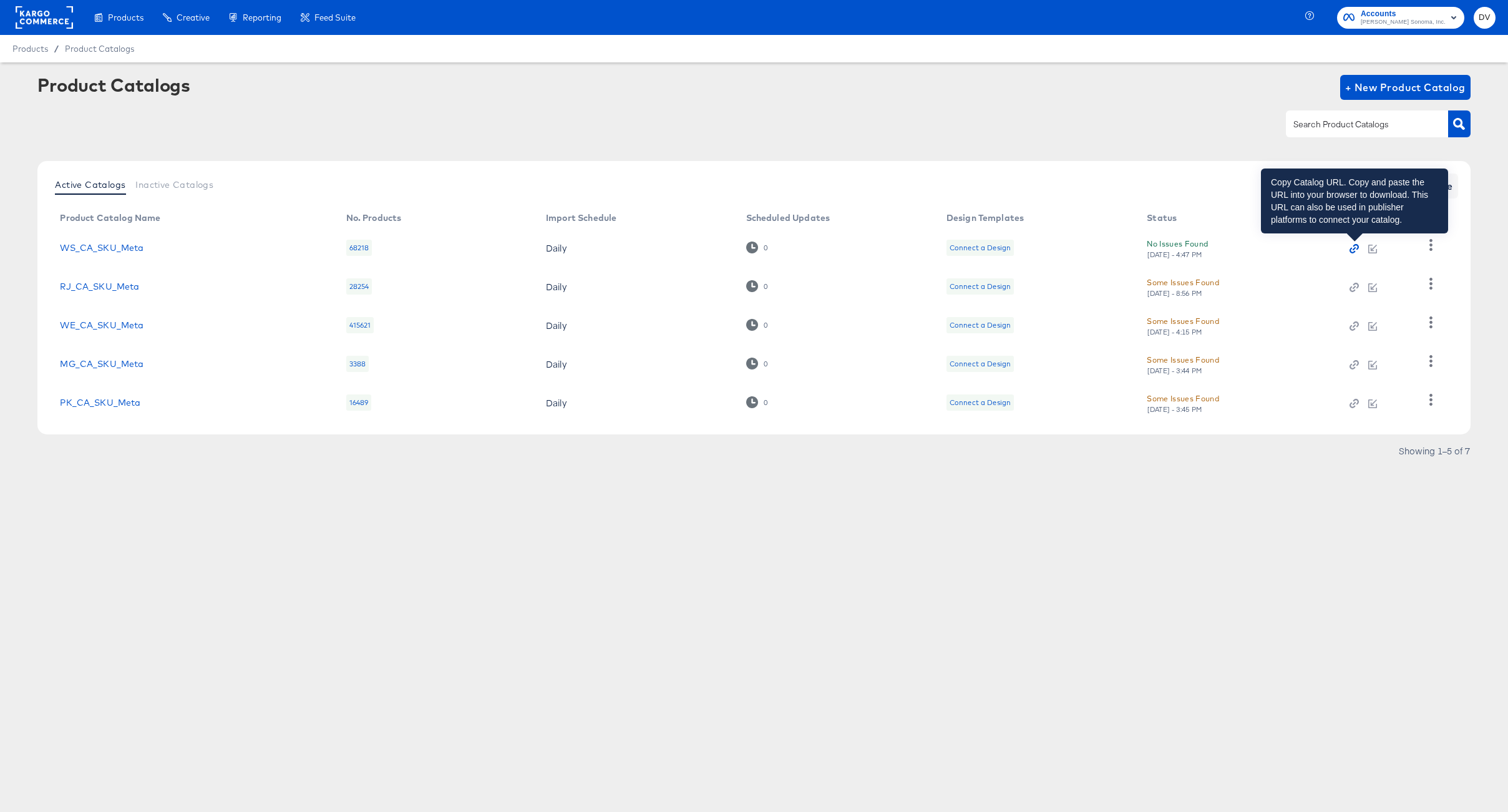
click at [1354, 252] on icon "button" at bounding box center [1353, 251] width 6 height 6
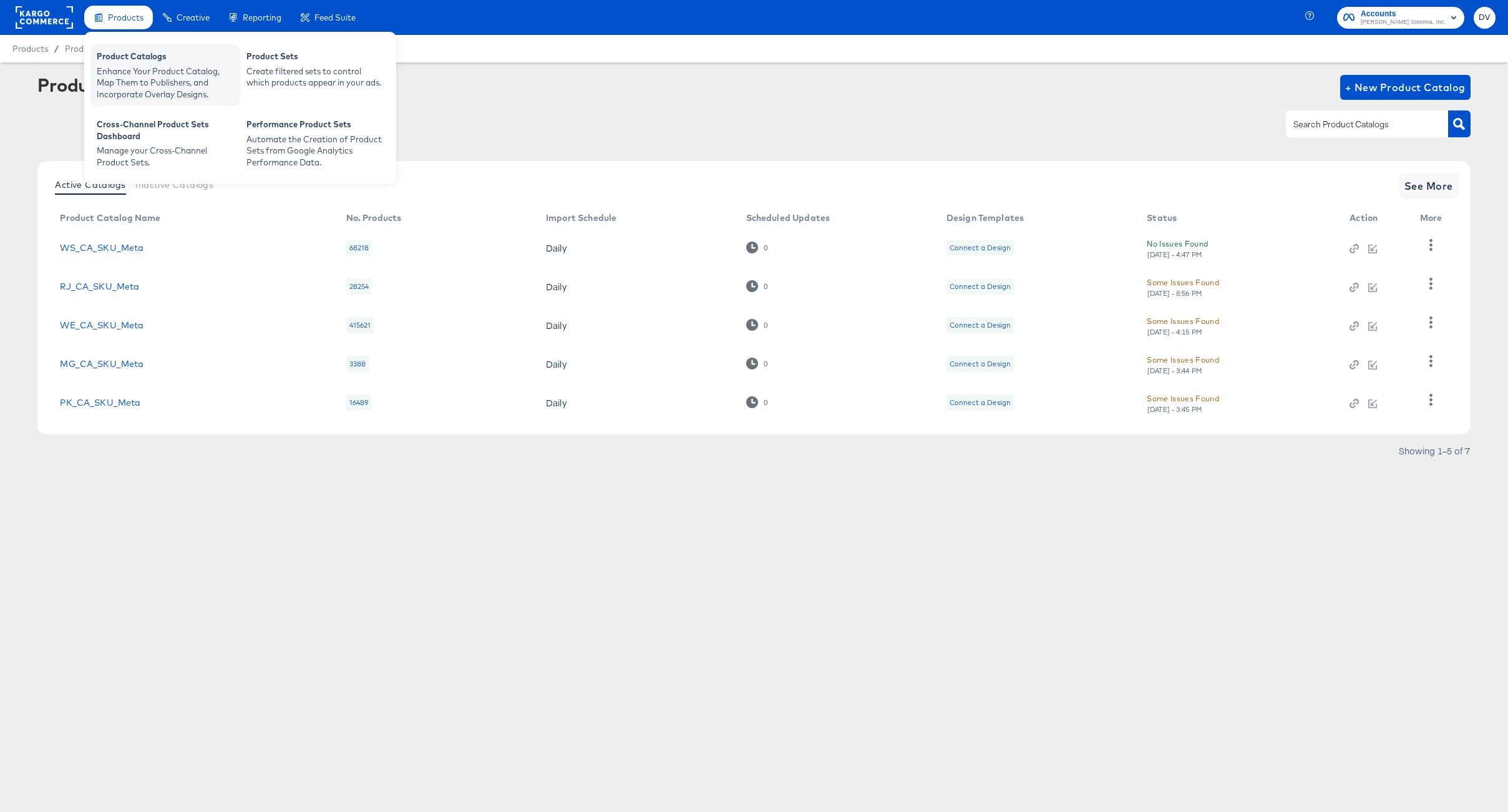
click at [121, 52] on div "Product Catalogs" at bounding box center [165, 58] width 137 height 15
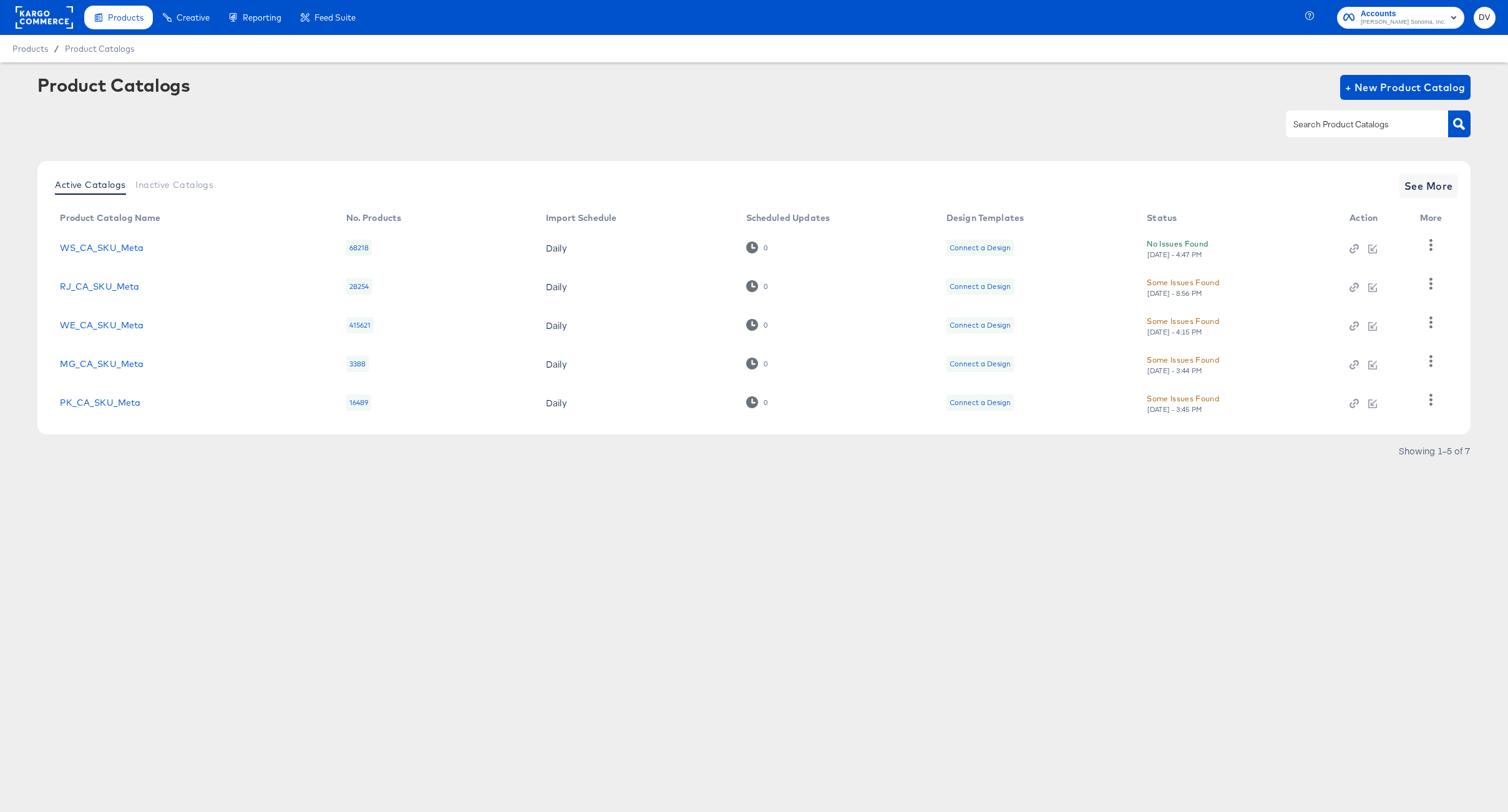
click at [52, 23] on rect at bounding box center [45, 17] width 58 height 23
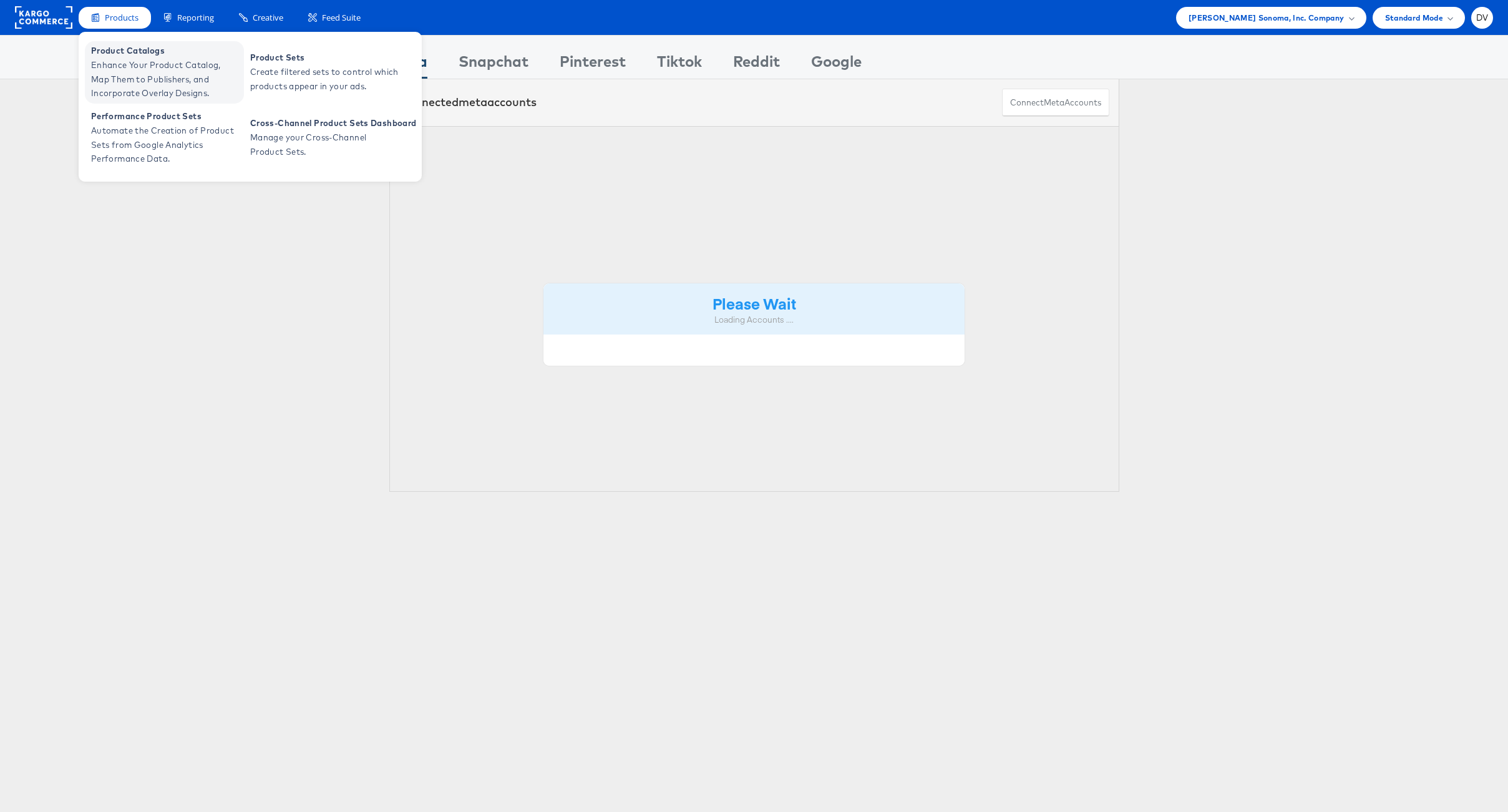
click at [125, 55] on span "Product Catalogs" at bounding box center [166, 51] width 150 height 14
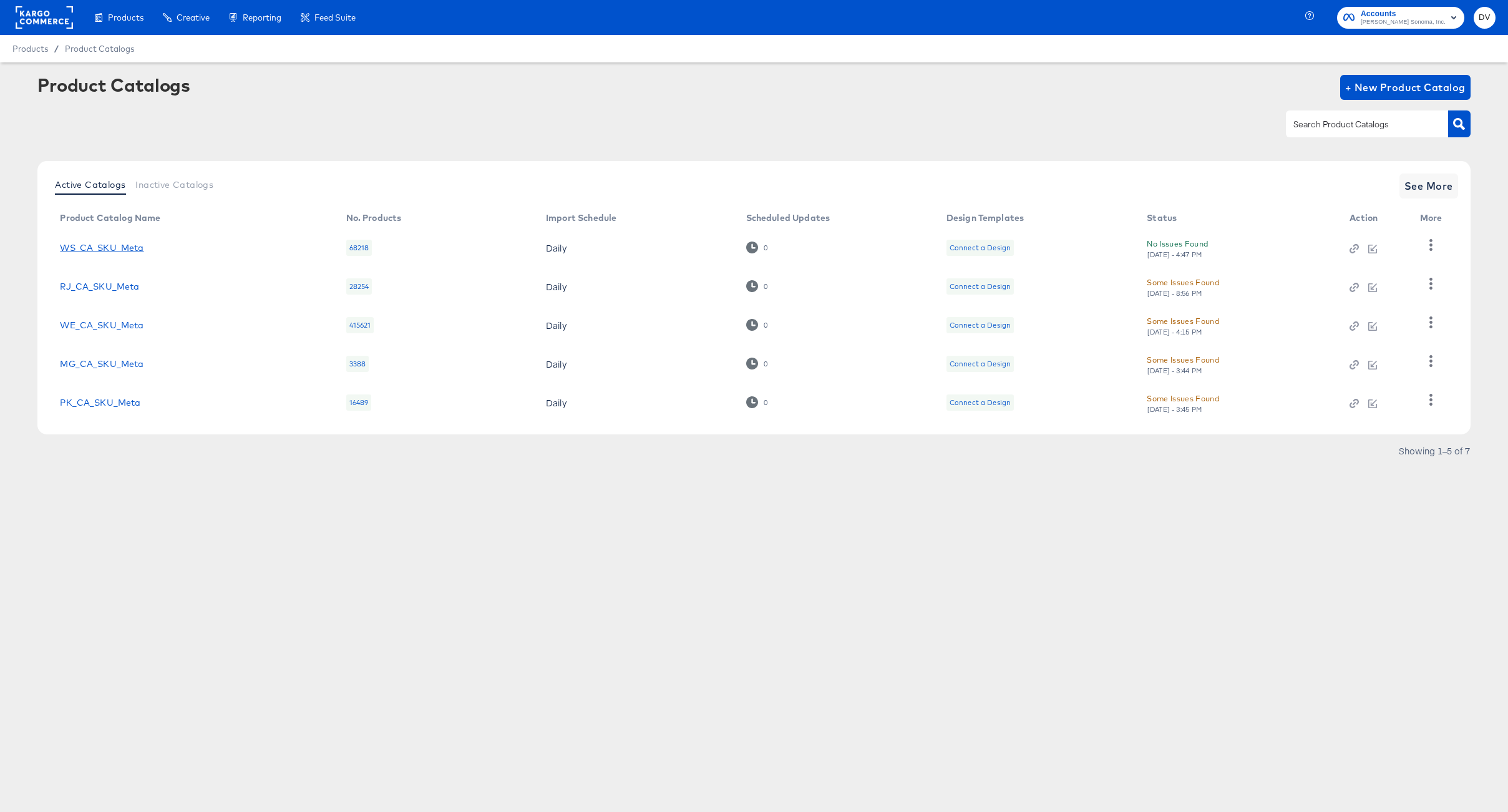
click at [121, 243] on link "WS_CA_SKU_Meta" at bounding box center [101, 248] width 83 height 10
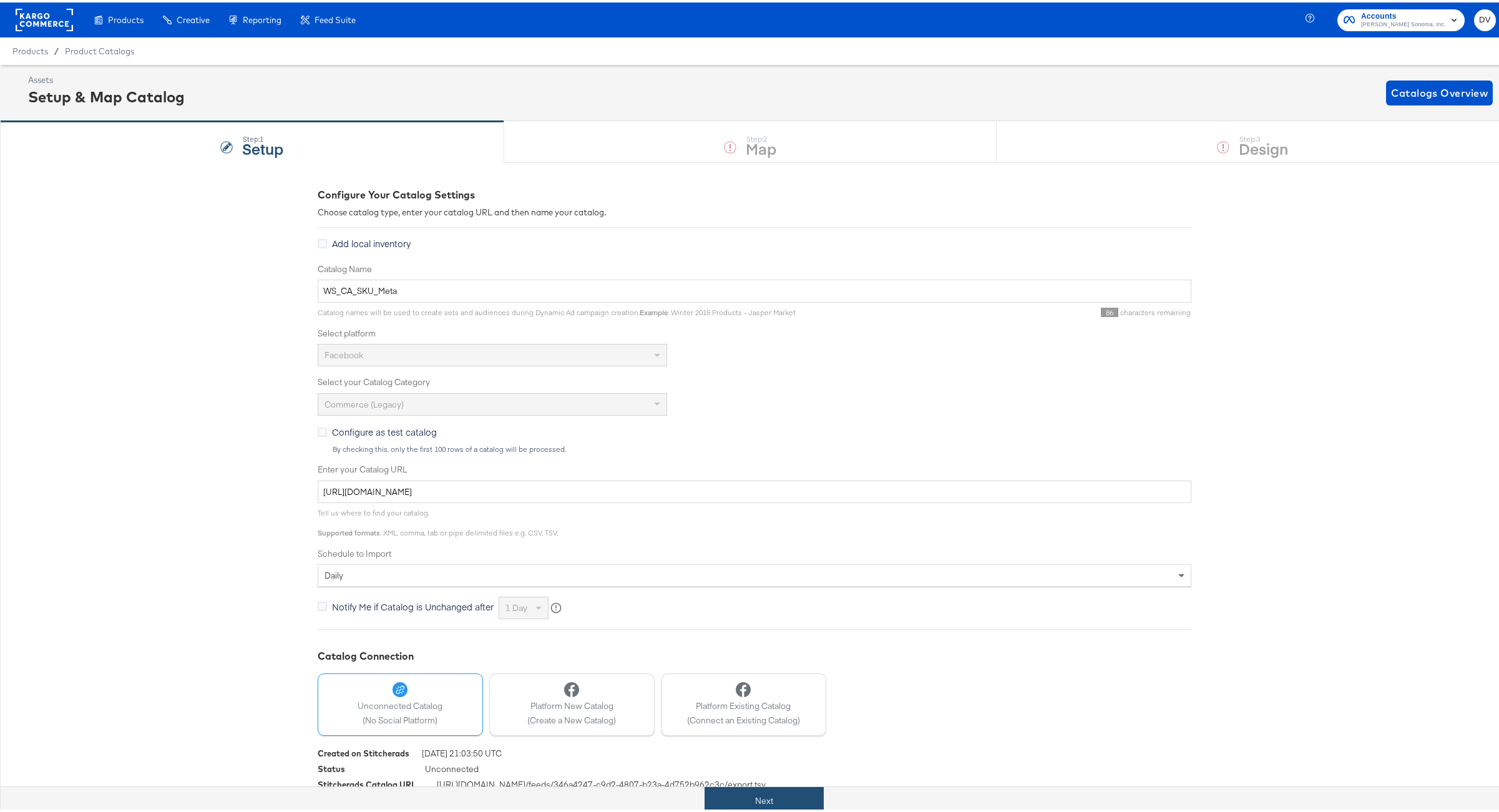
click at [803, 792] on button "Next" at bounding box center [764, 798] width 119 height 28
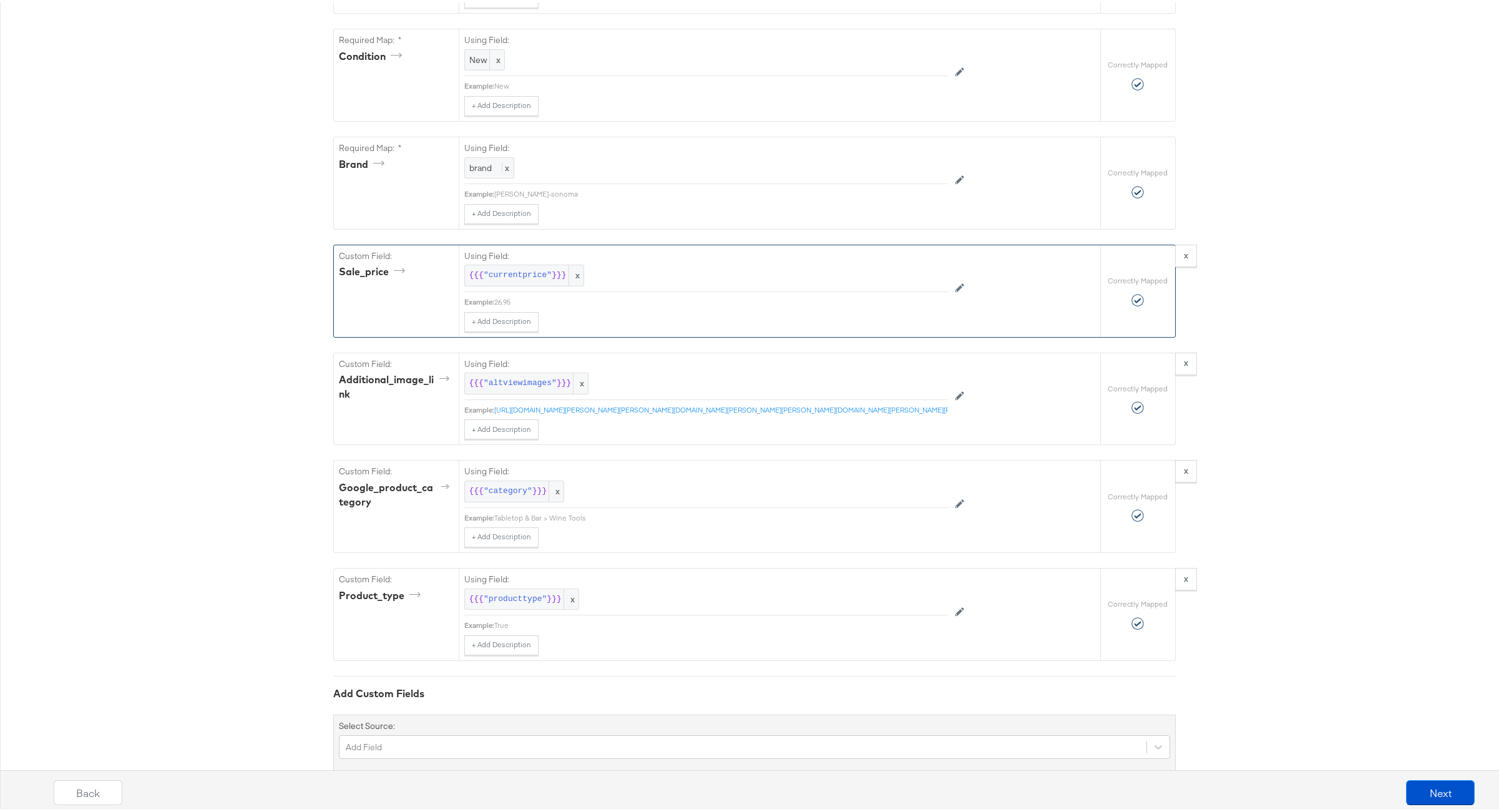
scroll to position [873, 0]
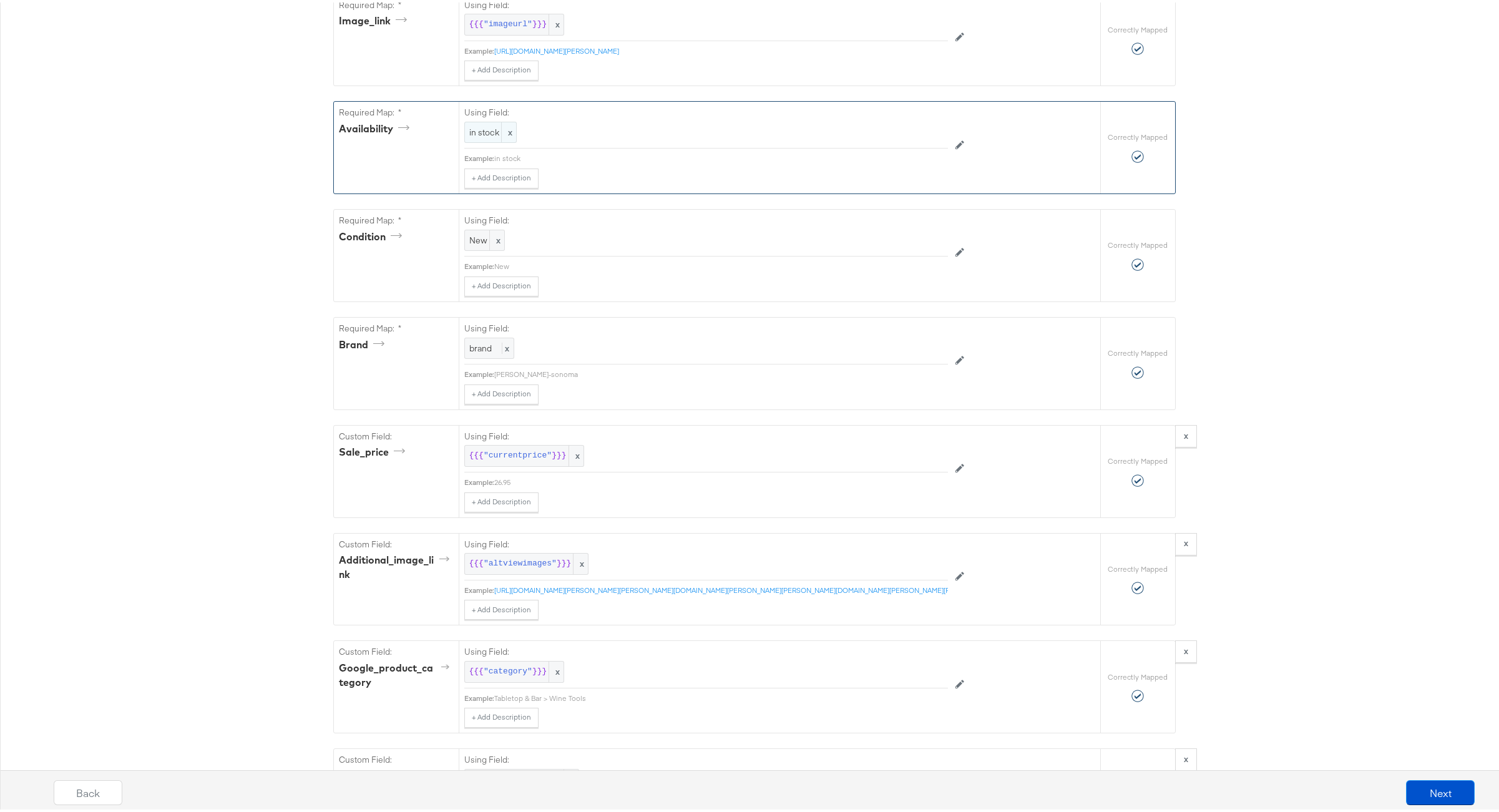
click at [482, 136] on span "in stock" at bounding box center [490, 130] width 43 height 12
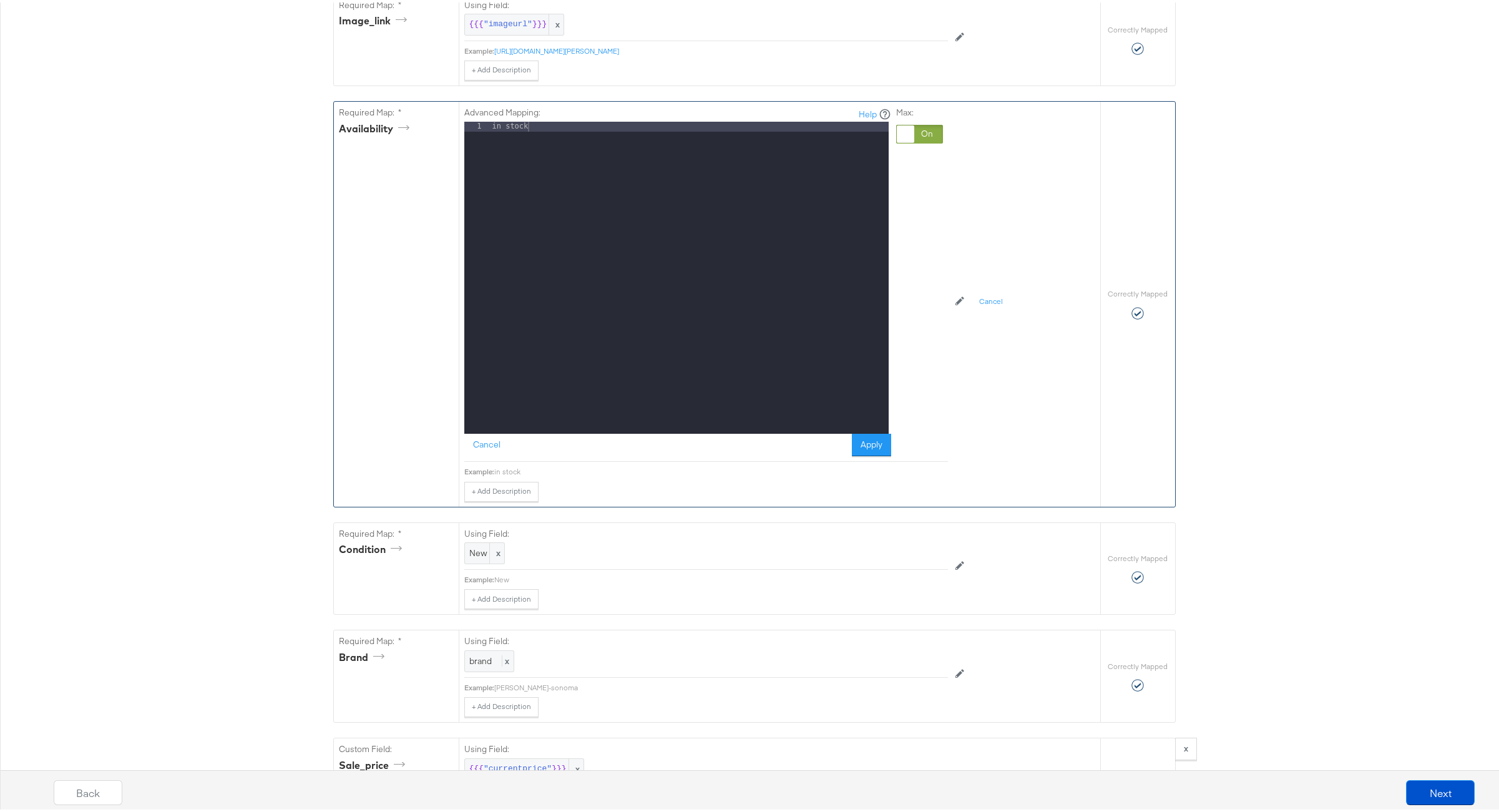
click at [509, 137] on div "in stock" at bounding box center [689, 285] width 399 height 332
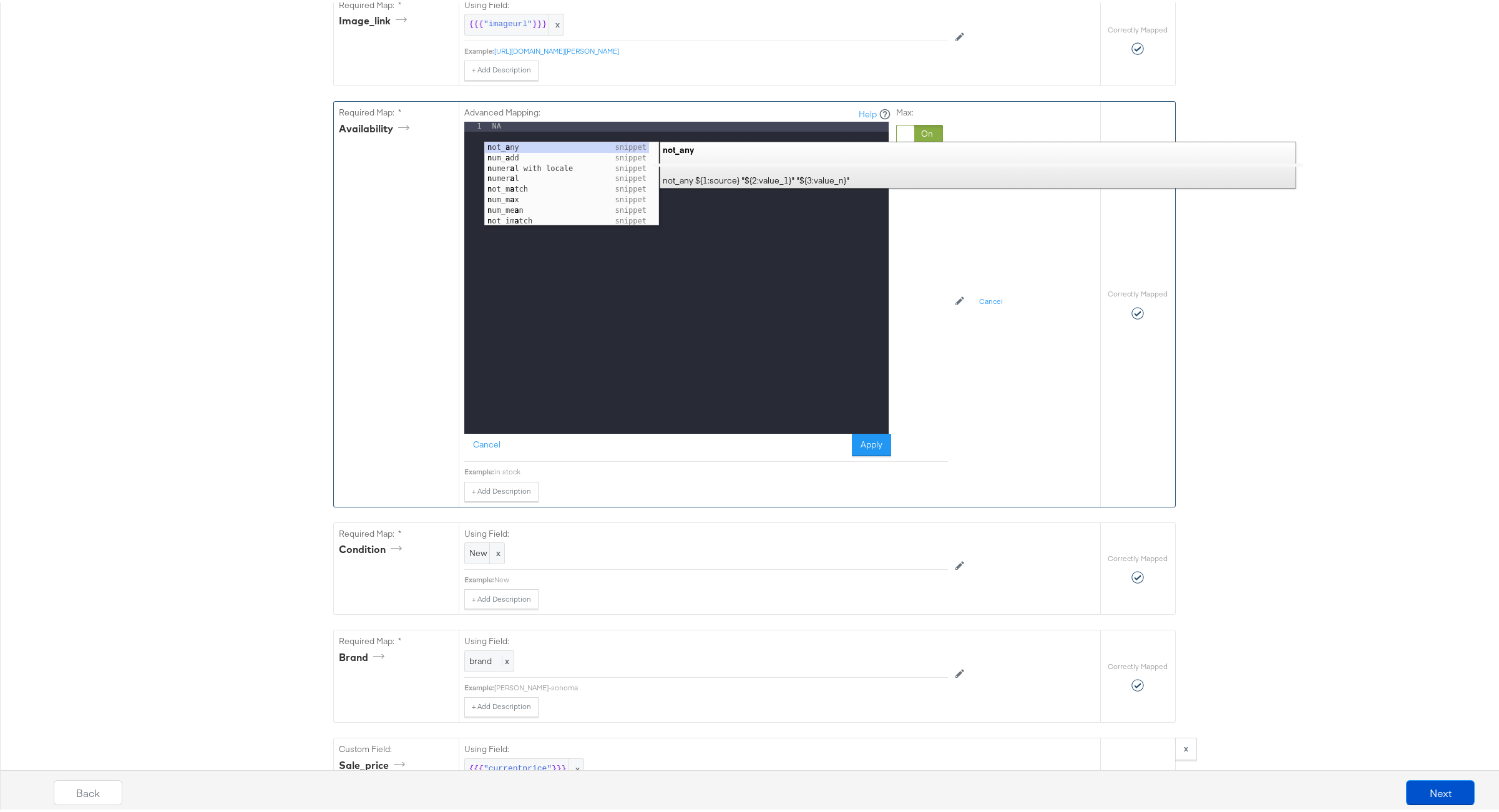
click at [588, 362] on div "NA" at bounding box center [689, 285] width 399 height 332
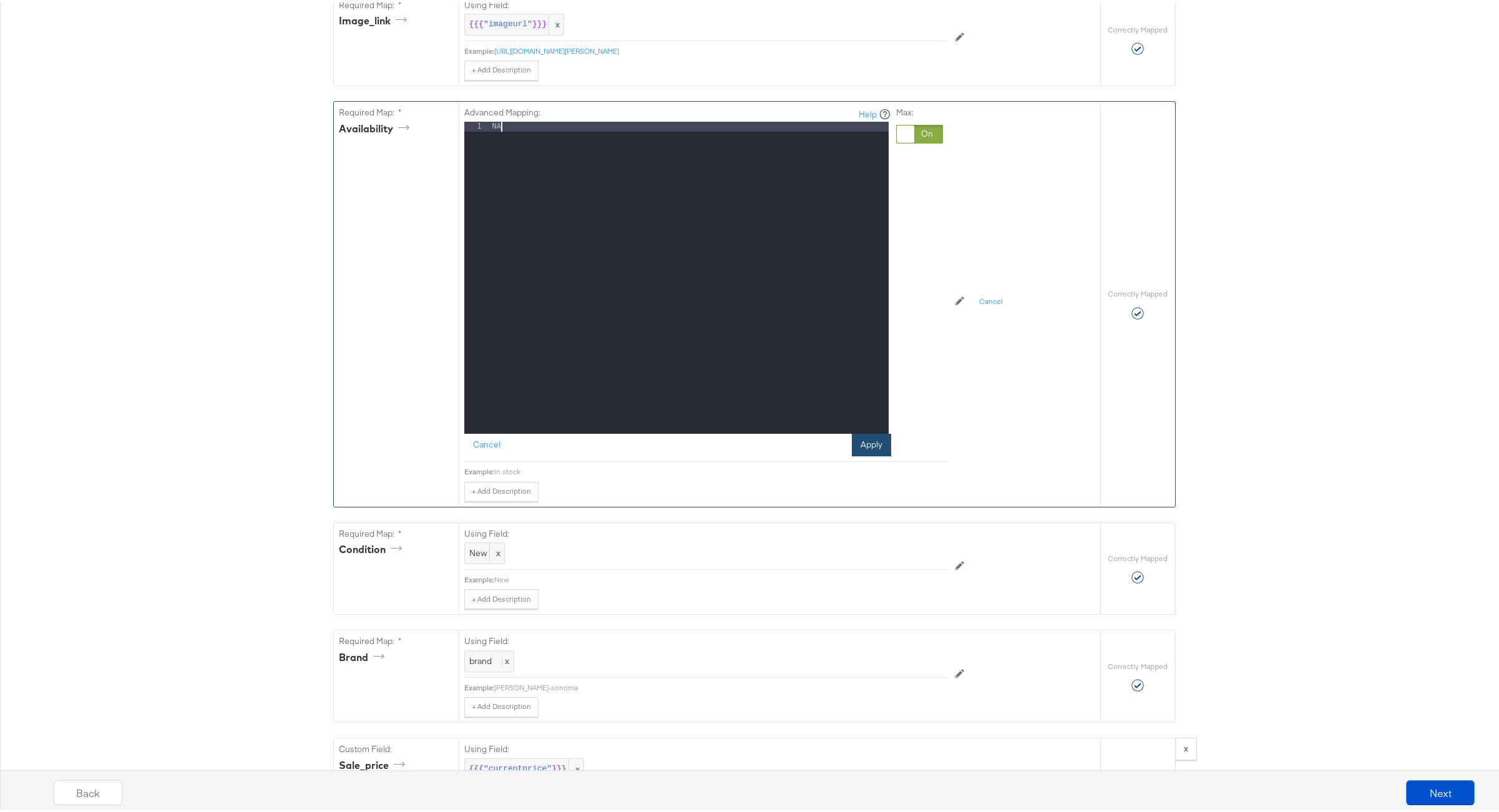
click at [863, 450] on button "Apply" at bounding box center [872, 442] width 40 height 23
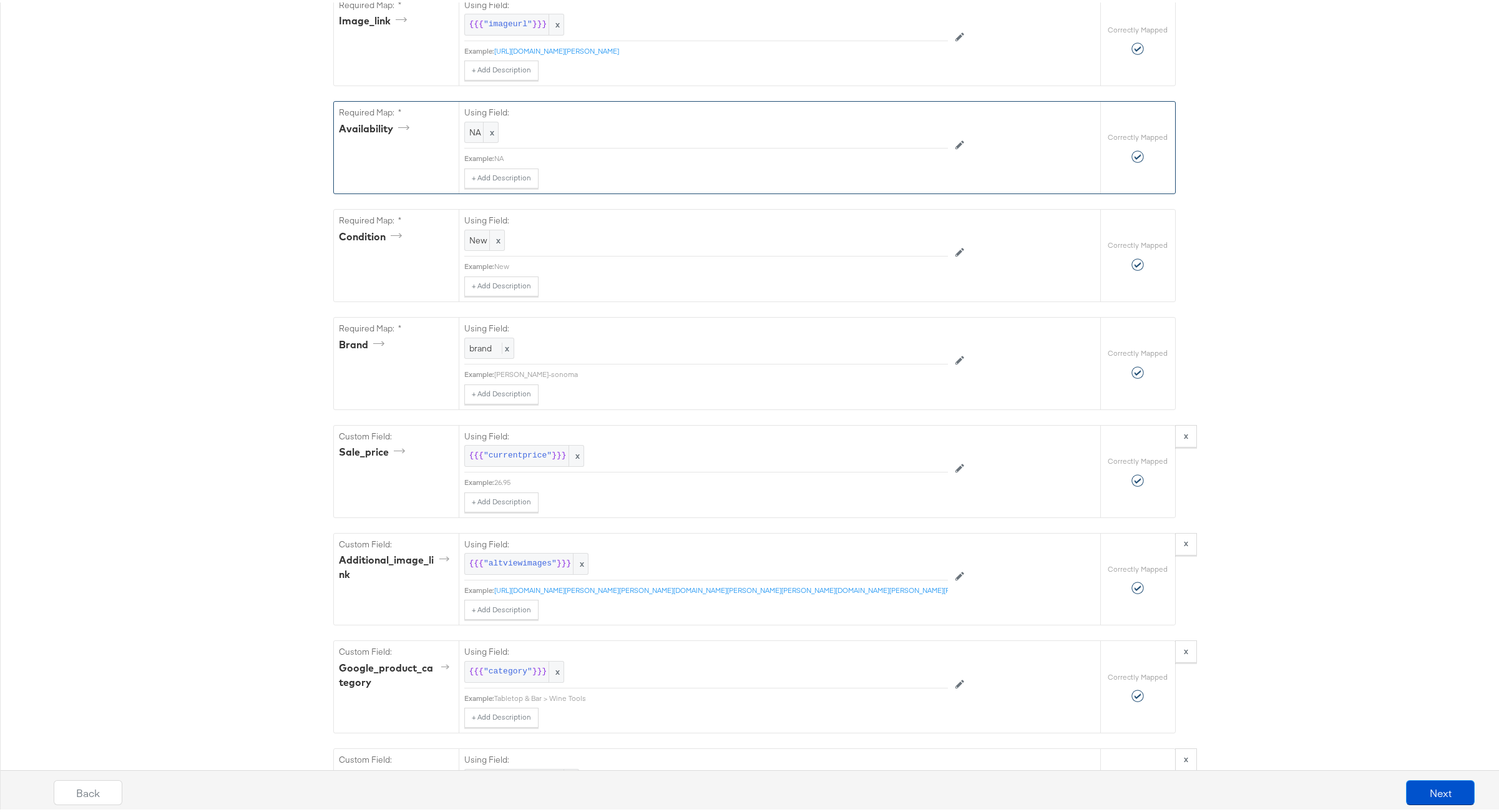
click at [1404, 776] on div "Back Next" at bounding box center [764, 794] width 1521 height 47
click at [1422, 790] on button "Next" at bounding box center [1439, 789] width 68 height 25
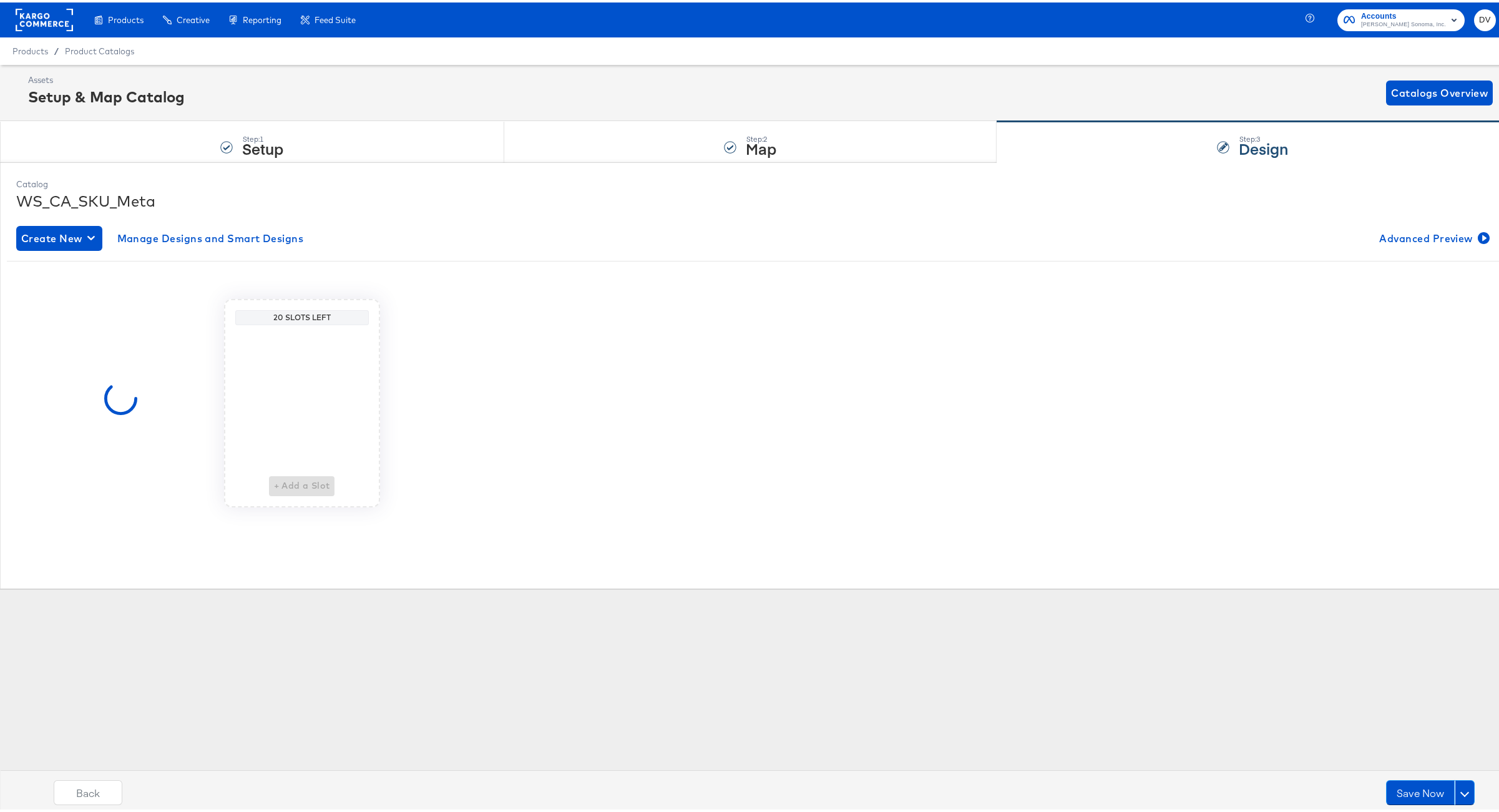
scroll to position [0, 0]
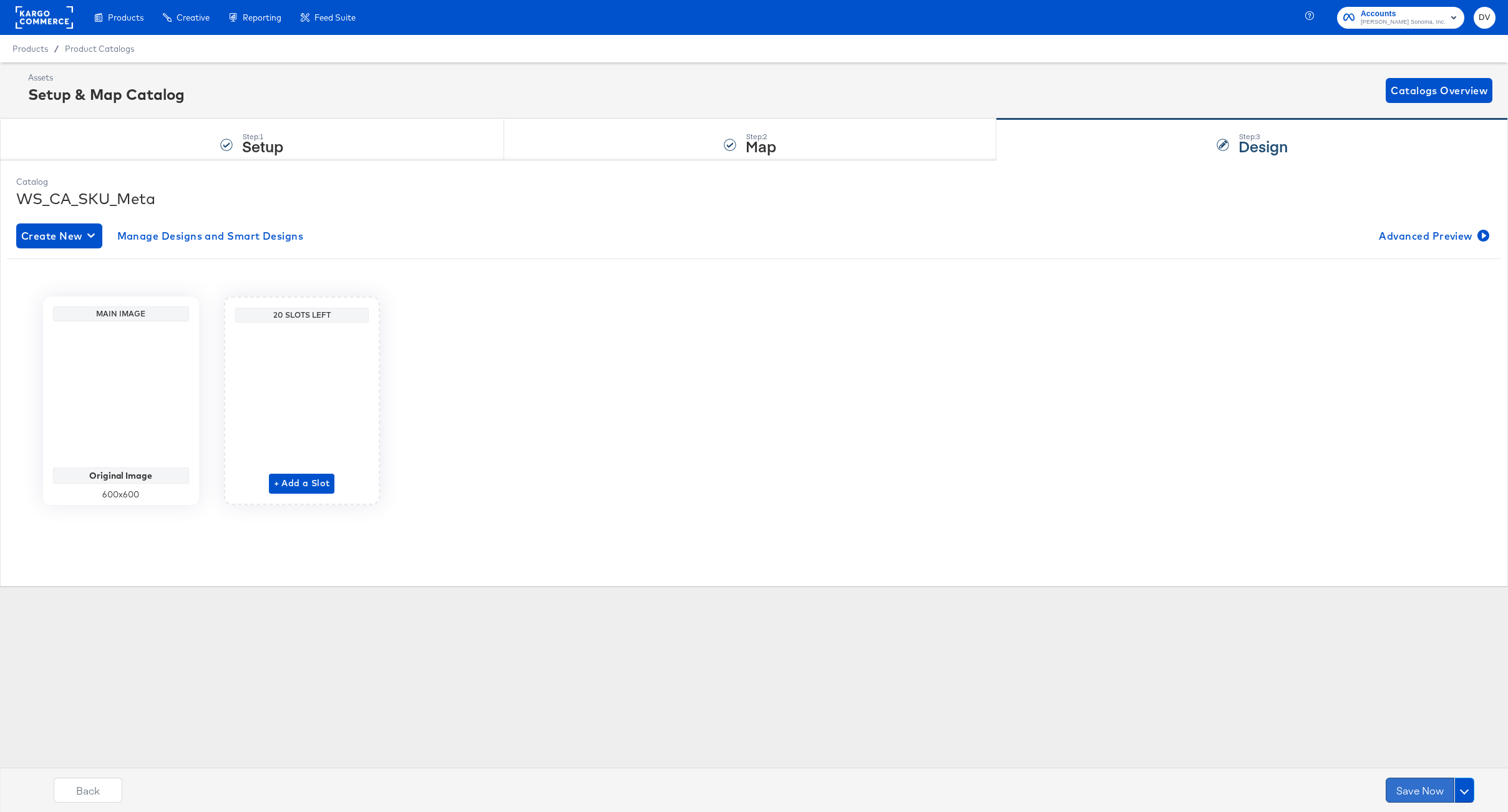
click at [1421, 795] on button "Save Now" at bounding box center [1420, 789] width 69 height 25
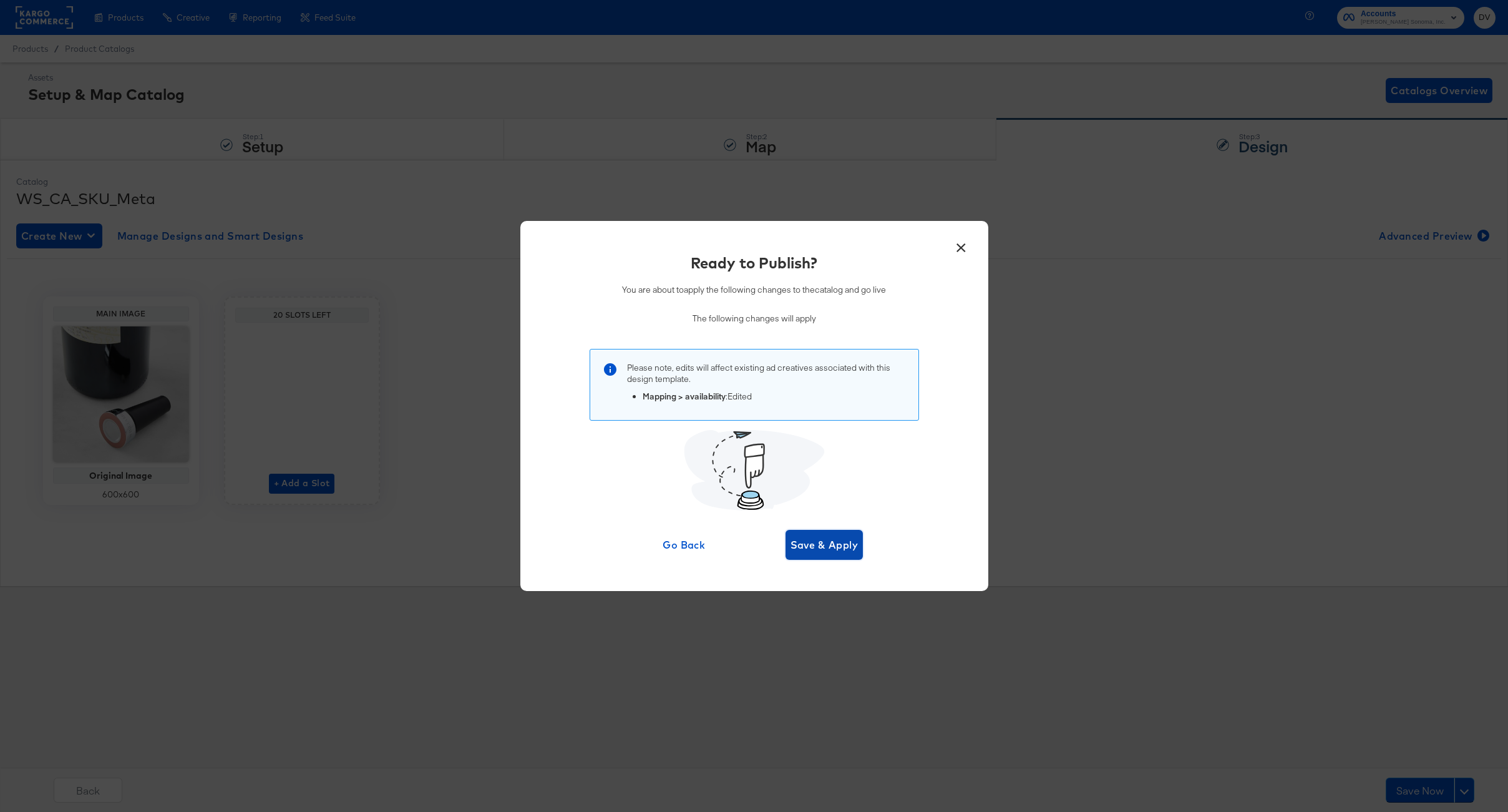
click at [814, 548] on span "Save & Apply" at bounding box center [824, 545] width 69 height 18
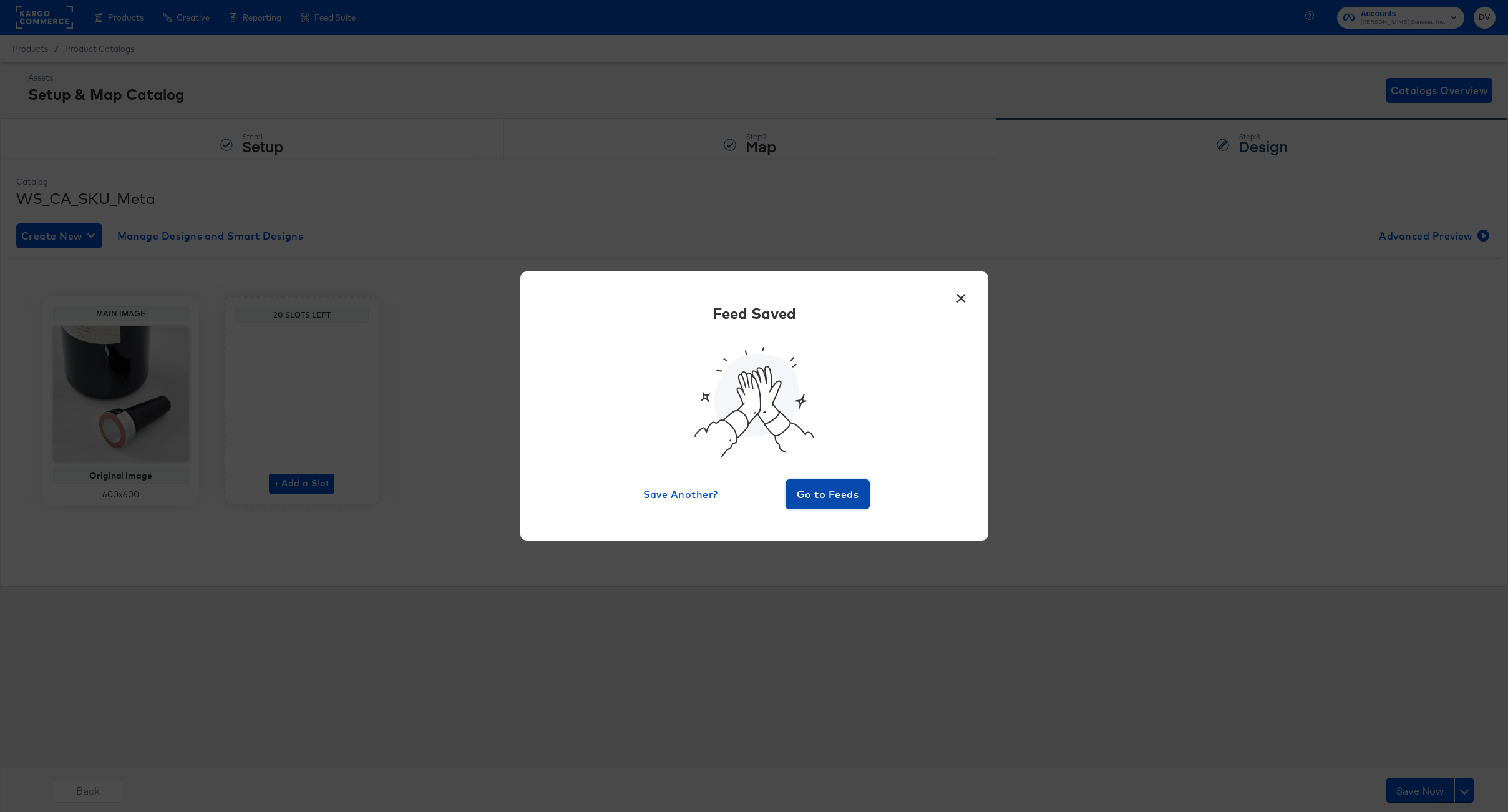
click at [805, 493] on span "Go to Feeds" at bounding box center [827, 494] width 74 height 18
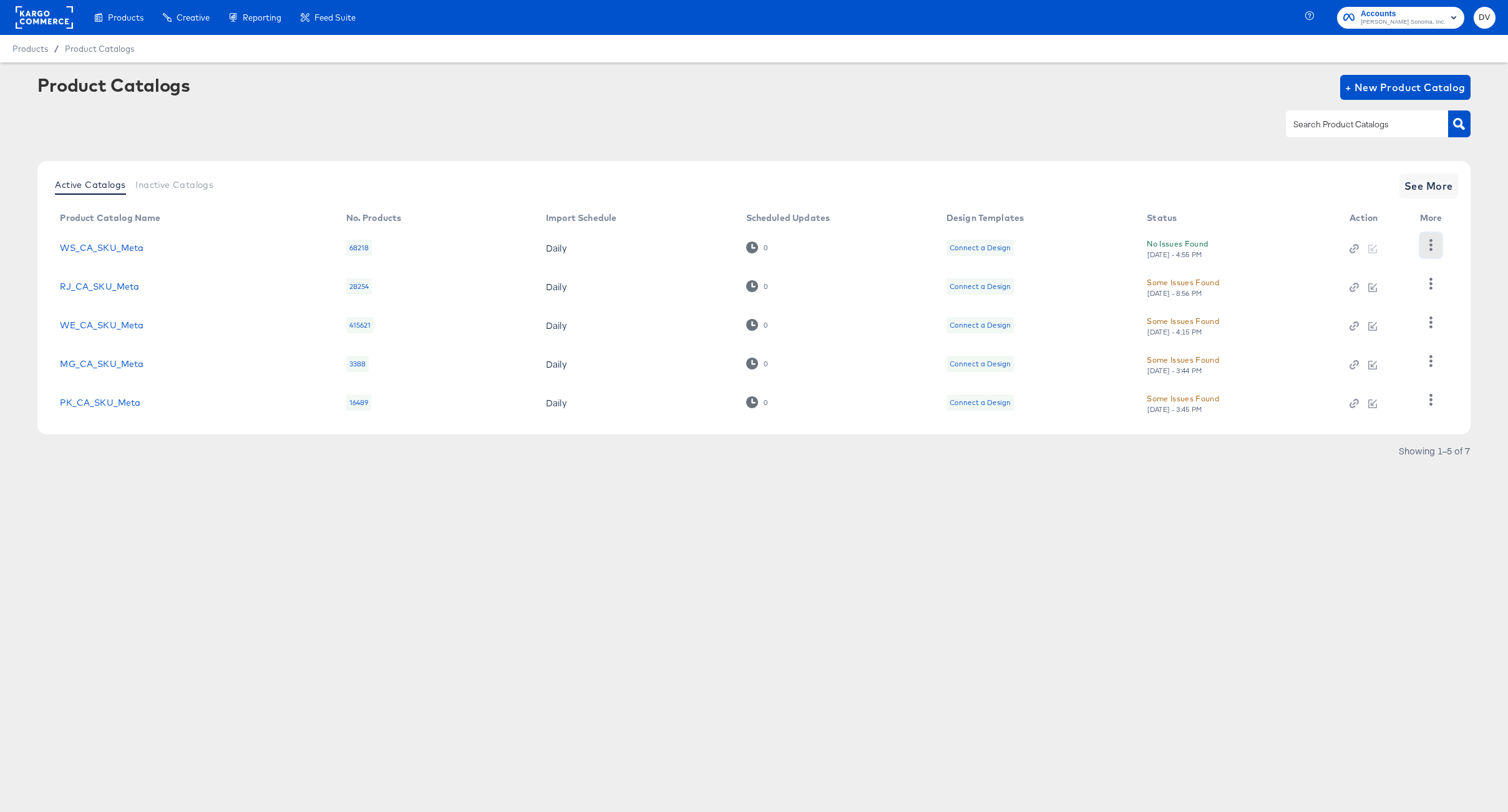
click at [1436, 248] on icon "button" at bounding box center [1432, 245] width 12 height 12
click at [1377, 293] on div "HUD Checks (Internal)" at bounding box center [1380, 291] width 125 height 20
click at [612, 612] on div "Products Creative Reporting Feed Suite Accounts [PERSON_NAME] Sonoma, Inc. DV P…" at bounding box center [754, 406] width 1508 height 812
click at [69, 252] on link "WS_CA_SKU_Meta" at bounding box center [101, 248] width 83 height 10
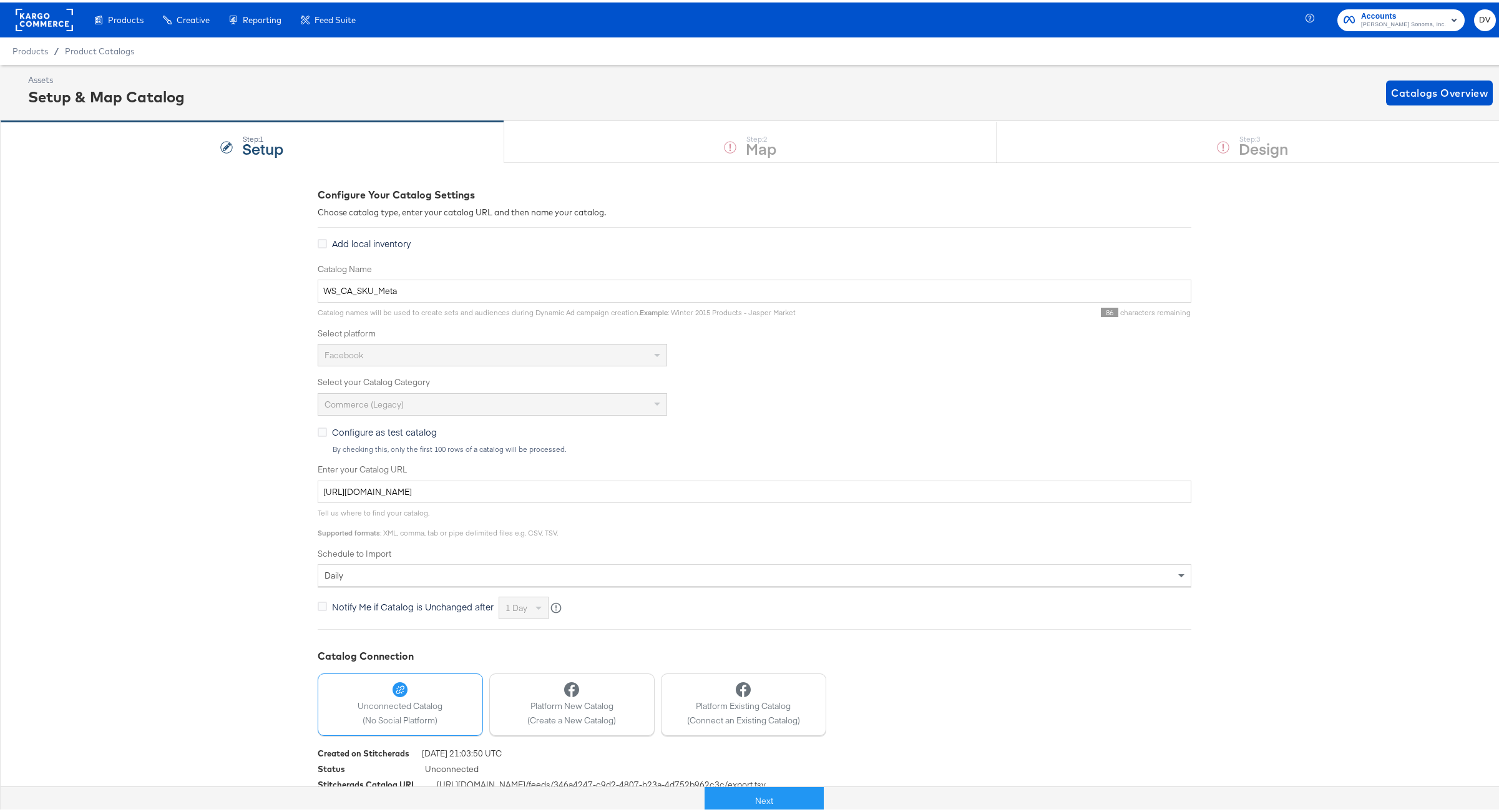
click at [766, 783] on div "Next" at bounding box center [763, 793] width 1508 height 38
click at [770, 788] on button "Next" at bounding box center [764, 798] width 119 height 28
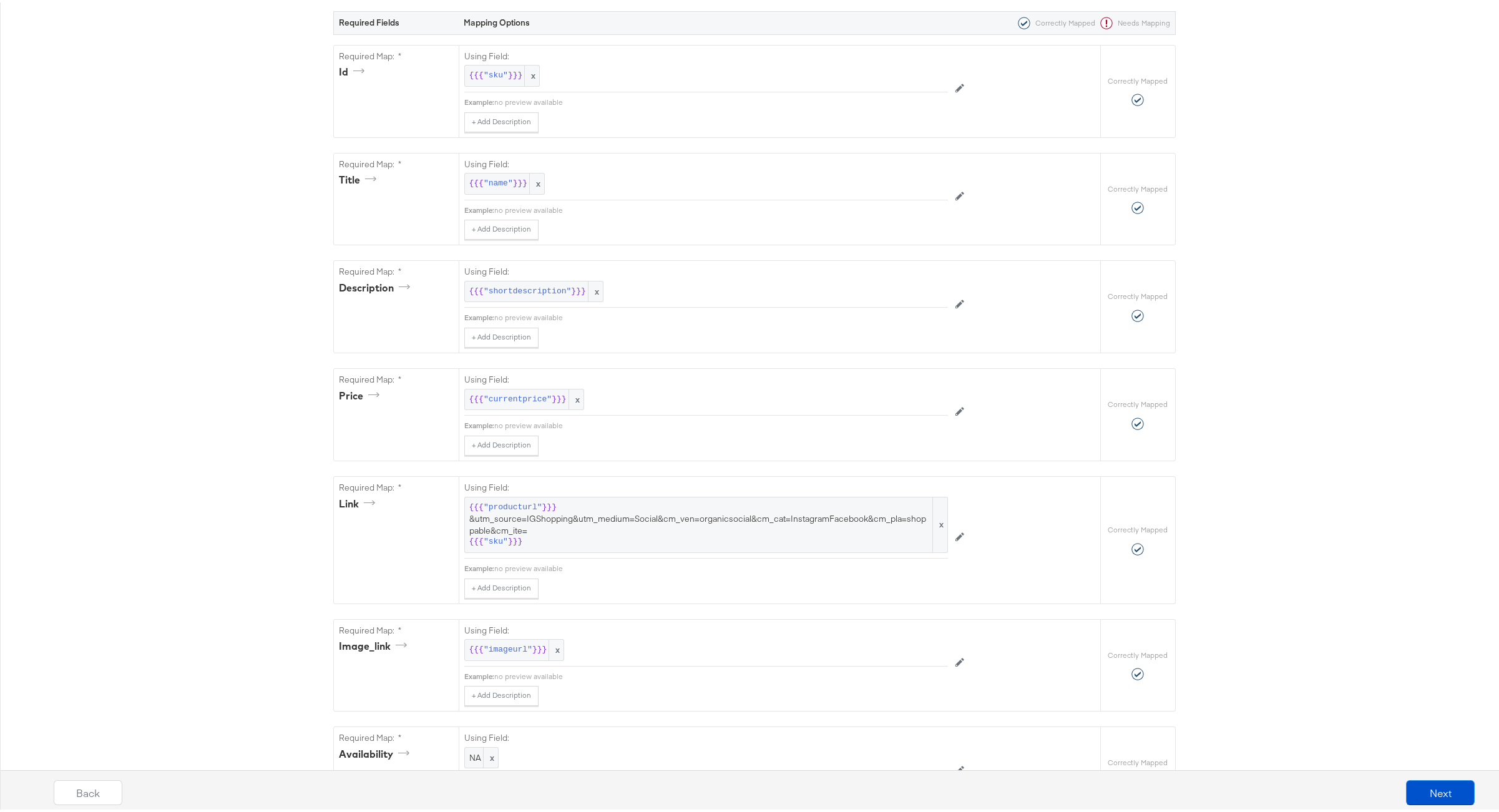
scroll to position [673, 0]
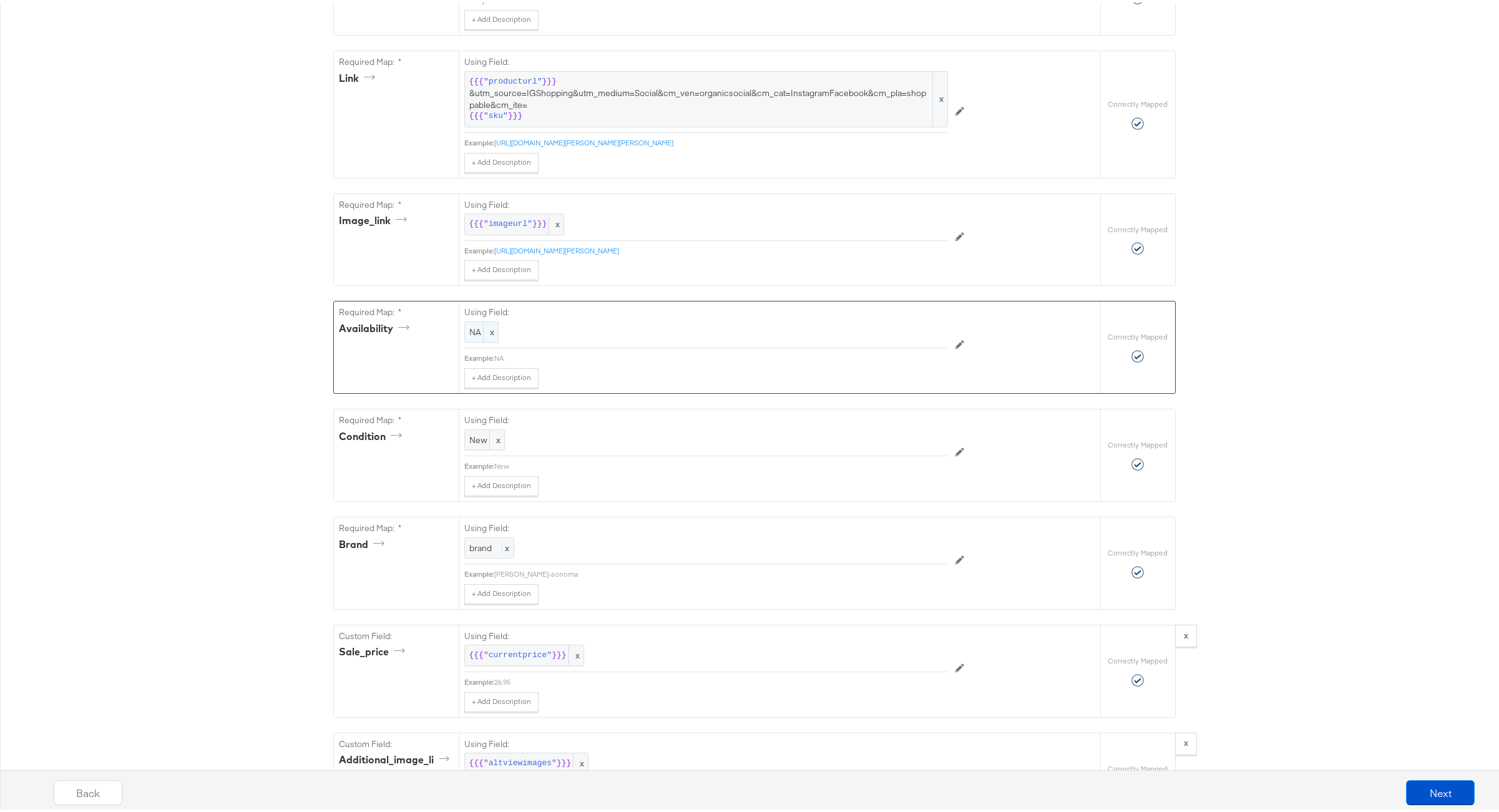
click at [470, 336] on span "NA" at bounding box center [481, 330] width 25 height 12
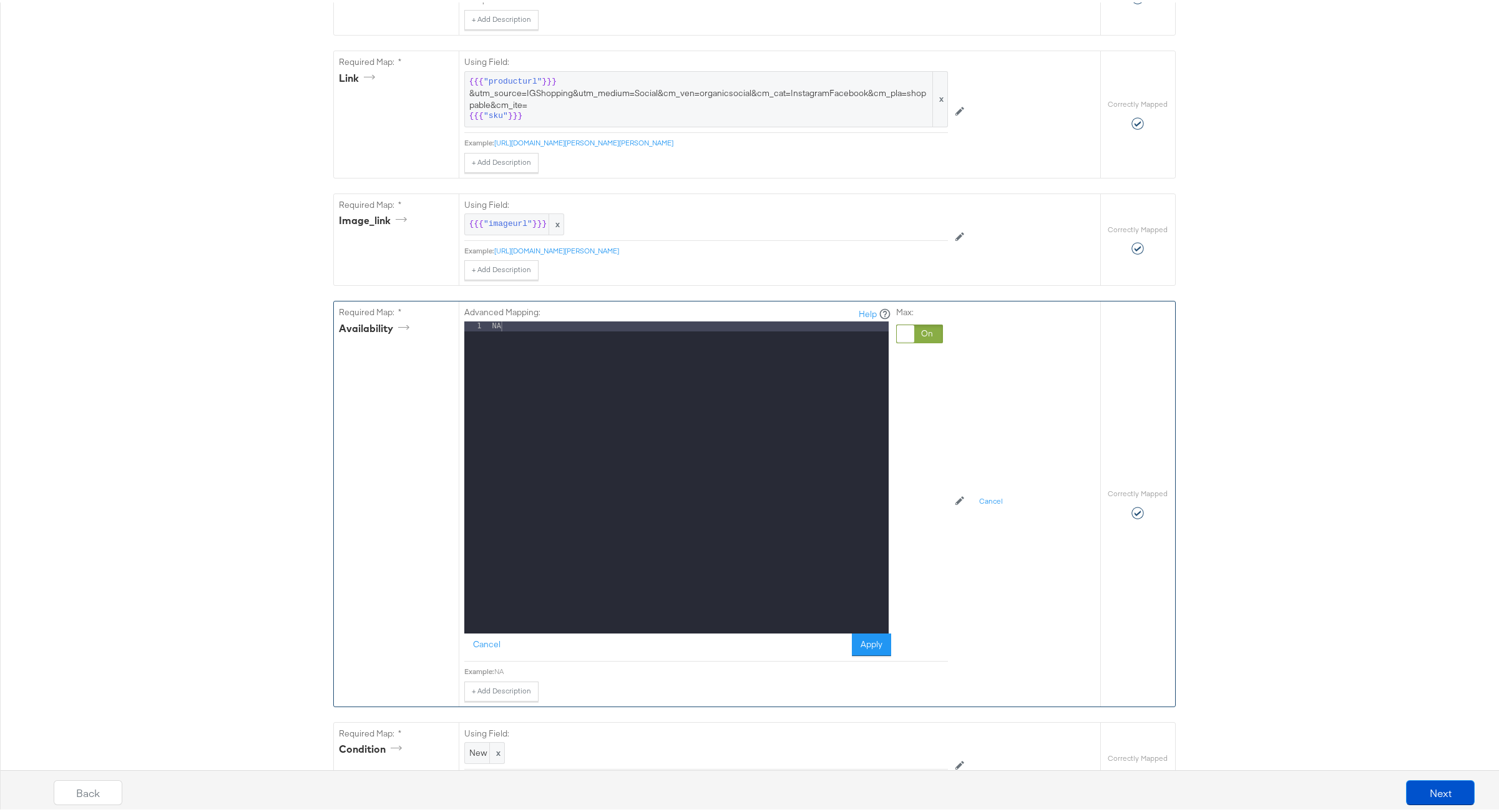
click at [506, 337] on div "NA" at bounding box center [689, 484] width 399 height 332
click at [871, 647] on button "Apply" at bounding box center [872, 641] width 40 height 23
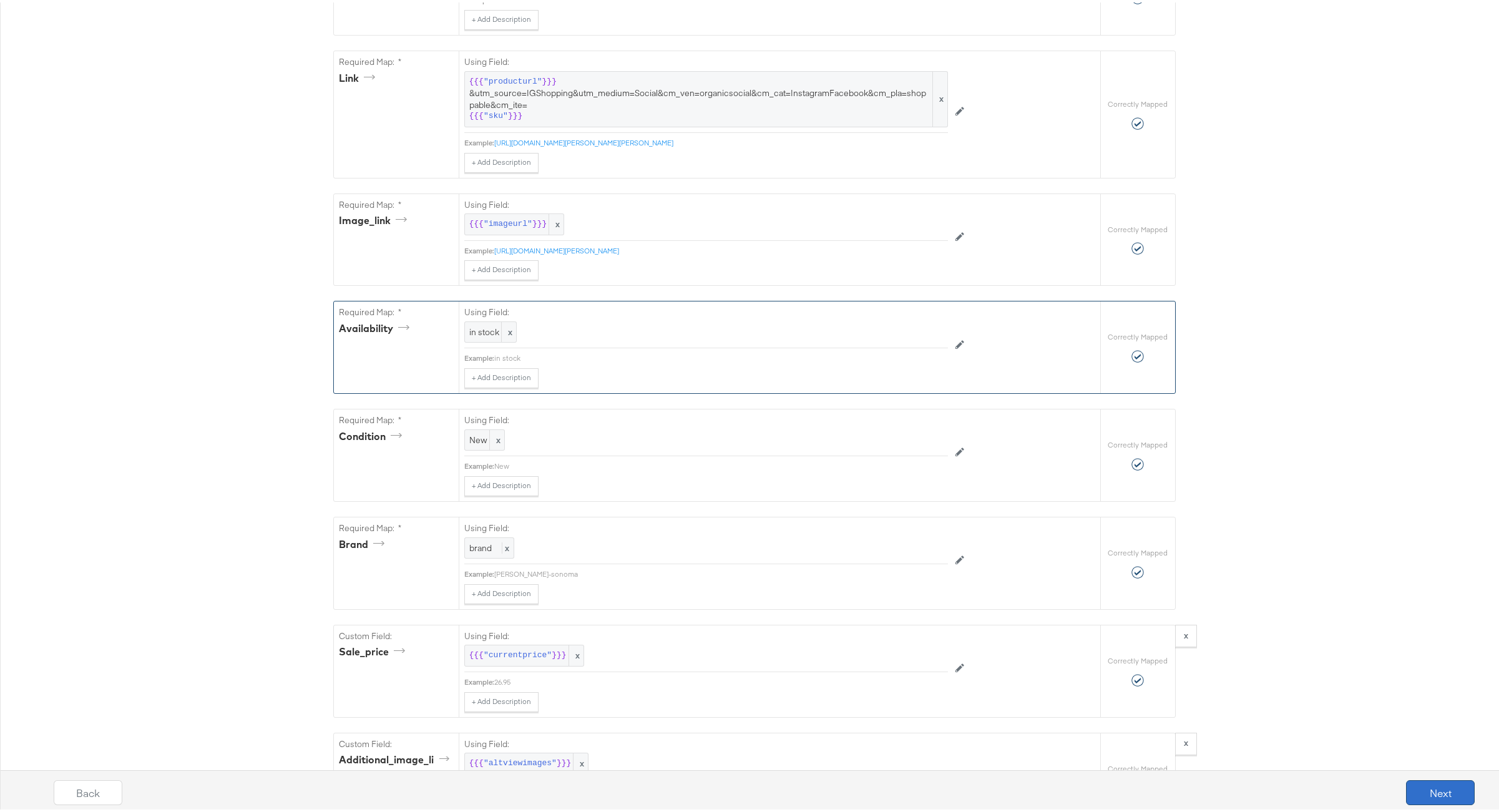
click at [1426, 793] on button "Next" at bounding box center [1439, 789] width 68 height 25
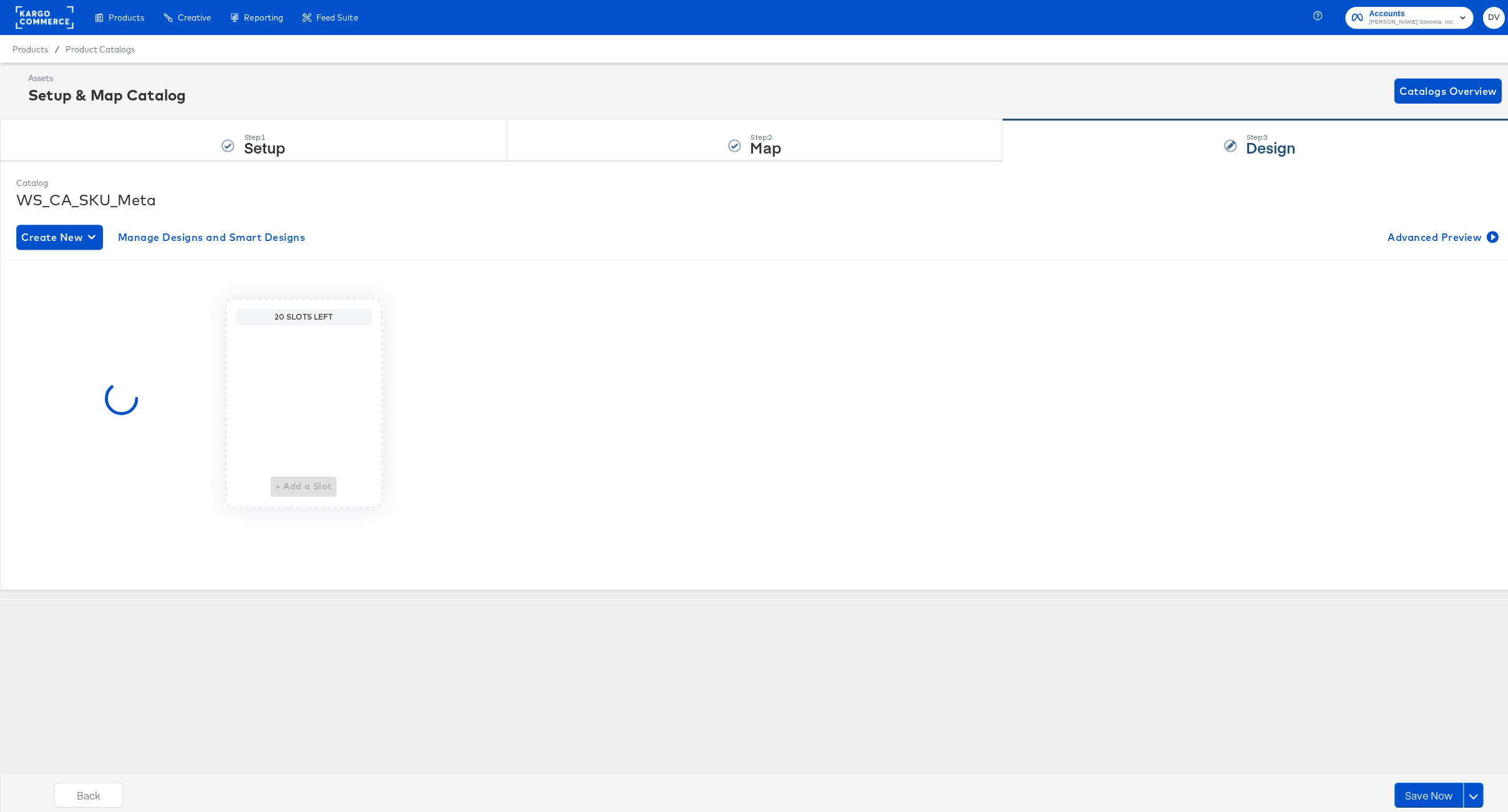
scroll to position [0, 0]
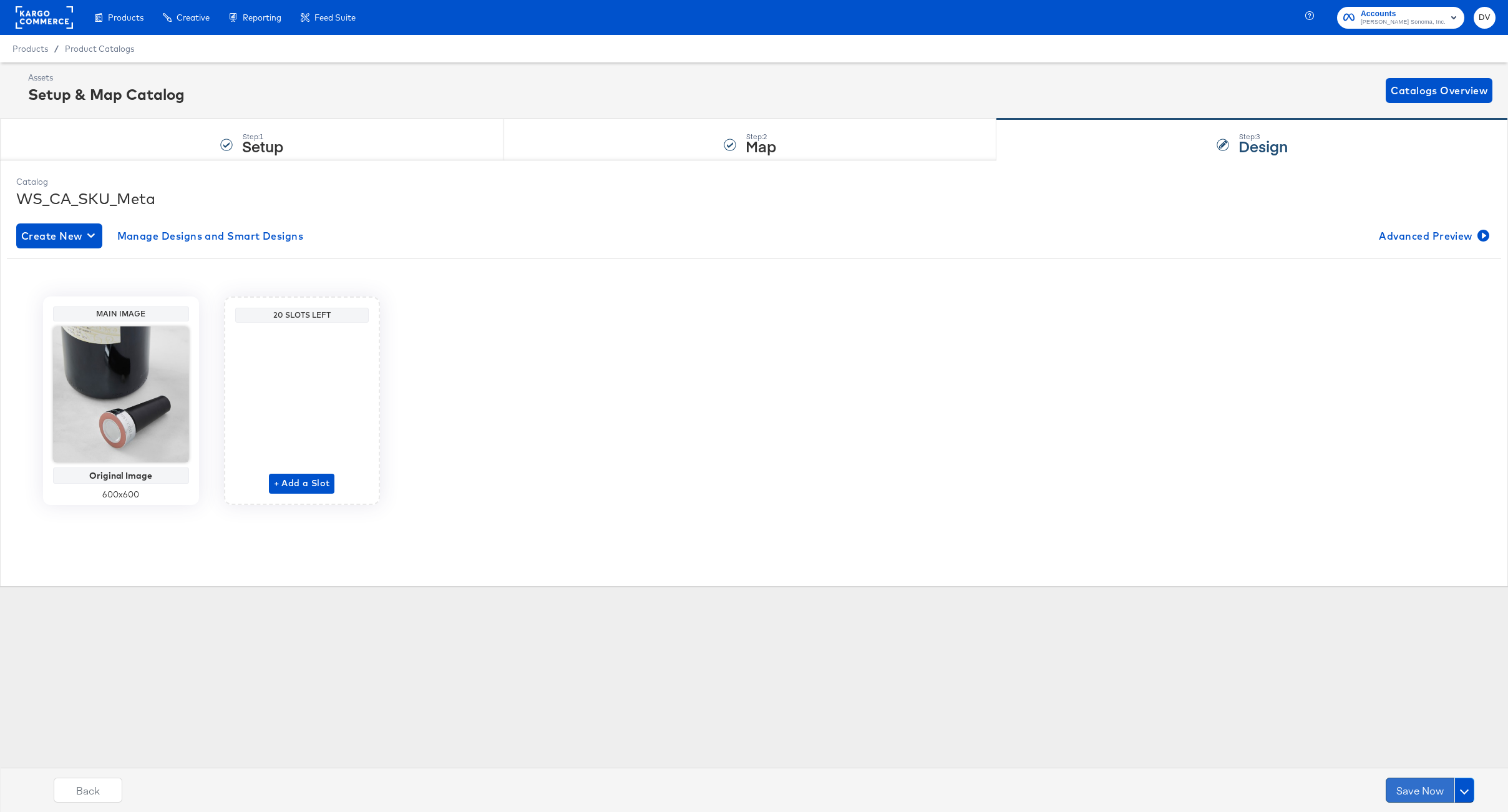
click at [1395, 785] on button "Save Now" at bounding box center [1420, 789] width 69 height 25
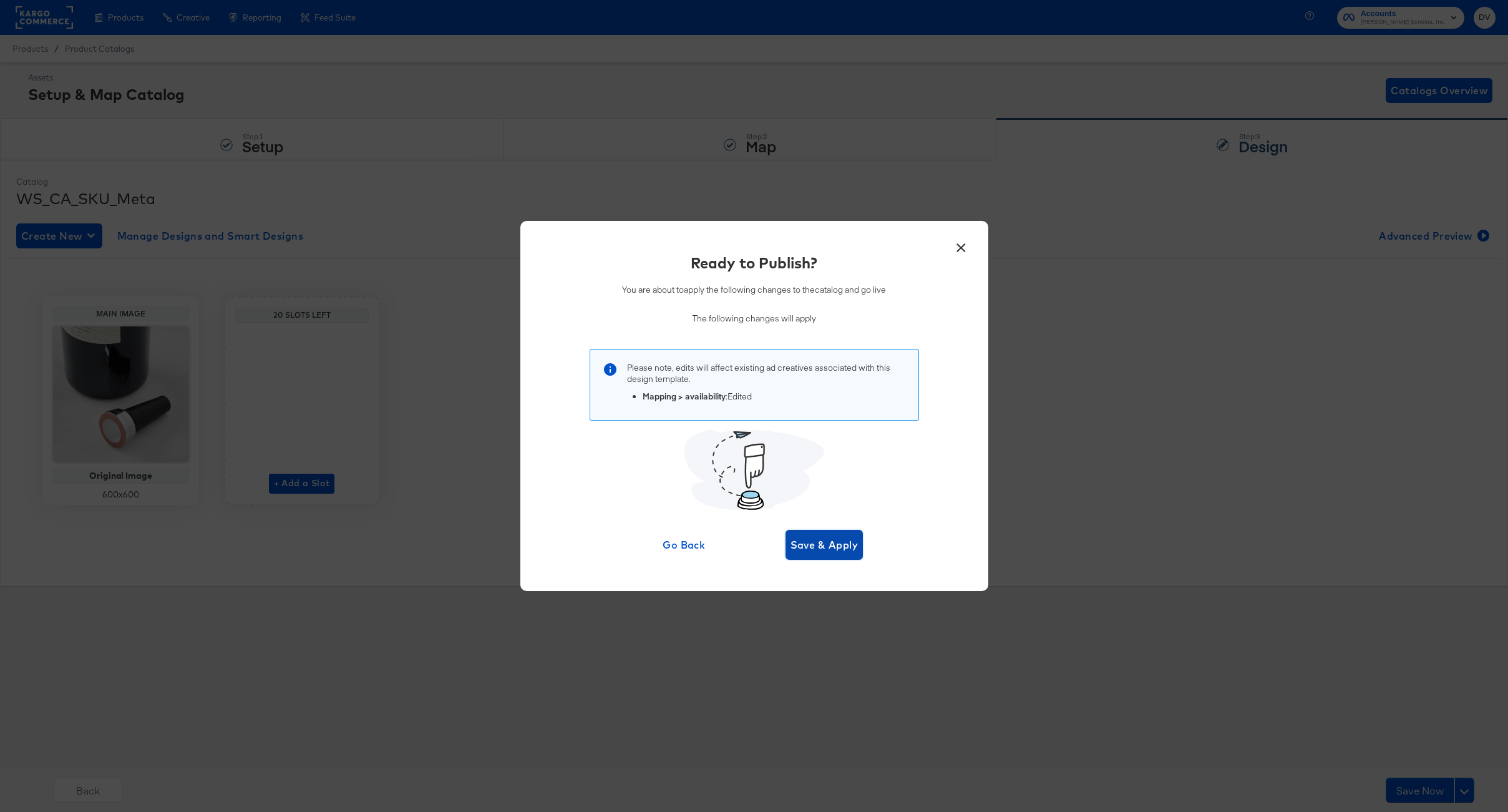
click at [826, 537] on span "Save & Apply" at bounding box center [824, 545] width 69 height 18
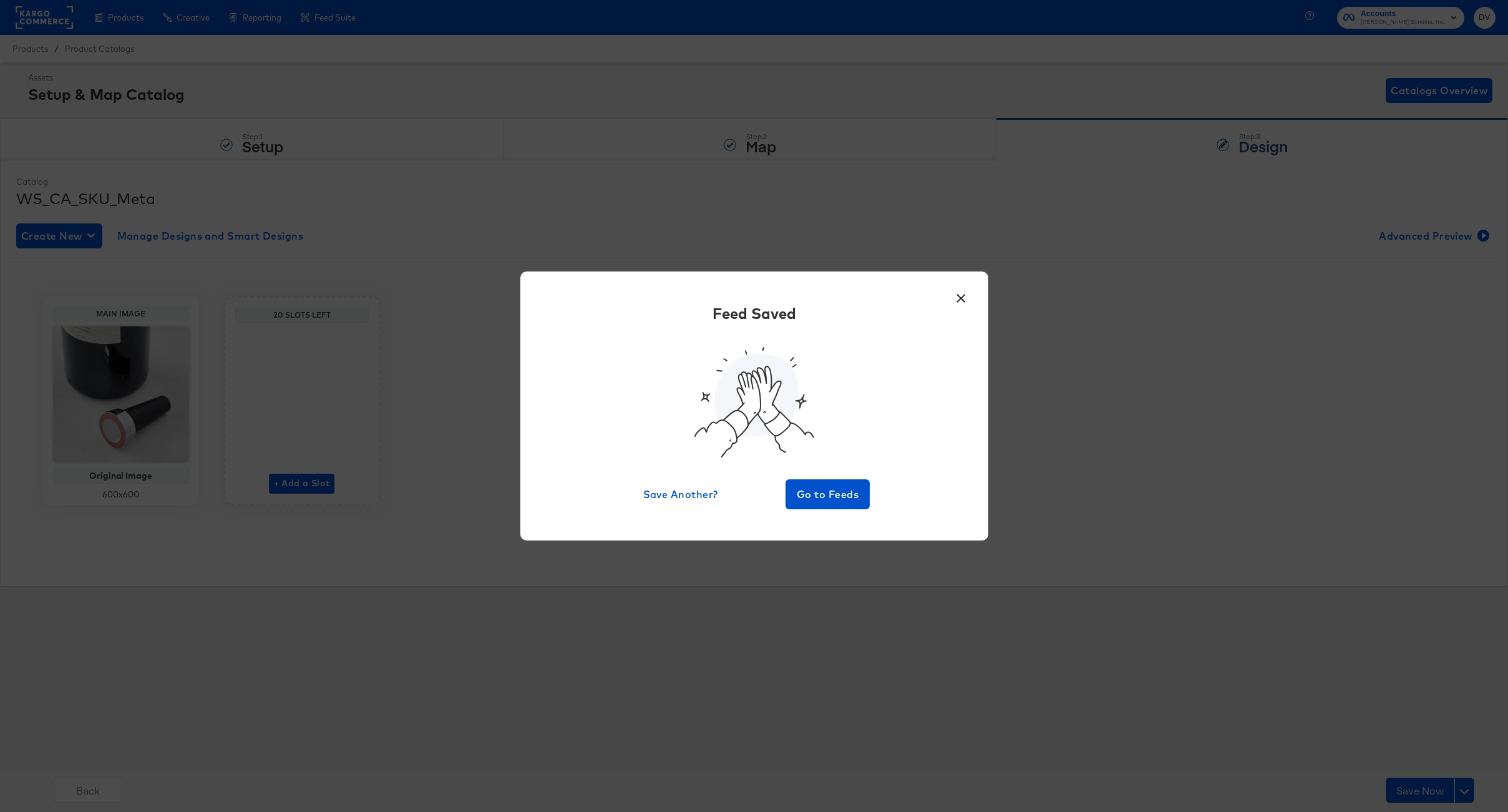
click at [821, 510] on div "× Feed Saved Save Another? Go to Feeds" at bounding box center [754, 405] width 468 height 268
click at [821, 499] on span "Go to Feeds" at bounding box center [827, 494] width 74 height 18
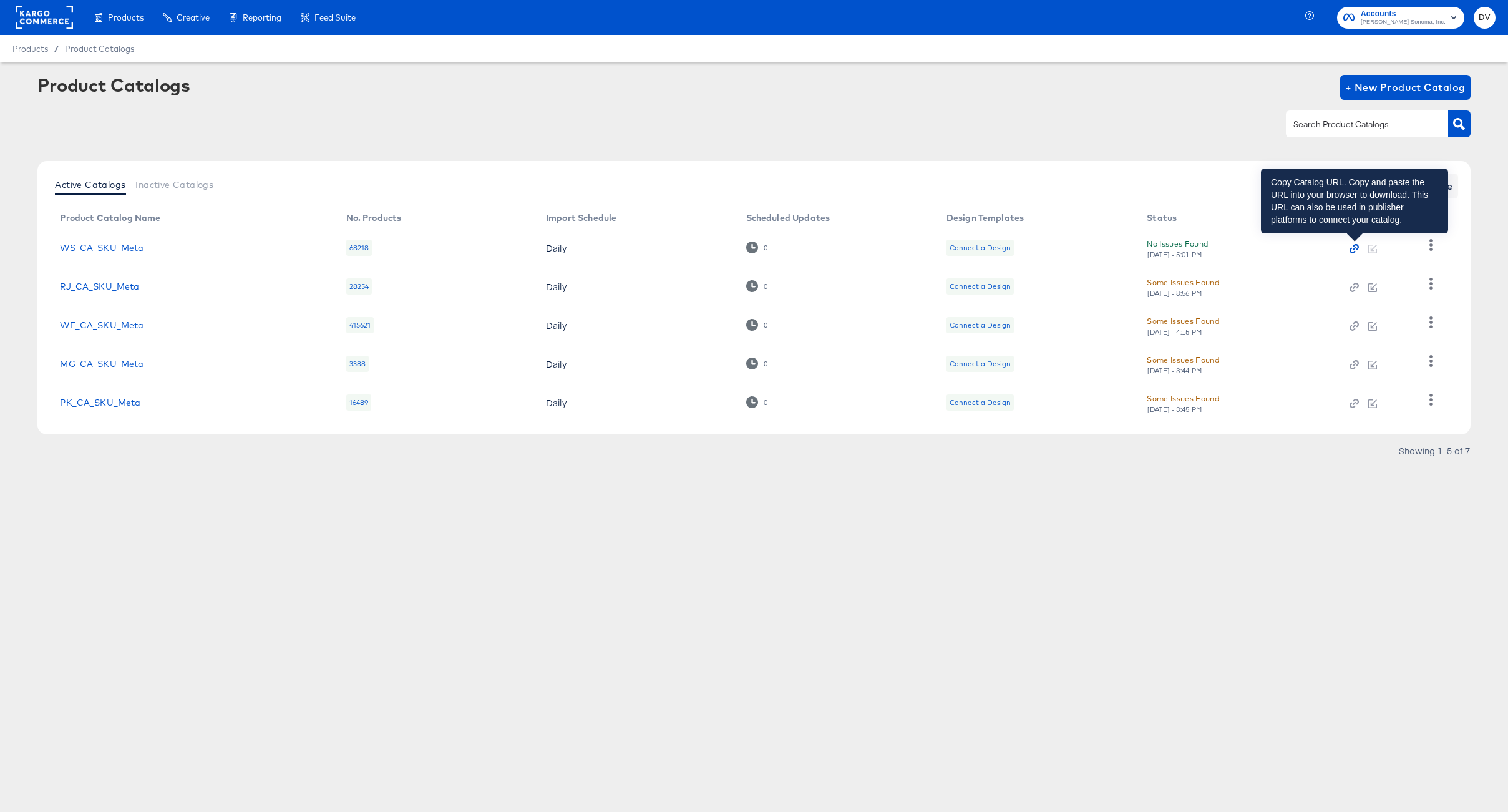
click at [1355, 249] on icon "button" at bounding box center [1354, 248] width 9 height 9
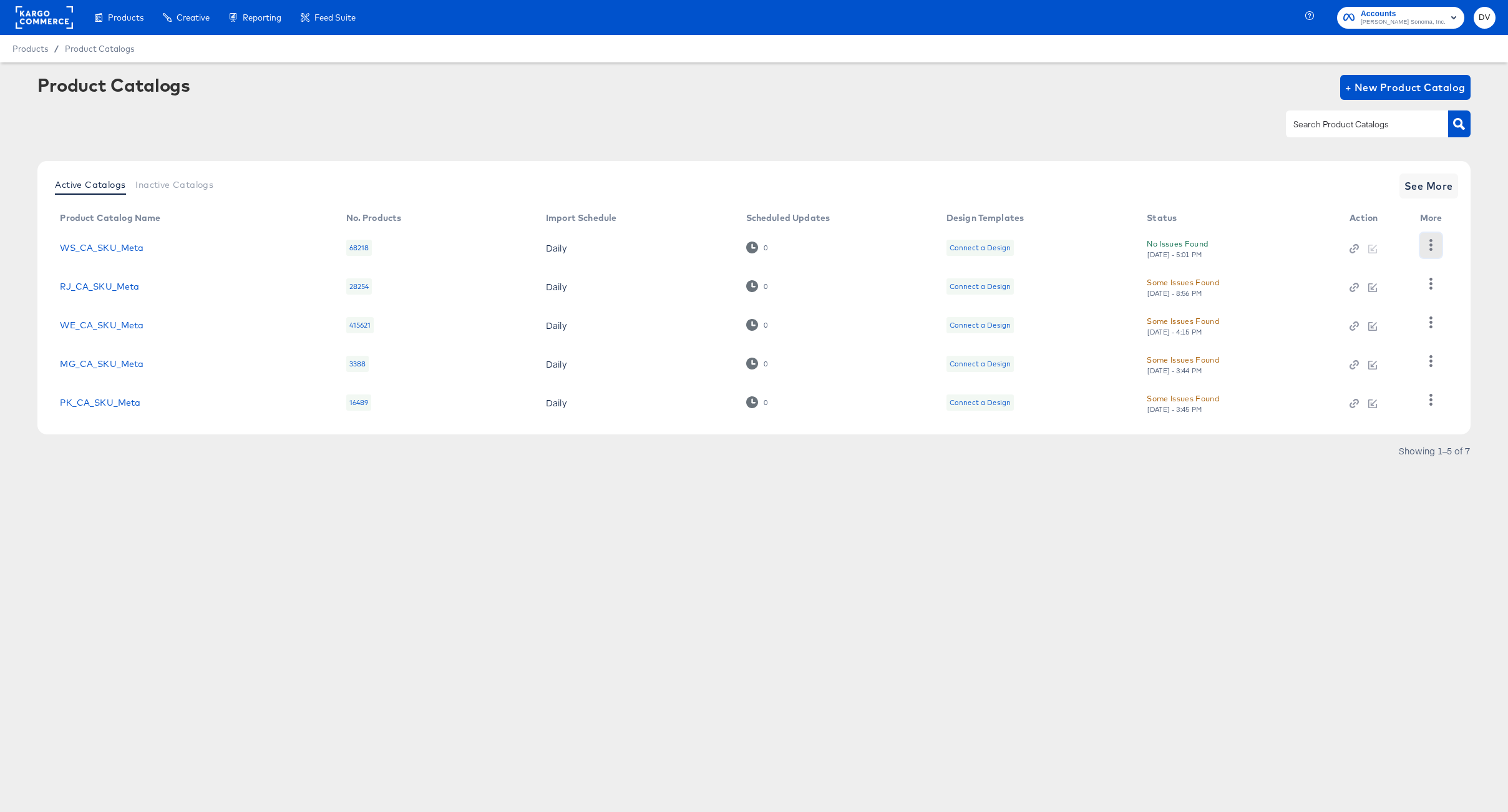
click at [1440, 249] on button "button" at bounding box center [1432, 244] width 22 height 25
click at [1381, 292] on div "HUD Checks (Internal)" at bounding box center [1380, 291] width 125 height 20
